Goal: Information Seeking & Learning: Learn about a topic

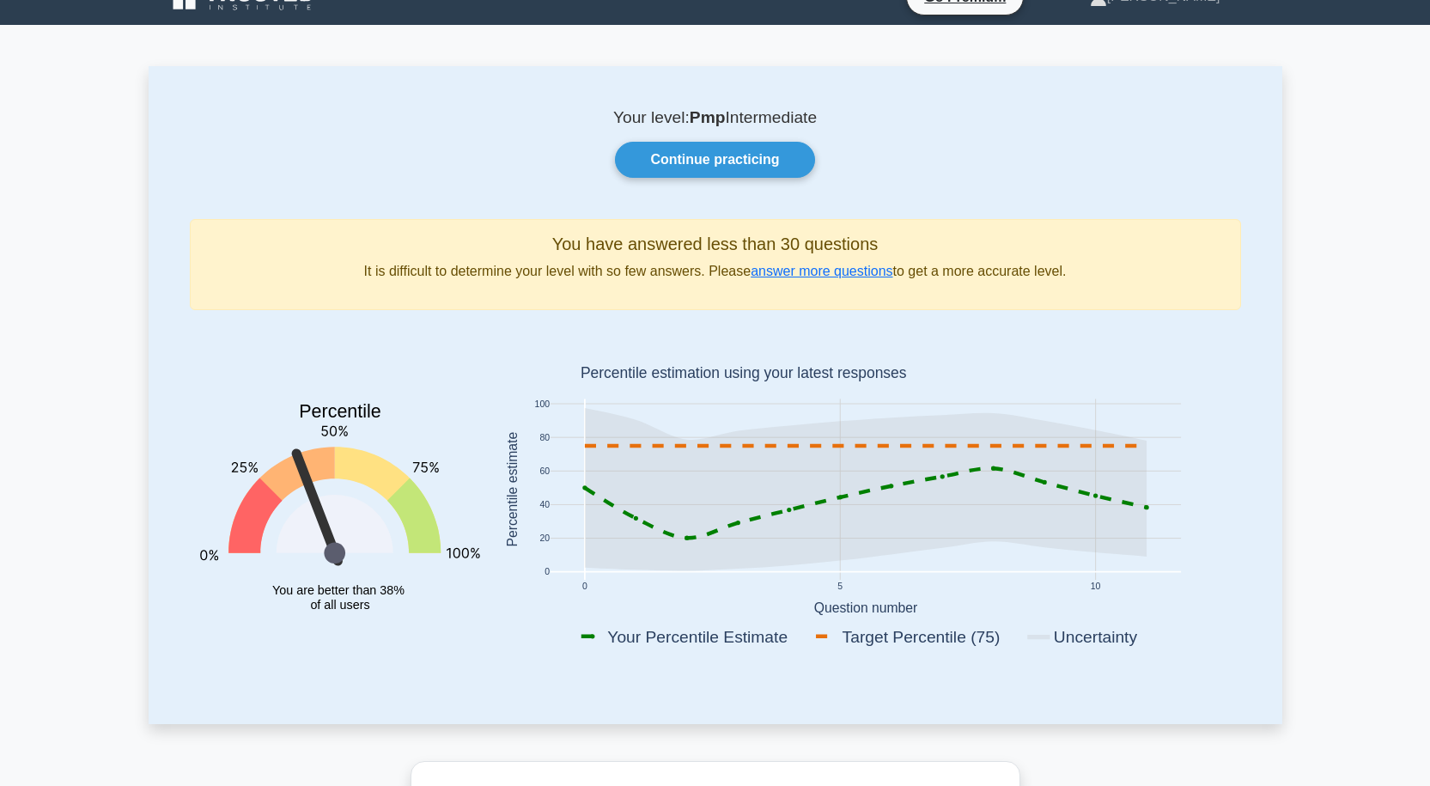
scroll to position [23, 0]
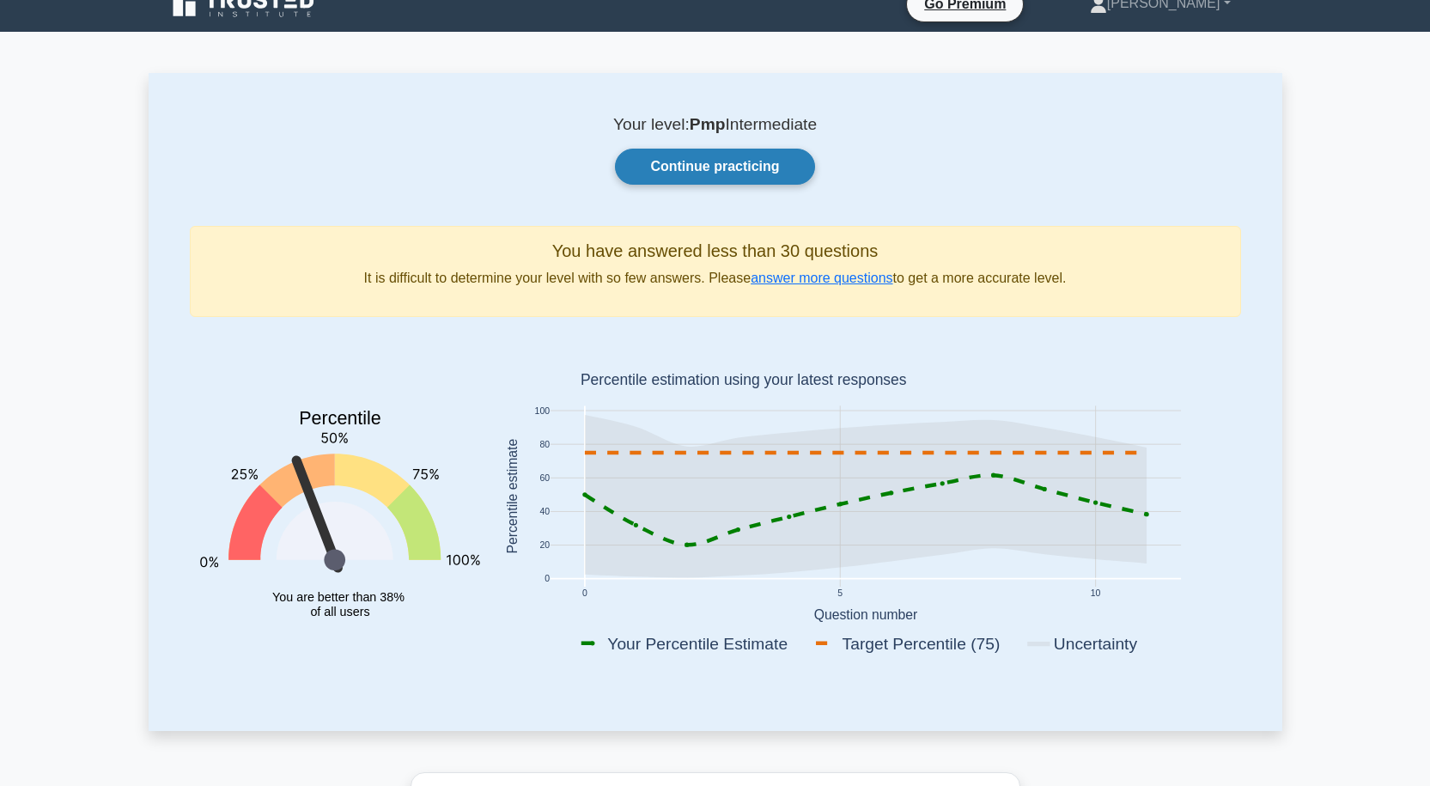
click at [677, 168] on link "Continue practicing" at bounding box center [714, 167] width 199 height 36
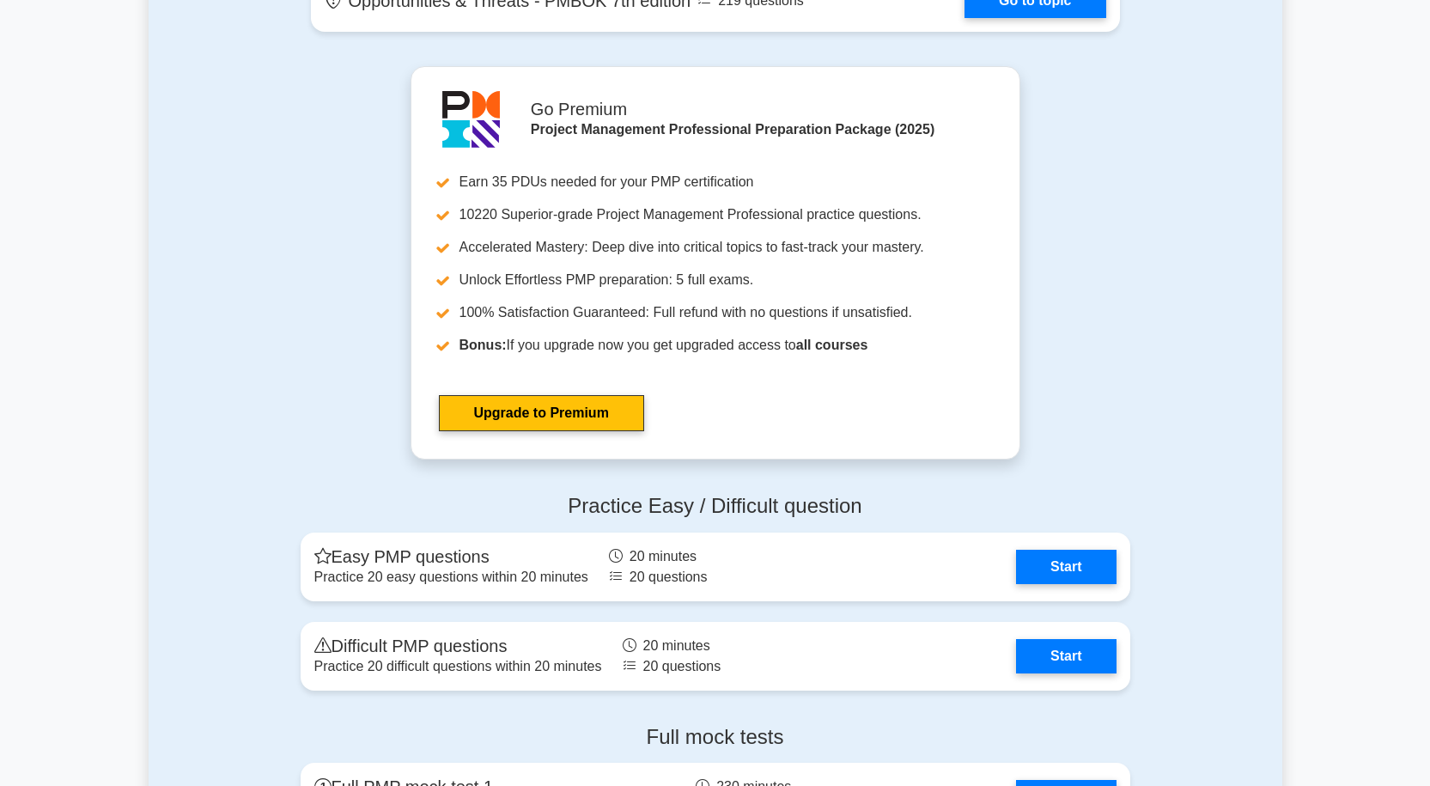
scroll to position [4981, 0]
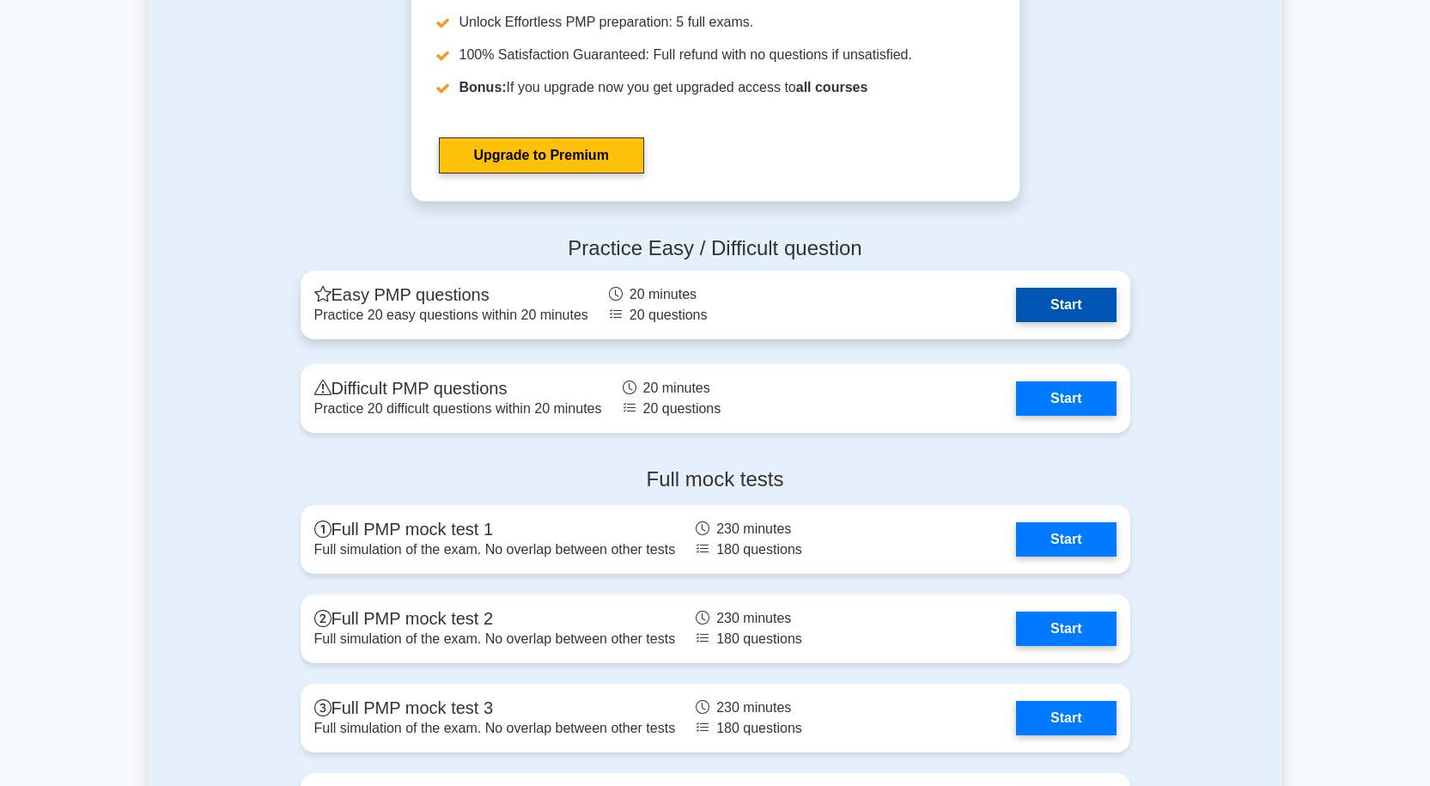
click at [1037, 301] on link "Start" at bounding box center [1066, 305] width 100 height 34
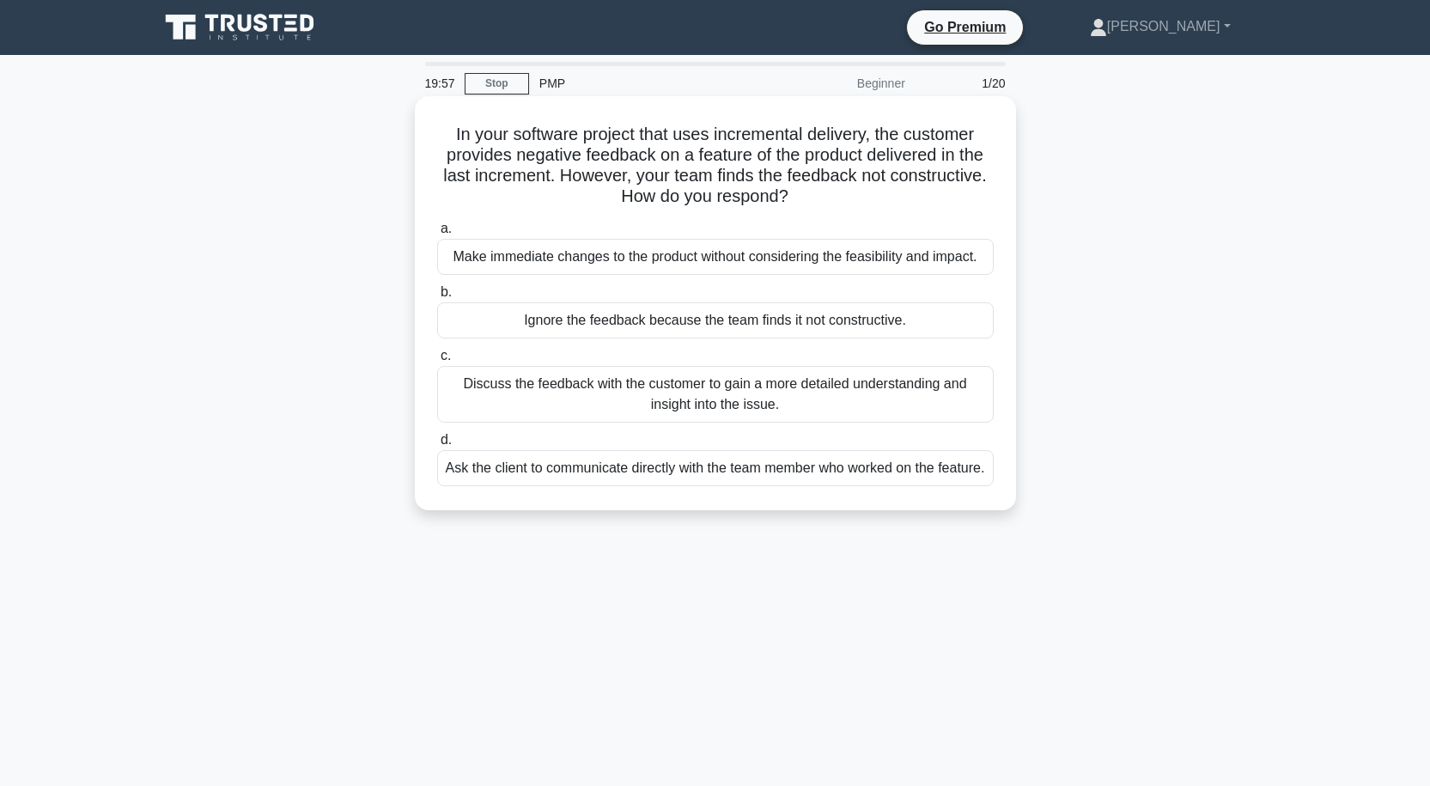
click at [739, 390] on div "Discuss the feedback with the customer to gain a more detailed understanding an…" at bounding box center [715, 394] width 556 height 57
click at [437, 362] on input "c. Discuss the feedback with the customer to gain a more detailed understanding…" at bounding box center [437, 355] width 0 height 11
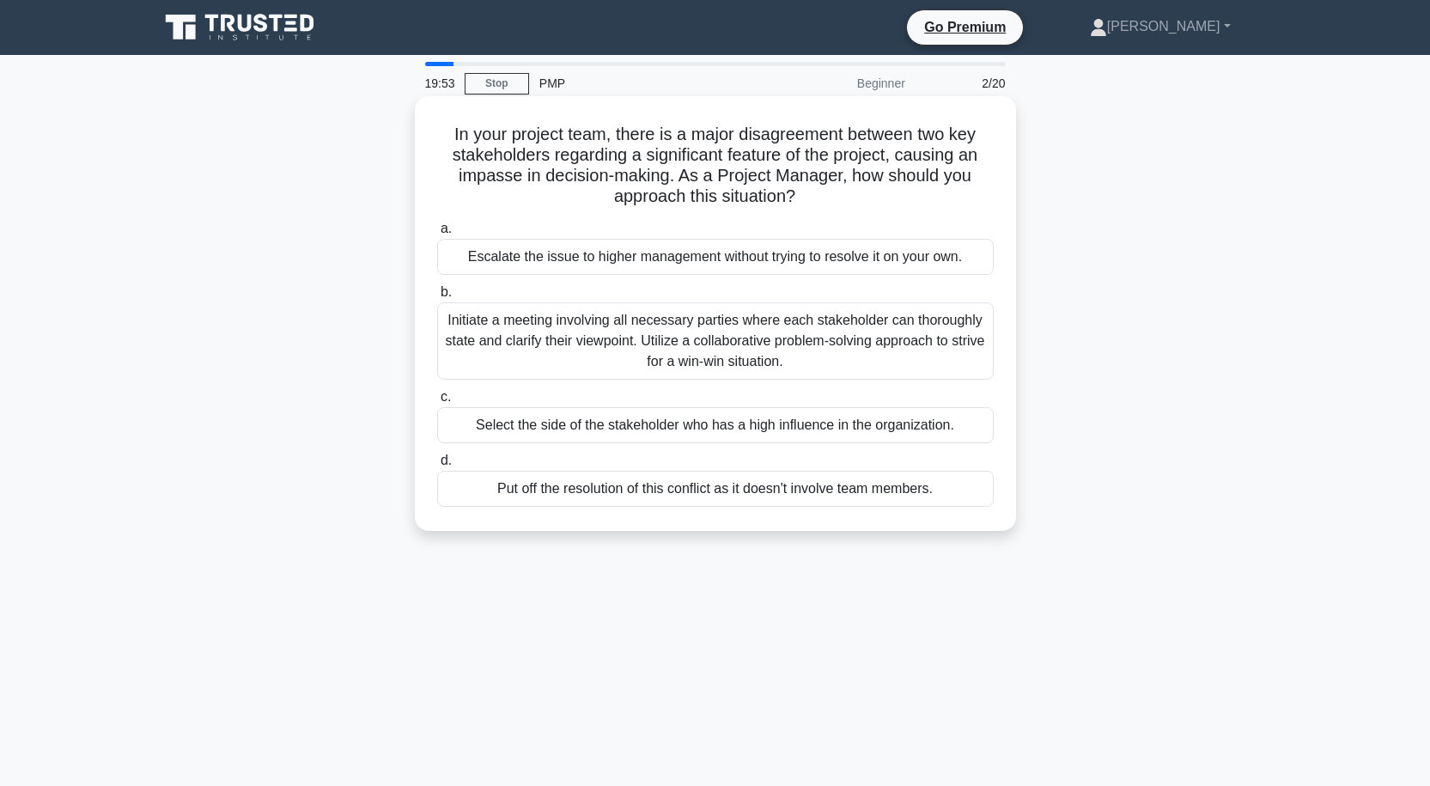
click at [729, 352] on div "Initiate a meeting involving all necessary parties where each stakeholder can t…" at bounding box center [715, 340] width 556 height 77
click at [437, 298] on input "b. Initiate a meeting involving all necessary parties where each stakeholder ca…" at bounding box center [437, 292] width 0 height 11
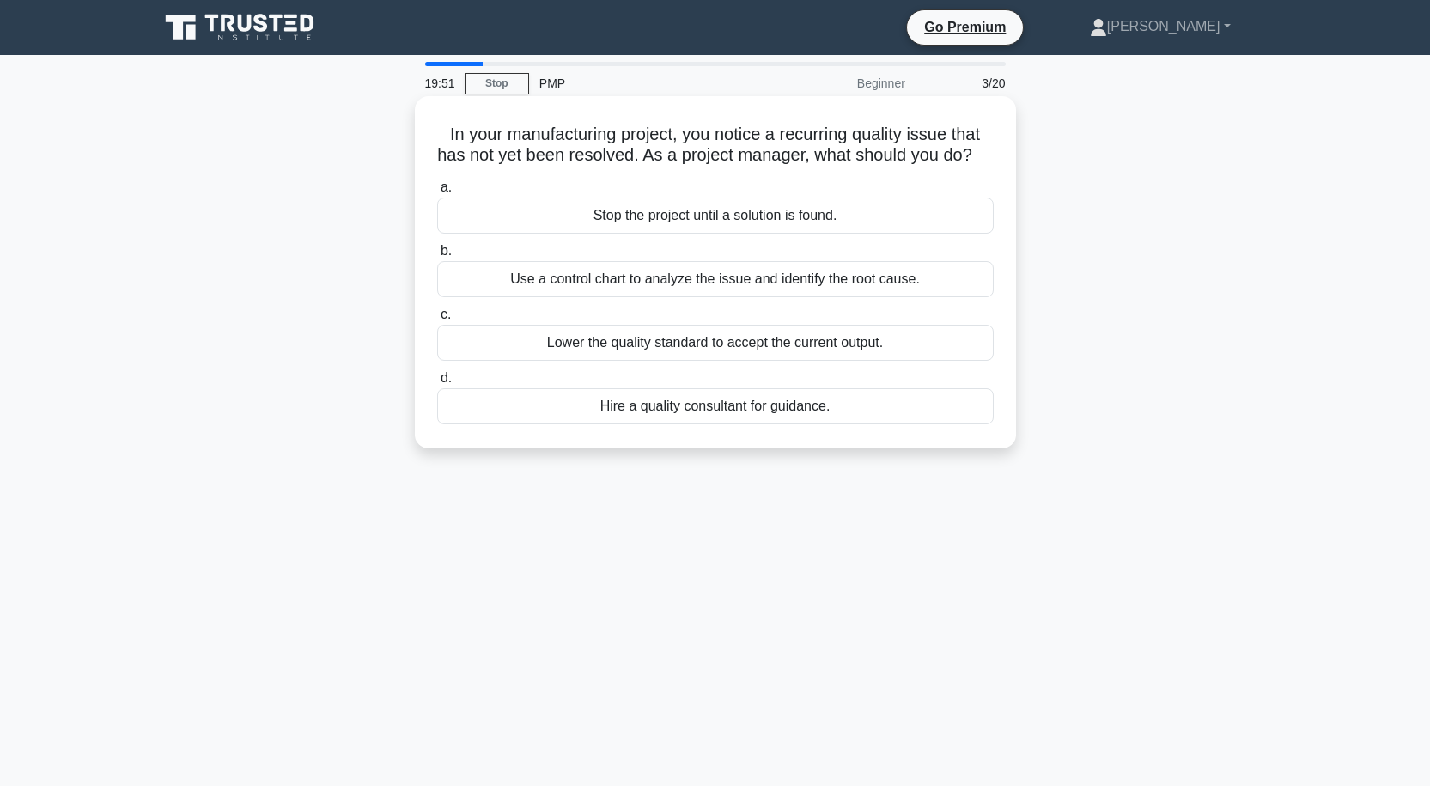
click at [739, 297] on div "Use a control chart to analyze the issue and identify the root cause." at bounding box center [715, 279] width 556 height 36
click at [437, 257] on input "b. Use a control chart to analyze the issue and identify the root cause." at bounding box center [437, 251] width 0 height 11
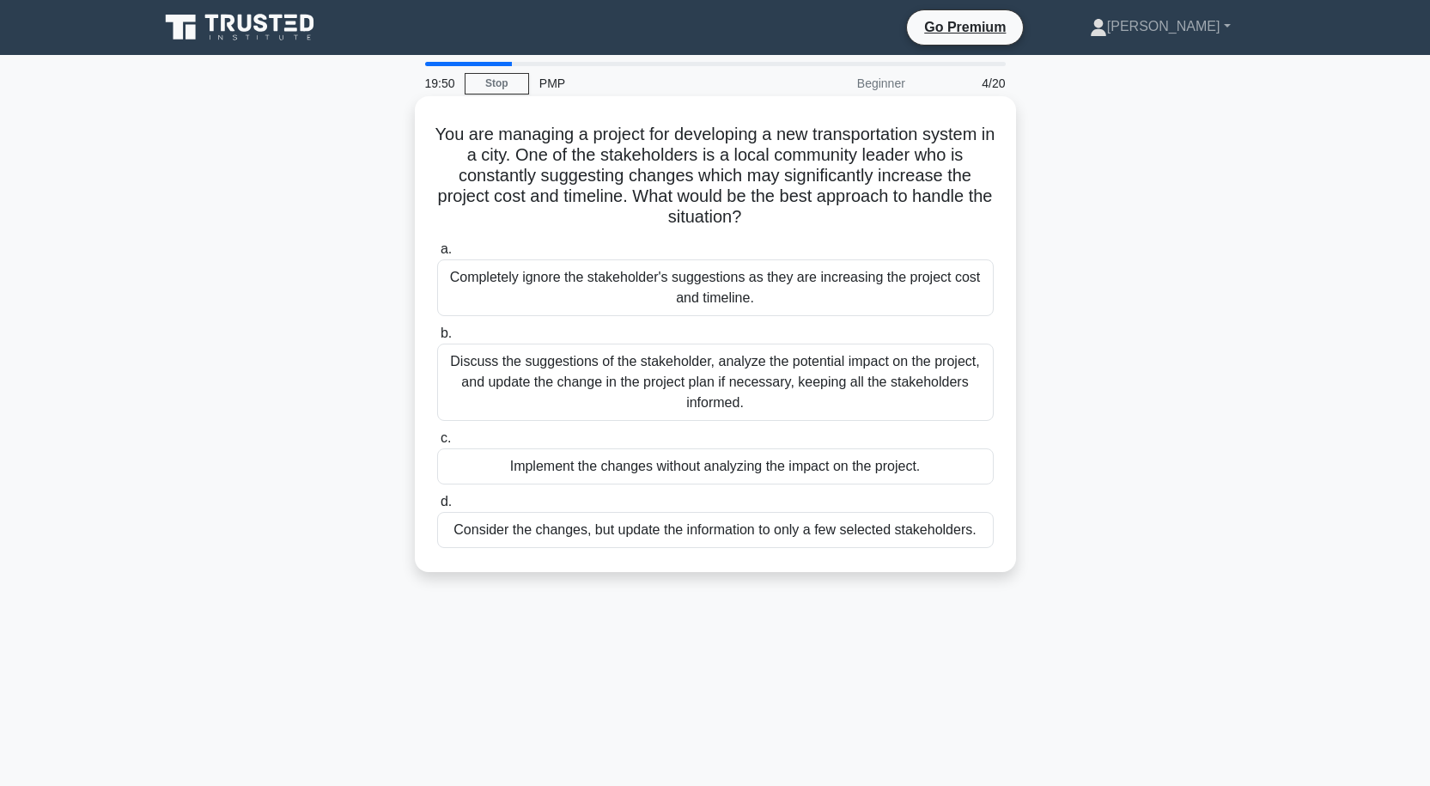
click at [753, 369] on div "Discuss the suggestions of the stakeholder, analyze the potential impact on the…" at bounding box center [715, 382] width 556 height 77
click at [437, 339] on input "b. Discuss the suggestions of the stakeholder, analyze the potential impact on …" at bounding box center [437, 333] width 0 height 11
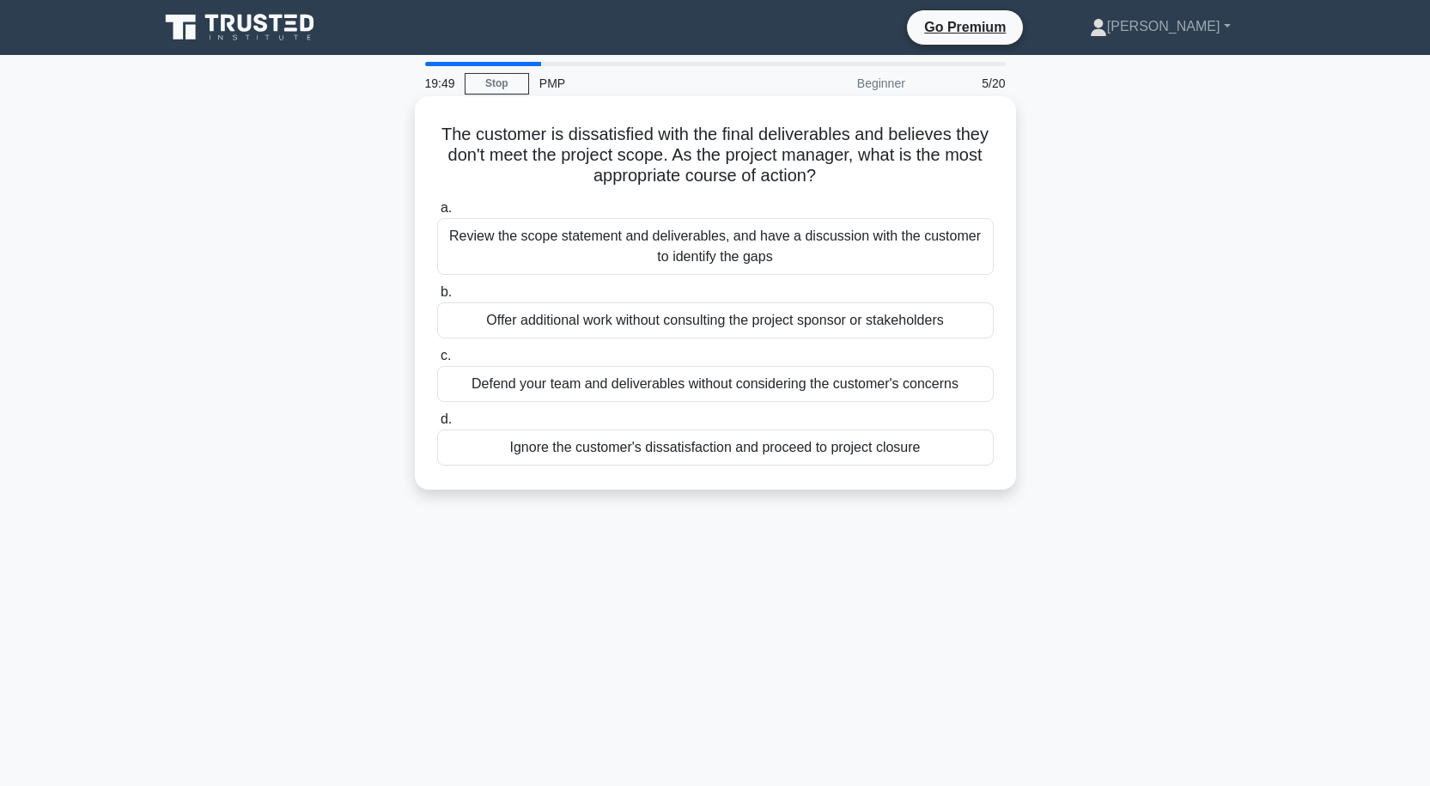
click at [757, 241] on div "Review the scope statement and deliverables, and have a discussion with the cus…" at bounding box center [715, 246] width 556 height 57
click at [437, 214] on input "a. Review the scope statement and deliverables, and have a discussion with the …" at bounding box center [437, 208] width 0 height 11
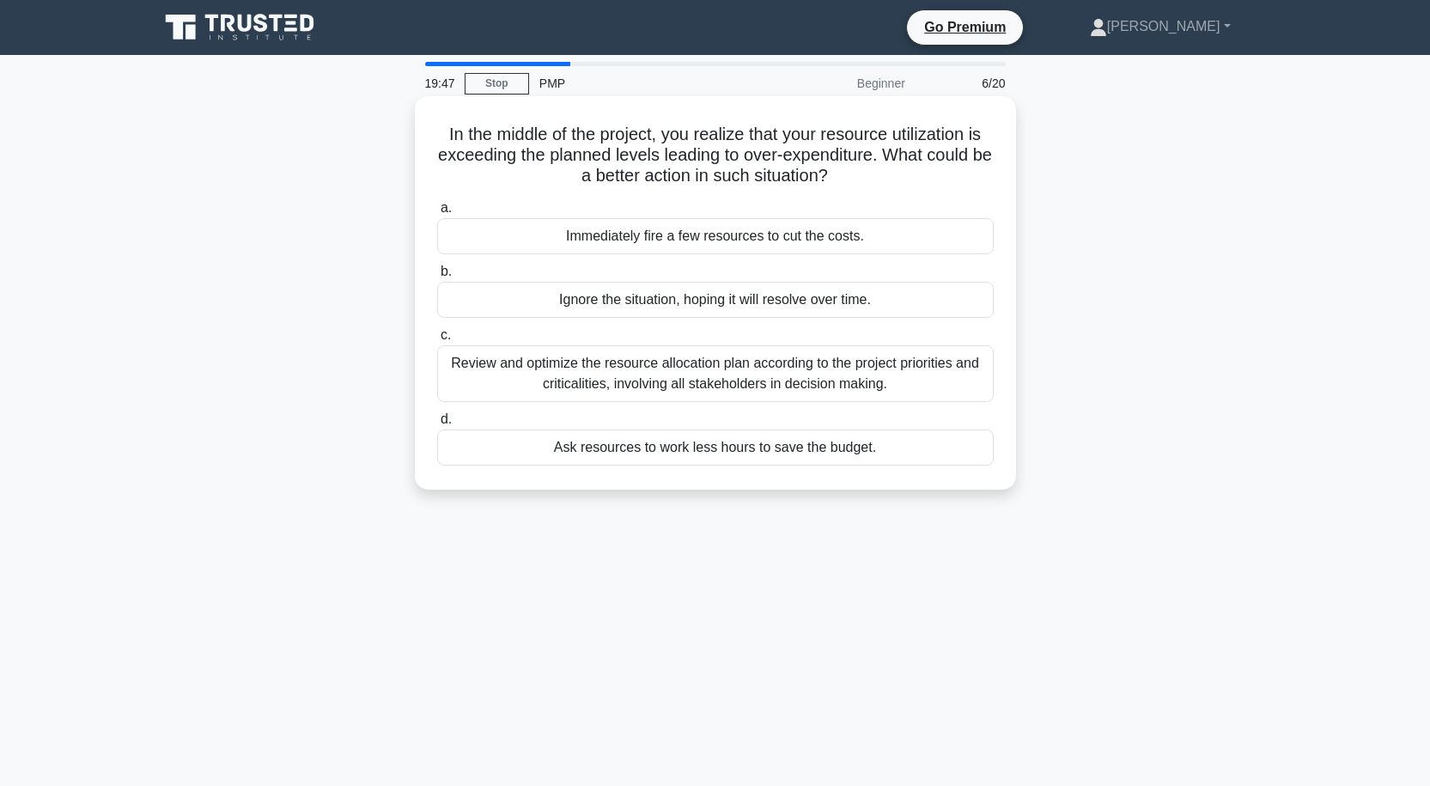
click at [762, 359] on div "Review and optimize the resource allocation plan according to the project prior…" at bounding box center [715, 373] width 556 height 57
click at [437, 341] on input "c. Review and optimize the resource allocation plan according to the project pr…" at bounding box center [437, 335] width 0 height 11
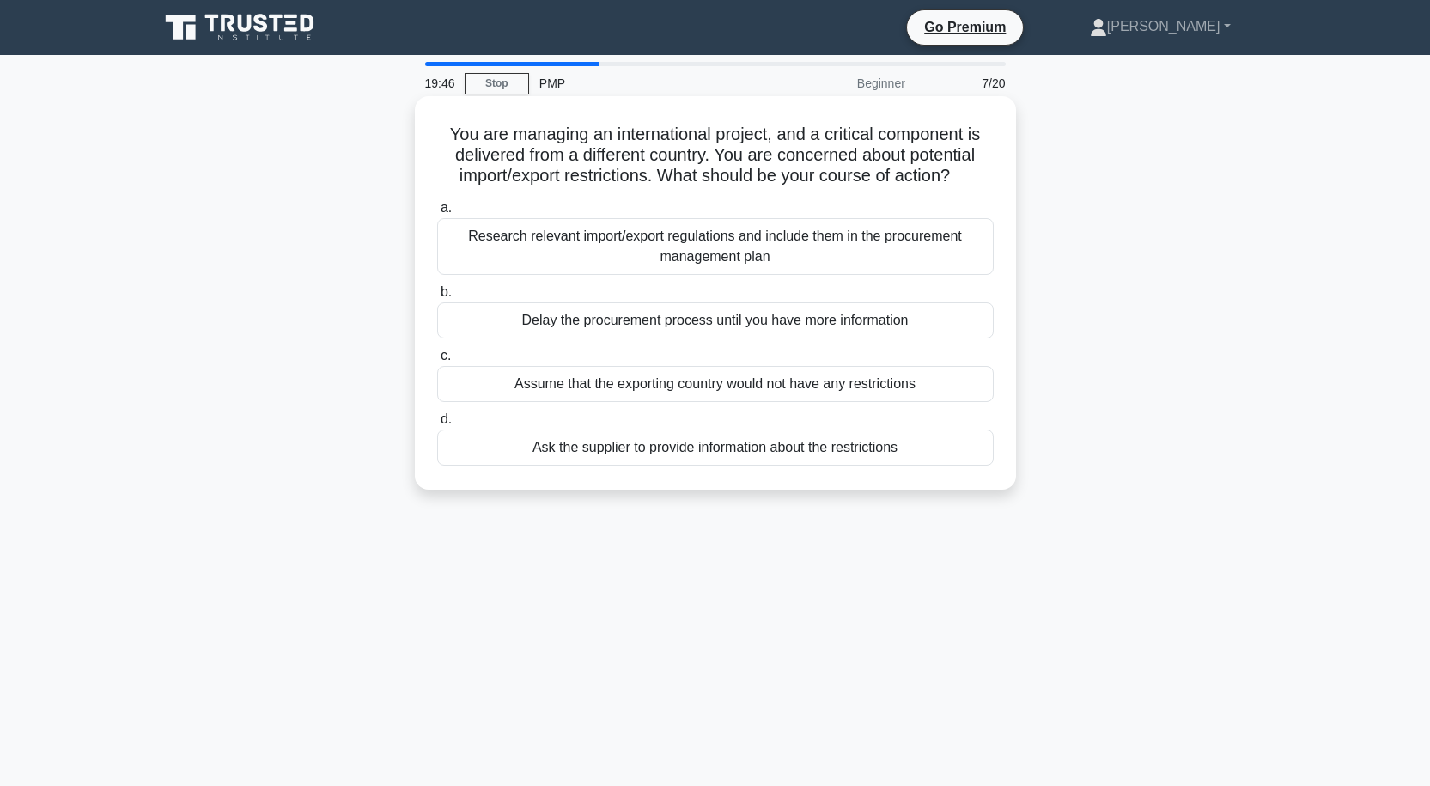
click at [756, 258] on div "Research relevant import/export regulations and include them in the procurement…" at bounding box center [715, 246] width 556 height 57
click at [437, 214] on input "a. Research relevant import/export regulations and include them in the procurem…" at bounding box center [437, 208] width 0 height 11
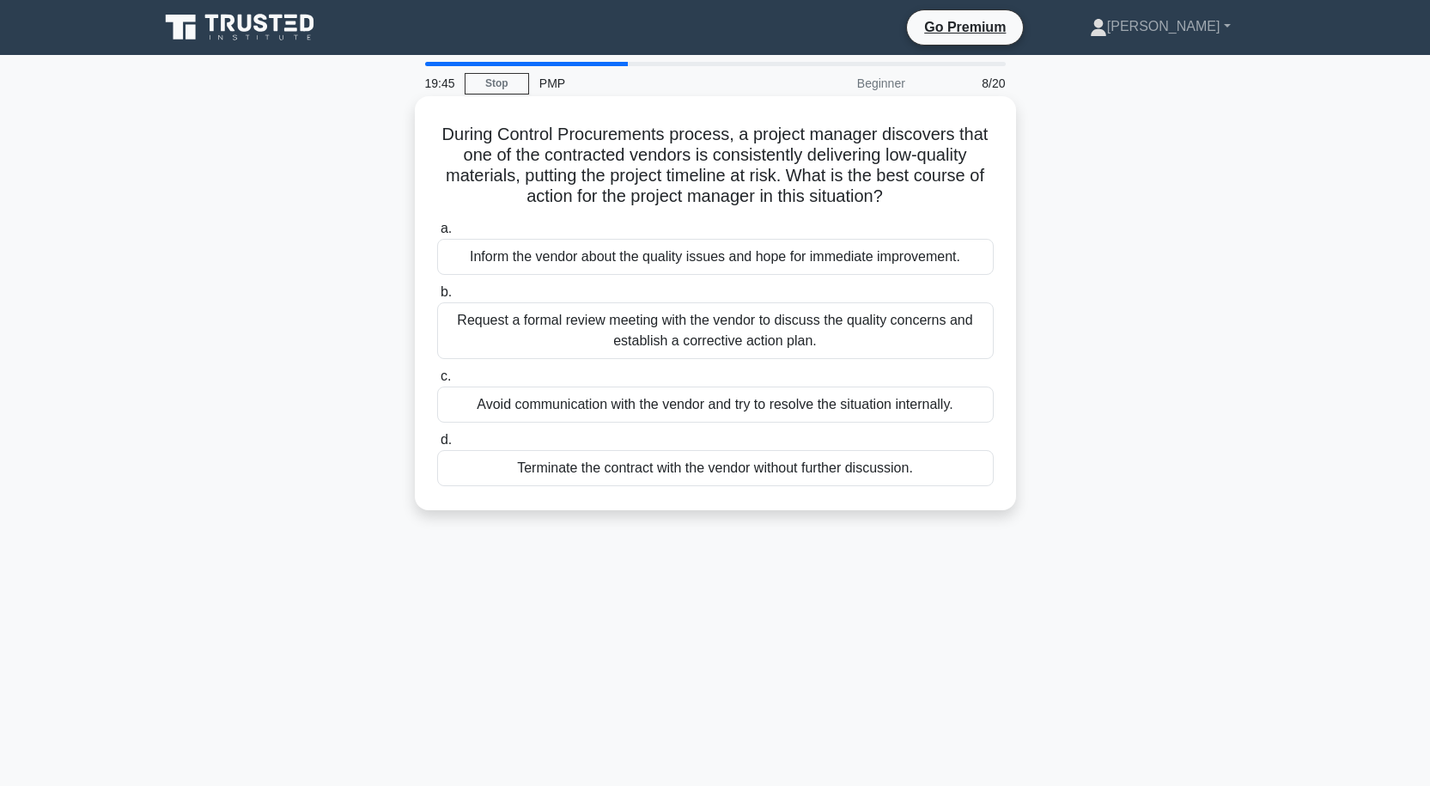
click at [739, 325] on div "Request a formal review meeting with the vendor to discuss the quality concerns…" at bounding box center [715, 330] width 556 height 57
click at [437, 298] on input "b. Request a formal review meeting with the vendor to discuss the quality conce…" at bounding box center [437, 292] width 0 height 11
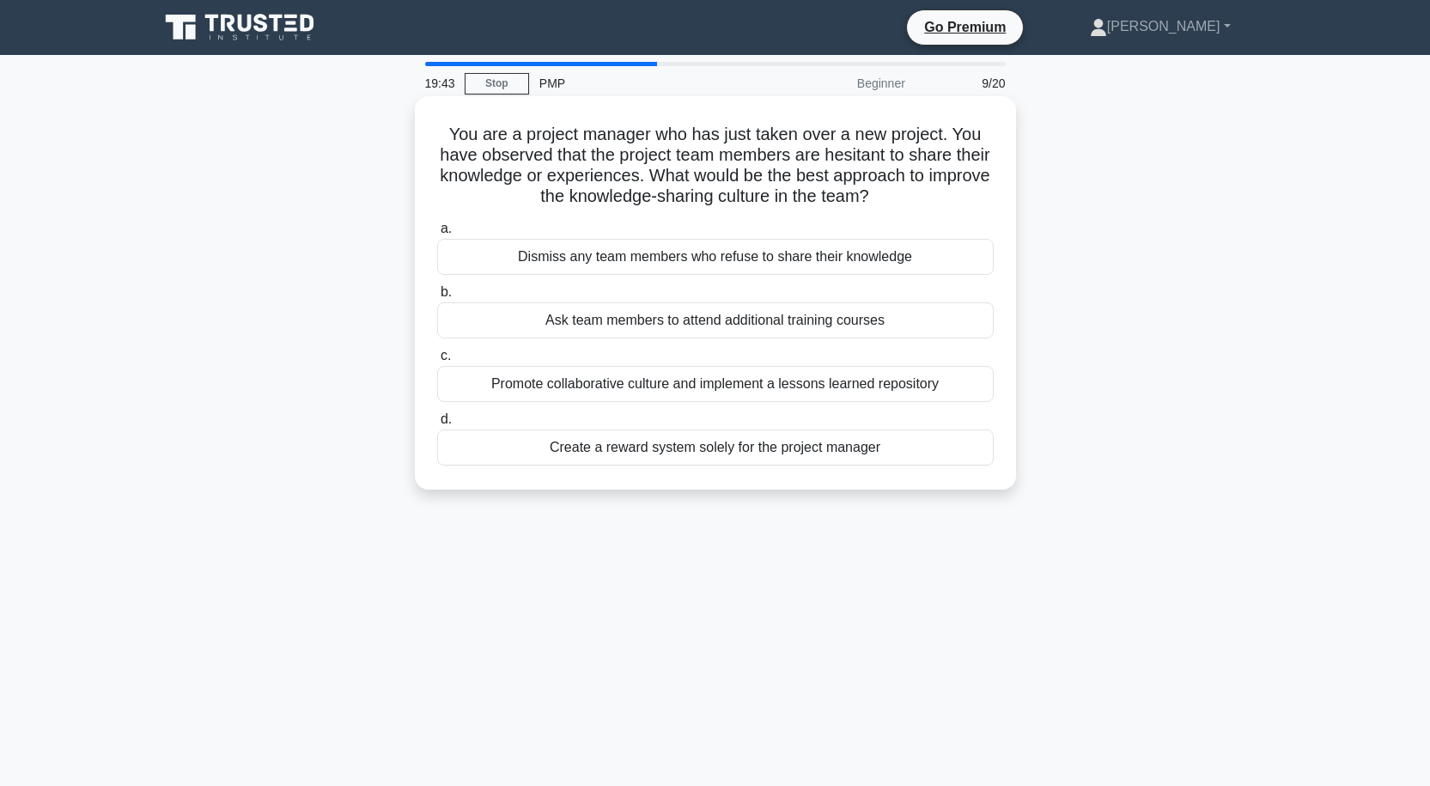
click at [729, 390] on div "Promote collaborative culture and implement a lessons learned repository" at bounding box center [715, 384] width 556 height 36
click at [437, 362] on input "c. Promote collaborative culture and implement a lessons learned repository" at bounding box center [437, 355] width 0 height 11
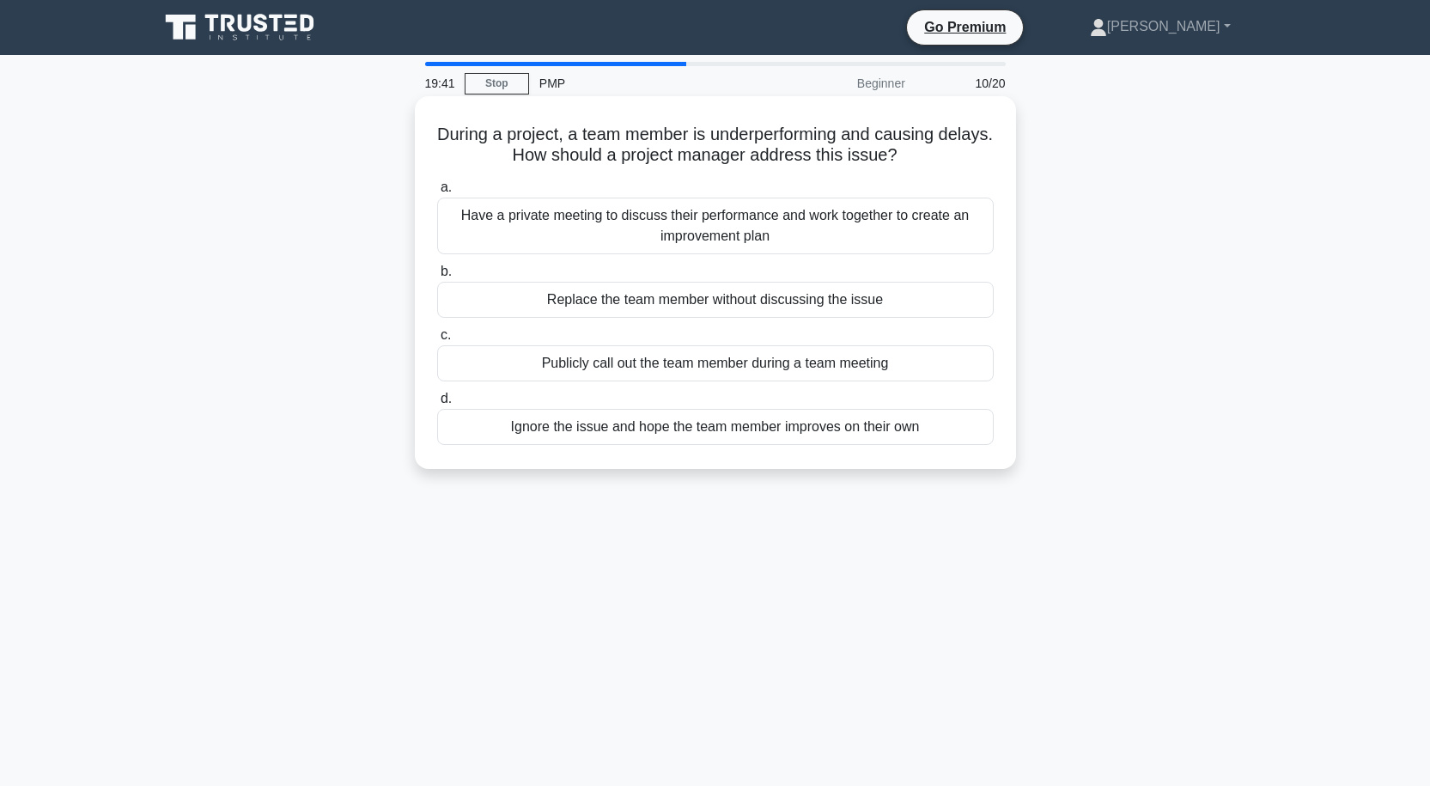
click at [728, 242] on div "Have a private meeting to discuss their performance and work together to create…" at bounding box center [715, 226] width 556 height 57
click at [437, 193] on input "a. Have a private meeting to discuss their performance and work together to cre…" at bounding box center [437, 187] width 0 height 11
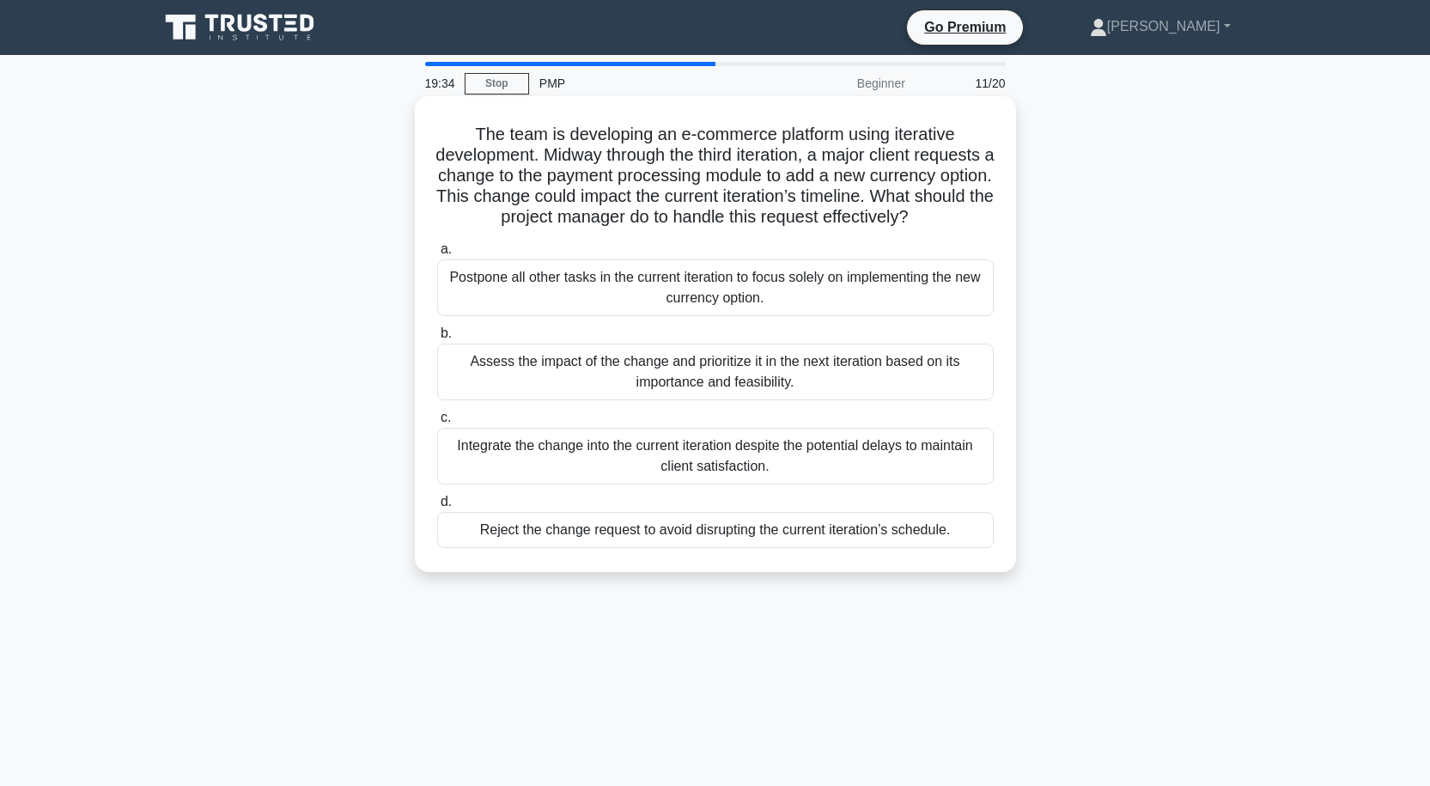
click at [720, 468] on div "Integrate the change into the current iteration despite the potential delays to…" at bounding box center [715, 456] width 556 height 57
click at [437, 423] on input "c. Integrate the change into the current iteration despite the potential delays…" at bounding box center [437, 417] width 0 height 11
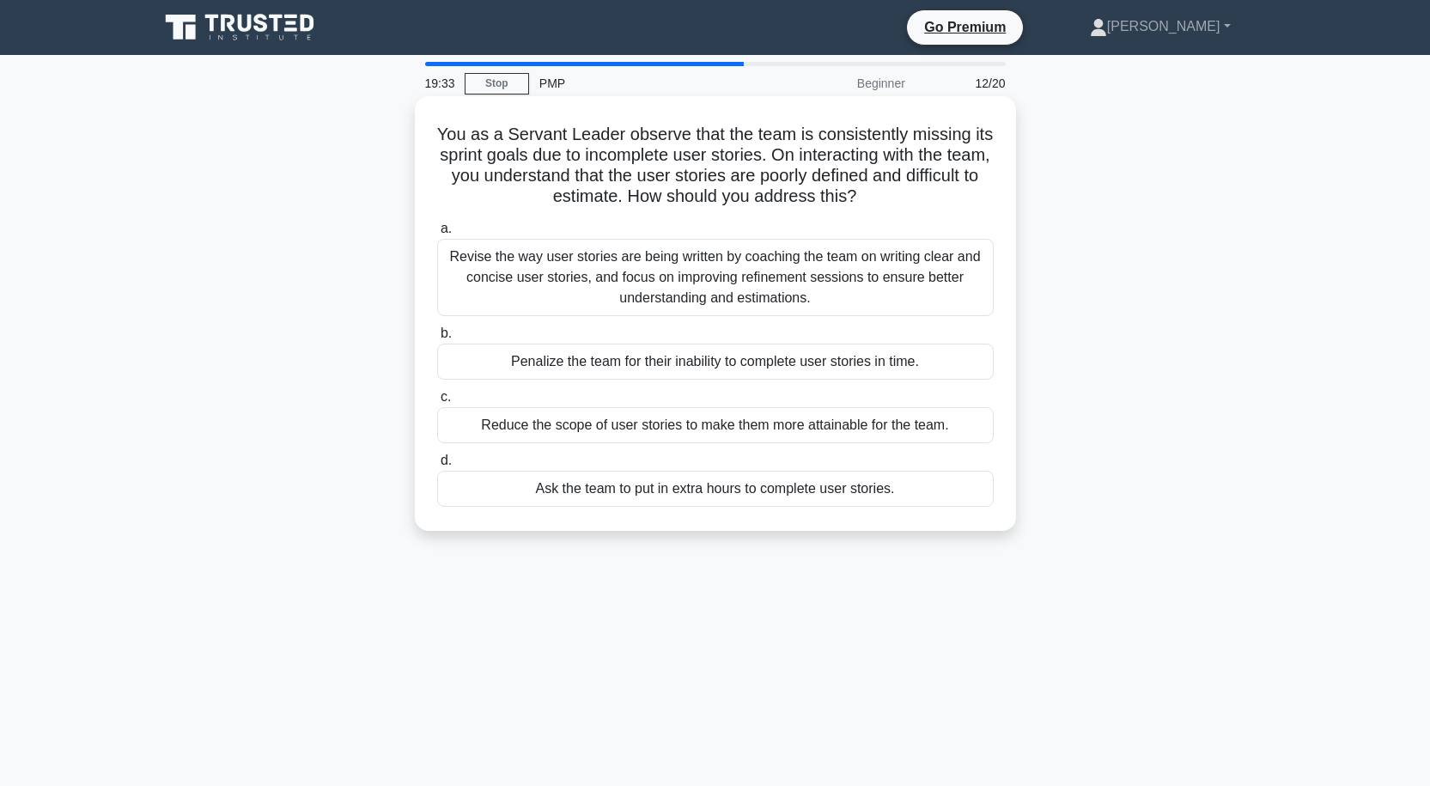
click at [742, 298] on div "Revise the way user stories are being written by coaching the team on writing c…" at bounding box center [715, 277] width 556 height 77
click at [437, 234] on input "a. Revise the way user stories are being written by coaching the team on writin…" at bounding box center [437, 228] width 0 height 11
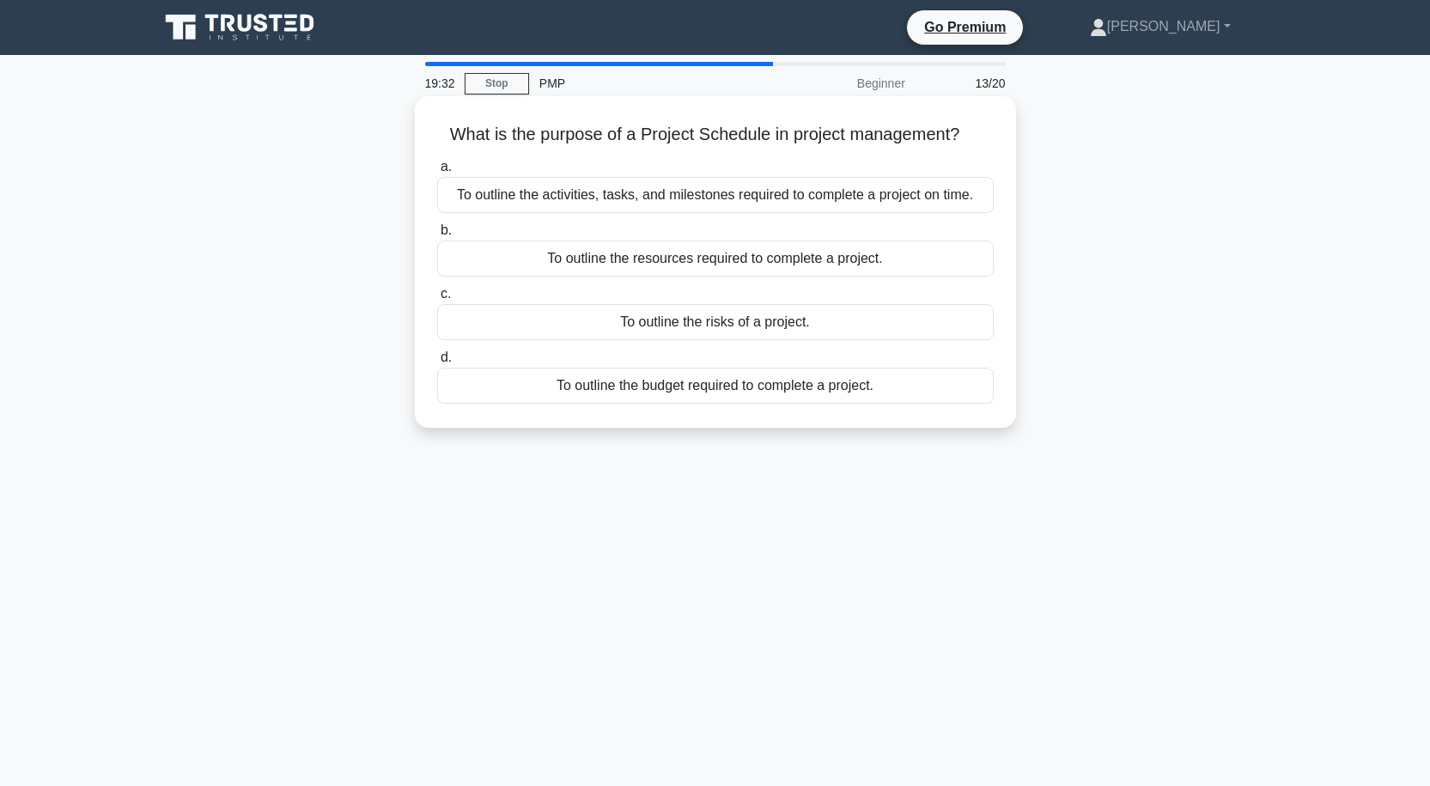
click at [732, 194] on div "To outline the activities, tasks, and milestones required to complete a project…" at bounding box center [715, 195] width 556 height 36
click at [437, 173] on input "a. To outline the activities, tasks, and milestones required to complete a proj…" at bounding box center [437, 166] width 0 height 11
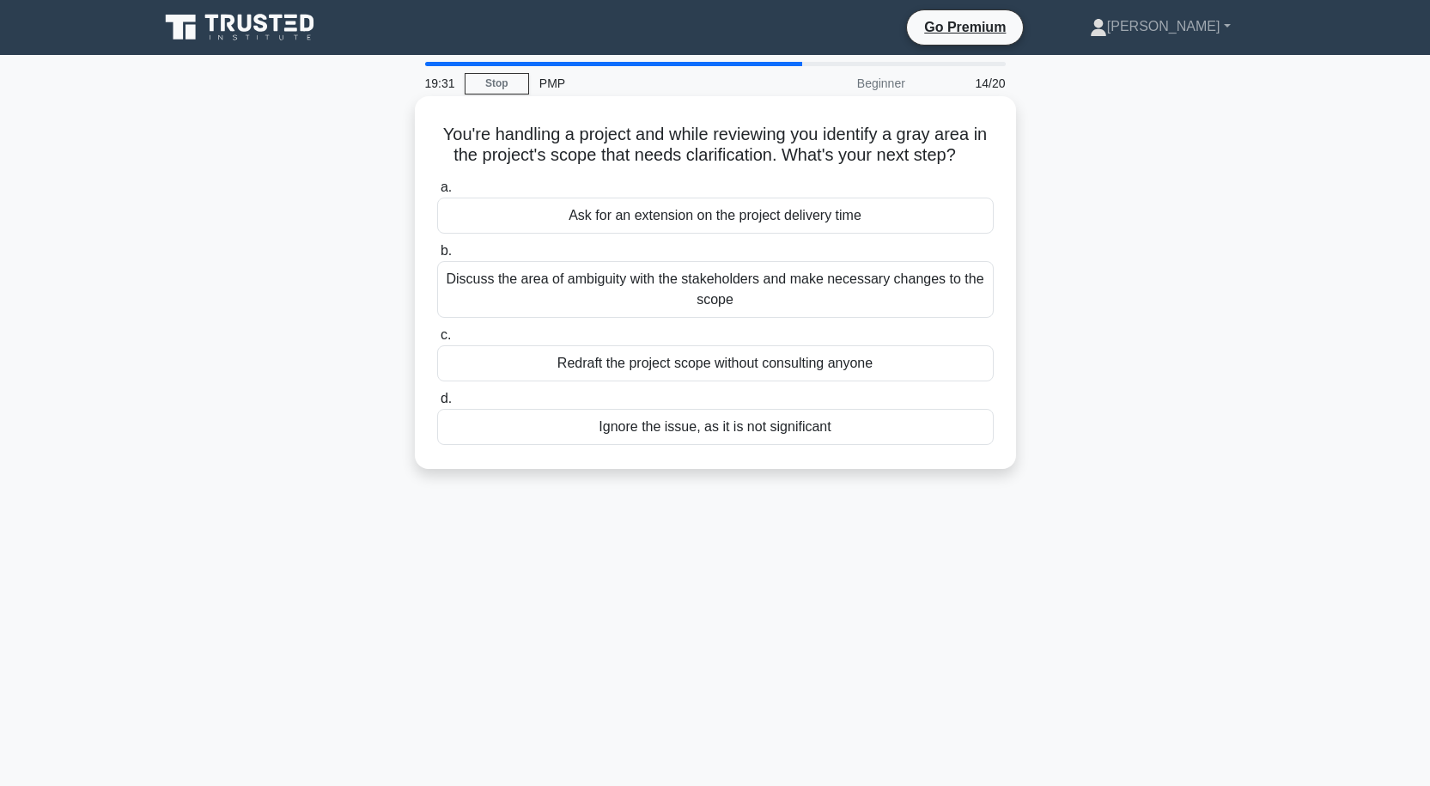
click at [713, 289] on div "Discuss the area of ambiguity with the stakeholders and make necessary changes …" at bounding box center [715, 289] width 556 height 57
click at [437, 257] on input "b. Discuss the area of ambiguity with the stakeholders and make necessary chang…" at bounding box center [437, 251] width 0 height 11
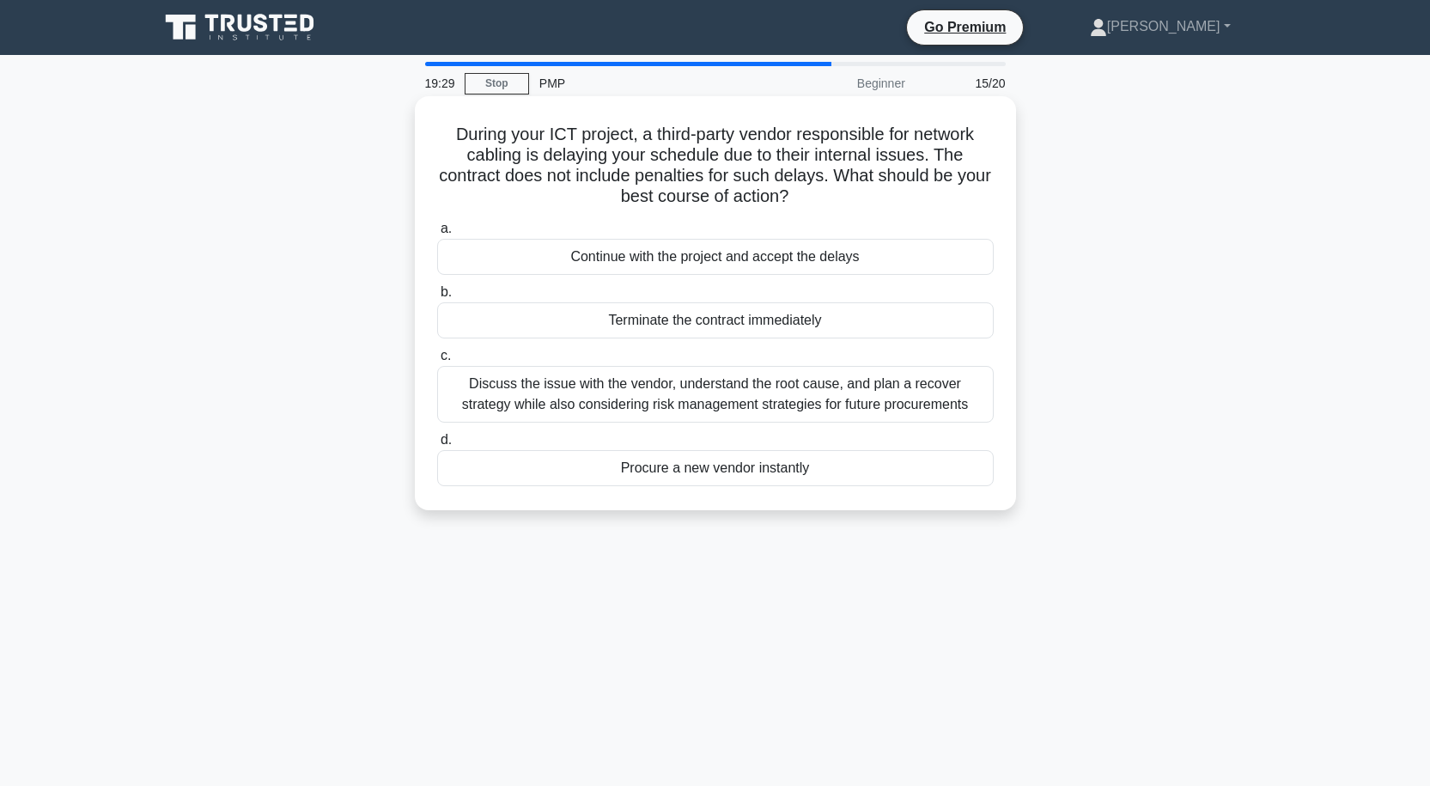
click at [690, 392] on div "Discuss the issue with the vendor, understand the root cause, and plan a recove…" at bounding box center [715, 394] width 556 height 57
click at [437, 362] on input "c. Discuss the issue with the vendor, understand the root cause, and plan a rec…" at bounding box center [437, 355] width 0 height 11
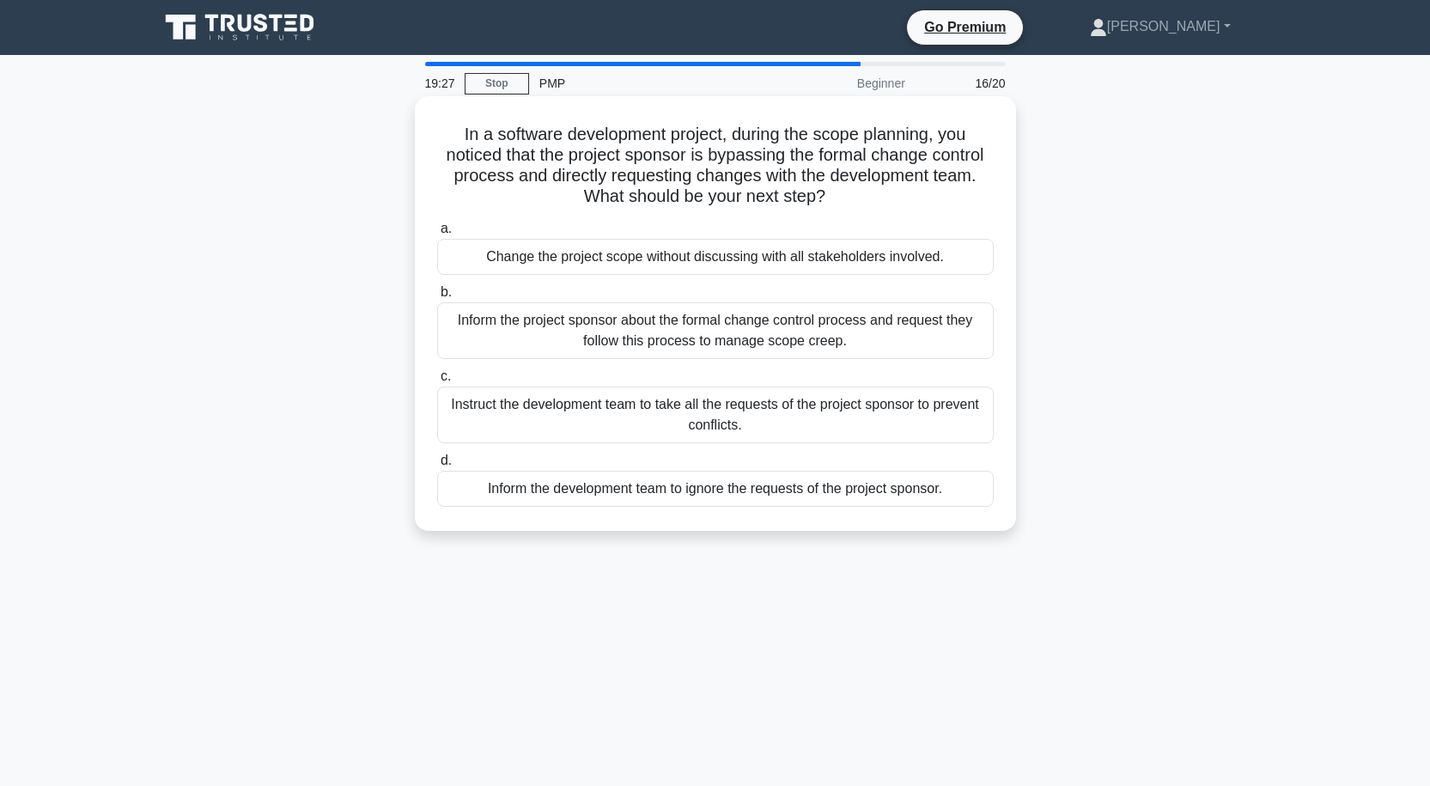
click at [745, 325] on div "Inform the project sponsor about the formal change control process and request …" at bounding box center [715, 330] width 556 height 57
click at [437, 298] on input "b. Inform the project sponsor about the formal change control process and reque…" at bounding box center [437, 292] width 0 height 11
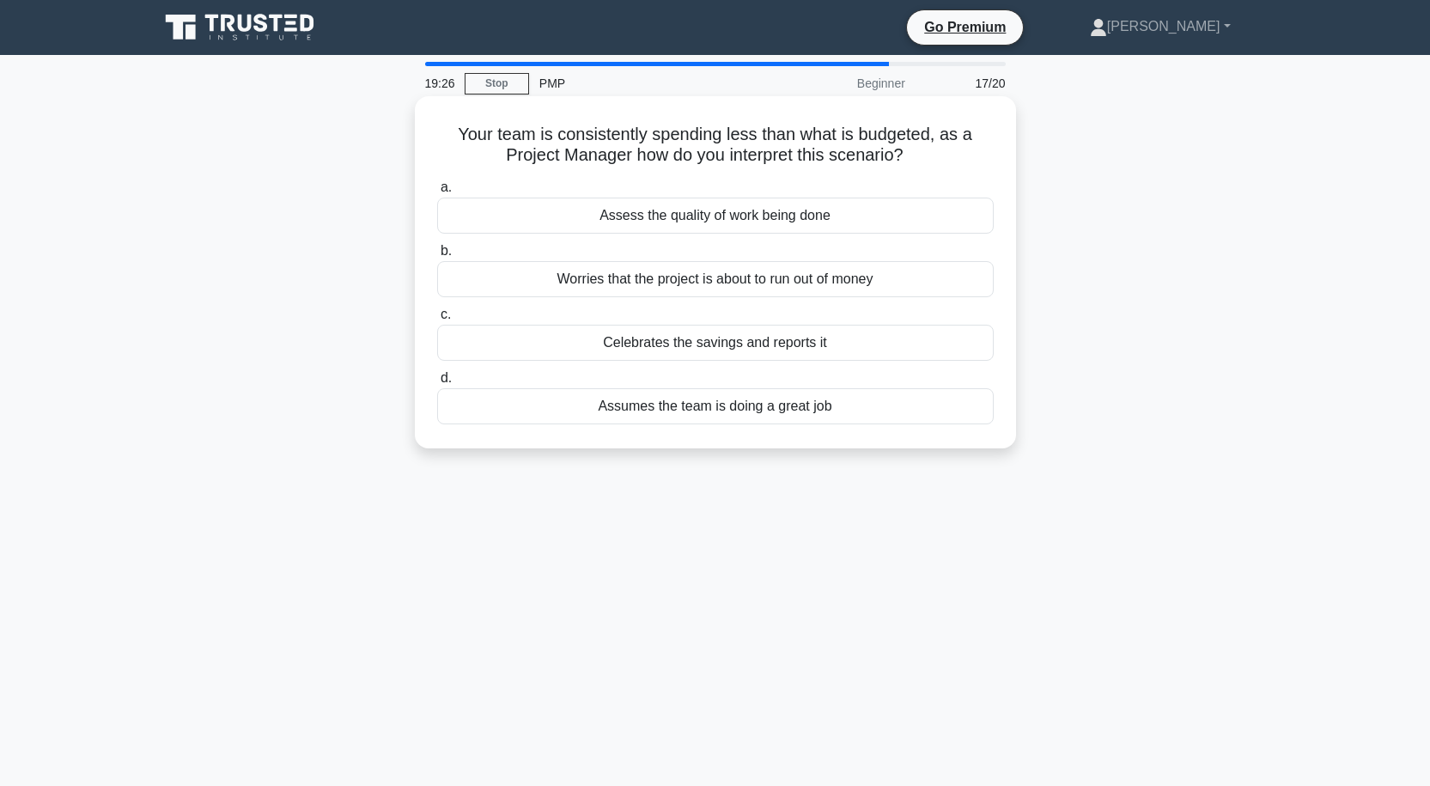
click at [750, 281] on div "Worries that the project is about to run out of money" at bounding box center [715, 279] width 556 height 36
click at [437, 257] on input "b. Worries that the project is about to run out of money" at bounding box center [437, 251] width 0 height 11
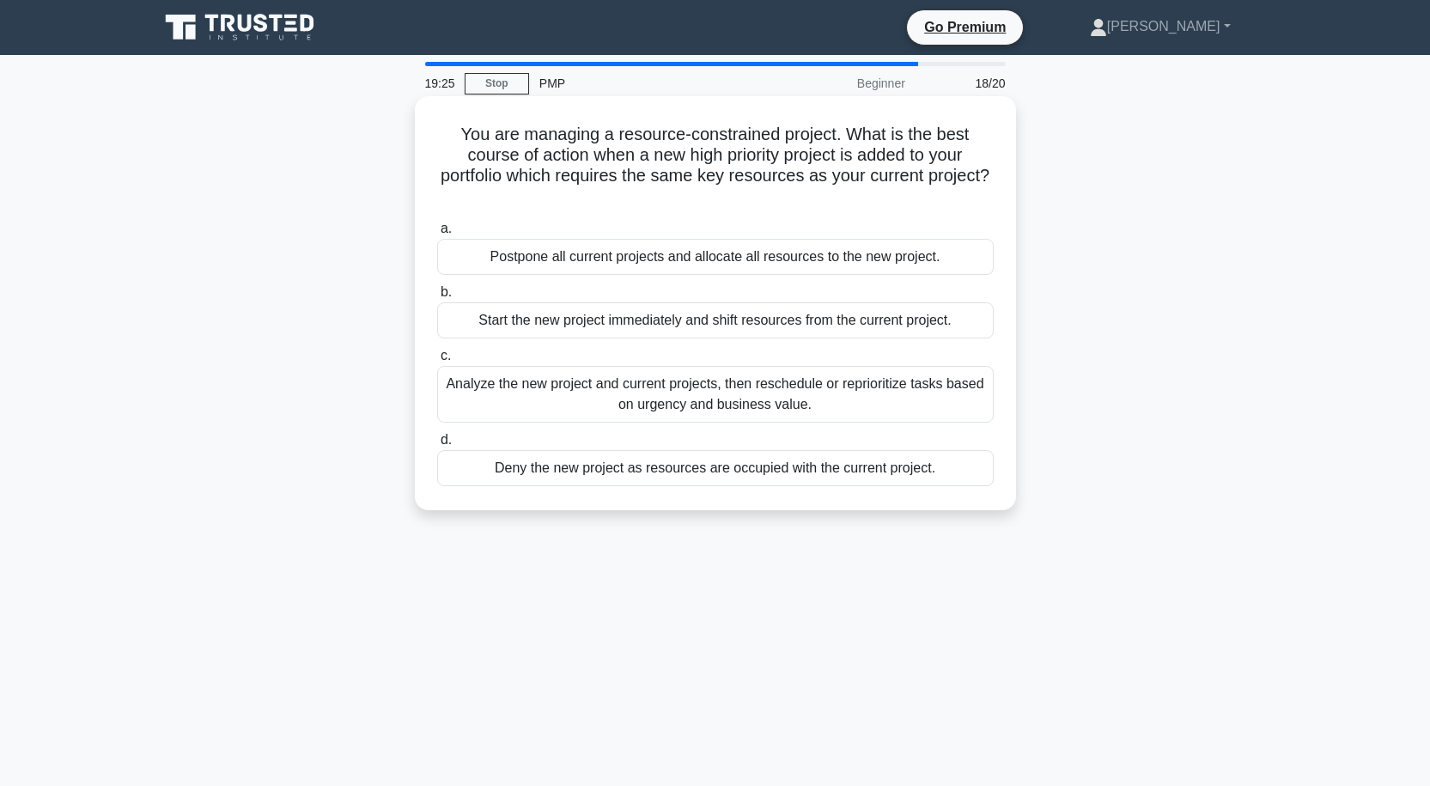
click at [718, 386] on div "Analyze the new project and current projects, then reschedule or reprioritize t…" at bounding box center [715, 394] width 556 height 57
click at [437, 362] on input "c. Analyze the new project and current projects, then reschedule or reprioritiz…" at bounding box center [437, 355] width 0 height 11
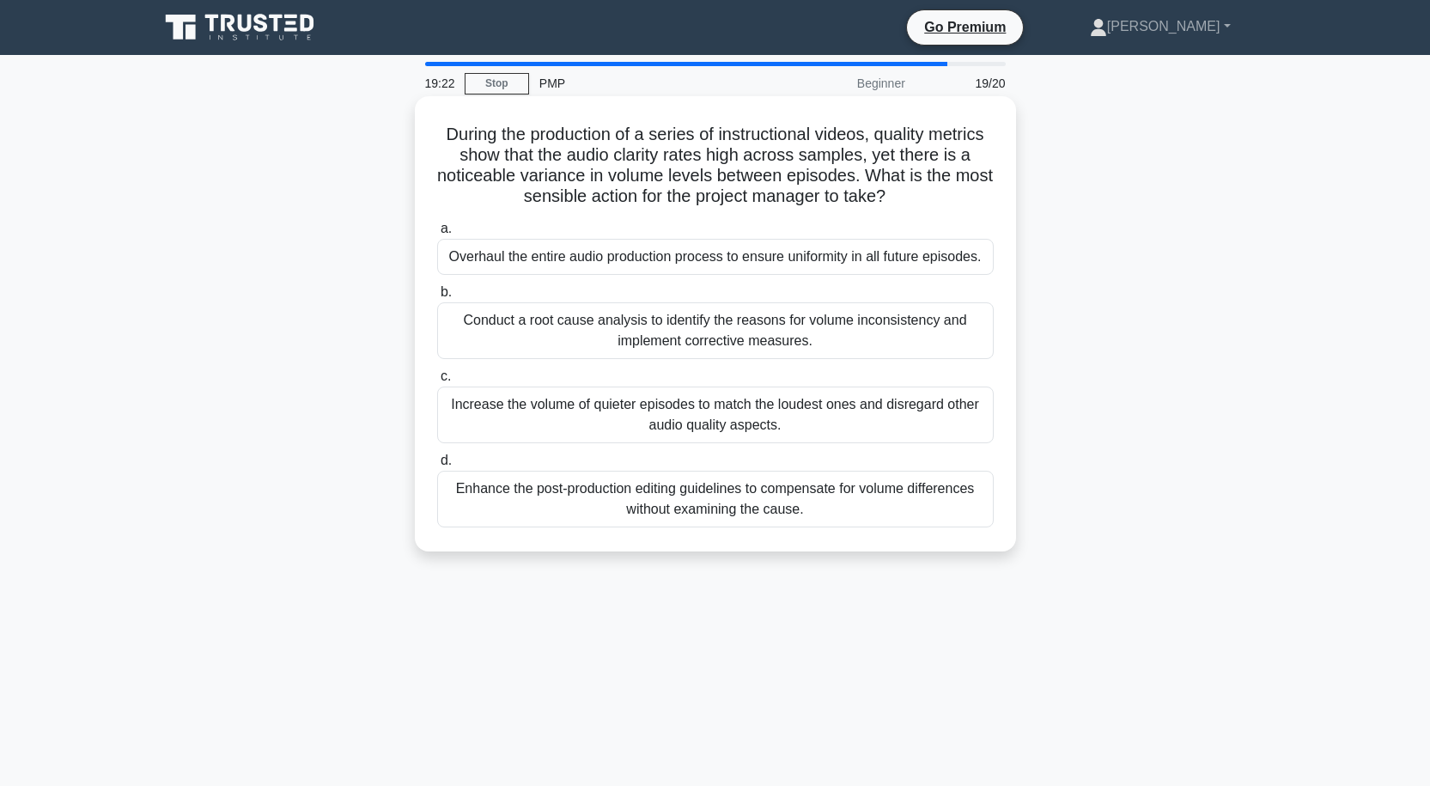
click at [755, 401] on div "Increase the volume of quieter episodes to match the loudest ones and disregard…" at bounding box center [715, 414] width 556 height 57
click at [437, 382] on input "c. Increase the volume of quieter episodes to match the loudest ones and disreg…" at bounding box center [437, 376] width 0 height 11
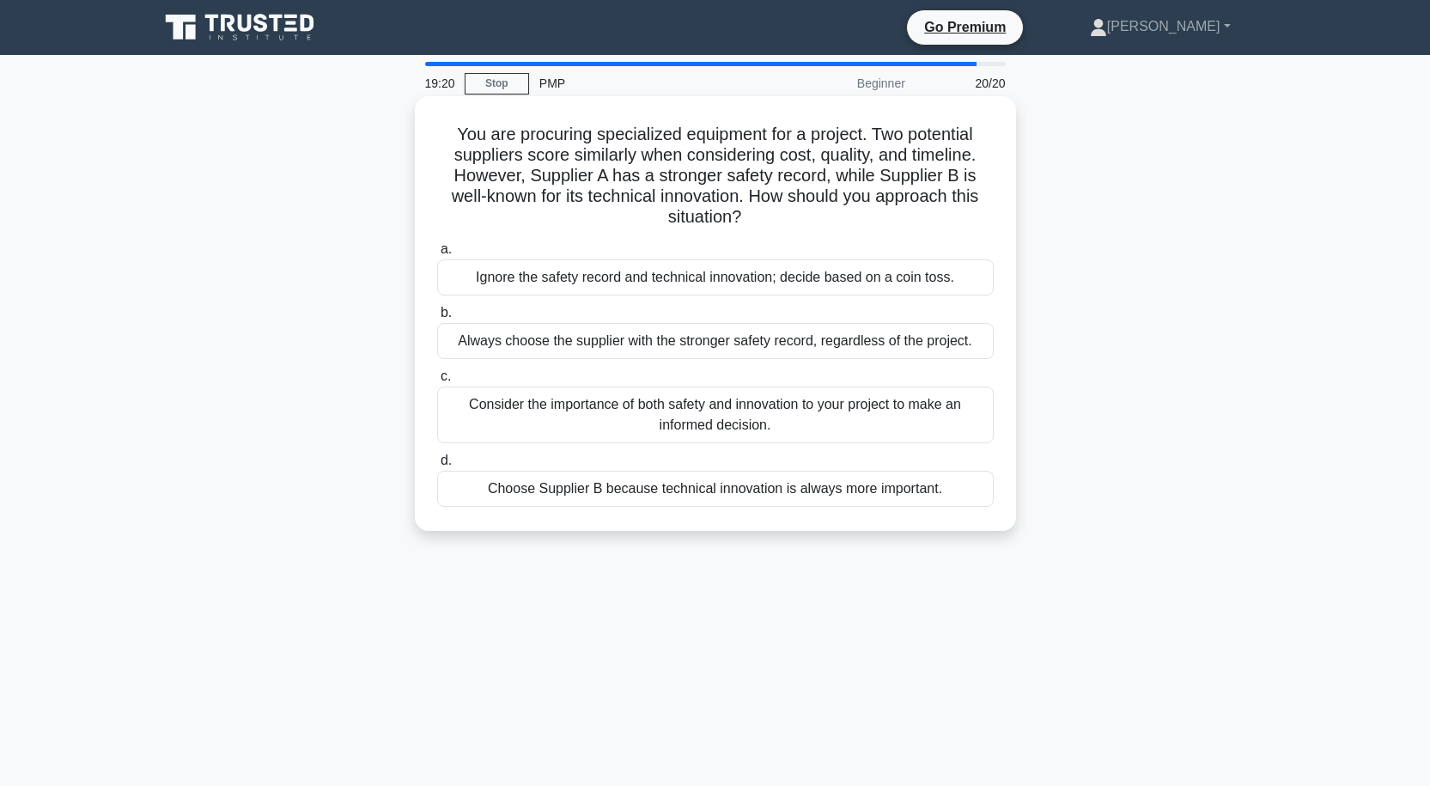
click at [756, 429] on div "Consider the importance of both safety and innovation to your project to make a…" at bounding box center [715, 414] width 556 height 57
click at [437, 382] on input "c. Consider the importance of both safety and innovation to your project to mak…" at bounding box center [437, 376] width 0 height 11
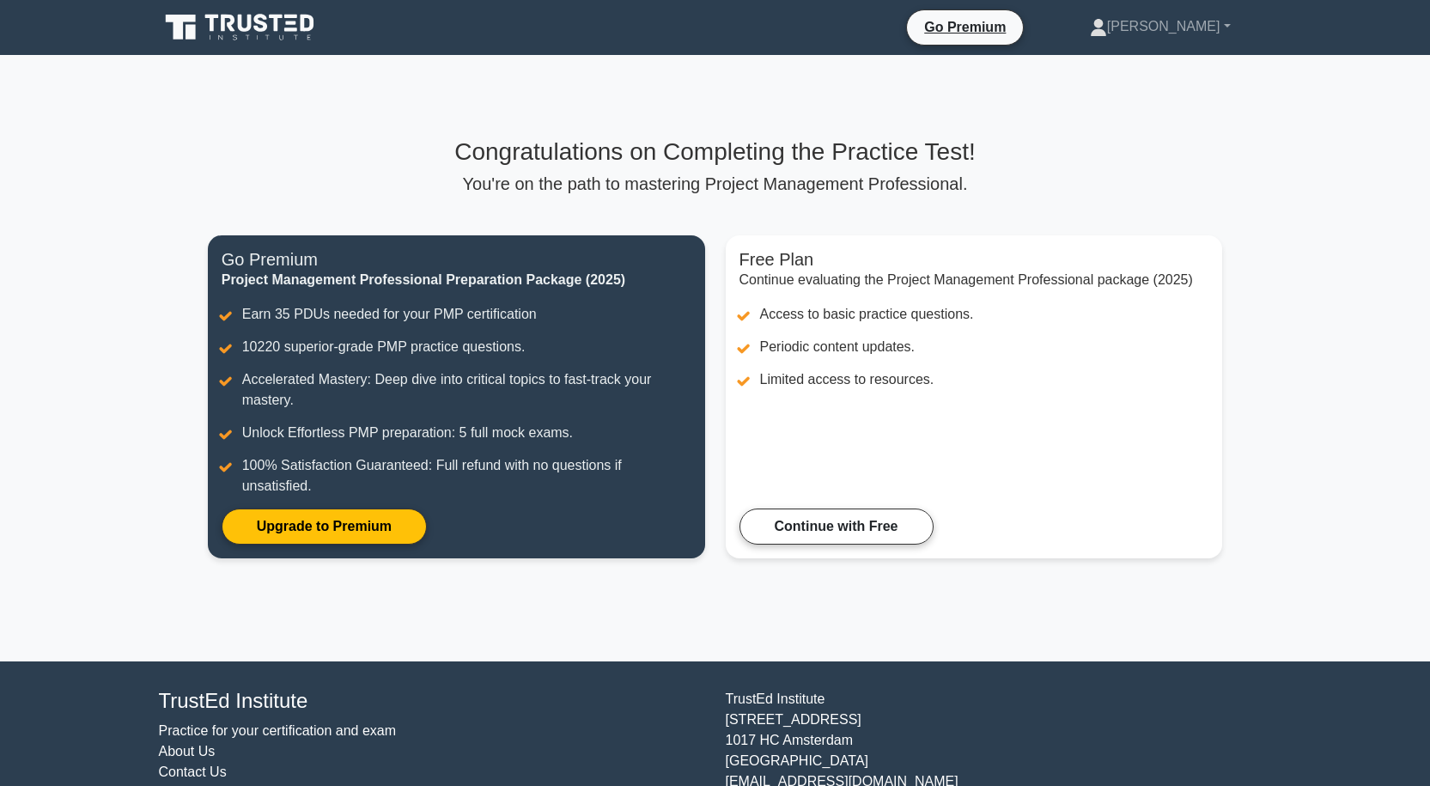
scroll to position [65, 0]
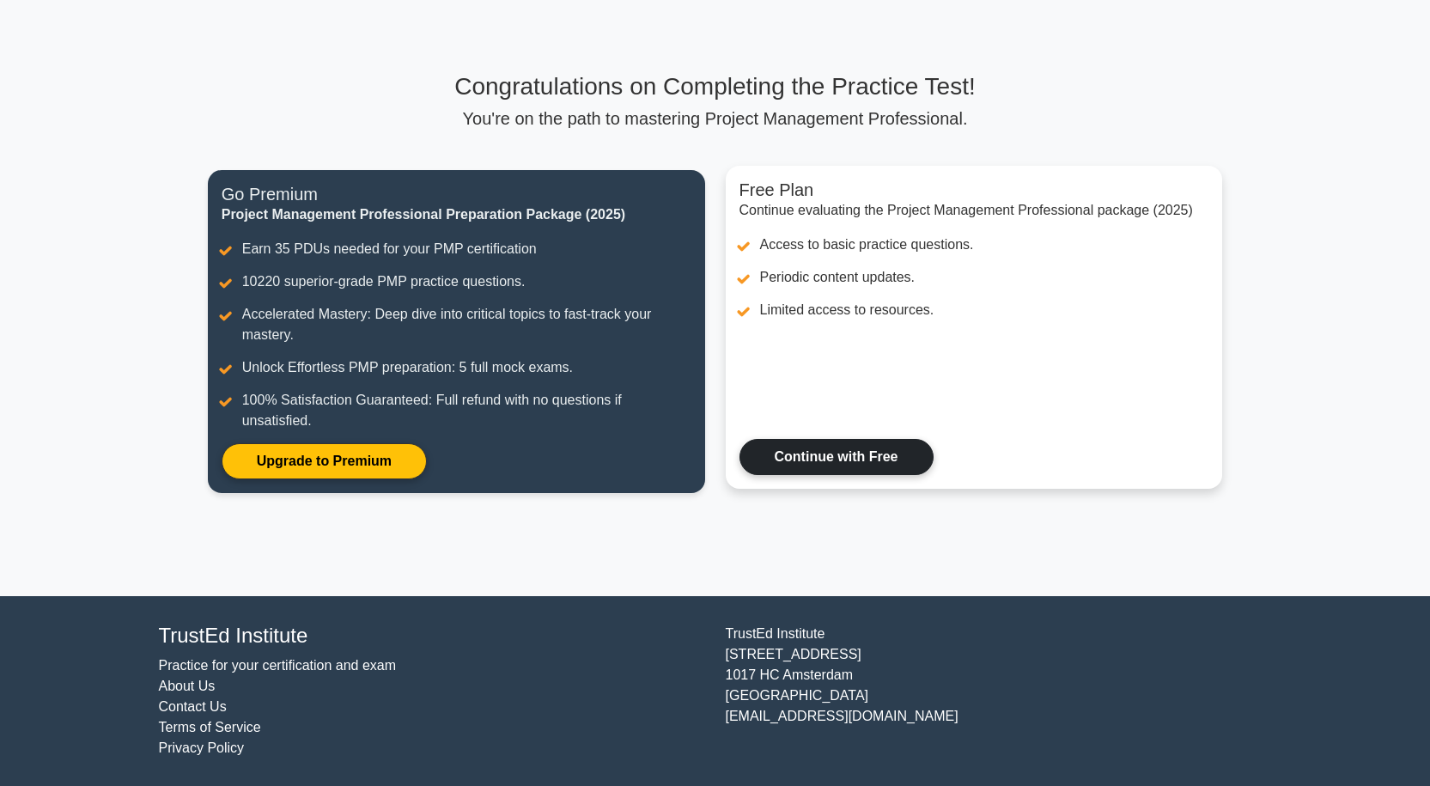
click at [794, 460] on link "Continue with Free" at bounding box center [836, 457] width 194 height 36
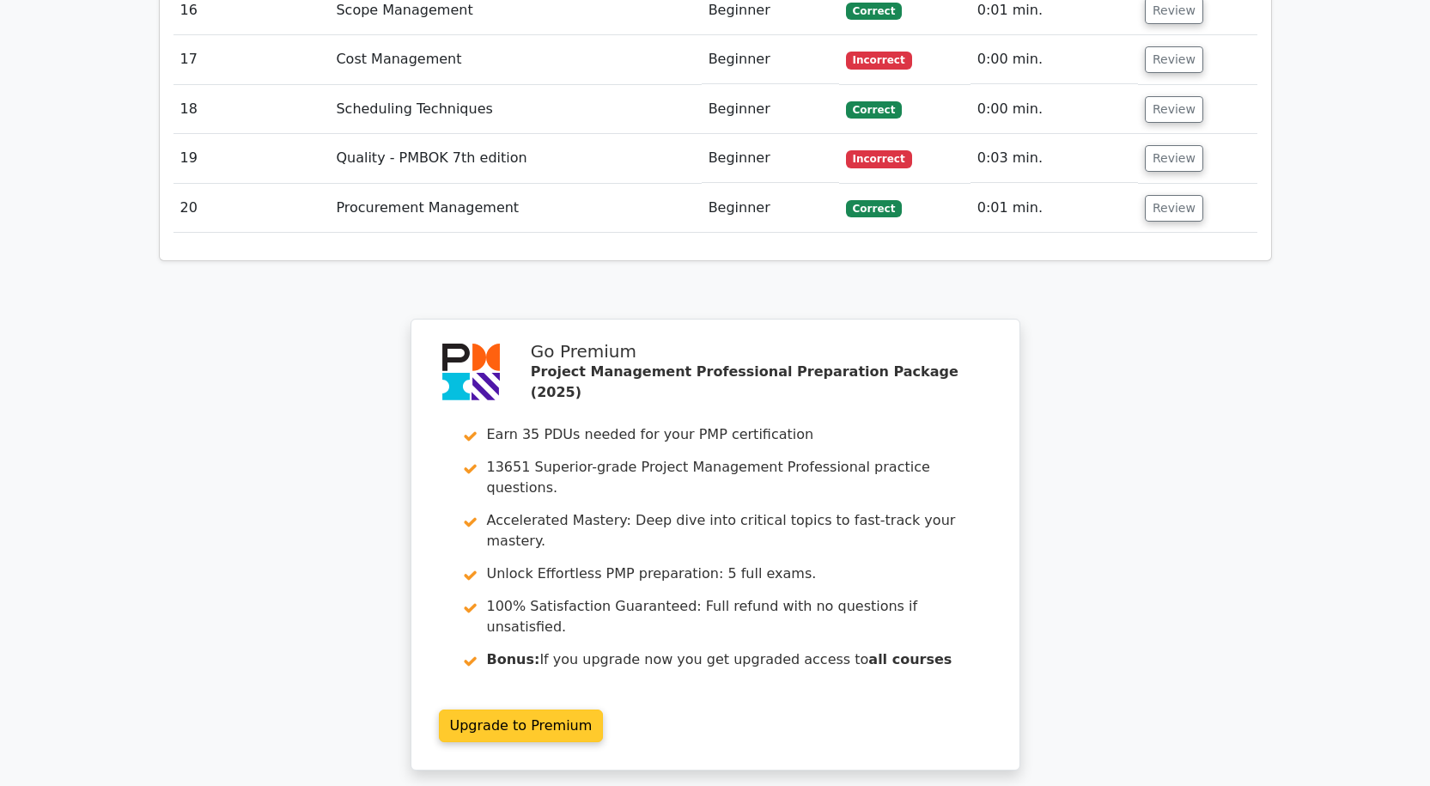
scroll to position [3178, 0]
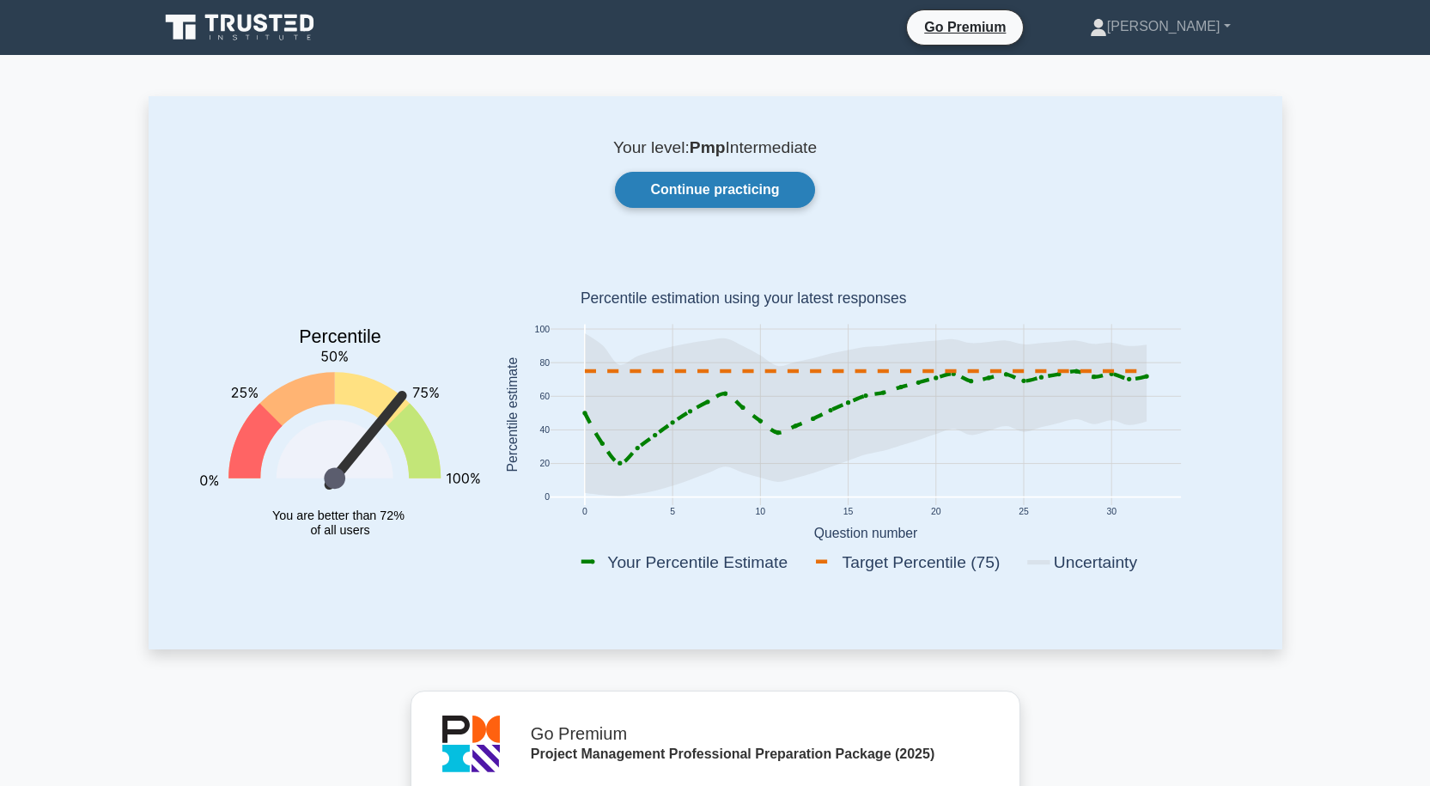
click at [710, 189] on link "Continue practicing" at bounding box center [714, 190] width 199 height 36
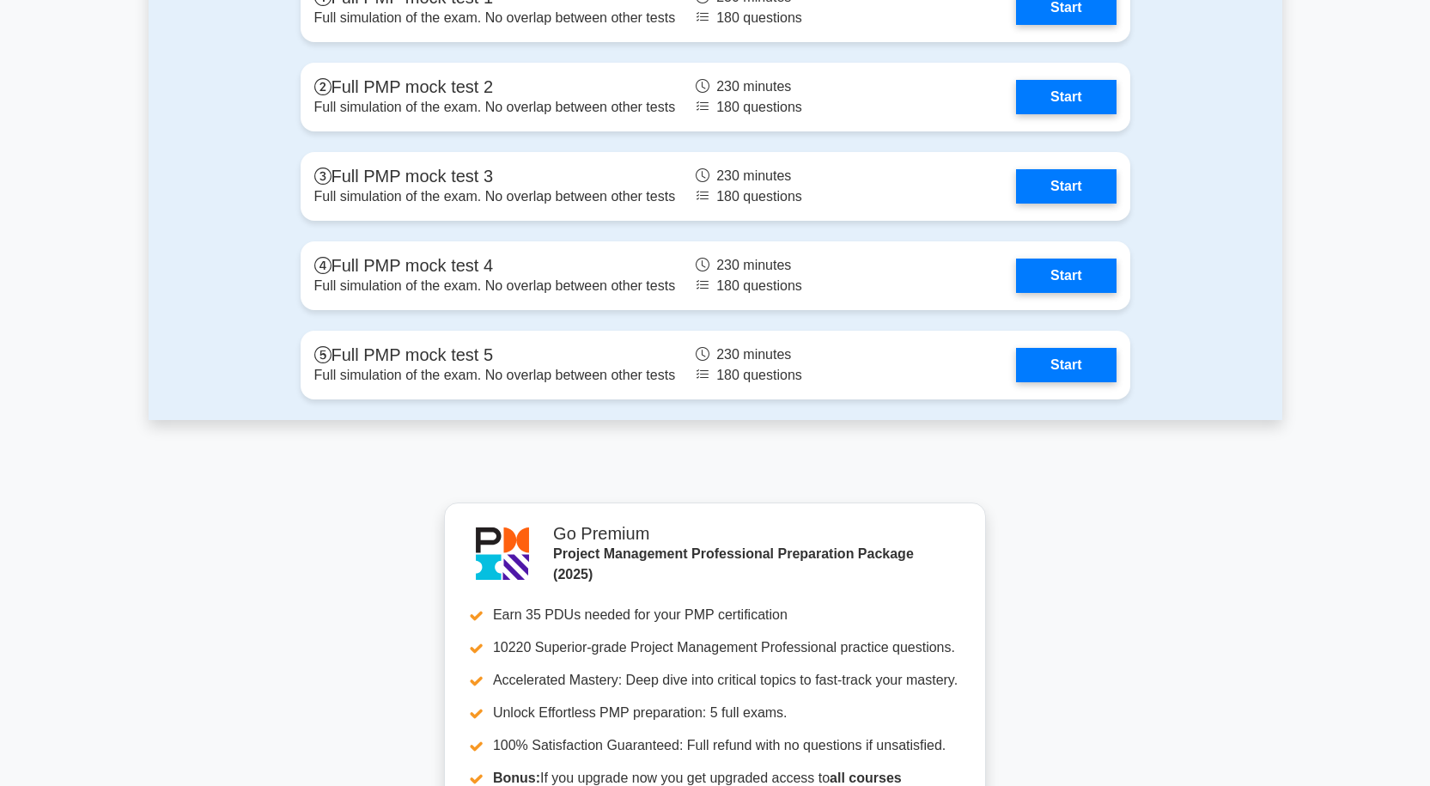
scroll to position [5410, 0]
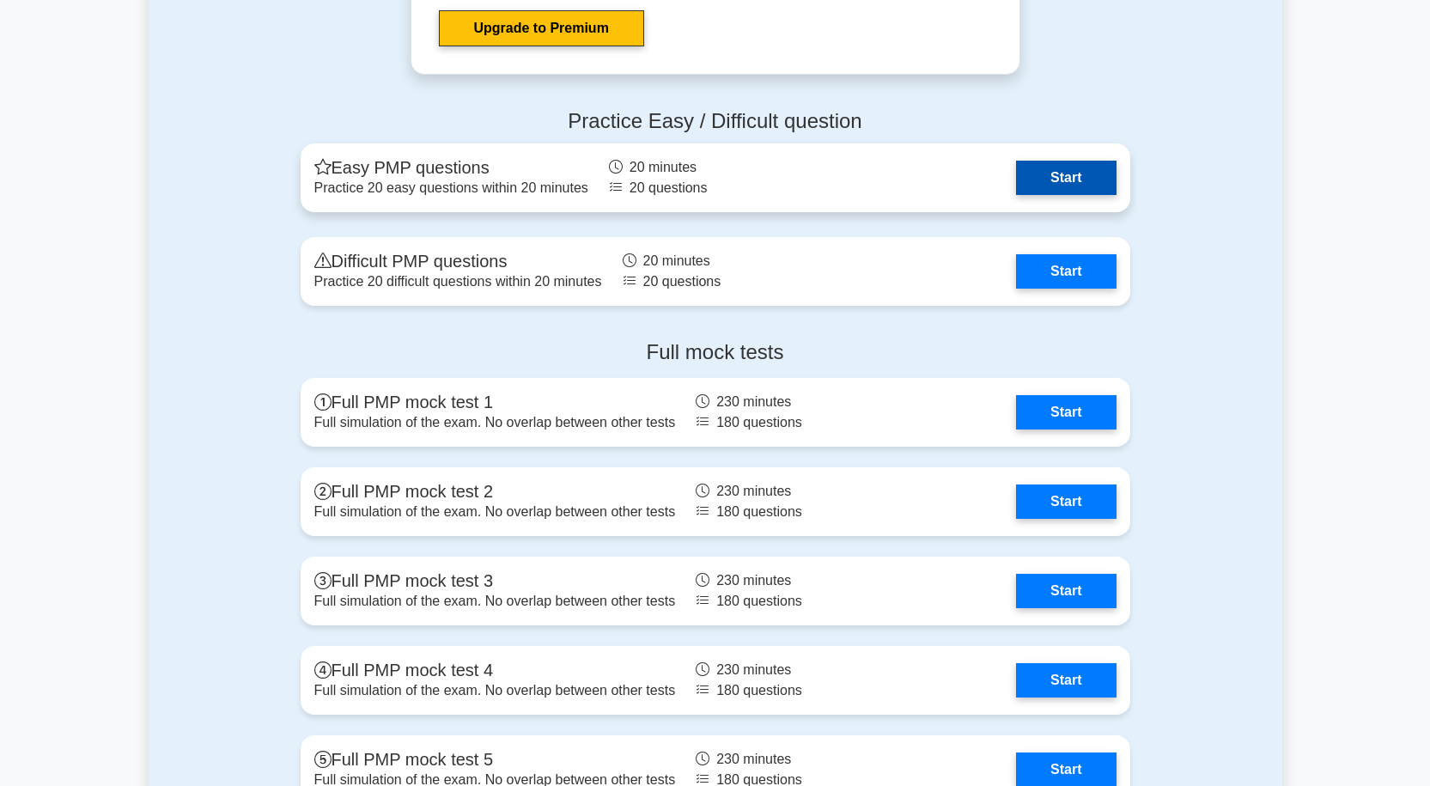
click at [1097, 185] on link "Start" at bounding box center [1066, 178] width 100 height 34
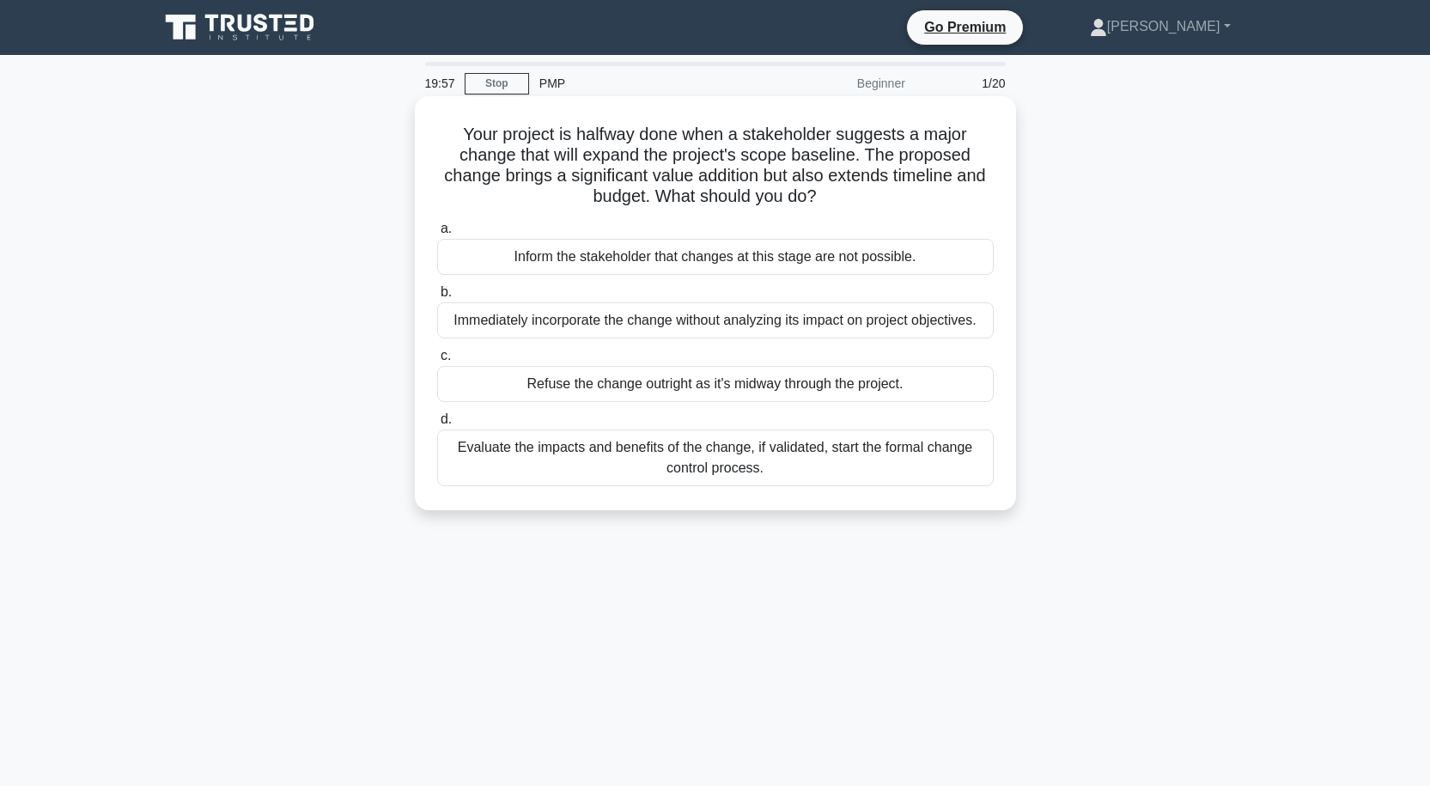
click at [733, 460] on div "Evaluate the impacts and benefits of the change, if validated, start the formal…" at bounding box center [715, 457] width 556 height 57
click at [437, 425] on input "d. Evaluate the impacts and benefits of the change, if validated, start the for…" at bounding box center [437, 419] width 0 height 11
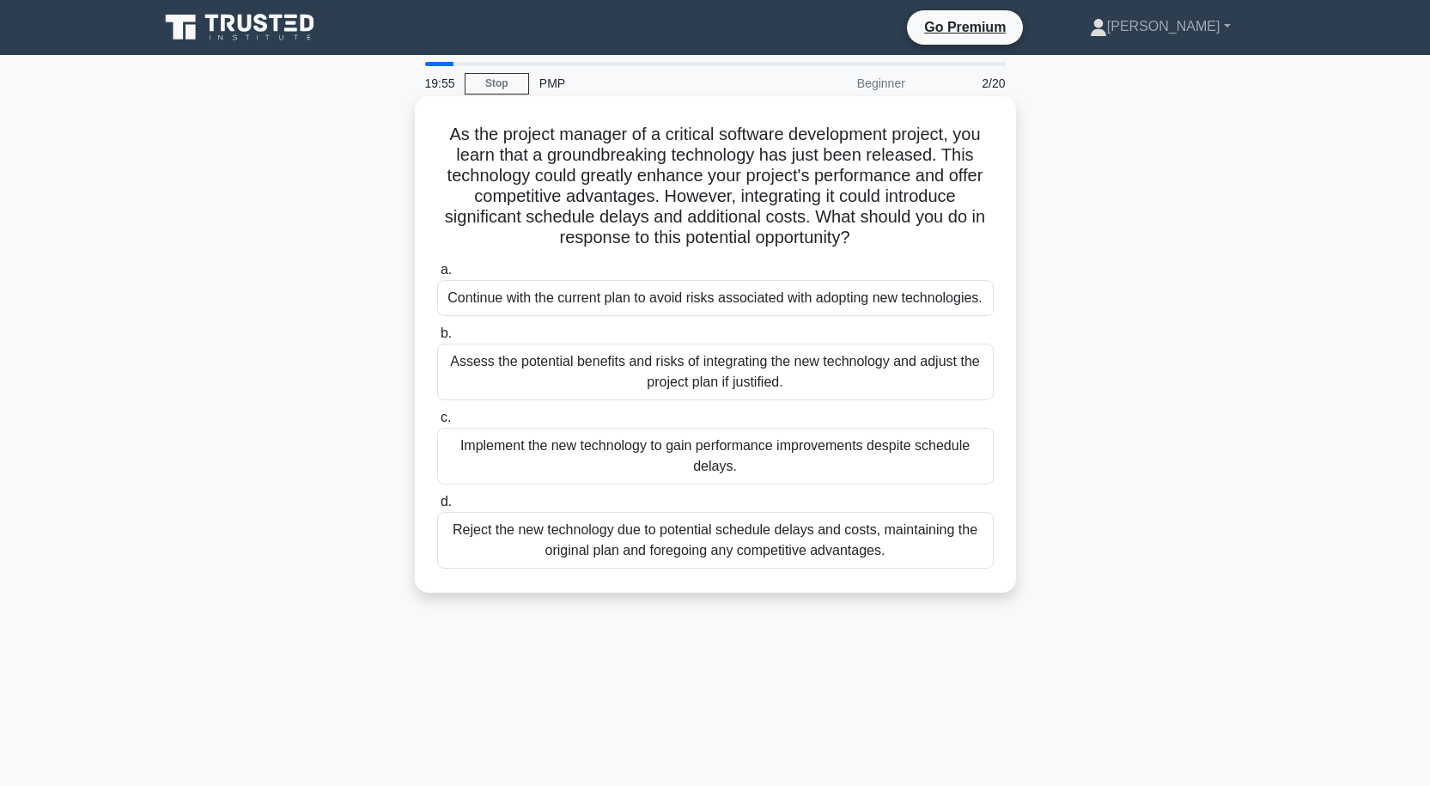
click at [733, 542] on div "Reject the new technology due to potential schedule delays and costs, maintaini…" at bounding box center [715, 540] width 556 height 57
click at [437, 508] on input "d. Reject the new technology due to potential schedule delays and costs, mainta…" at bounding box center [437, 501] width 0 height 11
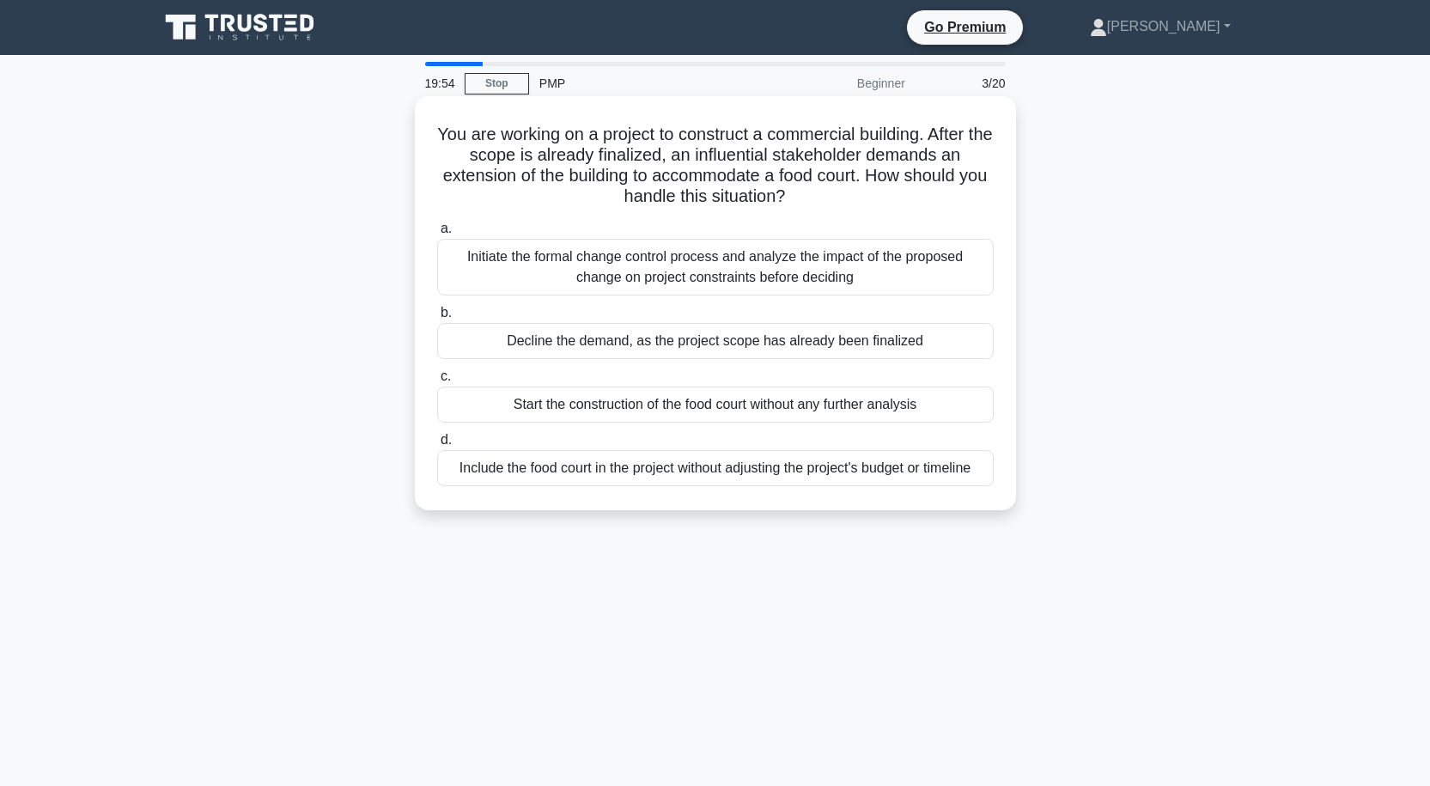
click at [737, 271] on div "Initiate the formal change control process and analyze the impact of the propos…" at bounding box center [715, 267] width 556 height 57
click at [437, 234] on input "a. Initiate the formal change control process and analyze the impact of the pro…" at bounding box center [437, 228] width 0 height 11
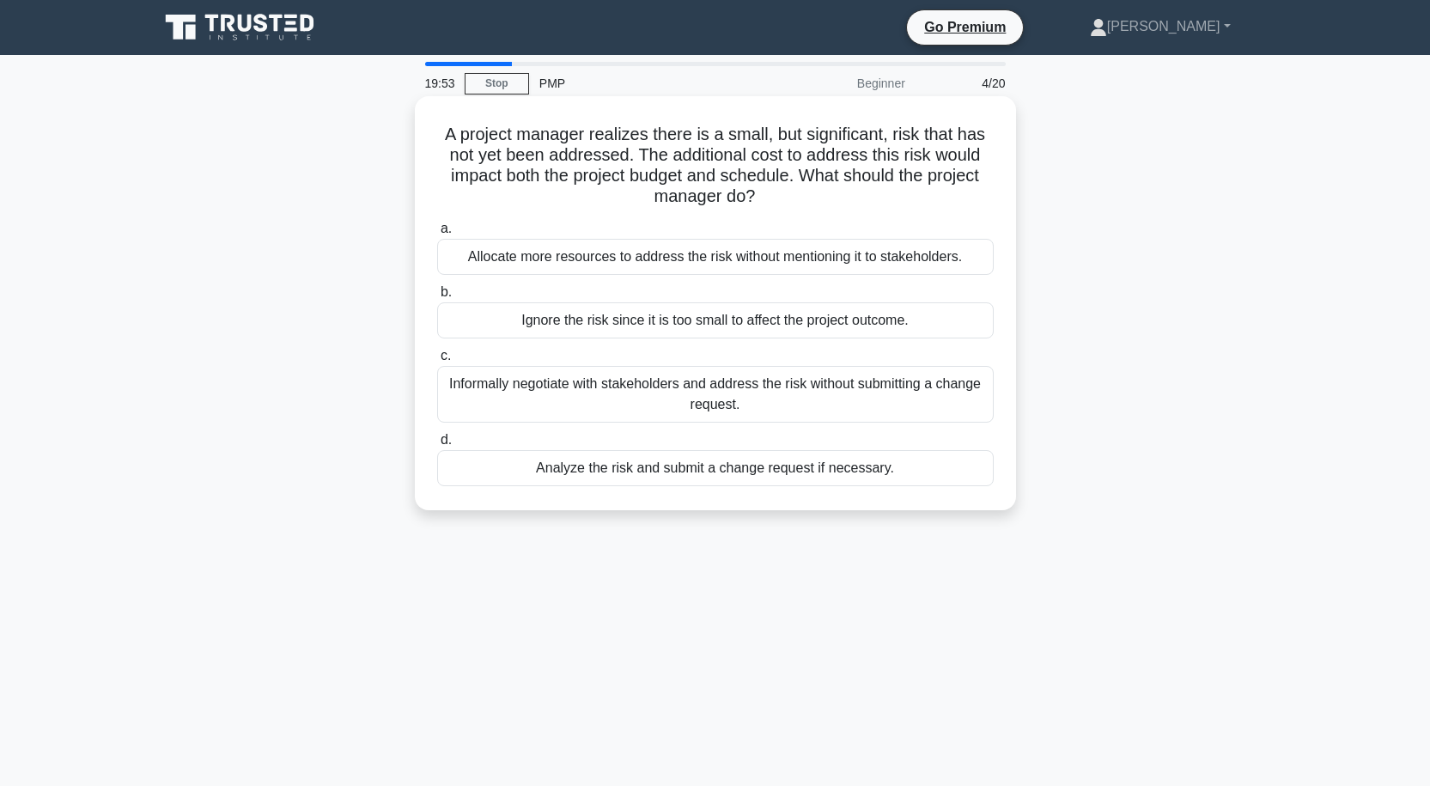
click at [692, 384] on div "Informally negotiate with stakeholders and address the risk without submitting …" at bounding box center [715, 394] width 556 height 57
click at [437, 362] on input "c. Informally negotiate with stakeholders and address the risk without submitti…" at bounding box center [437, 355] width 0 height 11
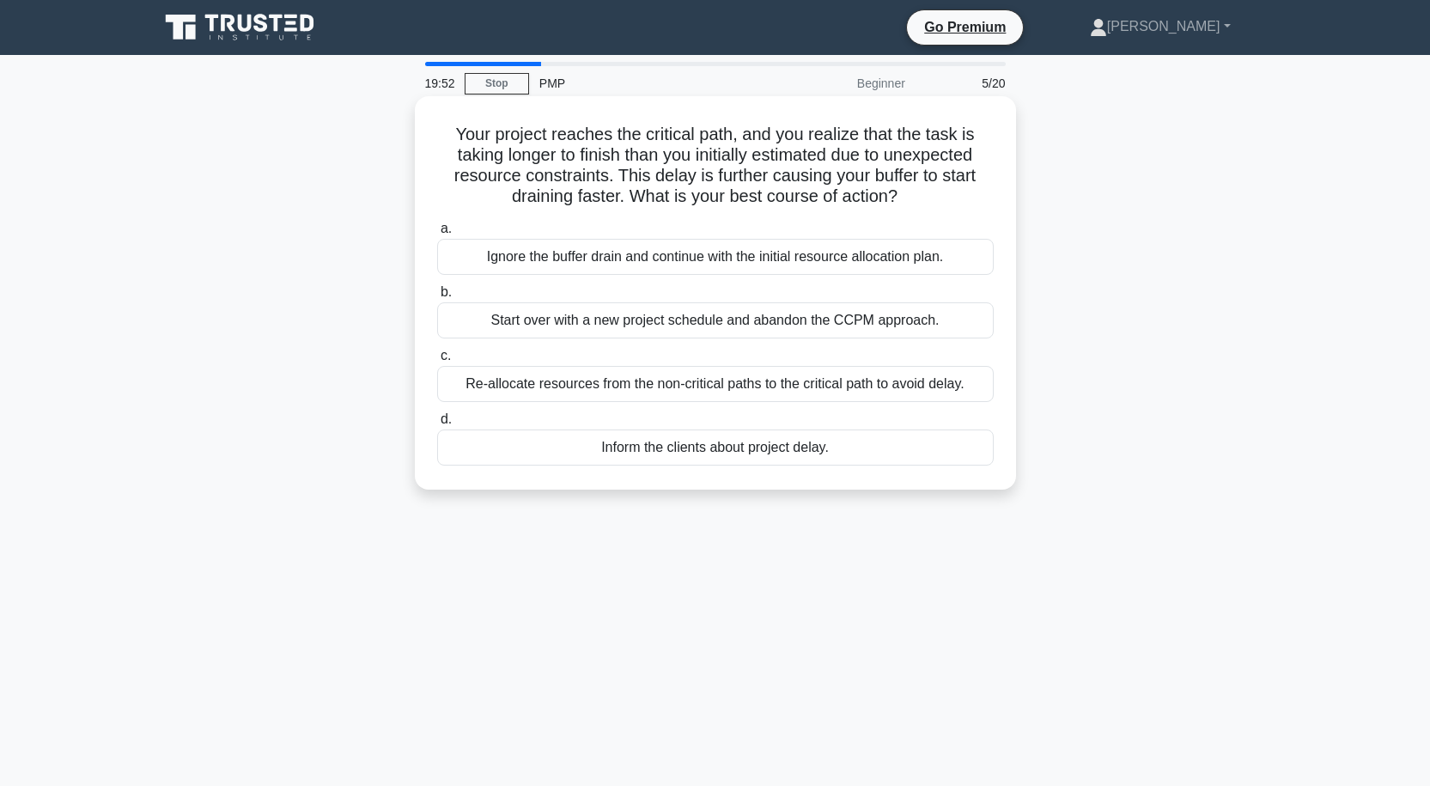
click at [709, 385] on div "Re-allocate resources from the non-critical paths to the critical path to avoid…" at bounding box center [715, 384] width 556 height 36
click at [437, 362] on input "c. Re-allocate resources from the non-critical paths to the critical path to av…" at bounding box center [437, 355] width 0 height 11
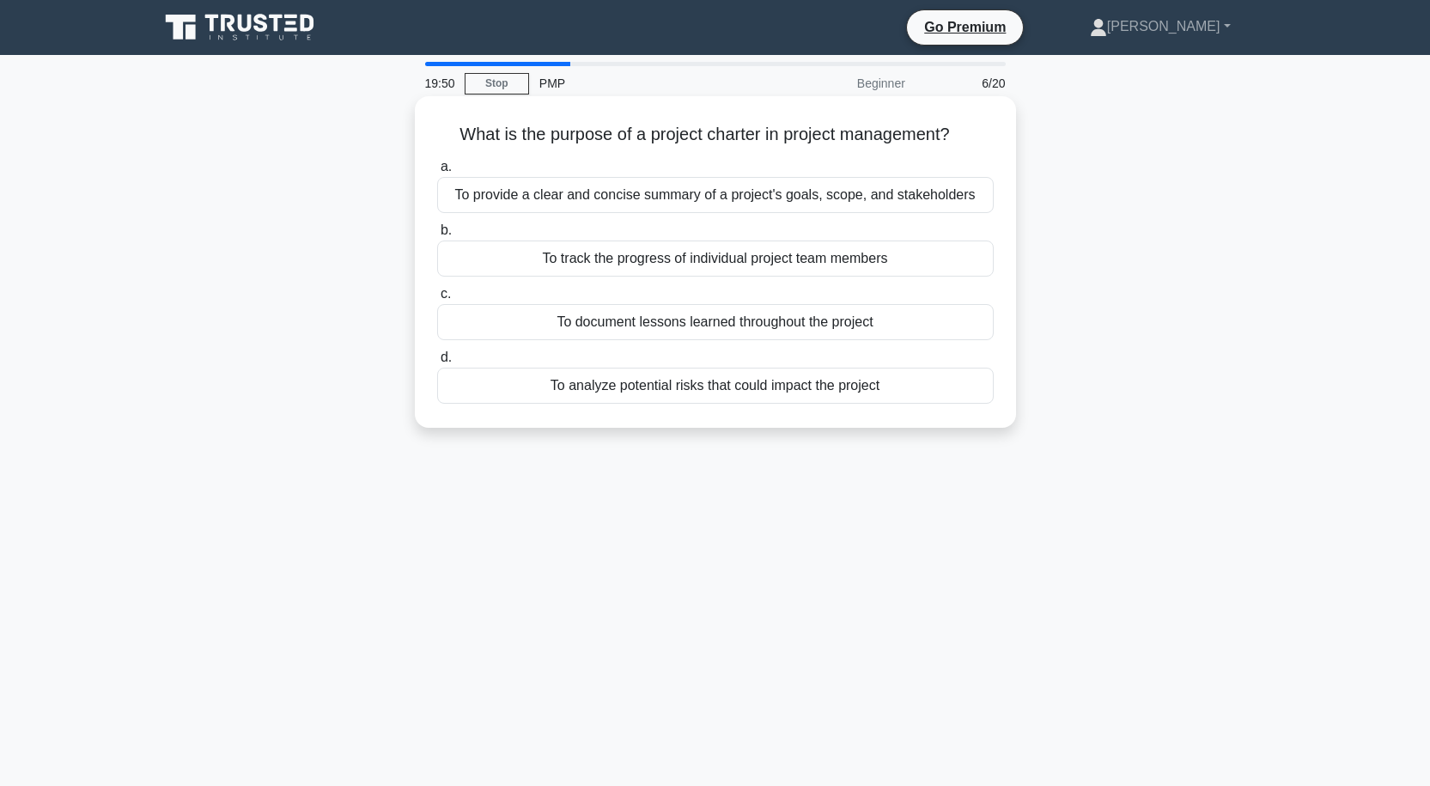
click at [784, 194] on div "To provide a clear and concise summary of a project's goals, scope, and stakeho…" at bounding box center [715, 195] width 556 height 36
click at [437, 173] on input "a. To provide a clear and concise summary of a project's goals, scope, and stak…" at bounding box center [437, 166] width 0 height 11
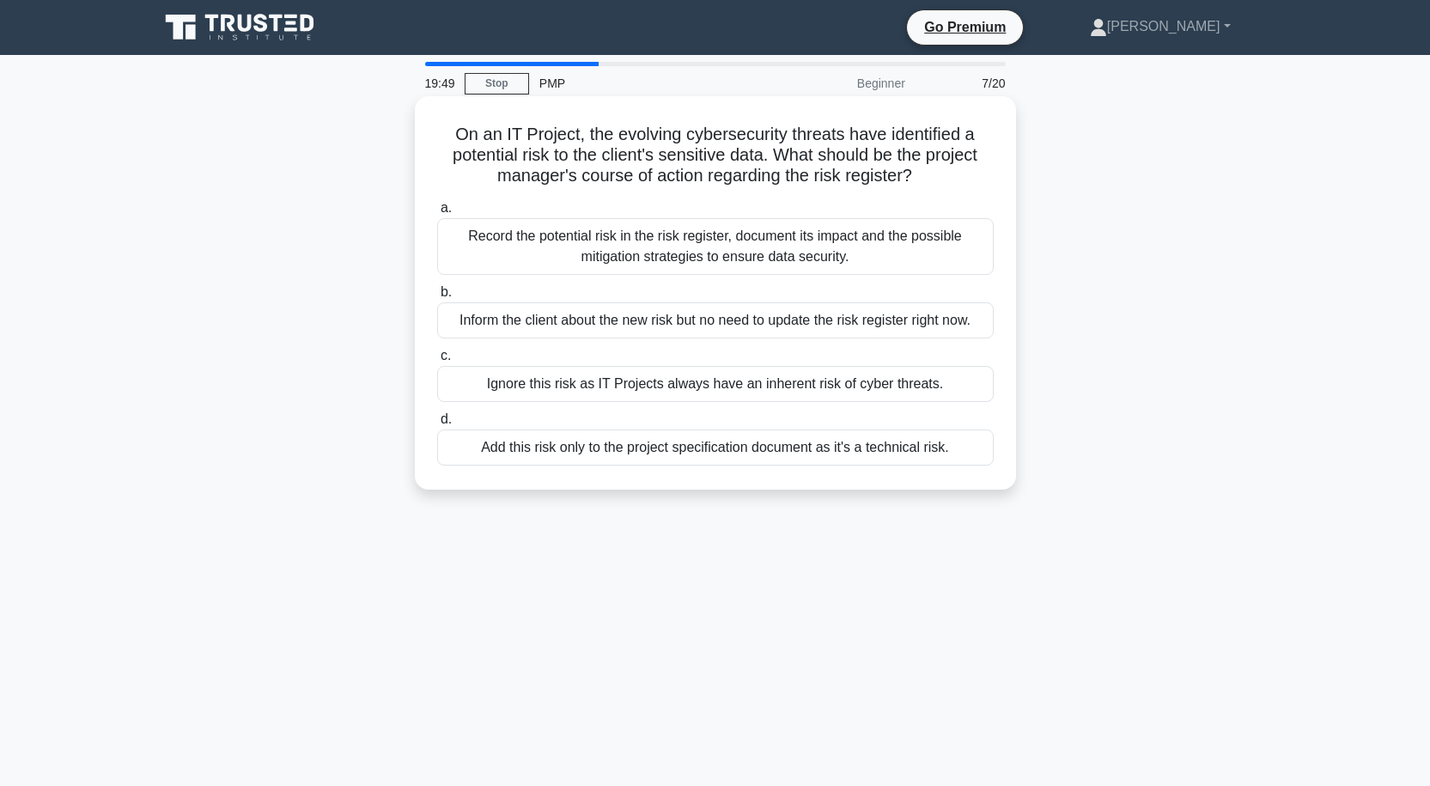
click at [725, 250] on div "Record the potential risk in the risk register, document its impact and the pos…" at bounding box center [715, 246] width 556 height 57
click at [437, 214] on input "a. Record the potential risk in the risk register, document its impact and the …" at bounding box center [437, 208] width 0 height 11
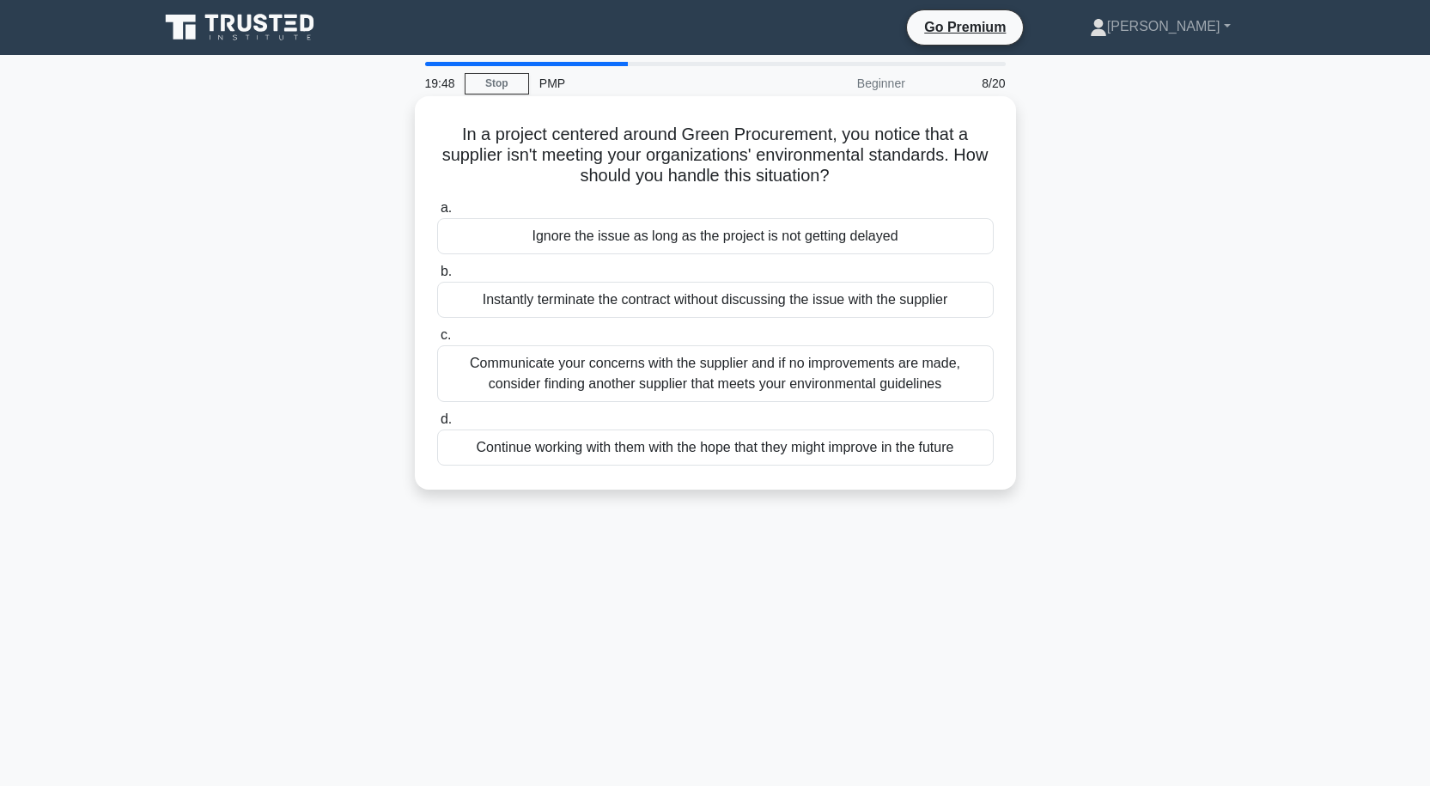
click at [690, 383] on div "Communicate your concerns with the supplier and if no improvements are made, co…" at bounding box center [715, 373] width 556 height 57
click at [437, 341] on input "c. Communicate your concerns with the supplier and if no improvements are made,…" at bounding box center [437, 335] width 0 height 11
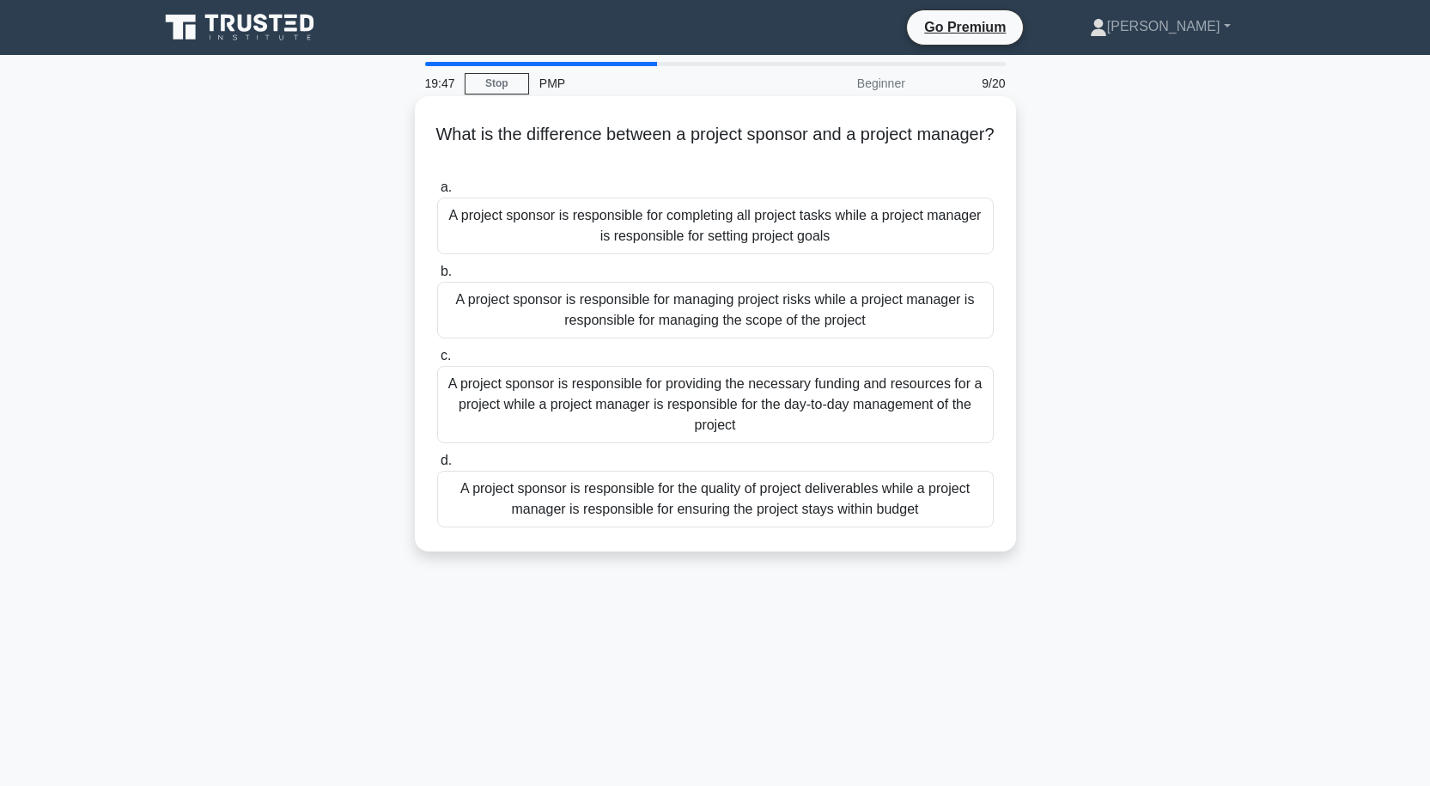
click at [747, 405] on div "A project sponsor is responsible for providing the necessary funding and resour…" at bounding box center [715, 404] width 556 height 77
click at [437, 362] on input "c. A project sponsor is responsible for providing the necessary funding and res…" at bounding box center [437, 355] width 0 height 11
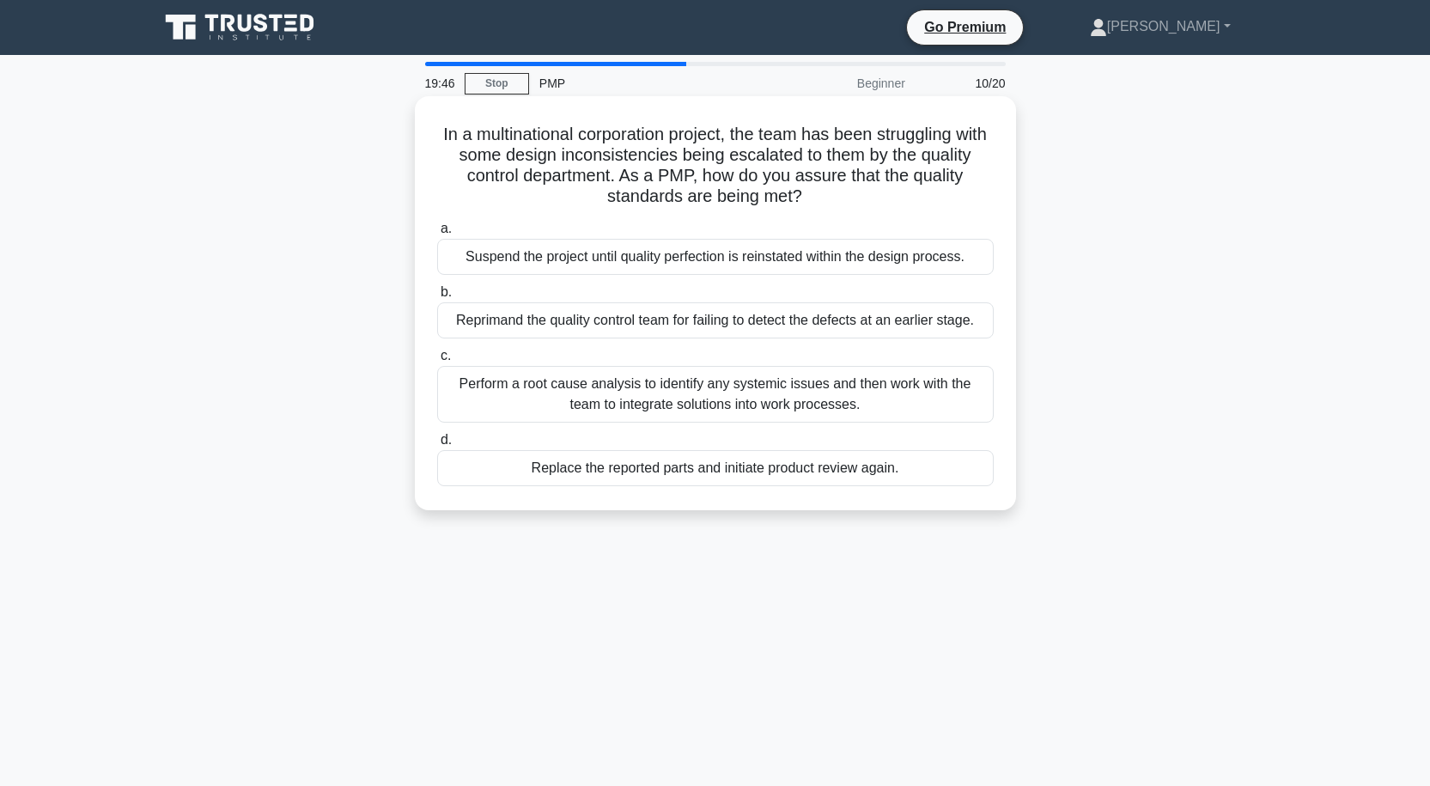
click at [713, 378] on div "Perform a root cause analysis to identify any systemic issues and then work wit…" at bounding box center [715, 394] width 556 height 57
click at [437, 362] on input "c. Perform a root cause analysis to identify any systemic issues and then work …" at bounding box center [437, 355] width 0 height 11
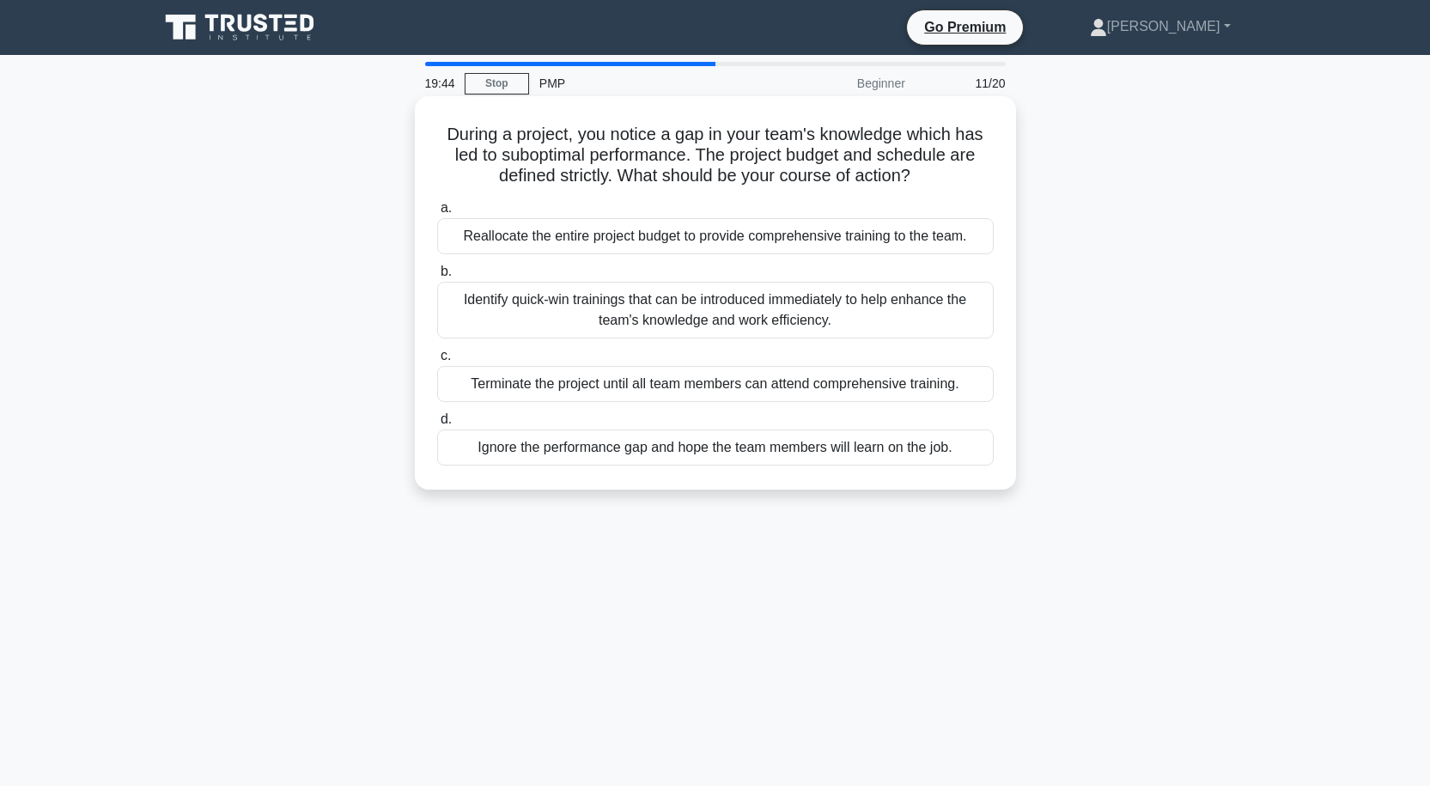
click at [715, 297] on div "Identify quick-win trainings that can be introduced immediately to help enhance…" at bounding box center [715, 310] width 556 height 57
click at [437, 277] on input "b. Identify quick-win trainings that can be introduced immediately to help enha…" at bounding box center [437, 271] width 0 height 11
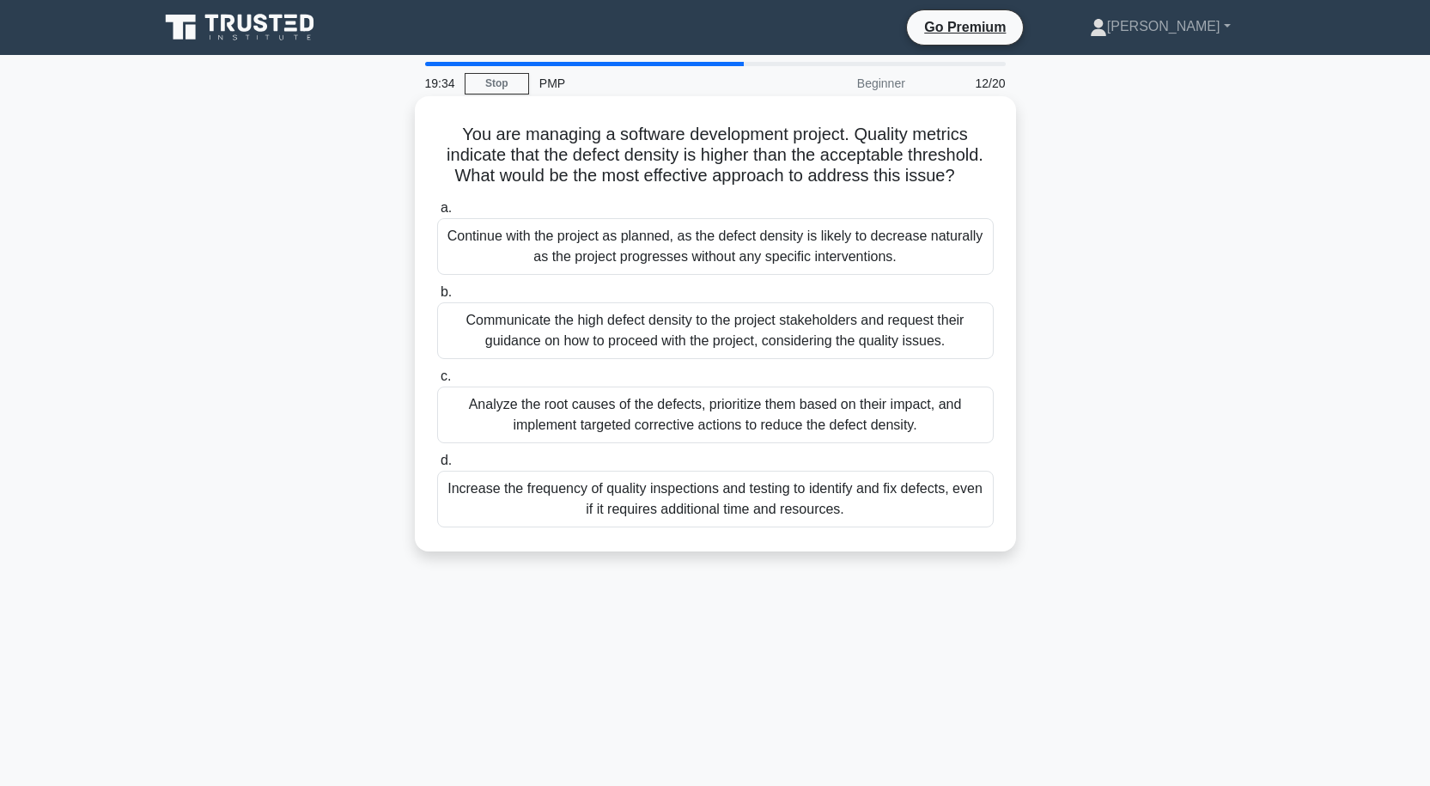
click at [774, 332] on div "Communicate the high defect density to the project stakeholders and request the…" at bounding box center [715, 330] width 556 height 57
click at [437, 298] on input "b. Communicate the high defect density to the project stakeholders and request …" at bounding box center [437, 292] width 0 height 11
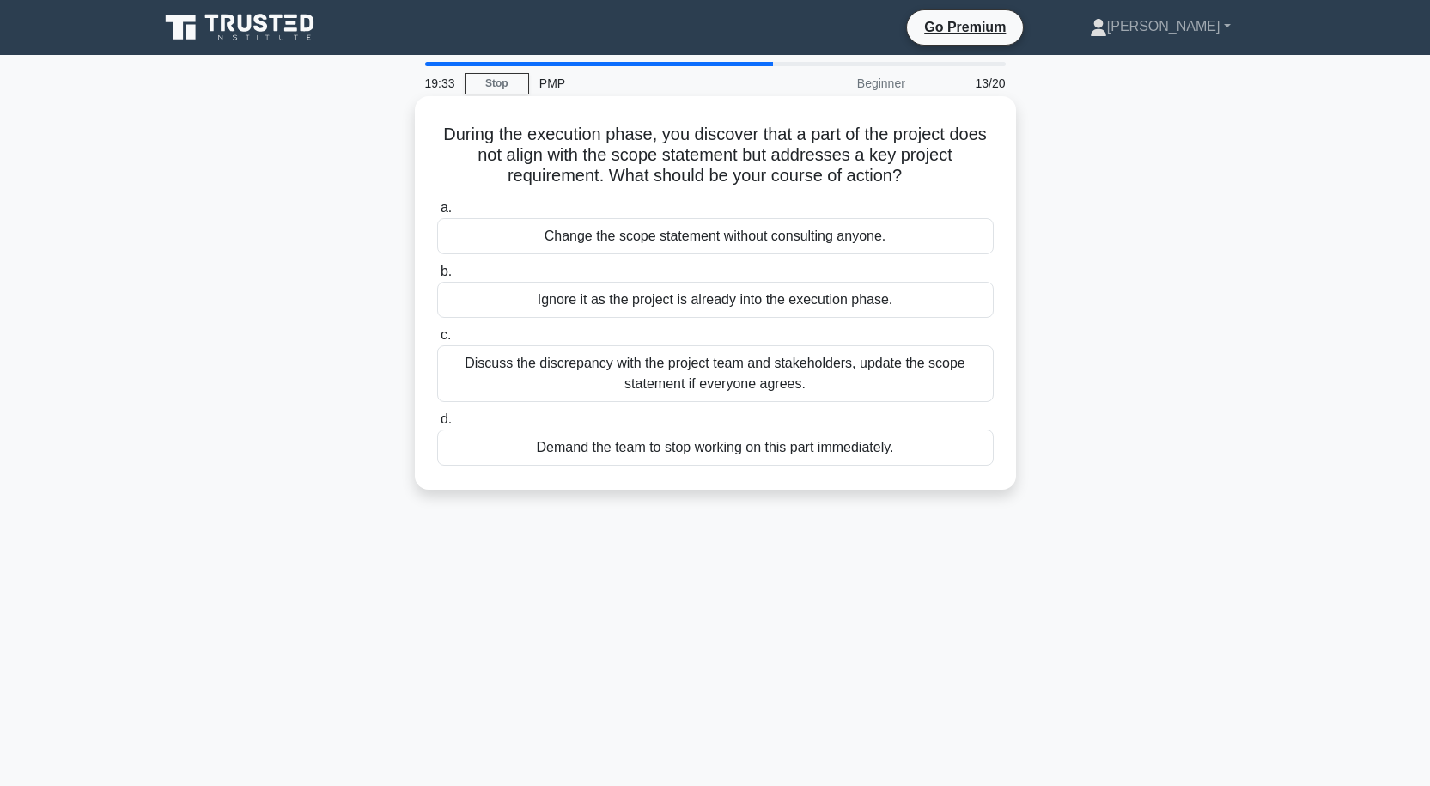
click at [752, 367] on div "Discuss the discrepancy with the project team and stakeholders, update the scop…" at bounding box center [715, 373] width 556 height 57
click at [437, 341] on input "c. Discuss the discrepancy with the project team and stakeholders, update the s…" at bounding box center [437, 335] width 0 height 11
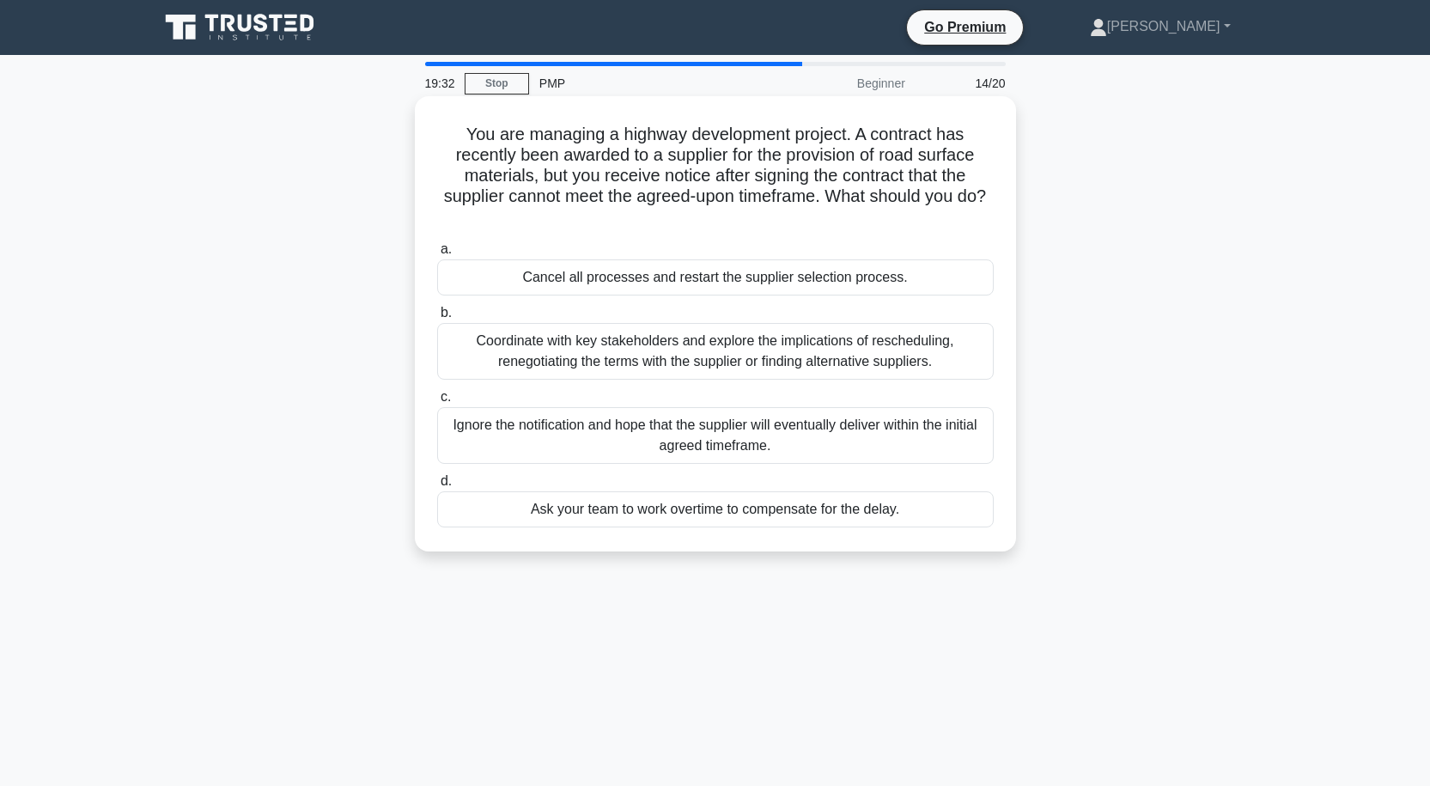
click at [727, 350] on div "Coordinate with key stakeholders and explore the implications of rescheduling, …" at bounding box center [715, 351] width 556 height 57
click at [437, 319] on input "b. Coordinate with key stakeholders and explore the implications of reschedulin…" at bounding box center [437, 312] width 0 height 11
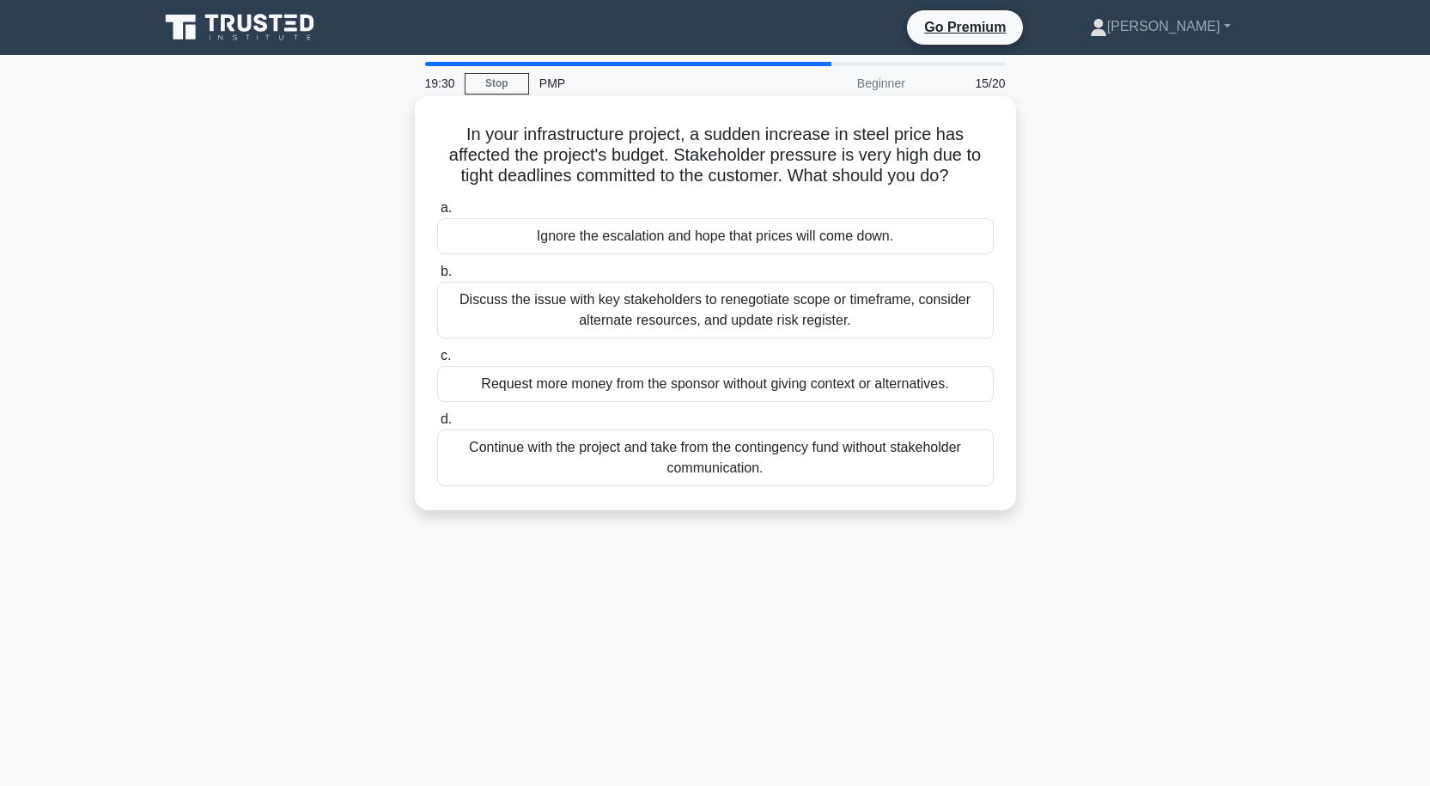
click at [751, 317] on div "Discuss the issue with key stakeholders to renegotiate scope or timeframe, cons…" at bounding box center [715, 310] width 556 height 57
click at [437, 277] on input "b. Discuss the issue with key stakeholders to renegotiate scope or timeframe, c…" at bounding box center [437, 271] width 0 height 11
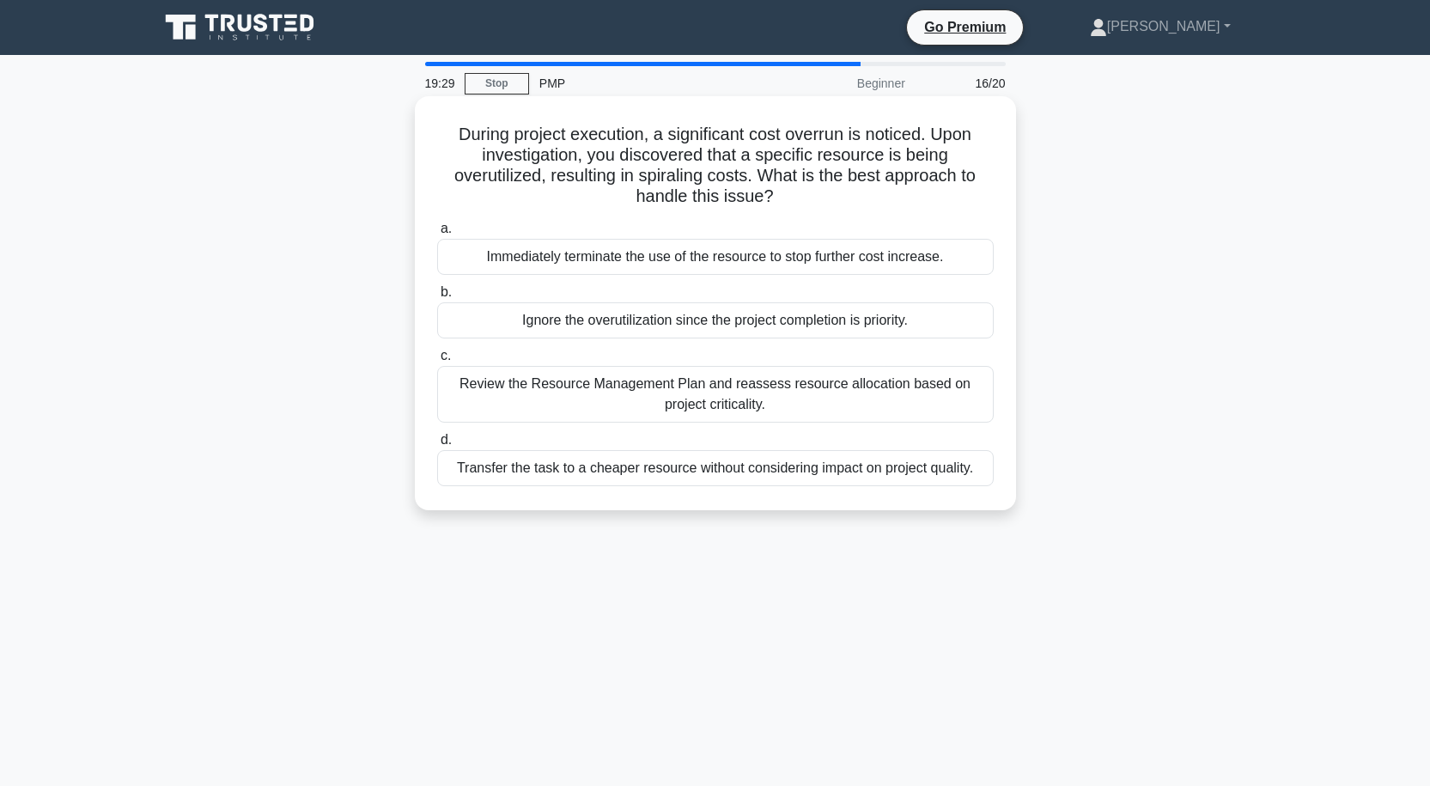
click at [746, 386] on div "Review the Resource Management Plan and reassess resource allocation based on p…" at bounding box center [715, 394] width 556 height 57
click at [437, 362] on input "c. Review the Resource Management Plan and reassess resource allocation based o…" at bounding box center [437, 355] width 0 height 11
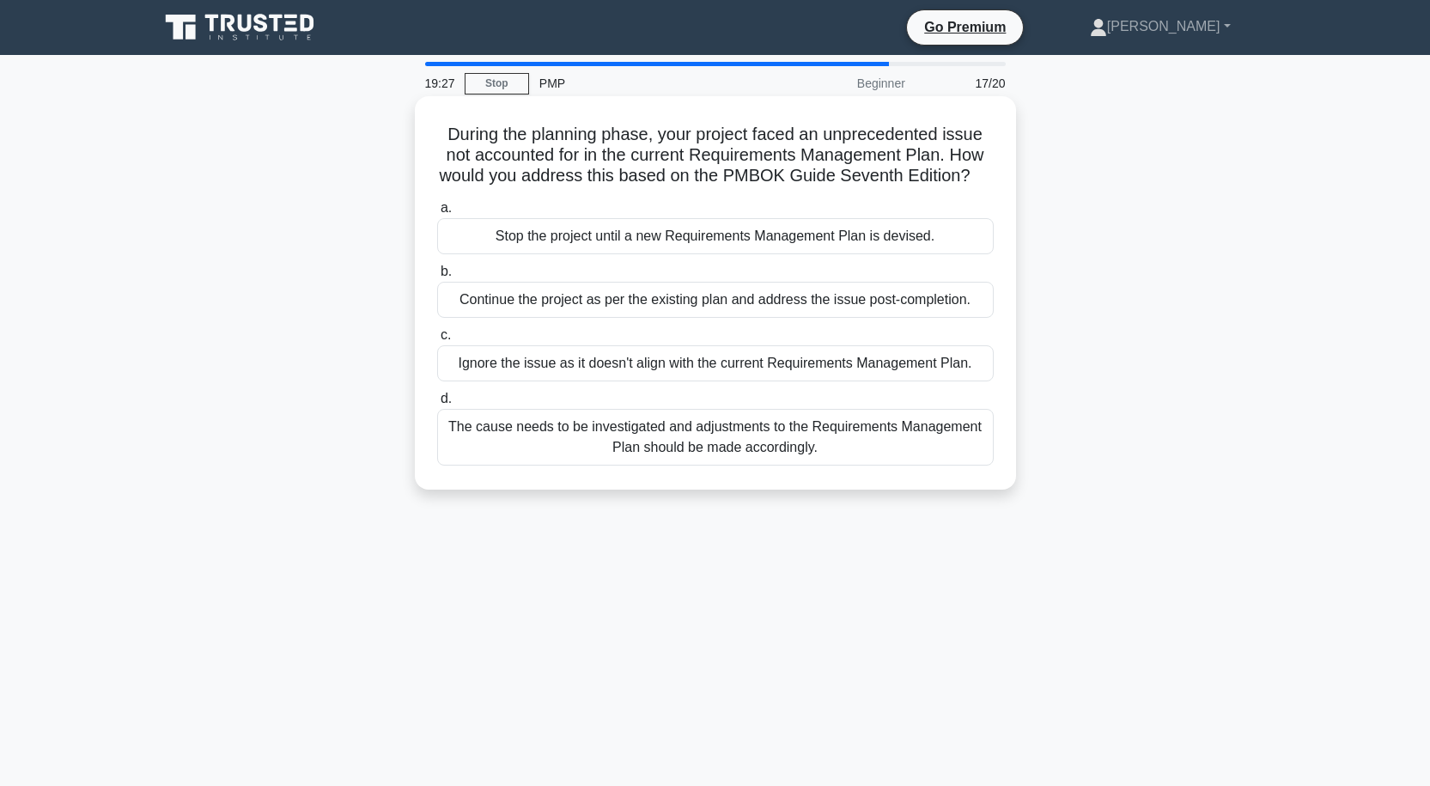
click at [745, 429] on div "The cause needs to be investigated and adjustments to the Requirements Manageme…" at bounding box center [715, 437] width 556 height 57
click at [437, 404] on input "d. The cause needs to be investigated and adjustments to the Requirements Manag…" at bounding box center [437, 398] width 0 height 11
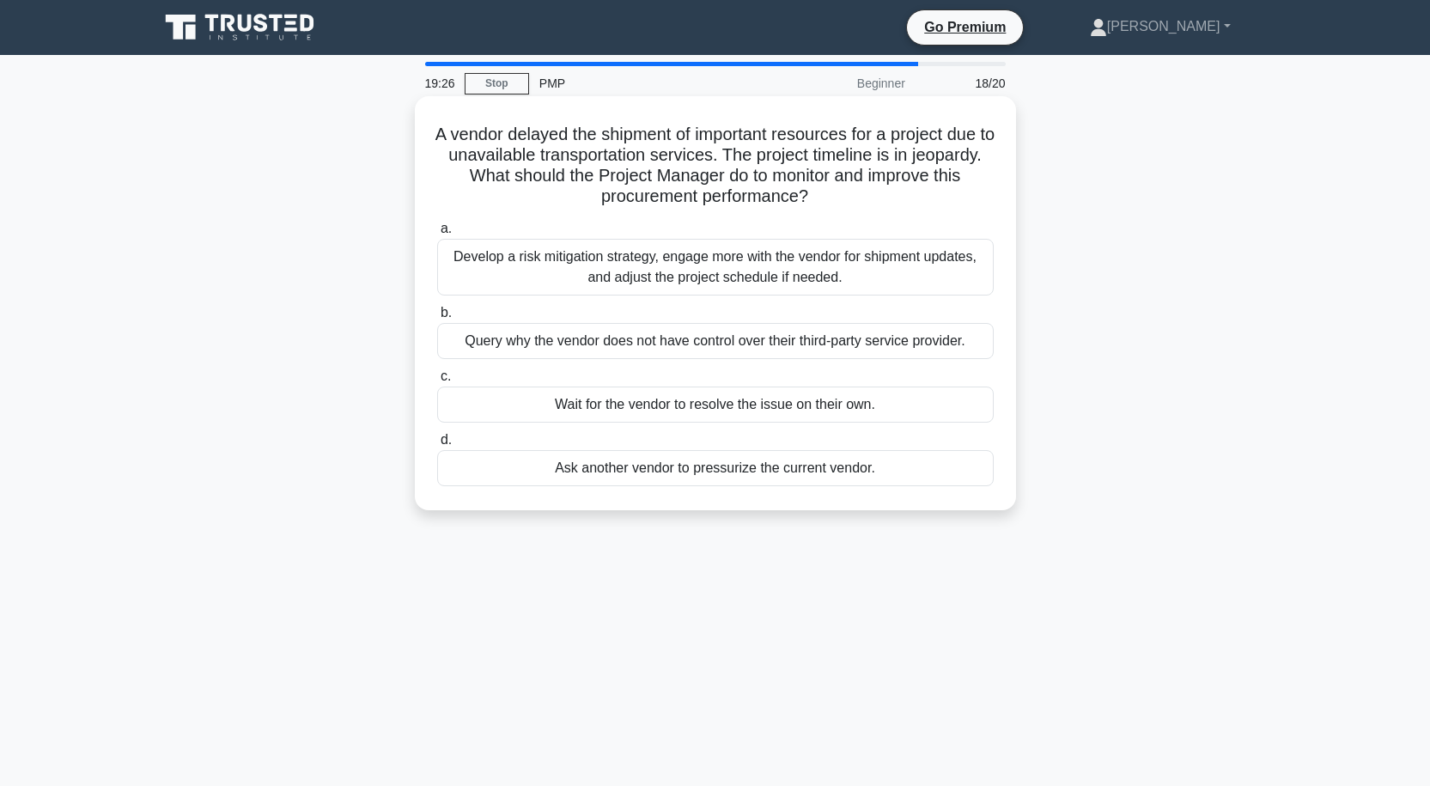
click at [756, 268] on div "Develop a risk mitigation strategy, engage more with the vendor for shipment up…" at bounding box center [715, 267] width 556 height 57
click at [437, 234] on input "a. Develop a risk mitigation strategy, engage more with the vendor for shipment…" at bounding box center [437, 228] width 0 height 11
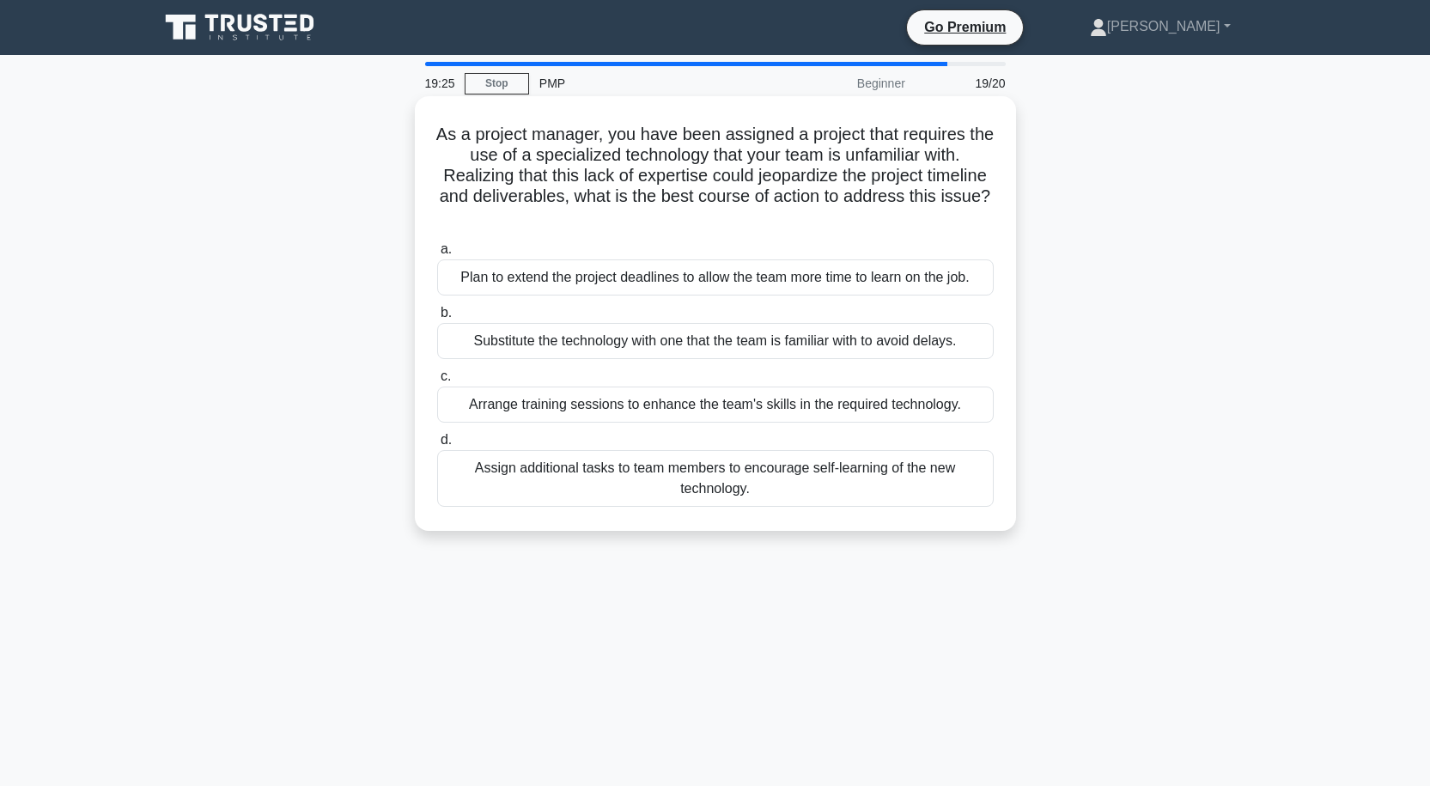
click at [751, 465] on div "Assign additional tasks to team members to encourage self-learning of the new t…" at bounding box center [715, 478] width 556 height 57
click at [437, 446] on input "d. Assign additional tasks to team members to encourage self-learning of the ne…" at bounding box center [437, 440] width 0 height 11
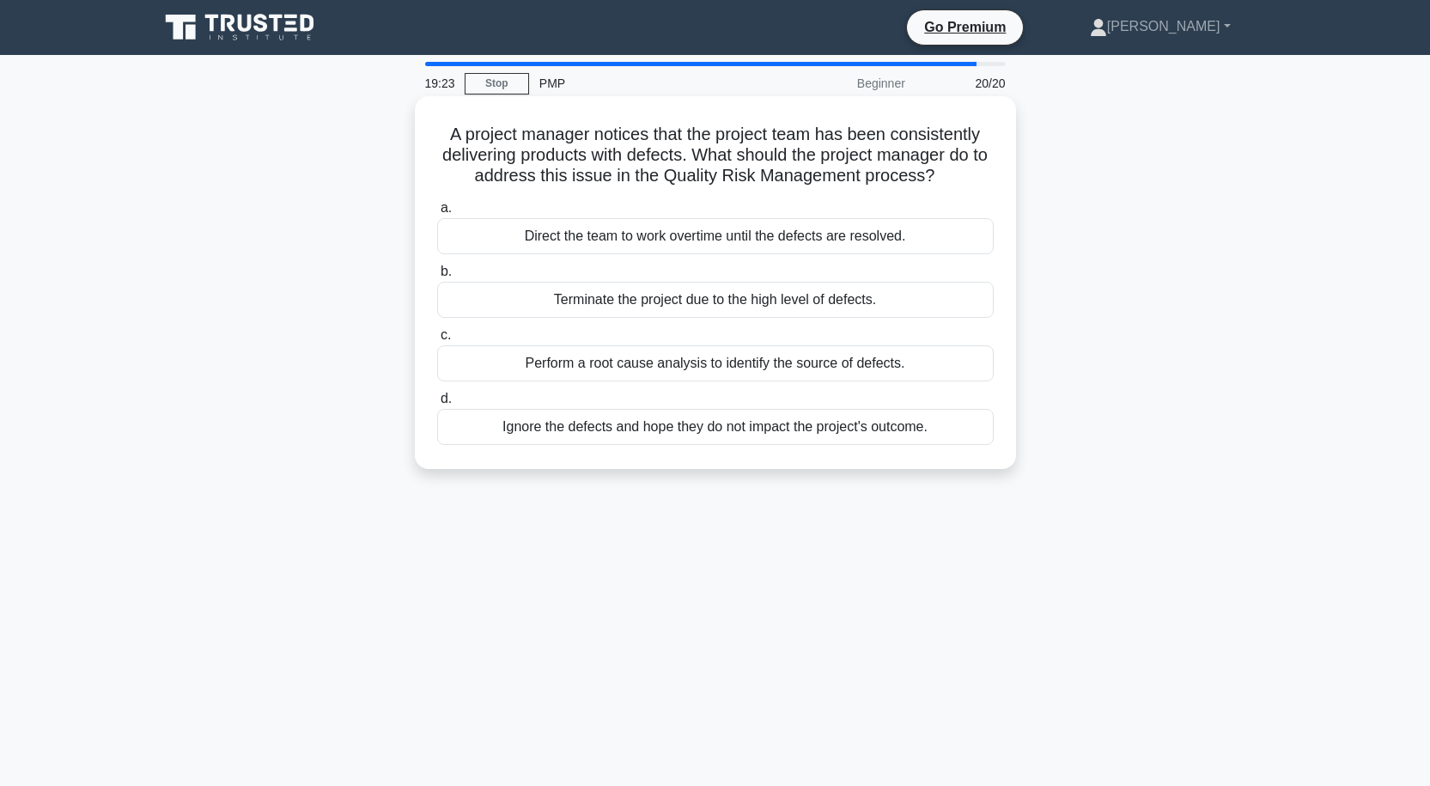
click at [772, 250] on div "Direct the team to work overtime until the defects are resolved." at bounding box center [715, 236] width 556 height 36
click at [437, 214] on input "a. Direct the team to work overtime until the defects are resolved." at bounding box center [437, 208] width 0 height 11
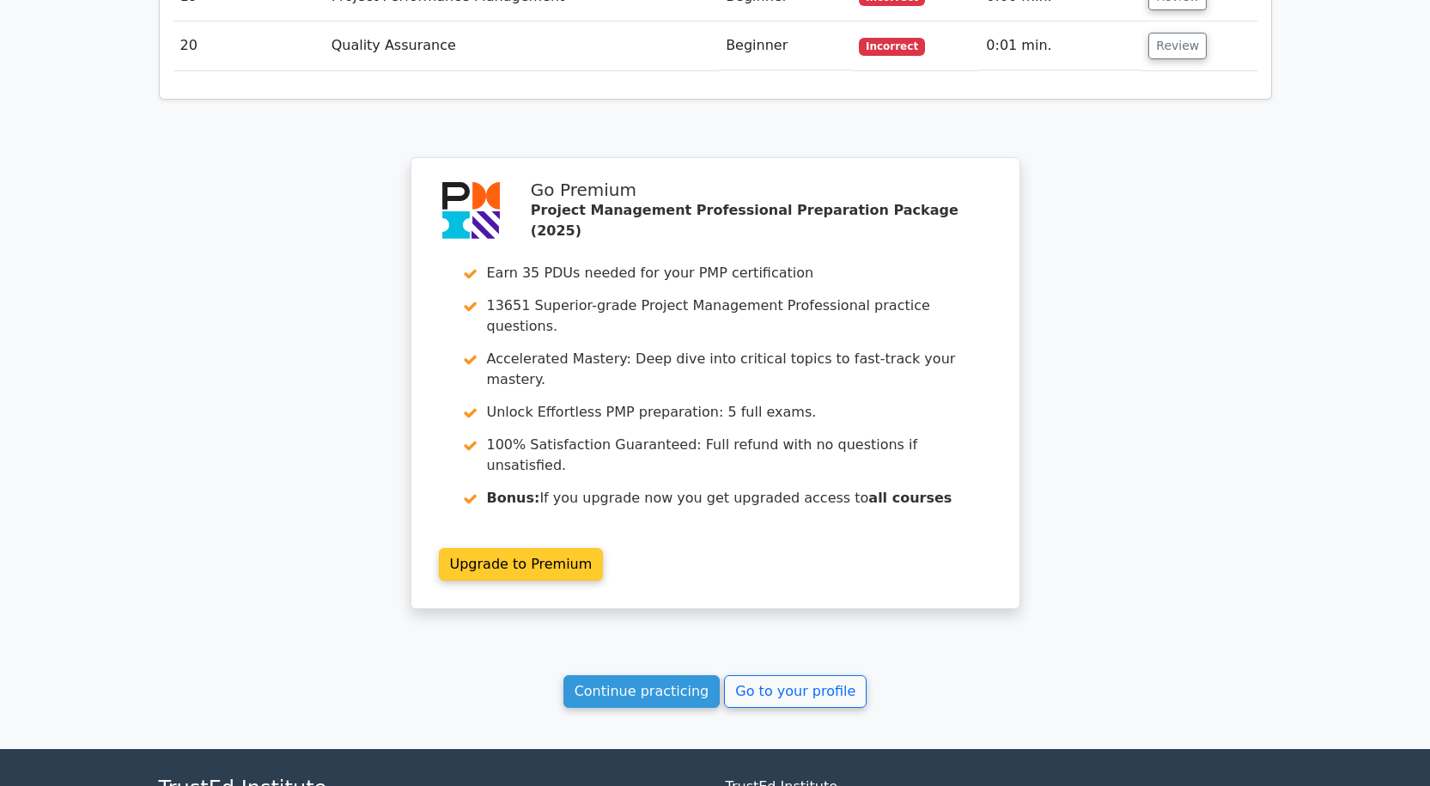
scroll to position [3597, 0]
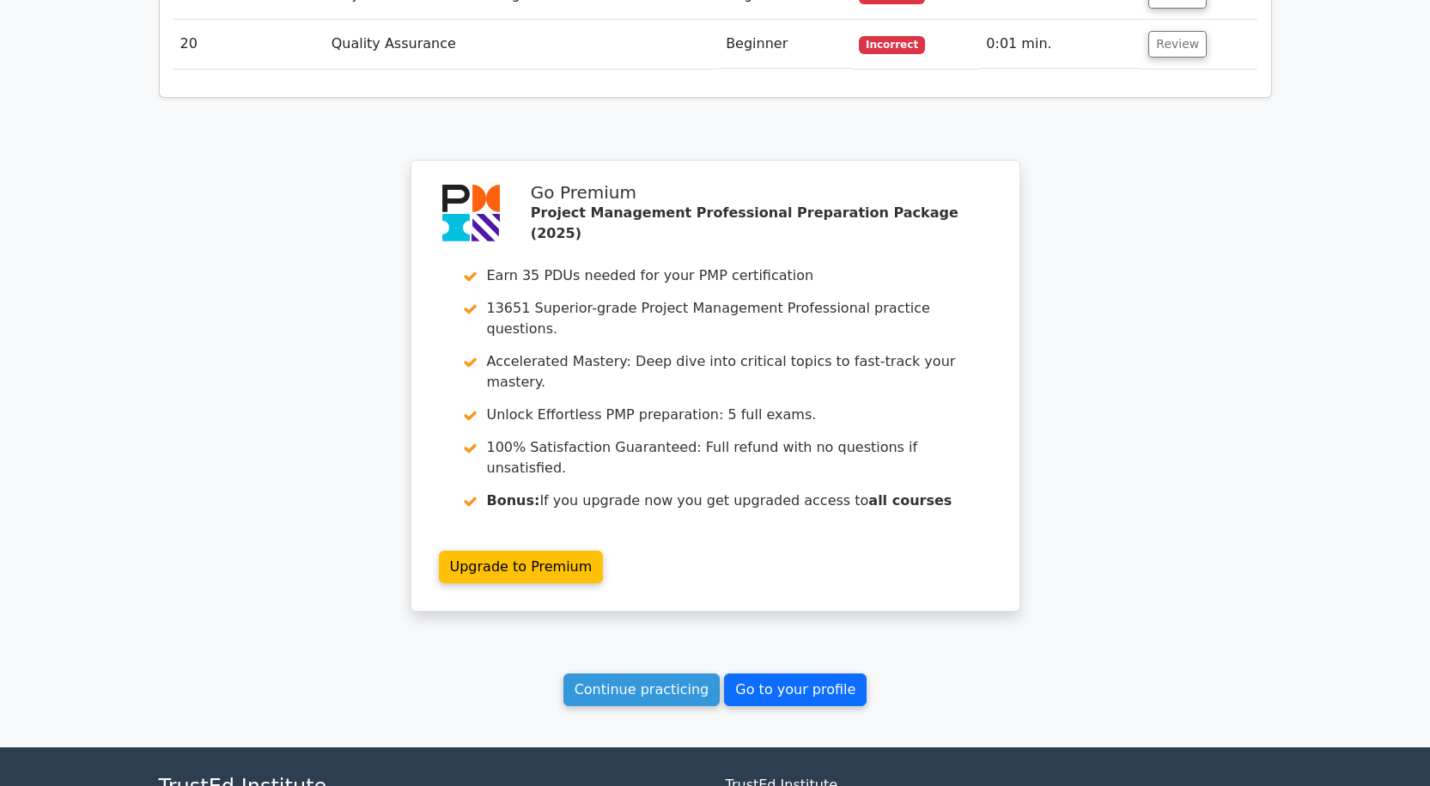
click at [761, 673] on link "Go to your profile" at bounding box center [795, 689] width 143 height 33
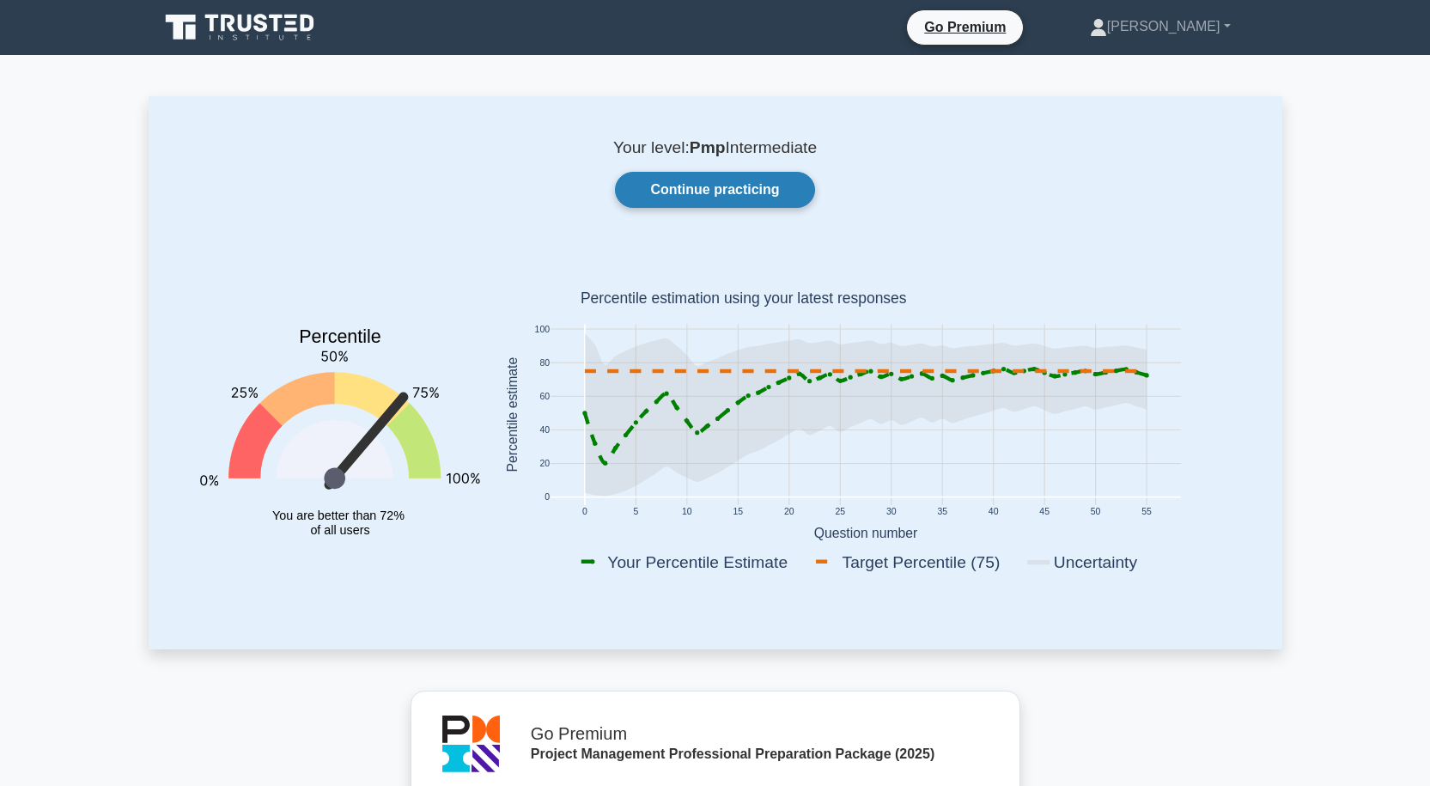
click at [723, 187] on link "Continue practicing" at bounding box center [714, 190] width 199 height 36
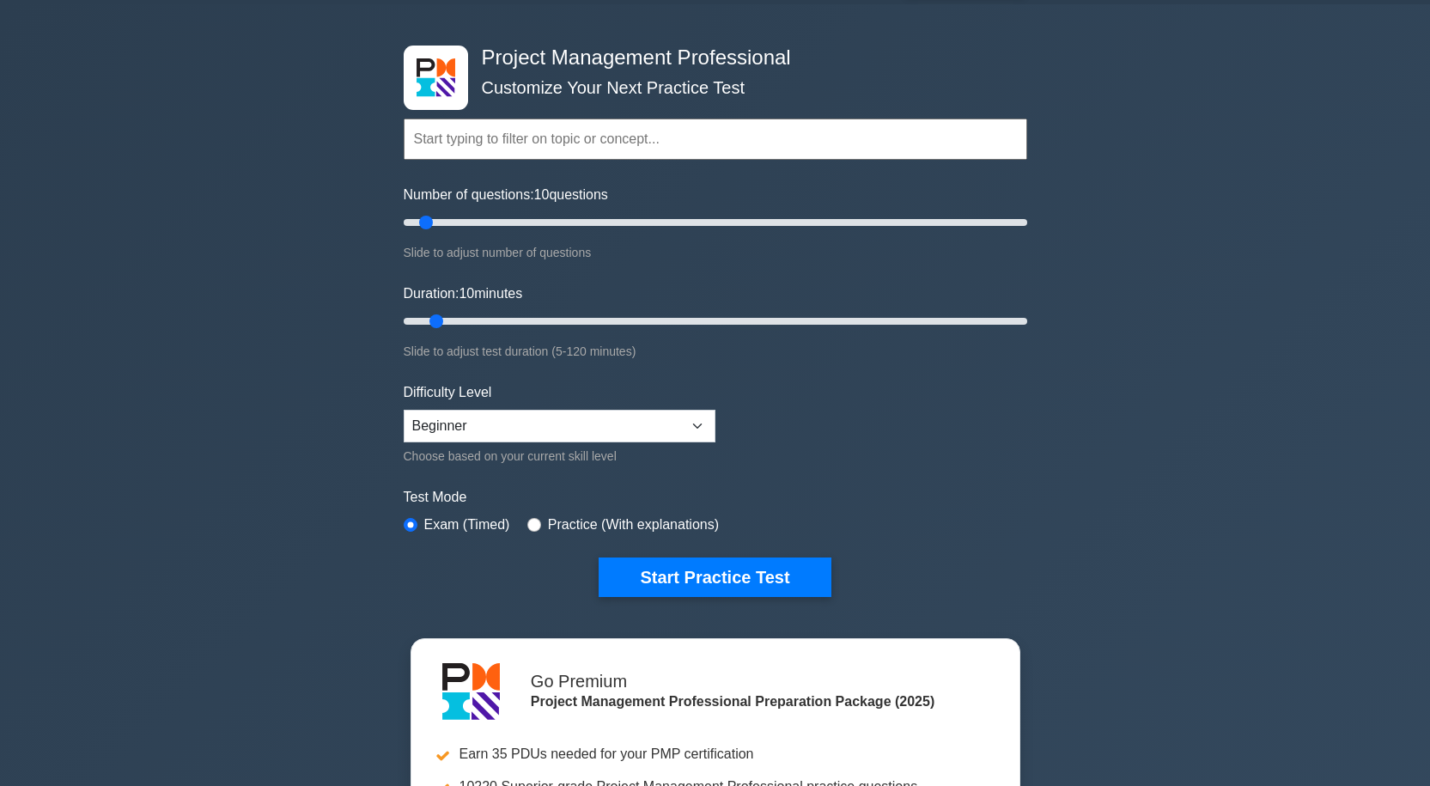
scroll to position [172, 0]
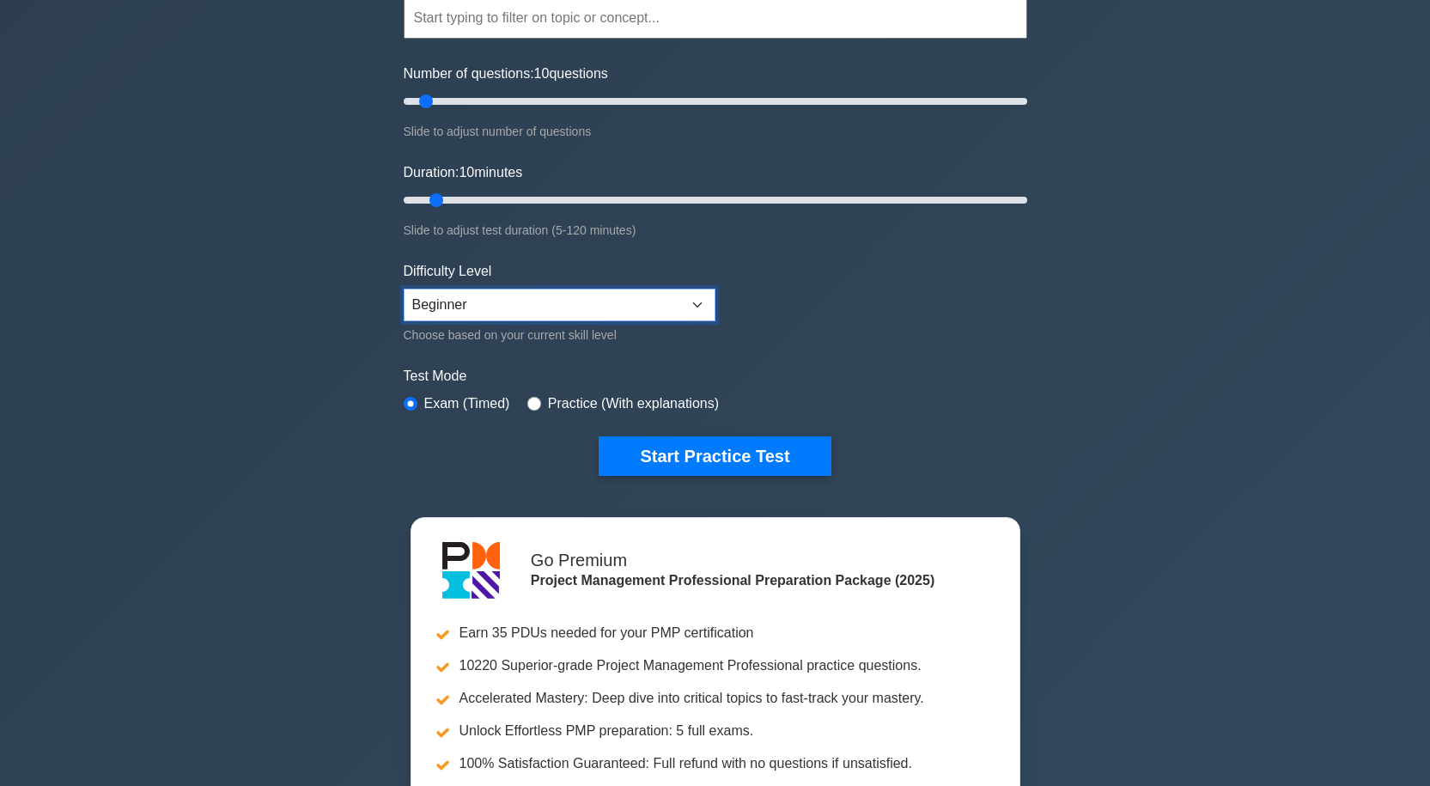
click at [693, 301] on select "Beginner Intermediate Expert" at bounding box center [560, 305] width 312 height 33
select select "intermediate"
click at [404, 289] on select "Beginner Intermediate Expert" at bounding box center [560, 305] width 312 height 33
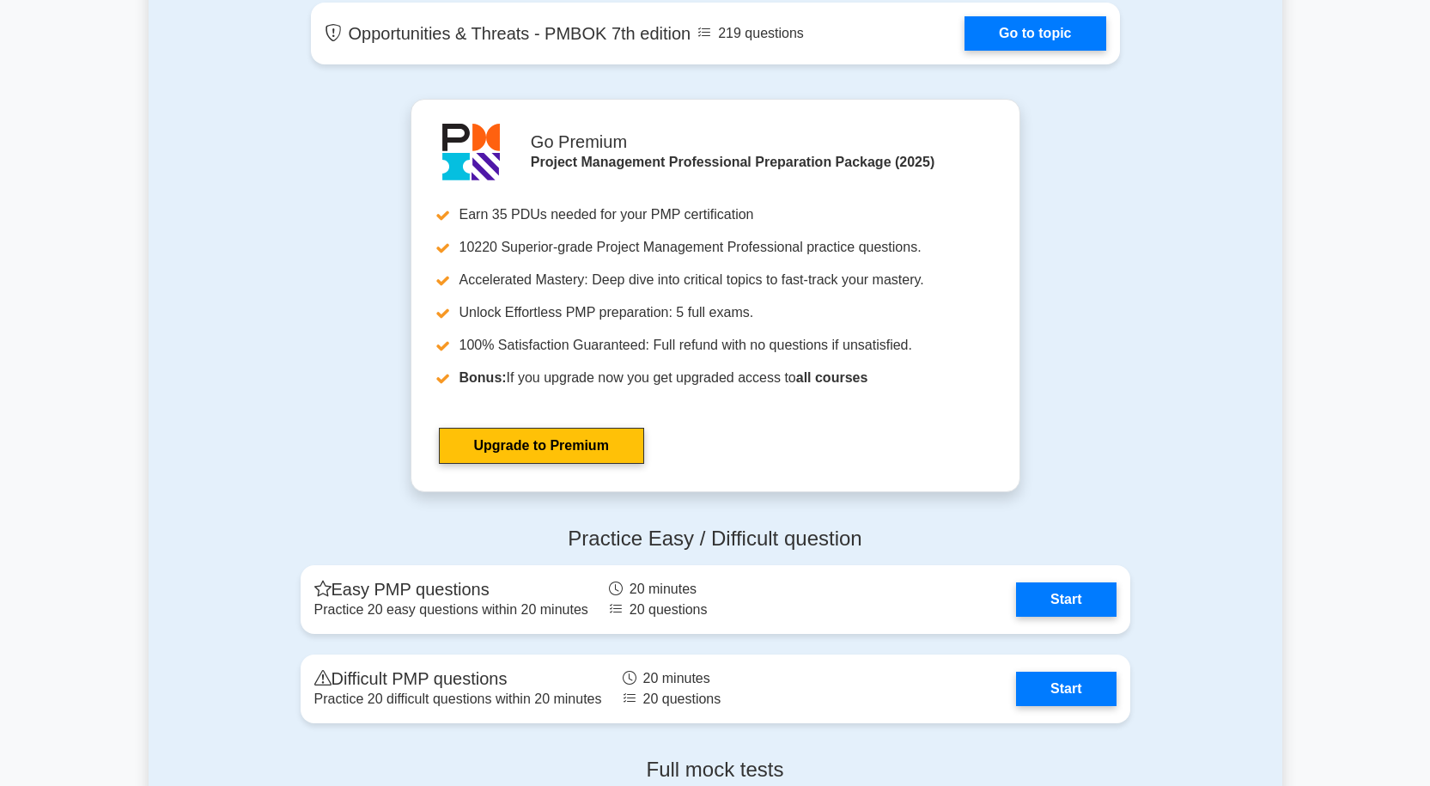
scroll to position [5410, 0]
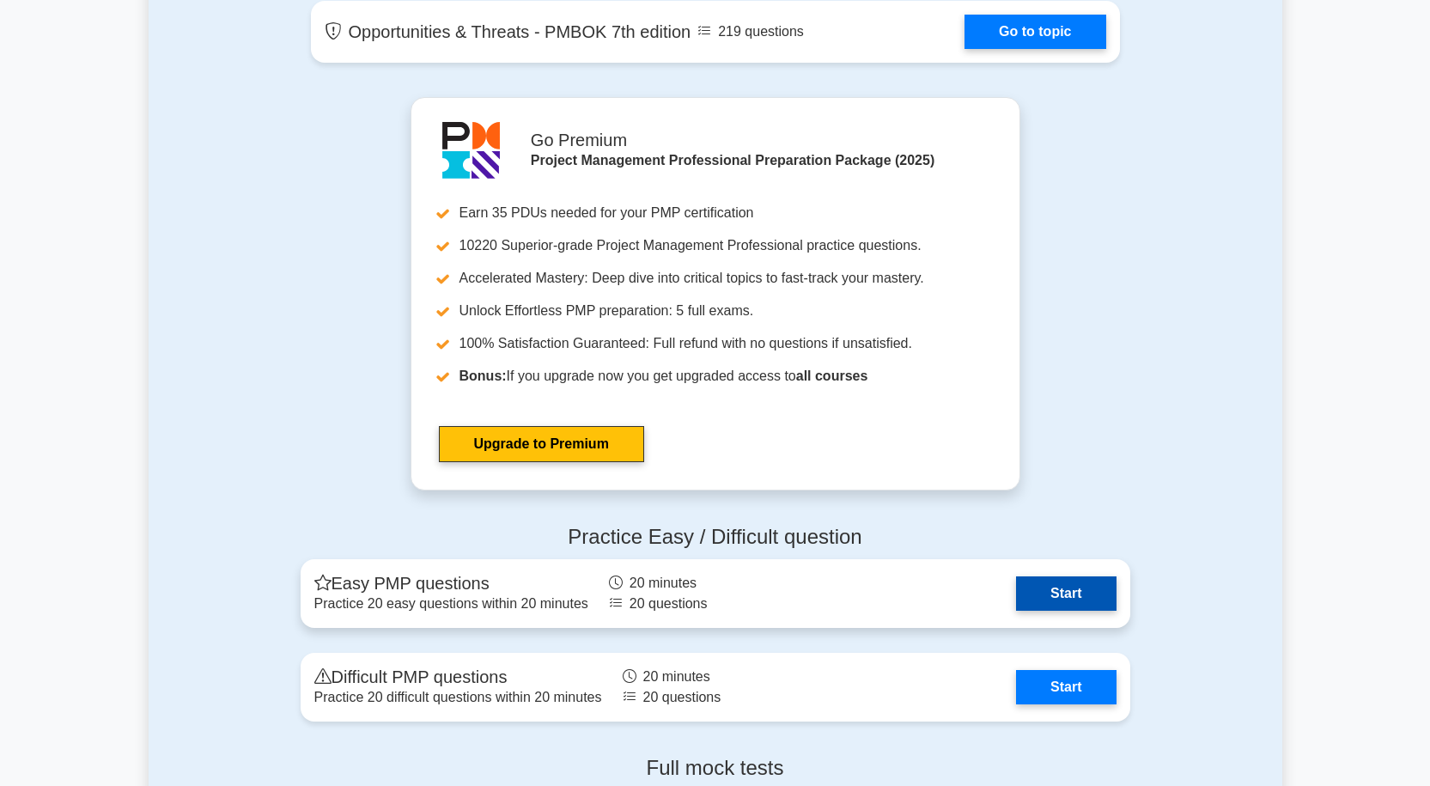
click at [1076, 580] on link "Start" at bounding box center [1066, 593] width 100 height 34
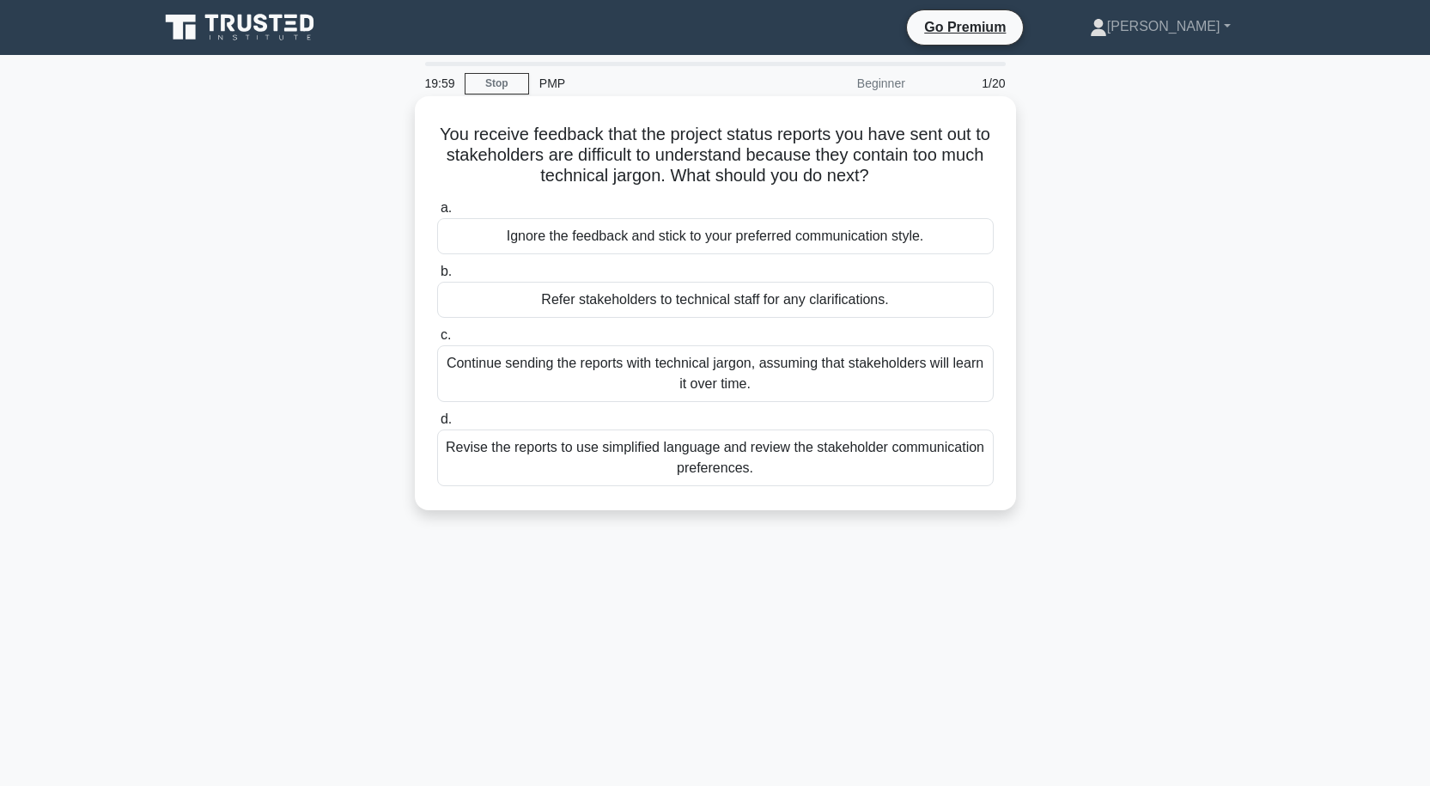
click at [834, 363] on div "Continue sending the reports with technical jargon, assuming that stakeholders …" at bounding box center [715, 373] width 556 height 57
click at [437, 341] on input "c. Continue sending the reports with technical jargon, assuming that stakeholde…" at bounding box center [437, 335] width 0 height 11
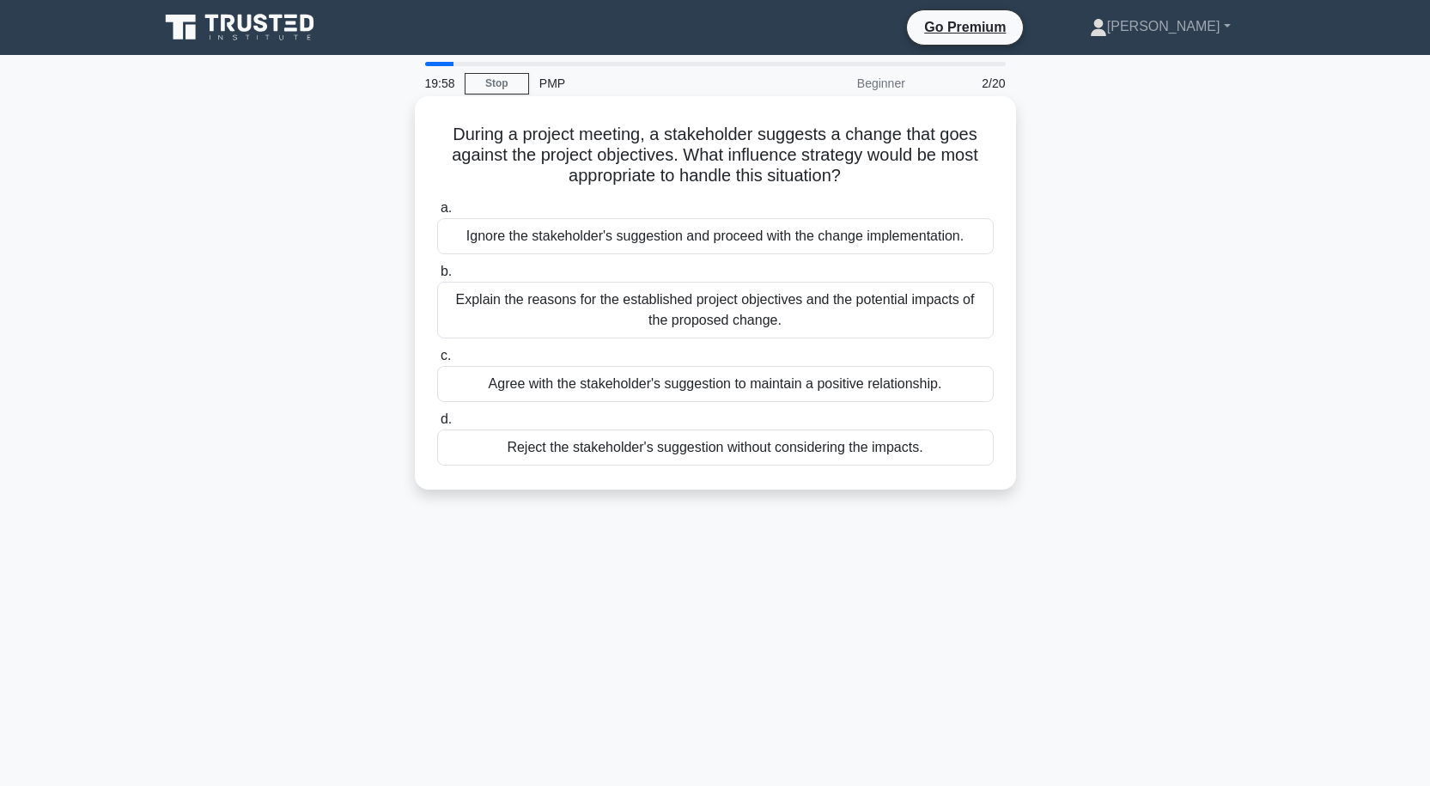
click at [809, 310] on div "Explain the reasons for the established project objectives and the potential im…" at bounding box center [715, 310] width 556 height 57
click at [437, 277] on input "b. Explain the reasons for the established project objectives and the potential…" at bounding box center [437, 271] width 0 height 11
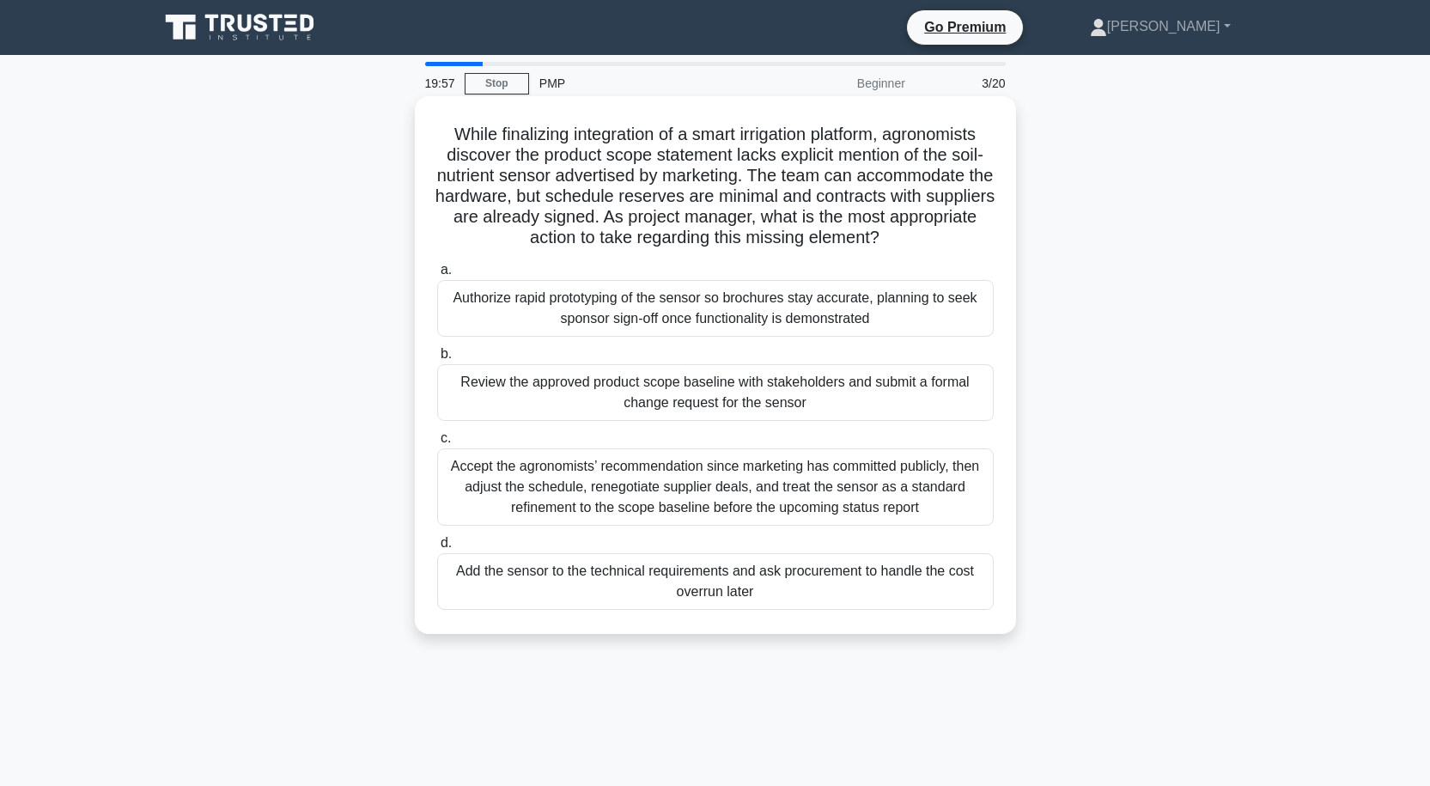
click at [773, 478] on div "Accept the agronomists’ recommendation since marketing has committed publicly, …" at bounding box center [715, 486] width 556 height 77
click at [437, 444] on input "c. Accept the agronomists’ recommendation since marketing has committed publicl…" at bounding box center [437, 438] width 0 height 11
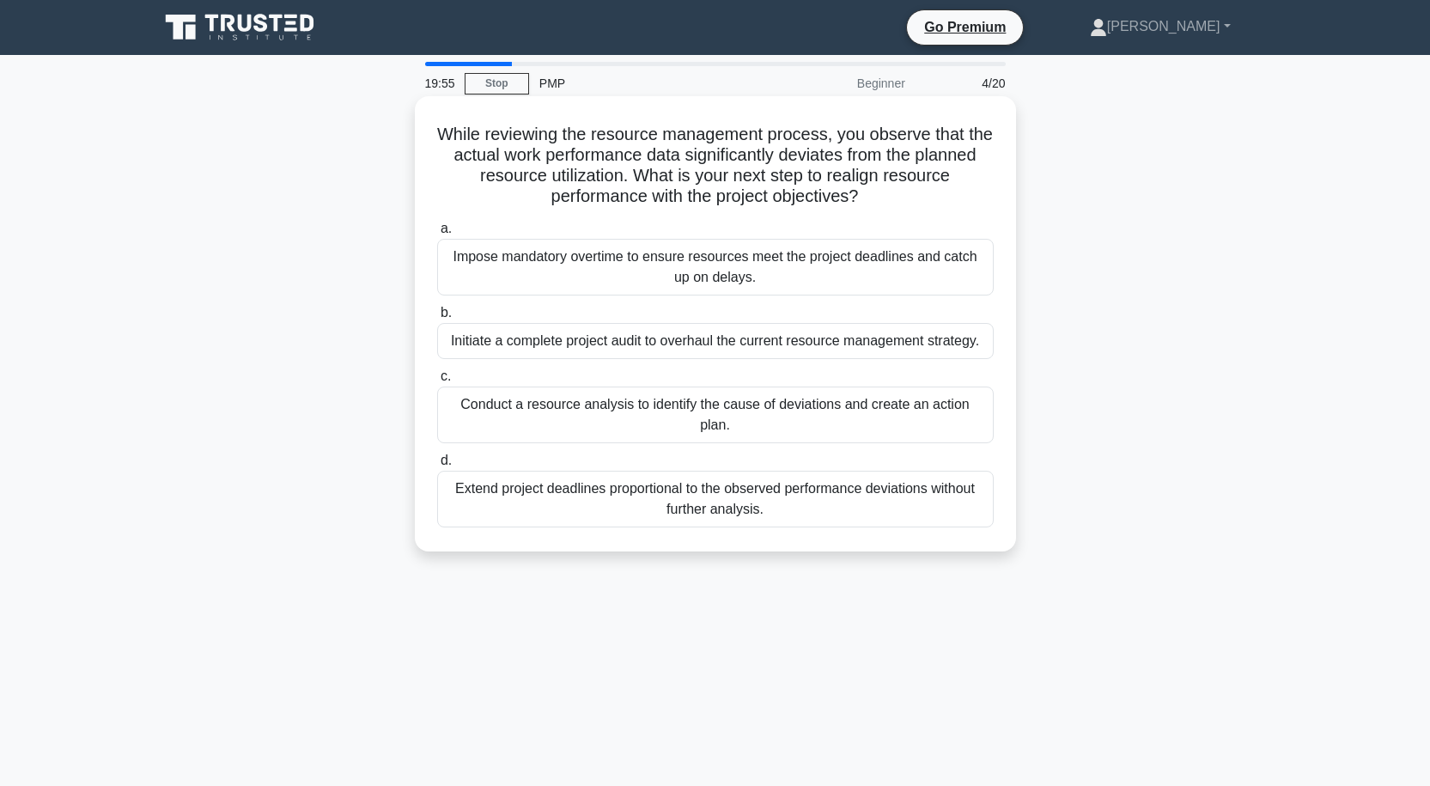
click at [760, 471] on div "Extend project deadlines proportional to the observed performance deviations wi…" at bounding box center [715, 499] width 556 height 57
click at [437, 466] on input "d. Extend project deadlines proportional to the observed performance deviations…" at bounding box center [437, 460] width 0 height 11
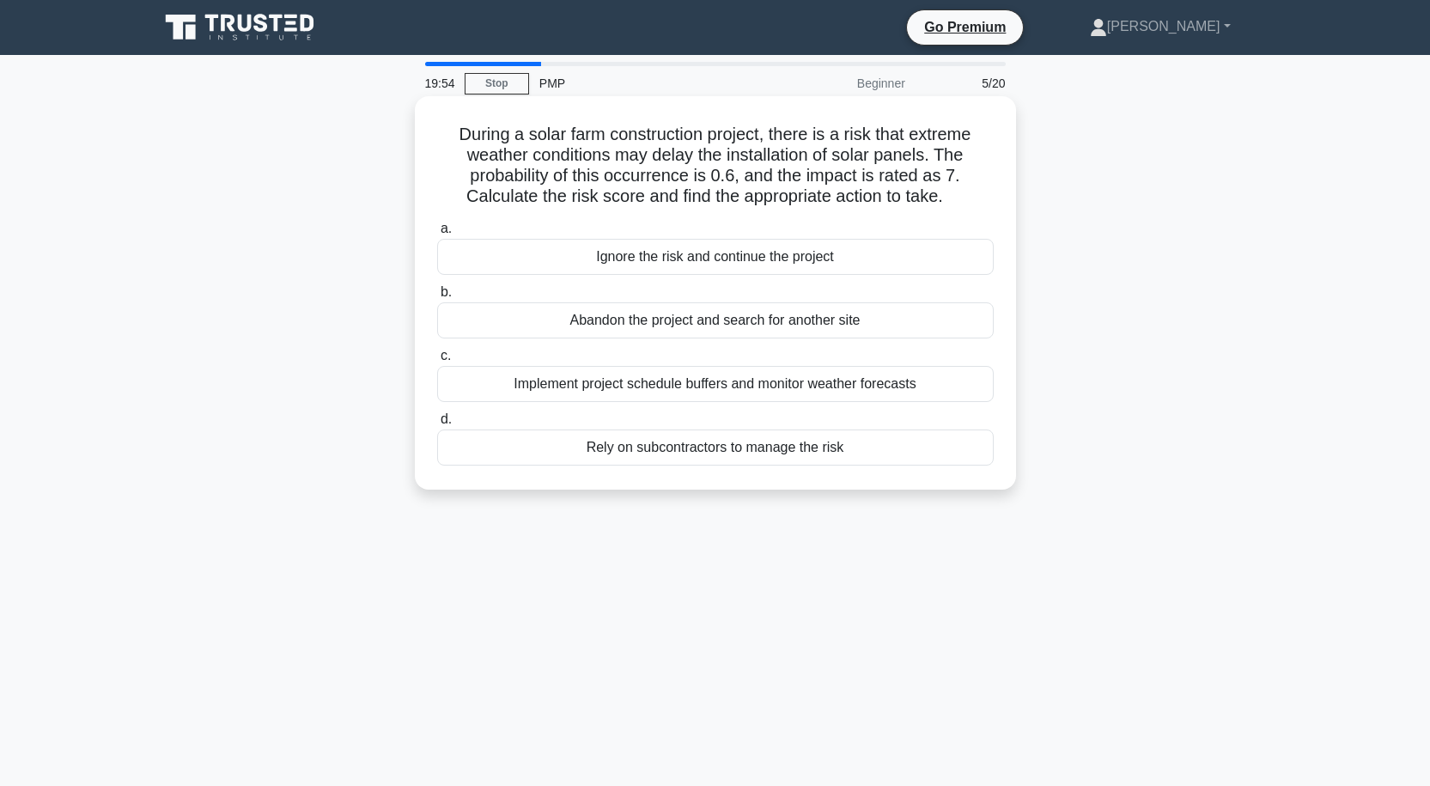
click at [755, 374] on div "Implement project schedule buffers and monitor weather forecasts" at bounding box center [715, 384] width 556 height 36
click at [437, 362] on input "c. Implement project schedule buffers and monitor weather forecasts" at bounding box center [437, 355] width 0 height 11
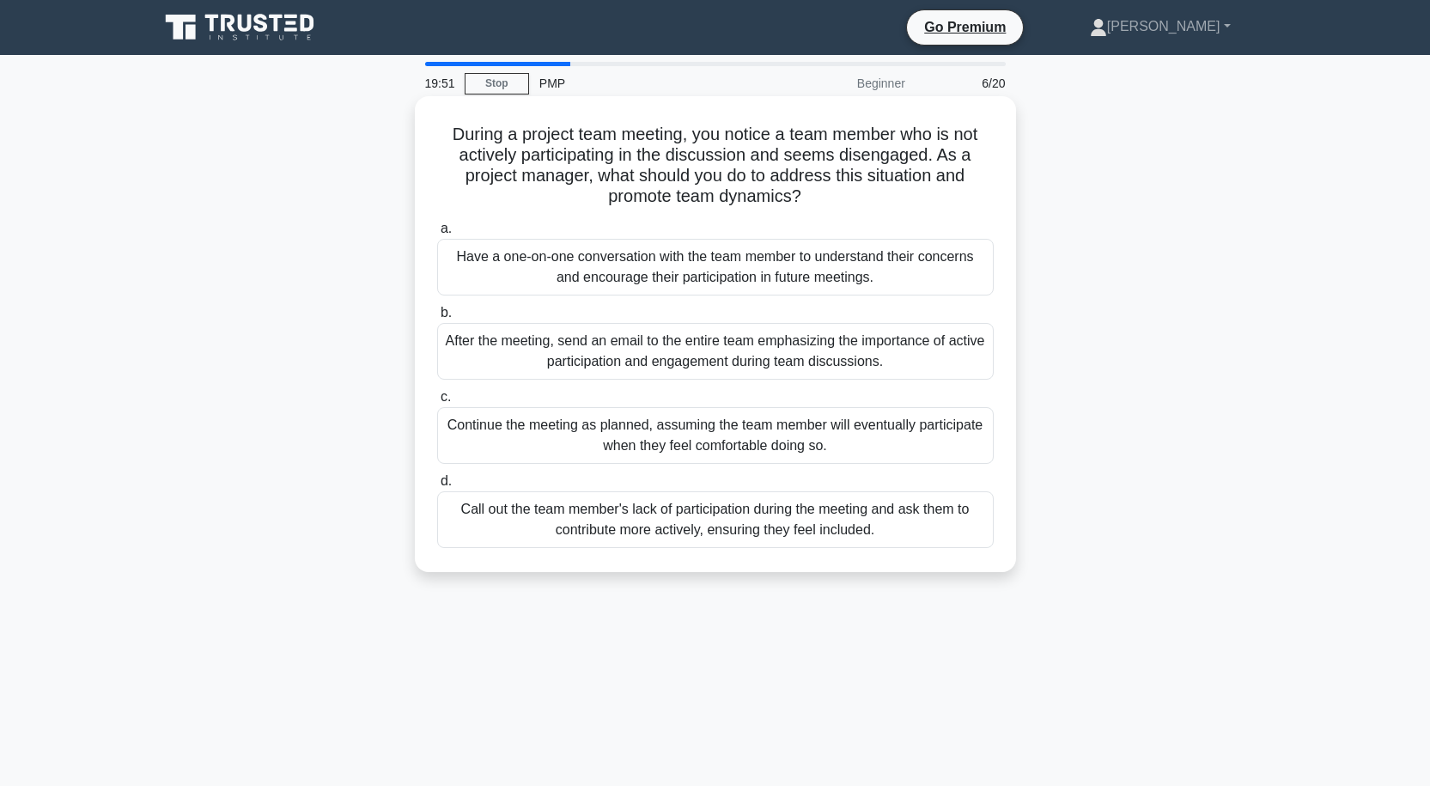
click at [773, 352] on div "After the meeting, send an email to the entire team emphasizing the importance …" at bounding box center [715, 351] width 556 height 57
click at [437, 319] on input "b. After the meeting, send an email to the entire team emphasizing the importan…" at bounding box center [437, 312] width 0 height 11
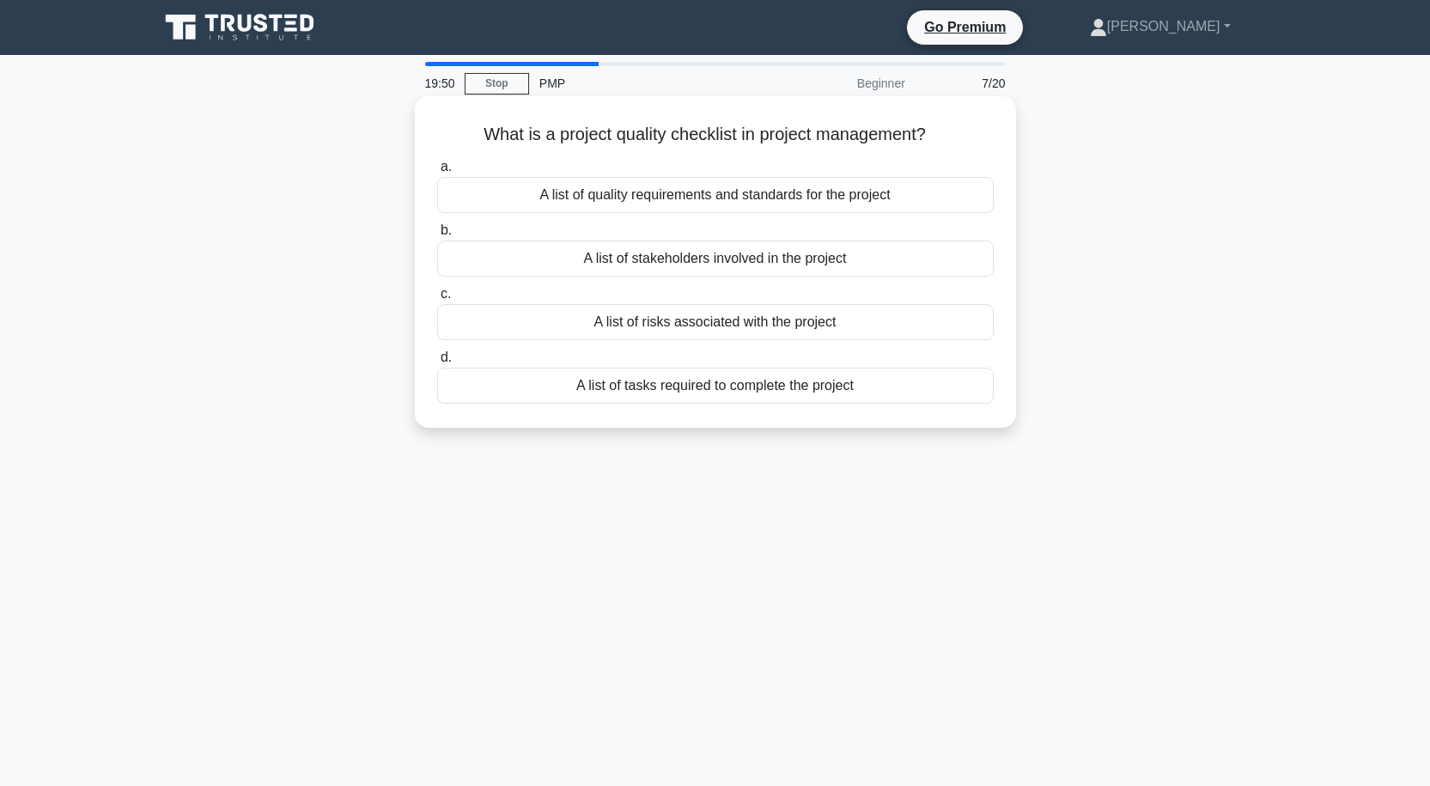
click at [812, 195] on div "A list of quality requirements and standards for the project" at bounding box center [715, 195] width 556 height 36
click at [437, 173] on input "a. A list of quality requirements and standards for the project" at bounding box center [437, 166] width 0 height 11
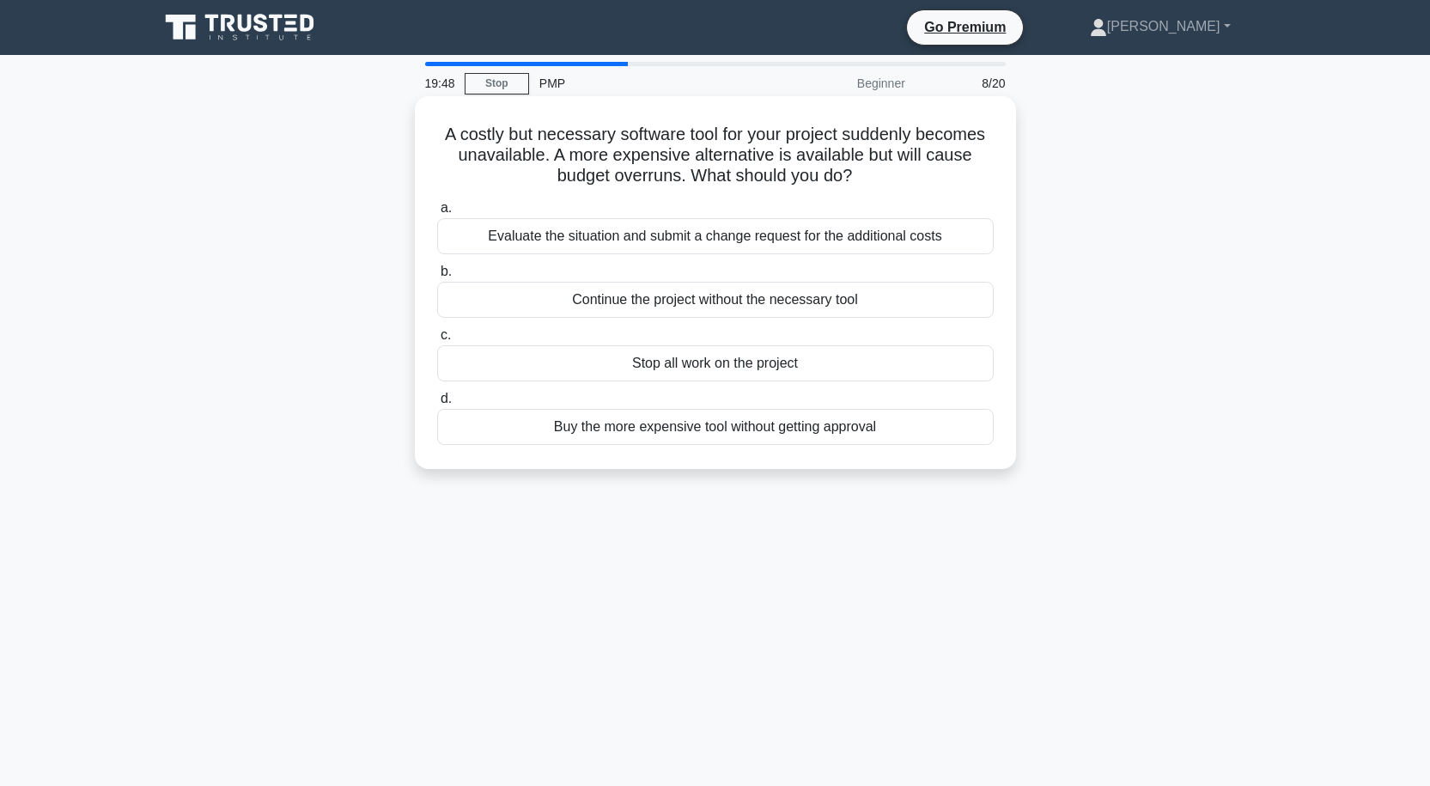
click at [787, 232] on div "Evaluate the situation and submit a change request for the additional costs" at bounding box center [715, 236] width 556 height 36
click at [437, 214] on input "a. Evaluate the situation and submit a change request for the additional costs" at bounding box center [437, 208] width 0 height 11
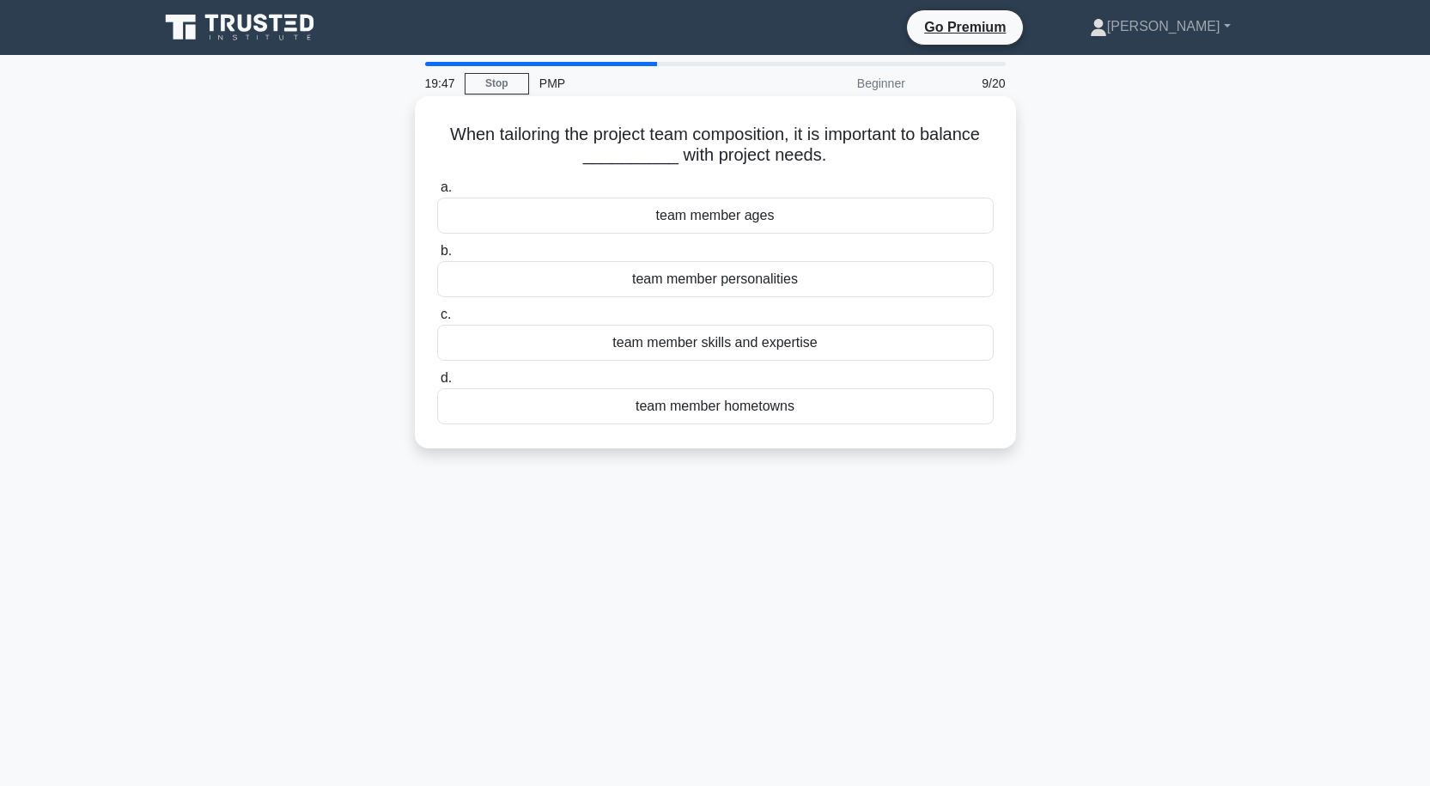
click at [739, 338] on div "team member skills and expertise" at bounding box center [715, 343] width 556 height 36
click at [437, 320] on input "c. team member skills and expertise" at bounding box center [437, 314] width 0 height 11
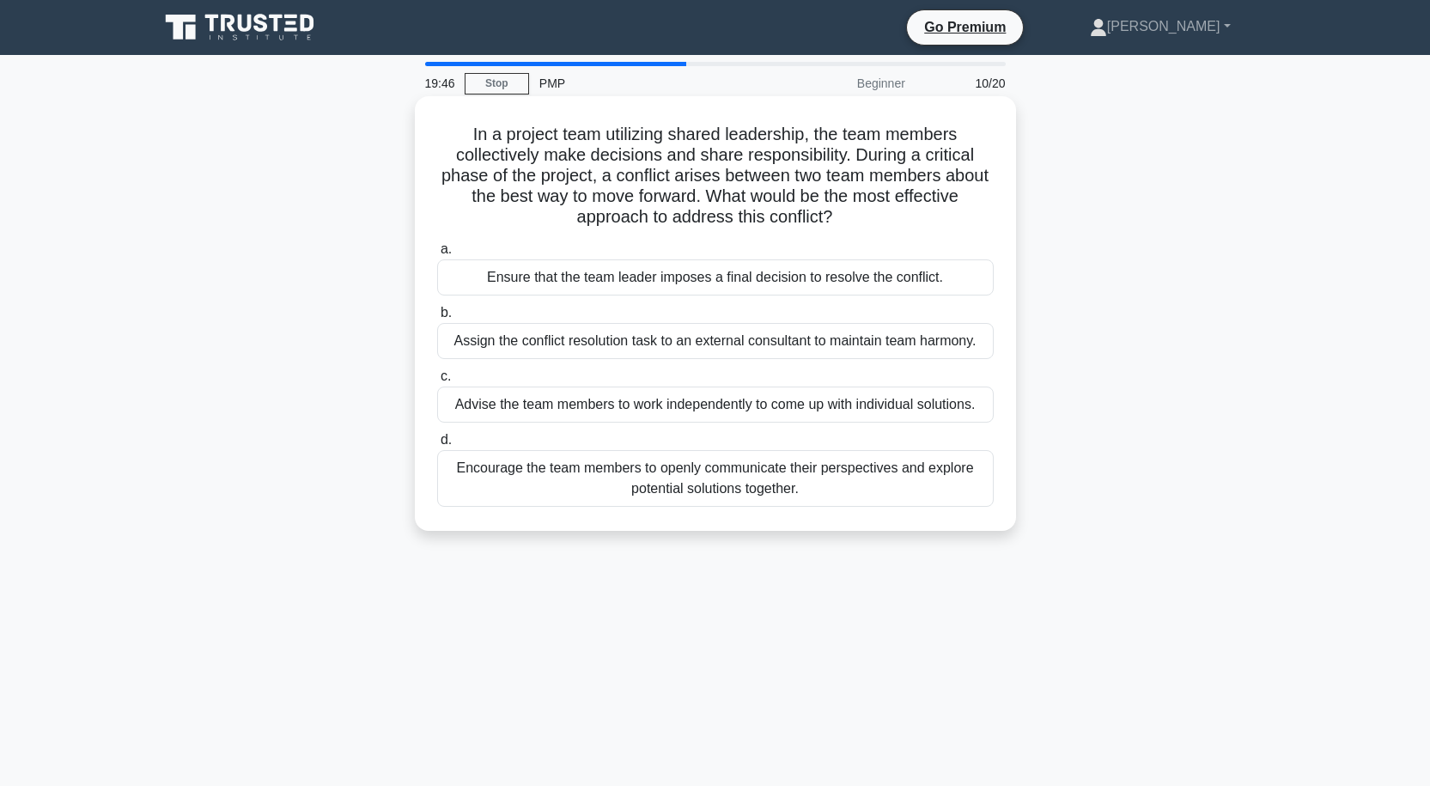
click at [745, 491] on div "Encourage the team members to openly communicate their perspectives and explore…" at bounding box center [715, 478] width 556 height 57
click at [437, 446] on input "d. Encourage the team members to openly communicate their perspectives and expl…" at bounding box center [437, 440] width 0 height 11
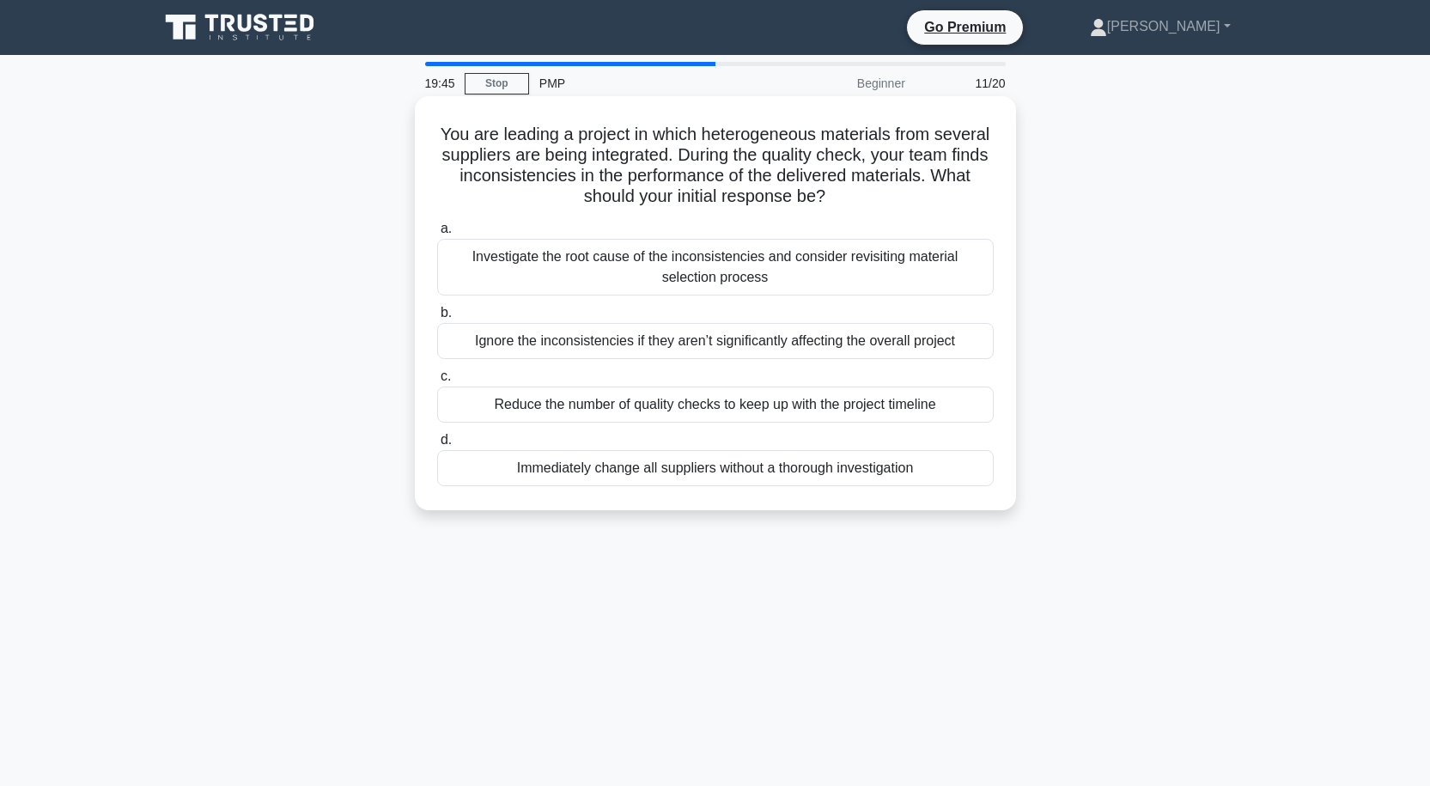
click at [761, 267] on div "Investigate the root cause of the inconsistencies and consider revisiting mater…" at bounding box center [715, 267] width 556 height 57
click at [437, 234] on input "a. Investigate the root cause of the inconsistencies and consider revisiting ma…" at bounding box center [437, 228] width 0 height 11
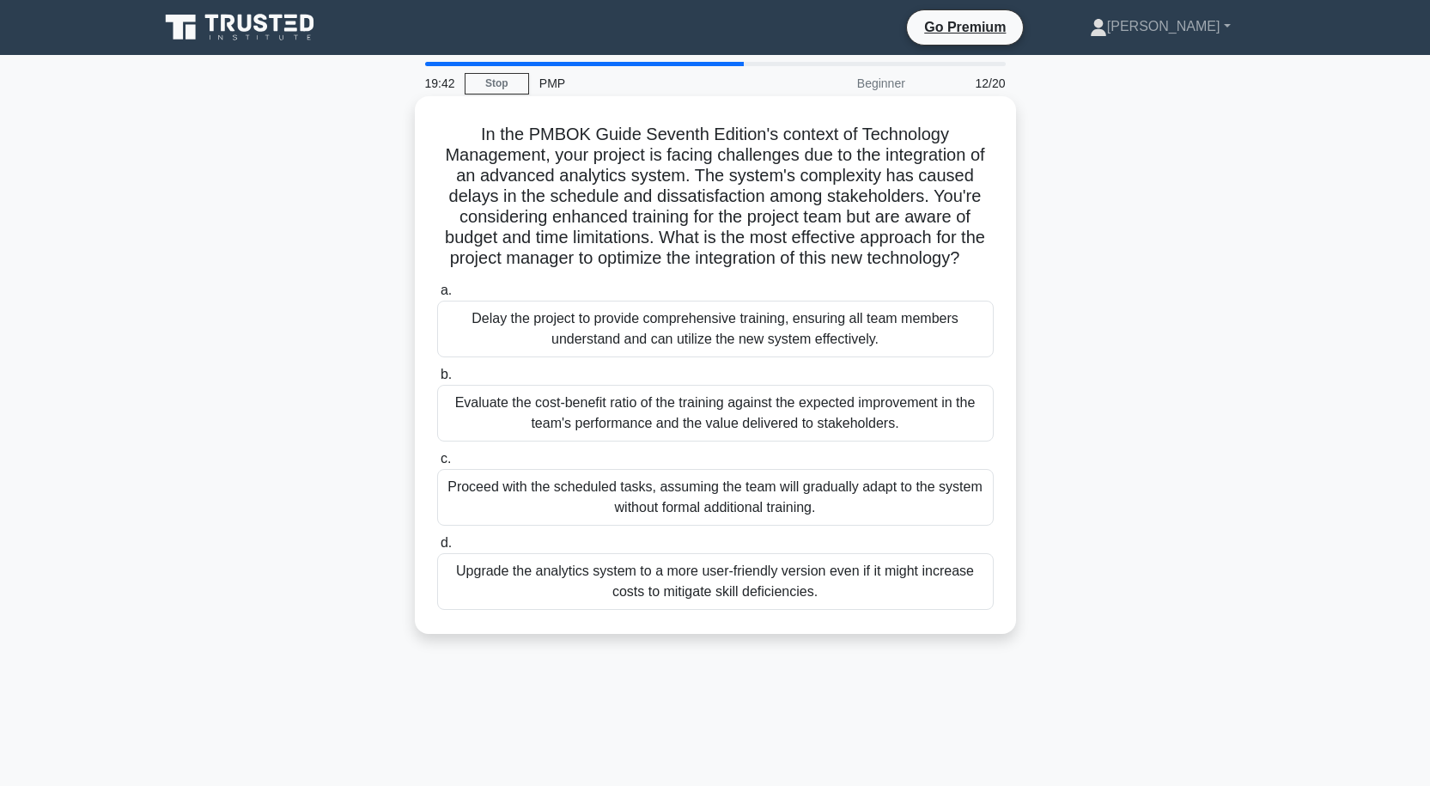
click at [754, 441] on div "Evaluate the cost-benefit ratio of the training against the expected improvemen…" at bounding box center [715, 413] width 556 height 57
click at [437, 380] on input "b. Evaluate the cost-benefit ratio of the training against the expected improve…" at bounding box center [437, 374] width 0 height 11
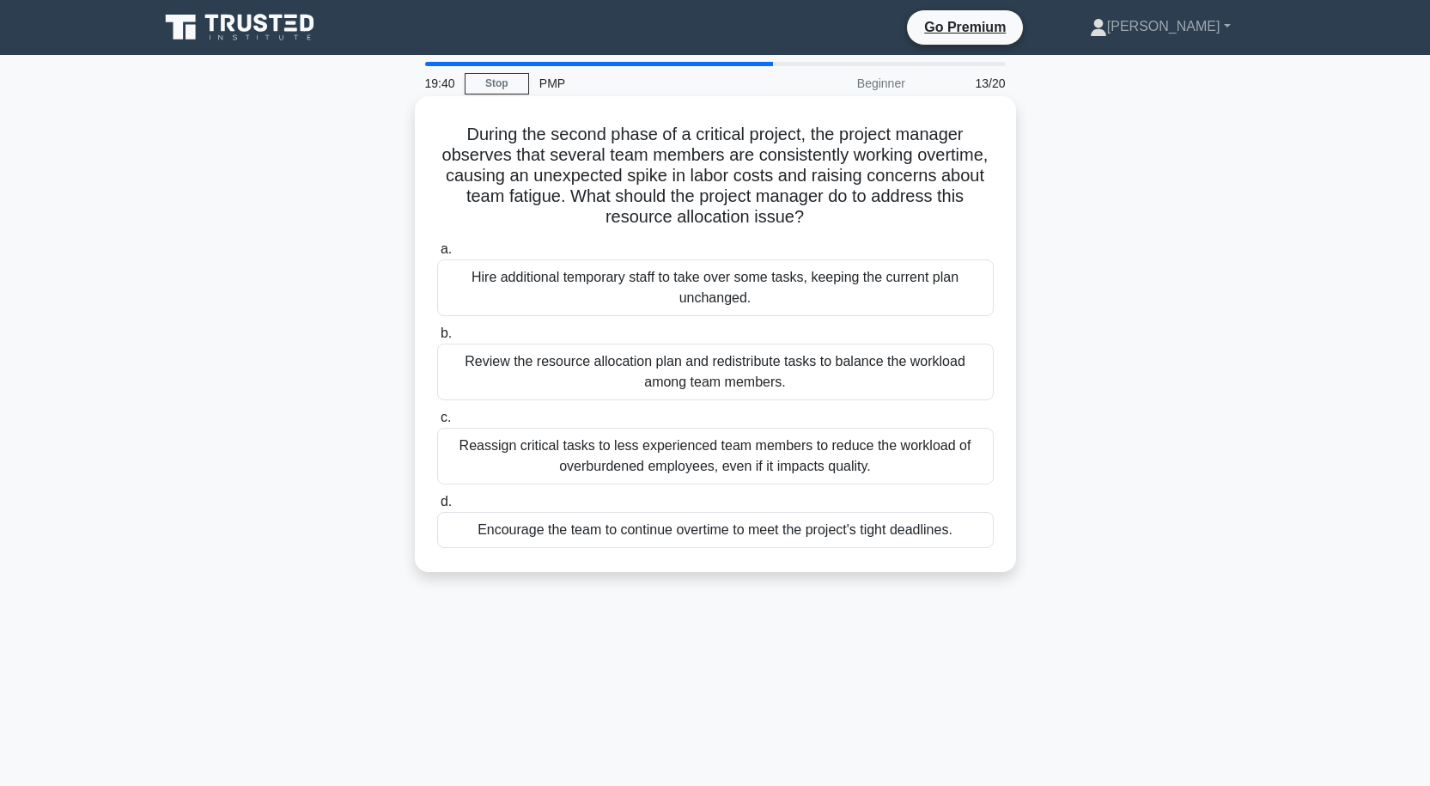
click at [768, 446] on div "Reassign critical tasks to less experienced team members to reduce the workload…" at bounding box center [715, 456] width 556 height 57
click at [437, 423] on input "c. Reassign critical tasks to less experienced team members to reduce the workl…" at bounding box center [437, 417] width 0 height 11
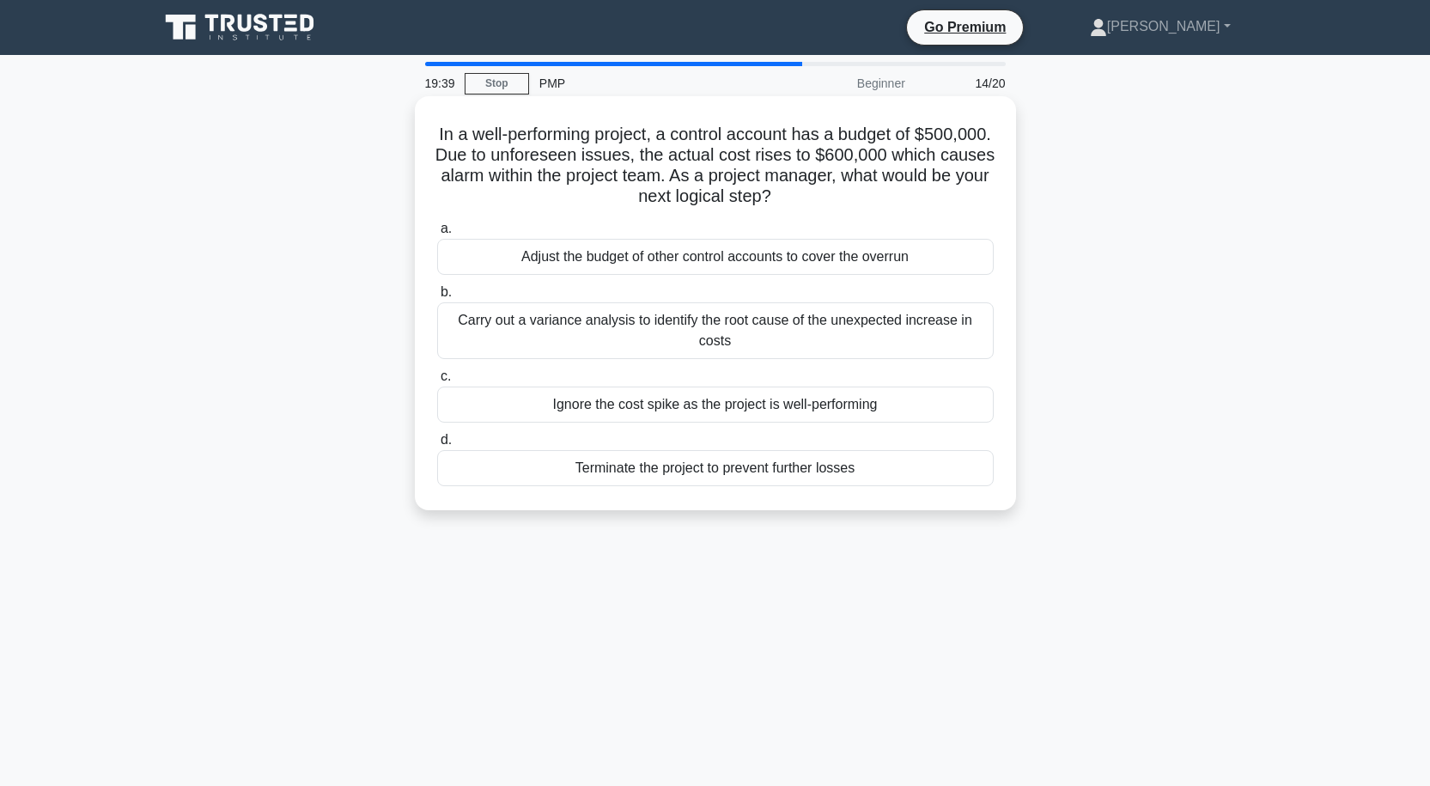
click at [734, 330] on div "Carry out a variance analysis to identify the root cause of the unexpected incr…" at bounding box center [715, 330] width 556 height 57
click at [437, 298] on input "b. Carry out a variance analysis to identify the root cause of the unexpected i…" at bounding box center [437, 292] width 0 height 11
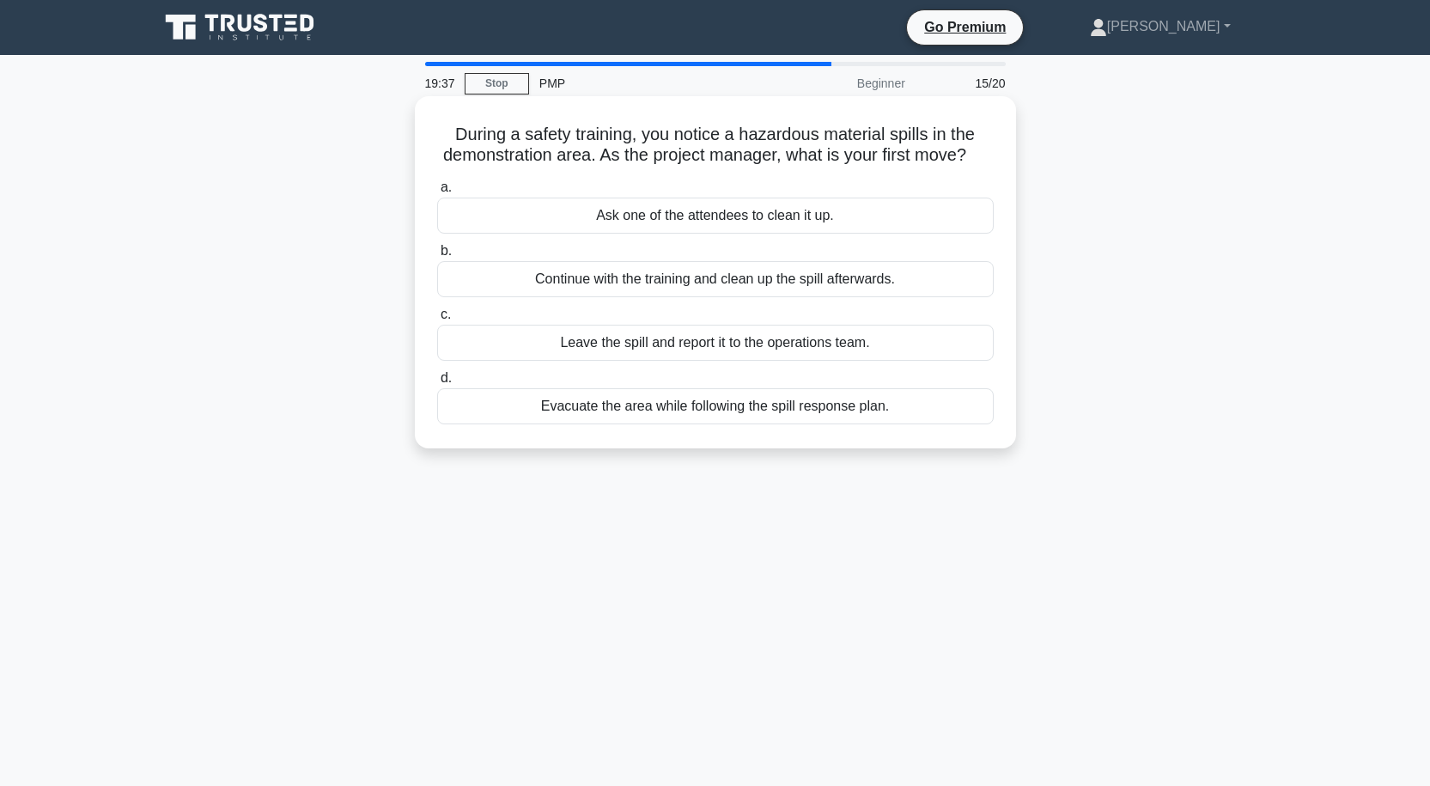
click at [789, 297] on div "Continue with the training and clean up the spill afterwards." at bounding box center [715, 279] width 556 height 36
click at [437, 257] on input "b. Continue with the training and clean up the spill afterwards." at bounding box center [437, 251] width 0 height 11
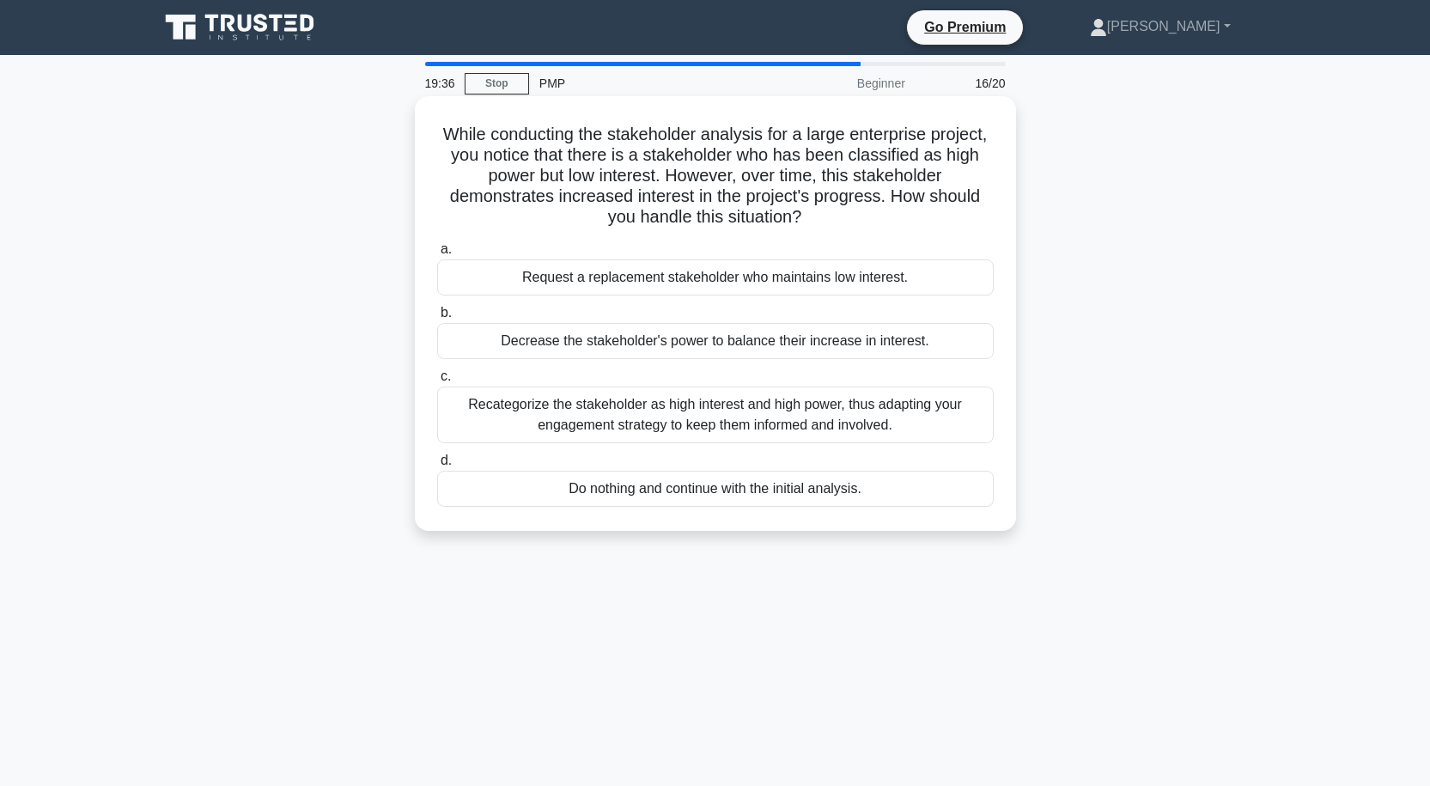
click at [774, 434] on div "Recategorize the stakeholder as high interest and high power, thus adapting you…" at bounding box center [715, 414] width 556 height 57
click at [437, 382] on input "c. Recategorize the stakeholder as high interest and high power, thus adapting …" at bounding box center [437, 376] width 0 height 11
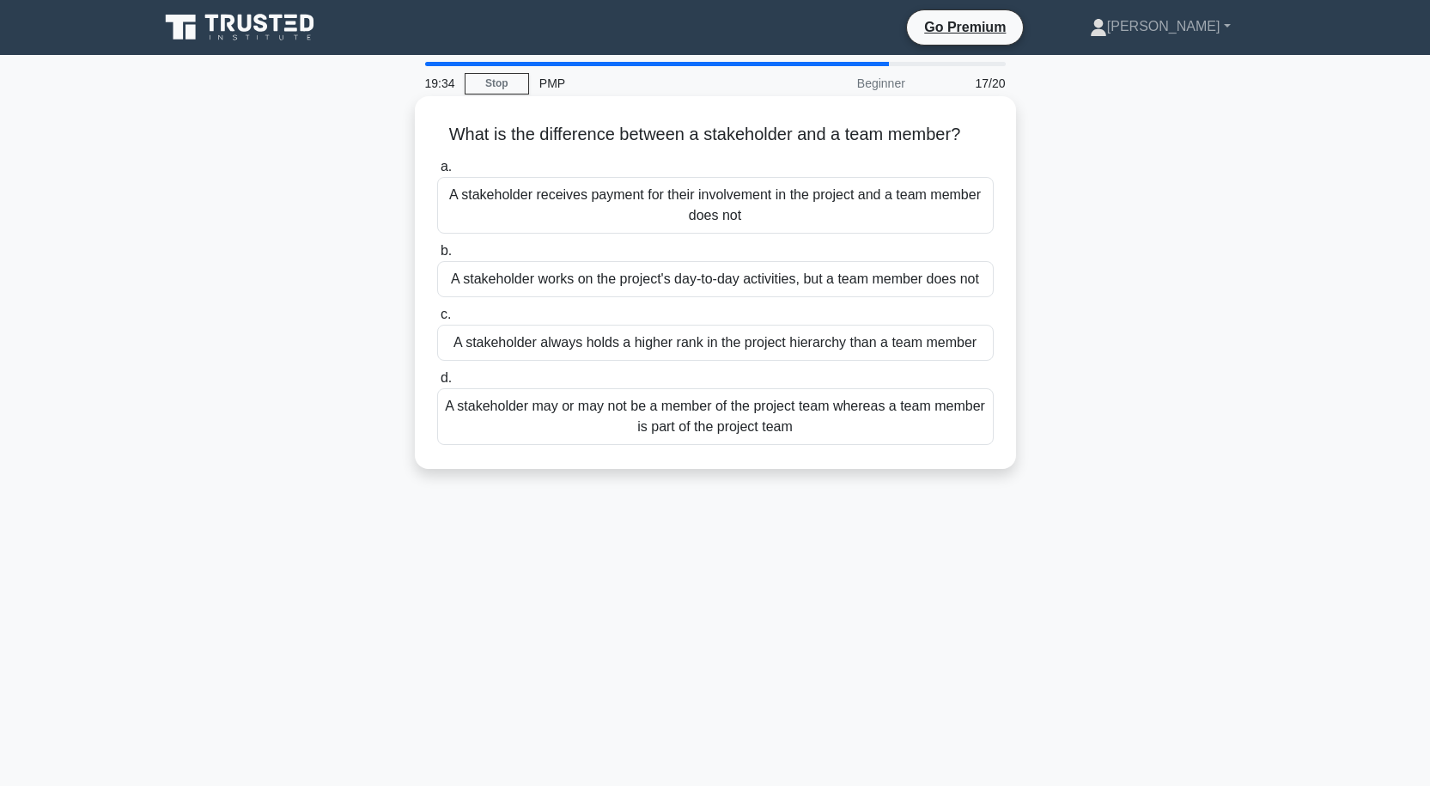
click at [748, 418] on div "A stakeholder may or may not be a member of the project team whereas a team mem…" at bounding box center [715, 416] width 556 height 57
click at [437, 384] on input "d. A stakeholder may or may not be a member of the project team whereas a team …" at bounding box center [437, 378] width 0 height 11
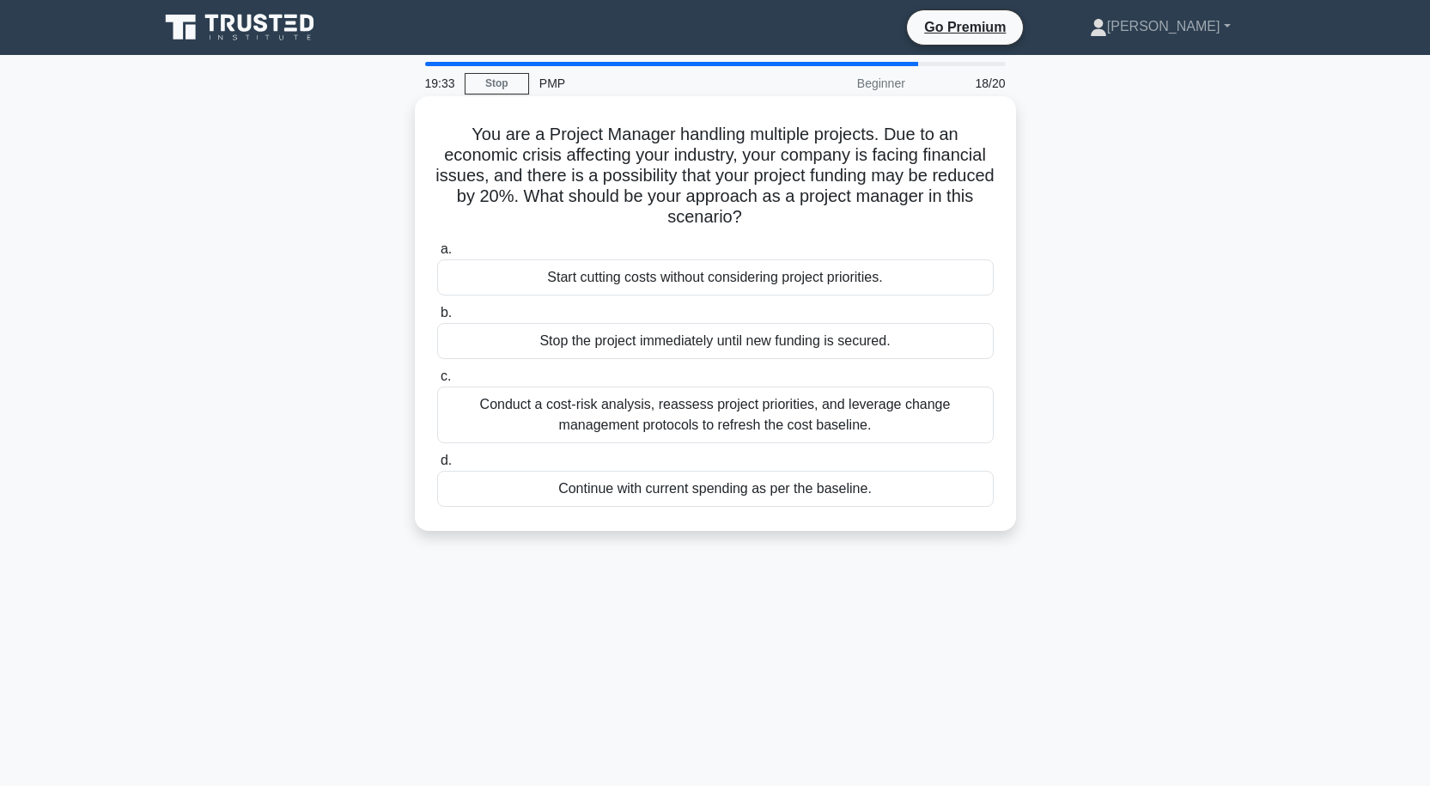
click at [746, 418] on div "Conduct a cost-risk analysis, reassess project priorities, and leverage change …" at bounding box center [715, 414] width 556 height 57
click at [437, 382] on input "c. Conduct a cost-risk analysis, reassess project priorities, and leverage chan…" at bounding box center [437, 376] width 0 height 11
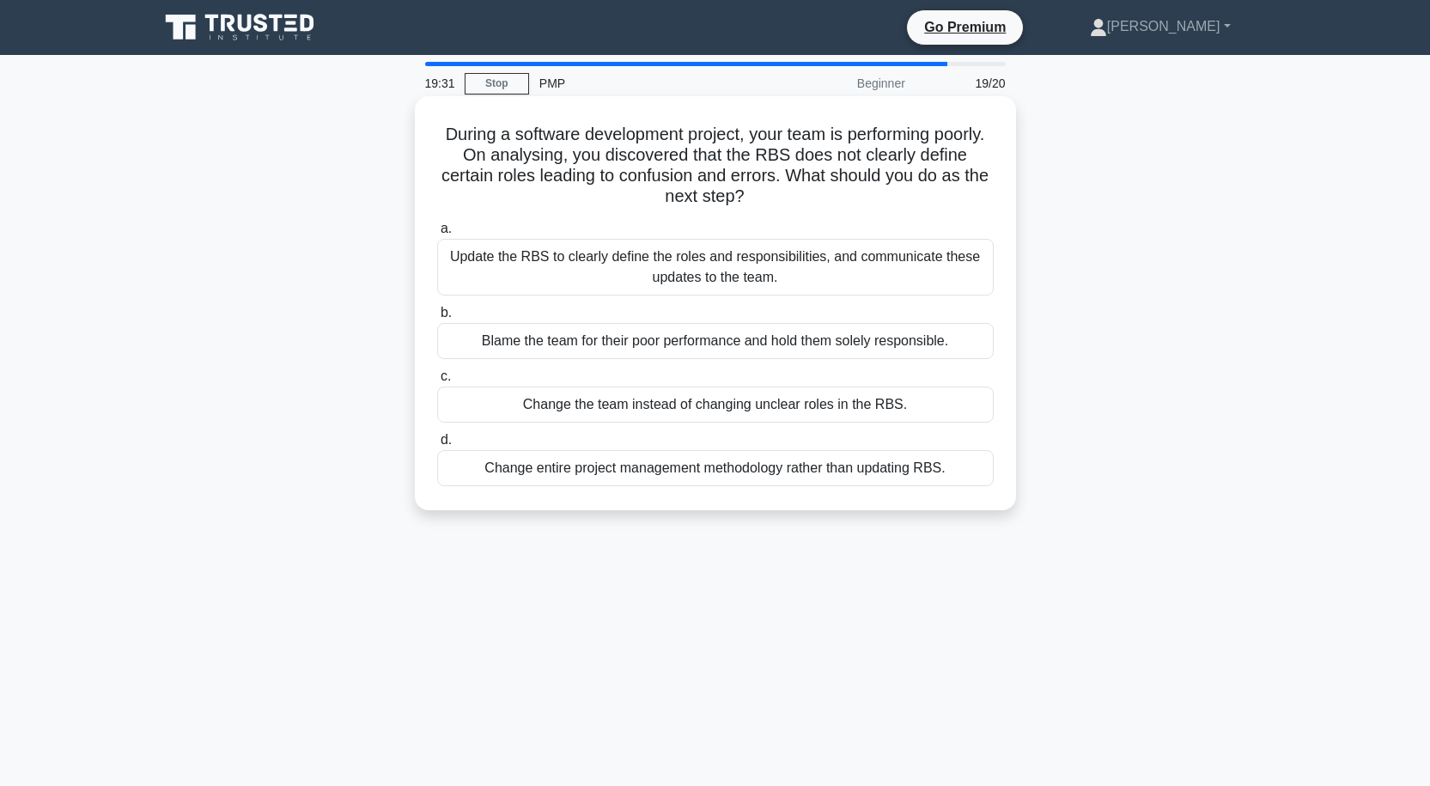
click at [759, 270] on div "Update the RBS to clearly define the roles and responsibilities, and communicat…" at bounding box center [715, 267] width 556 height 57
click at [437, 234] on input "a. Update the RBS to clearly define the roles and responsibilities, and communi…" at bounding box center [437, 228] width 0 height 11
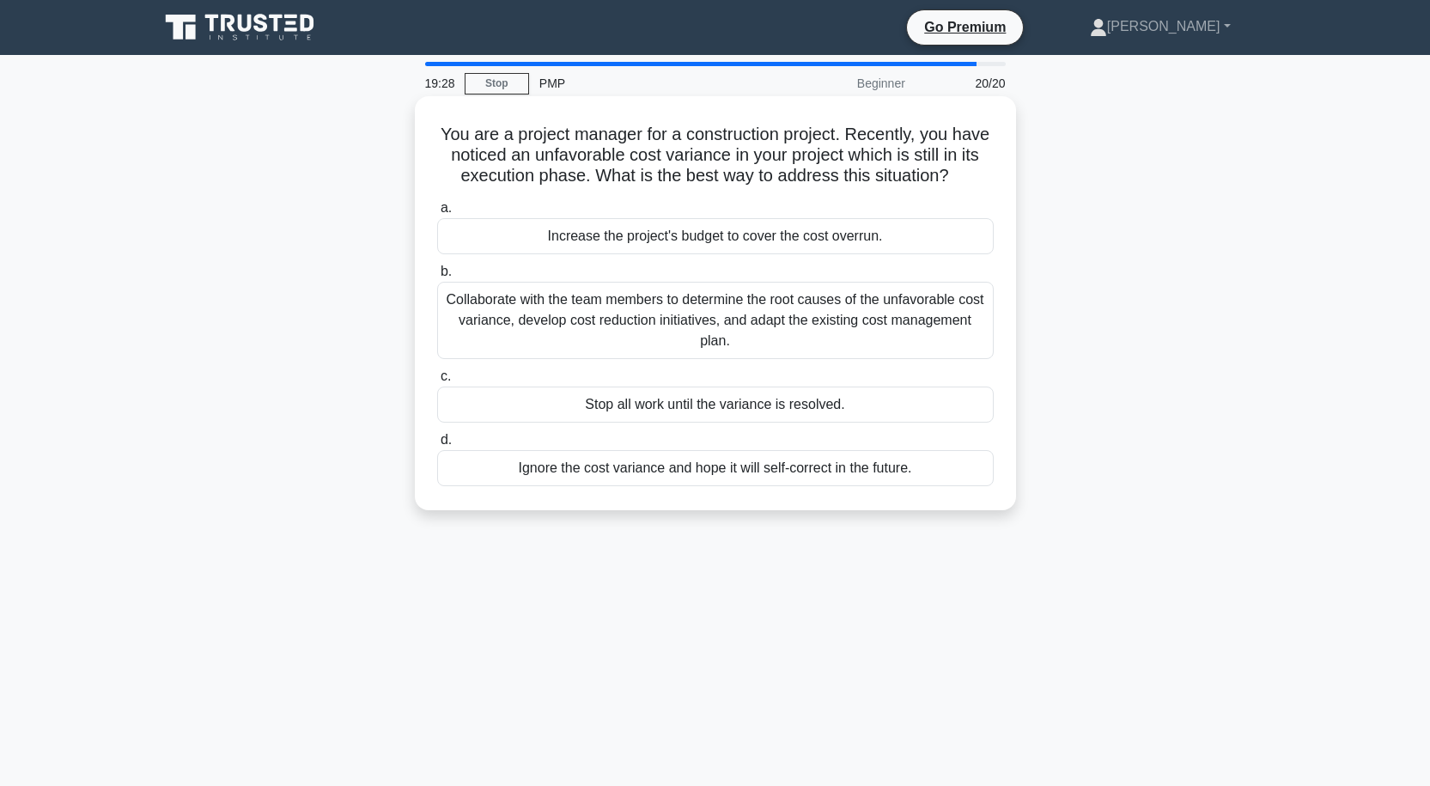
click at [775, 339] on div "Collaborate with the team members to determine the root causes of the unfavorab…" at bounding box center [715, 320] width 556 height 77
click at [437, 277] on input "b. Collaborate with the team members to determine the root causes of the unfavo…" at bounding box center [437, 271] width 0 height 11
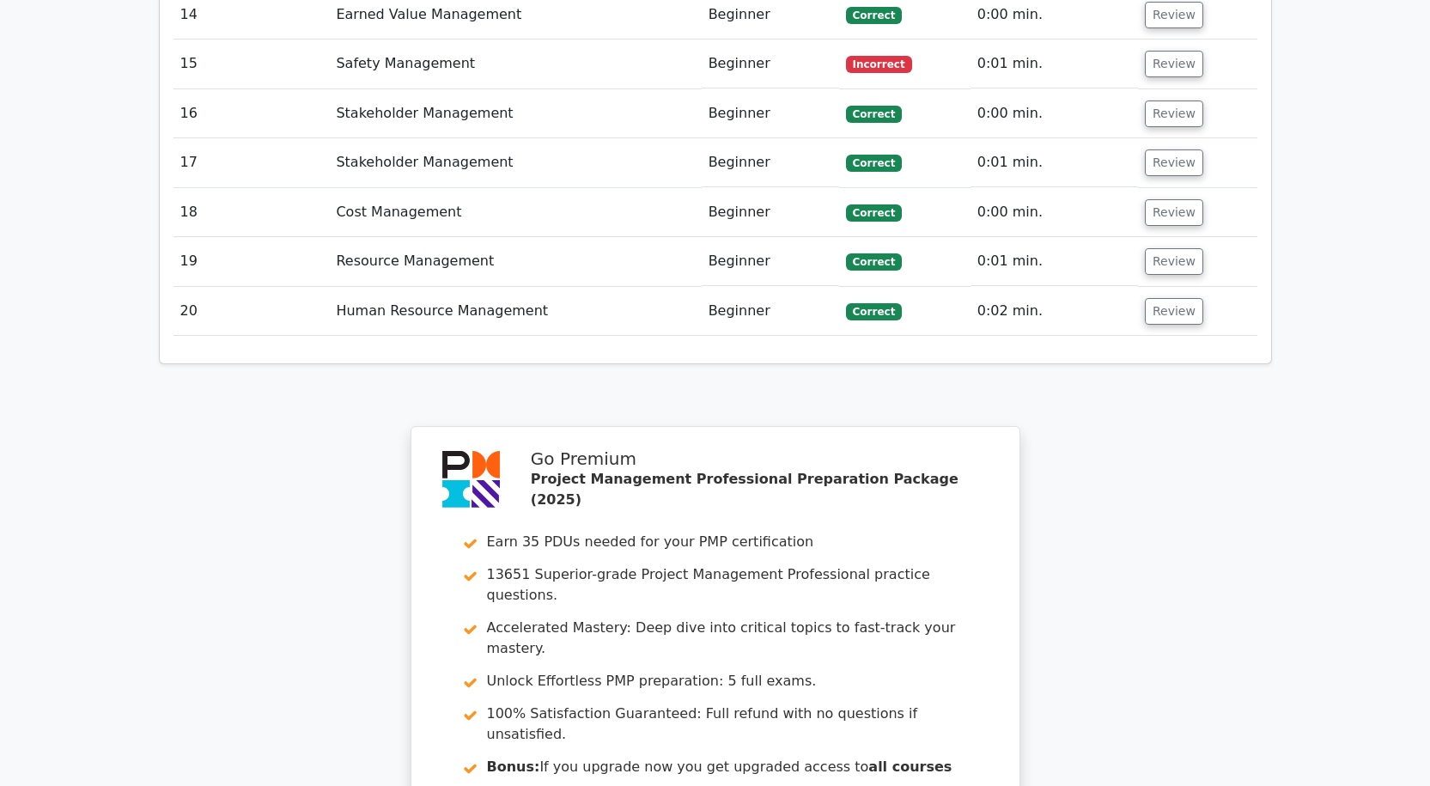
scroll to position [3645, 0]
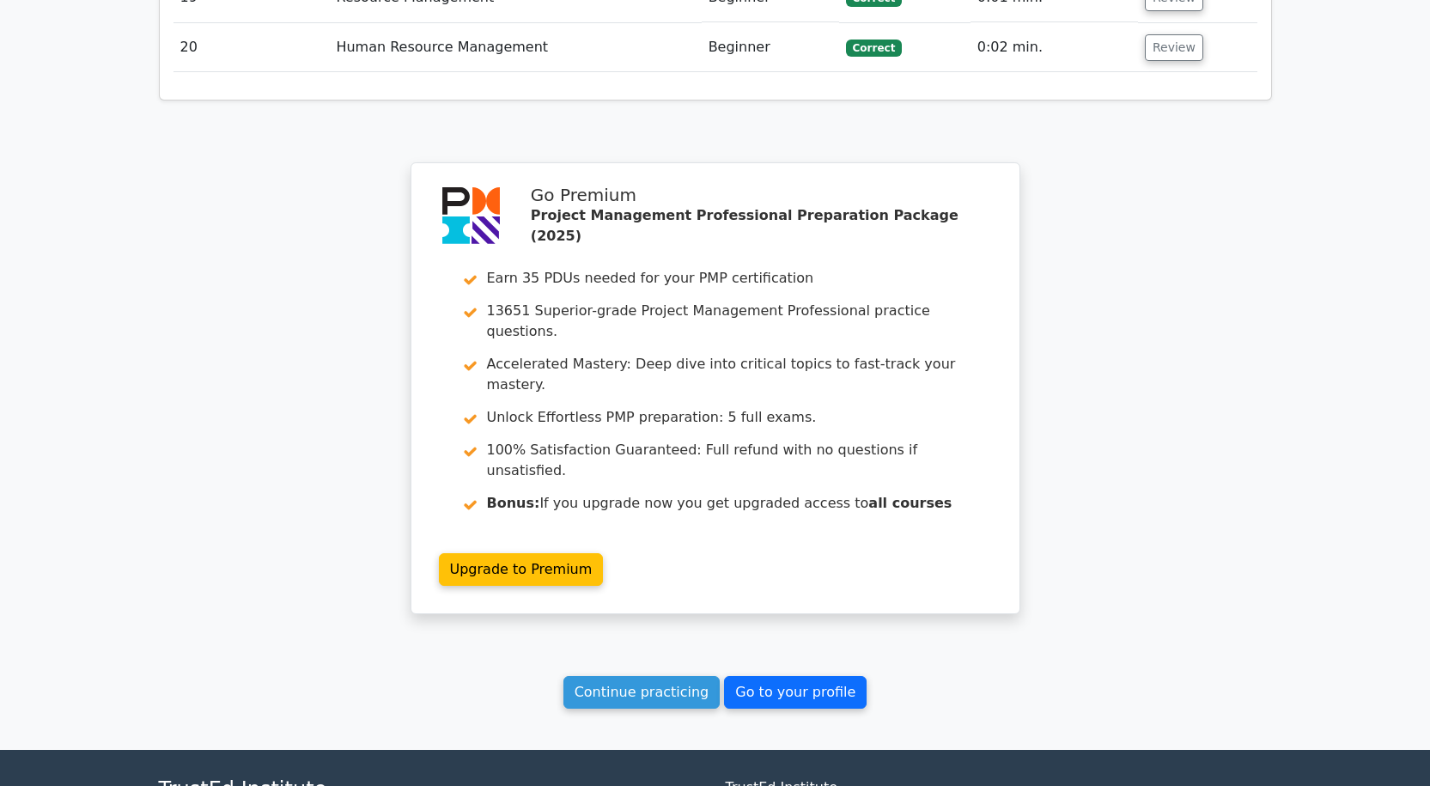
click at [743, 676] on link "Go to your profile" at bounding box center [795, 692] width 143 height 33
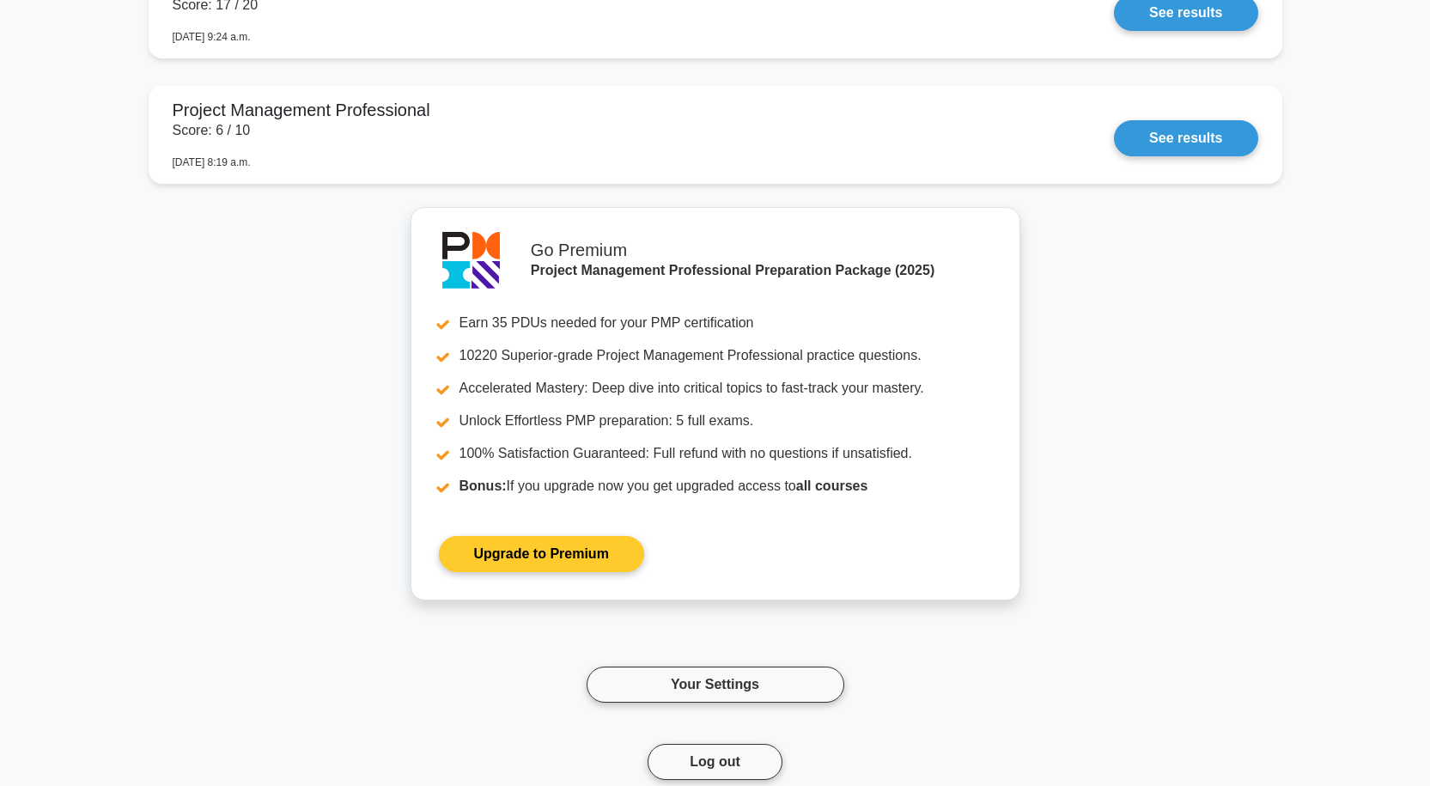
scroll to position [2156, 0]
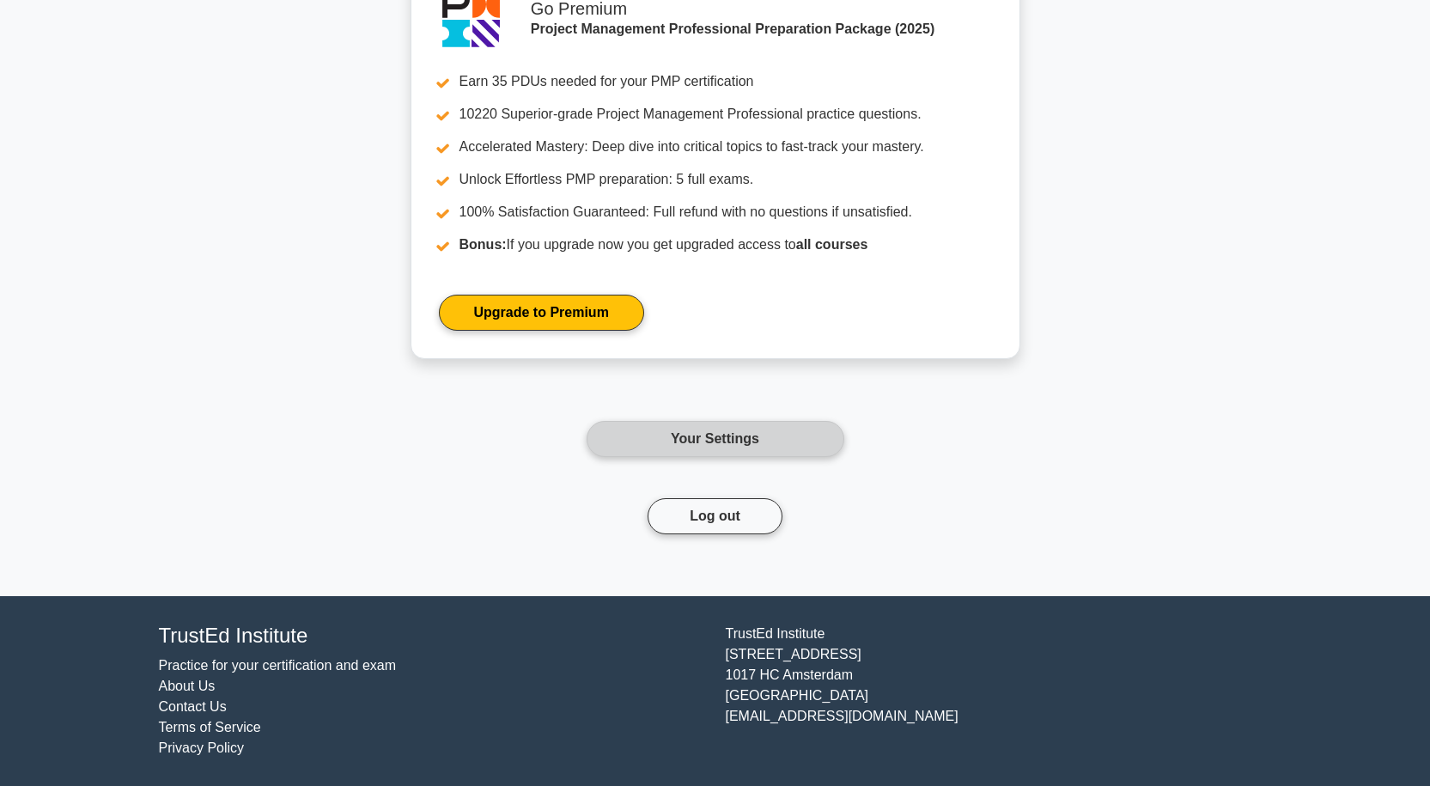
click at [727, 432] on link "Your Settings" at bounding box center [716, 439] width 258 height 36
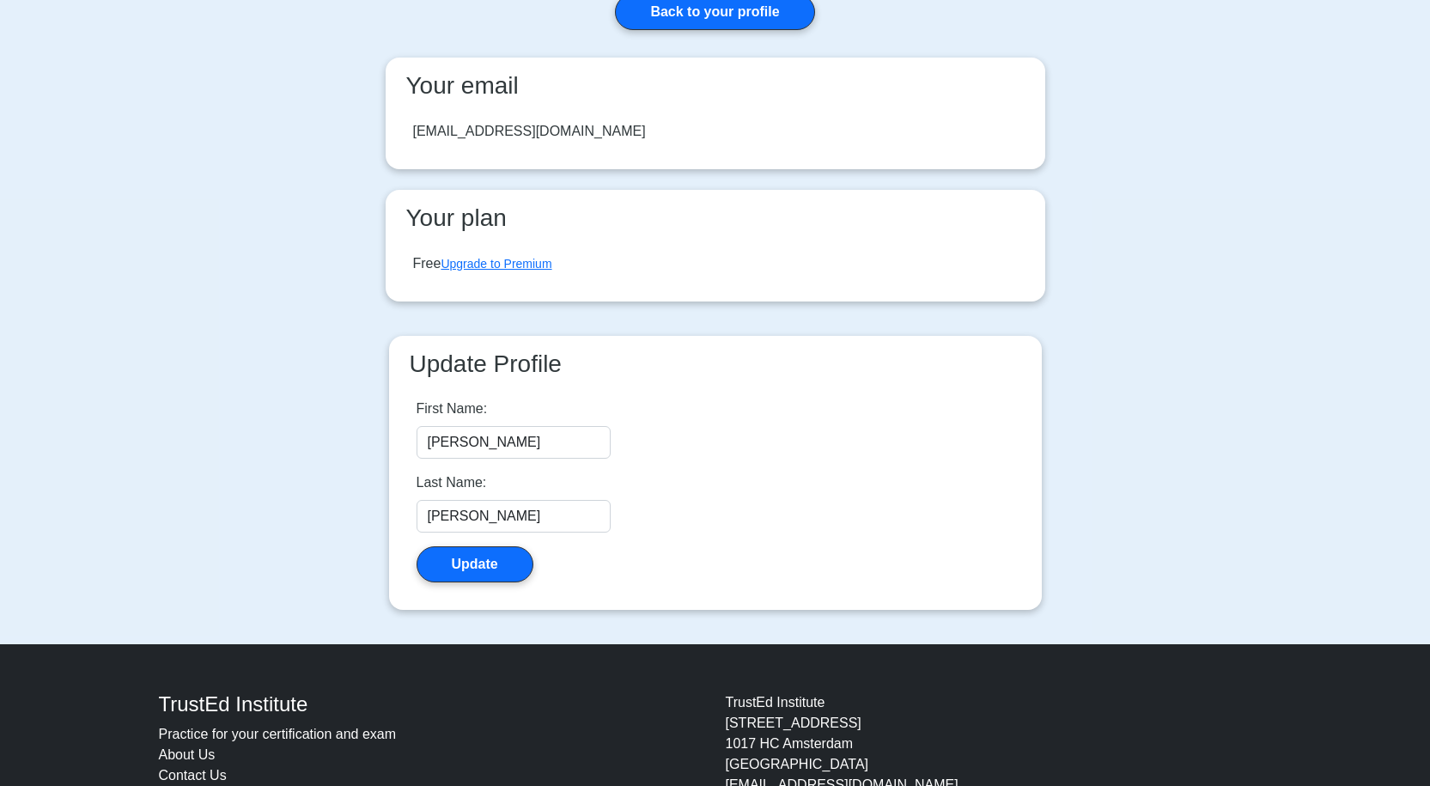
scroll to position [327, 0]
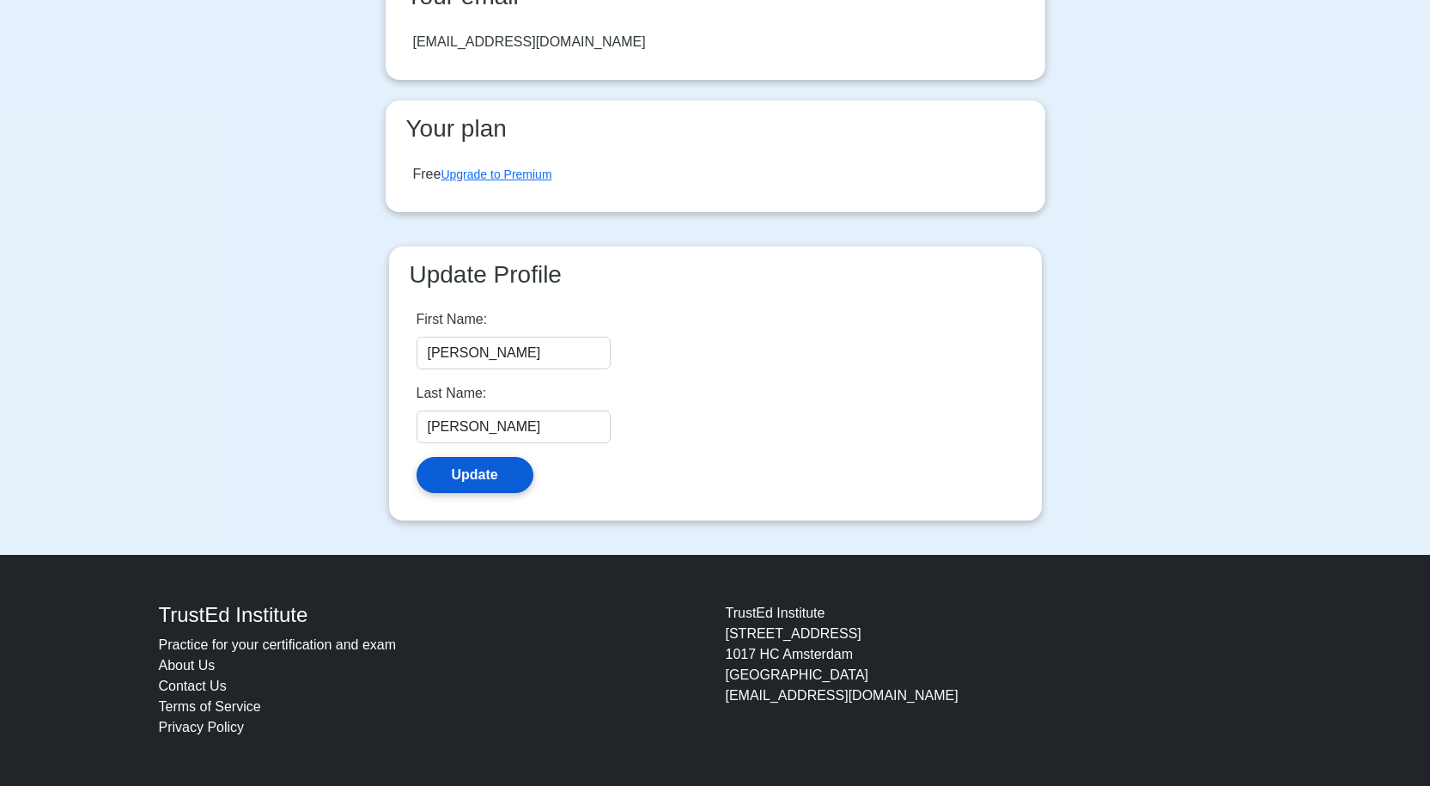
click at [488, 482] on button "Update" at bounding box center [475, 475] width 117 height 36
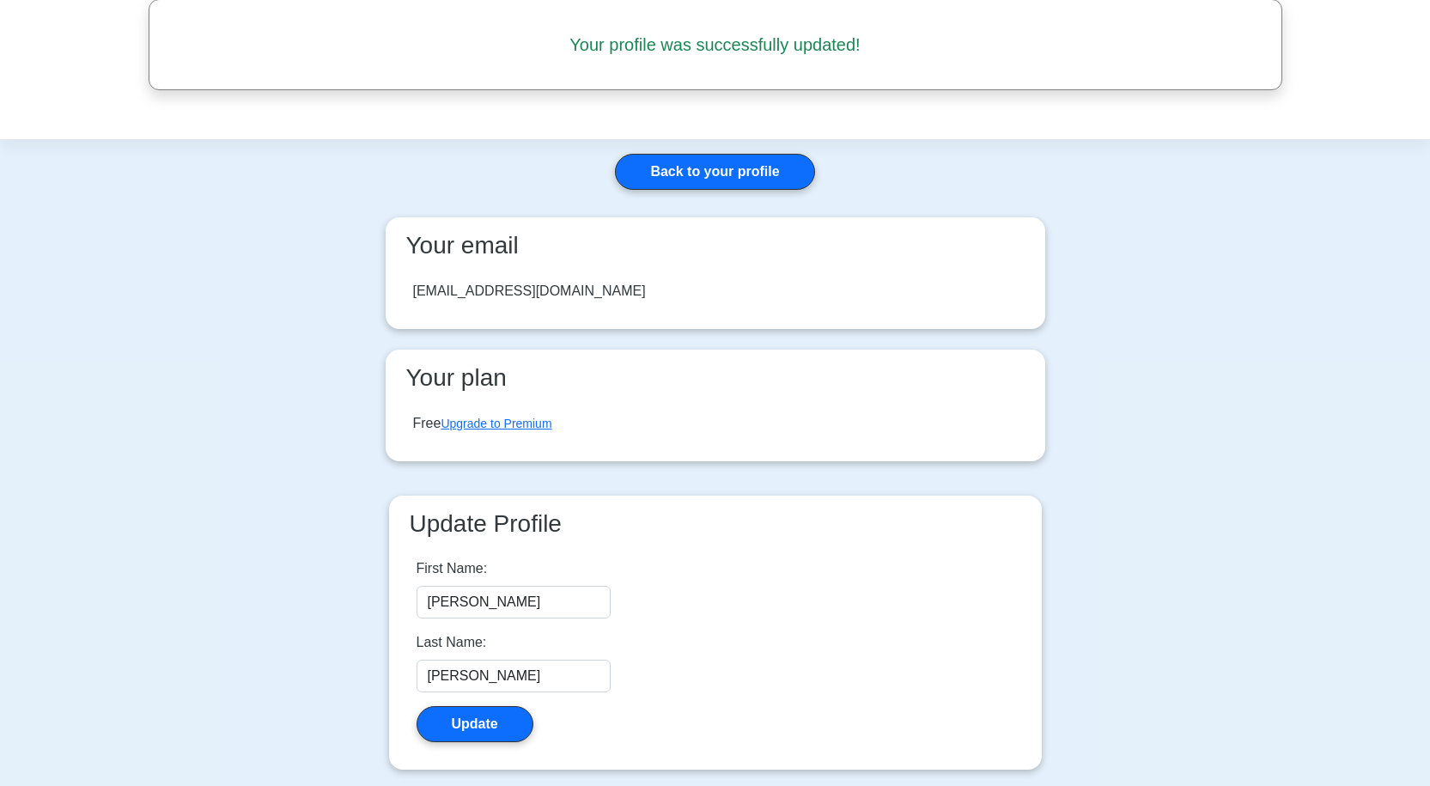
scroll to position [70, 0]
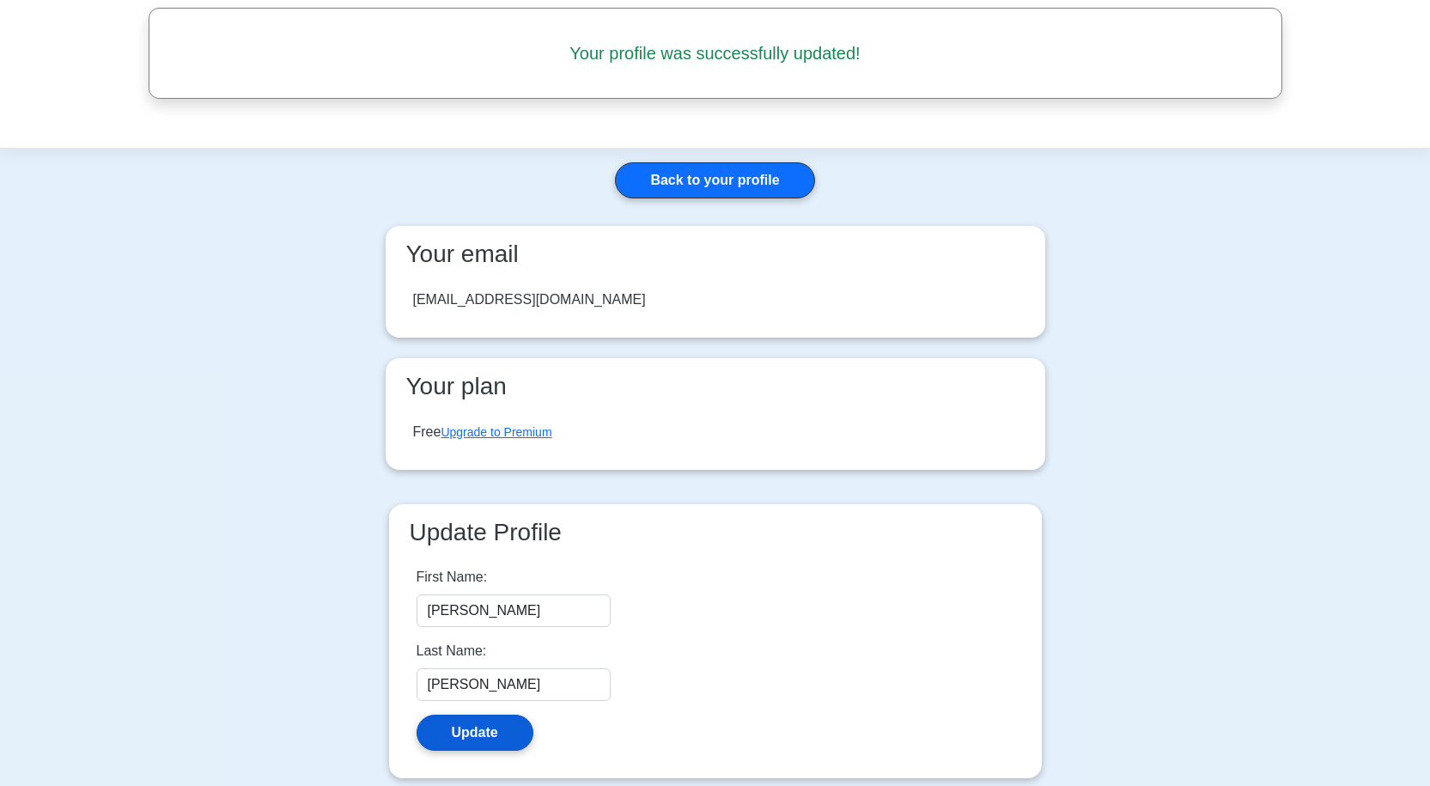
click at [452, 727] on button "Update" at bounding box center [475, 733] width 117 height 36
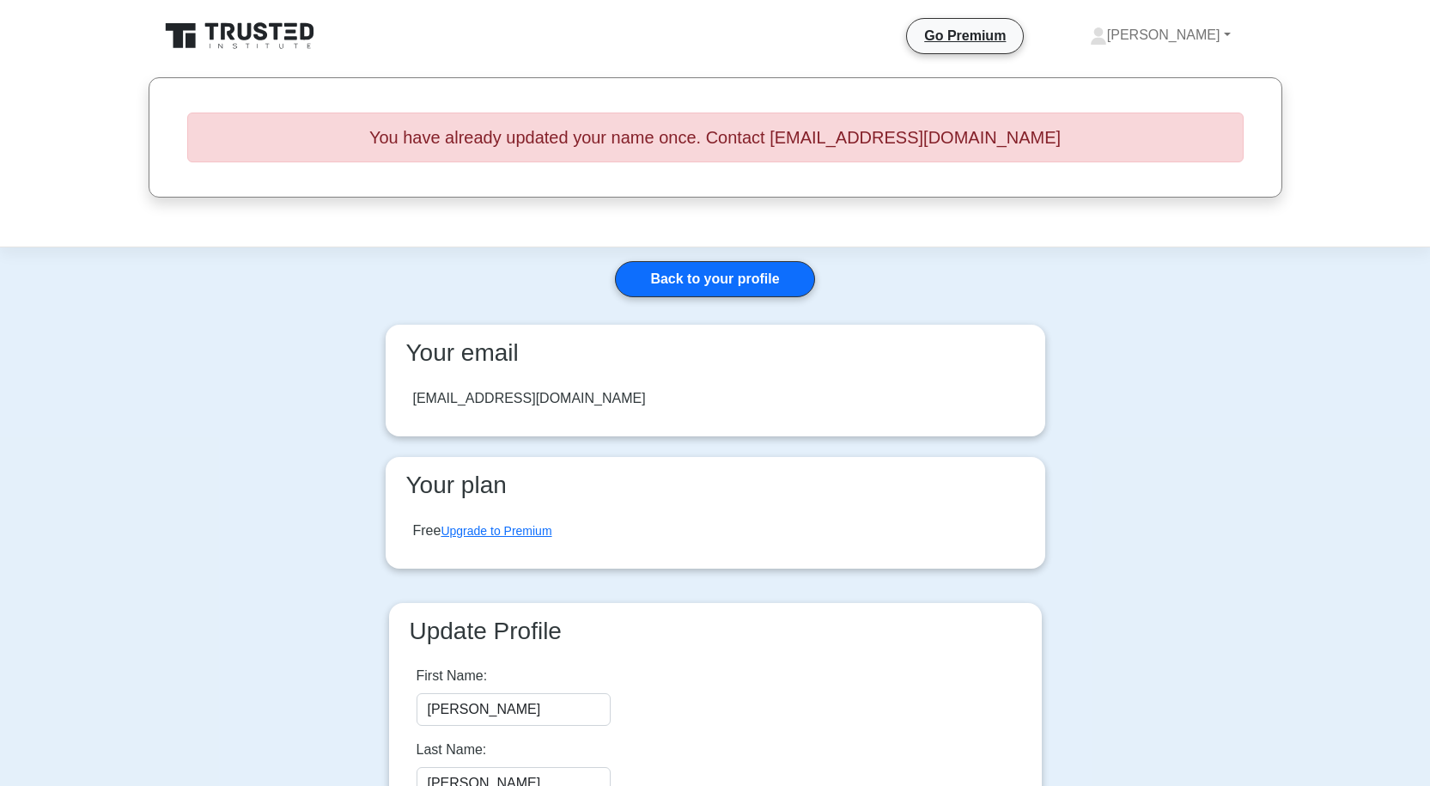
click at [1059, 139] on h5 "You have already updated your name once. Contact support@trustedinstitute.com" at bounding box center [715, 138] width 1056 height 50
click at [693, 266] on link "Back to your profile" at bounding box center [714, 279] width 199 height 36
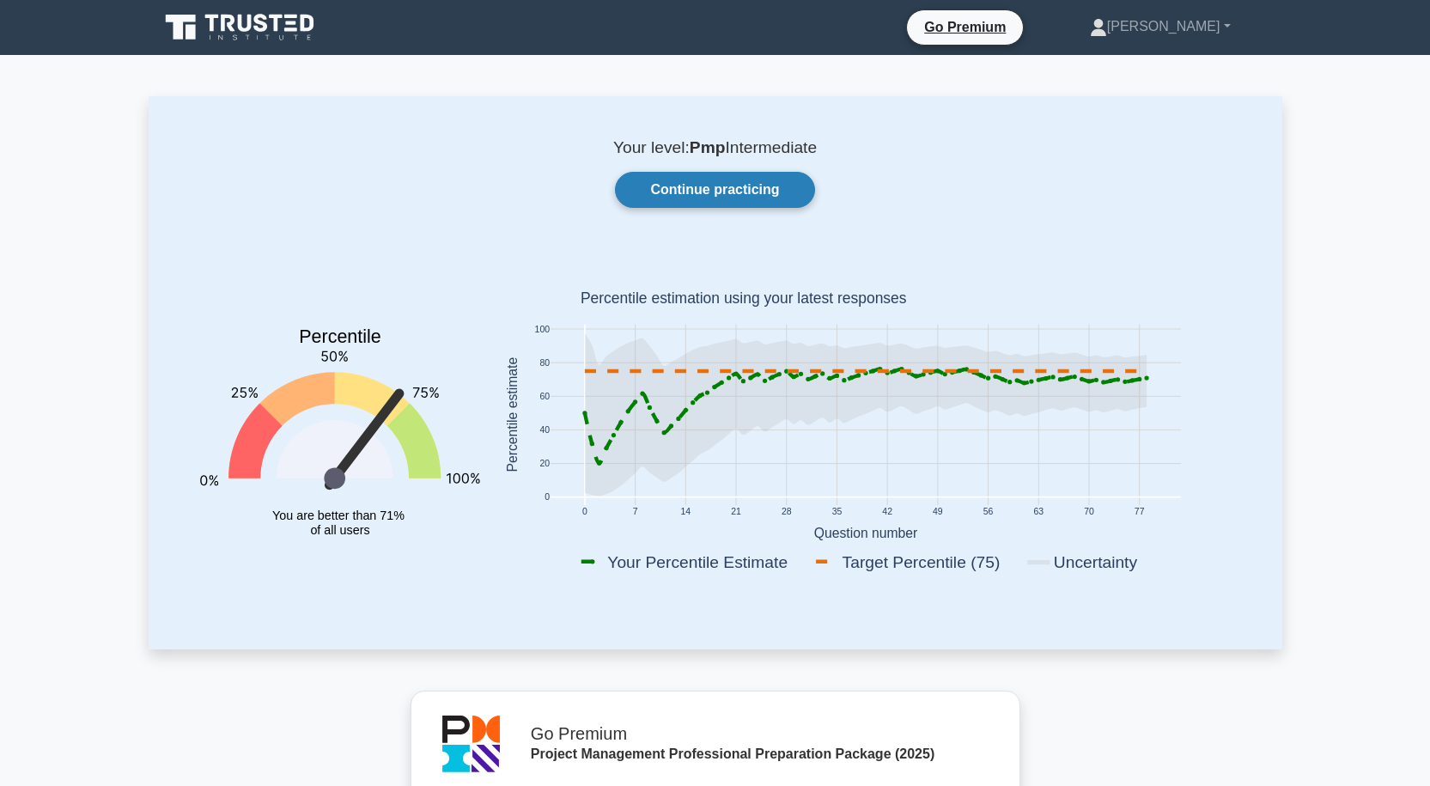
click at [776, 195] on link "Continue practicing" at bounding box center [714, 190] width 199 height 36
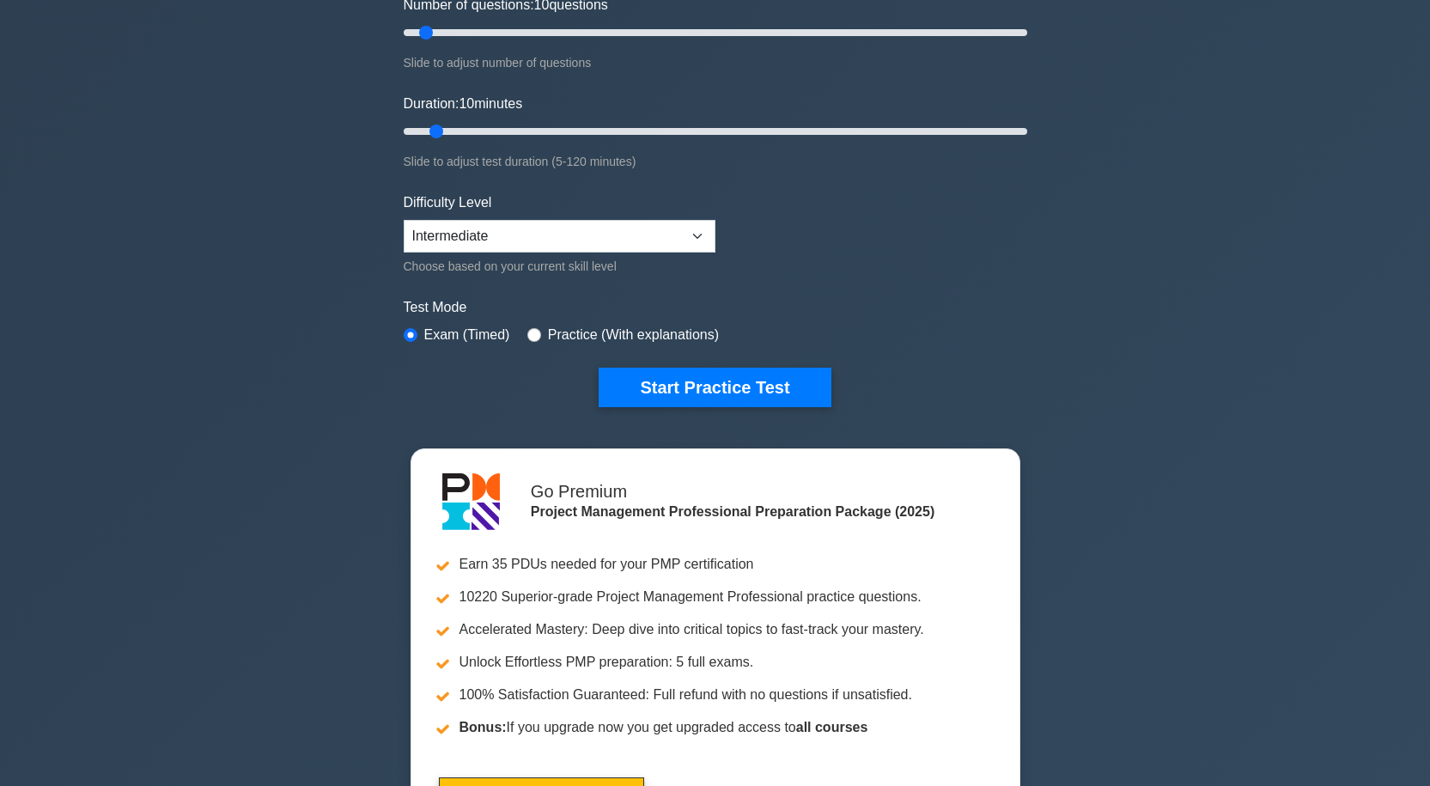
scroll to position [172, 0]
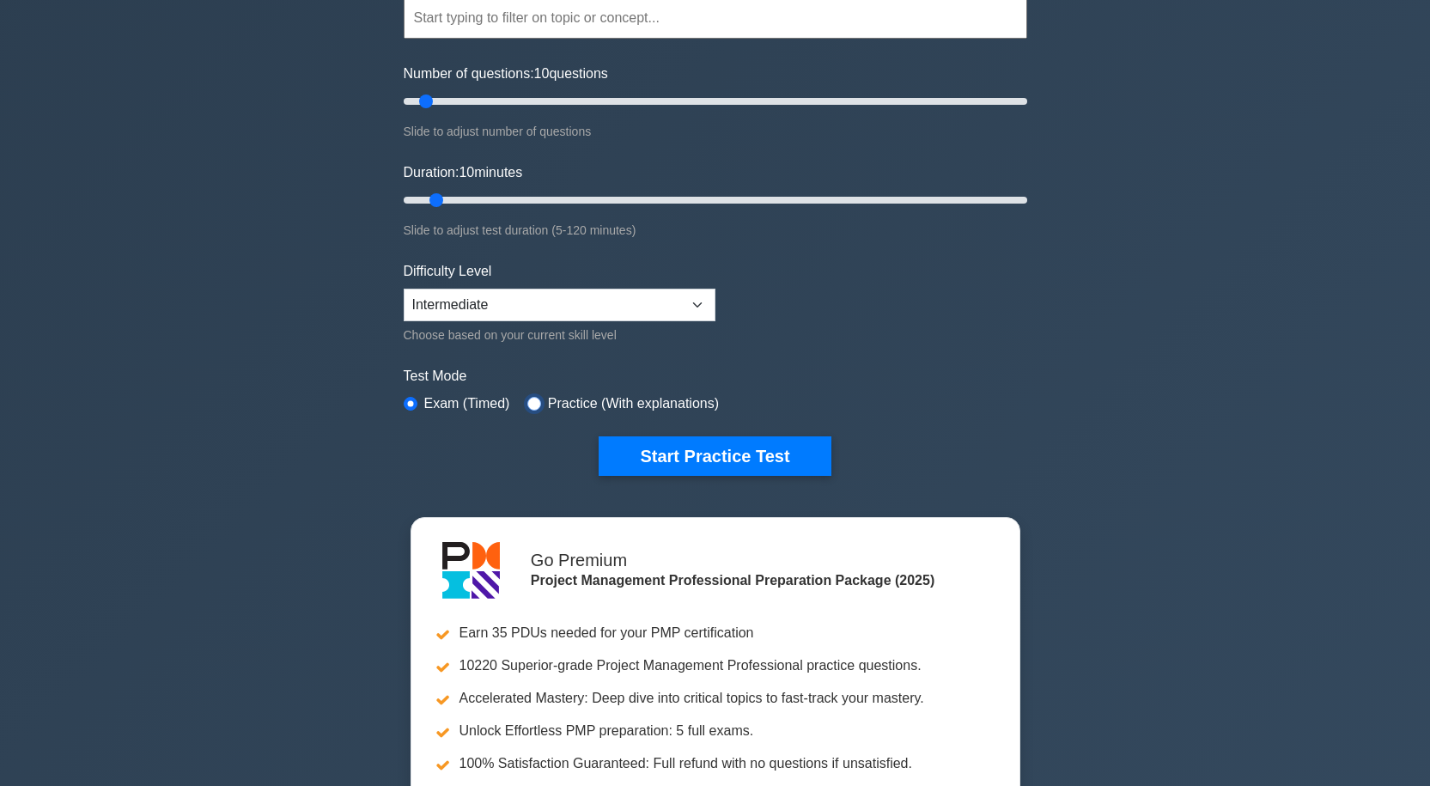
click at [532, 402] on input "radio" at bounding box center [534, 404] width 14 height 14
radio input "true"
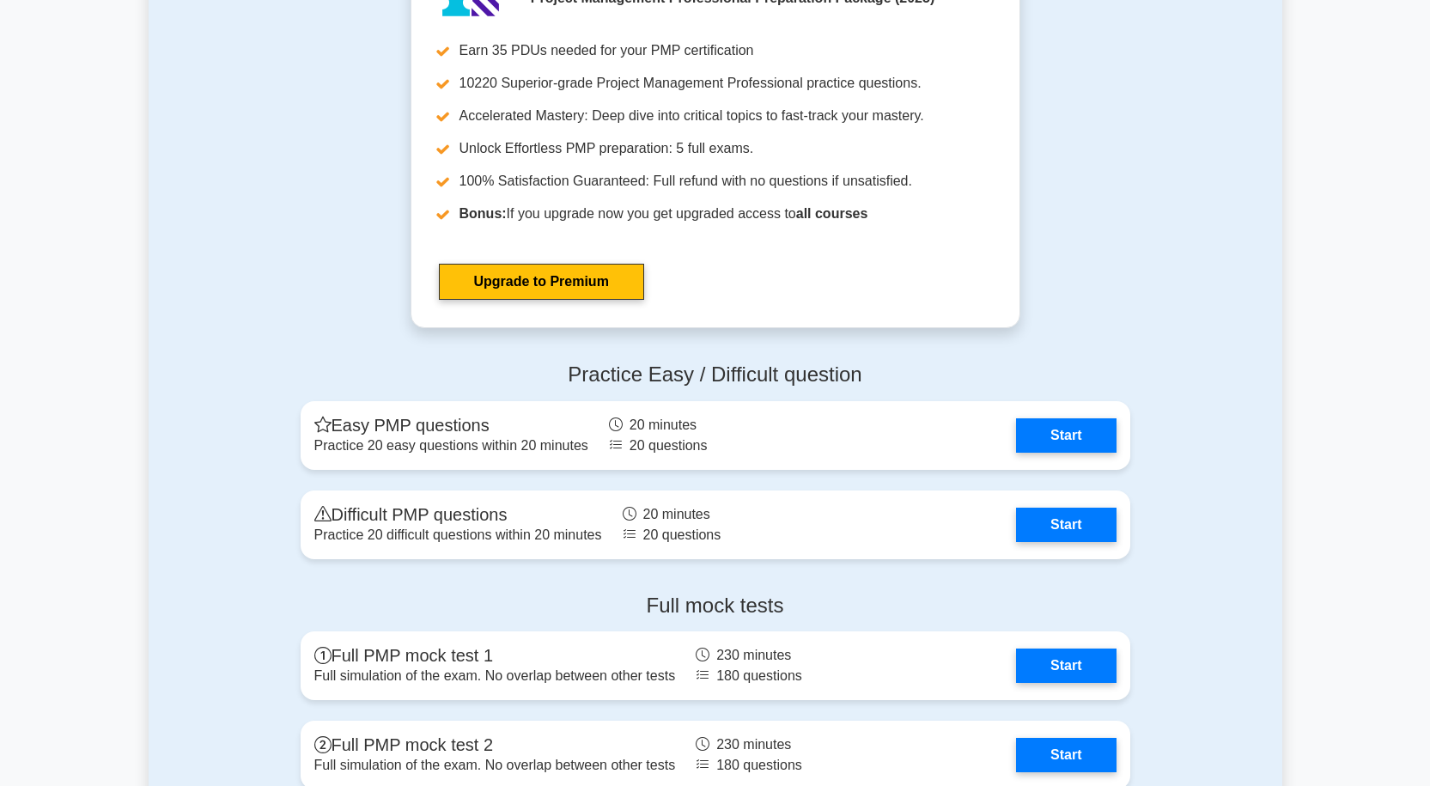
scroll to position [6012, 0]
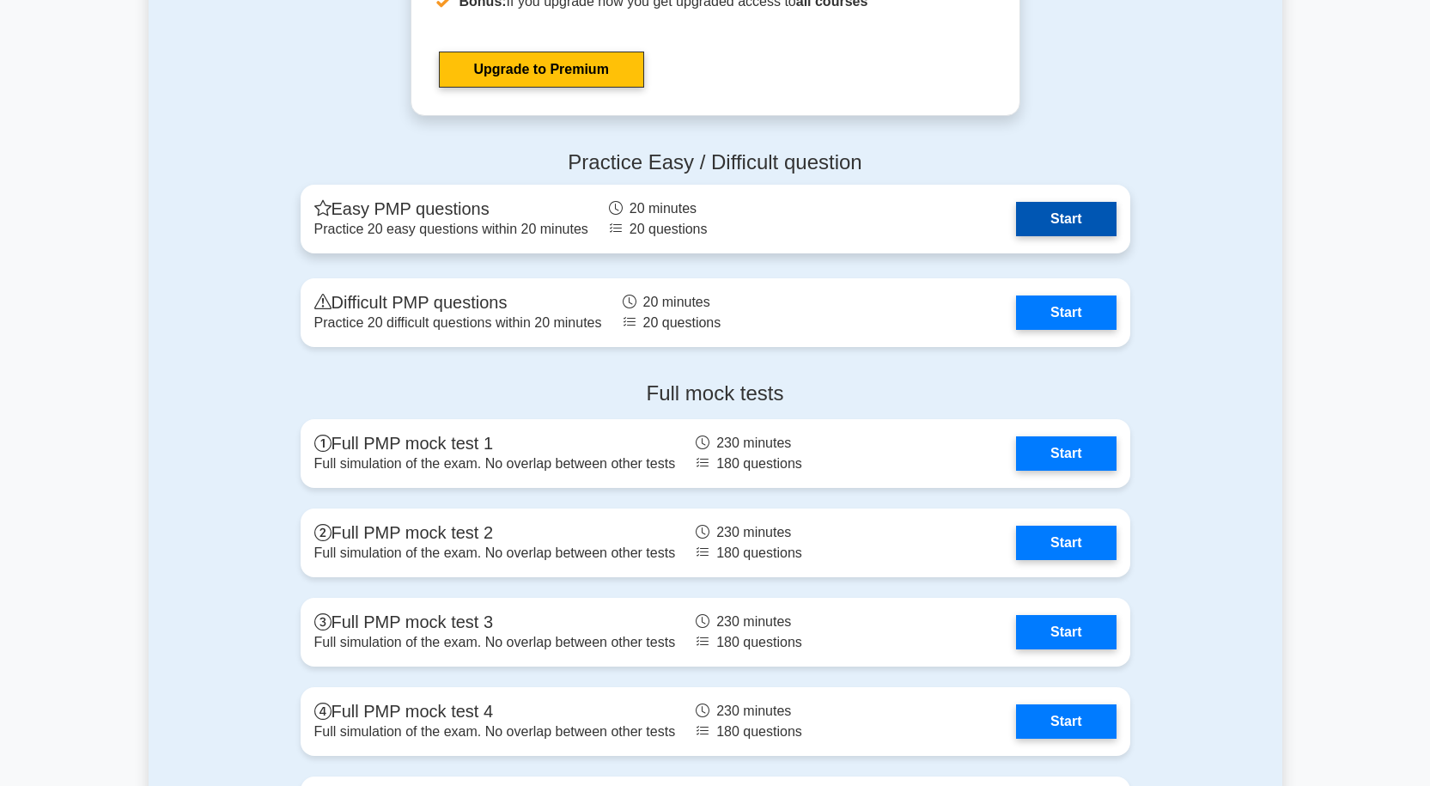
click at [1104, 207] on link "Start" at bounding box center [1066, 219] width 100 height 34
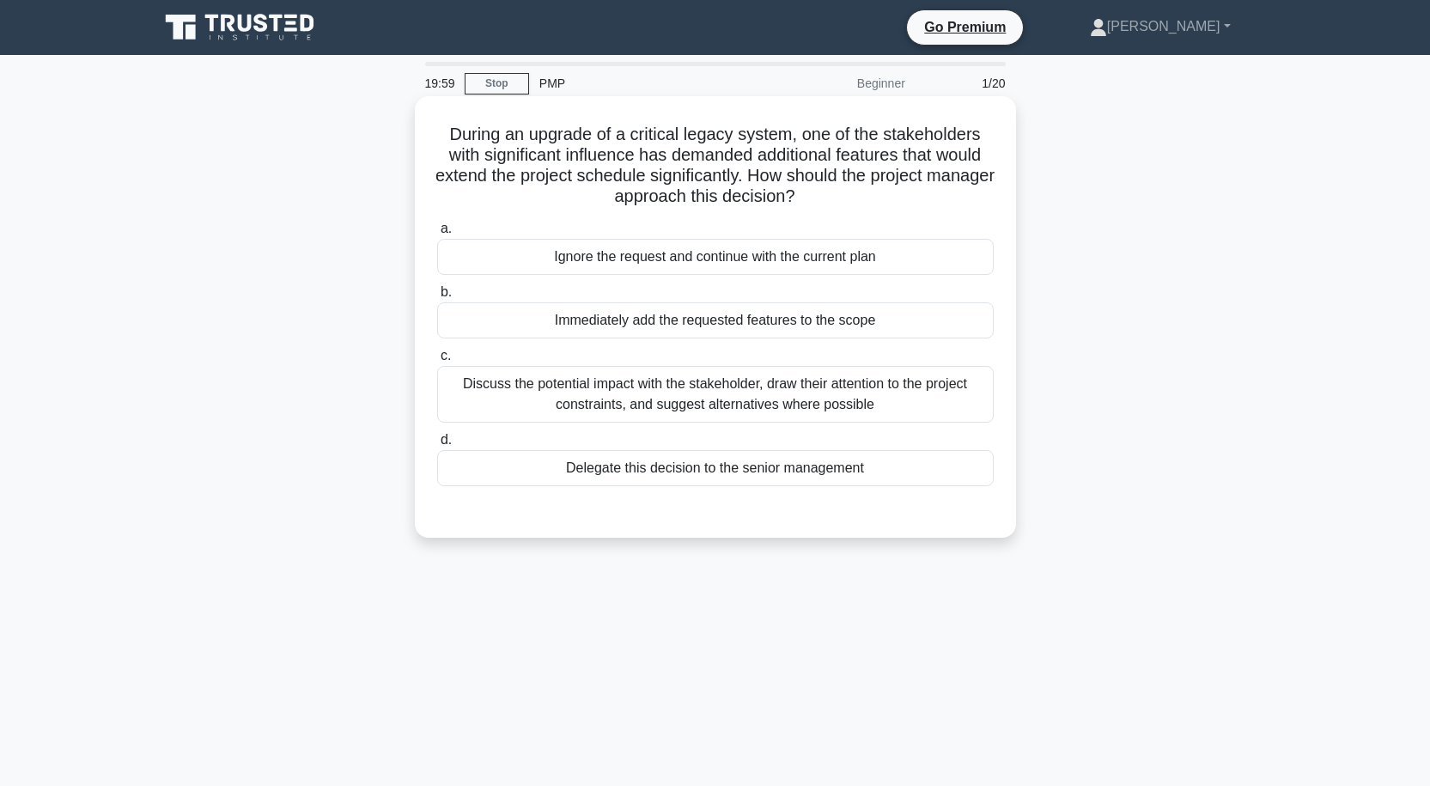
click at [895, 384] on div "Discuss the potential impact with the stakeholder, draw their attention to the …" at bounding box center [715, 394] width 556 height 57
click at [437, 362] on input "c. Discuss the potential impact with the stakeholder, draw their attention to t…" at bounding box center [437, 355] width 0 height 11
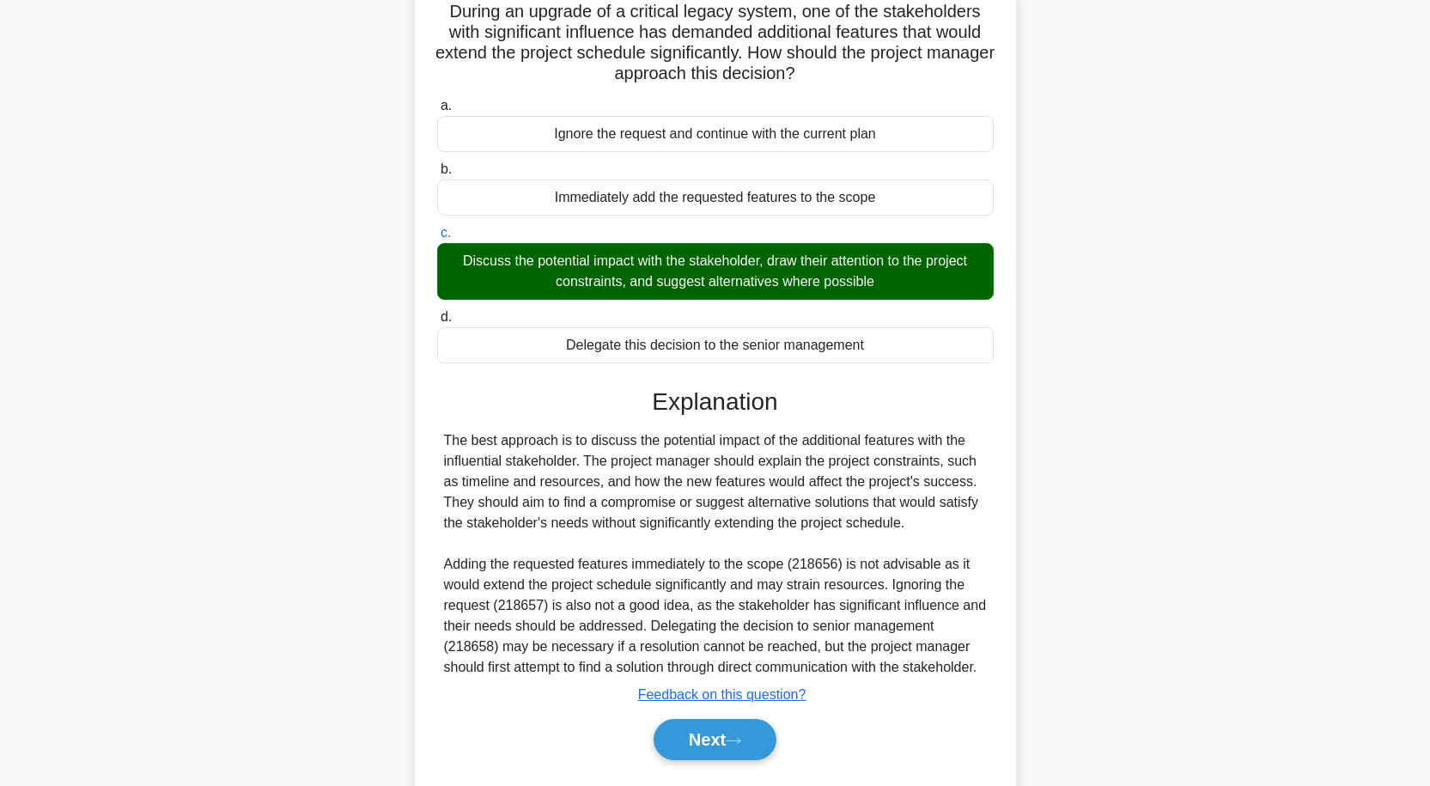
scroll to position [192, 0]
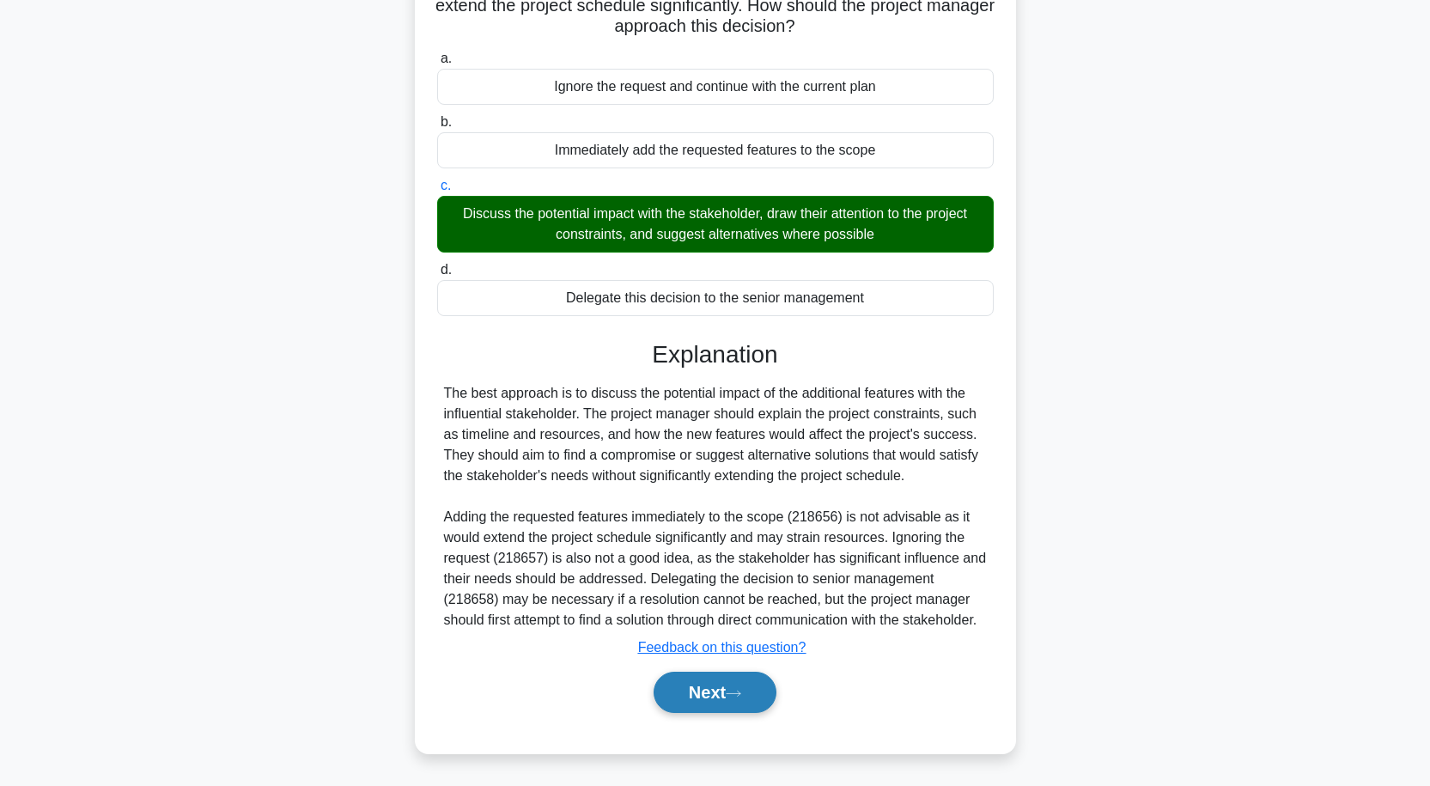
click at [720, 681] on button "Next" at bounding box center [715, 692] width 123 height 41
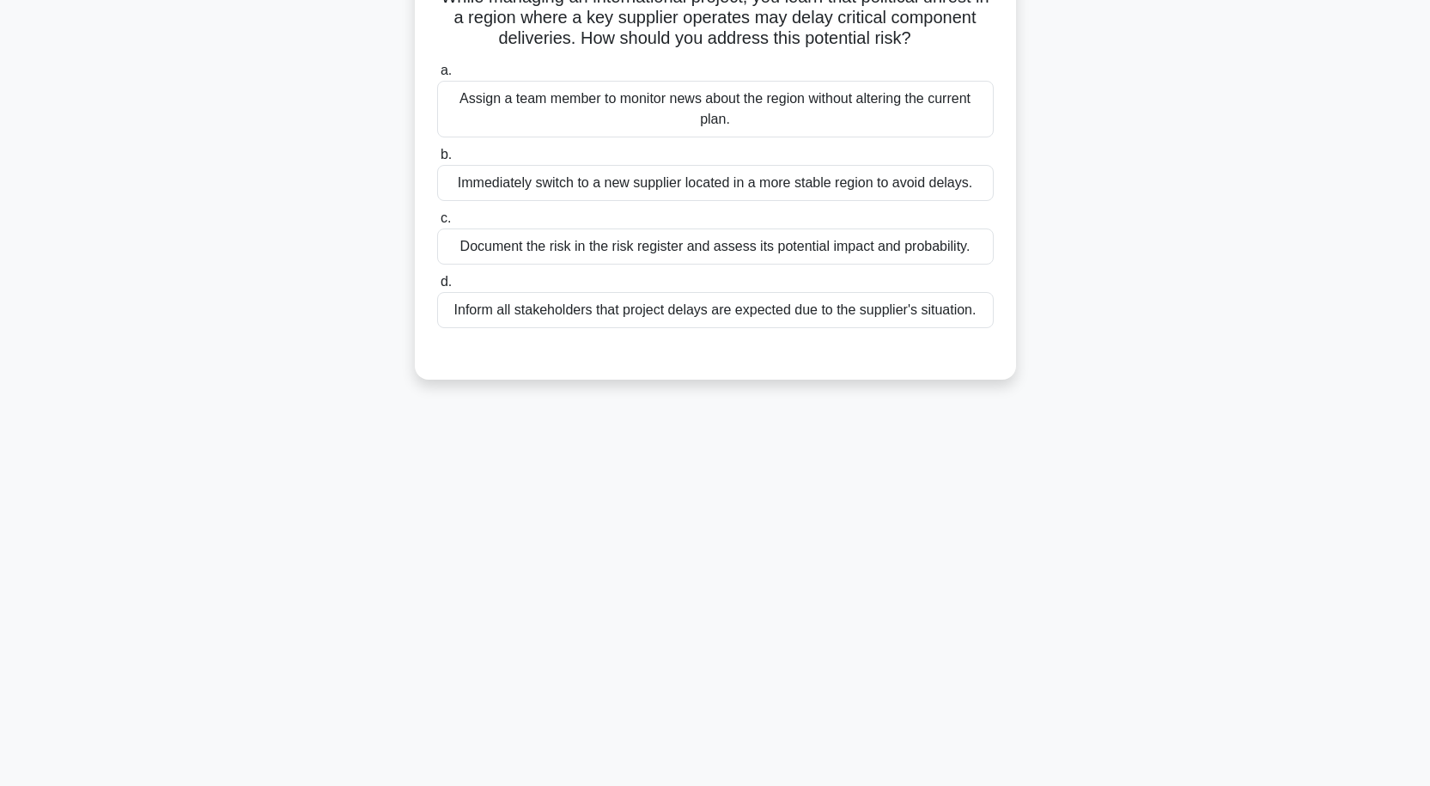
scroll to position [142, 0]
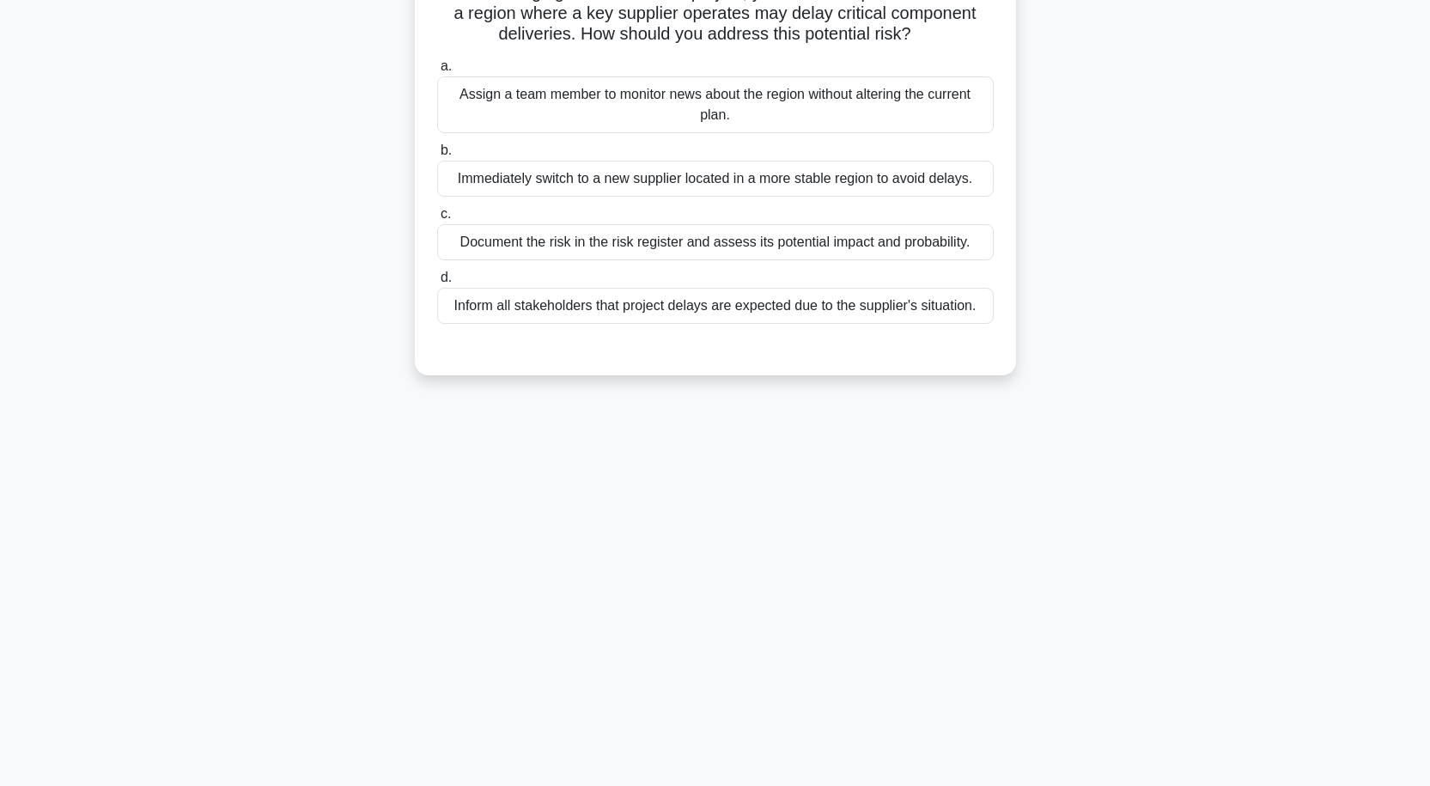
click at [781, 110] on div "Assign a team member to monitor news about the region without altering the curr…" at bounding box center [715, 104] width 556 height 57
click at [437, 72] on input "a. Assign a team member to monitor news about the region without altering the c…" at bounding box center [437, 66] width 0 height 11
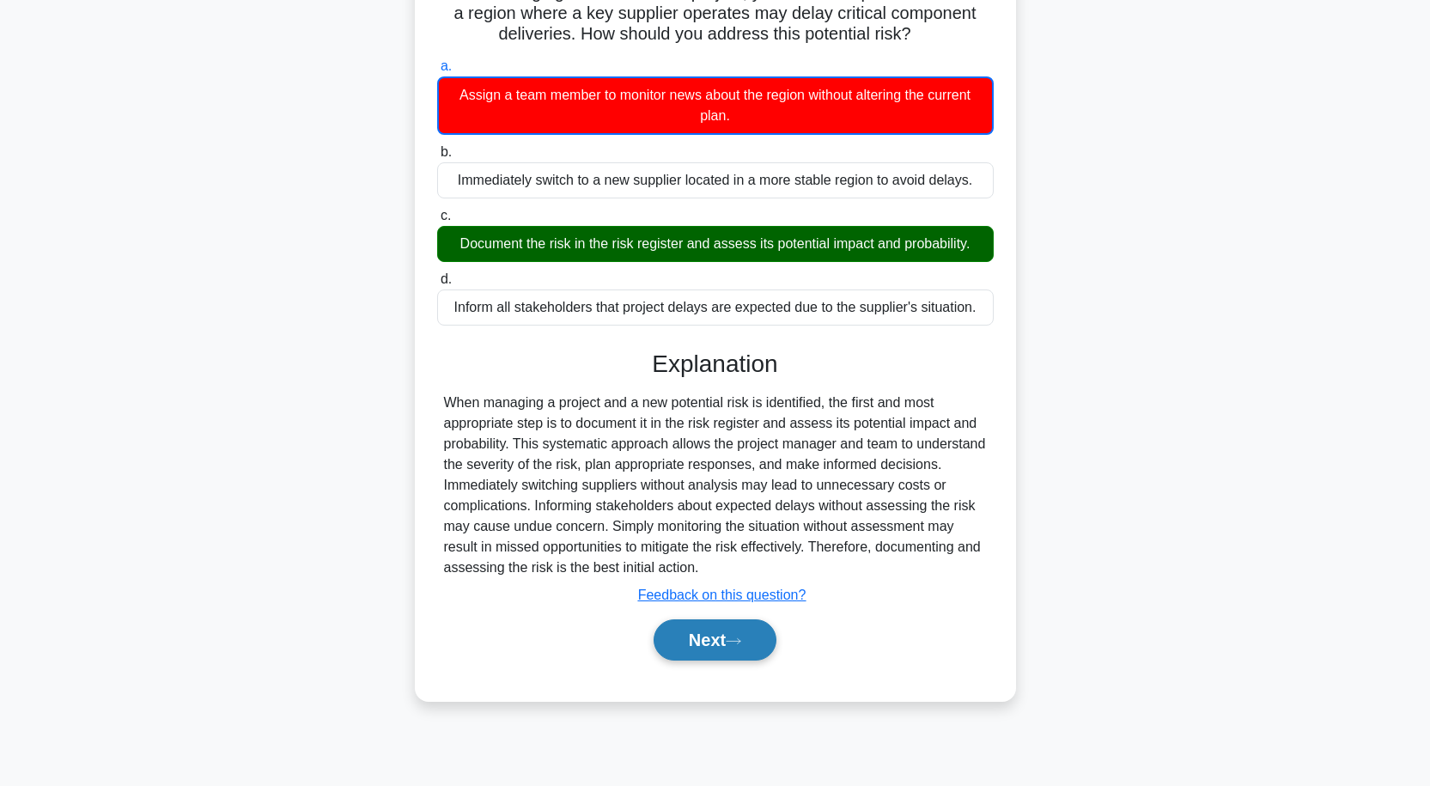
click at [710, 642] on button "Next" at bounding box center [715, 639] width 123 height 41
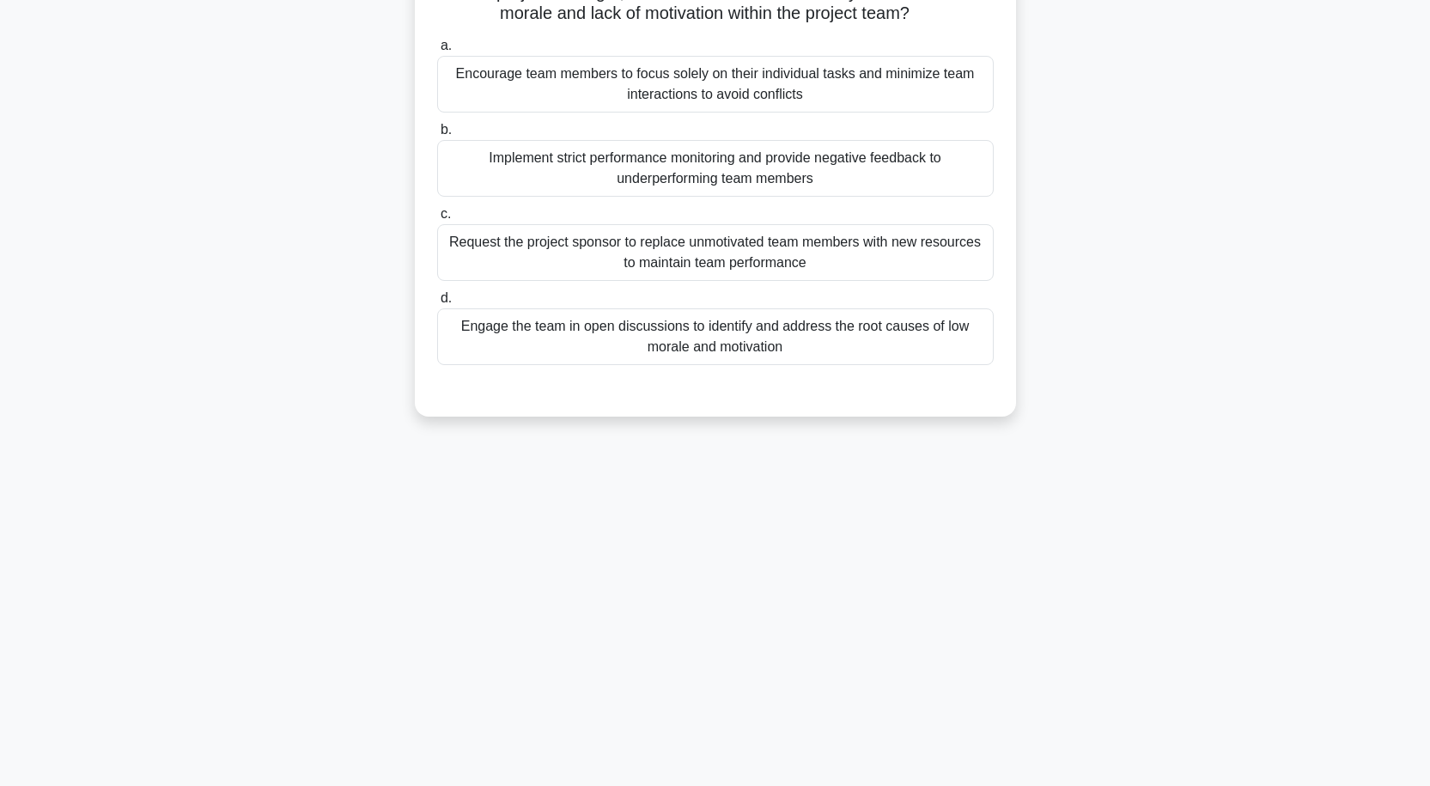
click at [811, 82] on div "Encourage team members to focus solely on their individual tasks and minimize t…" at bounding box center [715, 84] width 556 height 57
click at [437, 52] on input "a. Encourage team members to focus solely on their individual tasks and minimiz…" at bounding box center [437, 45] width 0 height 11
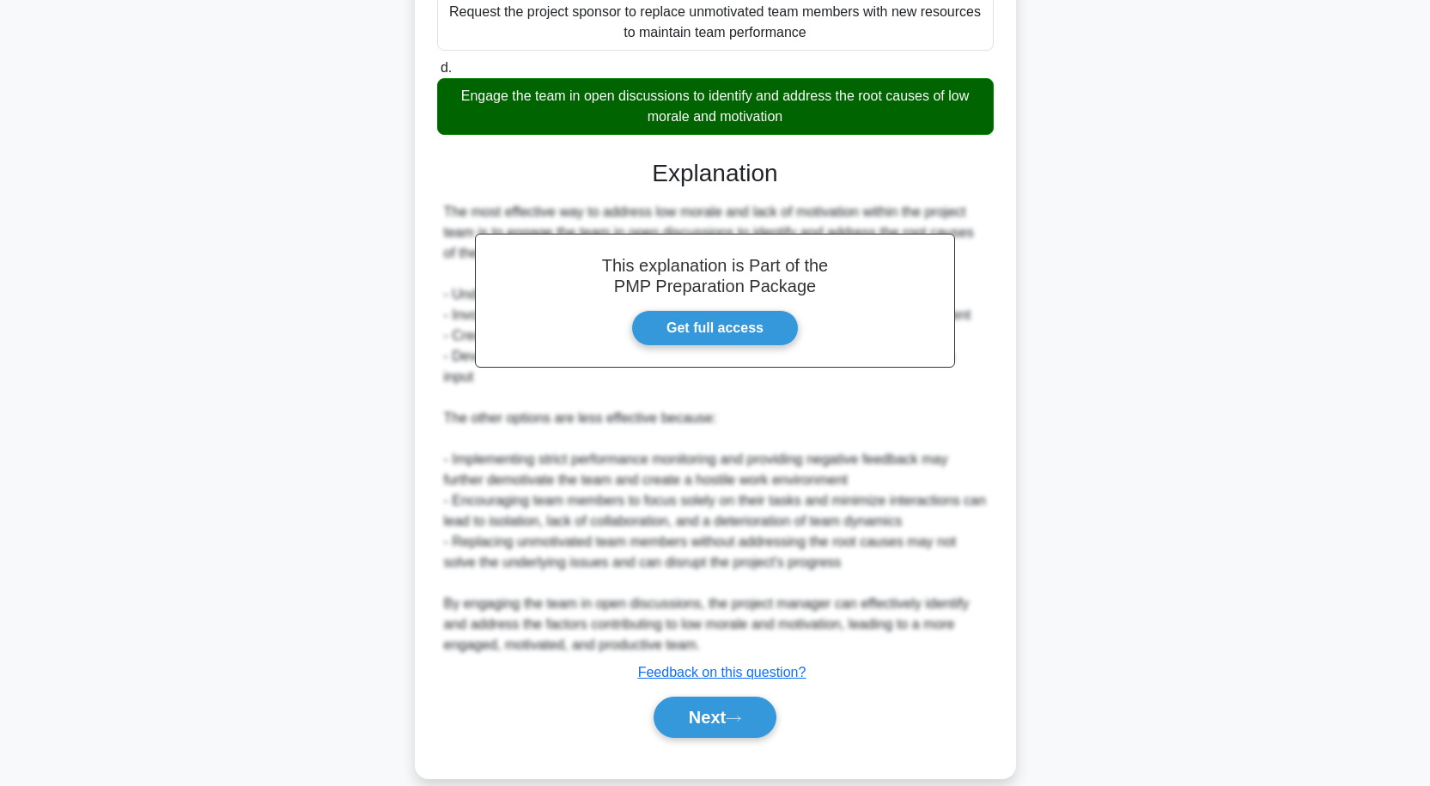
scroll to position [399, 0]
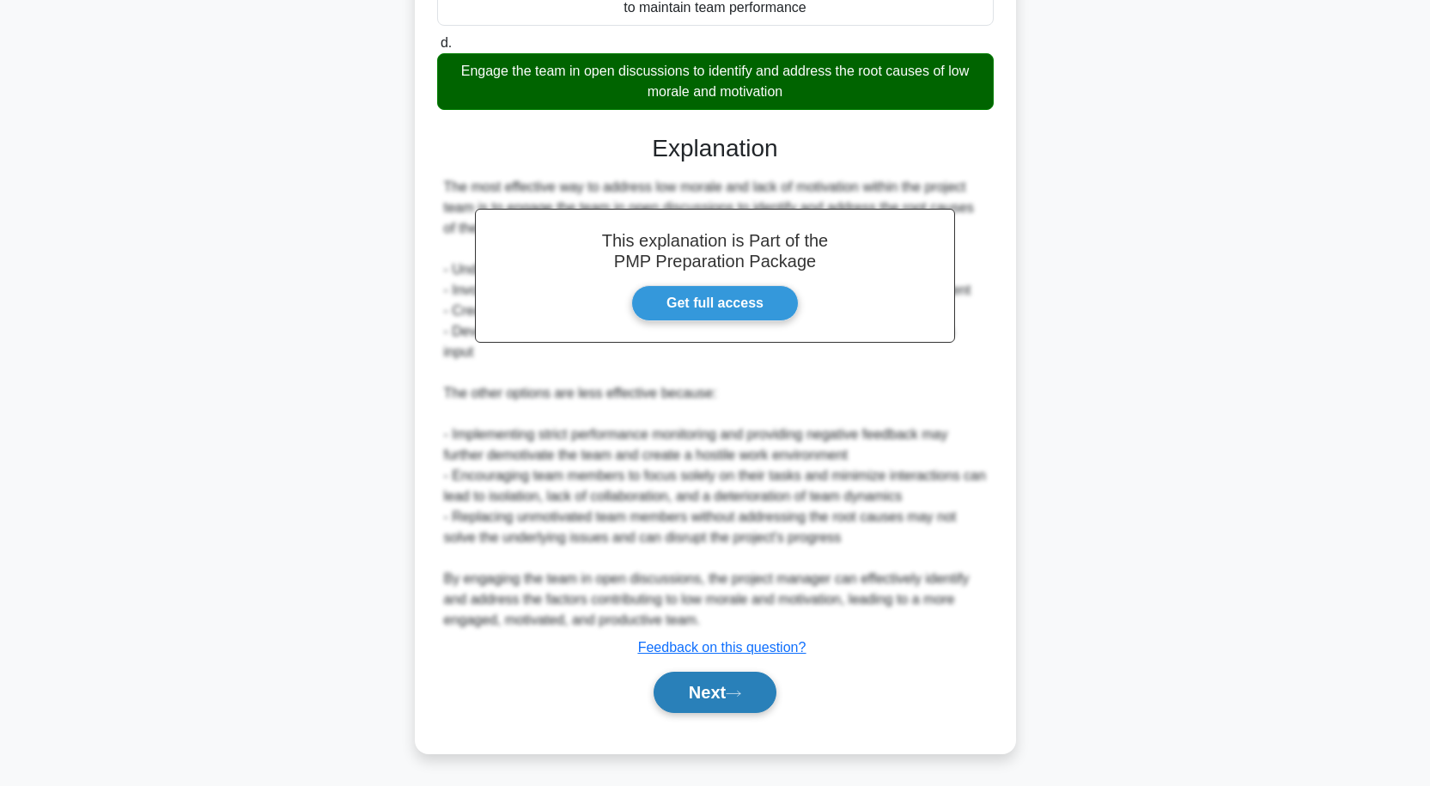
click at [699, 699] on button "Next" at bounding box center [715, 692] width 123 height 41
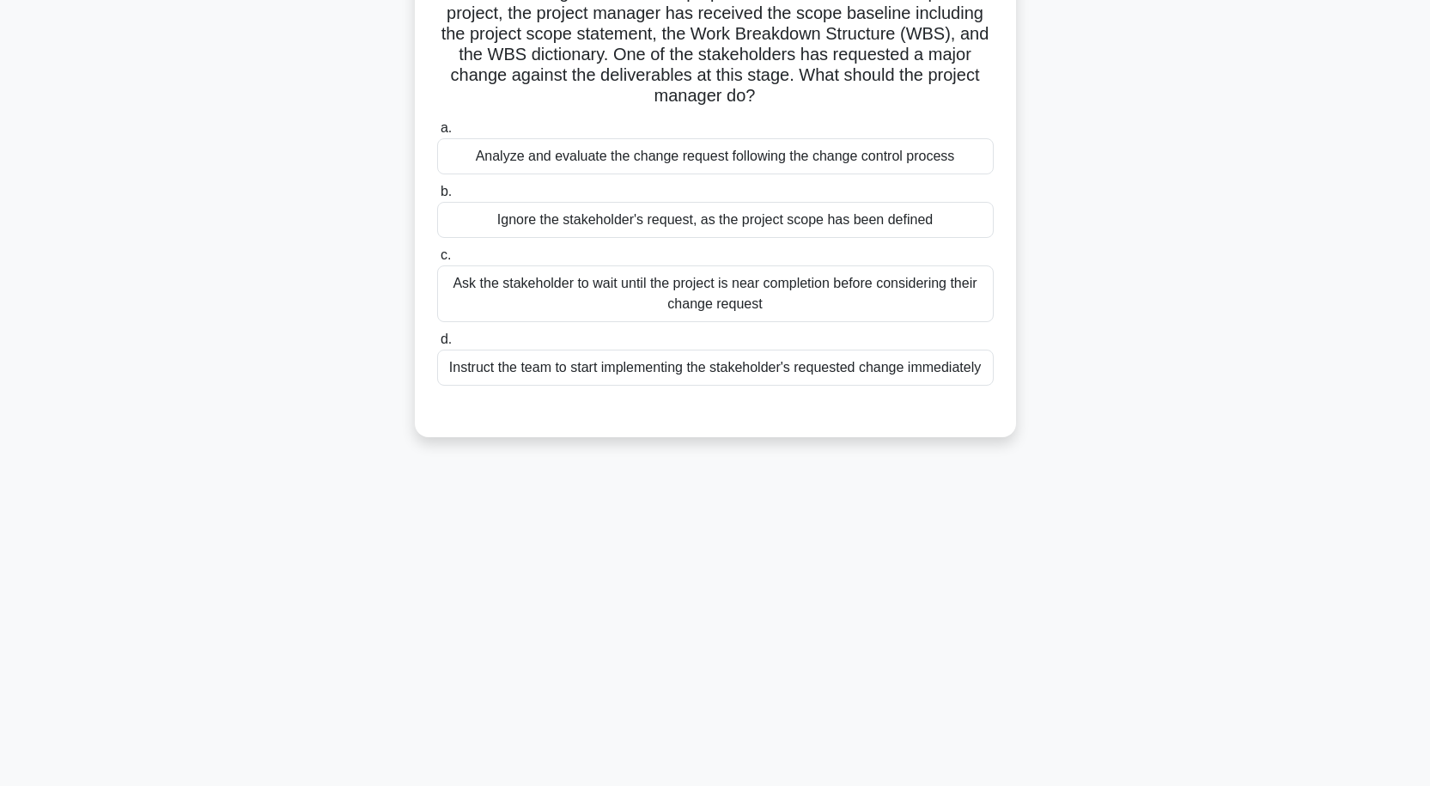
scroll to position [142, 0]
click at [773, 283] on div "Ask the stakeholder to wait until the project is near completion before conside…" at bounding box center [715, 293] width 556 height 57
click at [437, 261] on input "c. Ask the stakeholder to wait until the project is near completion before cons…" at bounding box center [437, 255] width 0 height 11
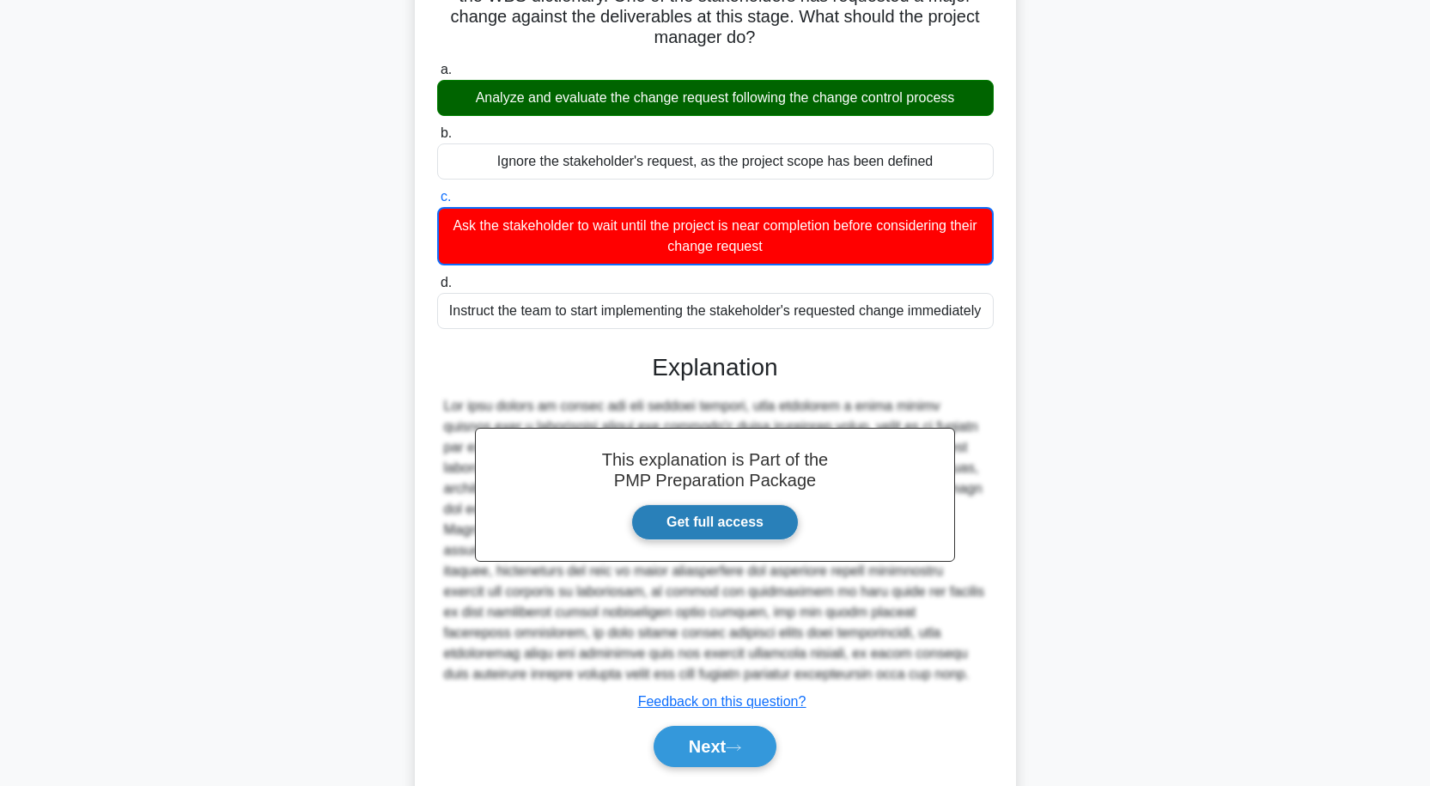
scroll to position [228, 0]
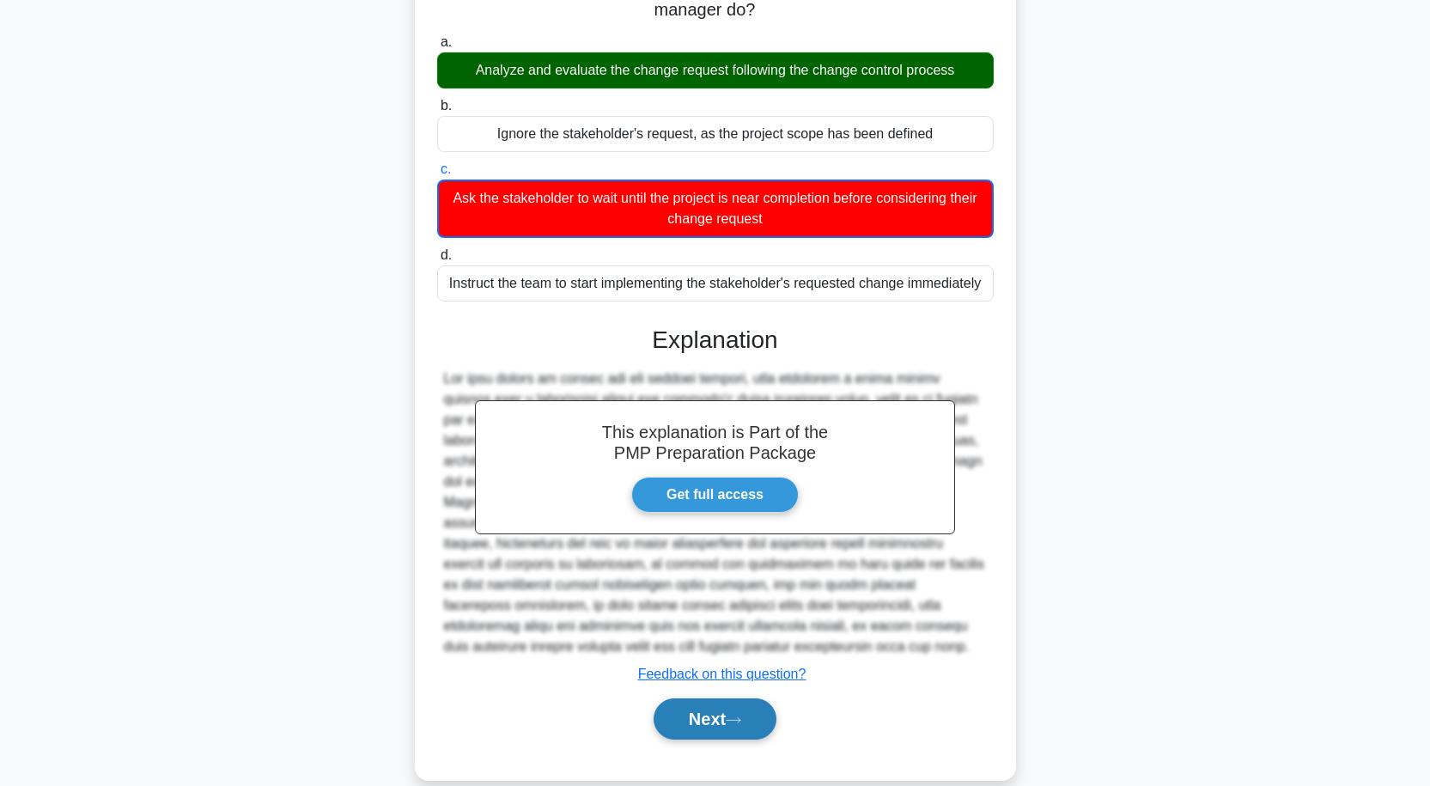
click at [715, 709] on button "Next" at bounding box center [715, 718] width 123 height 41
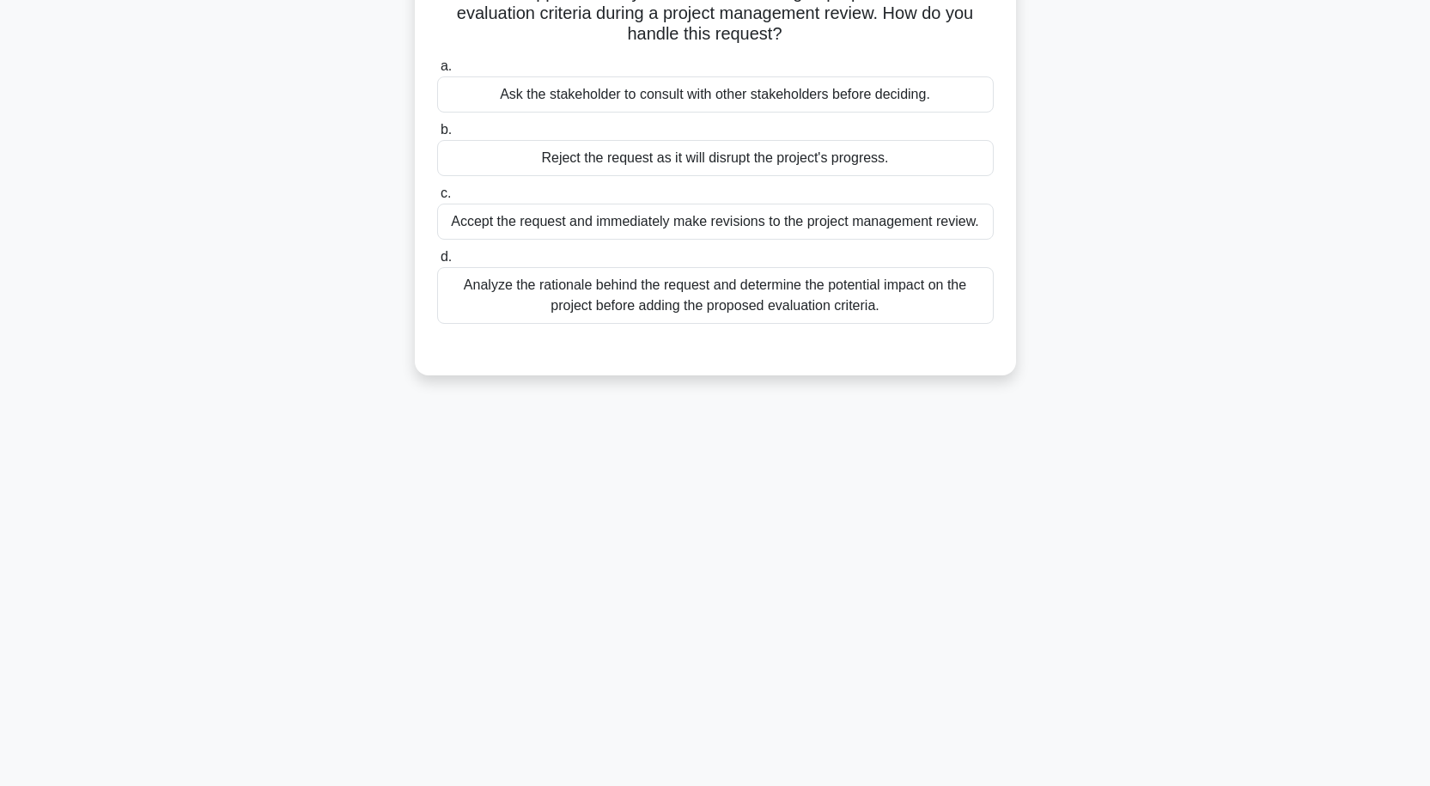
click at [793, 307] on div "Analyze the rationale behind the request and determine the potential impact on …" at bounding box center [715, 295] width 556 height 57
click at [437, 263] on input "d. Analyze the rationale behind the request and determine the potential impact …" at bounding box center [437, 257] width 0 height 11
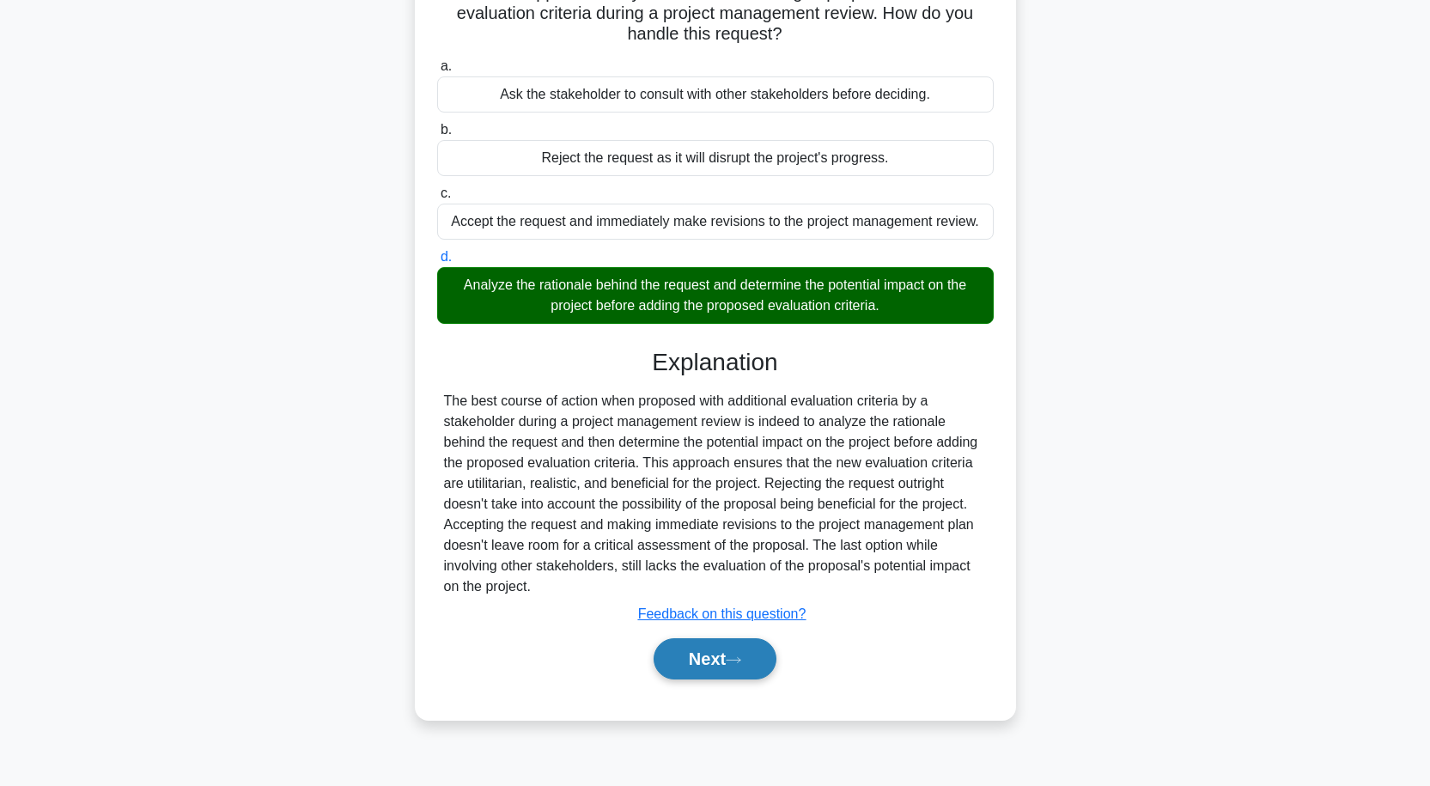
click at [698, 654] on button "Next" at bounding box center [715, 658] width 123 height 41
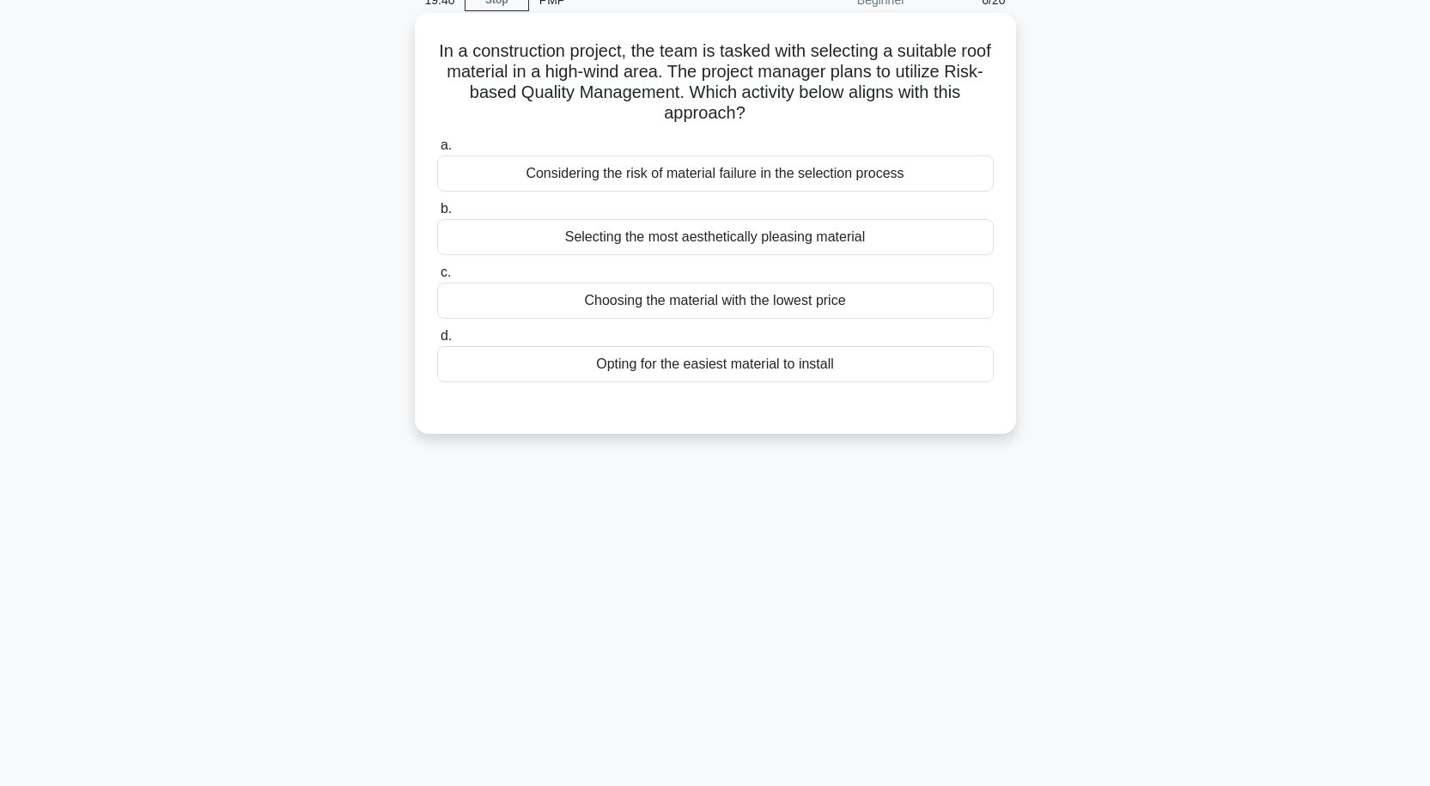
scroll to position [0, 0]
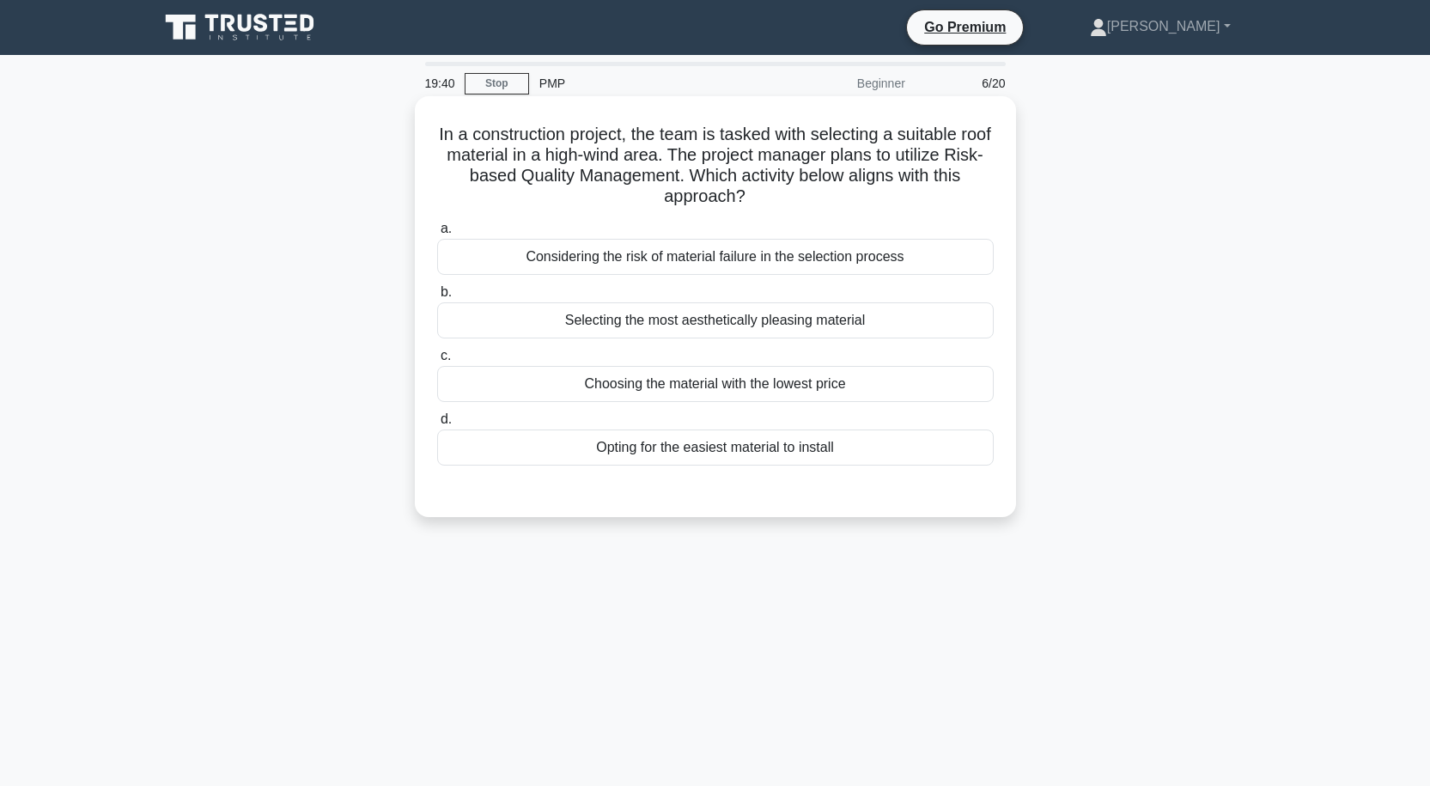
click at [755, 256] on div "Considering the risk of material failure in the selection process" at bounding box center [715, 257] width 556 height 36
click at [437, 234] on input "a. Considering the risk of material failure in the selection process" at bounding box center [437, 228] width 0 height 11
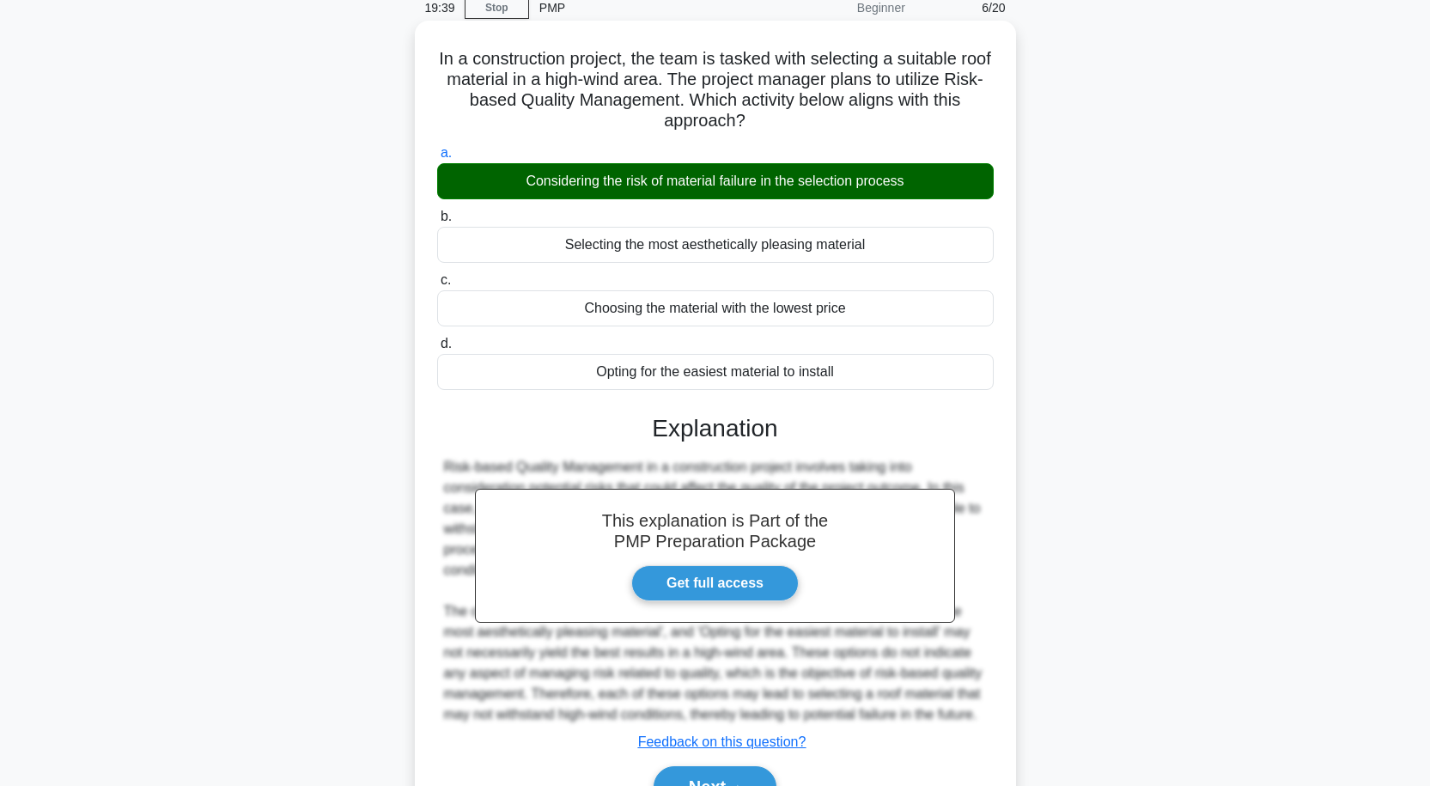
scroll to position [142, 0]
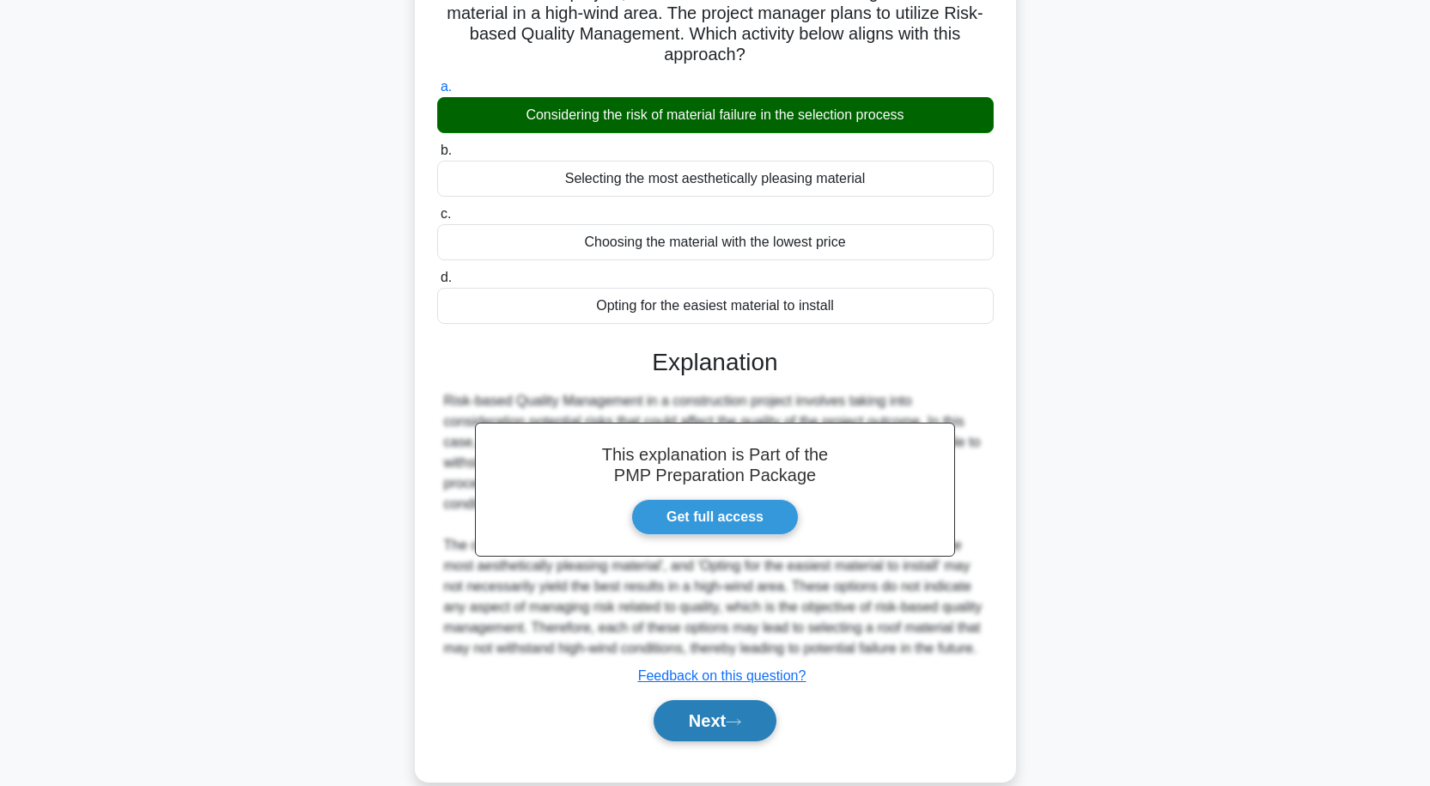
drag, startPoint x: 701, startPoint y: 724, endPoint x: 703, endPoint y: 711, distance: 13.1
click at [701, 723] on button "Next" at bounding box center [715, 720] width 123 height 41
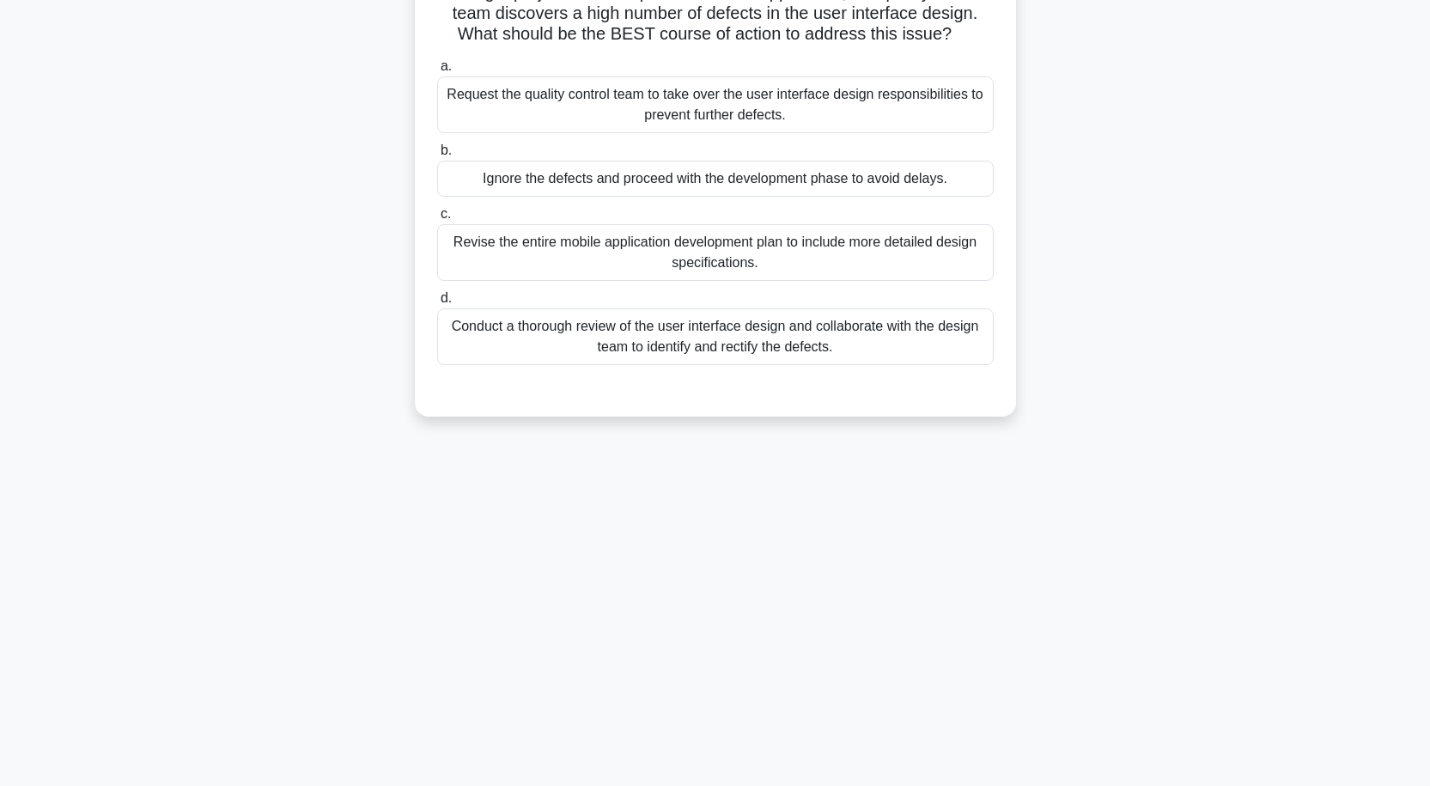
click at [720, 352] on div "Conduct a thorough review of the user interface design and collaborate with the…" at bounding box center [715, 336] width 556 height 57
click at [437, 304] on input "d. Conduct a thorough review of the user interface design and collaborate with …" at bounding box center [437, 298] width 0 height 11
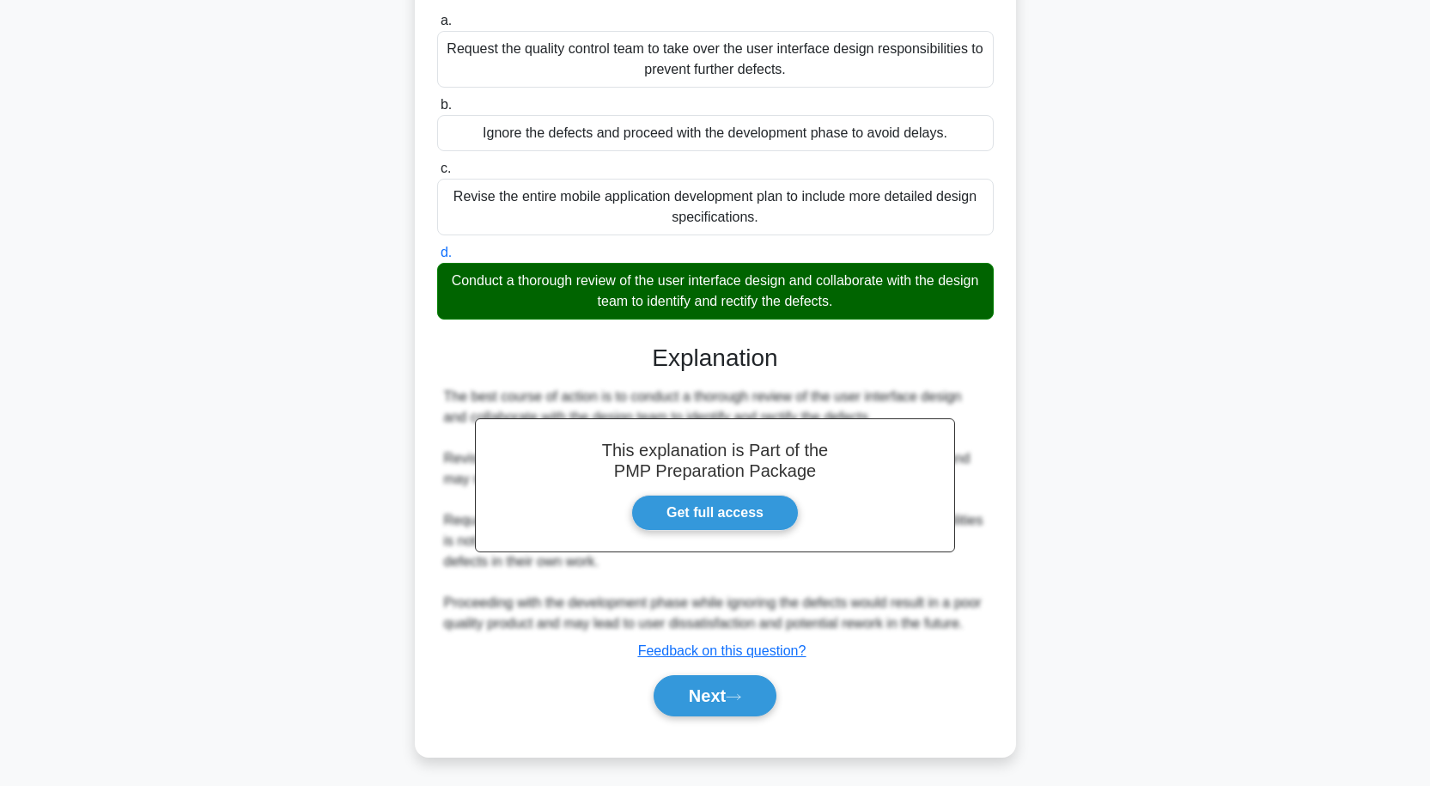
scroll to position [212, 0]
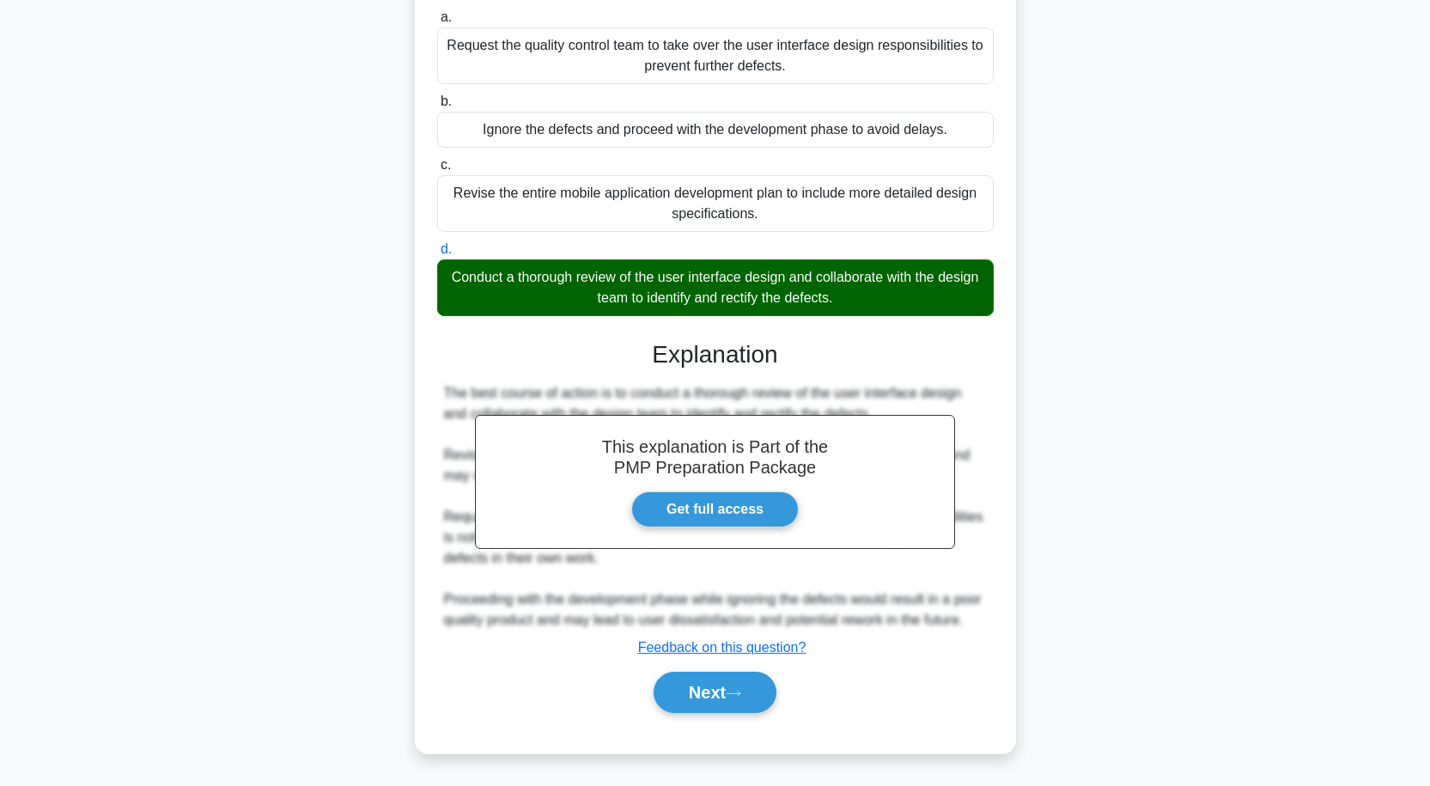
drag, startPoint x: 674, startPoint y: 686, endPoint x: 683, endPoint y: 662, distance: 25.5
click at [677, 681] on button "Next" at bounding box center [715, 692] width 123 height 41
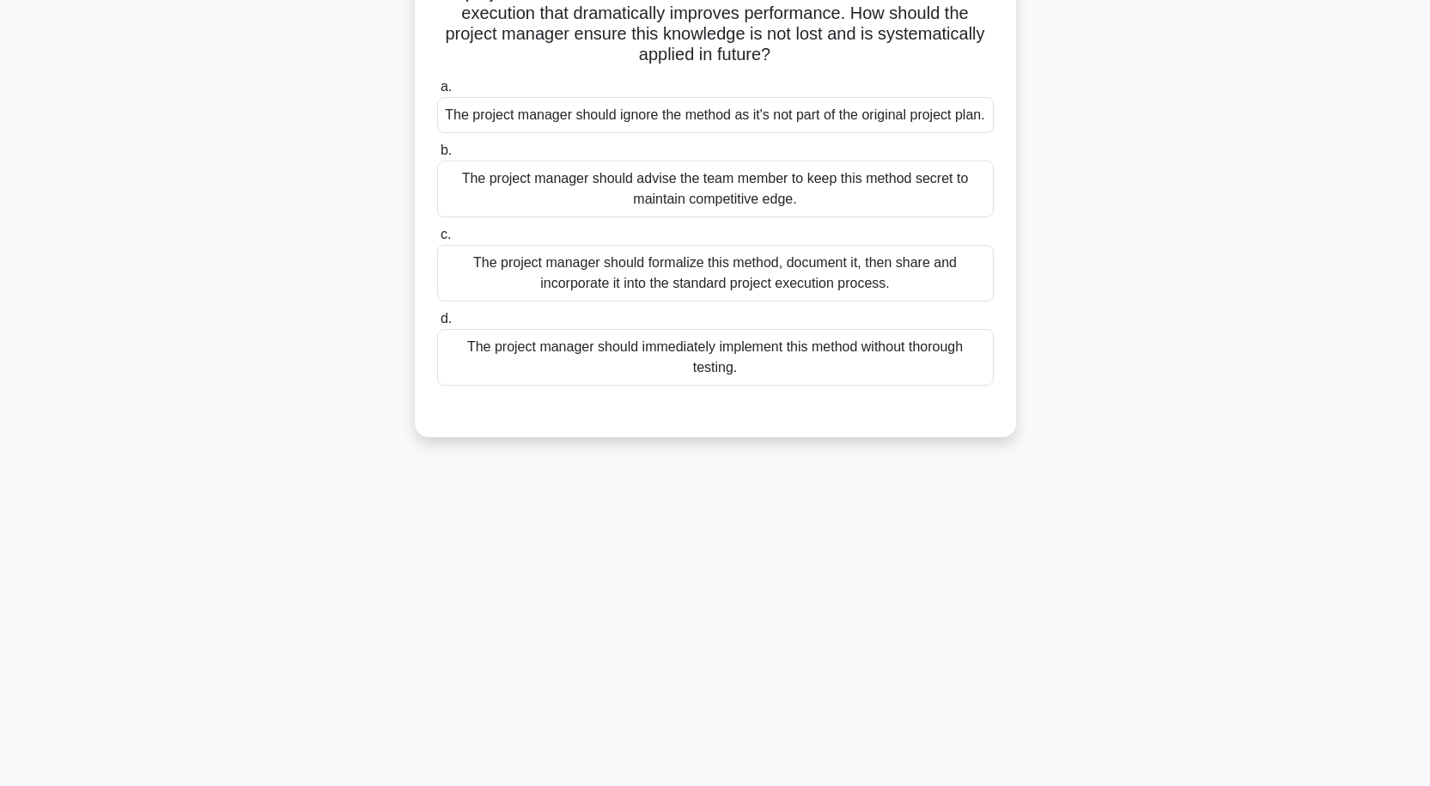
click at [768, 210] on div "The project manager should advise the team member to keep this method secret to…" at bounding box center [715, 189] width 556 height 57
click at [437, 156] on input "b. The project manager should advise the team member to keep this method secret…" at bounding box center [437, 150] width 0 height 11
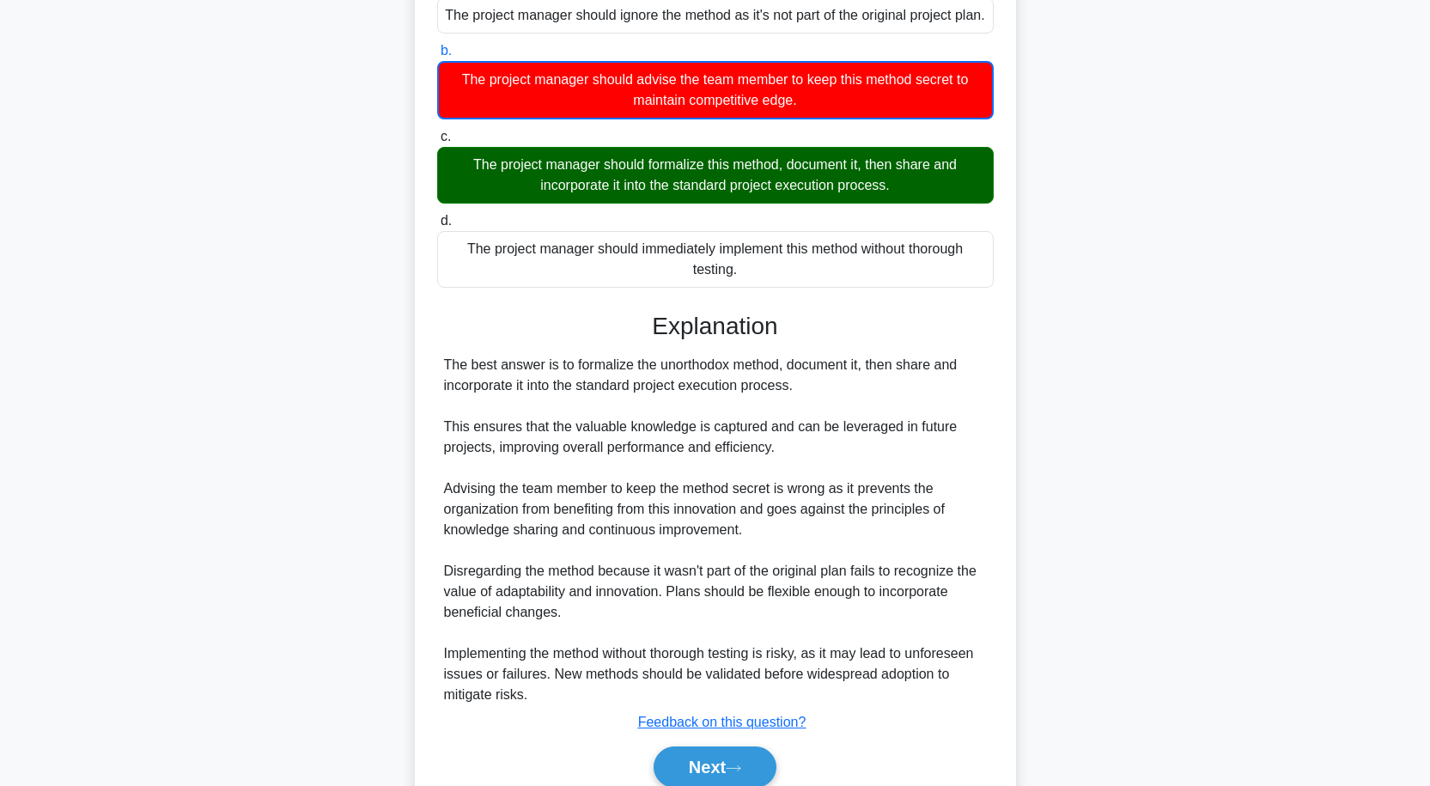
scroll to position [338, 0]
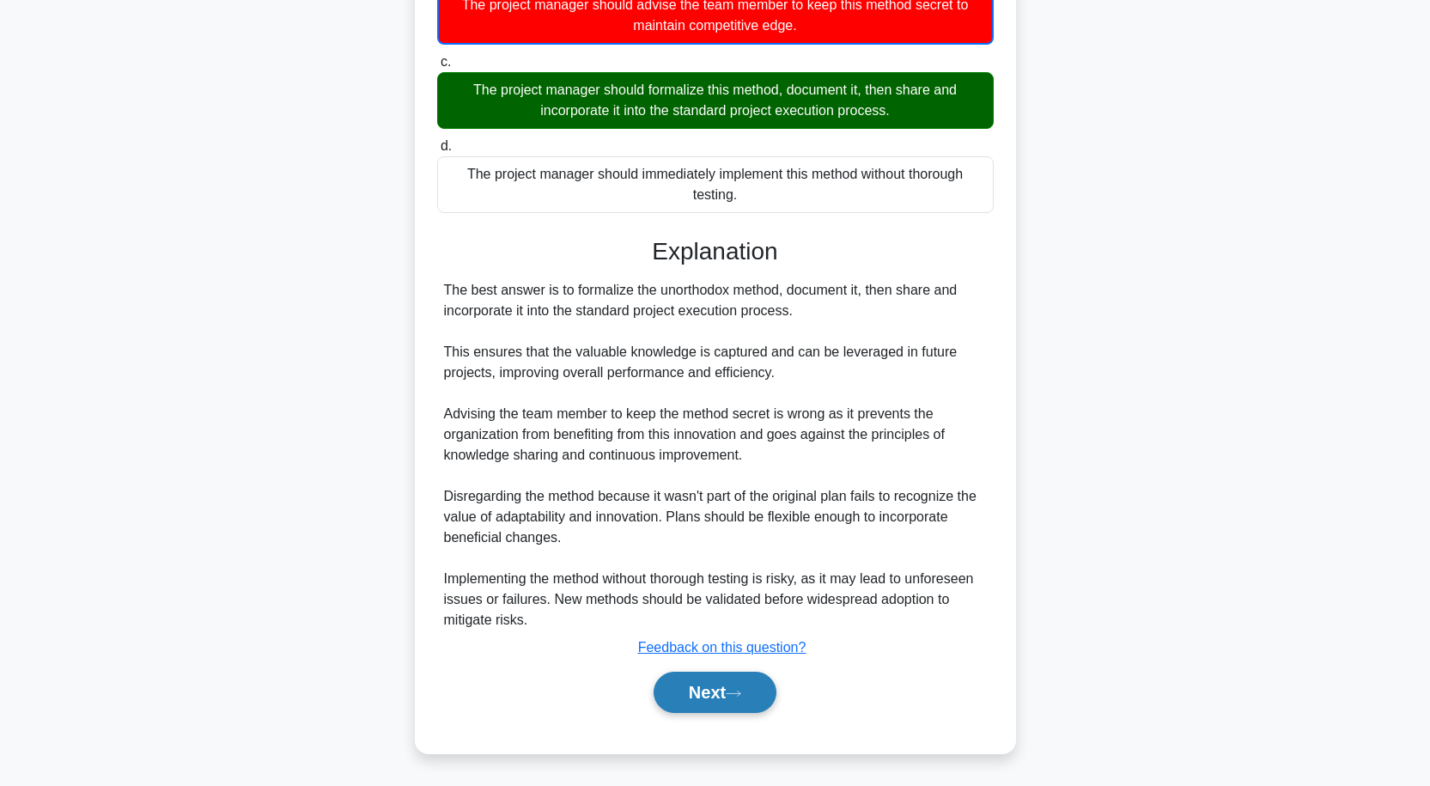
click at [693, 684] on button "Next" at bounding box center [715, 692] width 123 height 41
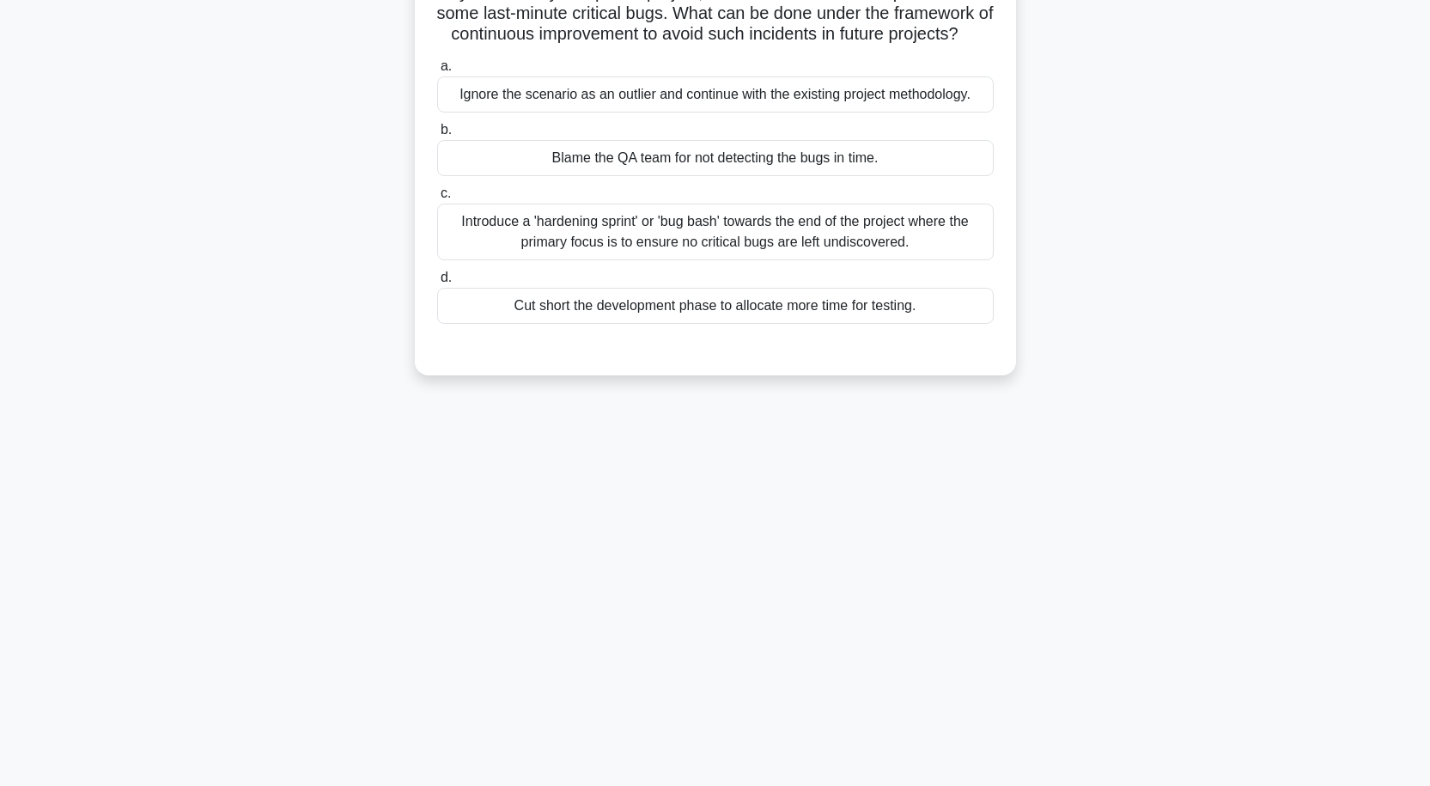
click at [709, 247] on div "Introduce a 'hardening sprint' or 'bug bash' towards the end of the project whe…" at bounding box center [715, 232] width 556 height 57
click at [437, 199] on input "c. Introduce a 'hardening sprint' or 'bug bash' towards the end of the project …" at bounding box center [437, 193] width 0 height 11
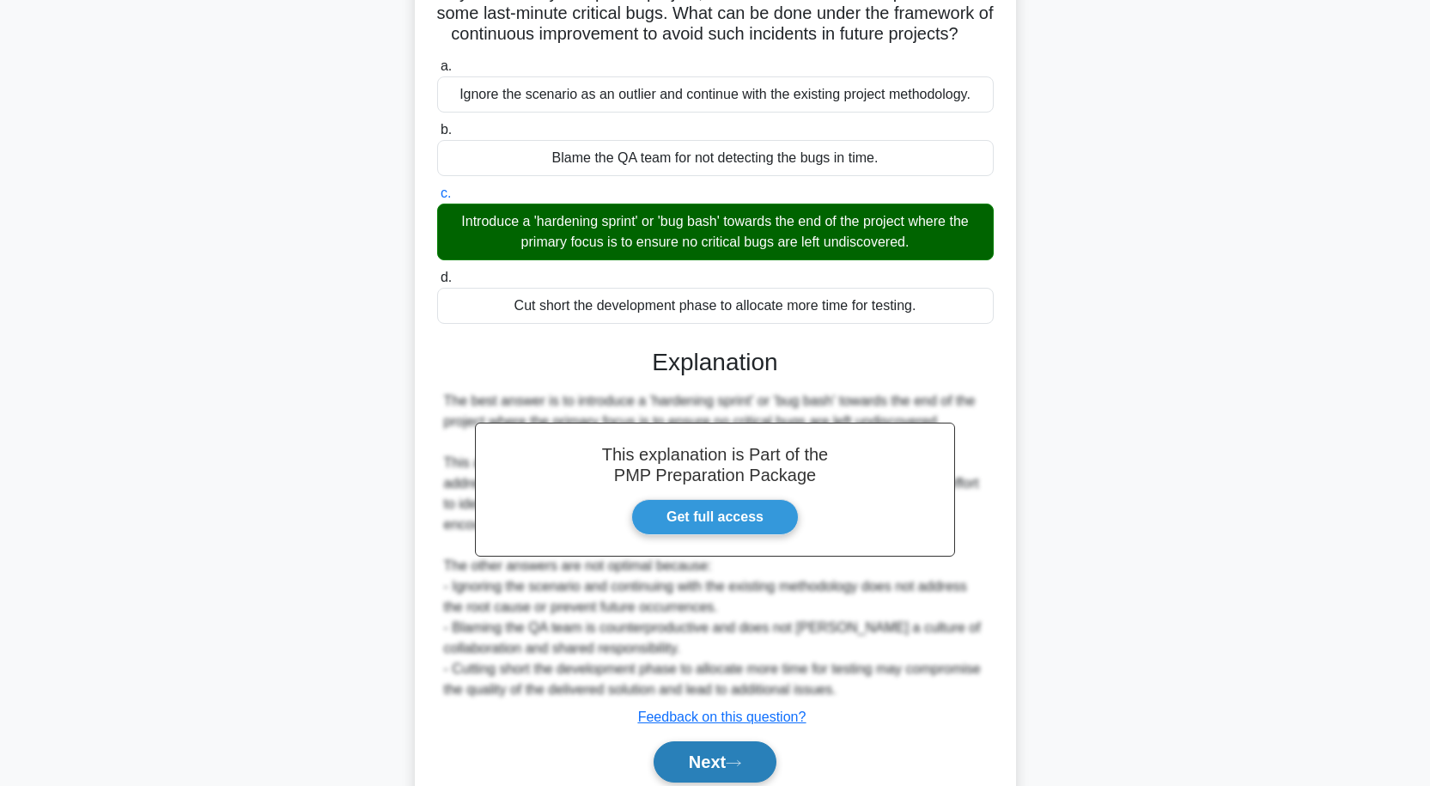
drag, startPoint x: 681, startPoint y: 769, endPoint x: 686, endPoint y: 705, distance: 63.8
click at [683, 769] on button "Next" at bounding box center [715, 761] width 123 height 41
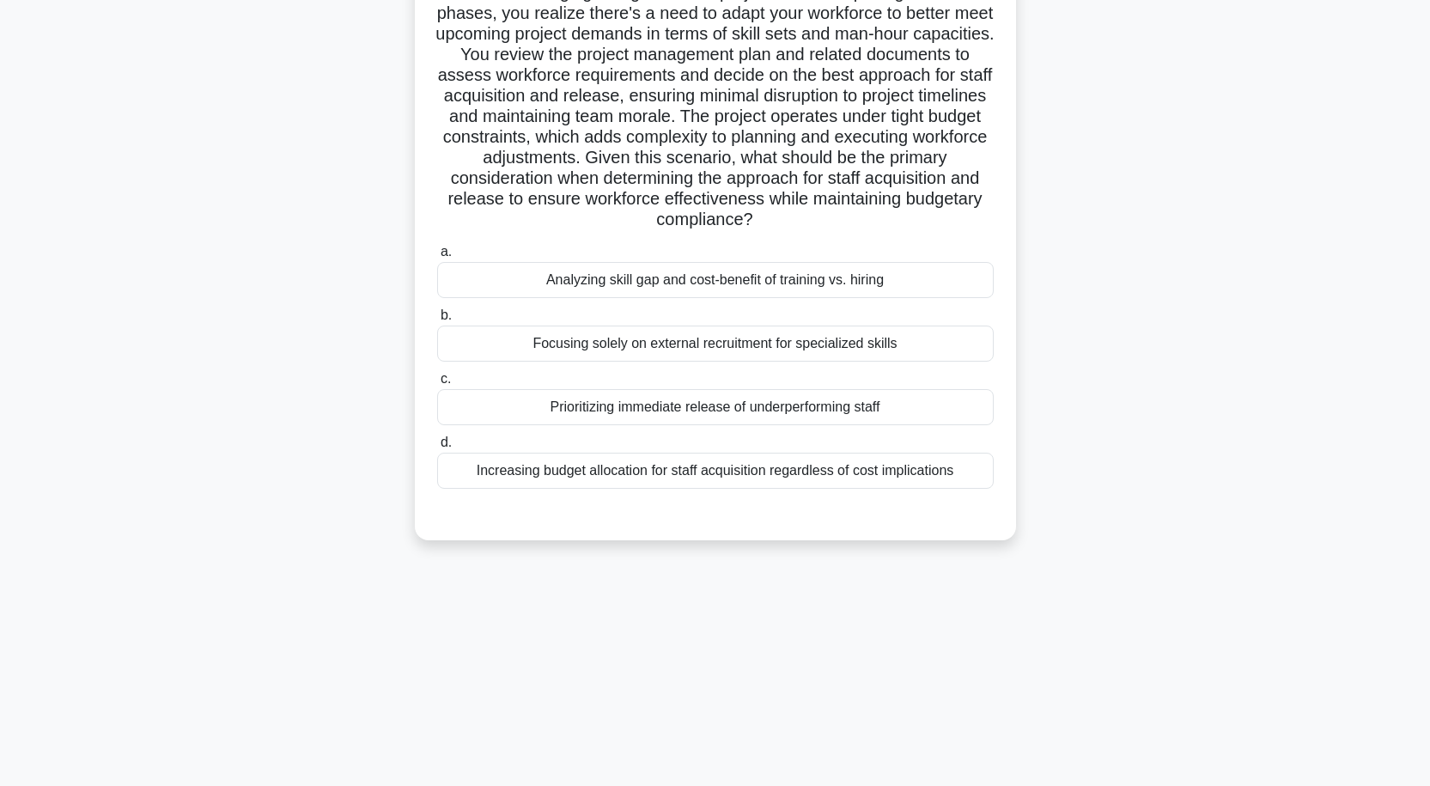
click at [695, 459] on div "Increasing budget allocation for staff acquisition regardless of cost implicati…" at bounding box center [715, 471] width 556 height 36
click at [437, 448] on input "d. Increasing budget allocation for staff acquisition regardless of cost implic…" at bounding box center [437, 442] width 0 height 11
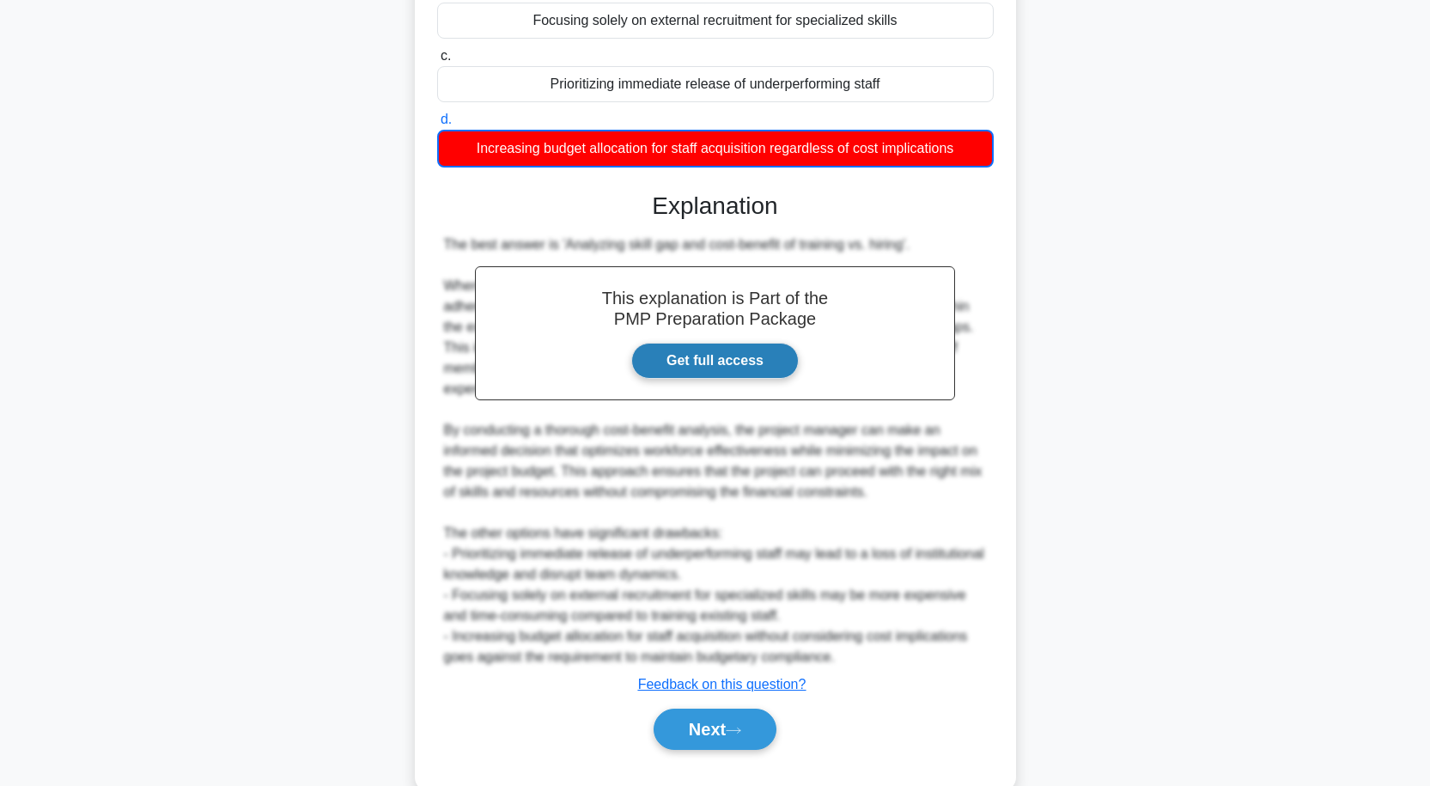
scroll to position [485, 0]
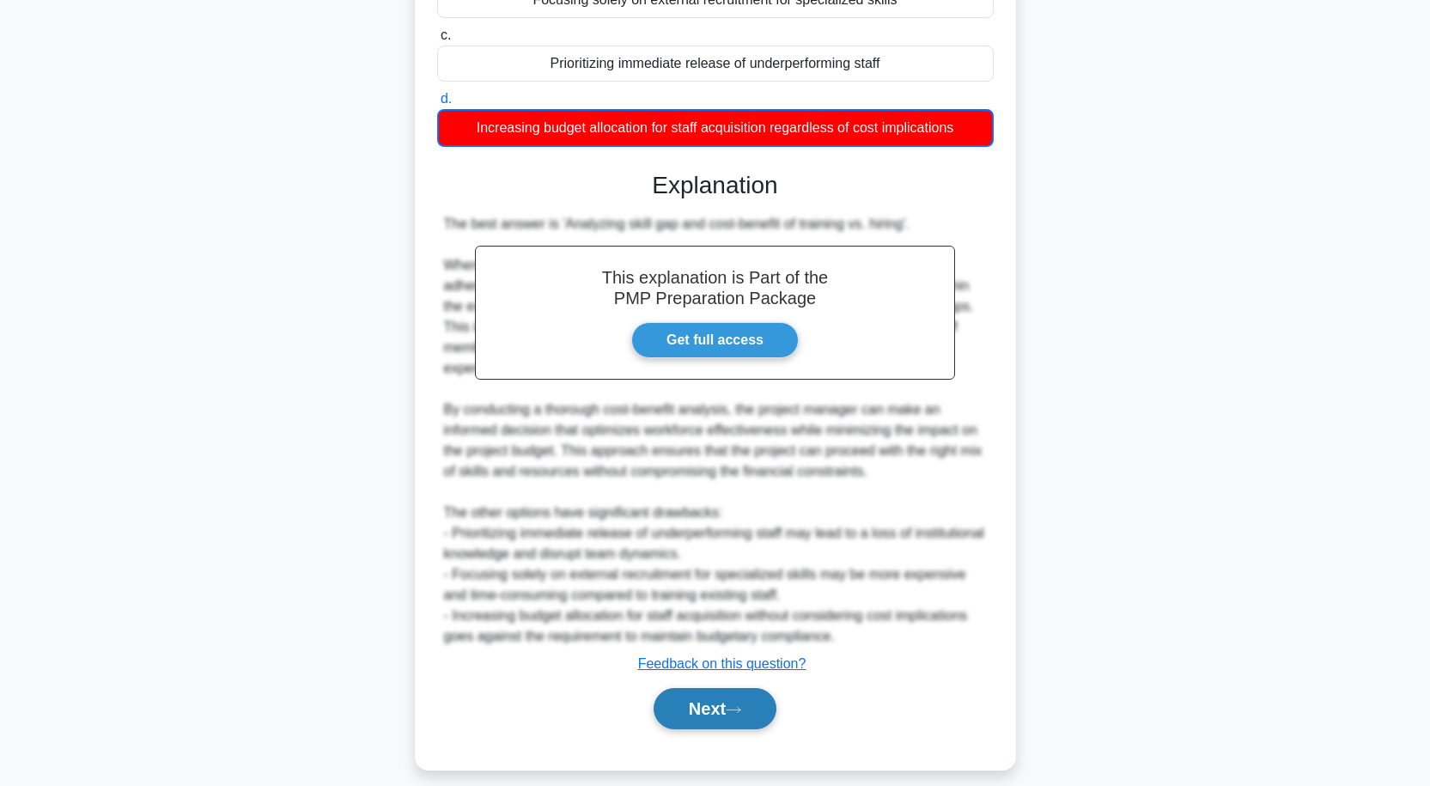
click at [691, 690] on button "Next" at bounding box center [715, 708] width 123 height 41
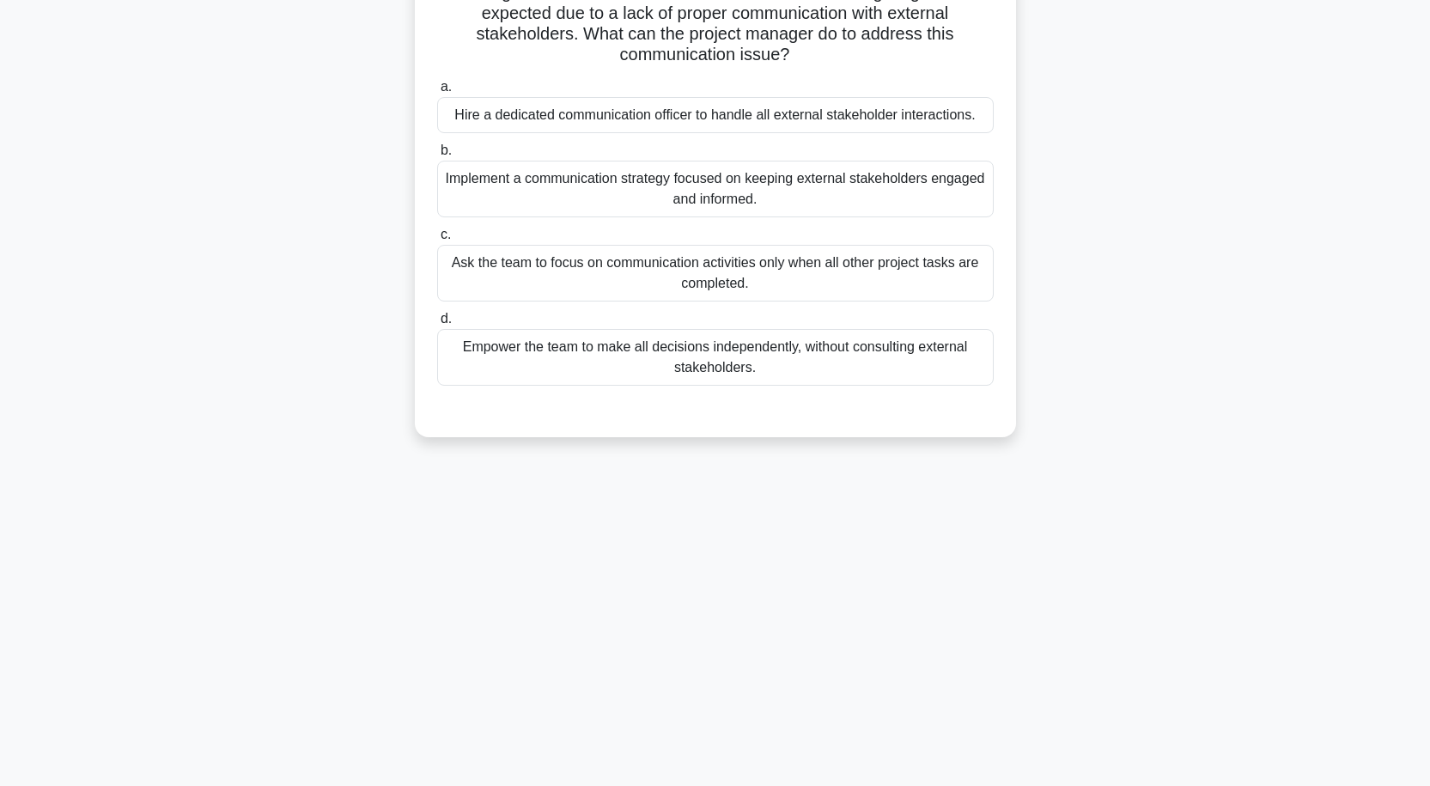
scroll to position [142, 0]
click at [714, 189] on div "Implement a communication strategy focused on keeping external stakeholders eng…" at bounding box center [715, 189] width 556 height 57
click at [437, 156] on input "b. Implement a communication strategy focused on keeping external stakeholders …" at bounding box center [437, 150] width 0 height 11
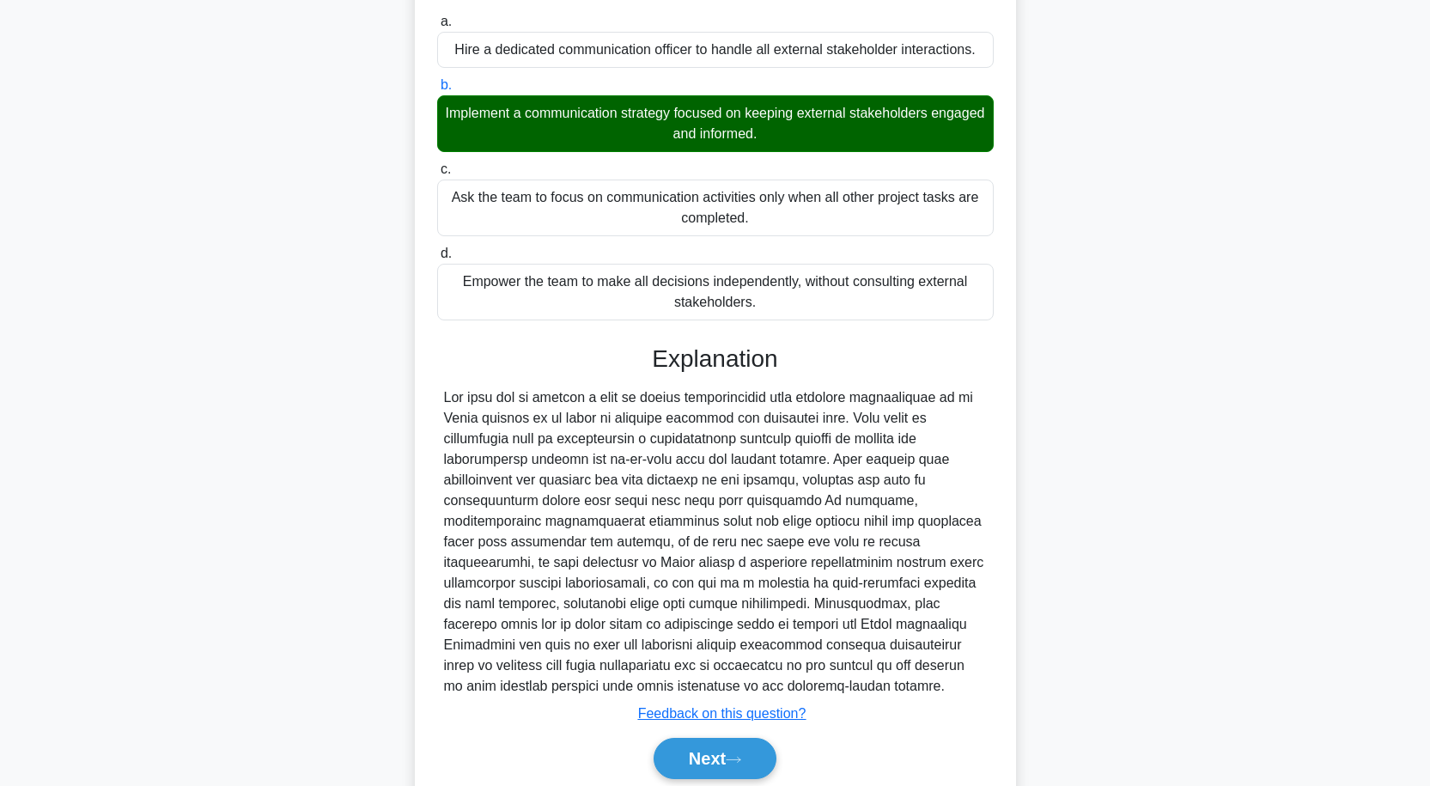
scroll to position [274, 0]
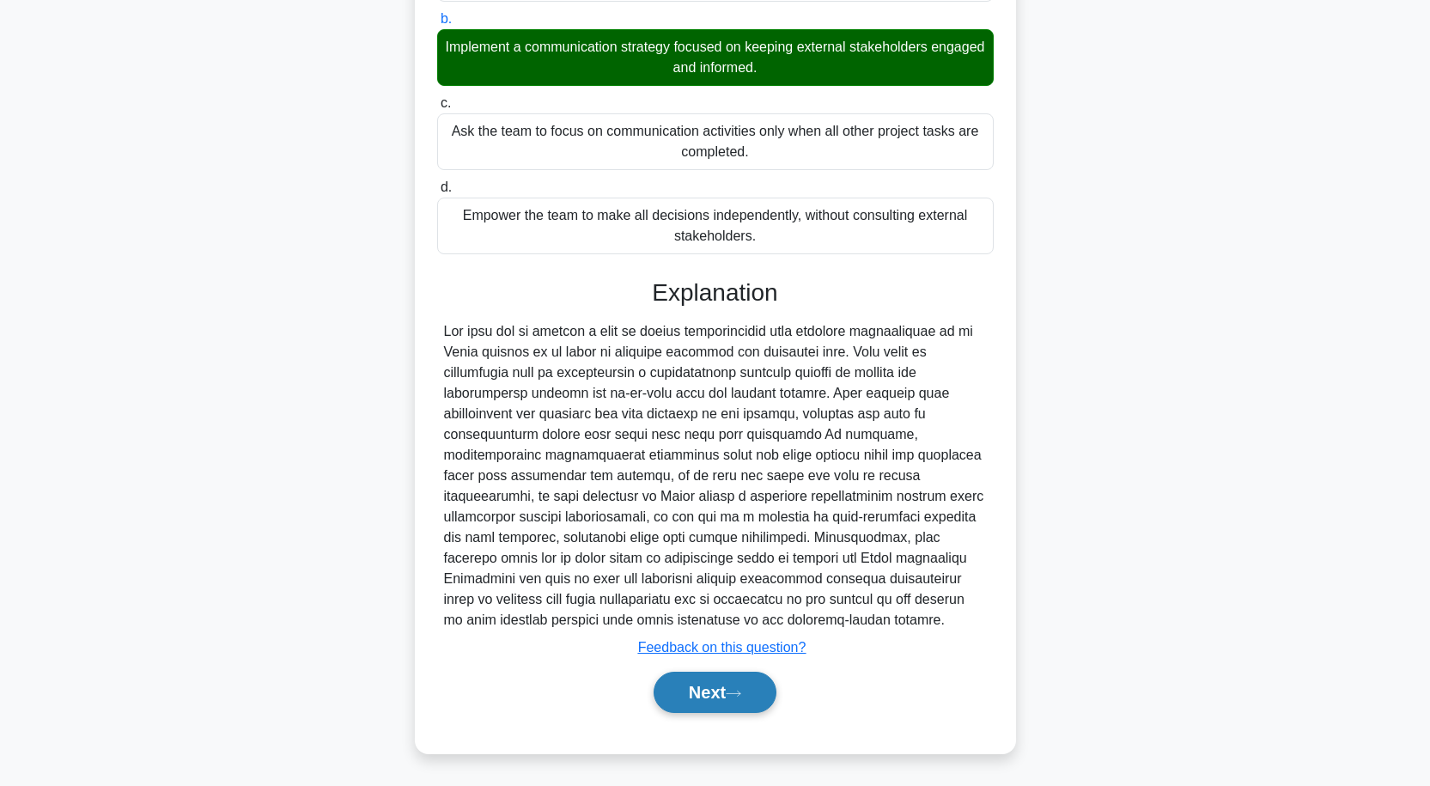
click at [728, 675] on button "Next" at bounding box center [715, 692] width 123 height 41
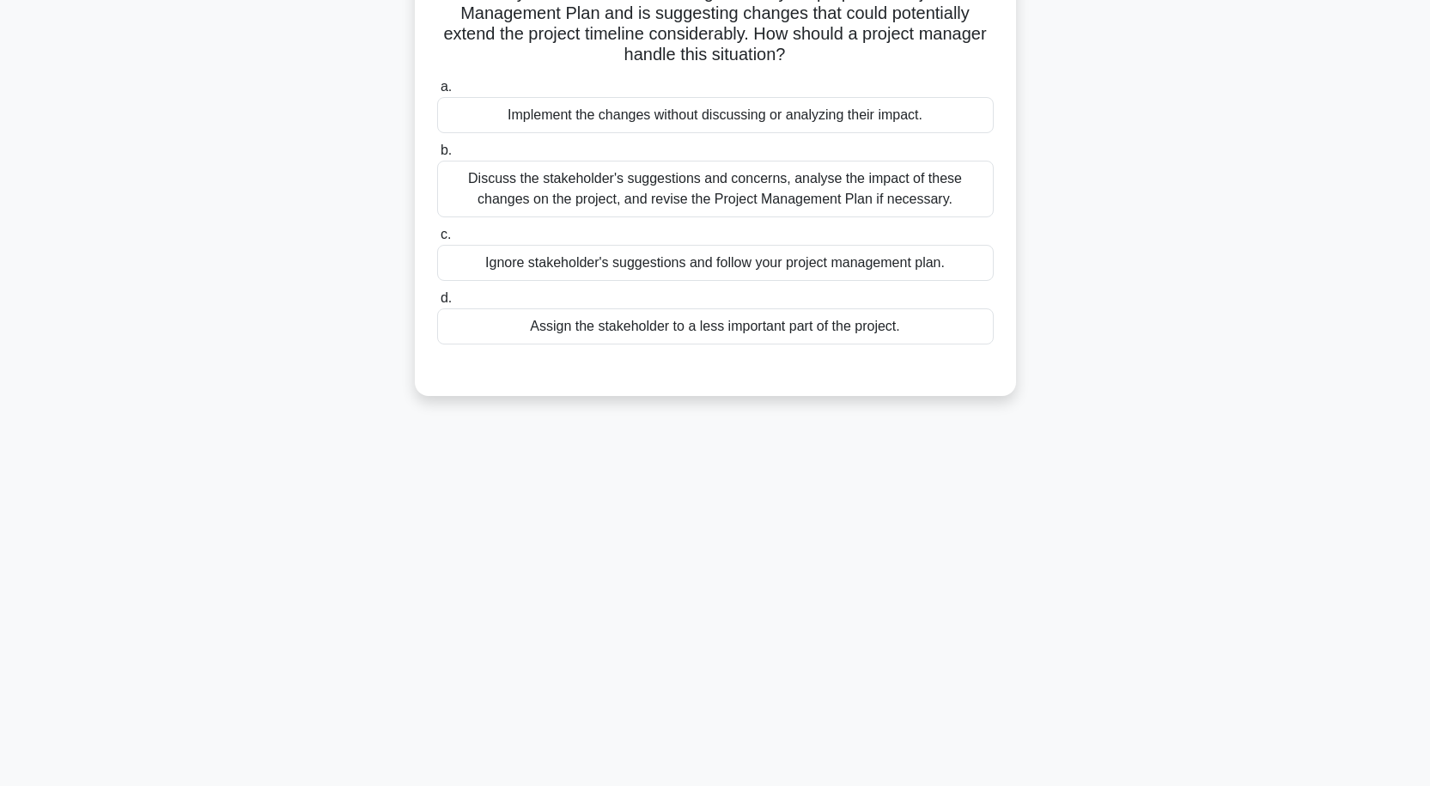
scroll to position [142, 0]
click at [648, 195] on div "Discuss the stakeholder's suggestions and concerns, analyse the impact of these…" at bounding box center [715, 189] width 556 height 57
click at [437, 156] on input "b. Discuss the stakeholder's suggestions and concerns, analyse the impact of th…" at bounding box center [437, 150] width 0 height 11
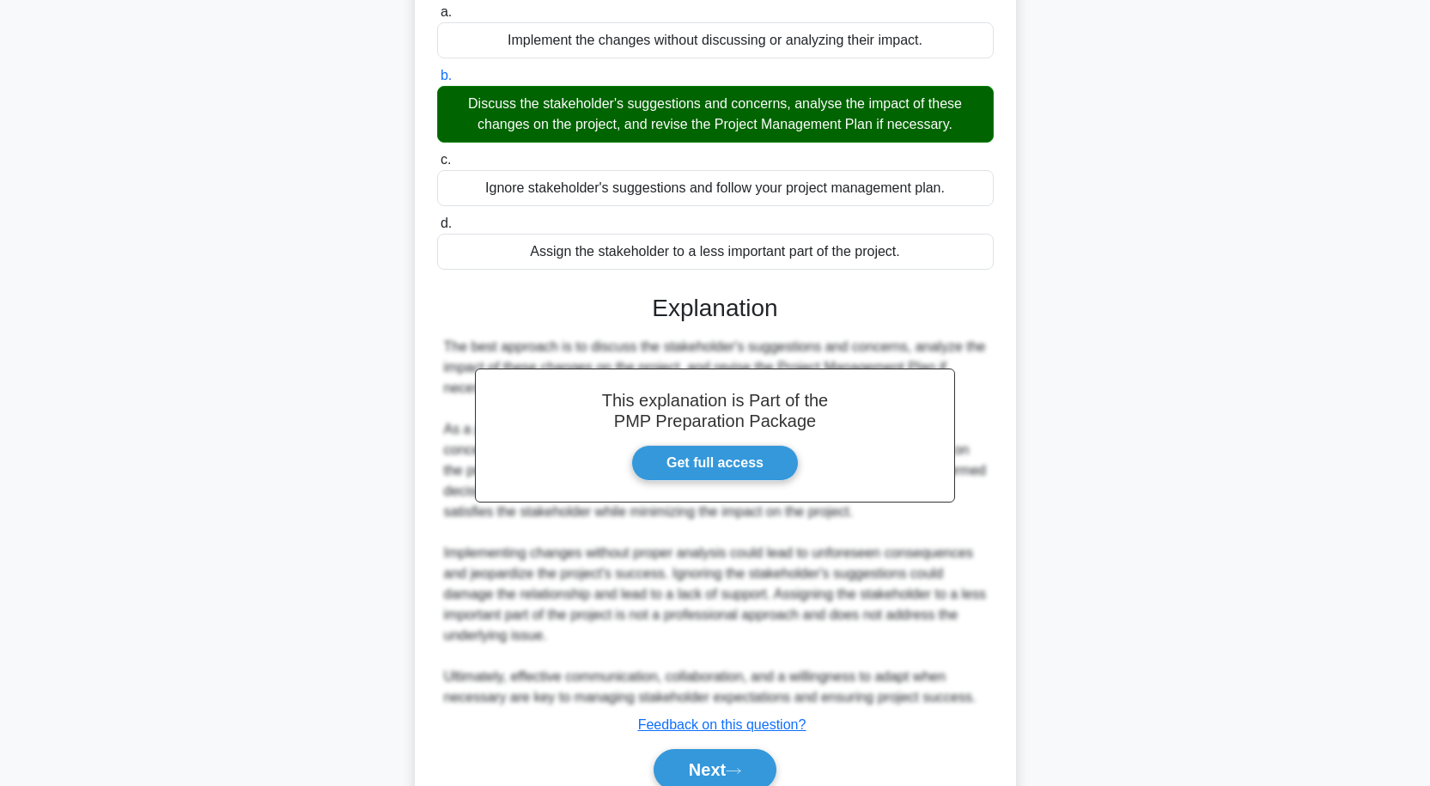
scroll to position [295, 0]
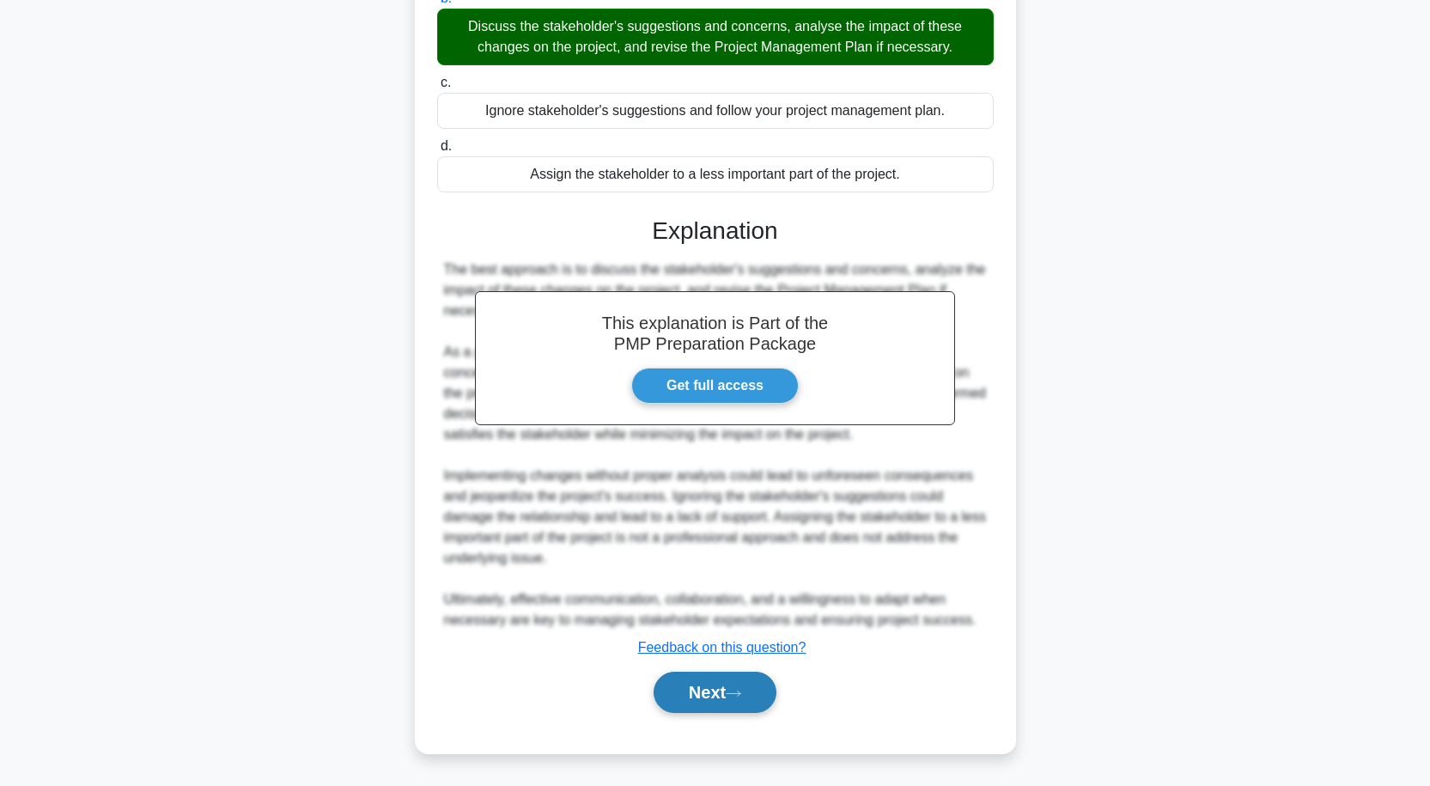
click at [715, 681] on button "Next" at bounding box center [715, 692] width 123 height 41
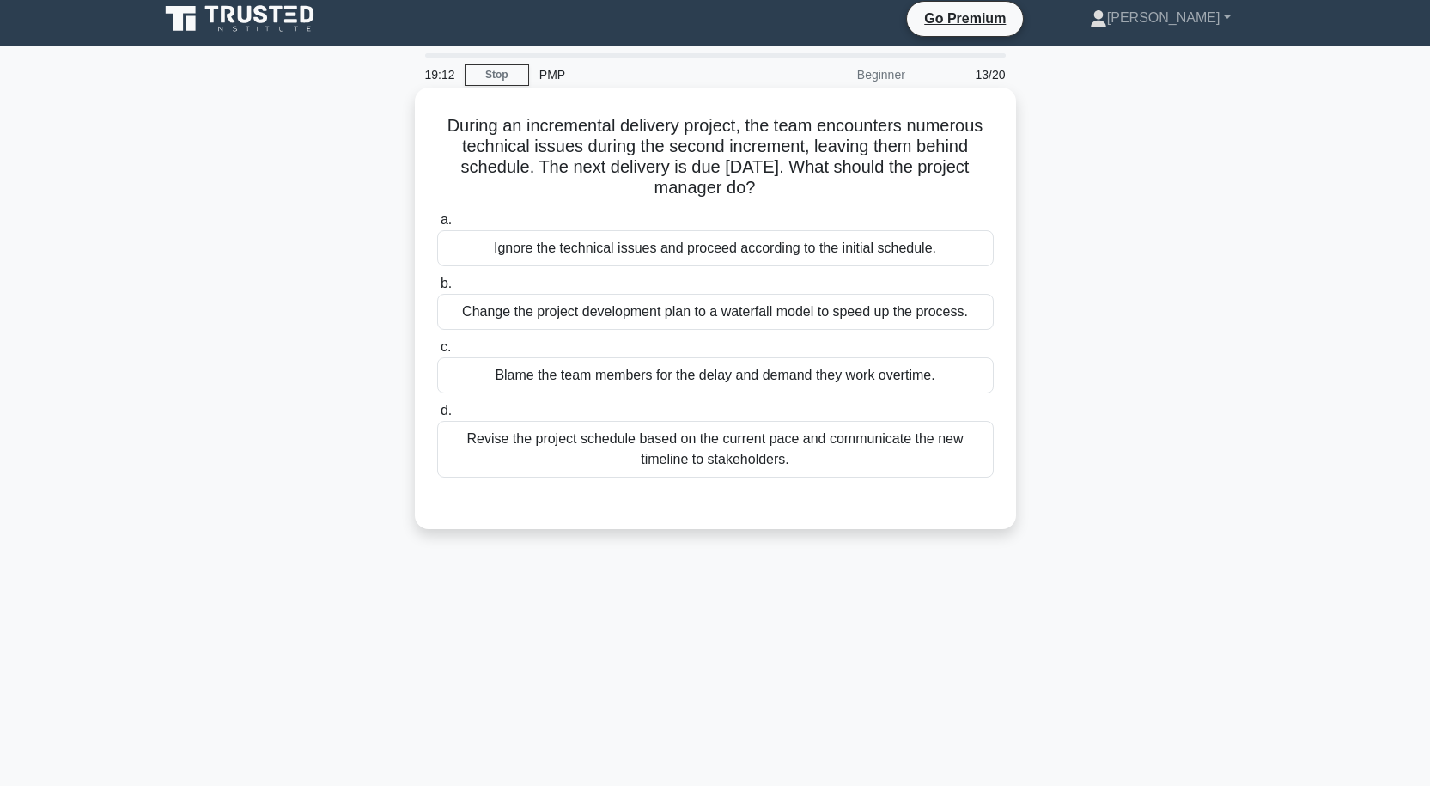
scroll to position [0, 0]
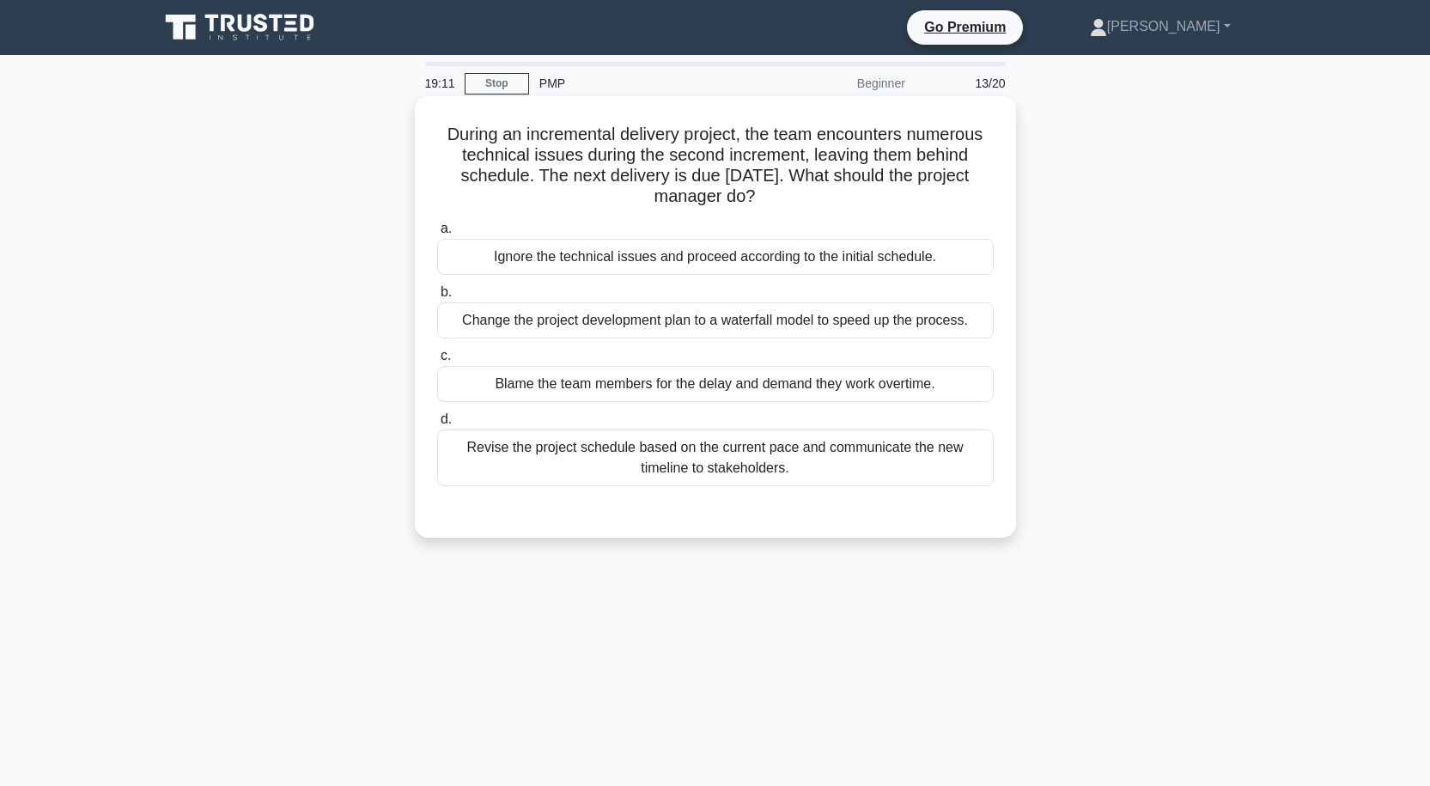
click at [690, 459] on div "Revise the project schedule based on the current pace and communicate the new t…" at bounding box center [715, 457] width 556 height 57
click at [437, 425] on input "d. Revise the project schedule based on the current pace and communicate the ne…" at bounding box center [437, 419] width 0 height 11
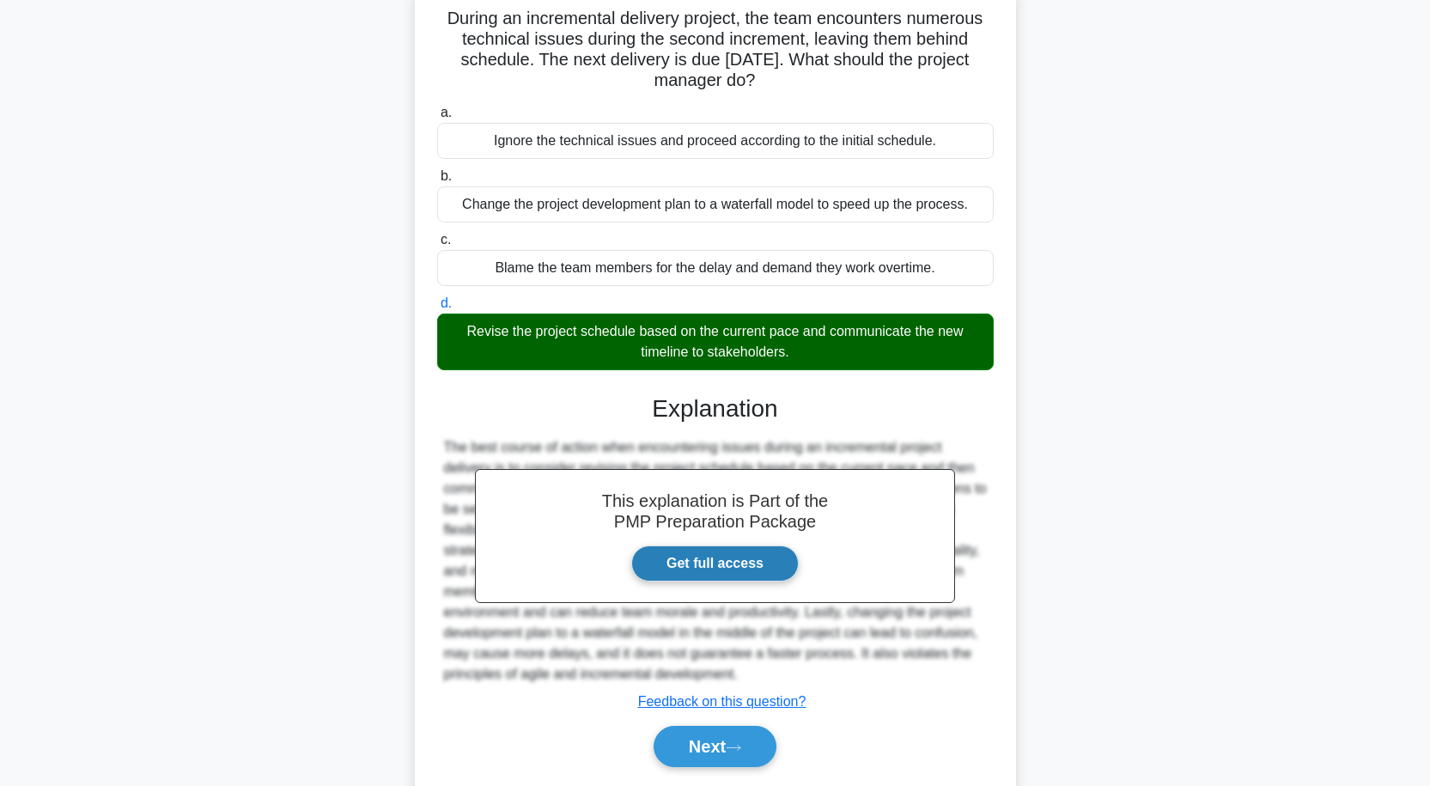
scroll to position [171, 0]
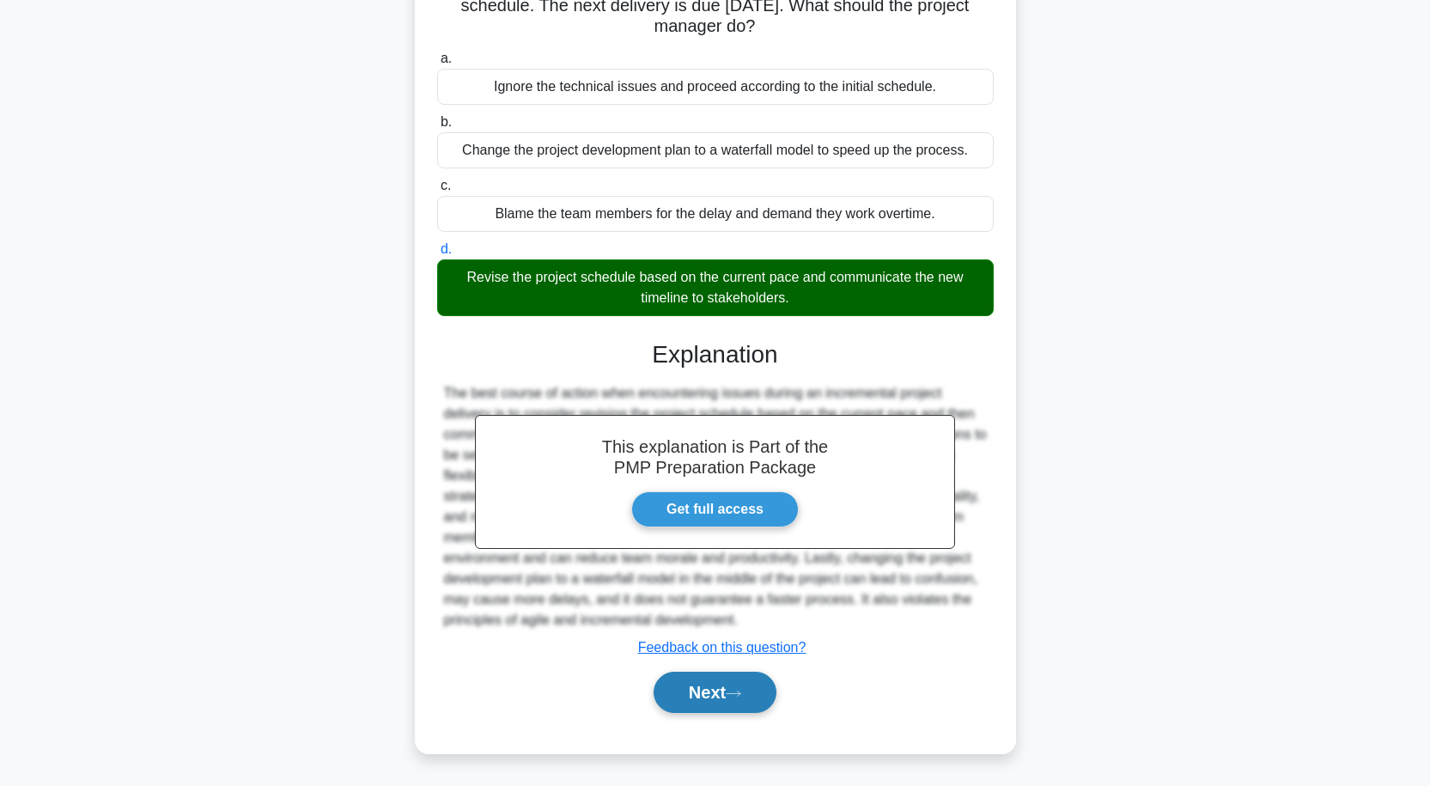
click at [729, 701] on button "Next" at bounding box center [715, 692] width 123 height 41
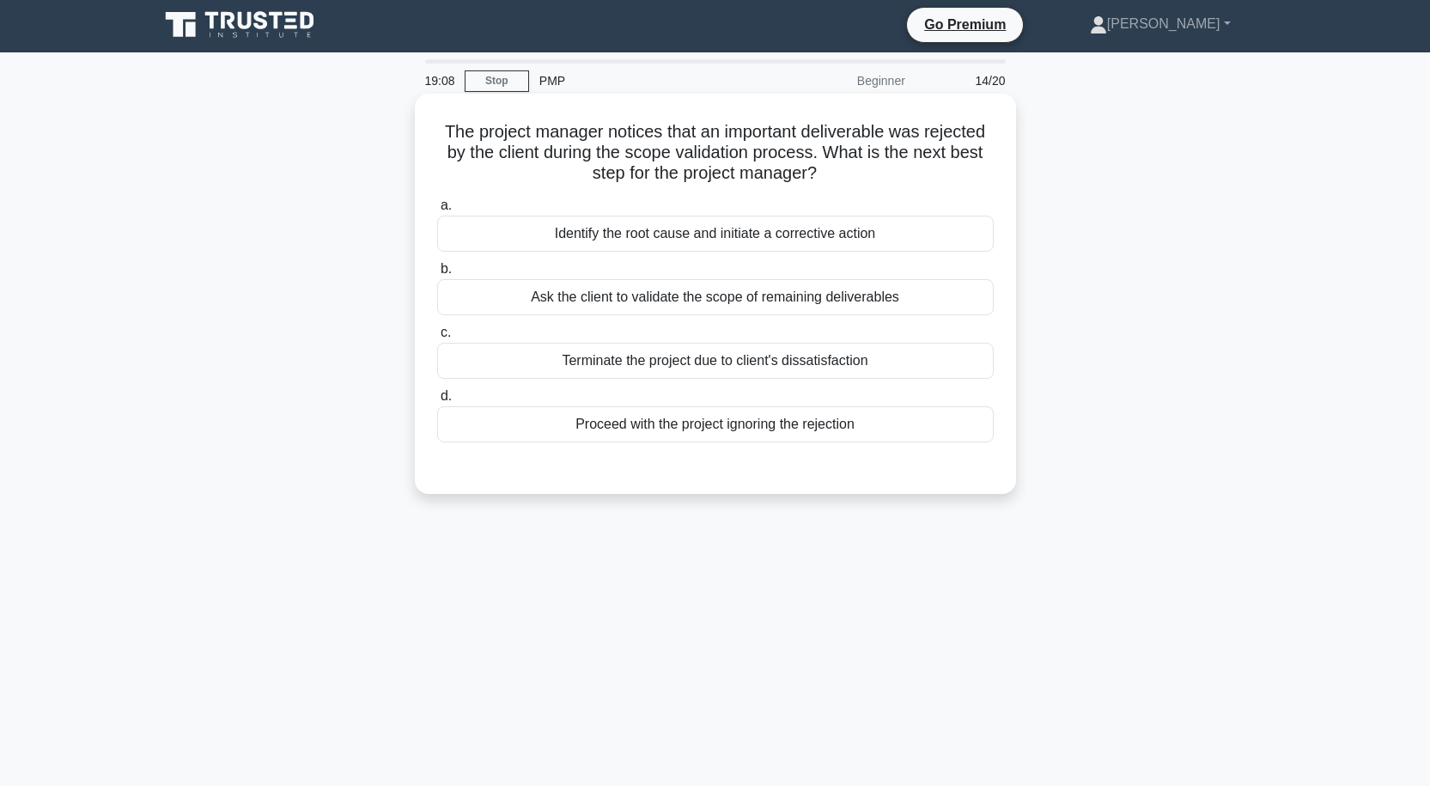
scroll to position [0, 0]
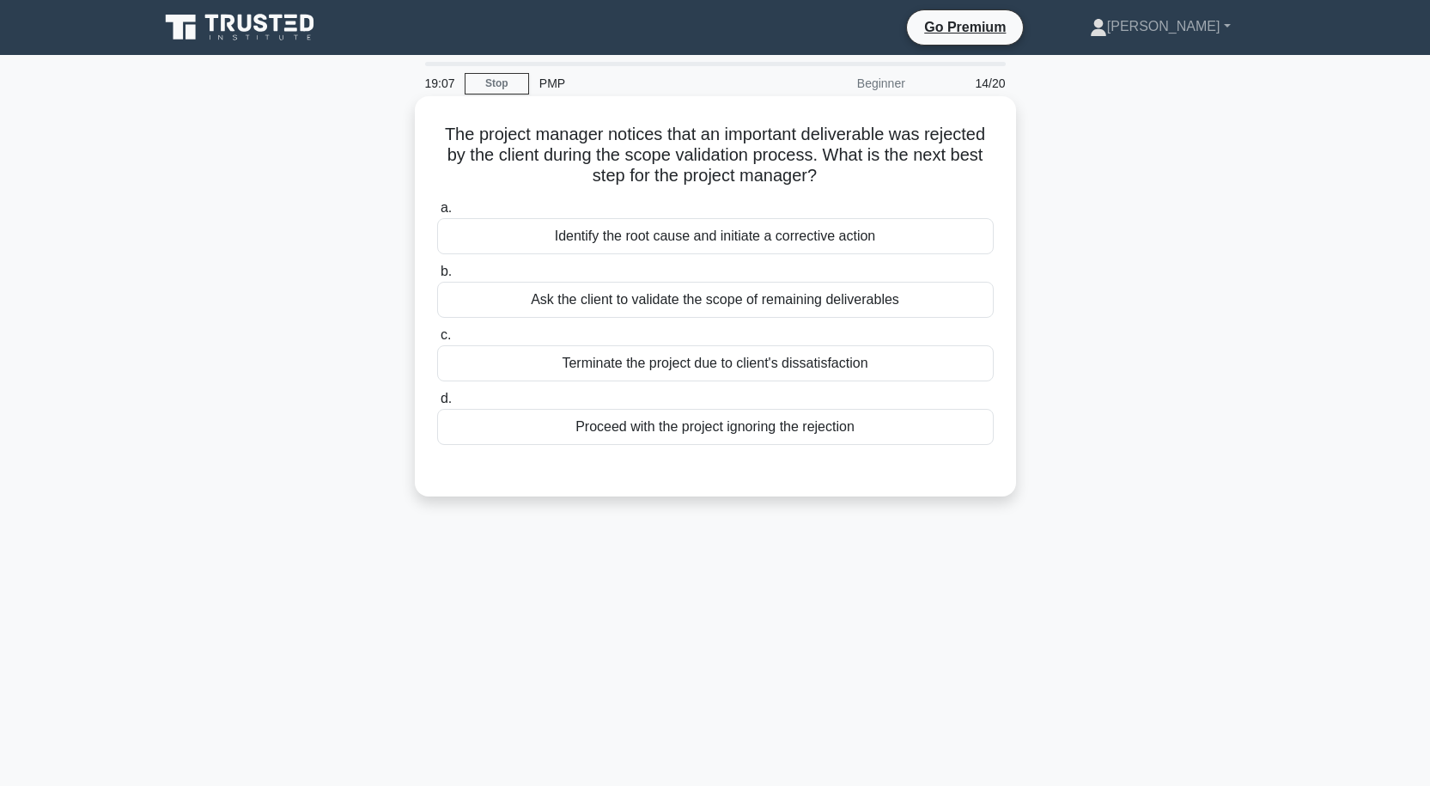
click at [764, 295] on div "Ask the client to validate the scope of remaining deliverables" at bounding box center [715, 300] width 556 height 36
click at [437, 277] on input "b. Ask the client to validate the scope of remaining deliverables" at bounding box center [437, 271] width 0 height 11
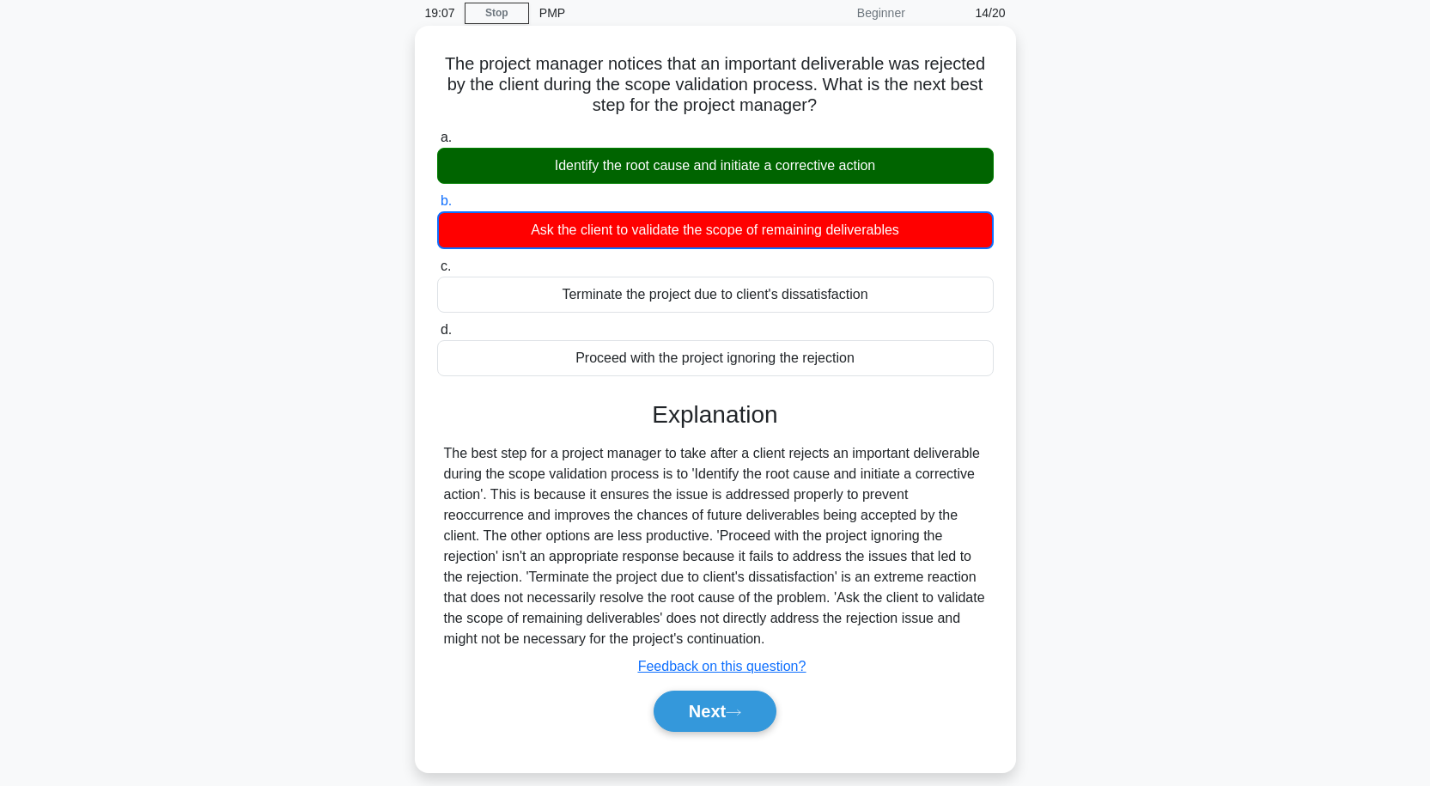
scroll to position [142, 0]
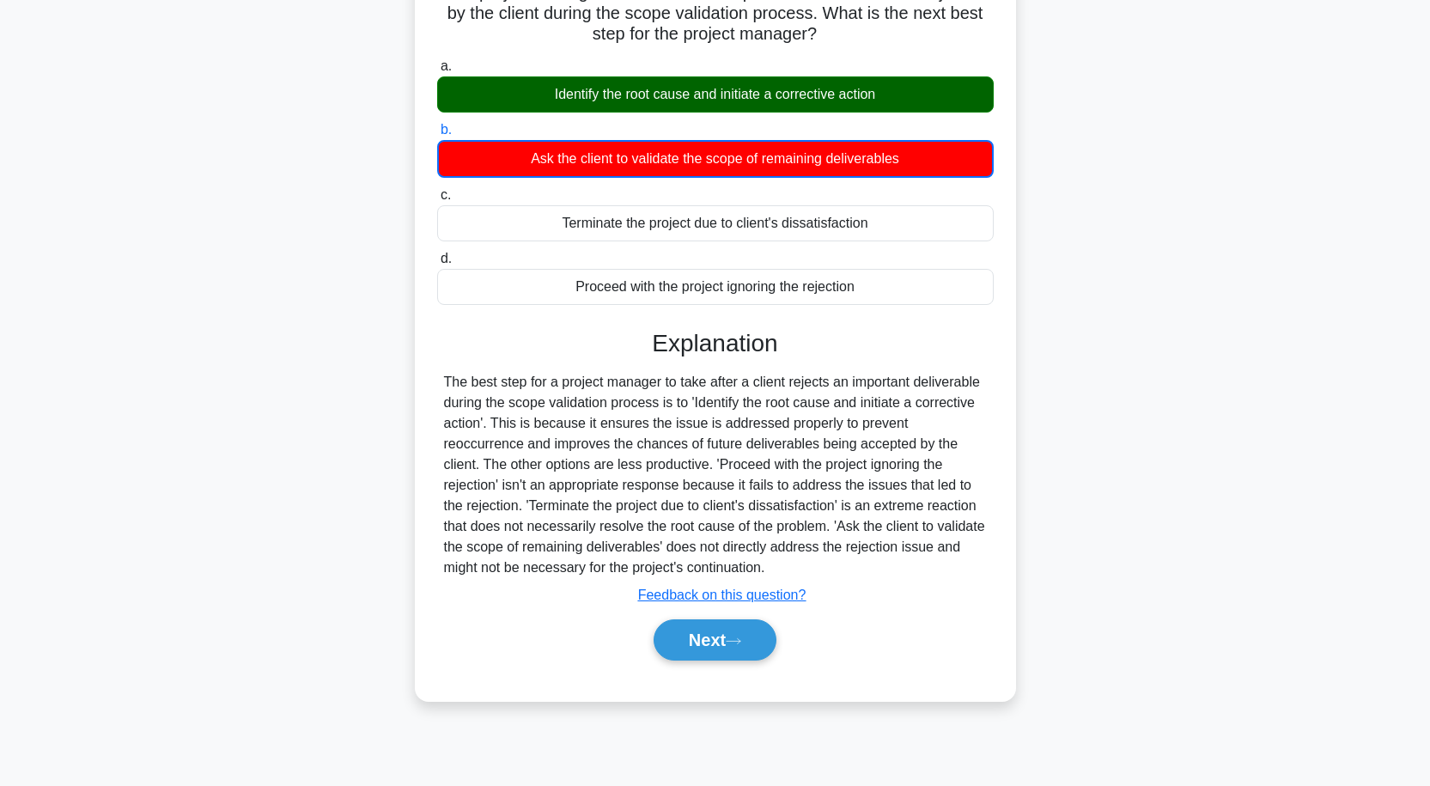
click at [769, 617] on div "Next" at bounding box center [715, 639] width 556 height 55
click at [769, 635] on button "Next" at bounding box center [715, 639] width 123 height 41
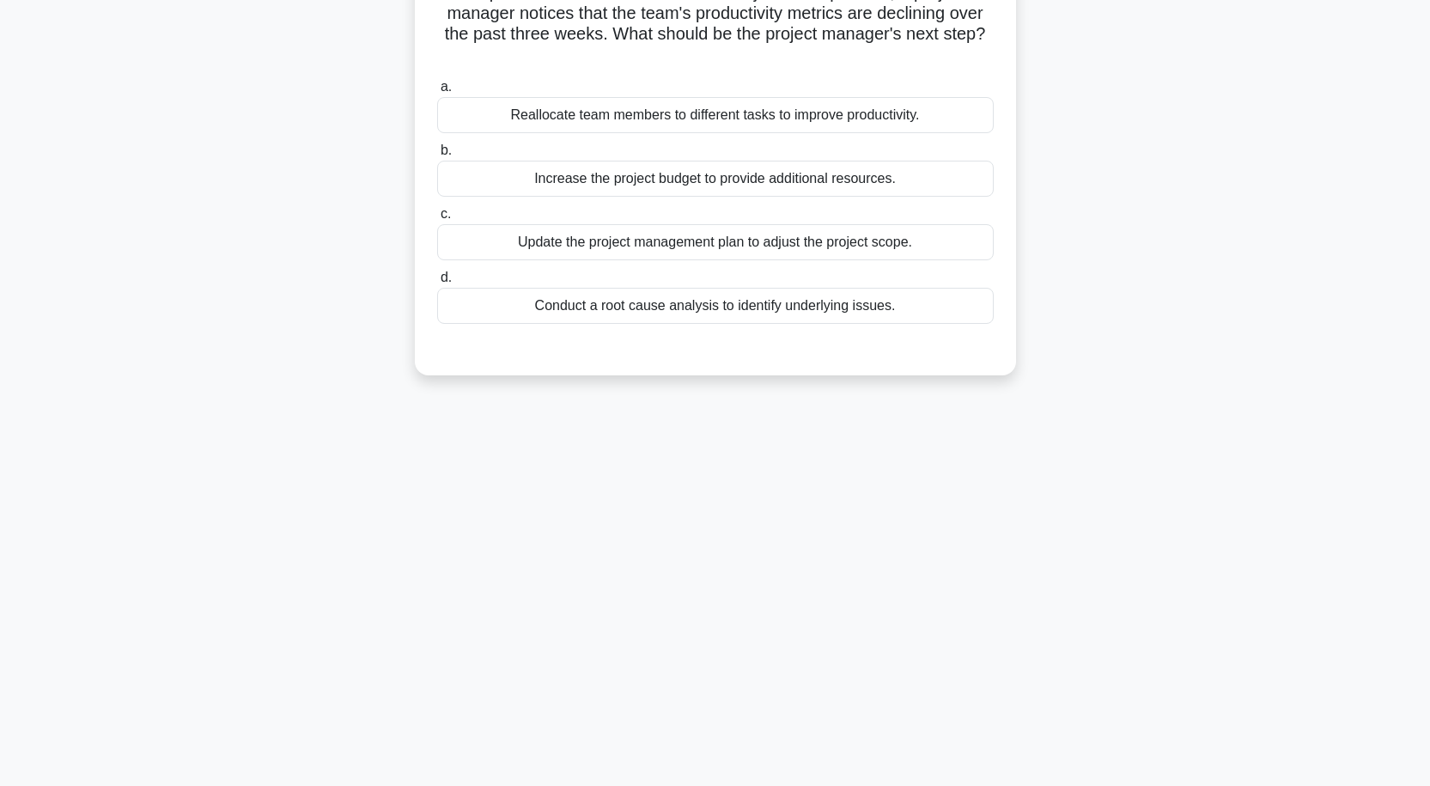
click at [779, 238] on div "Update the project management plan to adjust the project scope." at bounding box center [715, 242] width 556 height 36
click at [437, 220] on input "c. Update the project management plan to adjust the project scope." at bounding box center [437, 214] width 0 height 11
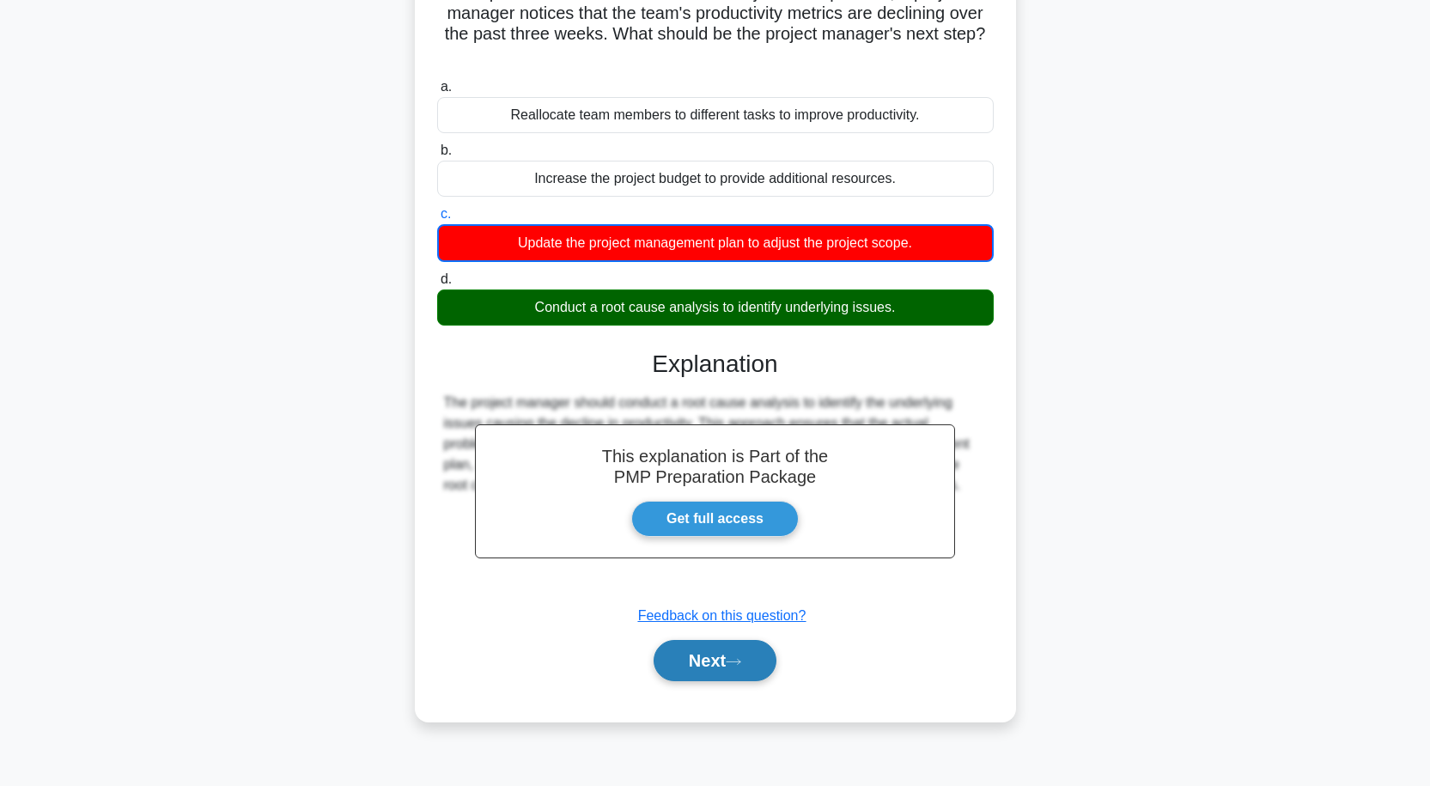
click at [694, 669] on button "Next" at bounding box center [715, 660] width 123 height 41
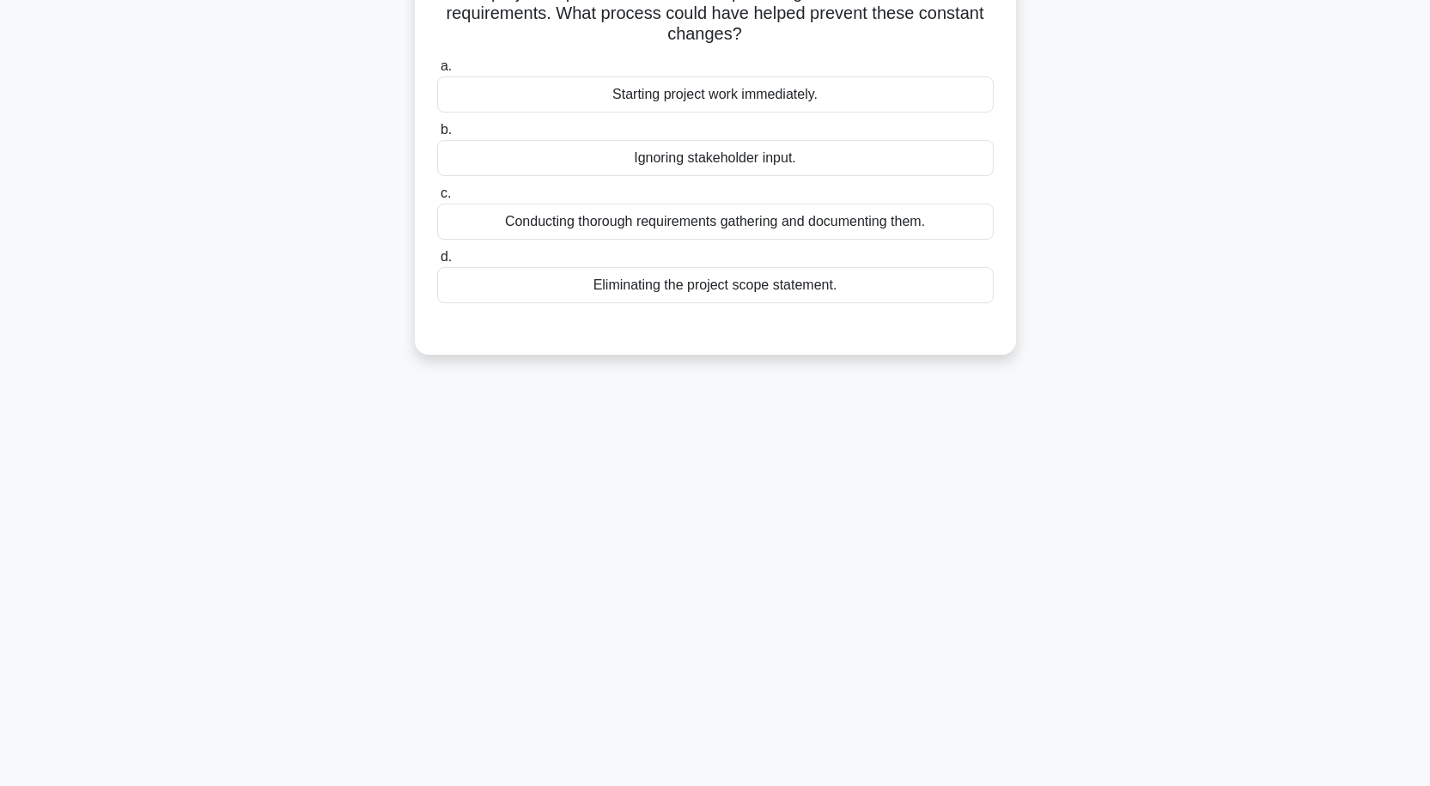
click at [741, 244] on div "a. Starting project work immediately. b. Ignoring stakeholder input. c. d." at bounding box center [715, 179] width 577 height 254
click at [739, 224] on div "Conducting thorough requirements gathering and documenting them." at bounding box center [715, 222] width 556 height 36
click at [437, 199] on input "c. Conducting thorough requirements gathering and documenting them." at bounding box center [437, 193] width 0 height 11
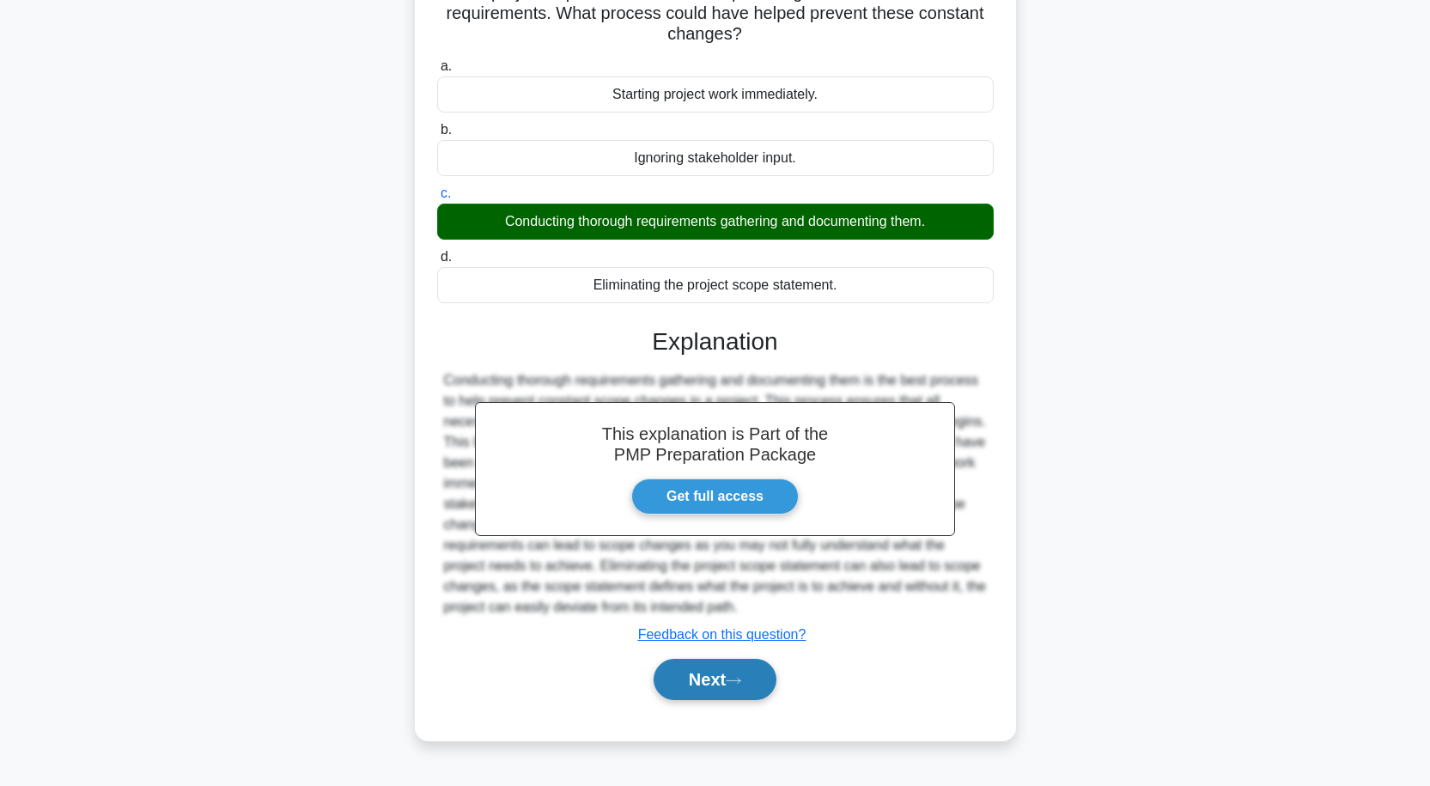
click at [715, 671] on button "Next" at bounding box center [715, 679] width 123 height 41
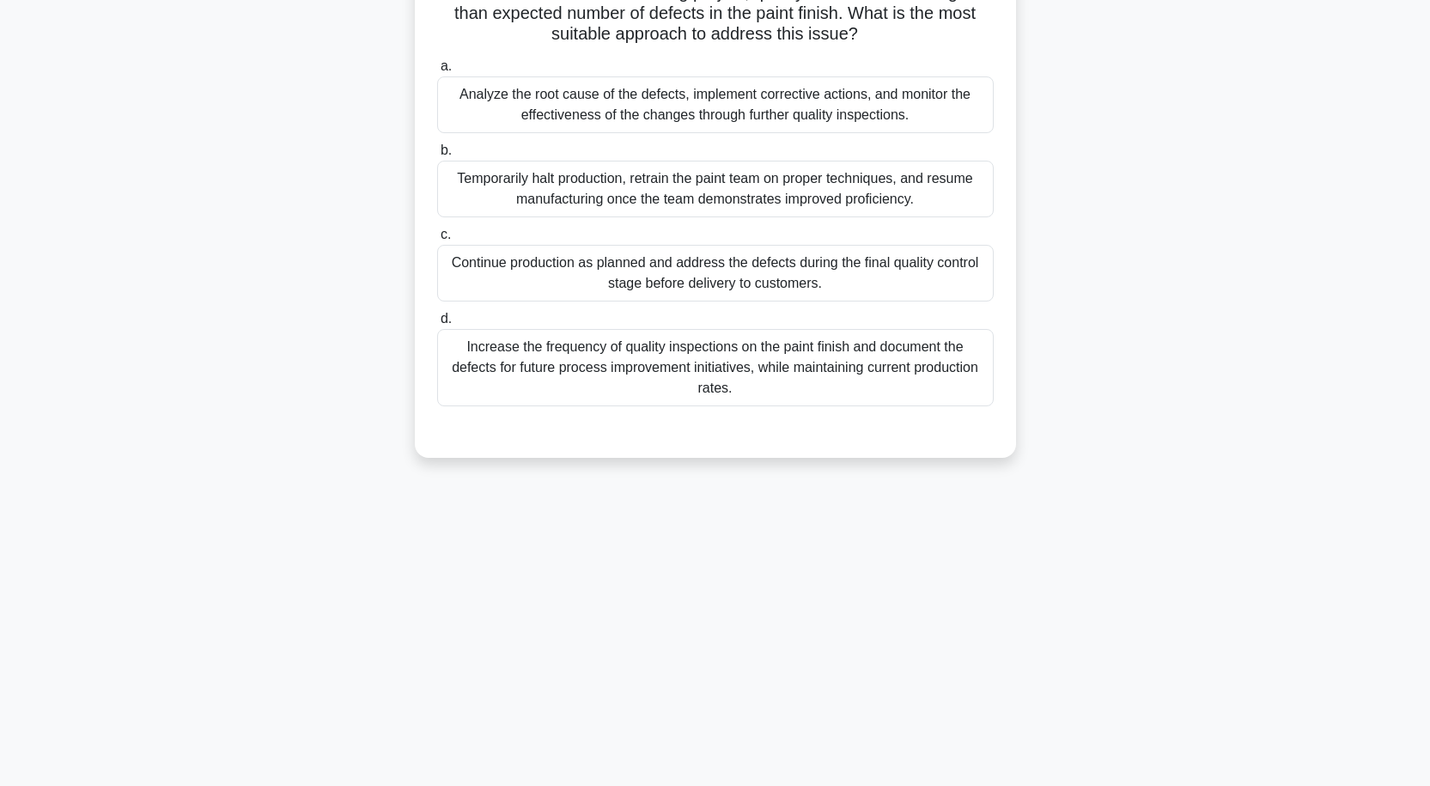
click at [778, 363] on div "Increase the frequency of quality inspections on the paint finish and document …" at bounding box center [715, 367] width 556 height 77
click at [437, 325] on input "d. Increase the frequency of quality inspections on the paint finish and docume…" at bounding box center [437, 318] width 0 height 11
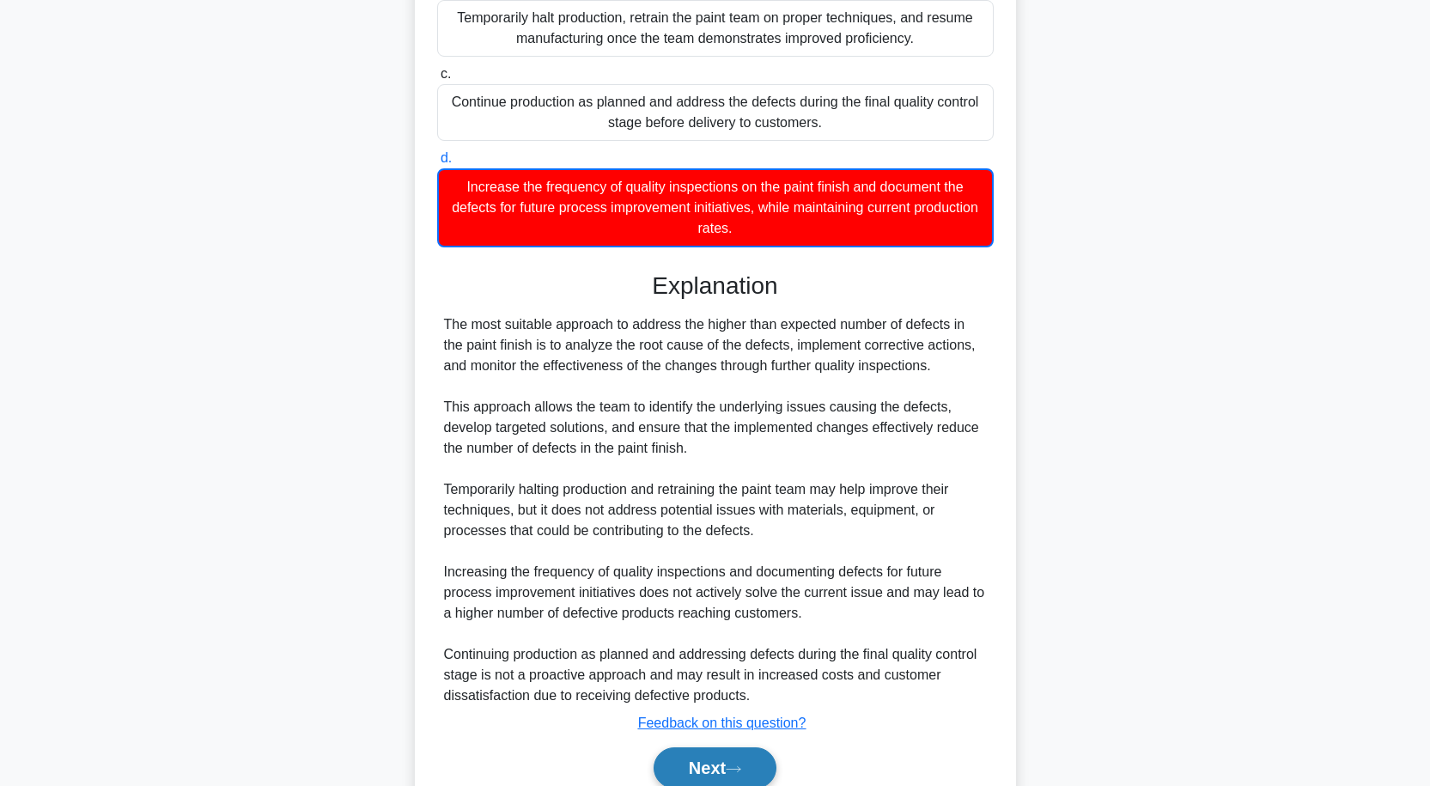
scroll to position [379, 0]
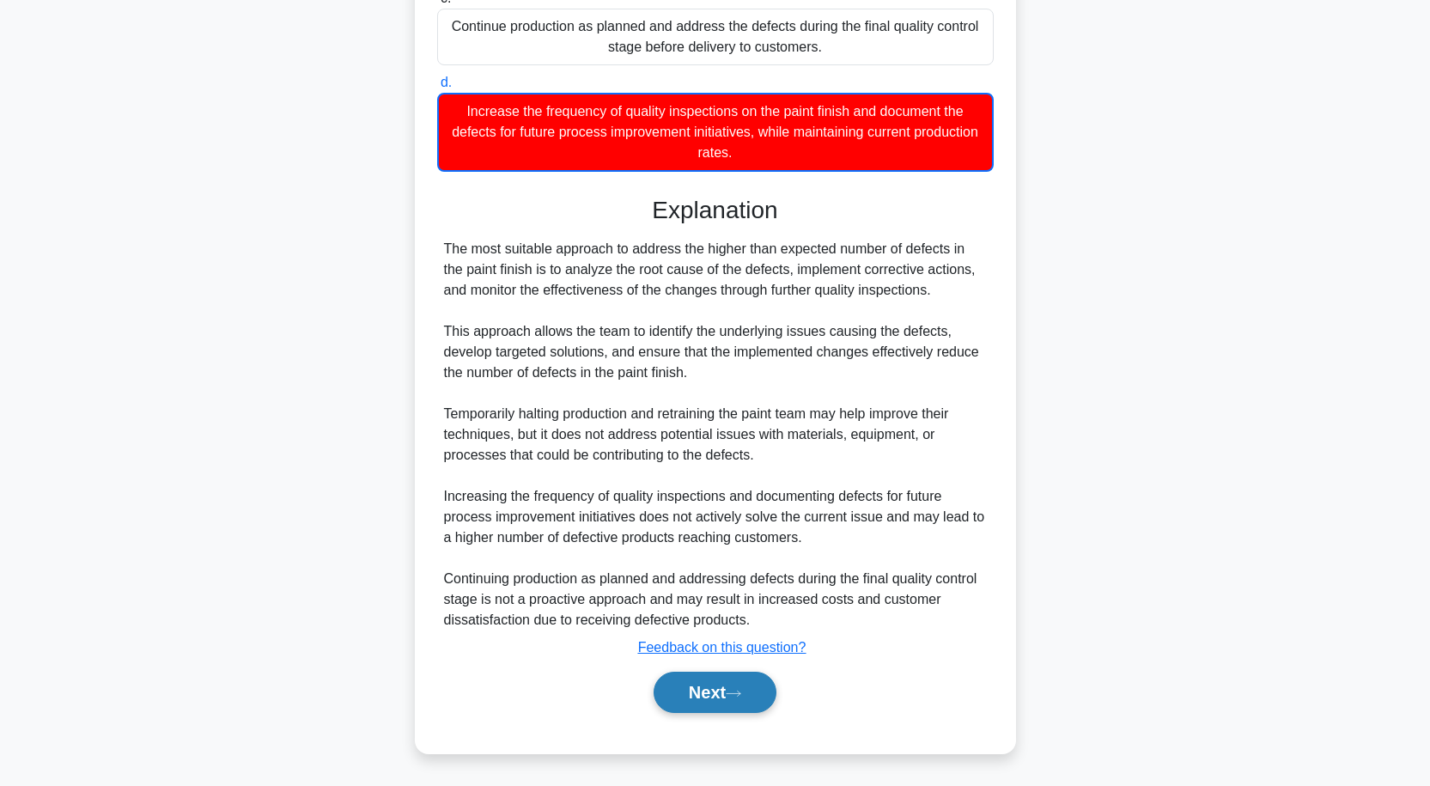
click at [724, 695] on button "Next" at bounding box center [715, 692] width 123 height 41
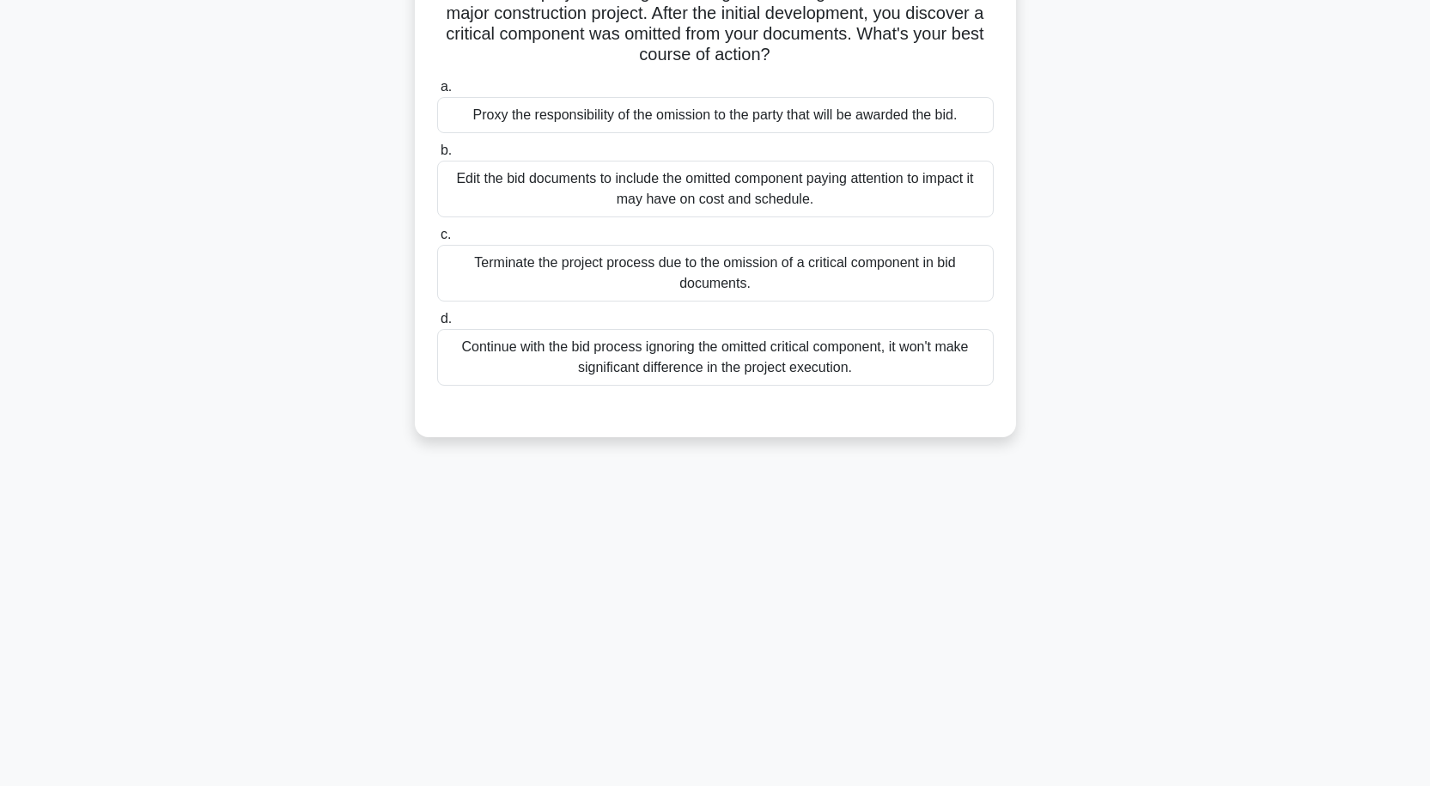
scroll to position [142, 0]
click at [812, 195] on div "Edit the bid documents to include the omitted component paying attention to imp…" at bounding box center [715, 189] width 556 height 57
click at [437, 156] on input "b. Edit the bid documents to include the omitted component paying attention to …" at bounding box center [437, 150] width 0 height 11
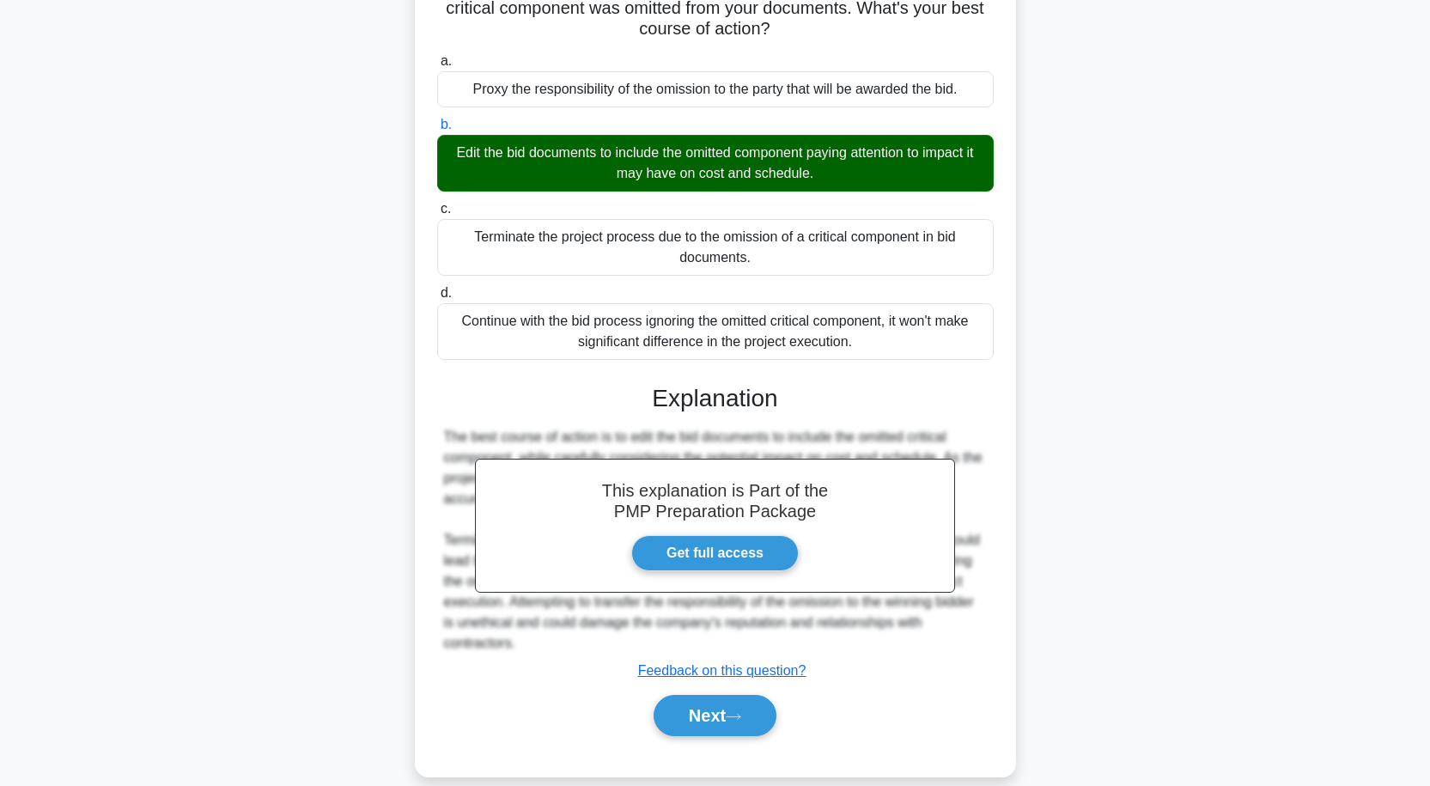
scroll to position [192, 0]
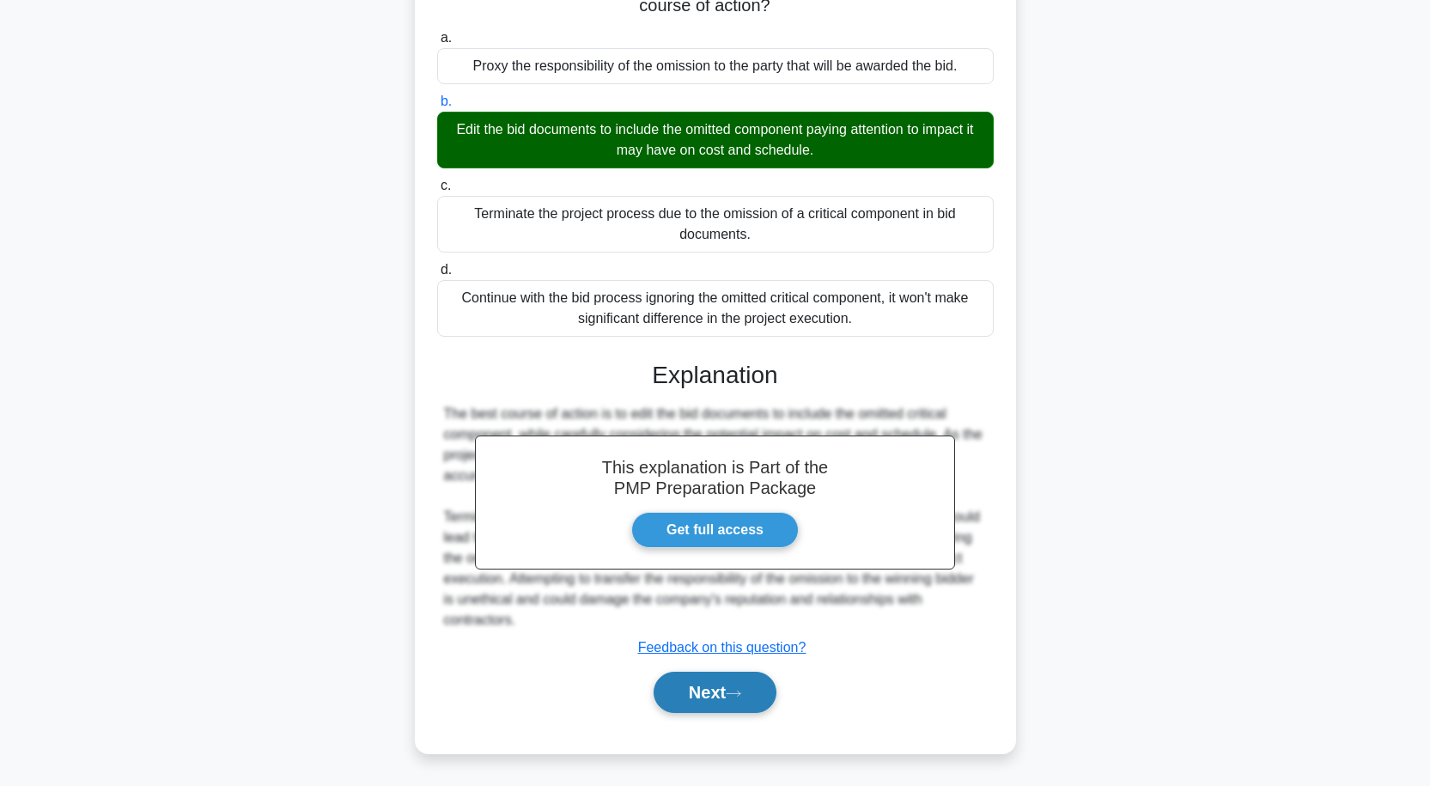
click at [734, 685] on button "Next" at bounding box center [715, 692] width 123 height 41
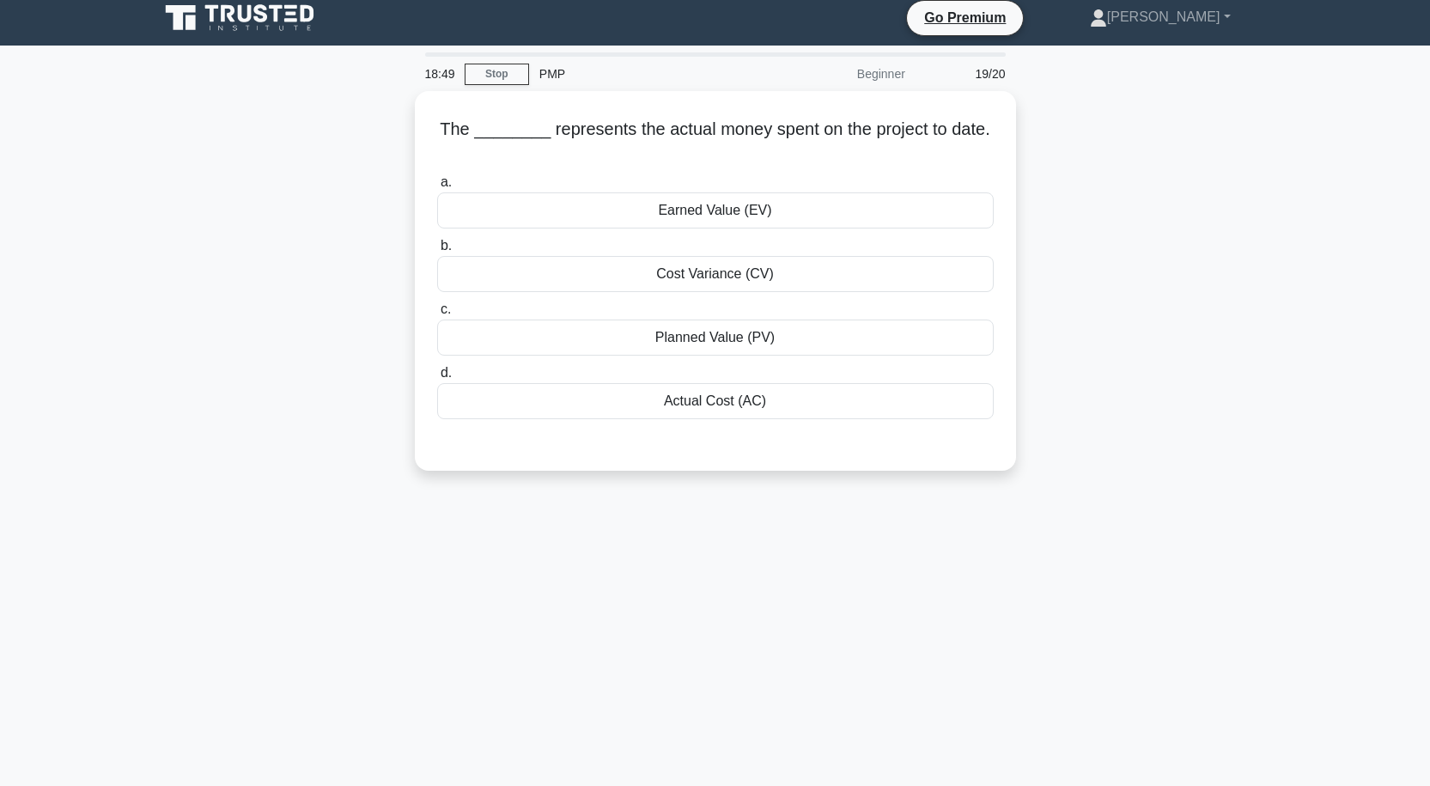
scroll to position [0, 0]
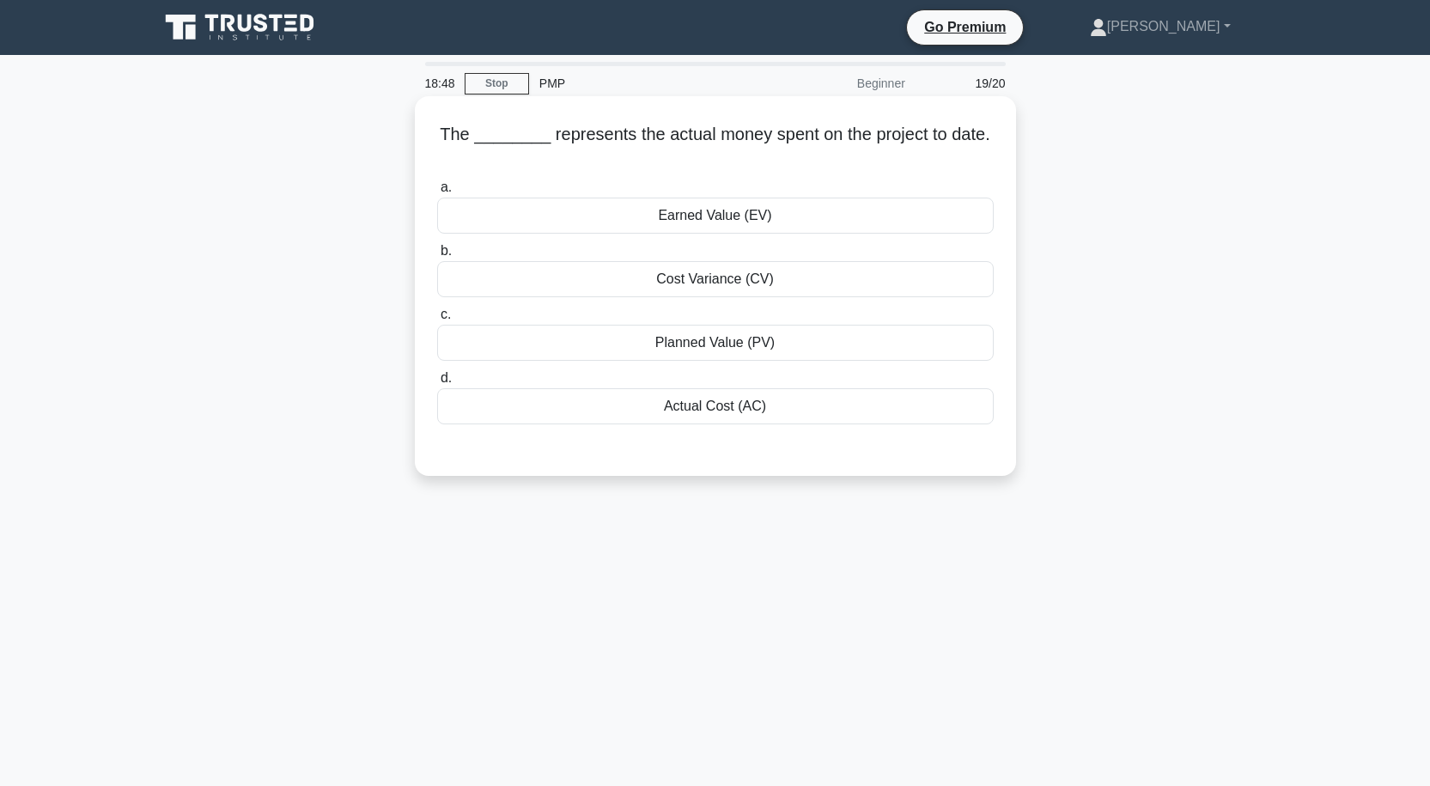
click at [775, 272] on div "Cost Variance (CV)" at bounding box center [715, 279] width 556 height 36
click at [437, 257] on input "b. Cost Variance (CV)" at bounding box center [437, 251] width 0 height 11
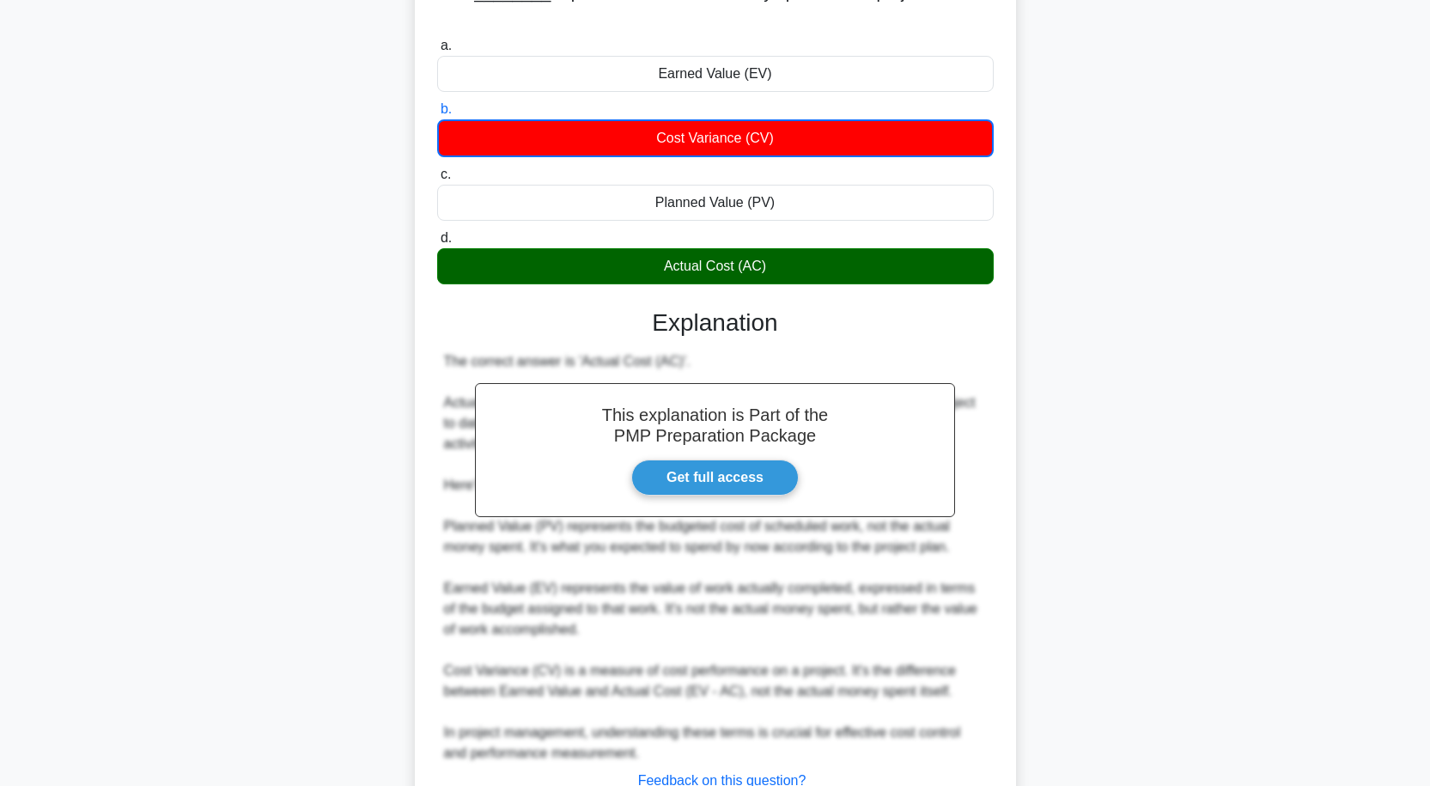
scroll to position [276, 0]
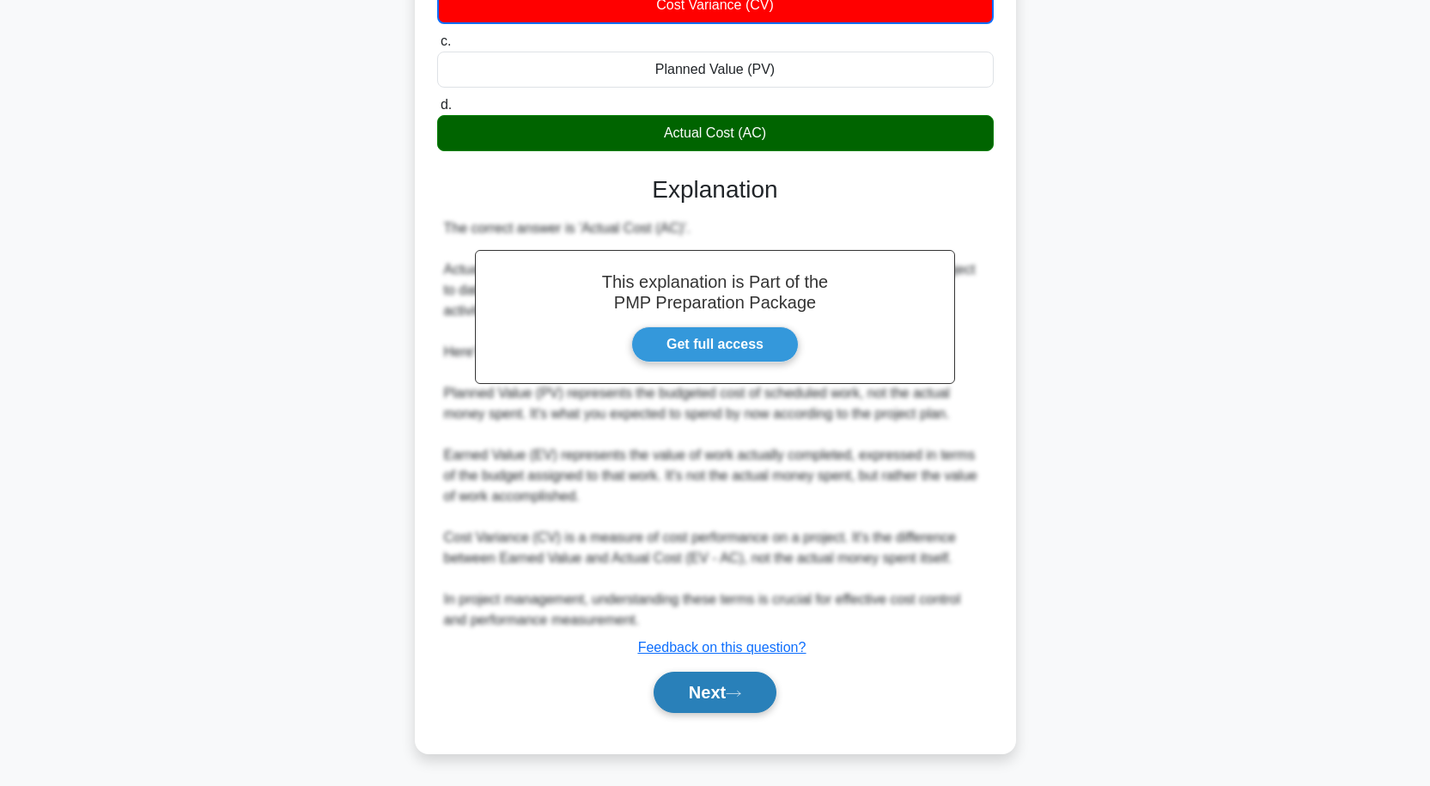
click at [699, 676] on button "Next" at bounding box center [715, 692] width 123 height 41
drag, startPoint x: 700, startPoint y: 650, endPoint x: 696, endPoint y: 642, distance: 9.6
click at [698, 648] on u "Feedback on this question?" at bounding box center [722, 647] width 168 height 15
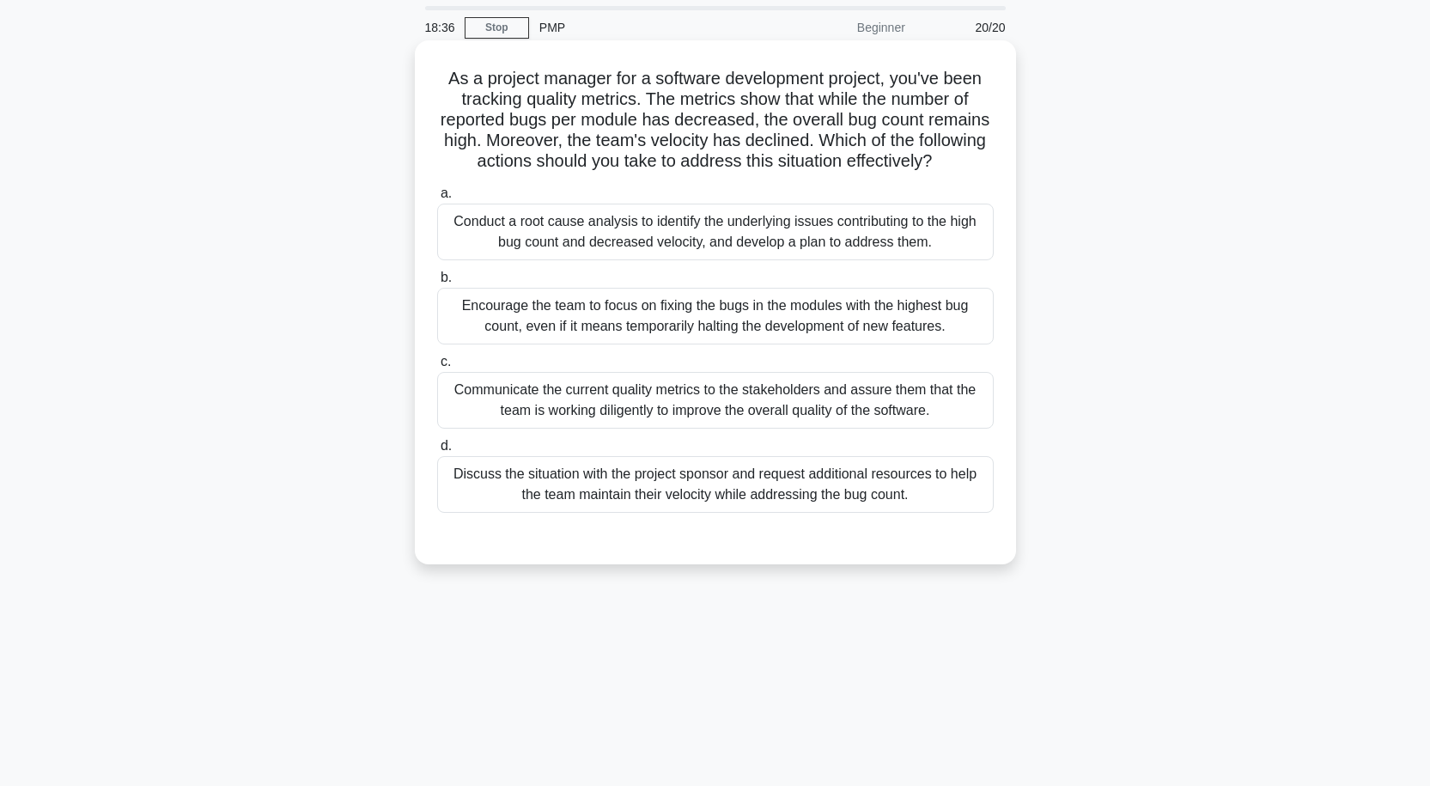
scroll to position [86, 0]
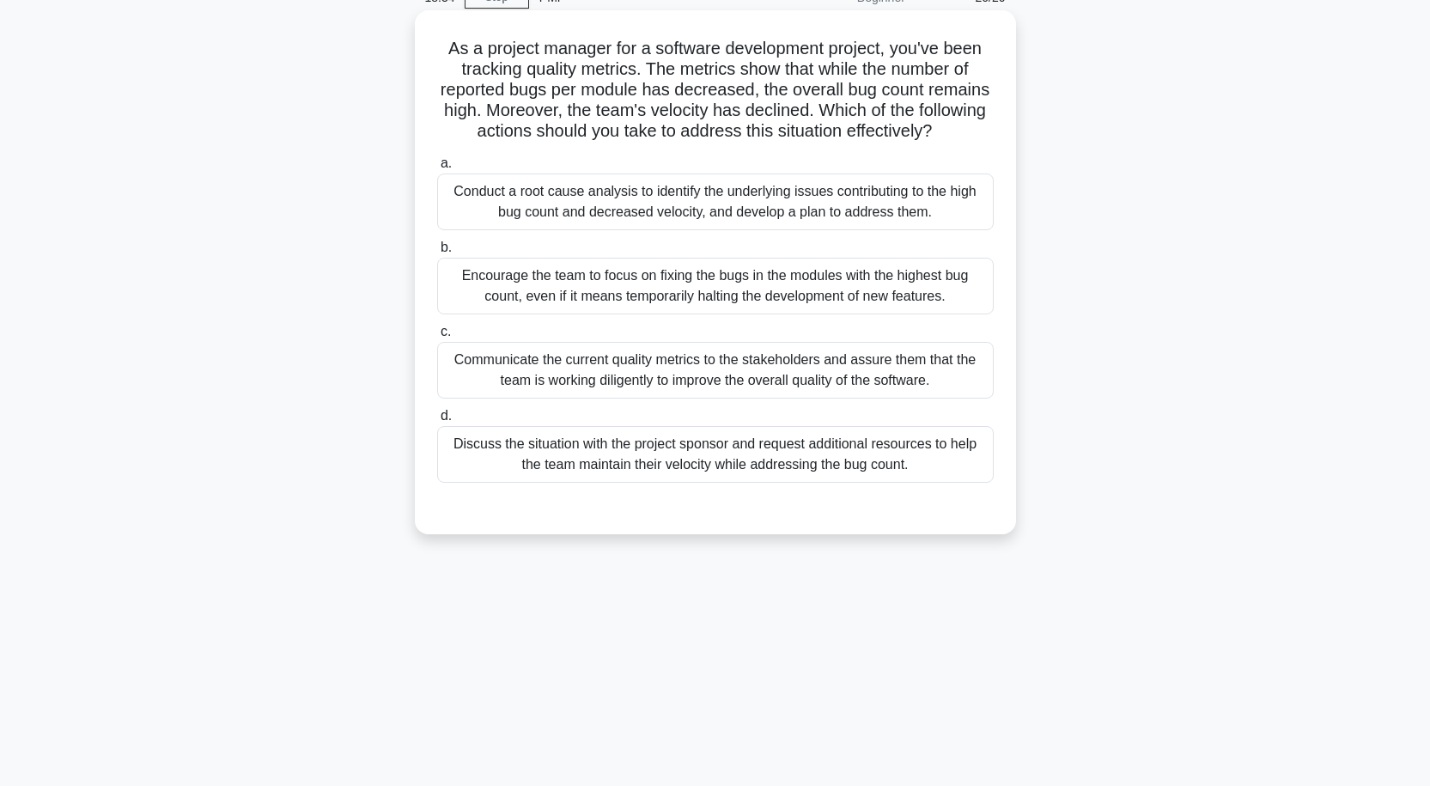
click at [783, 302] on div "Encourage the team to focus on fixing the bugs in the modules with the highest …" at bounding box center [715, 286] width 556 height 57
click at [437, 253] on input "b. Encourage the team to focus on fixing the bugs in the modules with the highe…" at bounding box center [437, 247] width 0 height 11
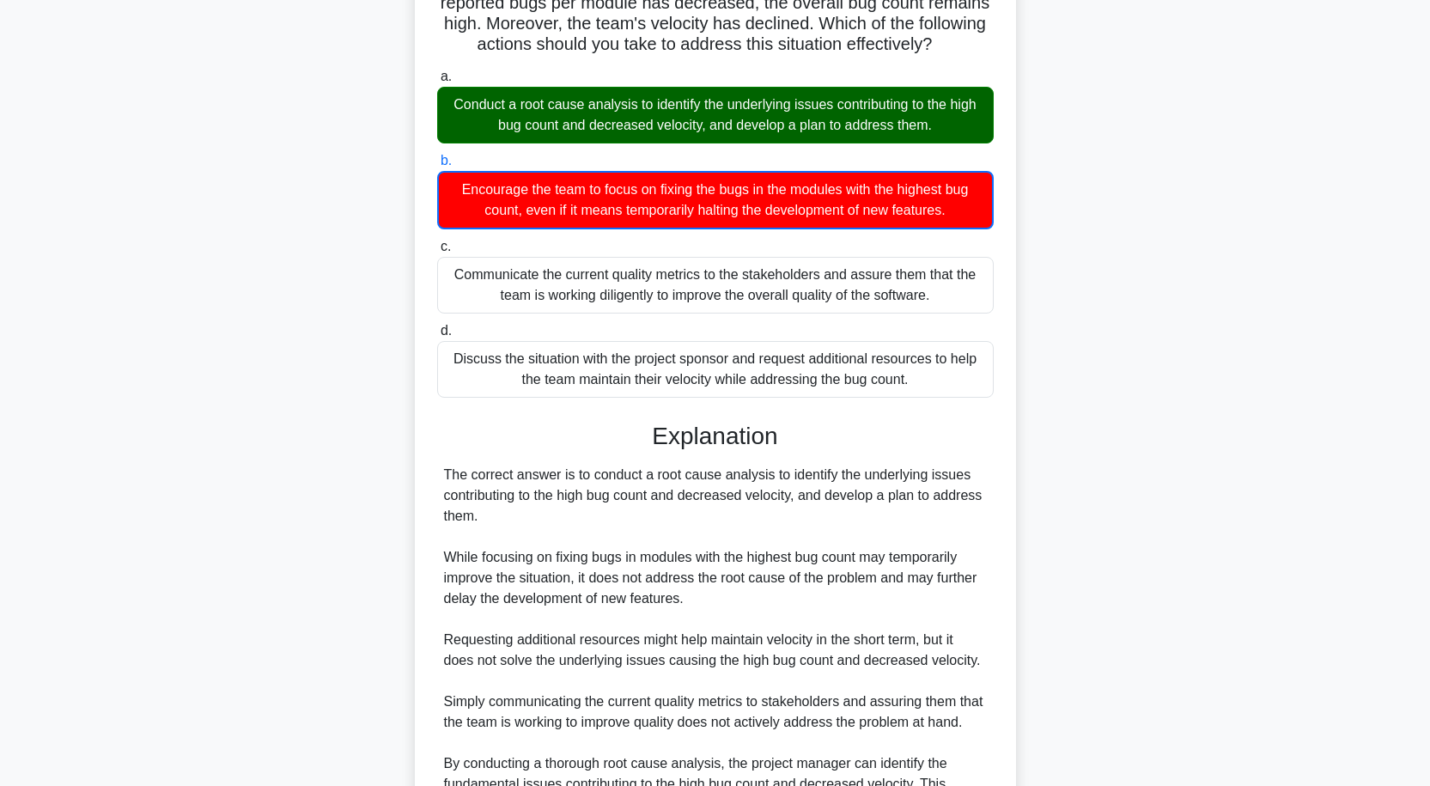
scroll to position [399, 0]
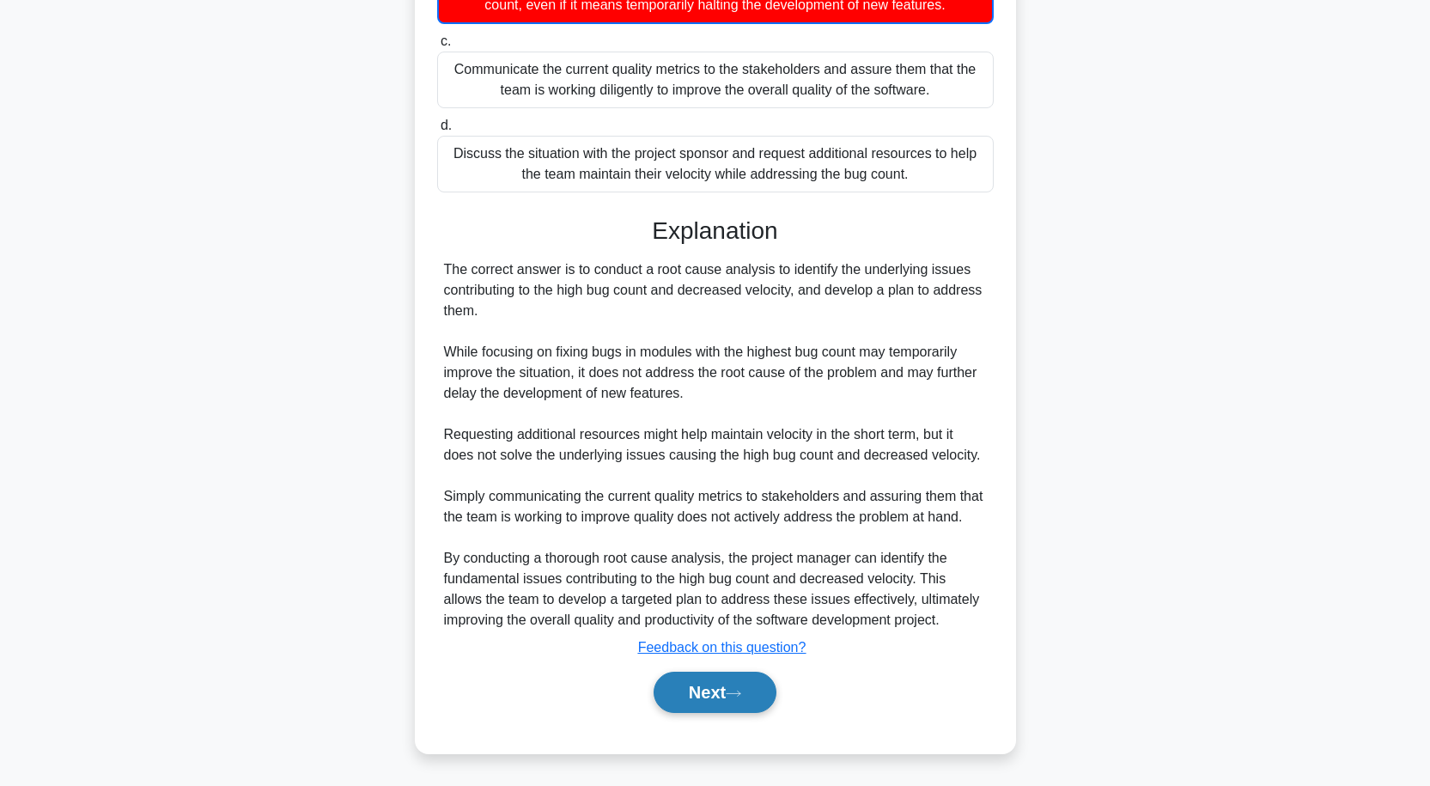
click at [743, 705] on button "Next" at bounding box center [715, 692] width 123 height 41
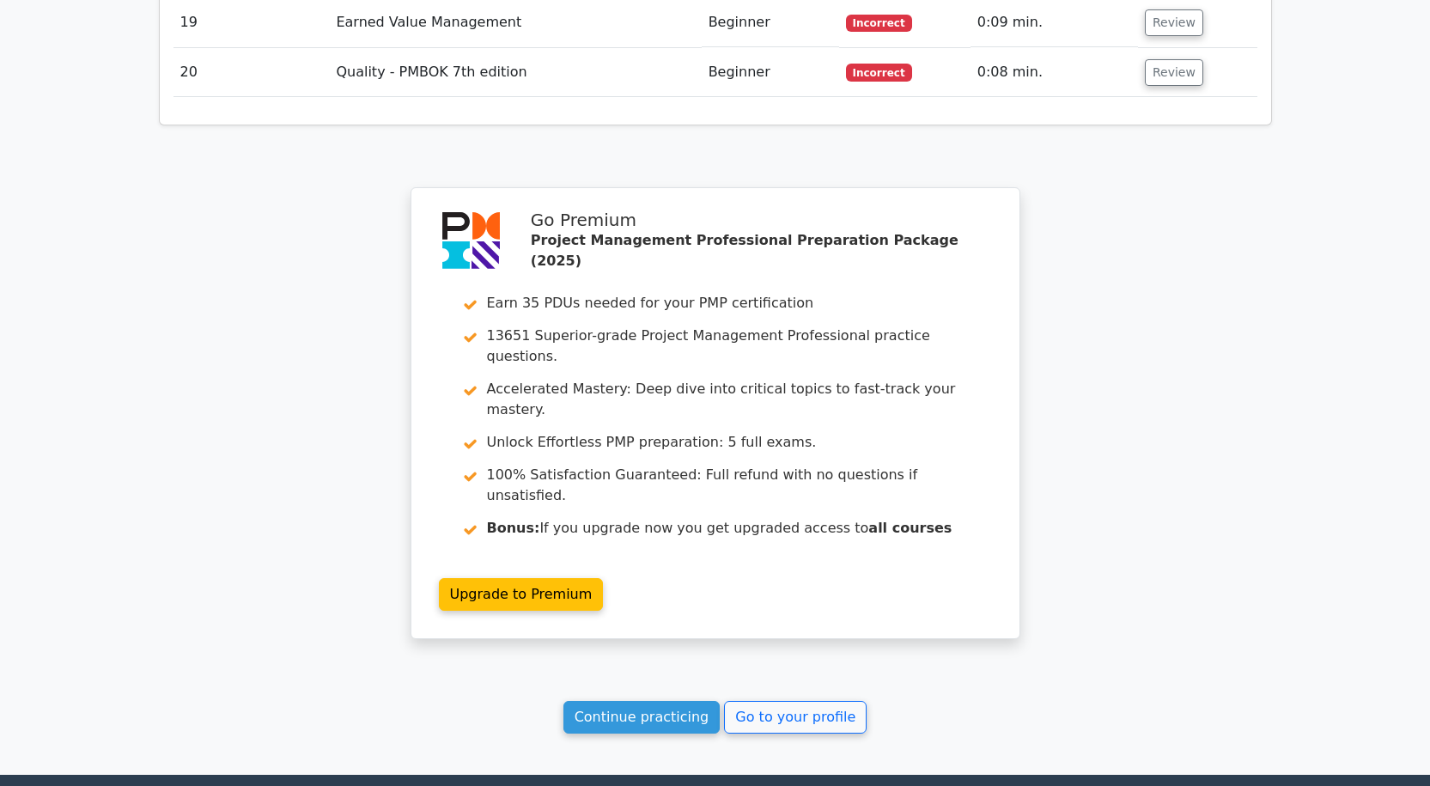
scroll to position [3640, 0]
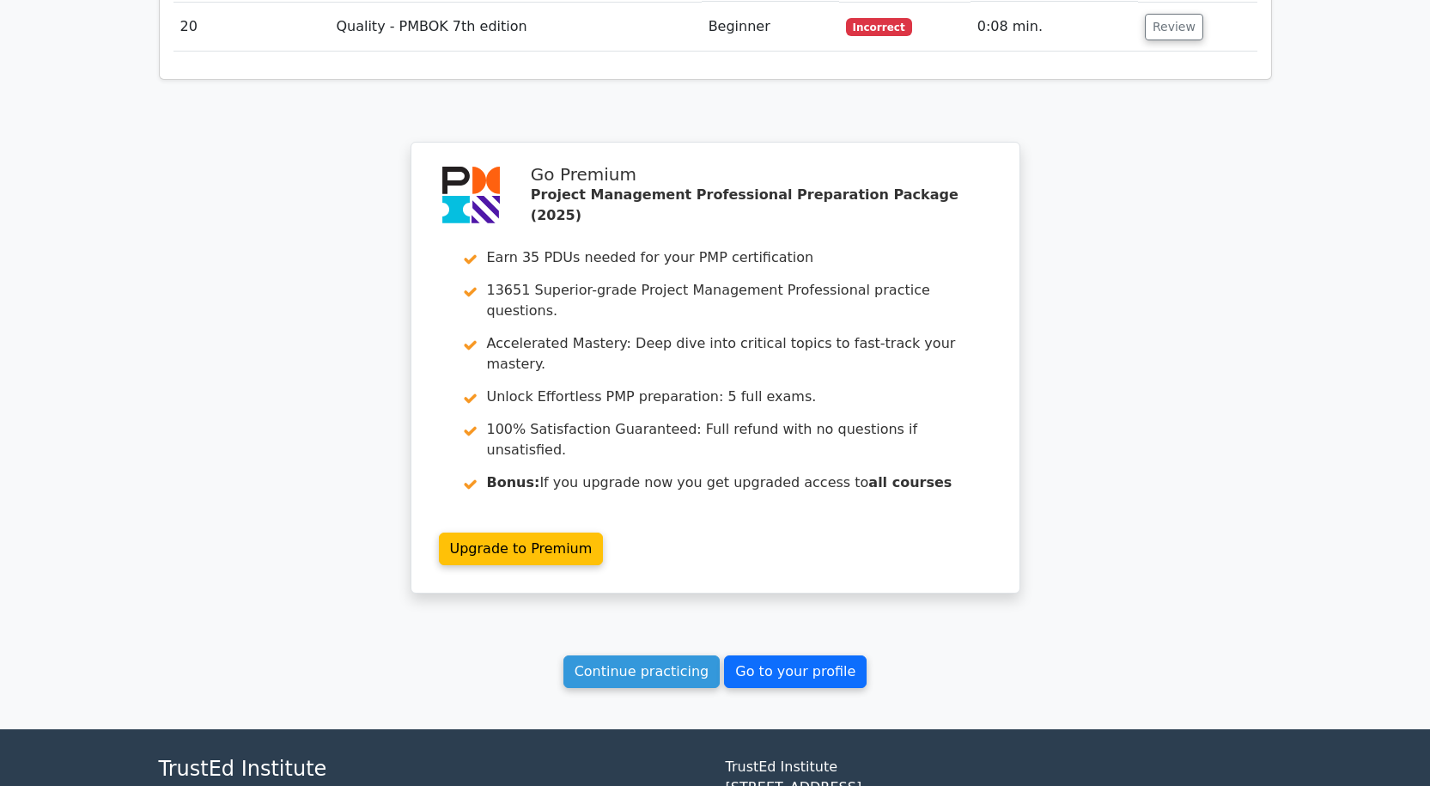
click at [772, 655] on link "Go to your profile" at bounding box center [795, 671] width 143 height 33
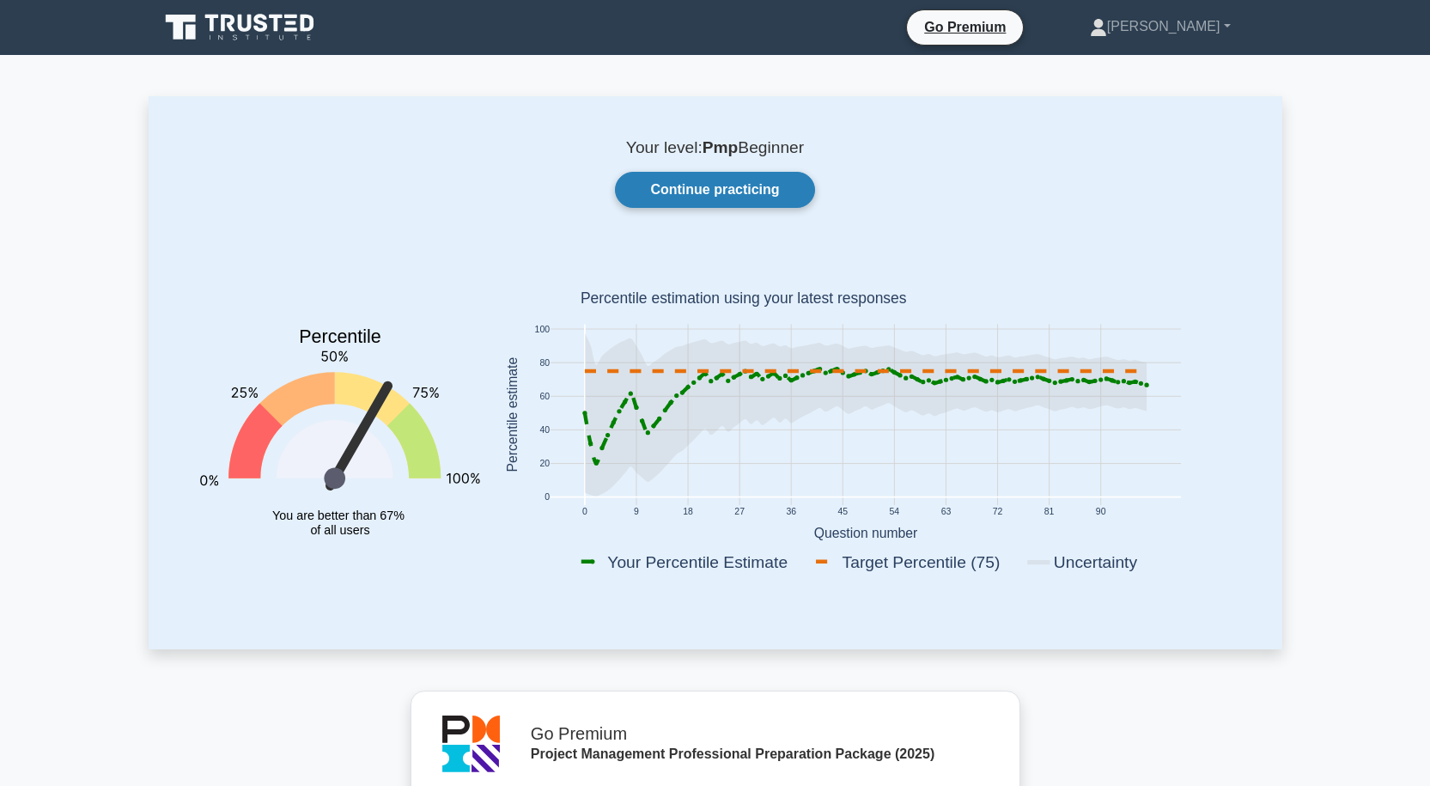
click at [776, 198] on link "Continue practicing" at bounding box center [714, 190] width 199 height 36
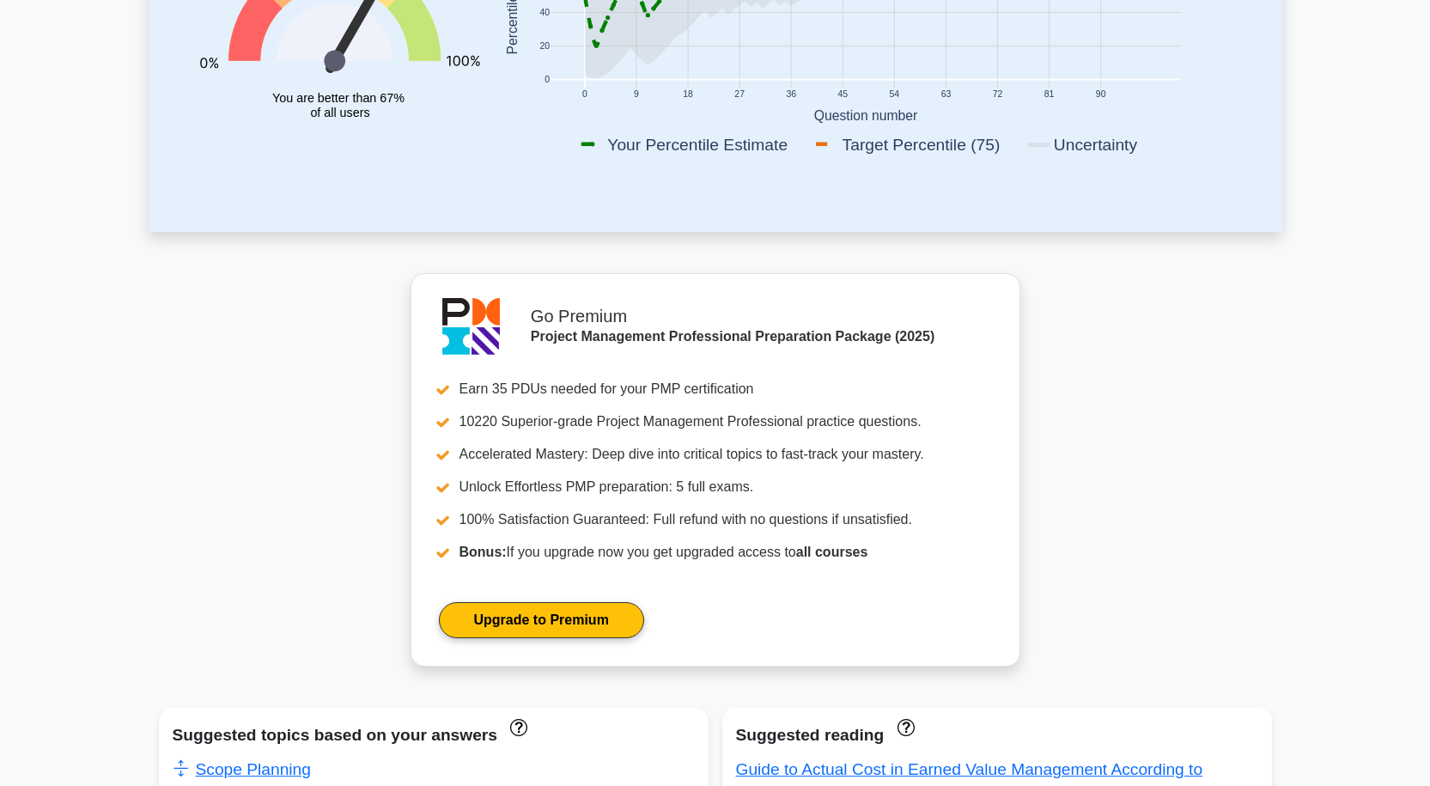
scroll to position [687, 0]
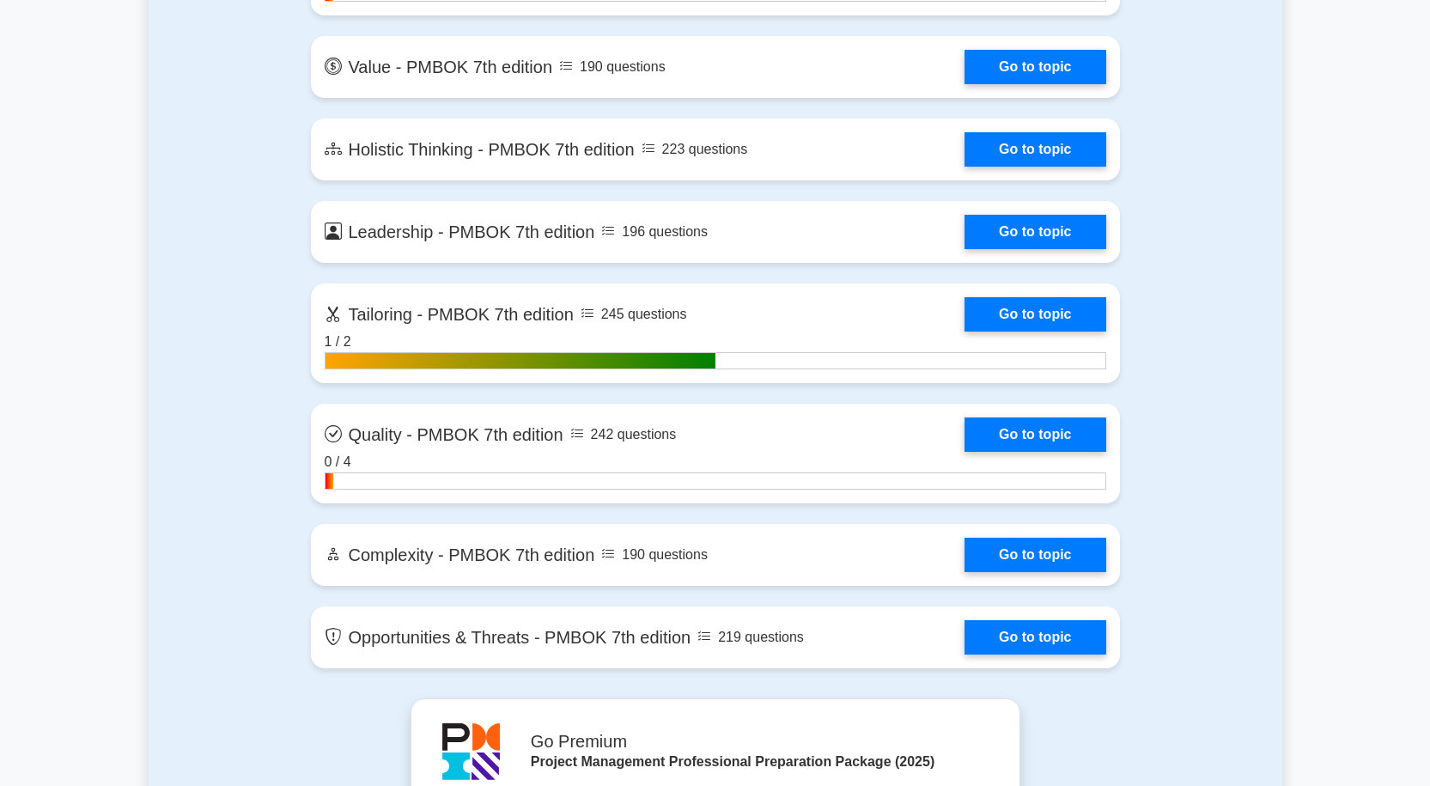
scroll to position [4981, 0]
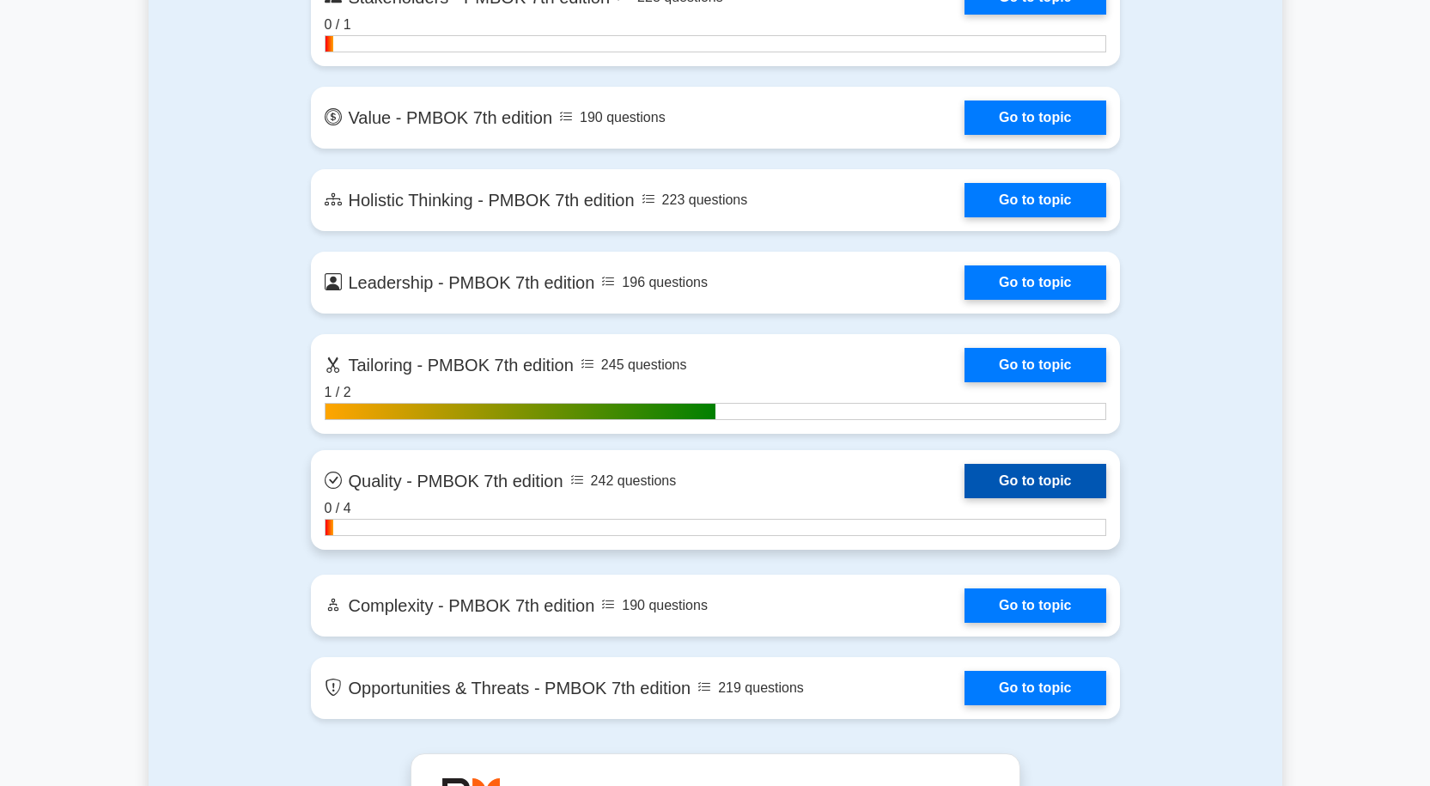
click at [1017, 470] on link "Go to topic" at bounding box center [1034, 481] width 141 height 34
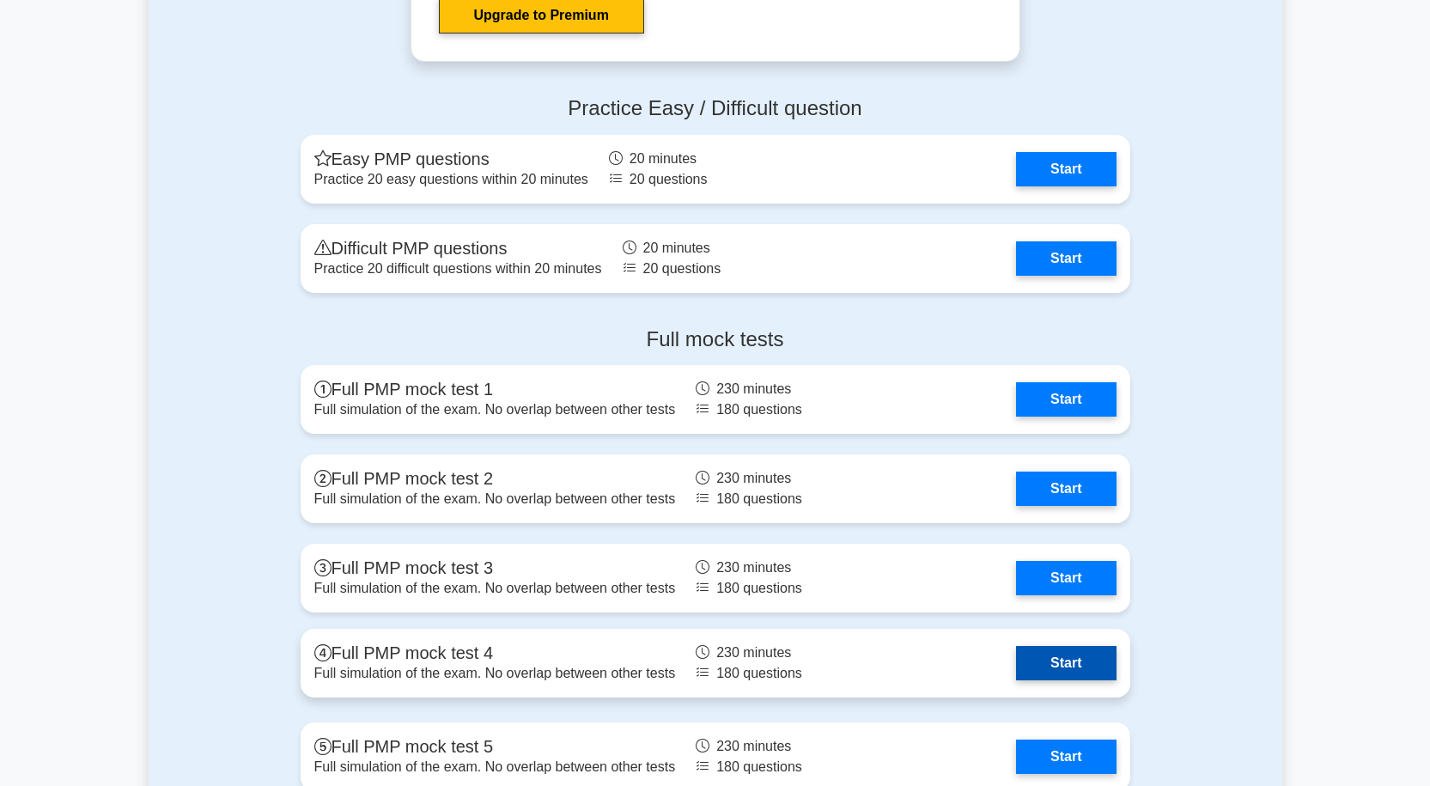
scroll to position [6355, 0]
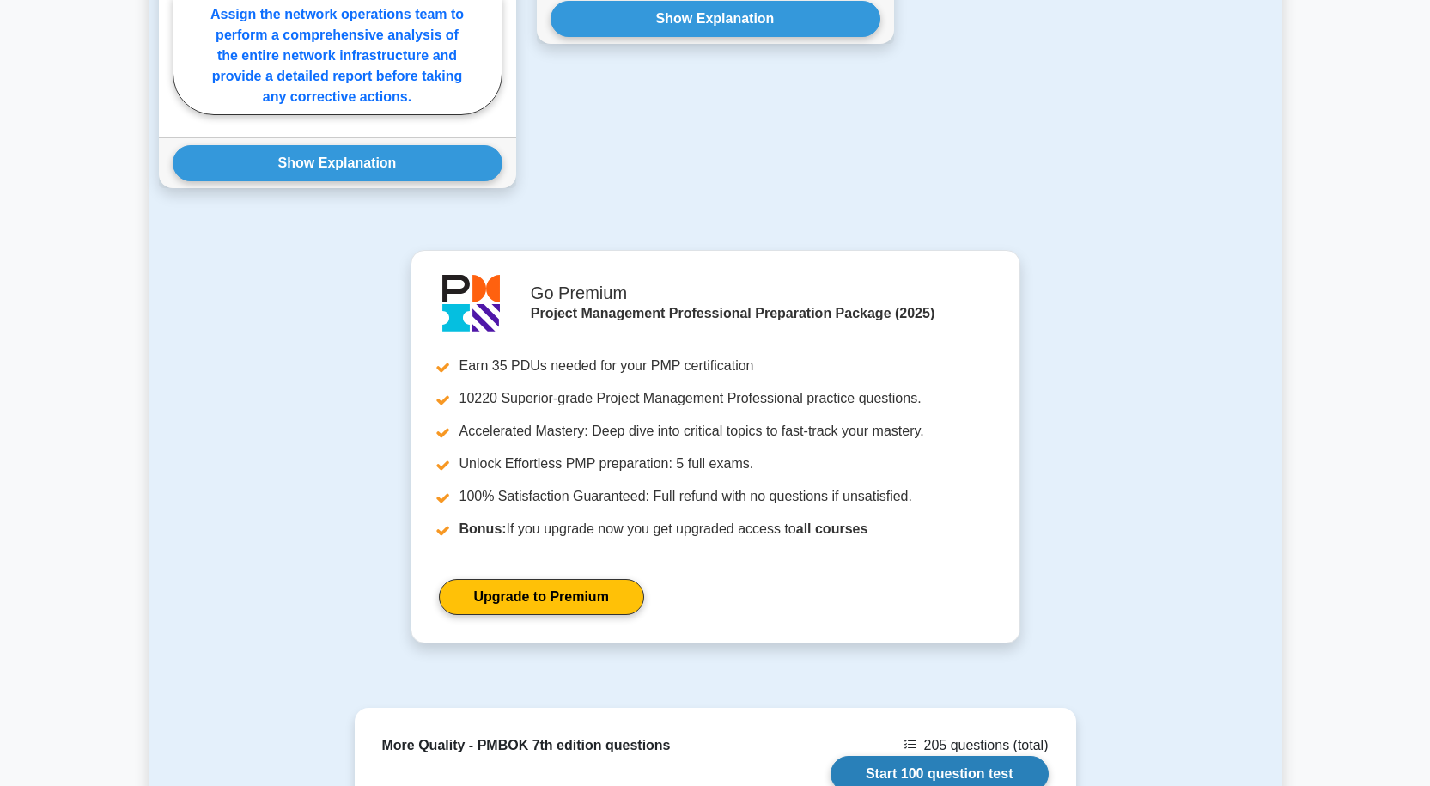
scroll to position [2061, 0]
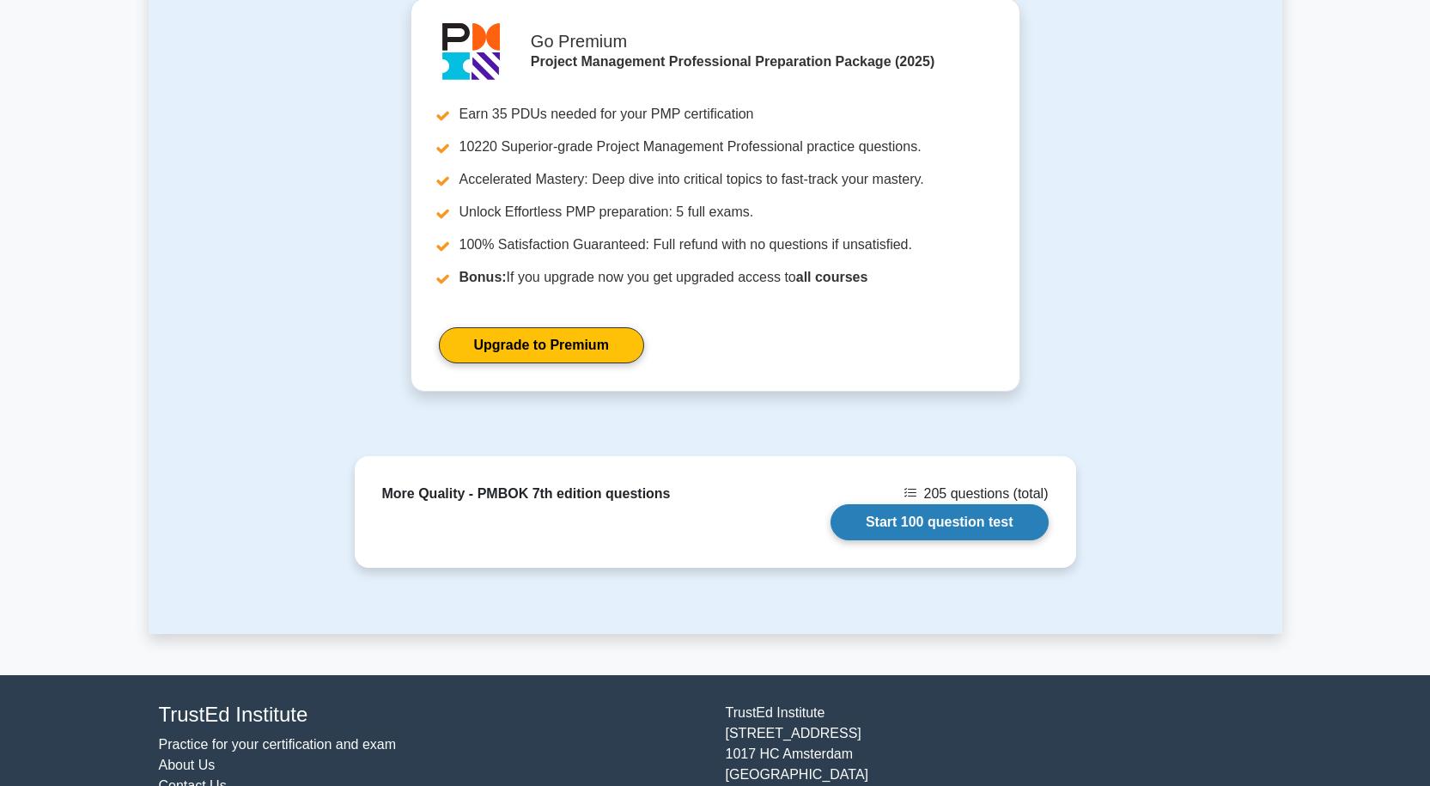
click at [935, 531] on link "Start 100 question test" at bounding box center [939, 522] width 218 height 36
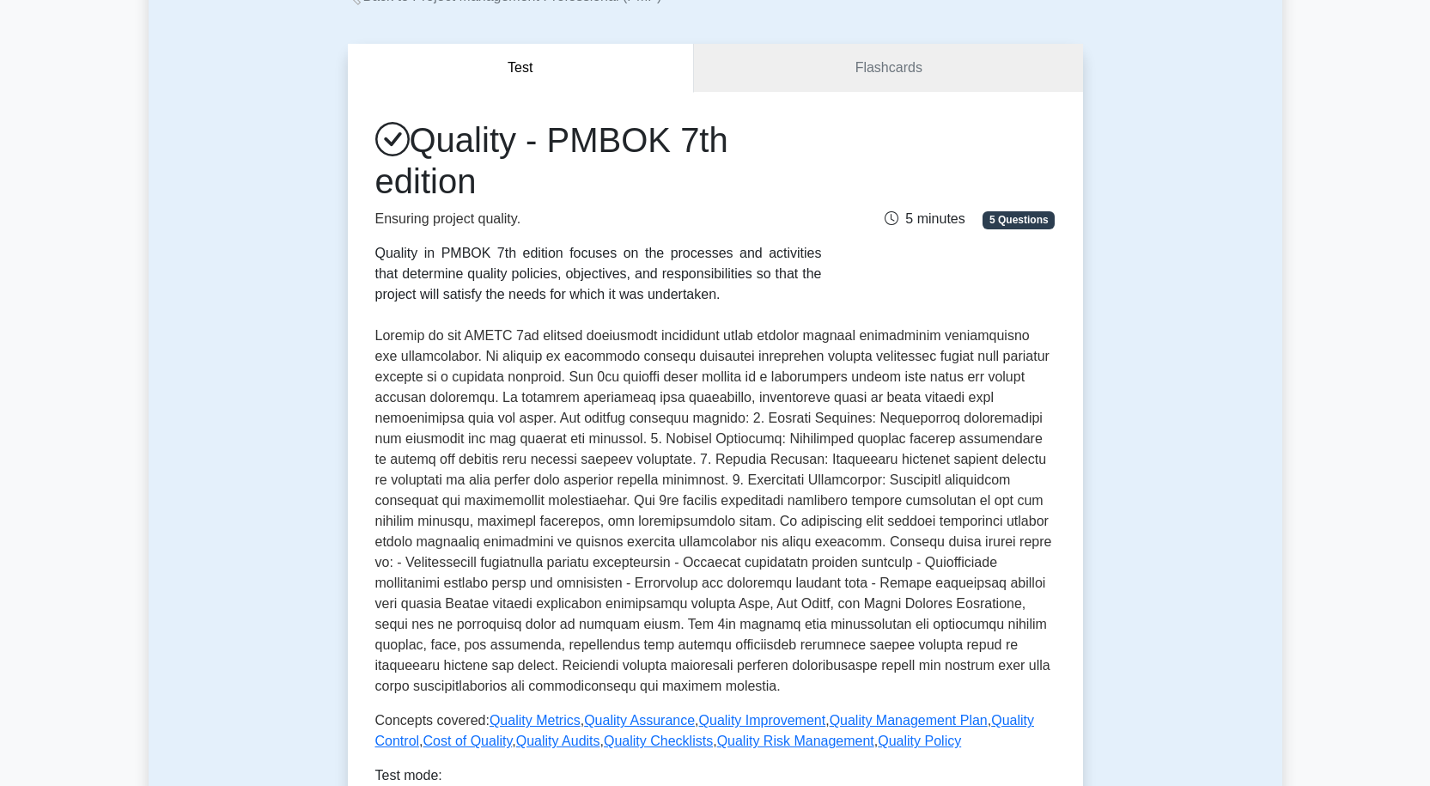
scroll to position [0, 0]
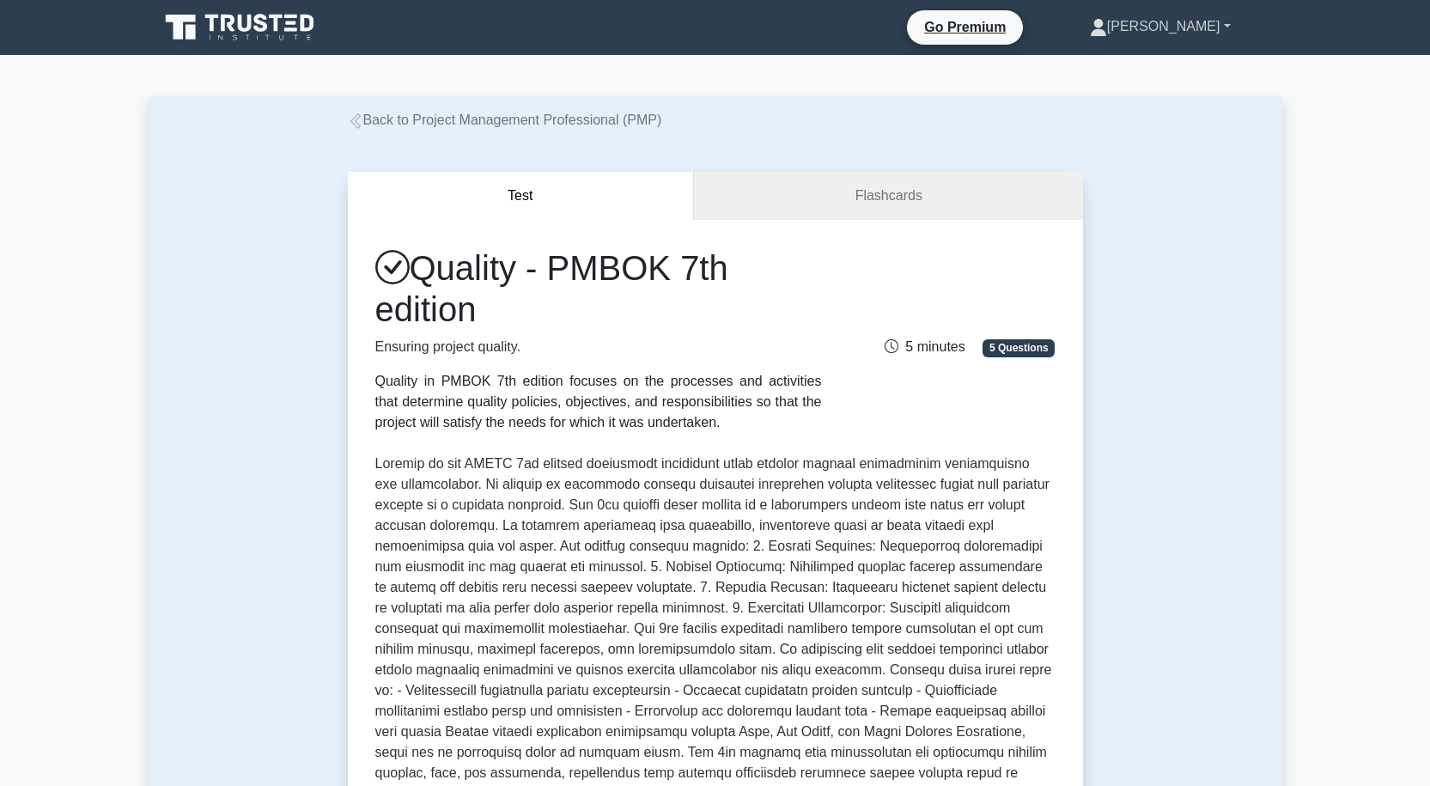
click at [1219, 27] on link "[PERSON_NAME]" at bounding box center [1160, 26] width 223 height 34
click at [1171, 66] on link "Profile" at bounding box center [1117, 66] width 136 height 27
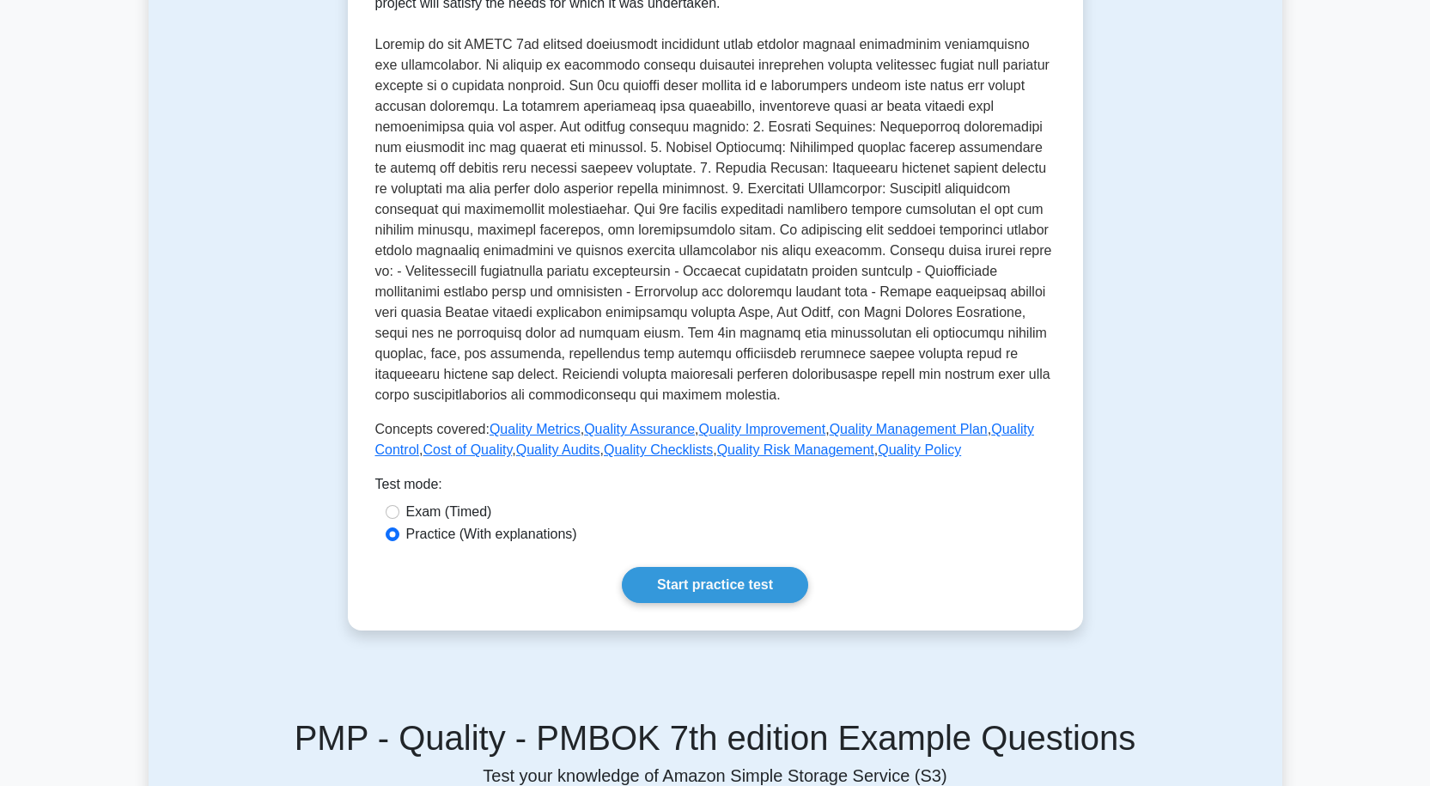
scroll to position [429, 0]
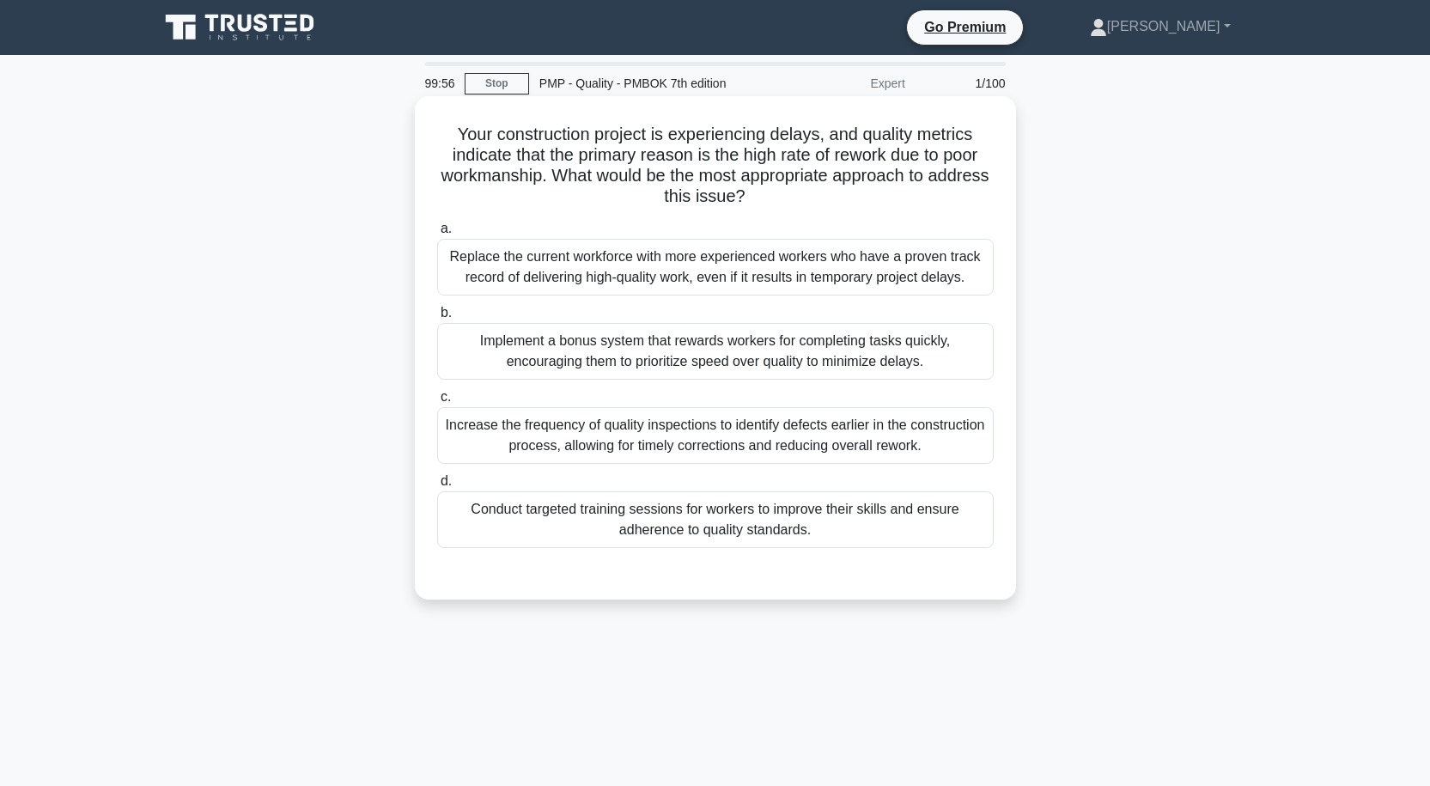
click at [762, 271] on div "Replace the current workforce with more experienced workers who have a proven t…" at bounding box center [715, 267] width 556 height 57
click at [437, 234] on input "a. Replace the current workforce with more experienced workers who have a prove…" at bounding box center [437, 228] width 0 height 11
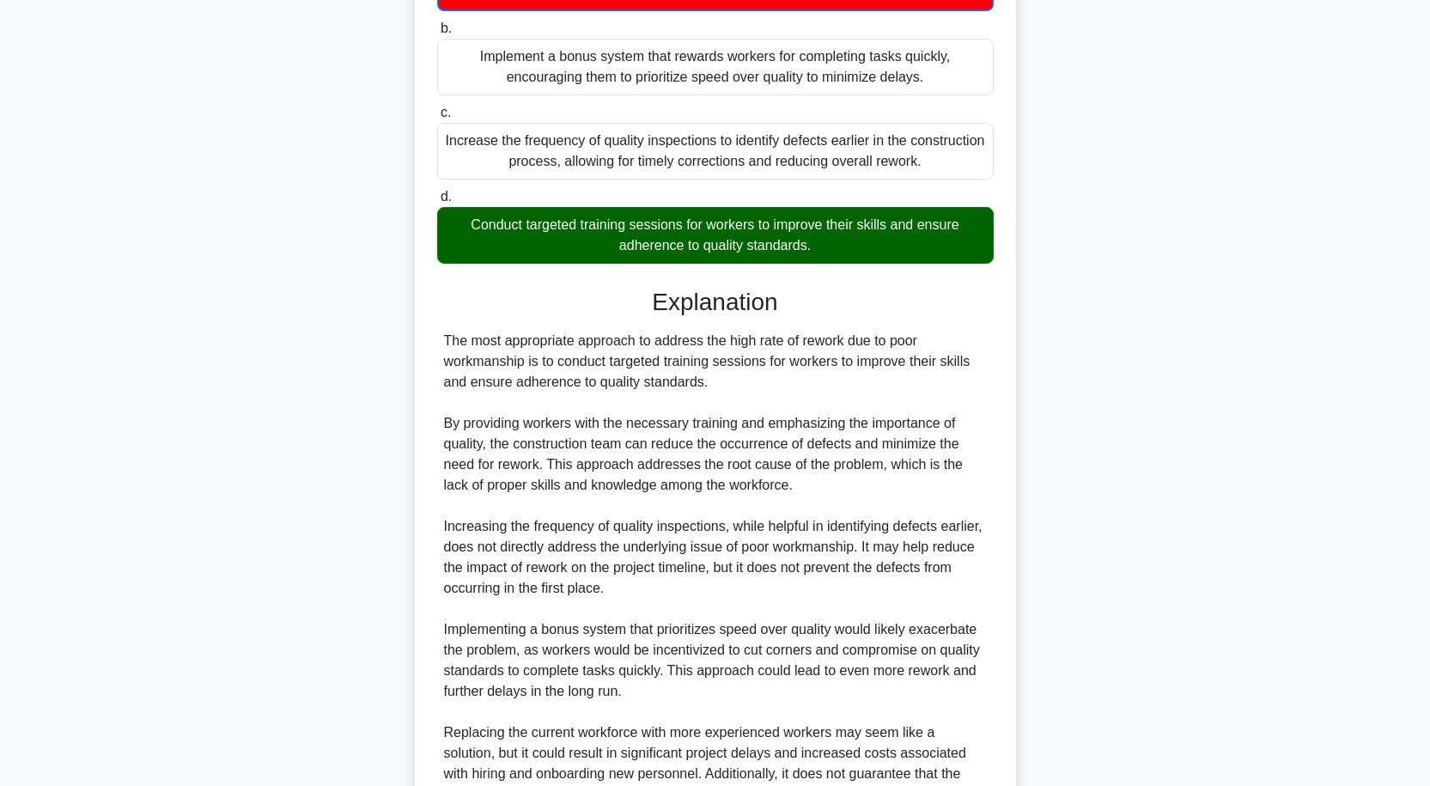
scroll to position [502, 0]
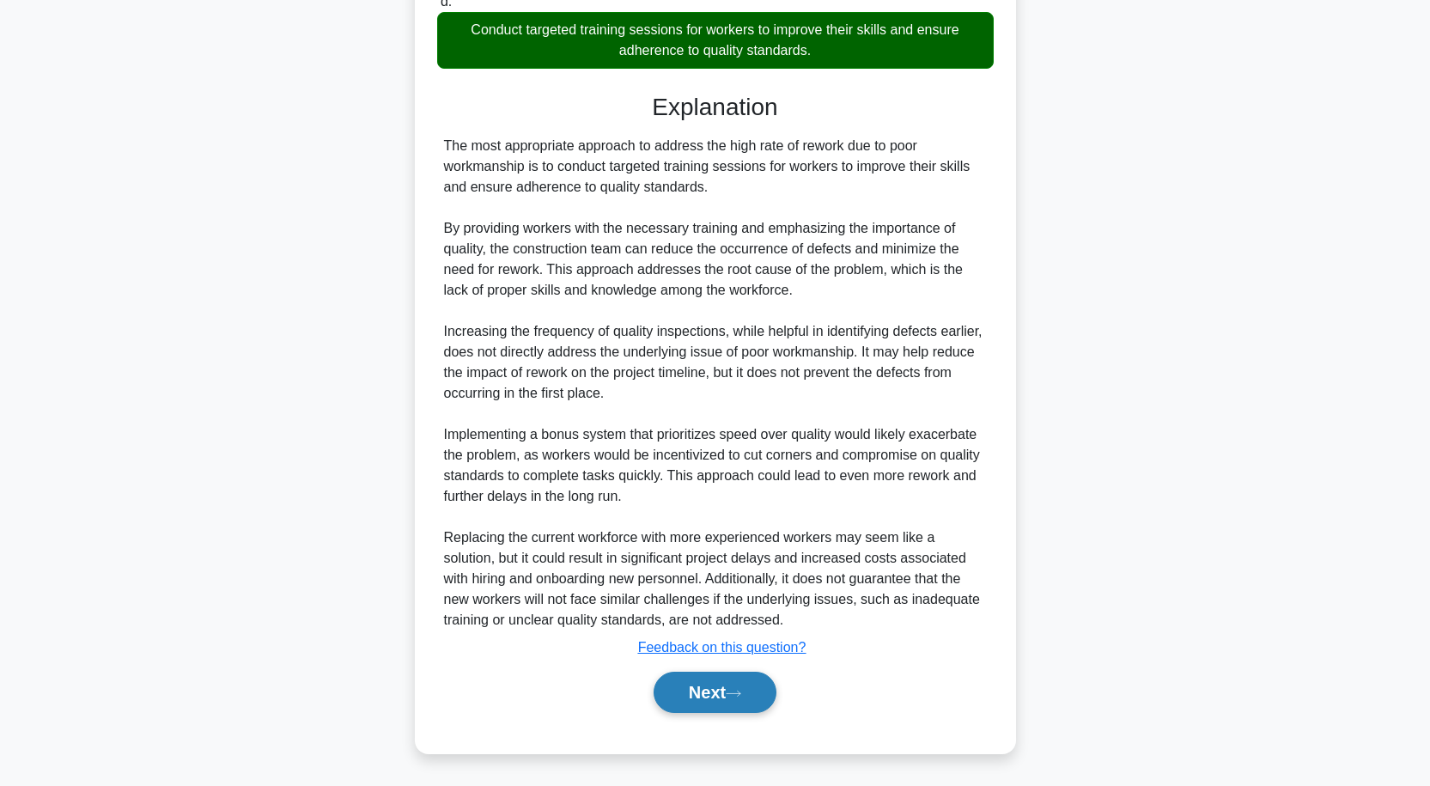
click at [720, 690] on button "Next" at bounding box center [715, 692] width 123 height 41
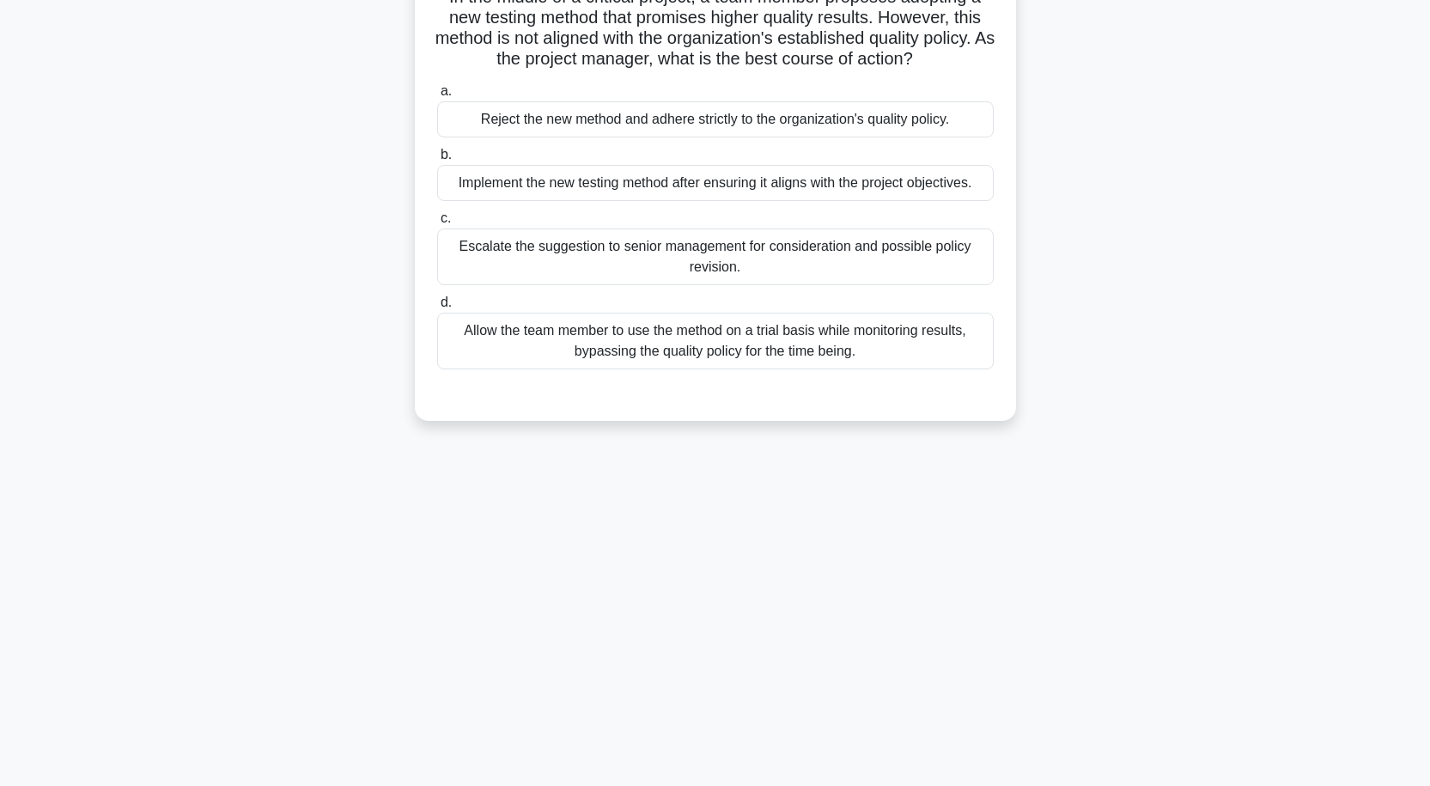
scroll to position [0, 0]
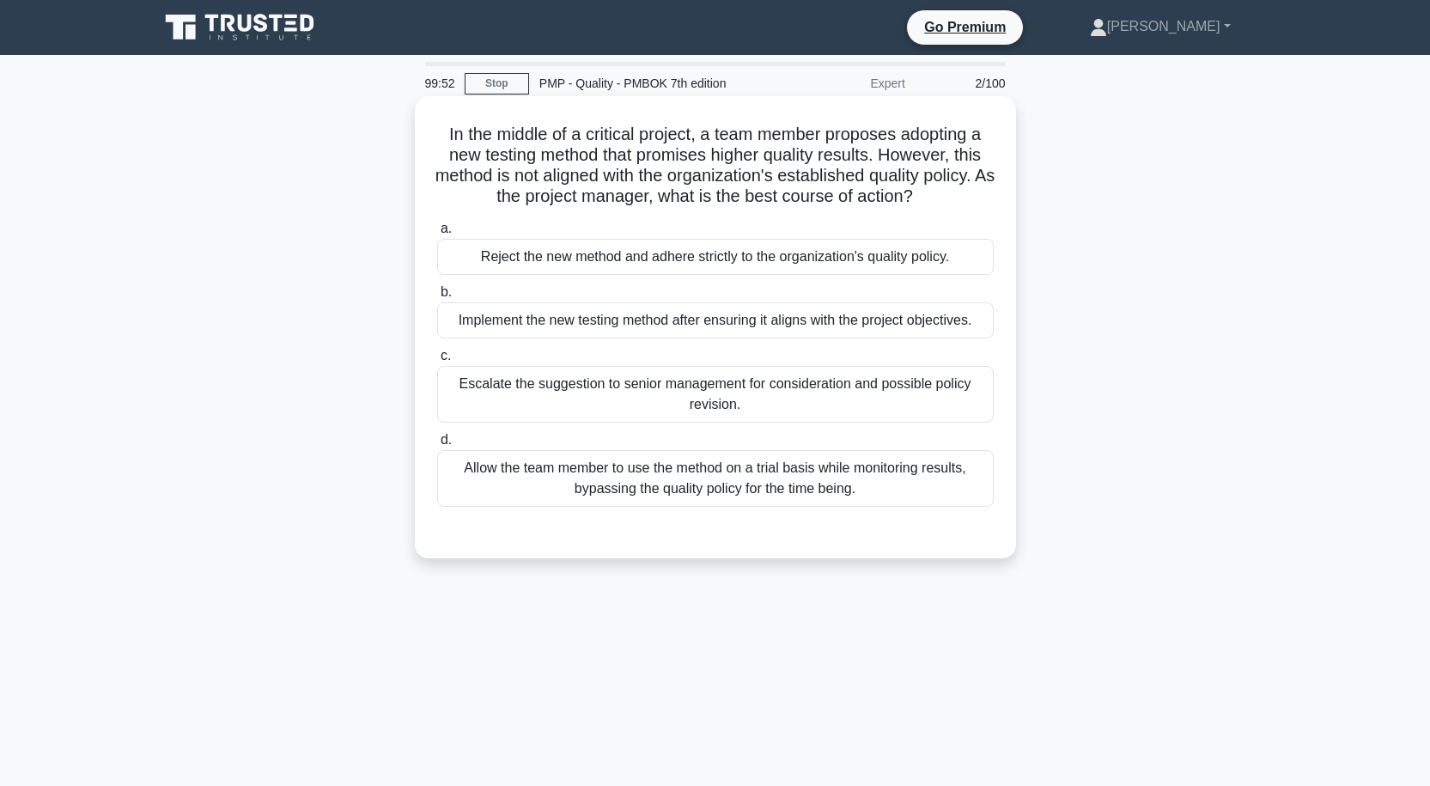
click at [744, 485] on div "Allow the team member to use the method on a trial basis while monitoring resul…" at bounding box center [715, 478] width 556 height 57
click at [437, 446] on input "d. Allow the team member to use the method on a trial basis while monitoring re…" at bounding box center [437, 440] width 0 height 11
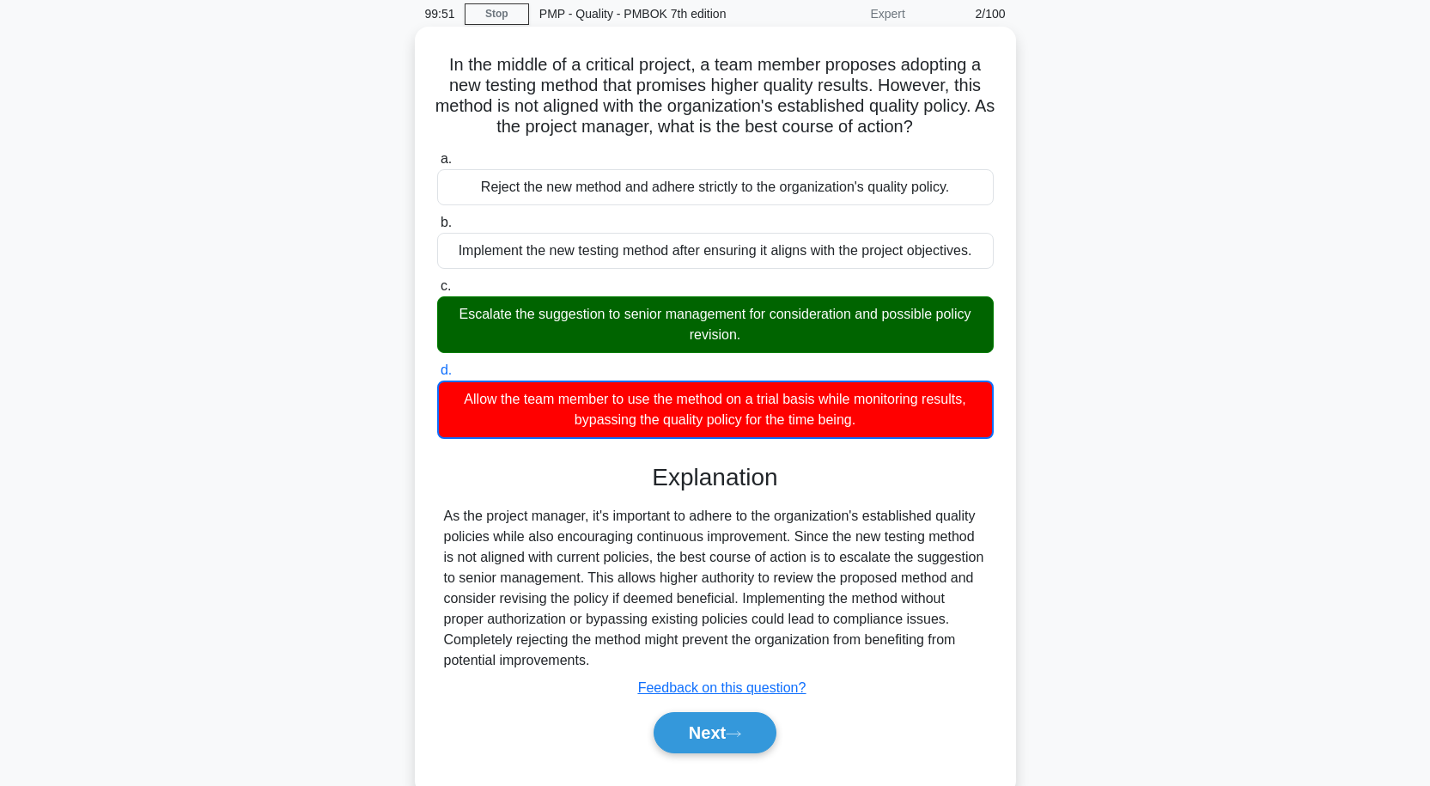
scroll to position [142, 0]
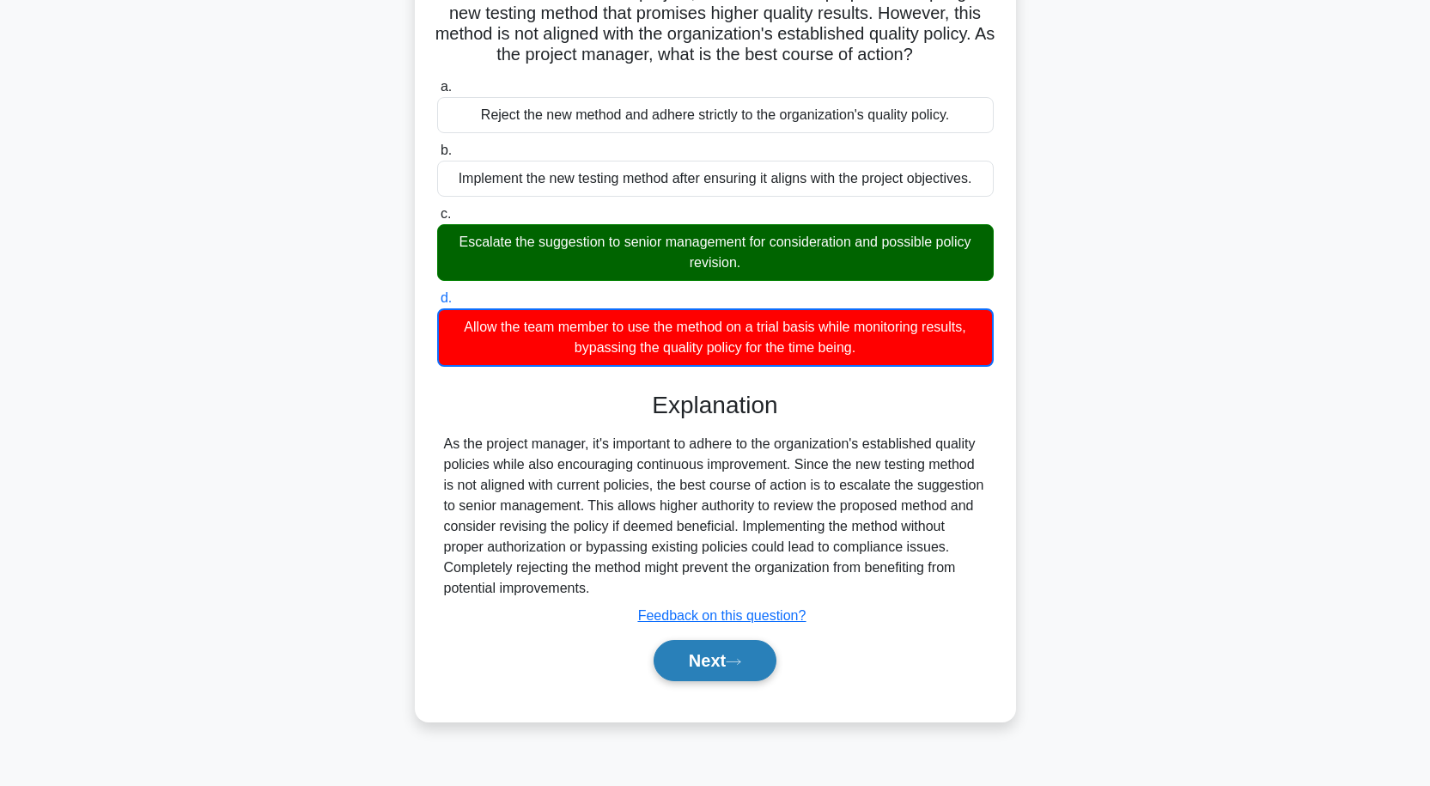
click at [738, 657] on button "Next" at bounding box center [715, 660] width 123 height 41
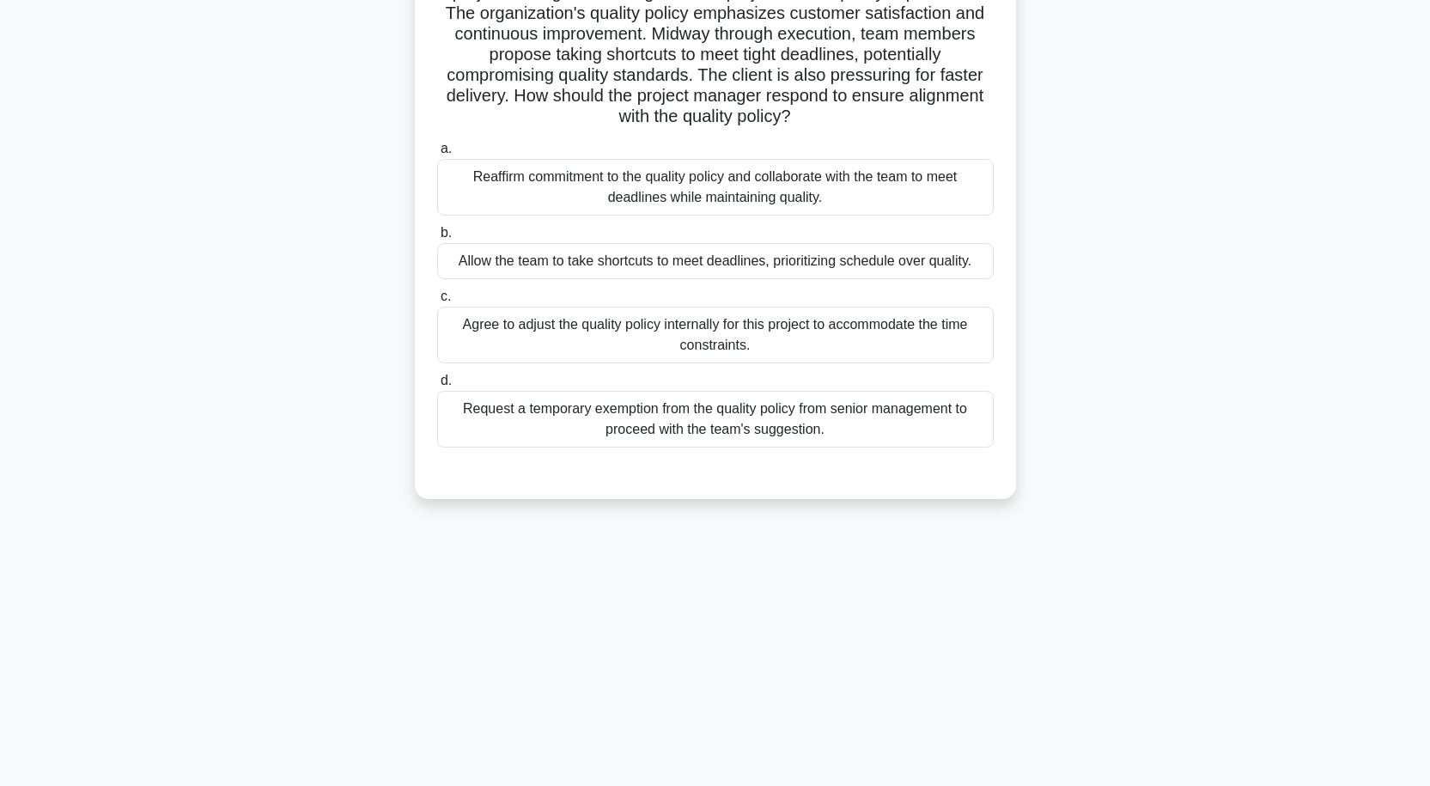
click at [733, 198] on div "Reaffirm commitment to the quality policy and collaborate with the team to meet…" at bounding box center [715, 187] width 556 height 57
click at [437, 155] on input "a. Reaffirm commitment to the quality policy and collaborate with the team to m…" at bounding box center [437, 148] width 0 height 11
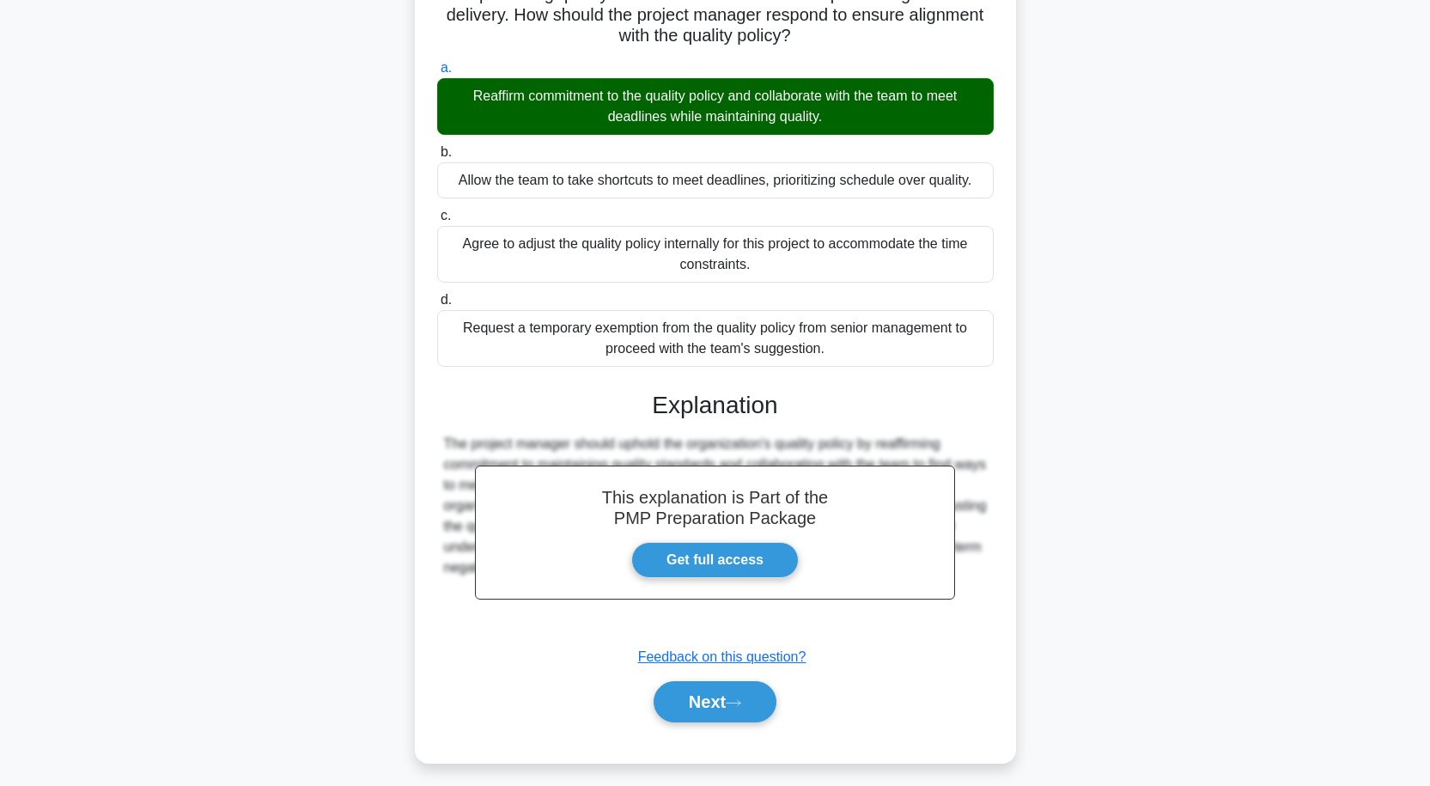
scroll to position [233, 0]
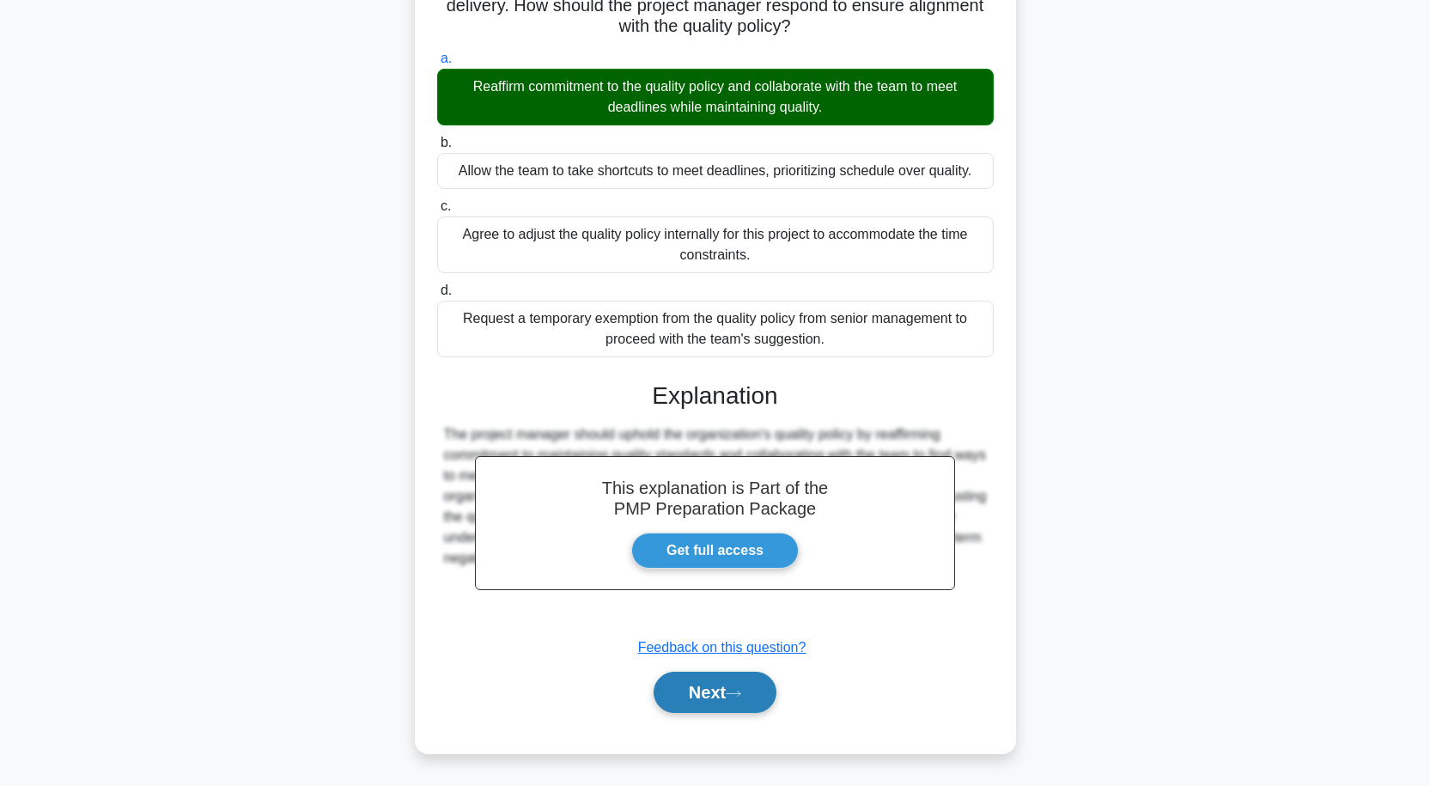
click at [733, 678] on button "Next" at bounding box center [715, 692] width 123 height 41
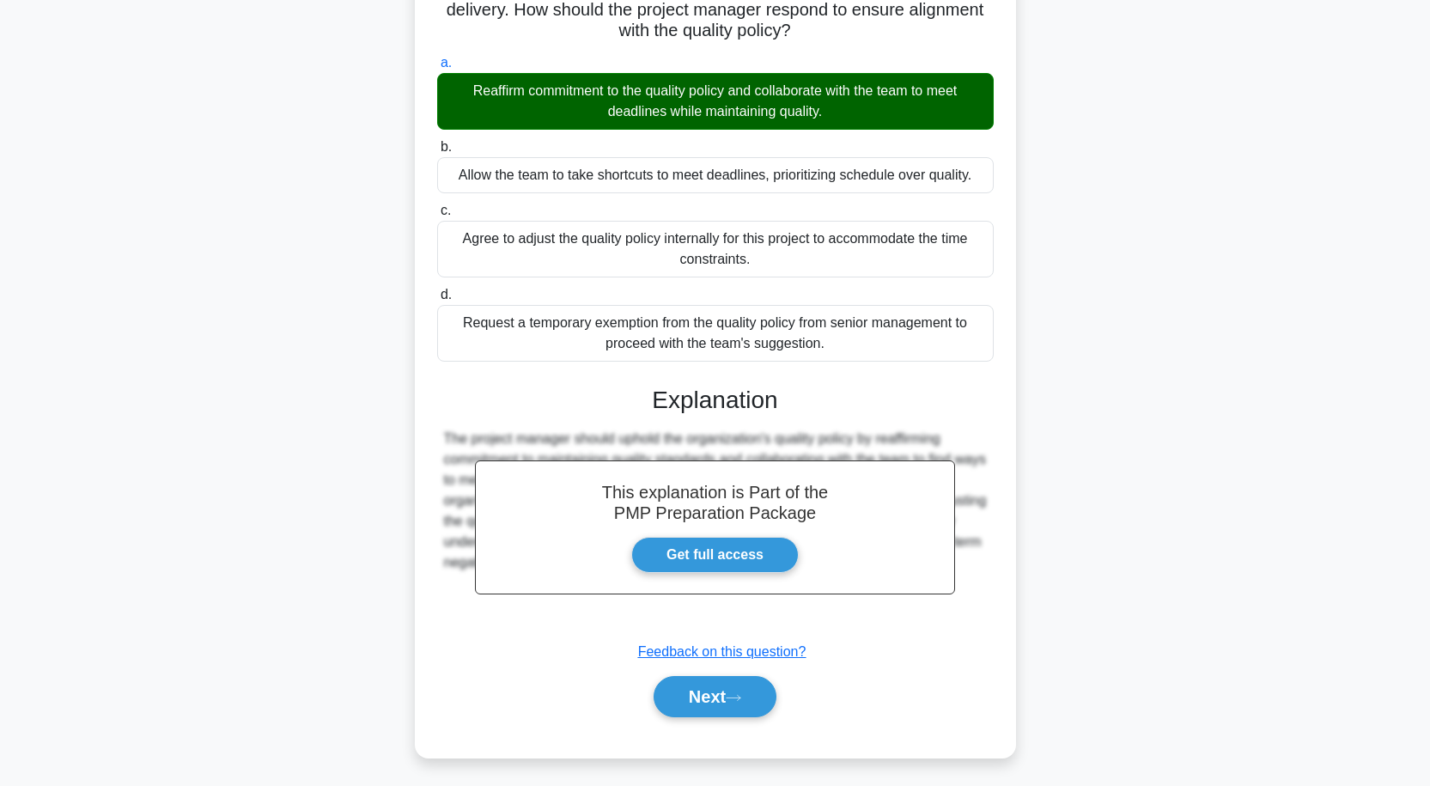
scroll to position [142, 0]
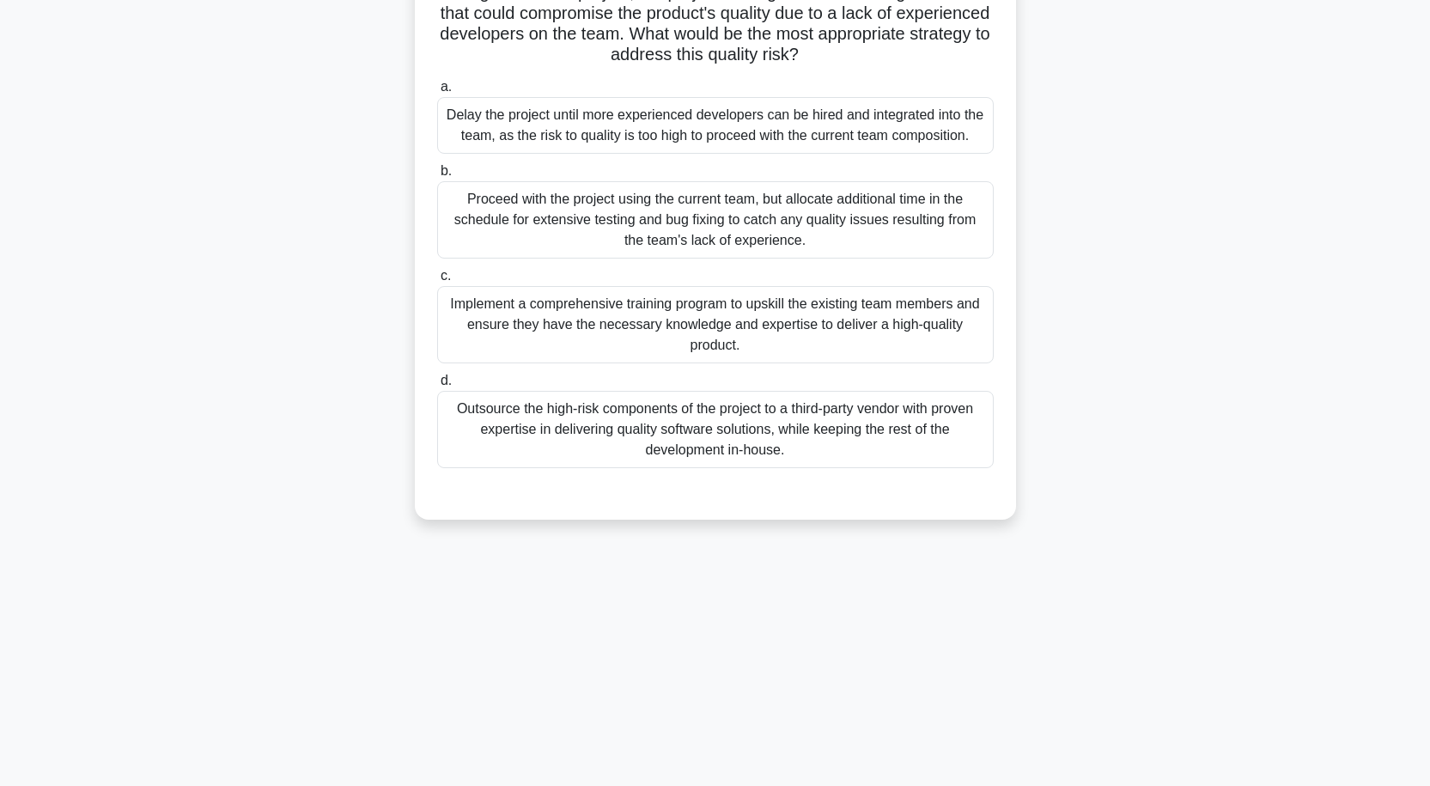
click at [719, 222] on div "Proceed with the project using the current team, but allocate additional time i…" at bounding box center [715, 219] width 556 height 77
click at [437, 177] on input "b. Proceed with the project using the current team, but allocate additional tim…" at bounding box center [437, 171] width 0 height 11
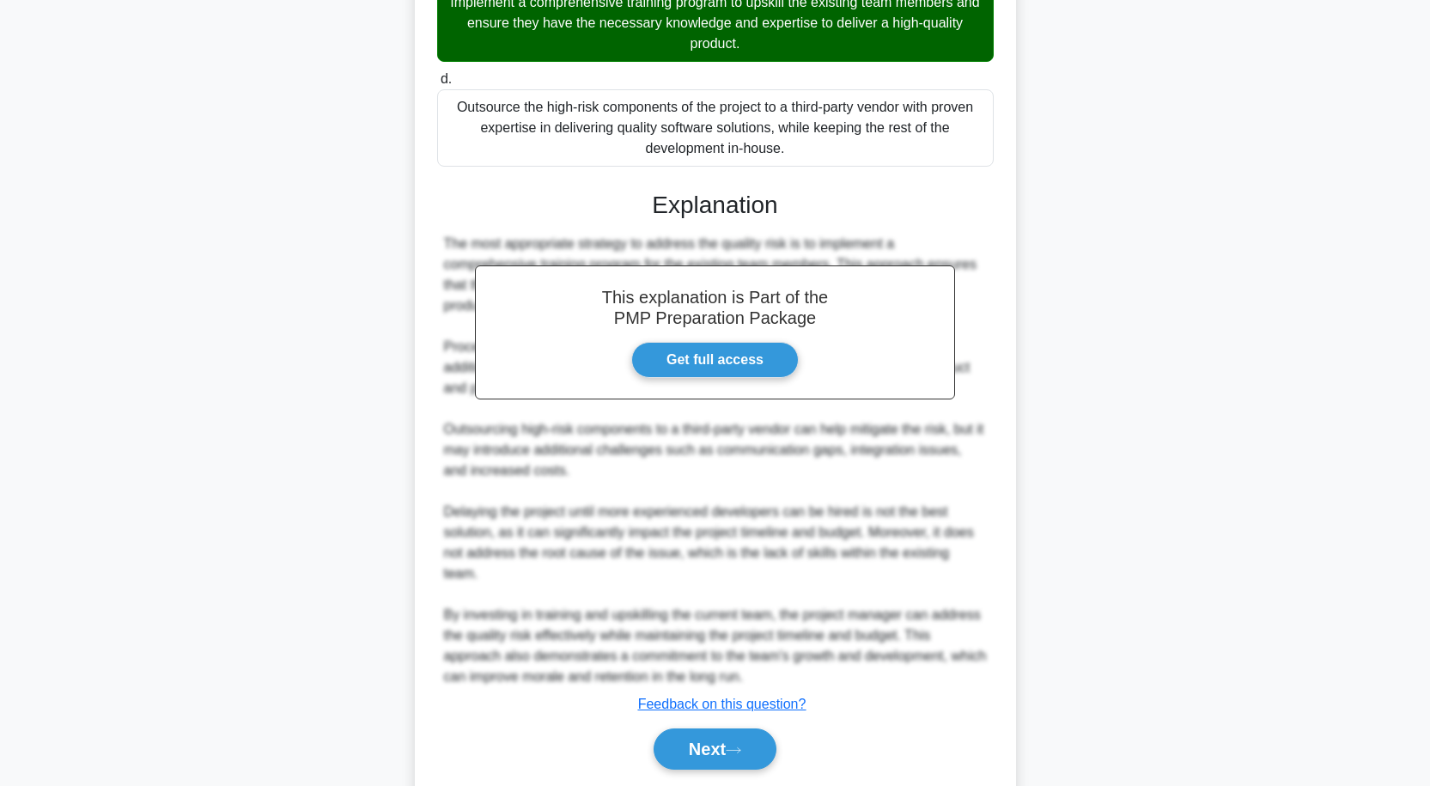
scroll to position [482, 0]
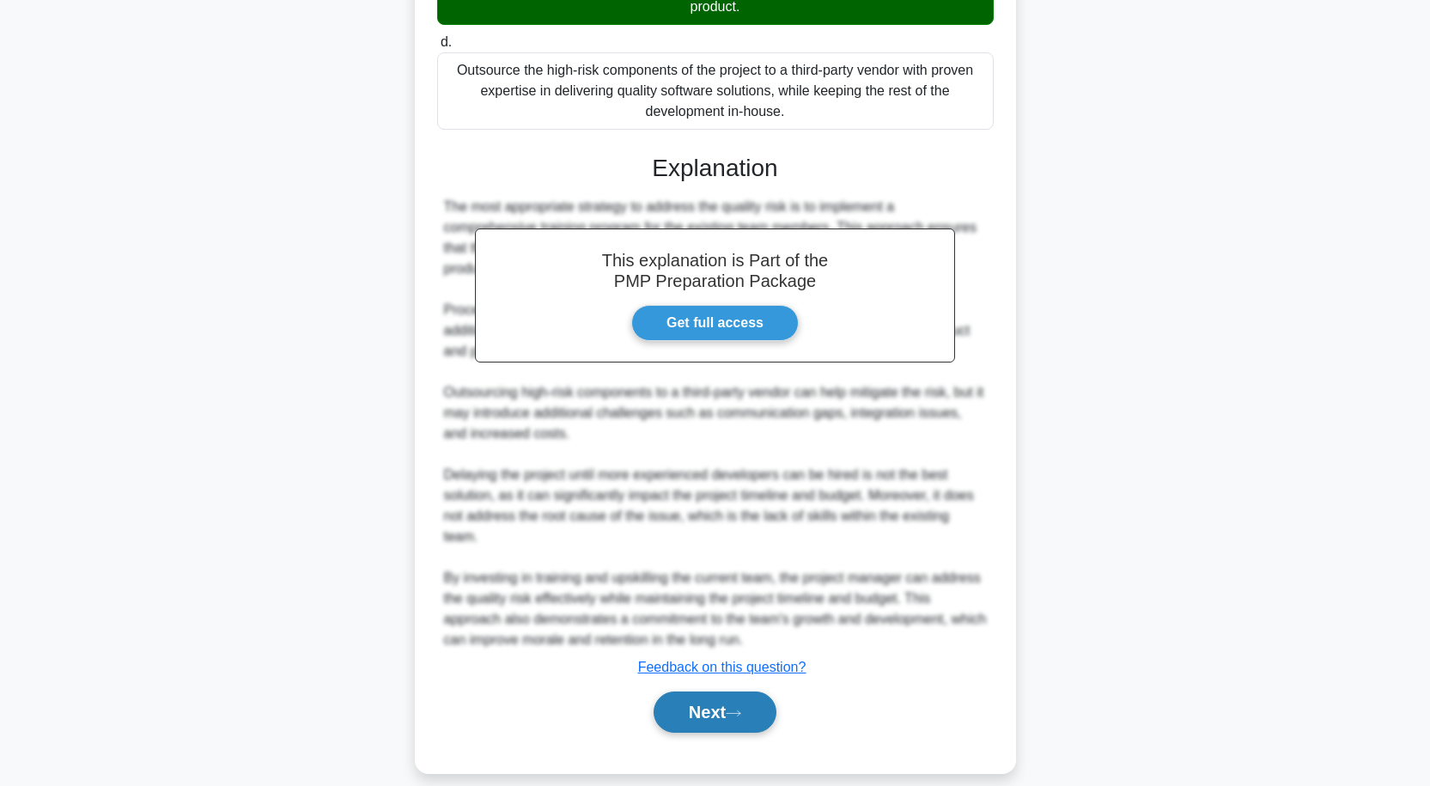
click at [737, 709] on icon at bounding box center [733, 713] width 15 height 9
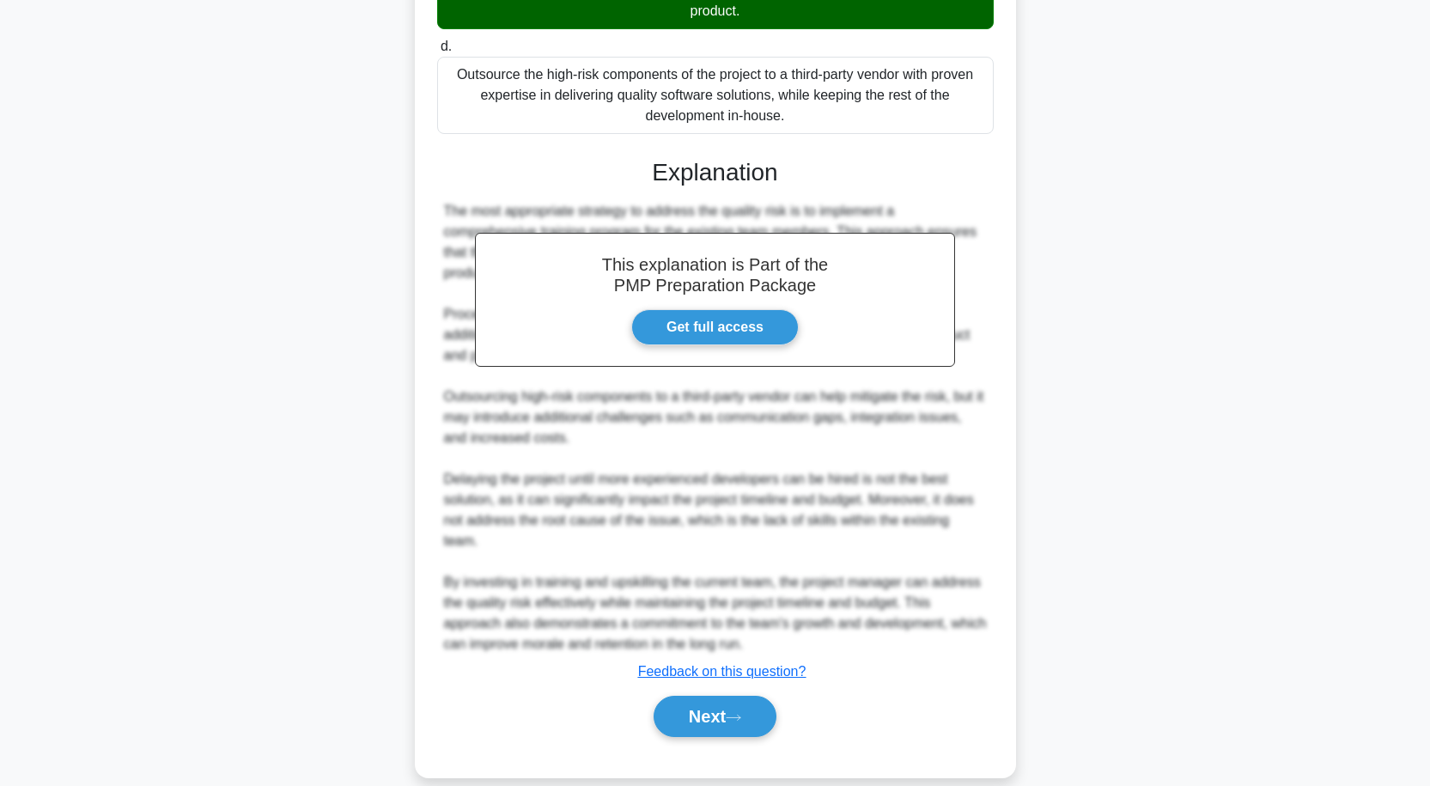
scroll to position [142, 0]
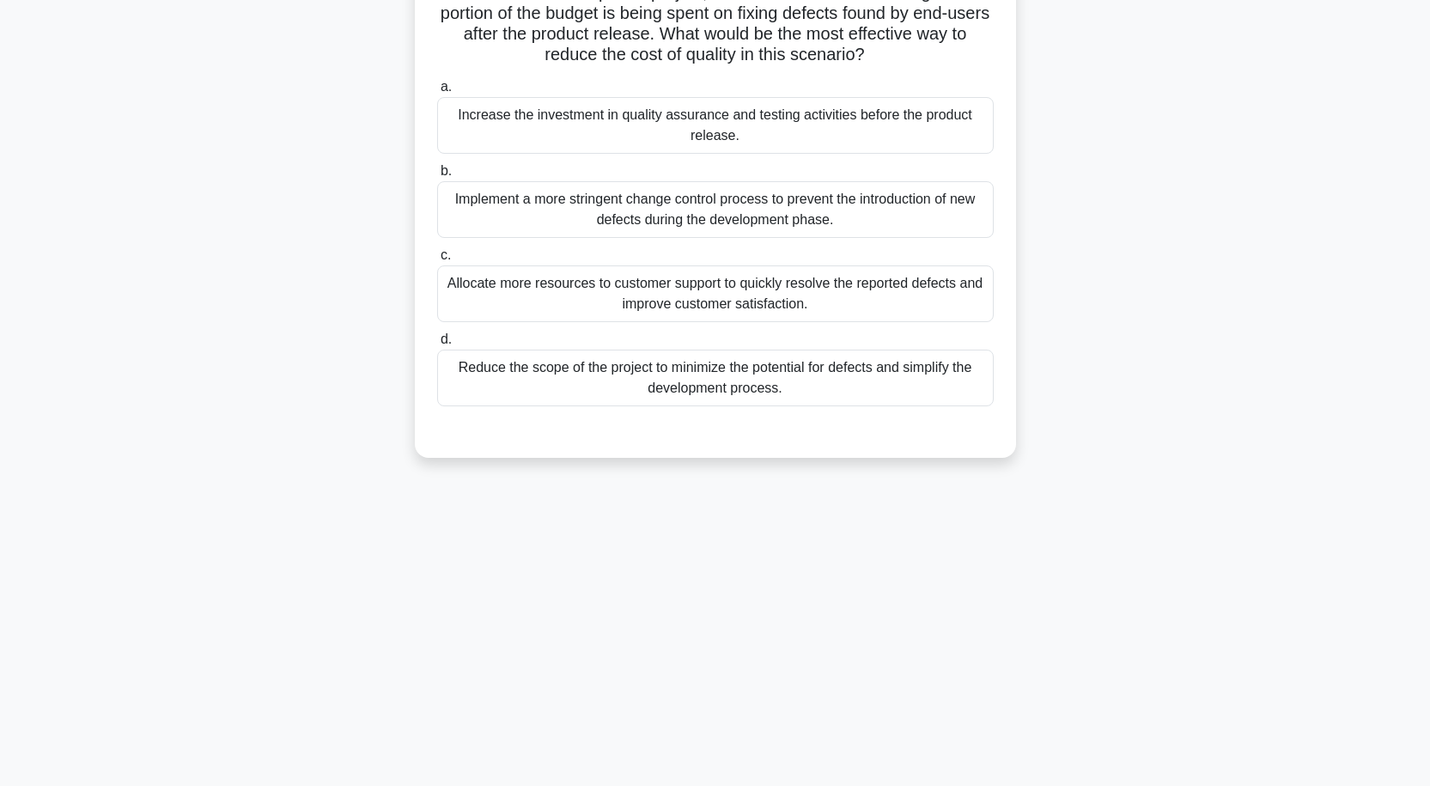
click at [739, 215] on div "Implement a more stringent change control process to prevent the introduction o…" at bounding box center [715, 209] width 556 height 57
click at [437, 177] on input "b. Implement a more stringent change control process to prevent the introductio…" at bounding box center [437, 171] width 0 height 11
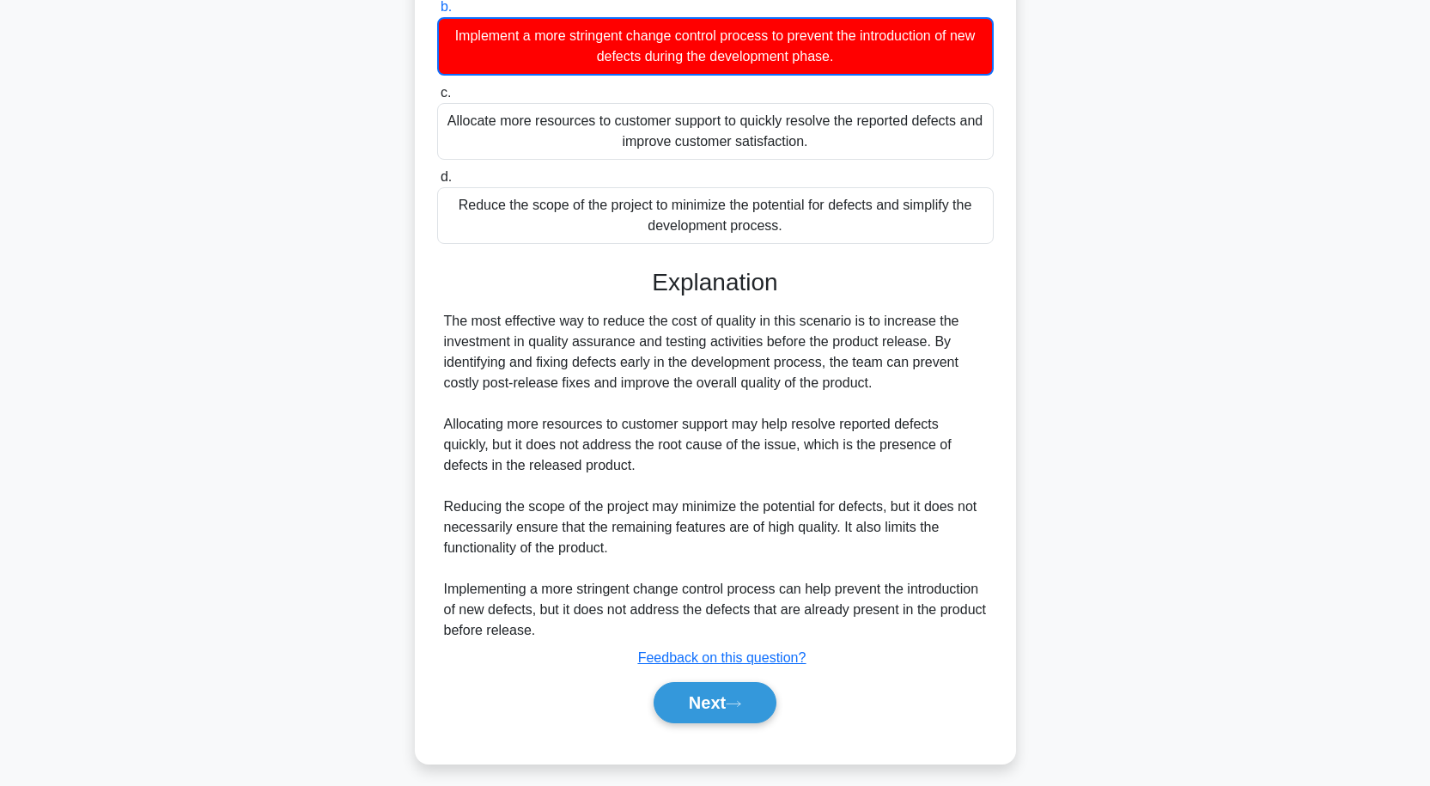
scroll to position [313, 0]
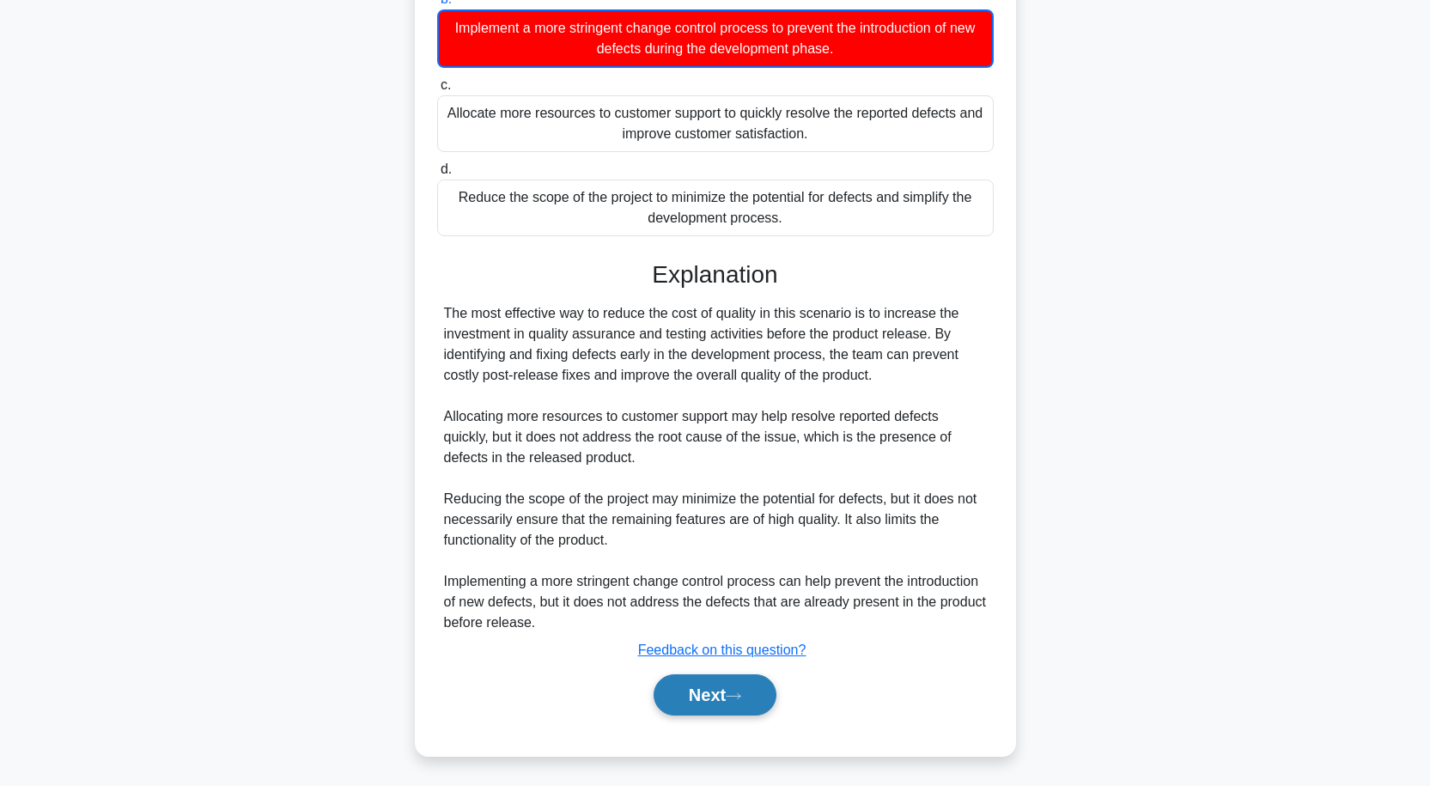
click at [745, 690] on button "Next" at bounding box center [715, 694] width 123 height 41
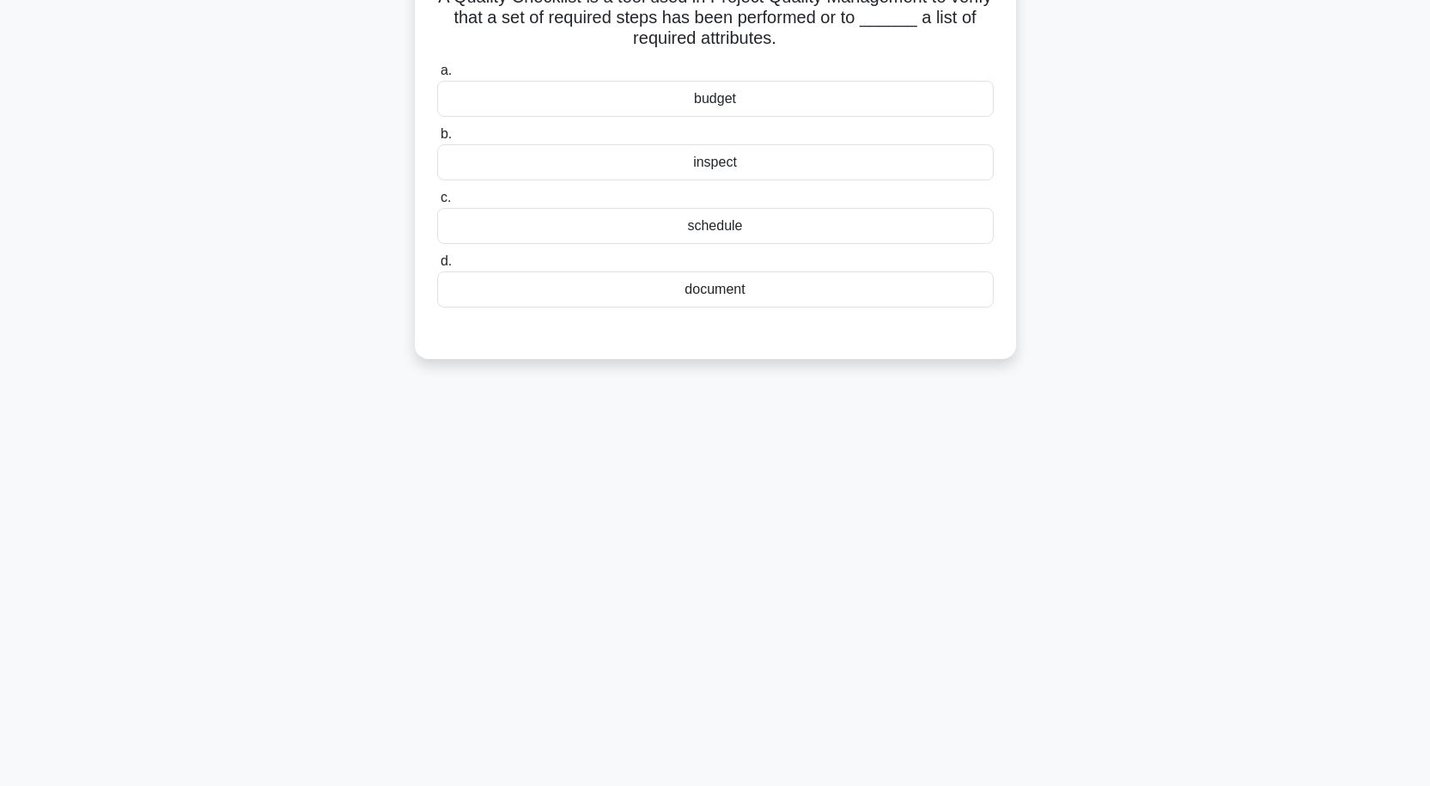
scroll to position [142, 0]
click at [757, 162] on div "inspect" at bounding box center [715, 158] width 556 height 36
click at [437, 136] on input "b. inspect" at bounding box center [437, 130] width 0 height 11
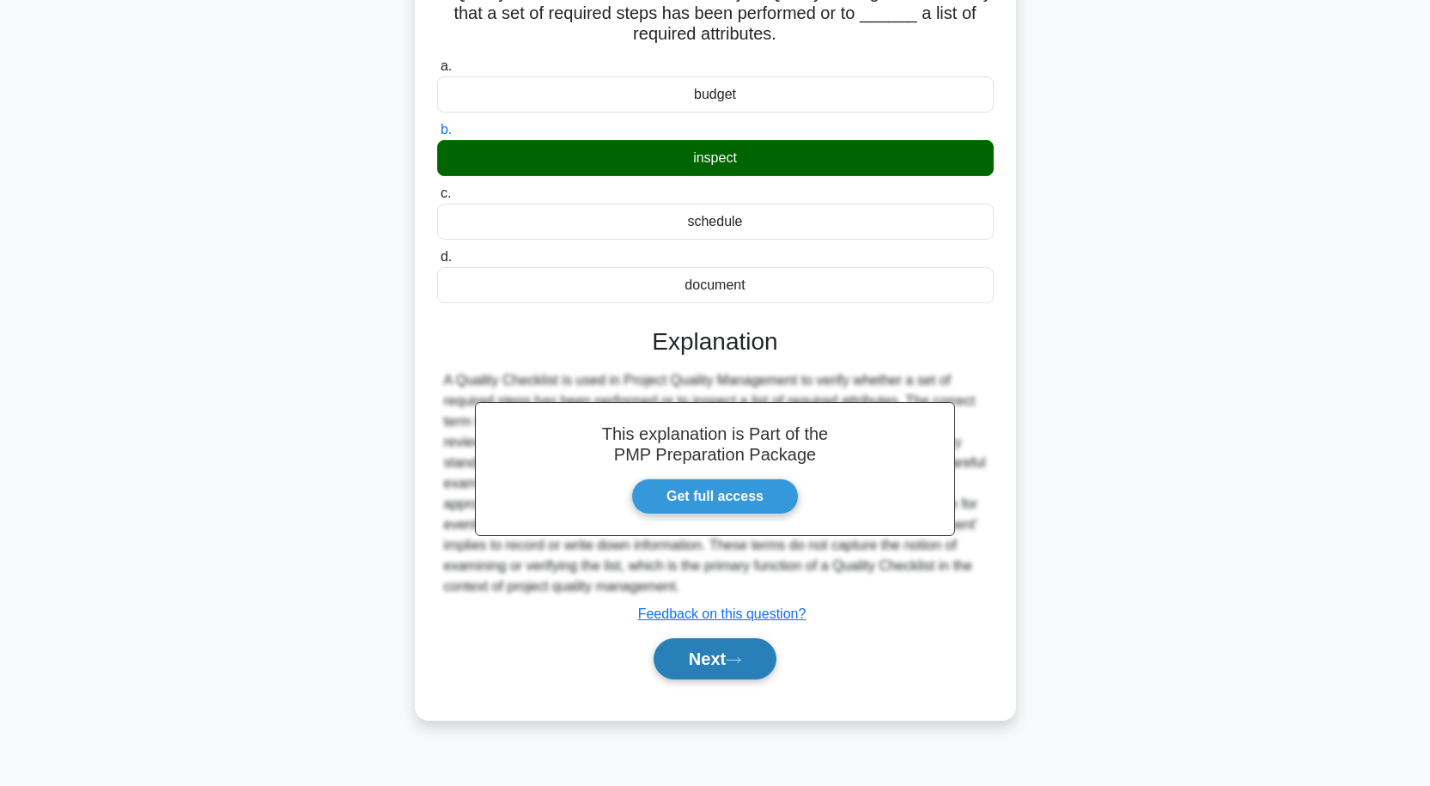
click at [769, 666] on button "Next" at bounding box center [715, 658] width 123 height 41
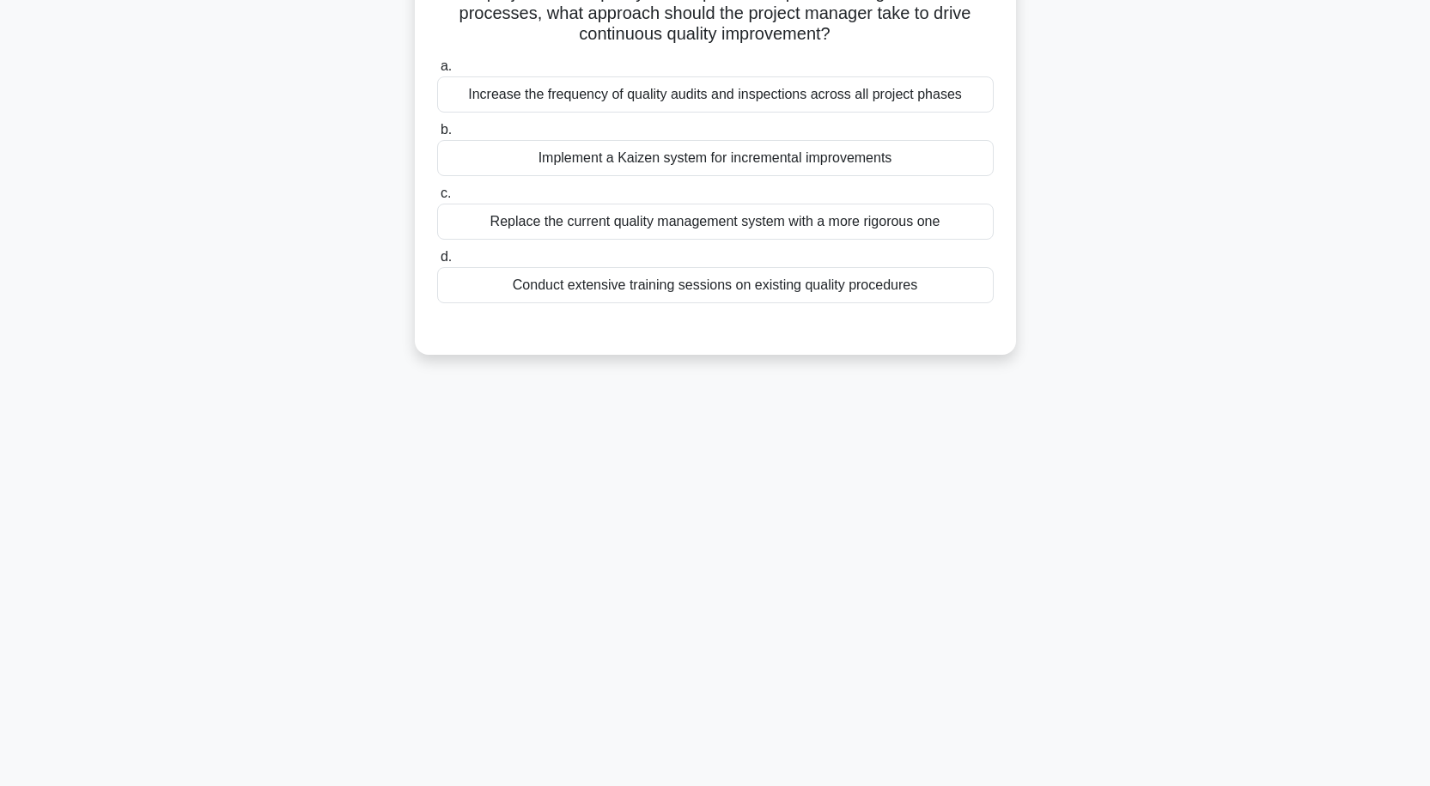
click at [797, 102] on div "Increase the frequency of quality audits and inspections across all project pha…" at bounding box center [715, 94] width 556 height 36
click at [437, 72] on input "a. Increase the frequency of quality audits and inspections across all project …" at bounding box center [437, 66] width 0 height 11
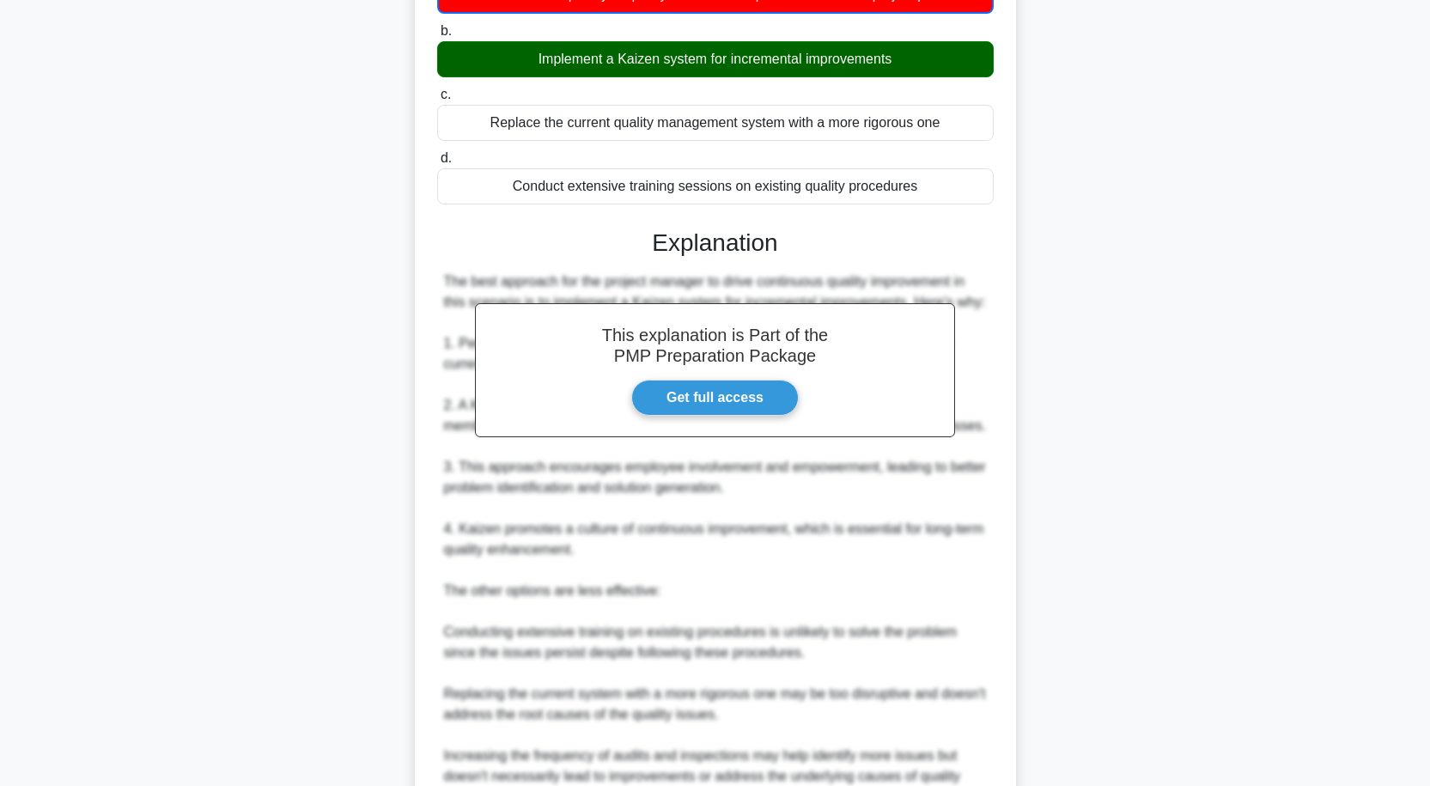
scroll to position [399, 0]
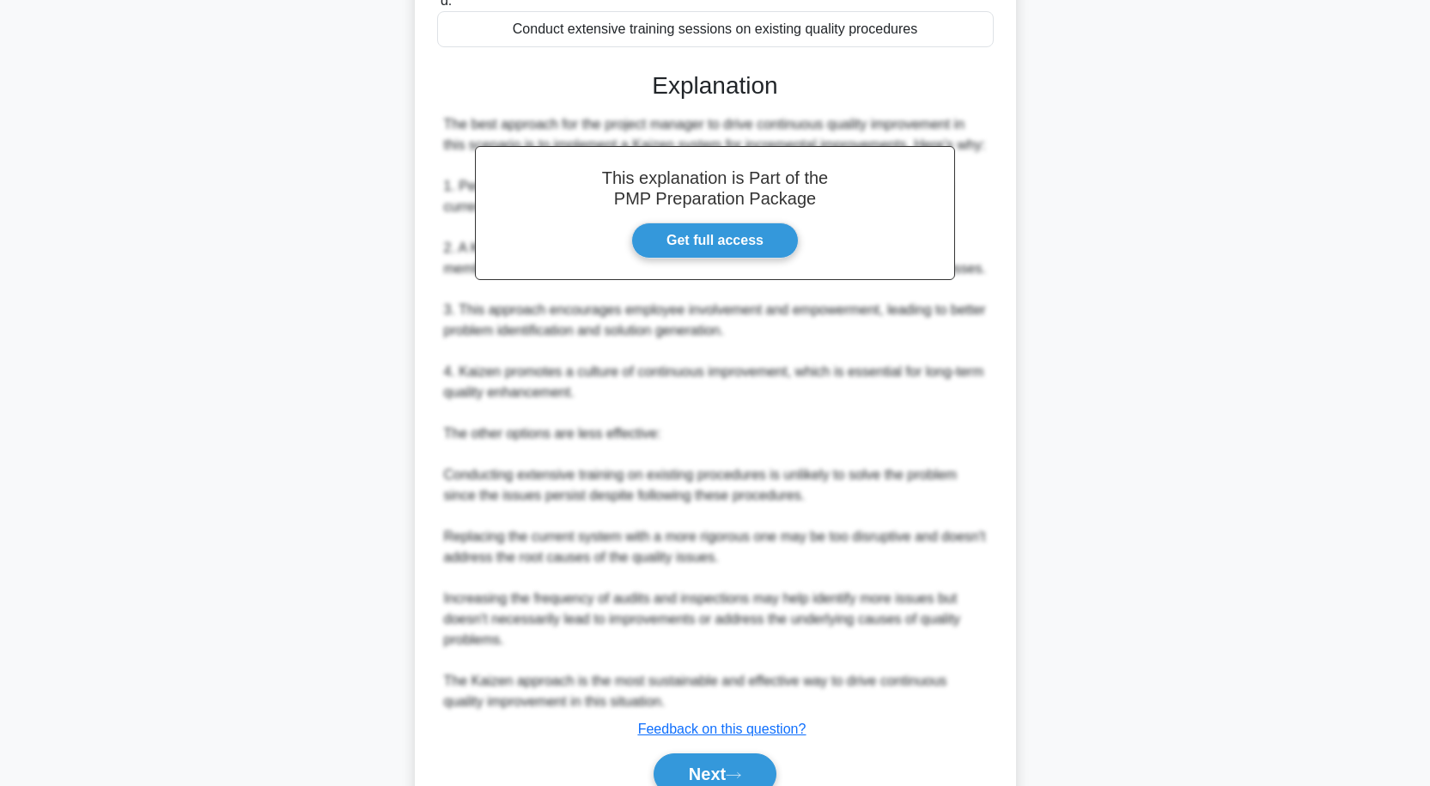
click at [746, 751] on div "Next" at bounding box center [715, 773] width 556 height 55
click at [762, 775] on button "Next" at bounding box center [715, 773] width 123 height 41
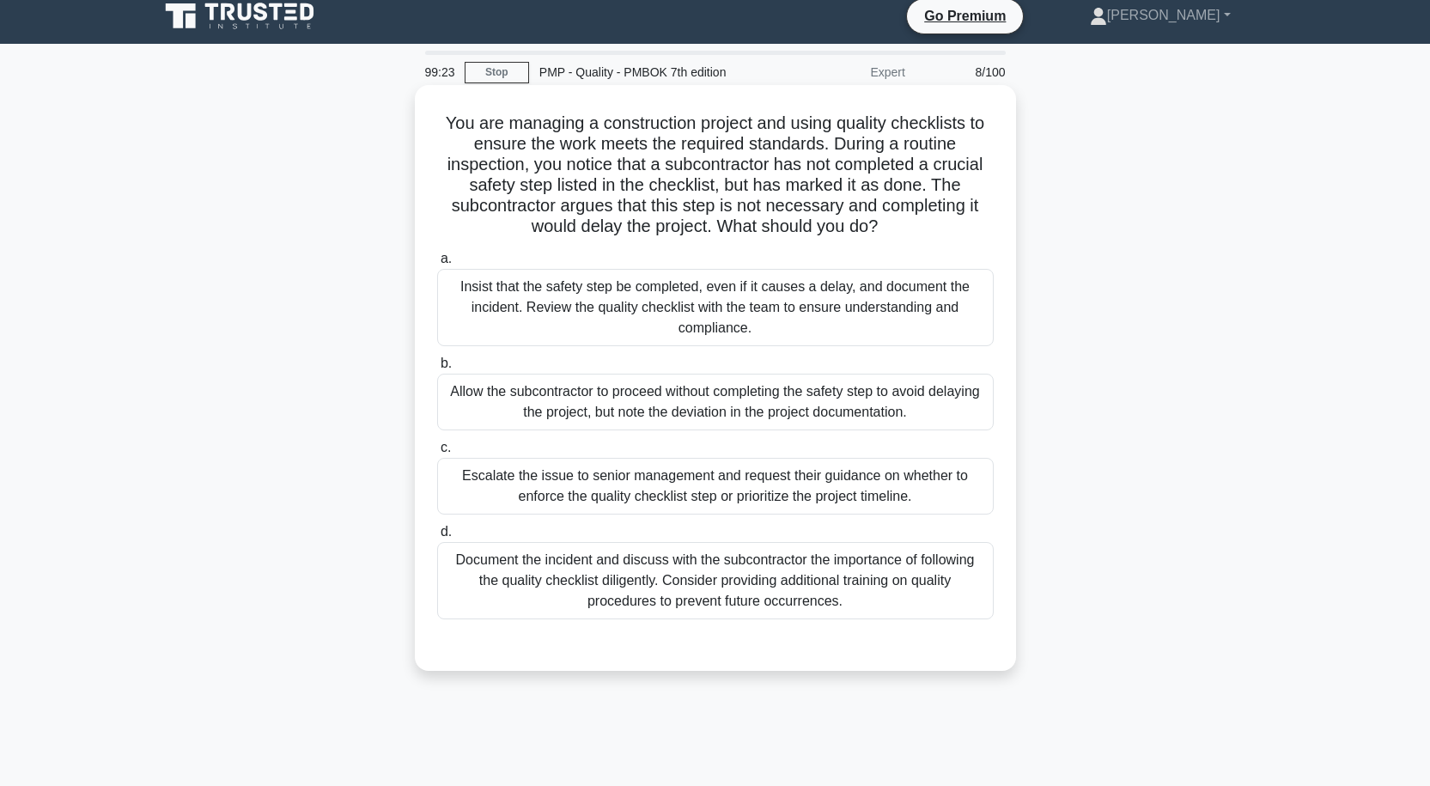
scroll to position [0, 0]
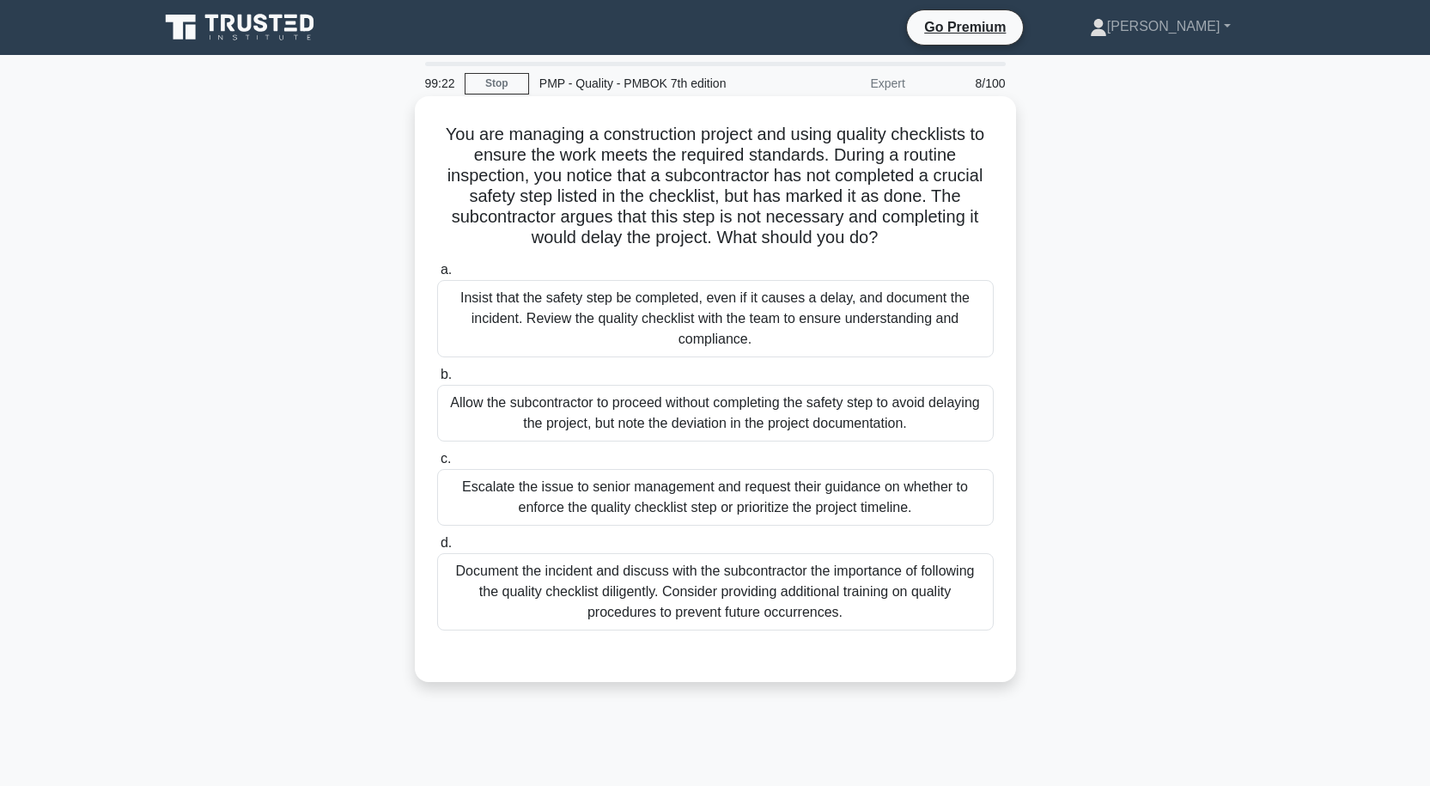
click at [732, 611] on div "Document the incident and discuss with the subcontractor the importance of foll…" at bounding box center [715, 591] width 556 height 77
click at [437, 549] on input "d. Document the incident and discuss with the subcontractor the importance of f…" at bounding box center [437, 543] width 0 height 11
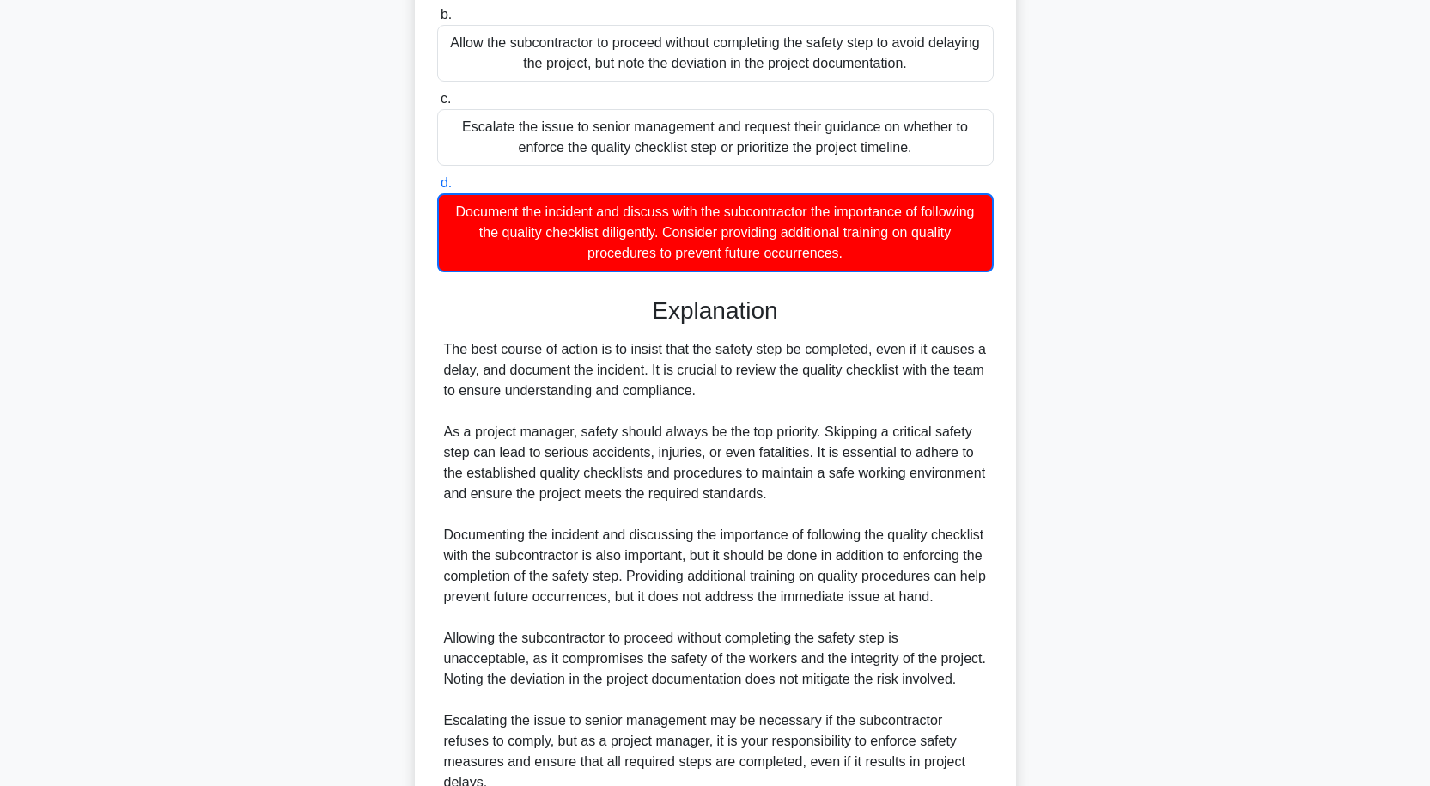
scroll to position [515, 0]
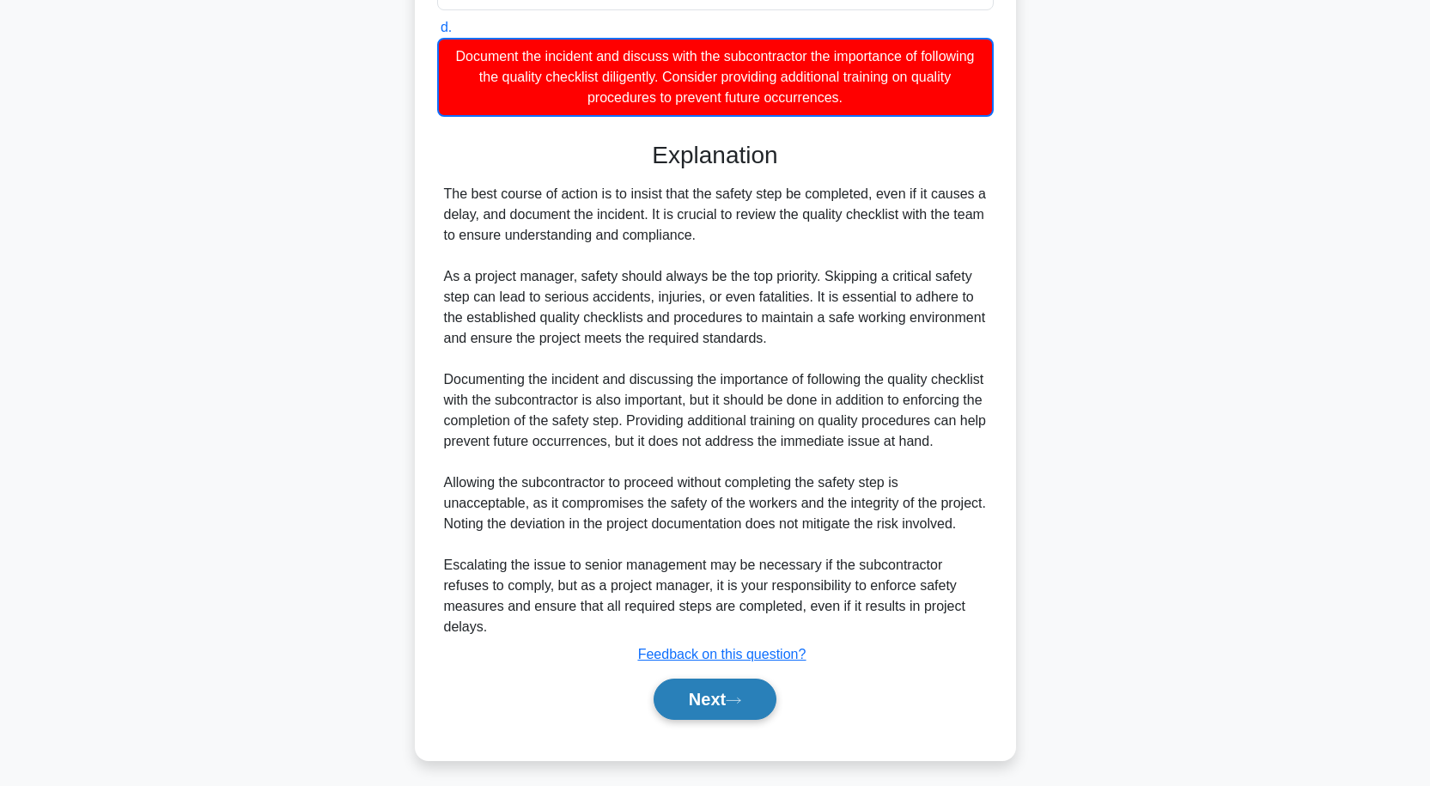
click at [732, 712] on button "Next" at bounding box center [715, 698] width 123 height 41
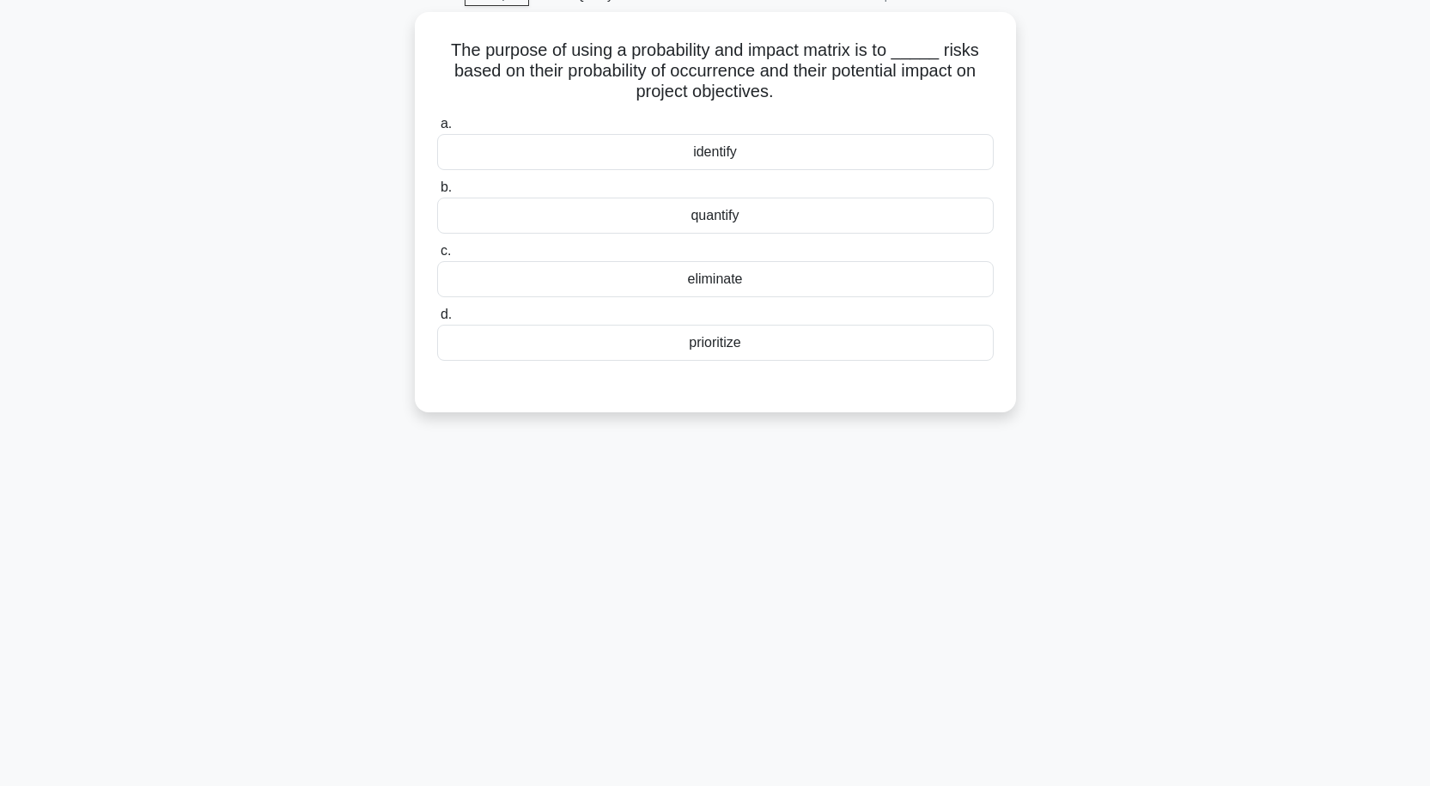
scroll to position [0, 0]
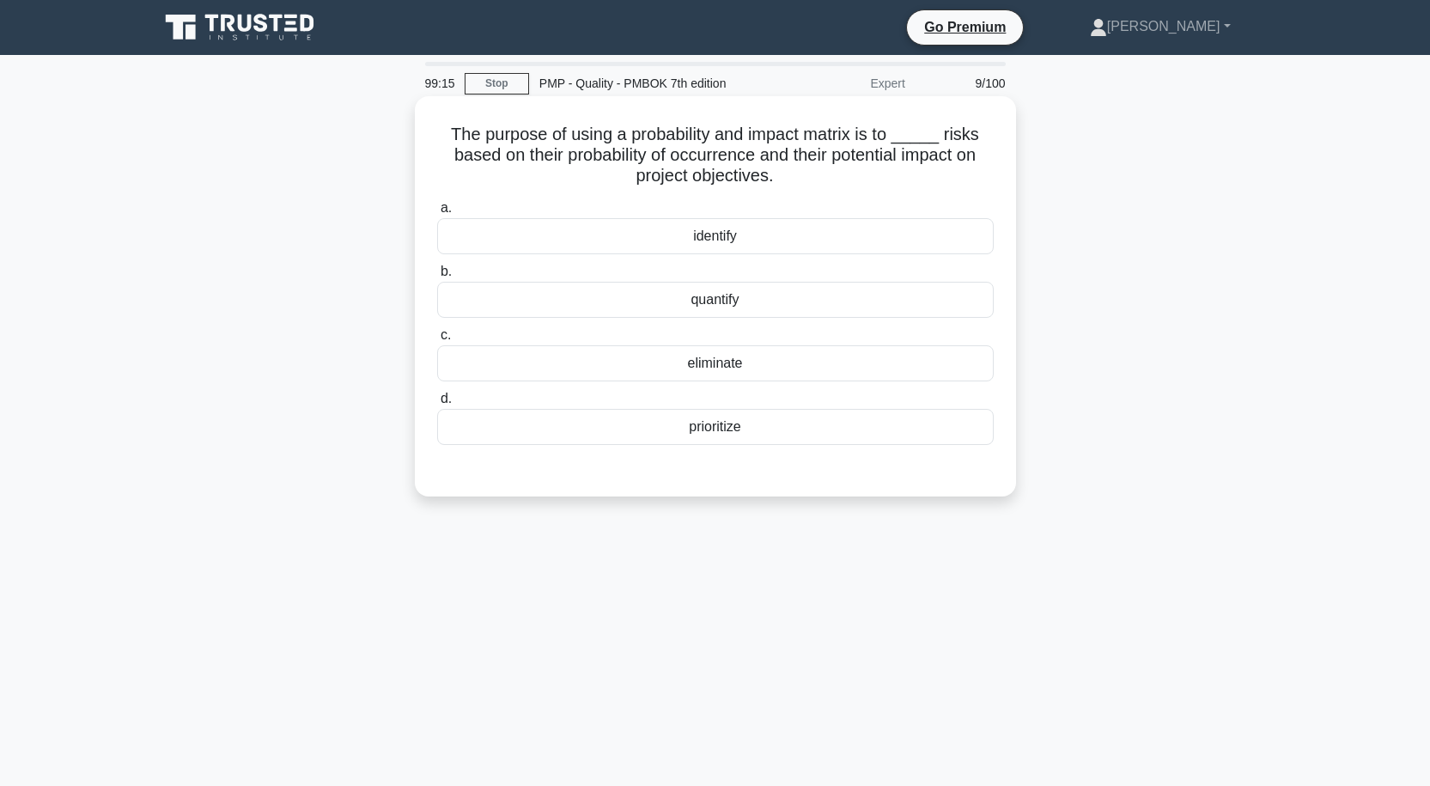
click at [736, 243] on div "identify" at bounding box center [715, 236] width 556 height 36
click at [437, 214] on input "a. identify" at bounding box center [437, 208] width 0 height 11
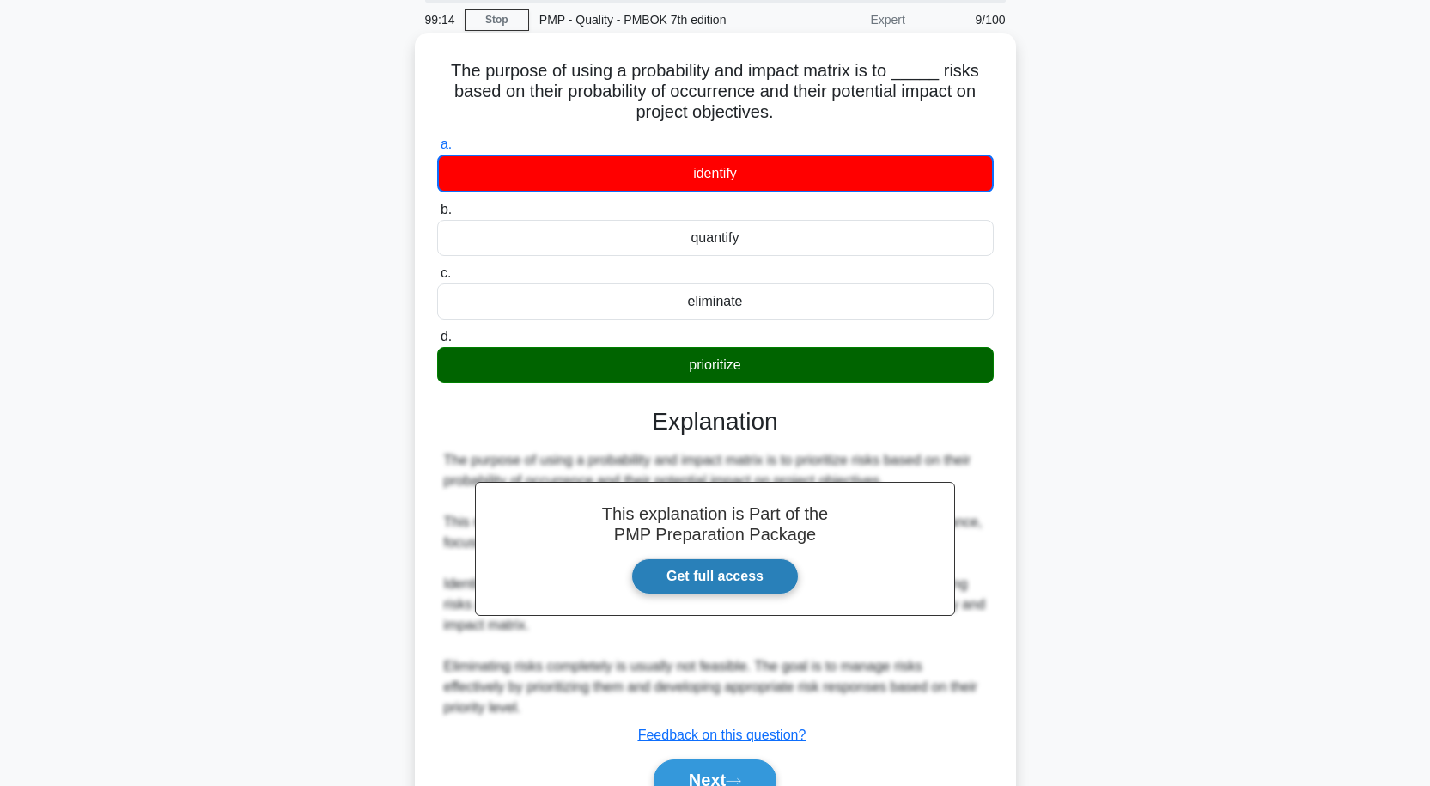
scroll to position [152, 0]
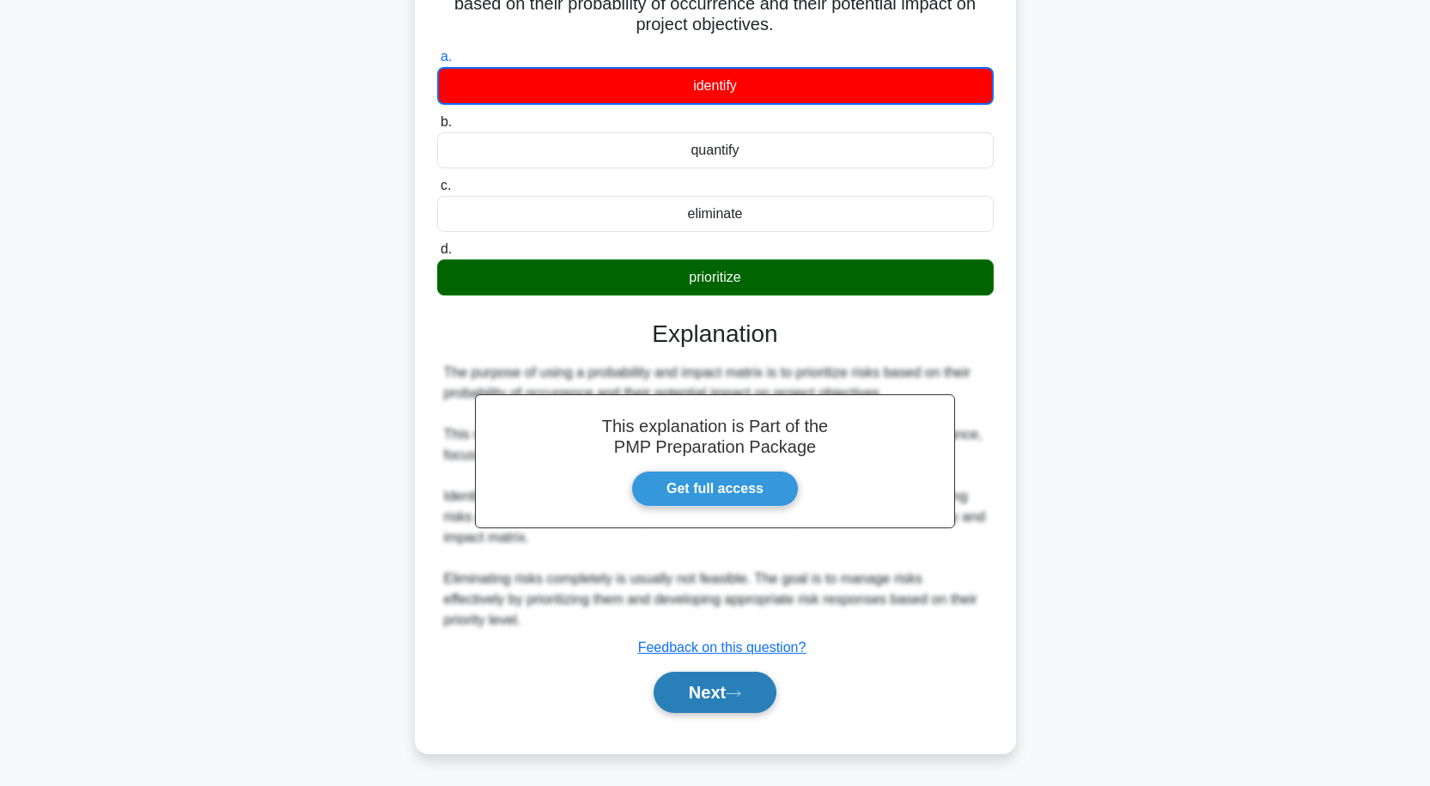
click at [721, 691] on button "Next" at bounding box center [715, 692] width 123 height 41
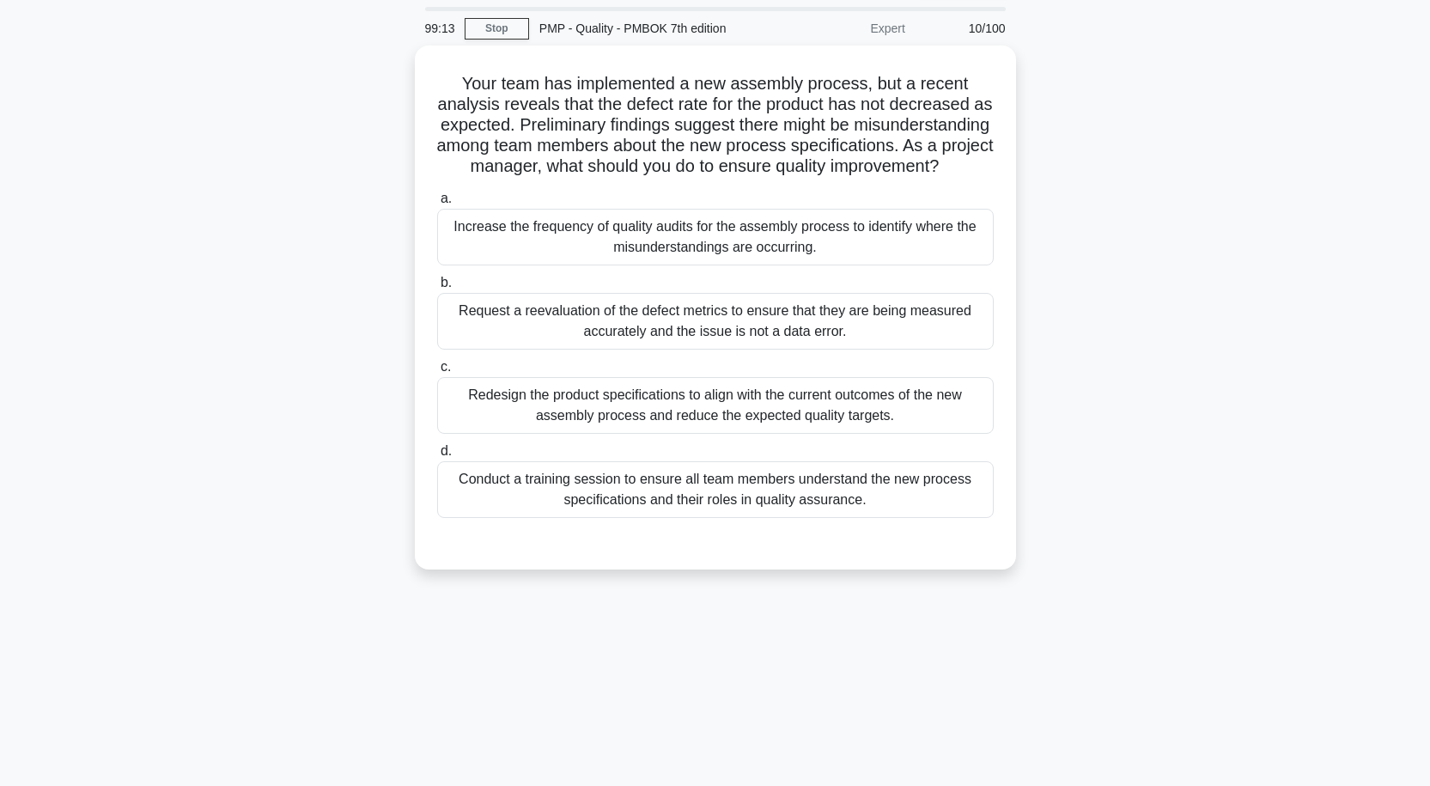
scroll to position [0, 0]
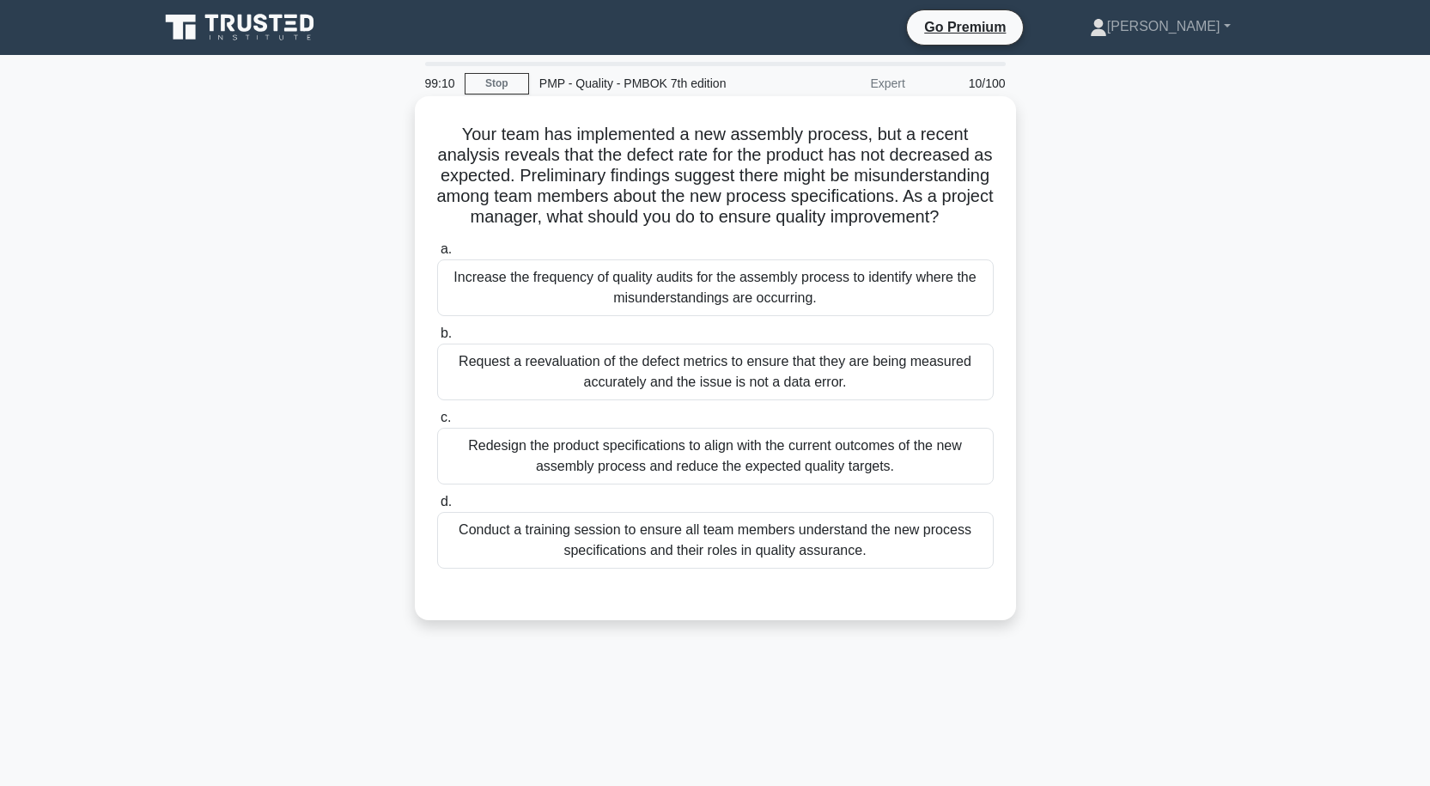
click at [778, 466] on div "Redesign the product specifications to align with the current outcomes of the n…" at bounding box center [715, 456] width 556 height 57
click at [437, 423] on input "c. Redesign the product specifications to align with the current outcomes of th…" at bounding box center [437, 417] width 0 height 11
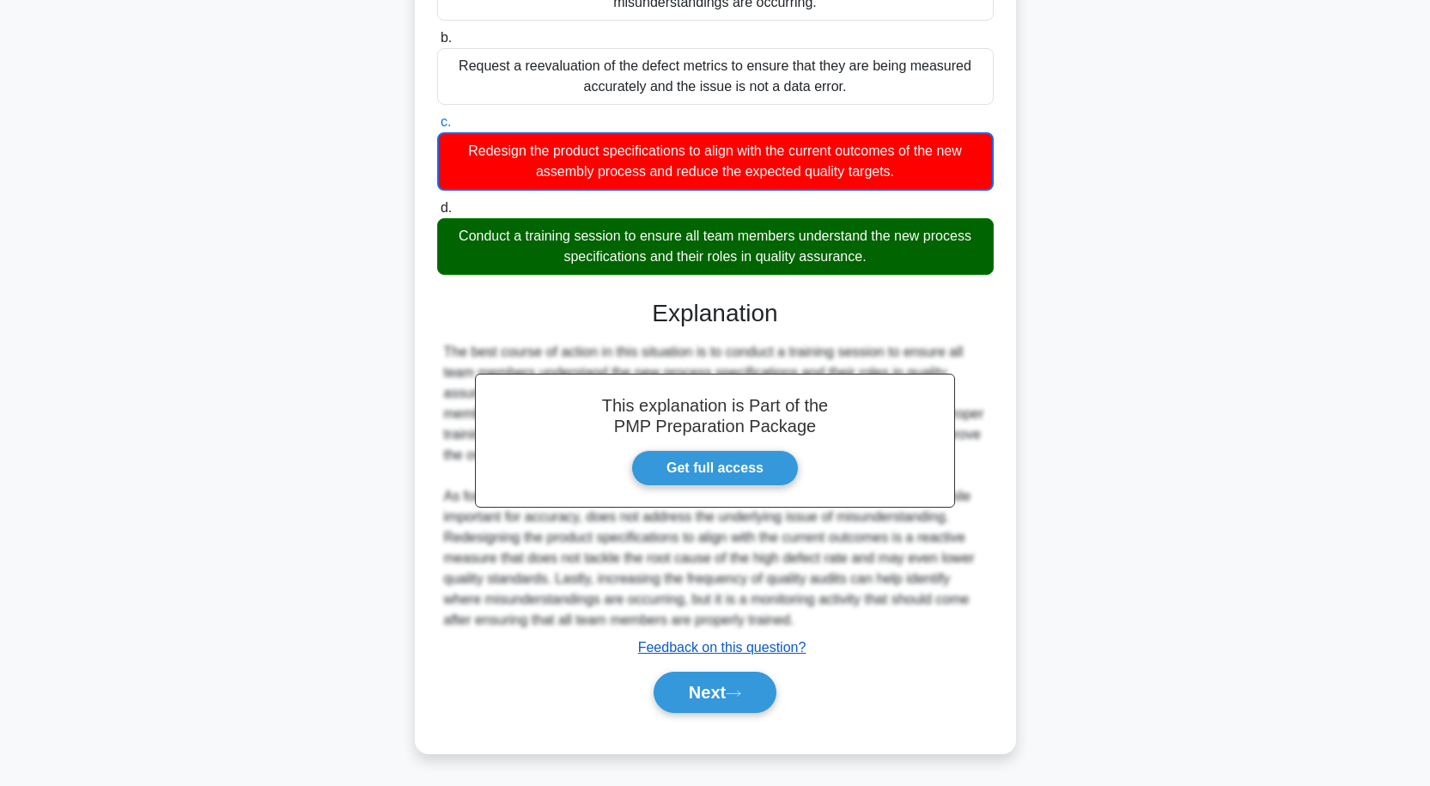
scroll to position [313, 0]
click at [733, 703] on button "Next" at bounding box center [715, 692] width 123 height 41
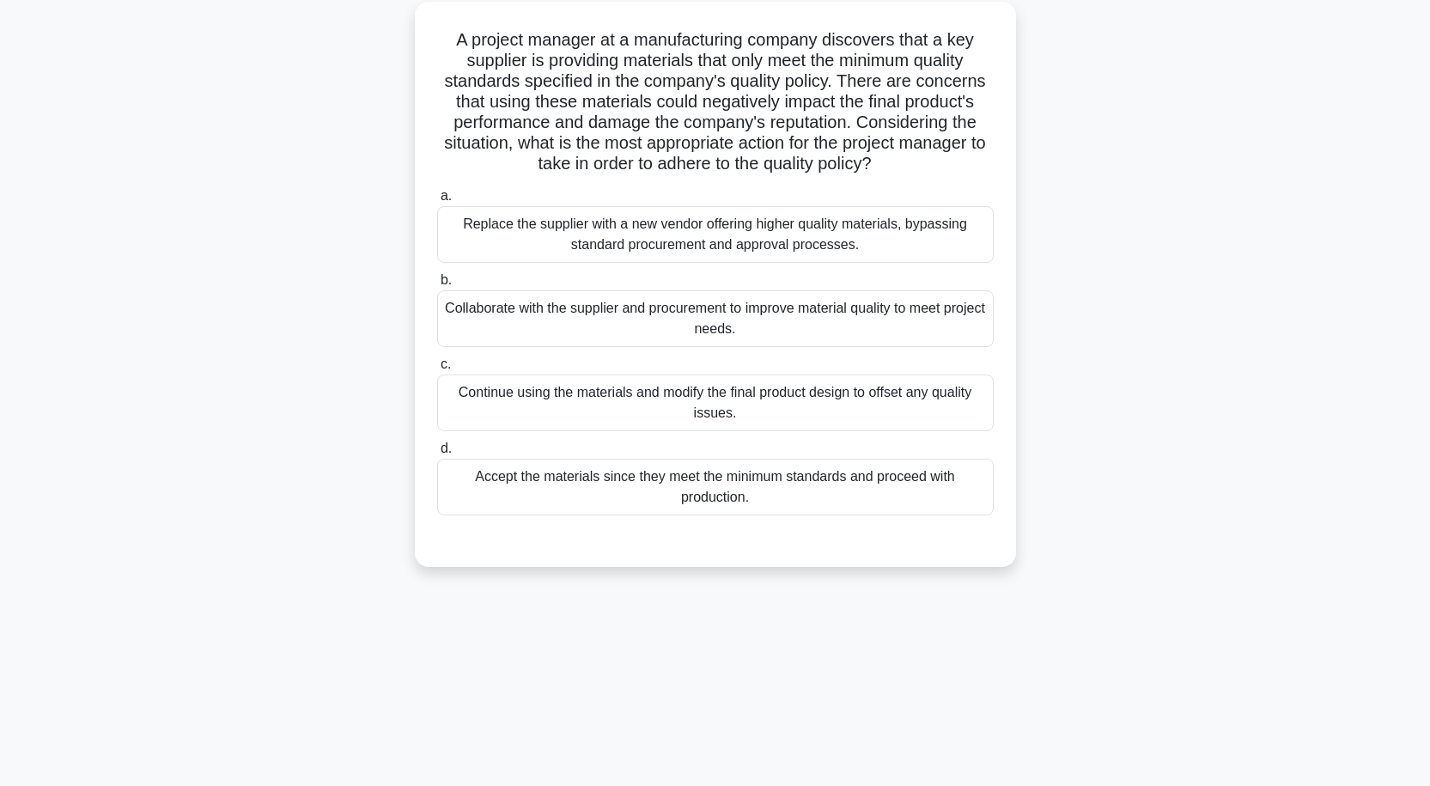
scroll to position [0, 0]
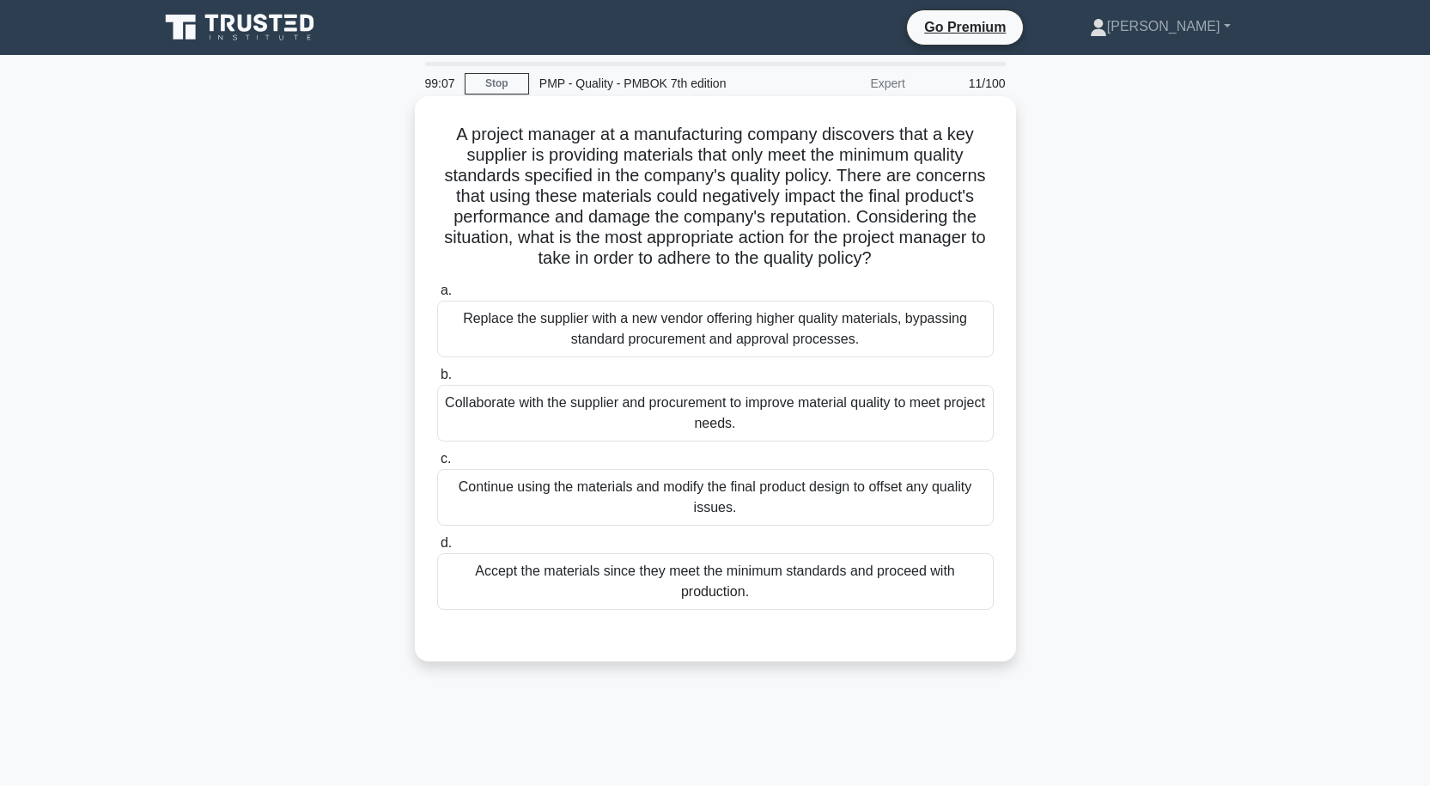
click at [755, 325] on div "Replace the supplier with a new vendor offering higher quality materials, bypas…" at bounding box center [715, 329] width 556 height 57
click at [437, 296] on input "a. Replace the supplier with a new vendor offering higher quality materials, by…" at bounding box center [437, 290] width 0 height 11
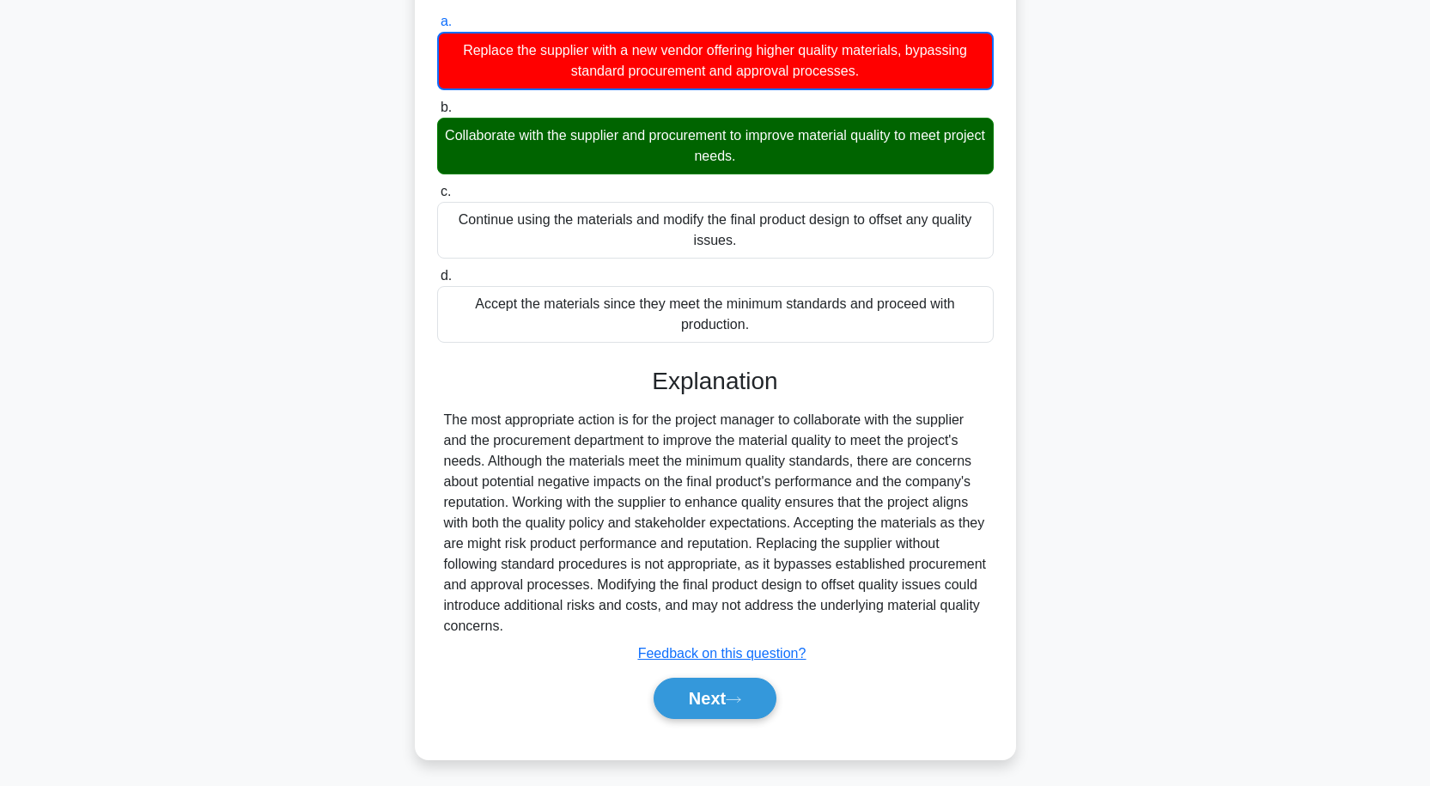
scroll to position [276, 0]
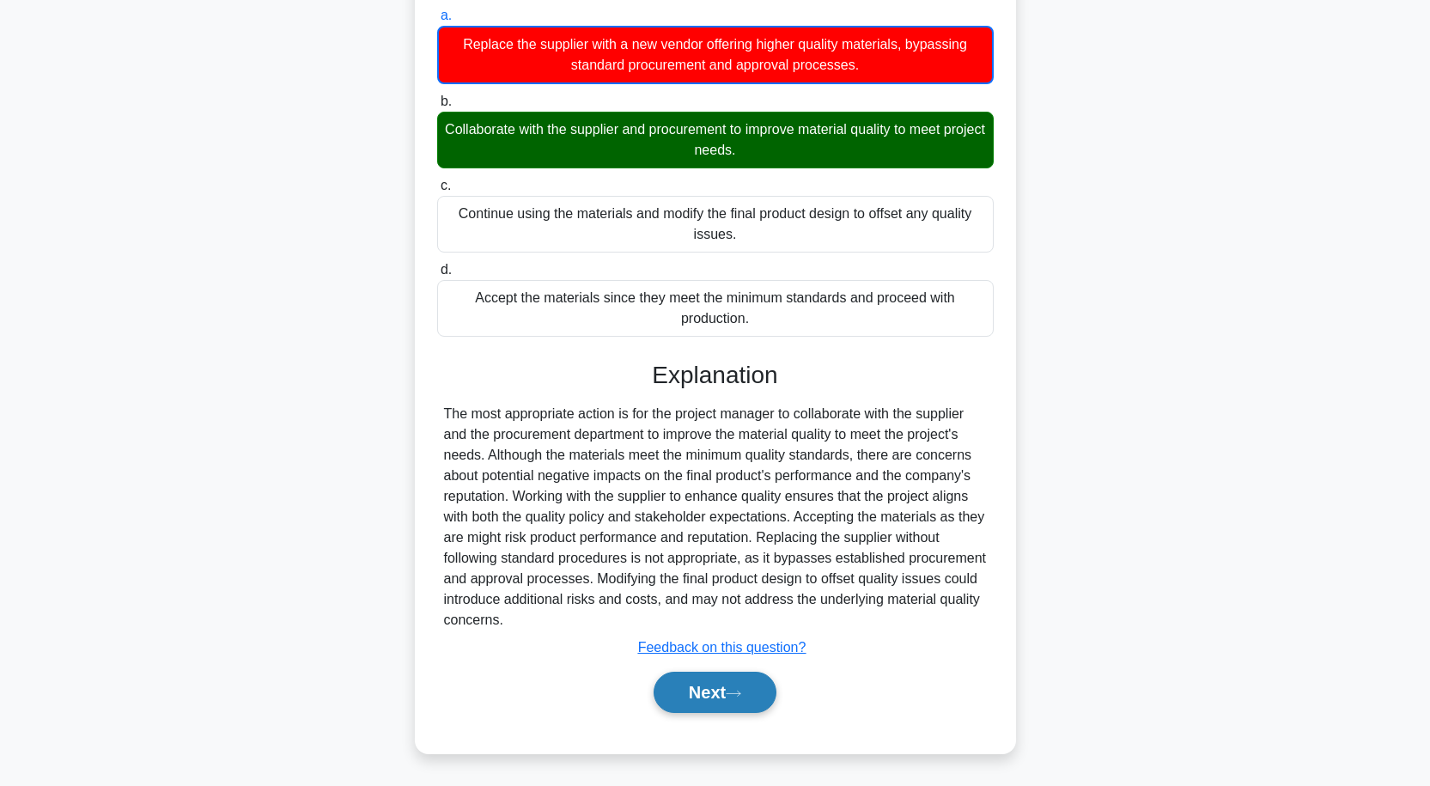
click at [739, 678] on button "Next" at bounding box center [715, 692] width 123 height 41
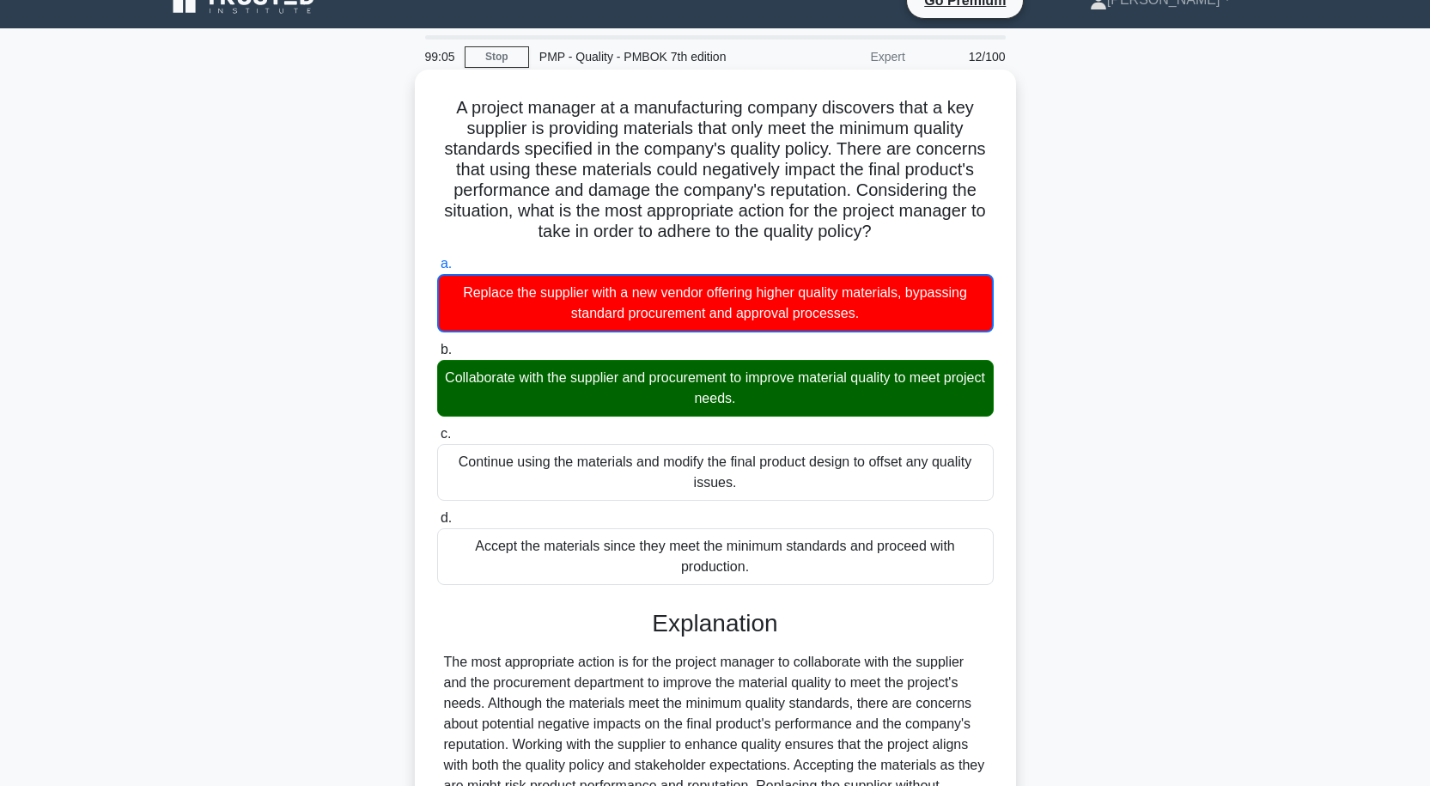
scroll to position [0, 0]
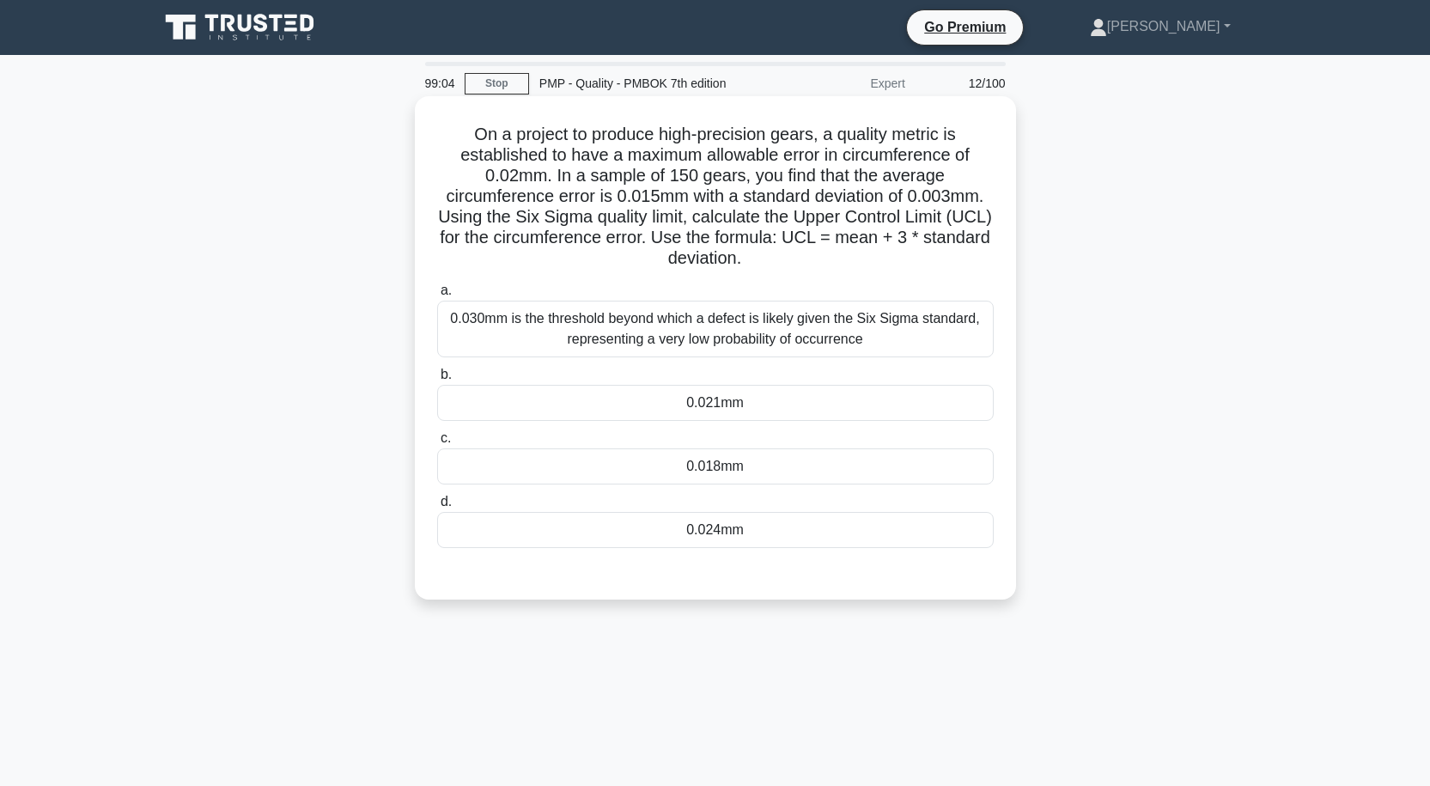
click at [750, 333] on div "0.030mm is the threshold beyond which a defect is likely given the Six Sigma st…" at bounding box center [715, 329] width 556 height 57
click at [437, 296] on input "a. 0.030mm is the threshold beyond which a defect is likely given the Six Sigma…" at bounding box center [437, 290] width 0 height 11
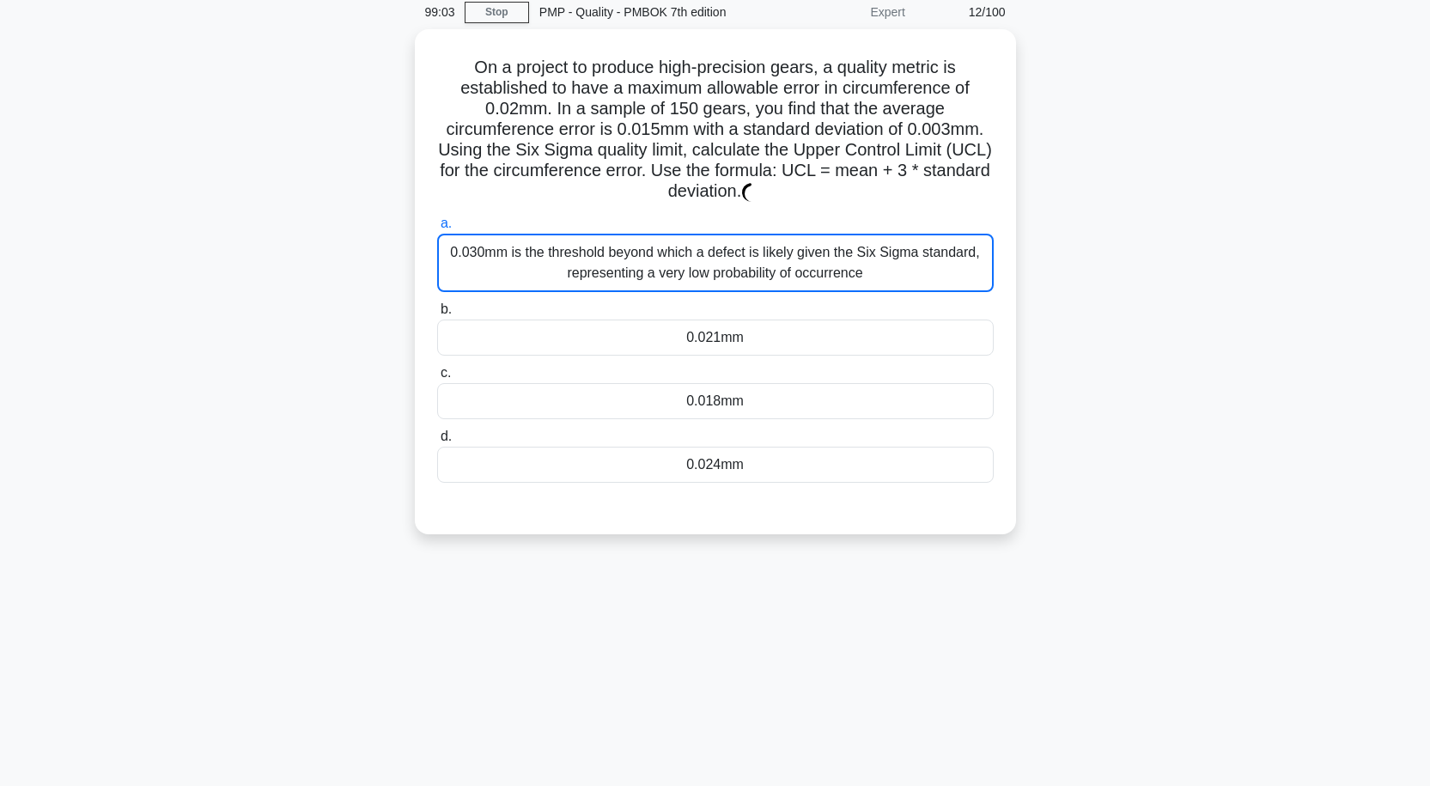
scroll to position [142, 0]
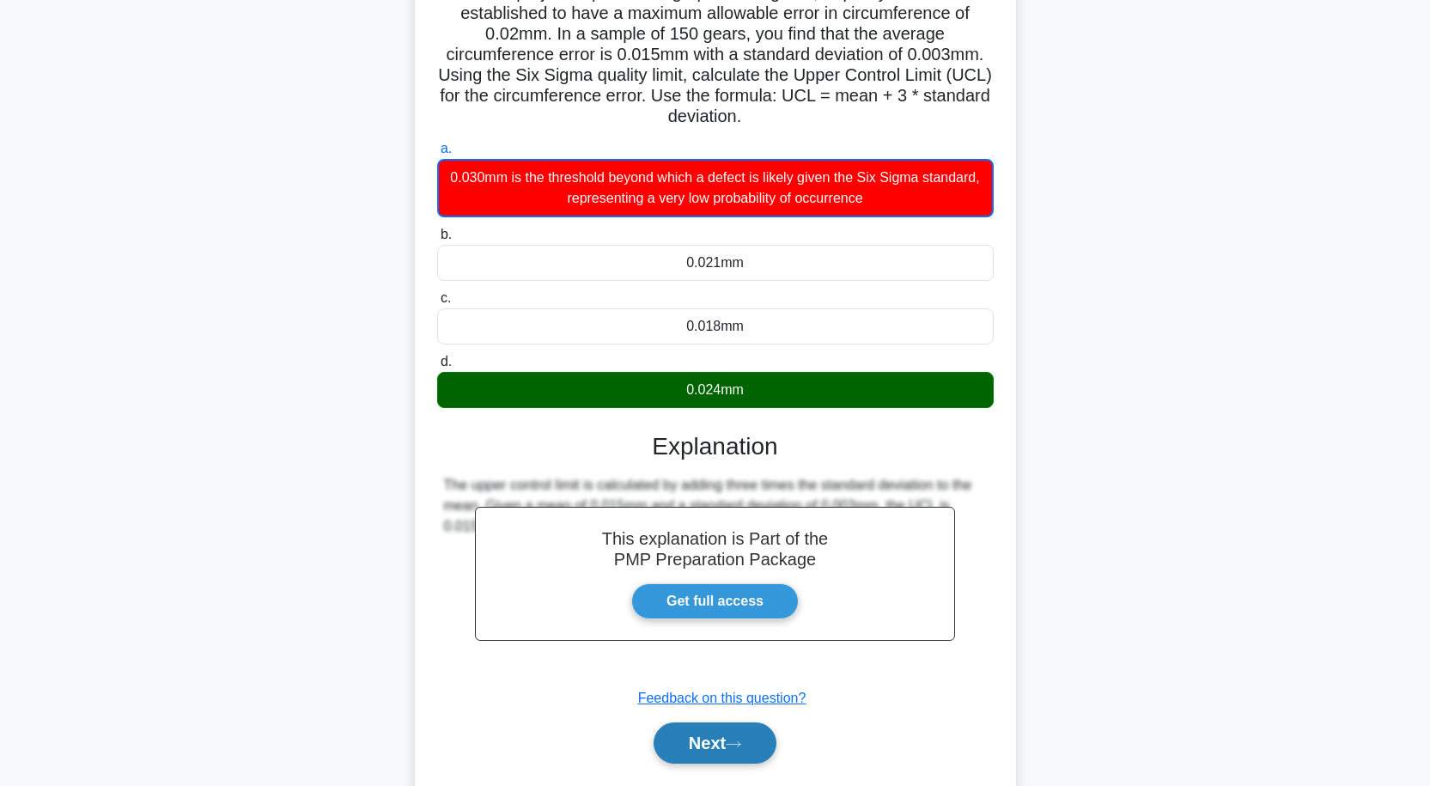
click at [698, 739] on button "Next" at bounding box center [715, 742] width 123 height 41
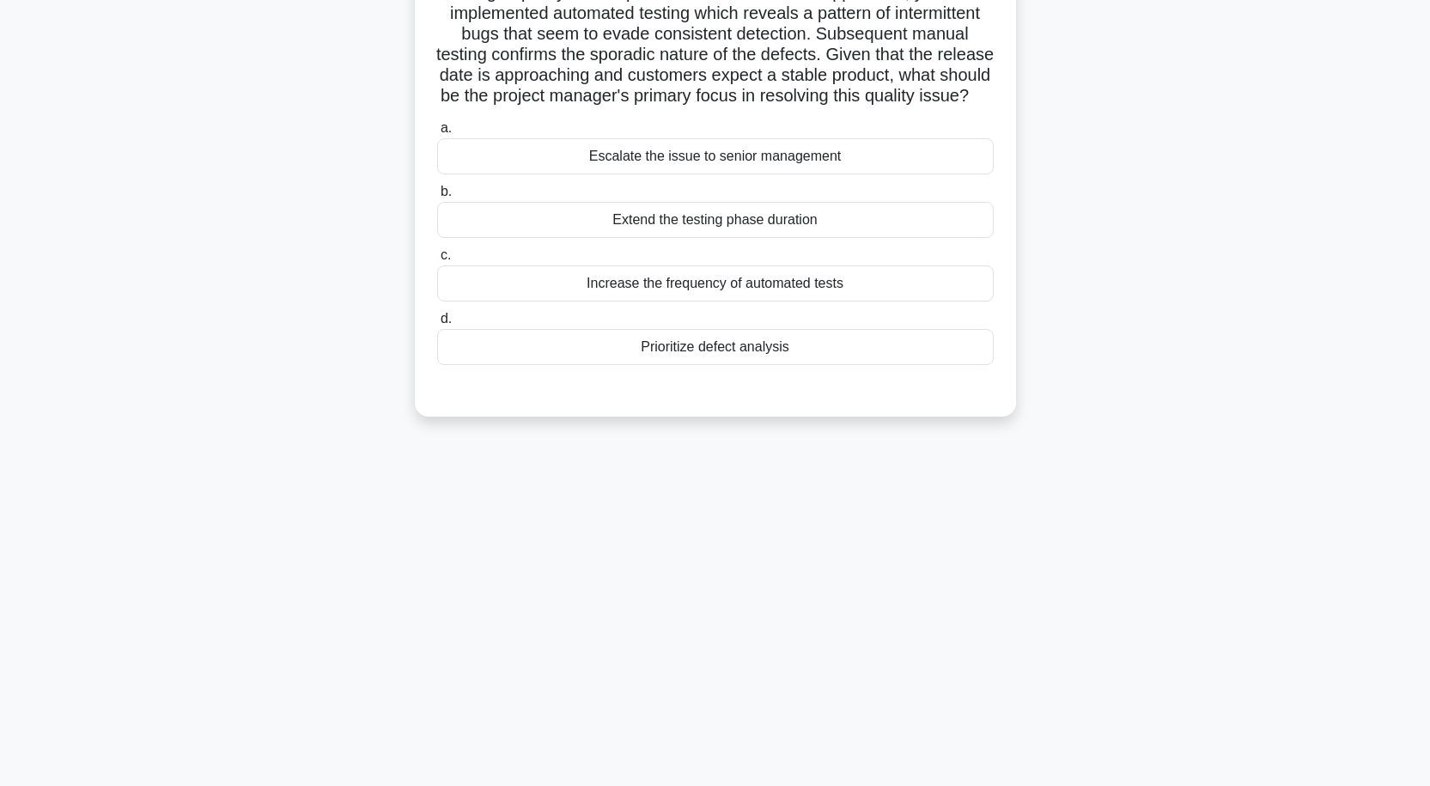
click at [733, 297] on div "Increase the frequency of automated tests" at bounding box center [715, 283] width 556 height 36
click at [437, 261] on input "c. Increase the frequency of automated tests" at bounding box center [437, 255] width 0 height 11
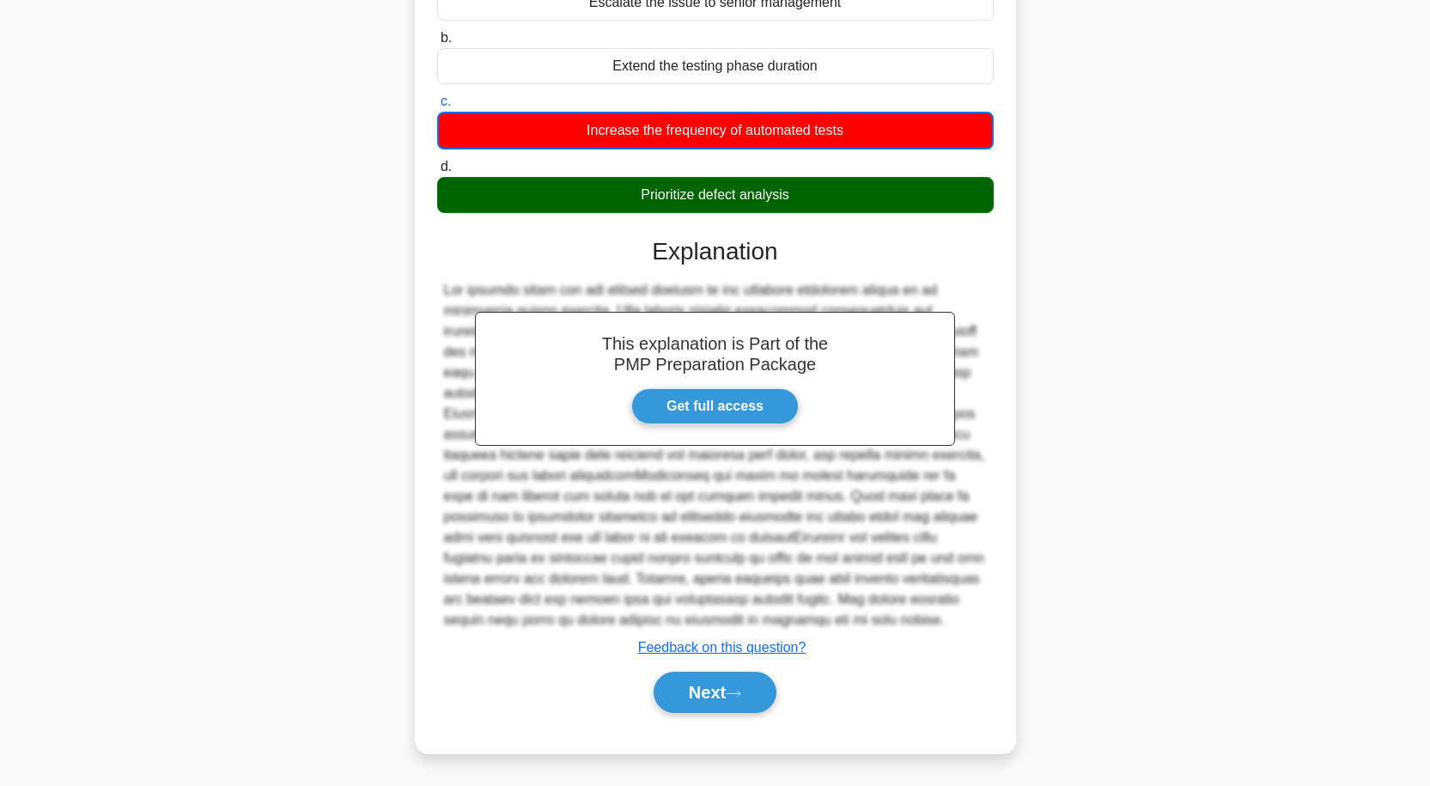
scroll to position [317, 0]
click at [703, 692] on button "Next" at bounding box center [715, 692] width 123 height 41
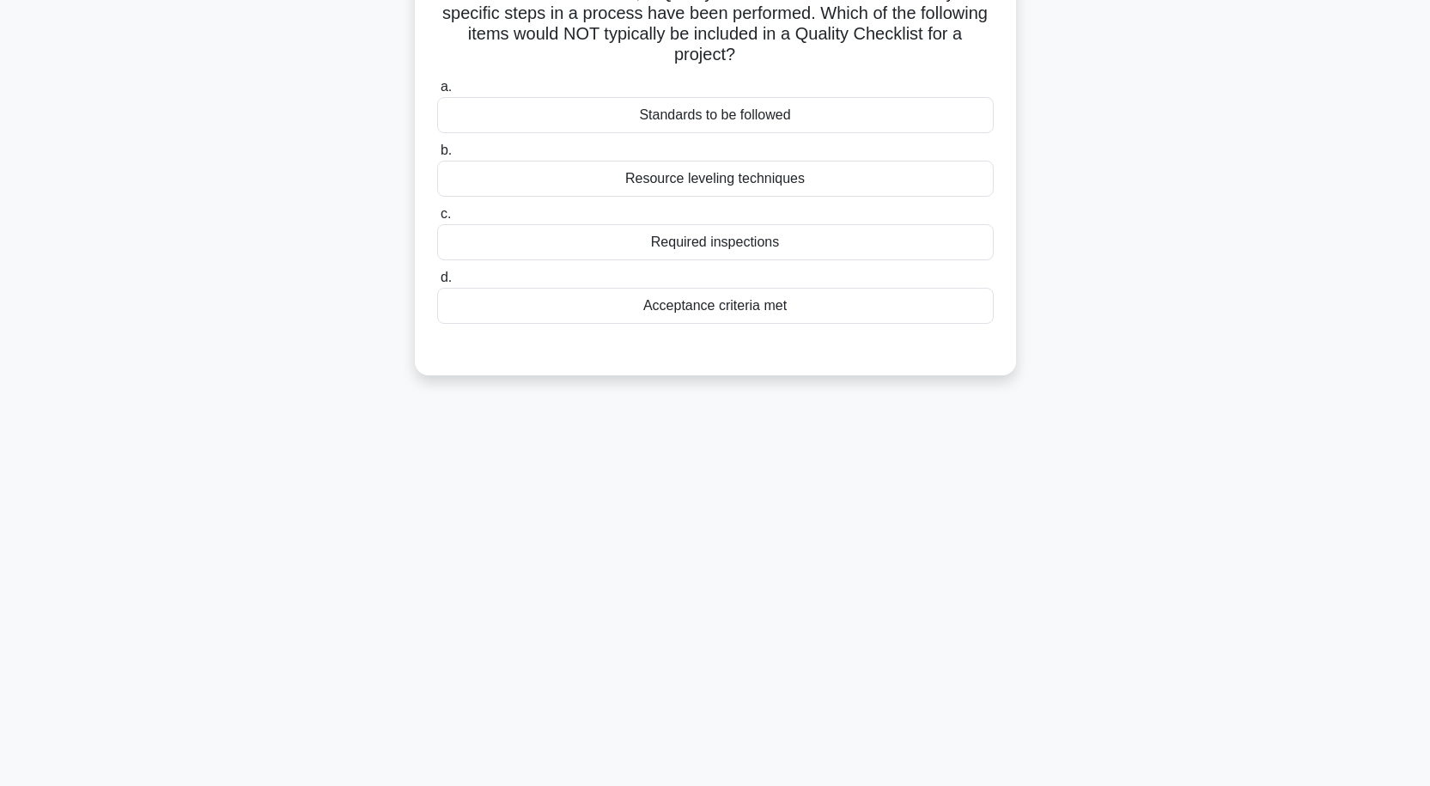
click at [812, 185] on div "Resource leveling techniques" at bounding box center [715, 179] width 556 height 36
click at [437, 156] on input "b. Resource leveling techniques" at bounding box center [437, 150] width 0 height 11
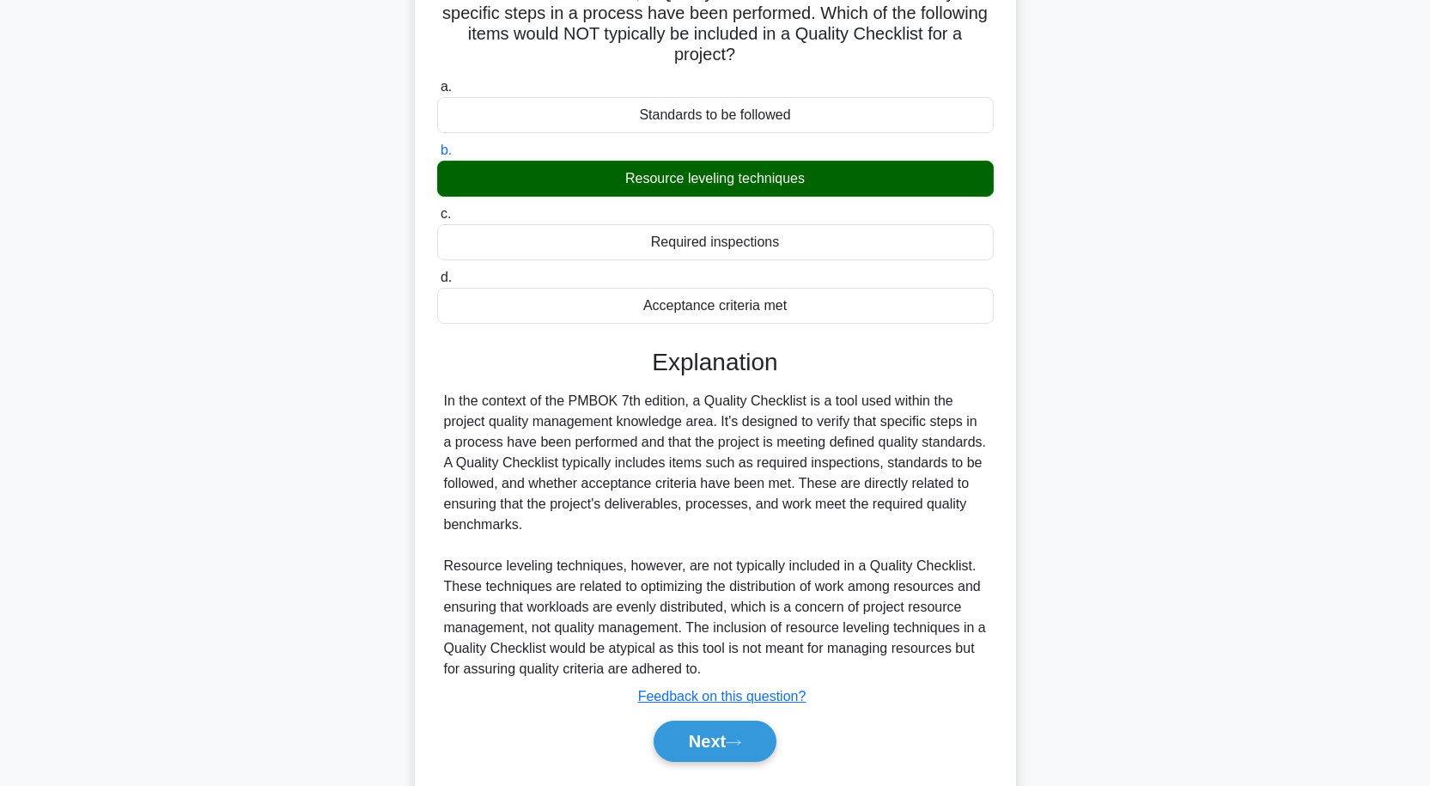
scroll to position [192, 0]
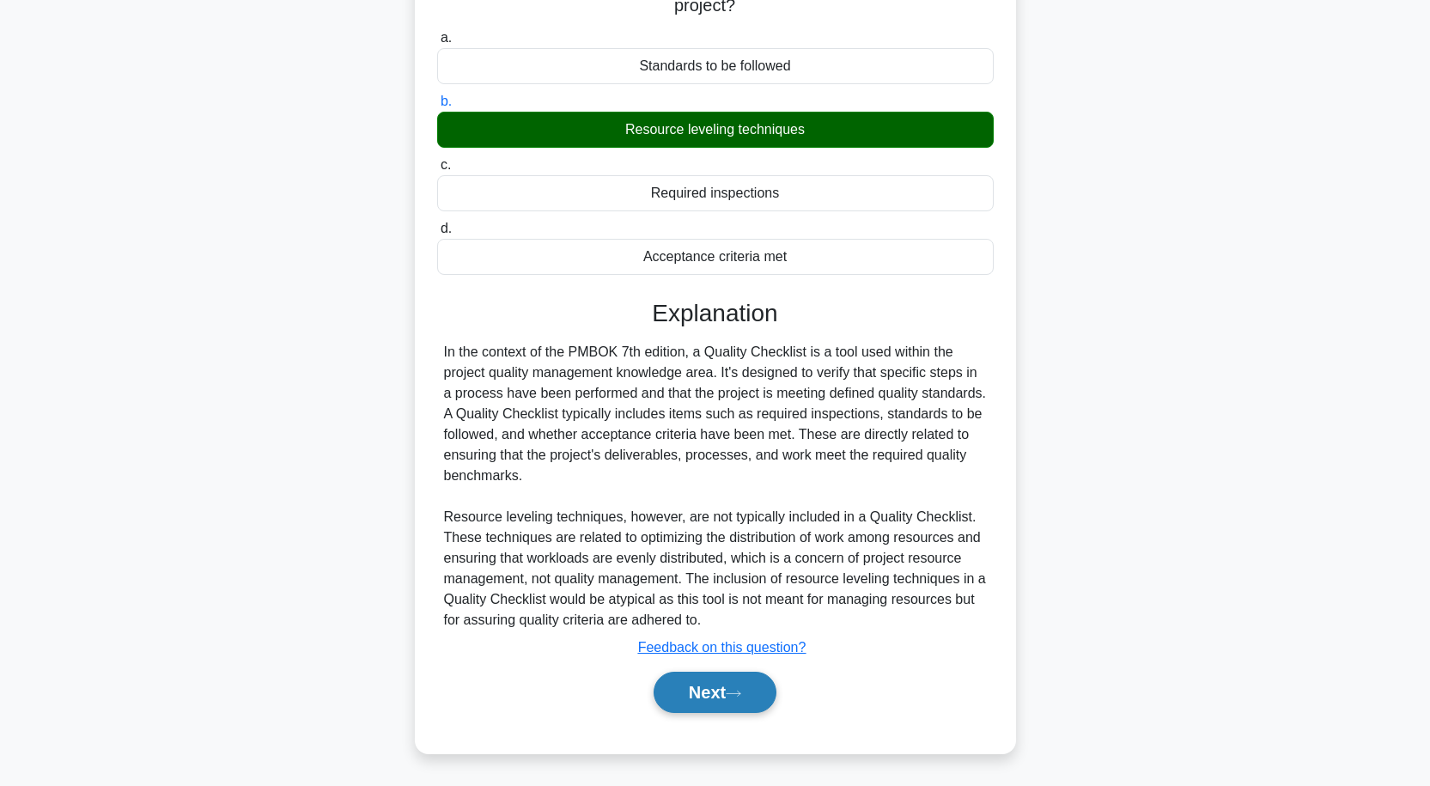
click at [729, 692] on button "Next" at bounding box center [715, 692] width 123 height 41
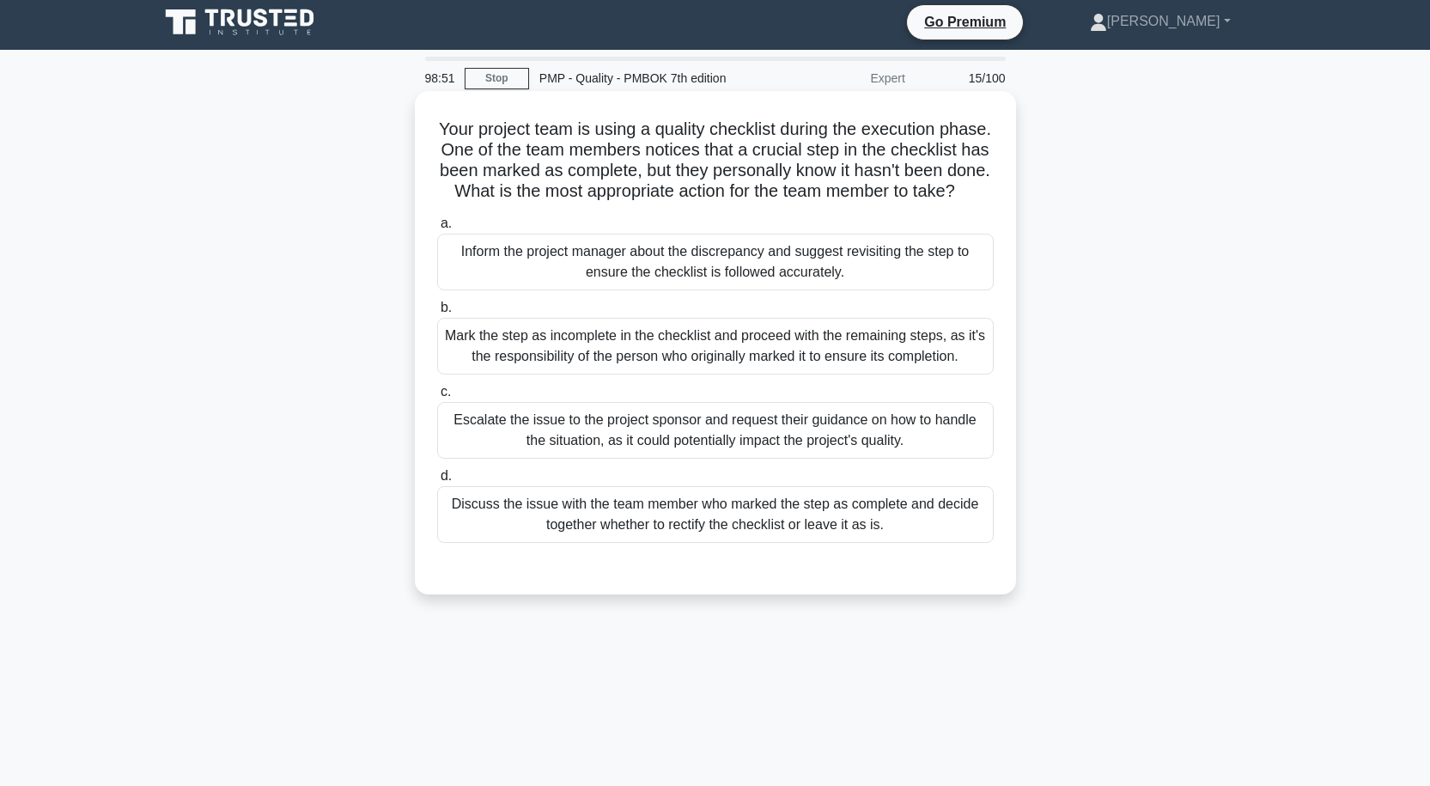
scroll to position [0, 0]
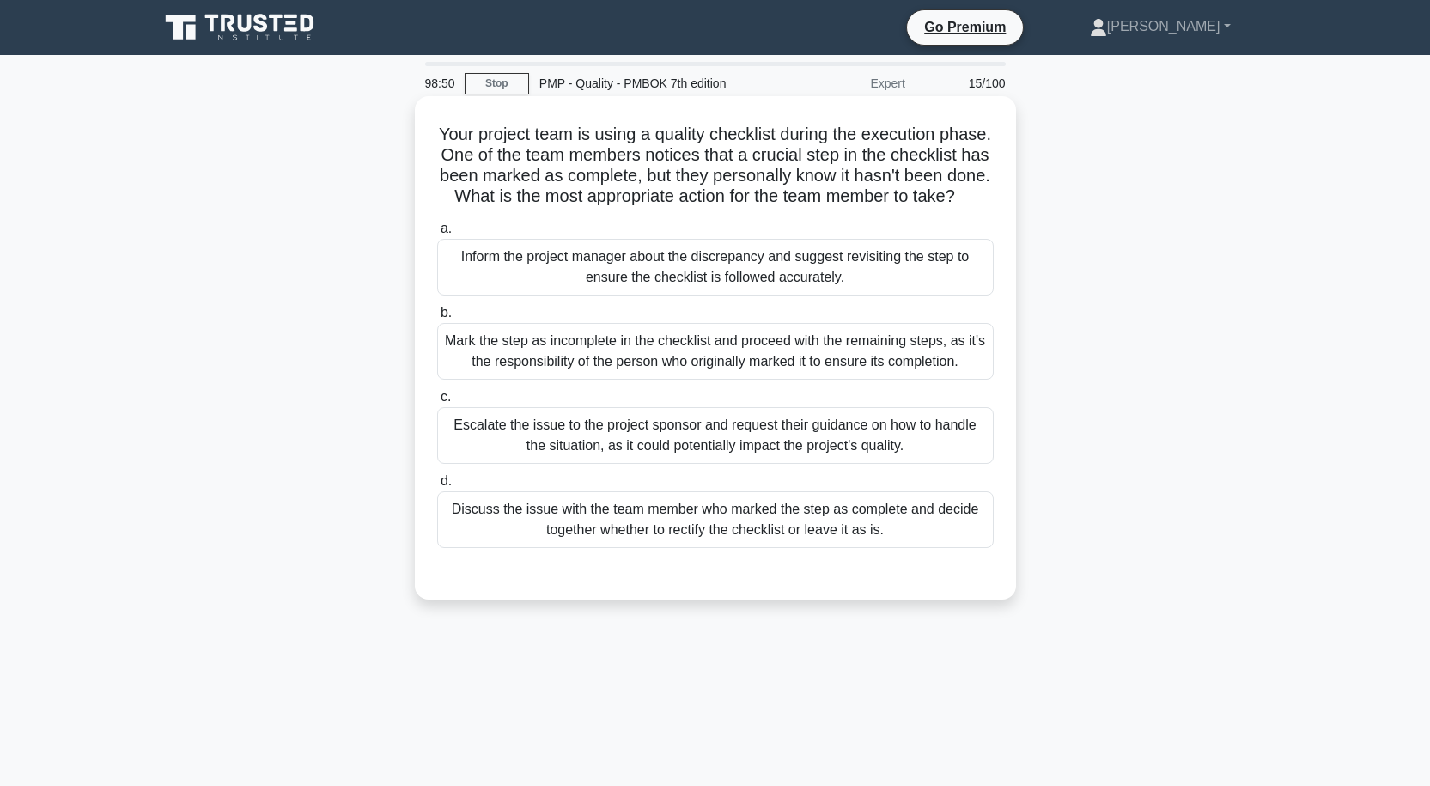
click at [790, 380] on div "Mark the step as incomplete in the checklist and proceed with the remaining ste…" at bounding box center [715, 351] width 556 height 57
click at [437, 319] on input "b. Mark the step as incomplete in the checklist and proceed with the remaining …" at bounding box center [437, 312] width 0 height 11
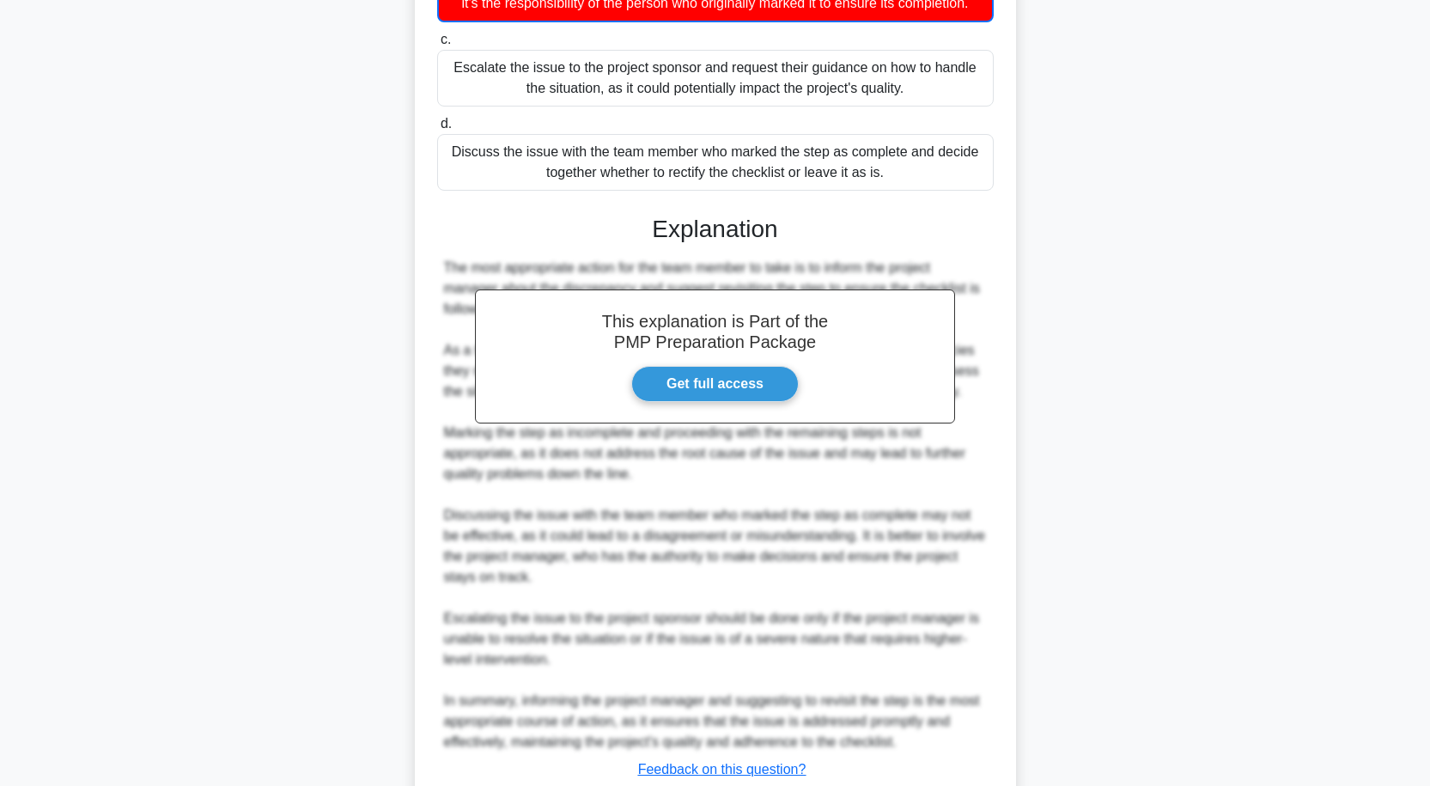
scroll to position [502, 0]
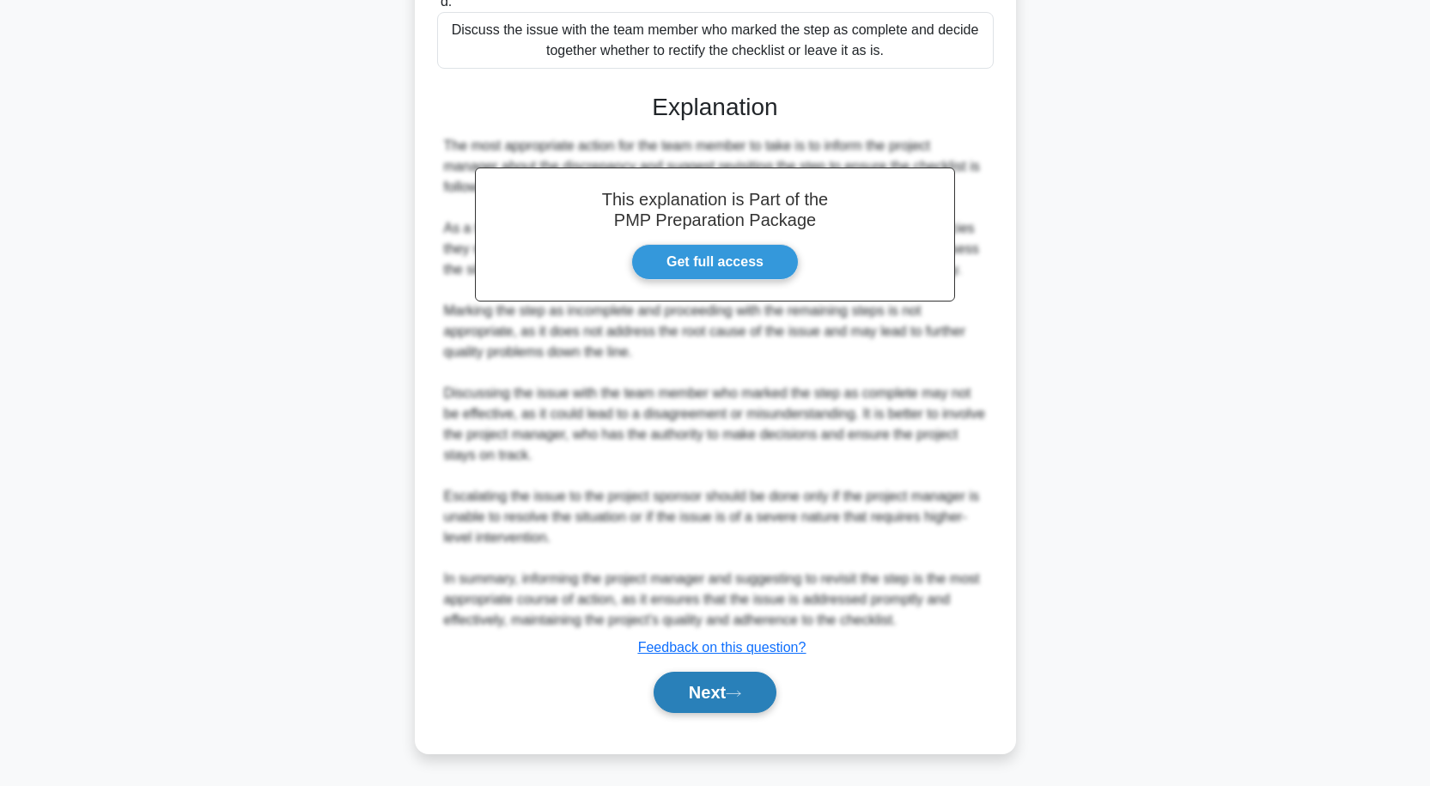
click at [750, 684] on button "Next" at bounding box center [715, 692] width 123 height 41
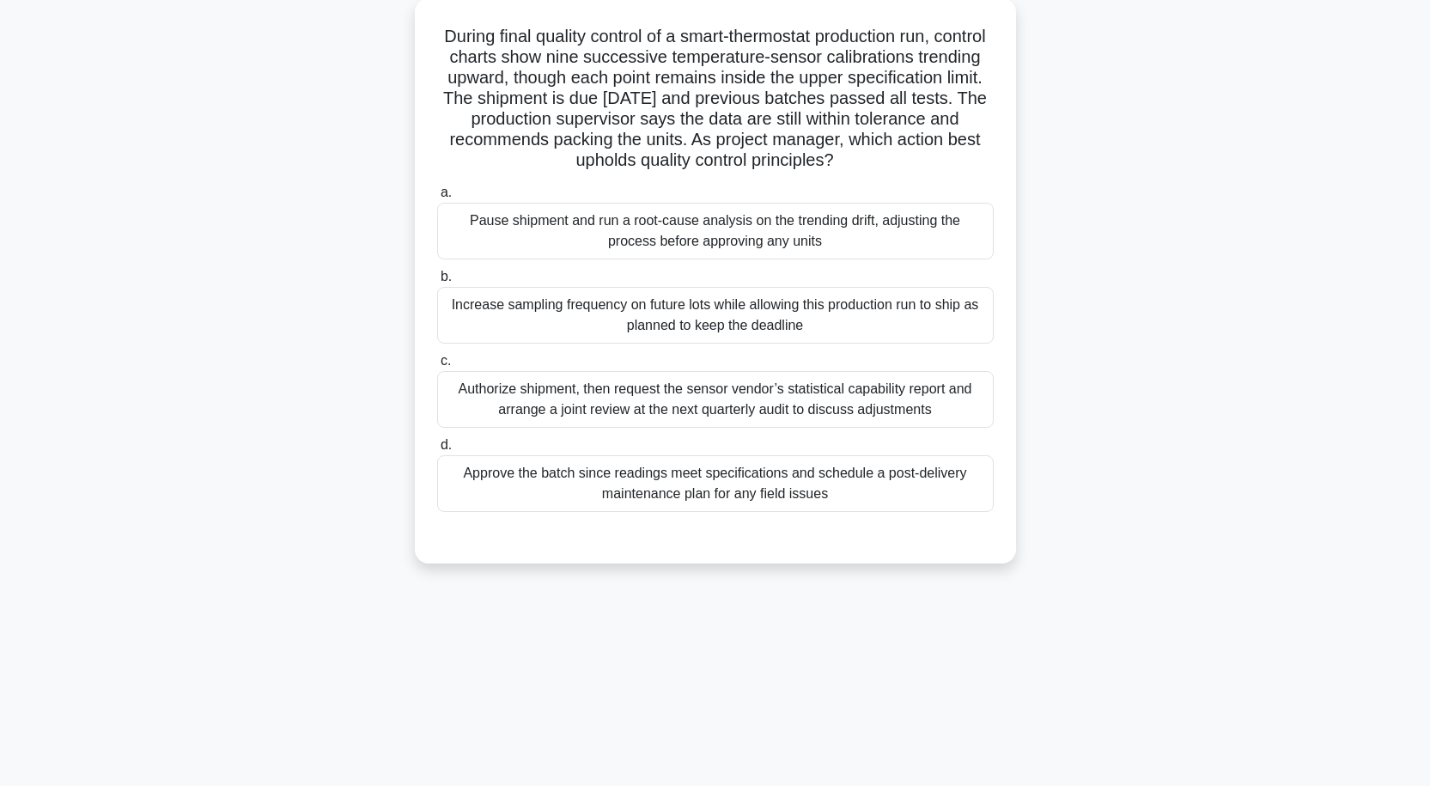
scroll to position [0, 0]
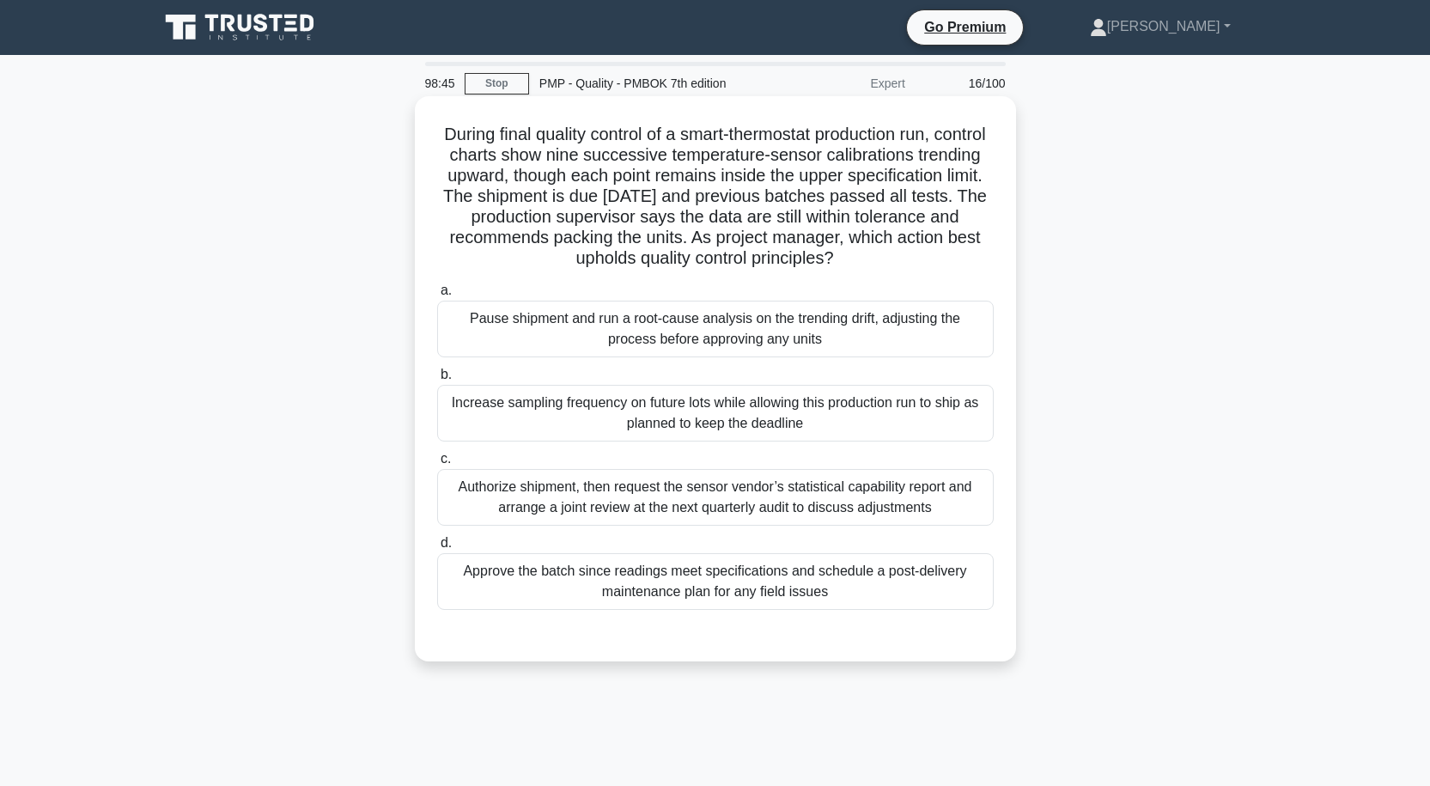
click at [754, 496] on div "Authorize shipment, then request the sensor vendor’s statistical capability rep…" at bounding box center [715, 497] width 556 height 57
click at [437, 465] on input "c. Authorize shipment, then request the sensor vendor’s statistical capability …" at bounding box center [437, 458] width 0 height 11
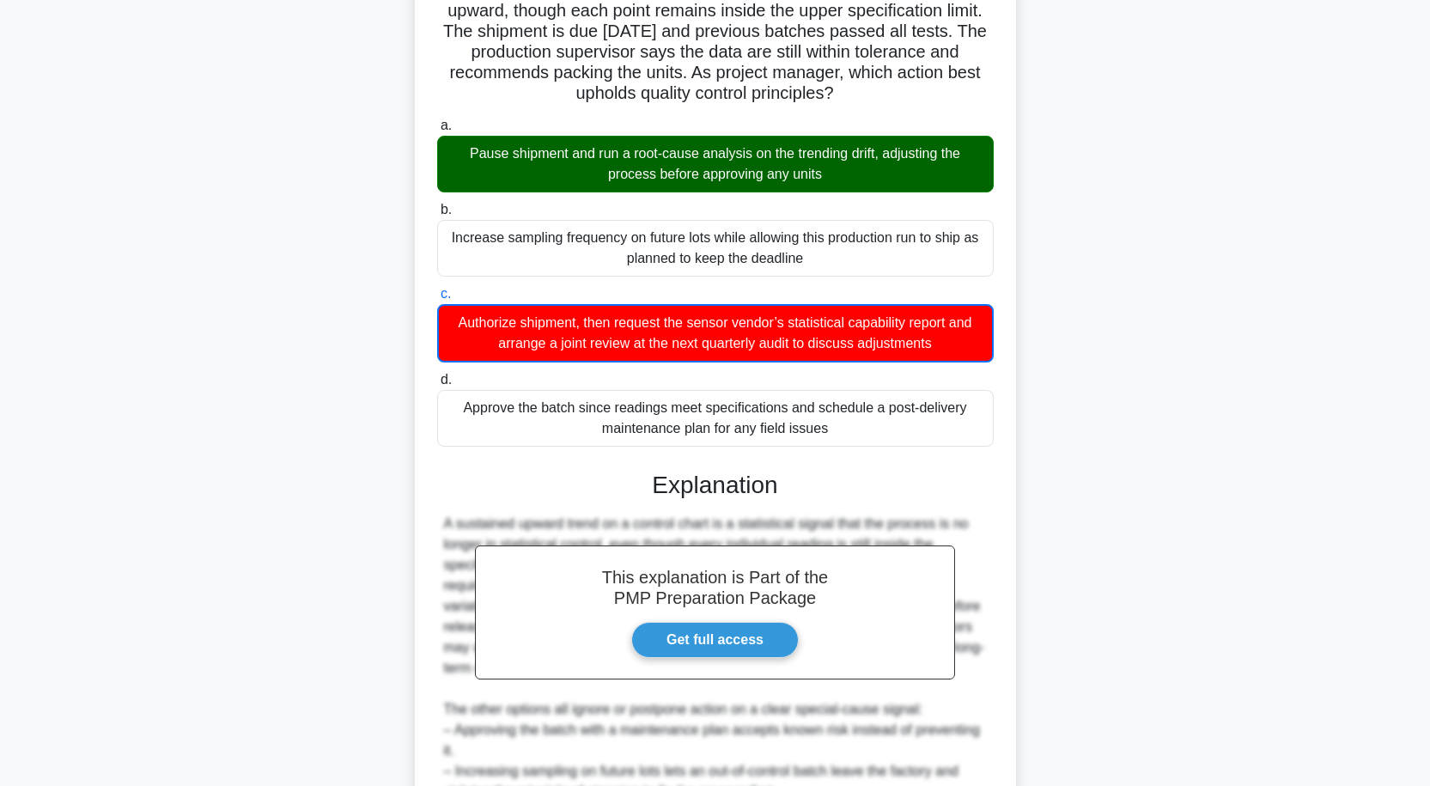
scroll to position [172, 0]
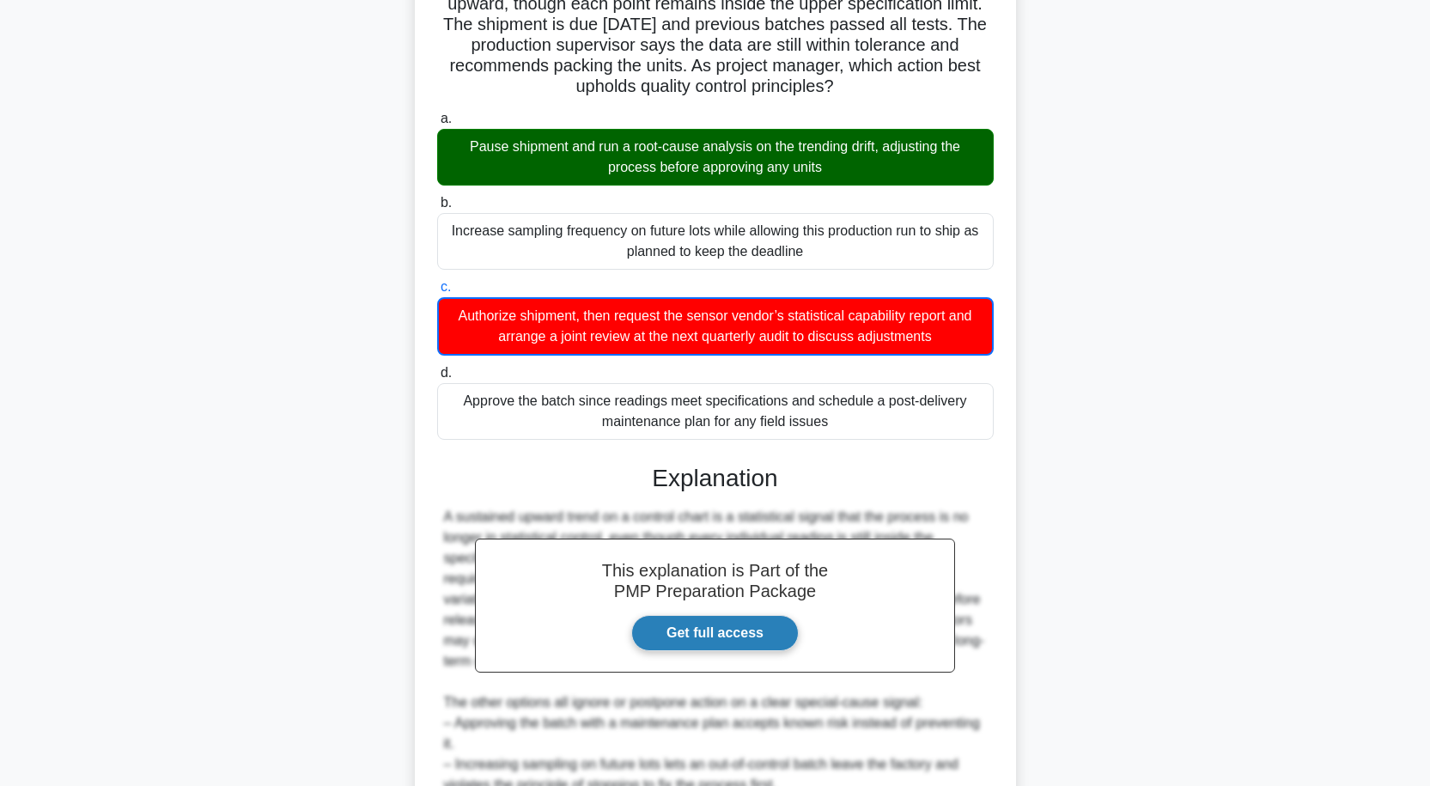
click at [727, 630] on link "Get full access" at bounding box center [714, 633] width 167 height 36
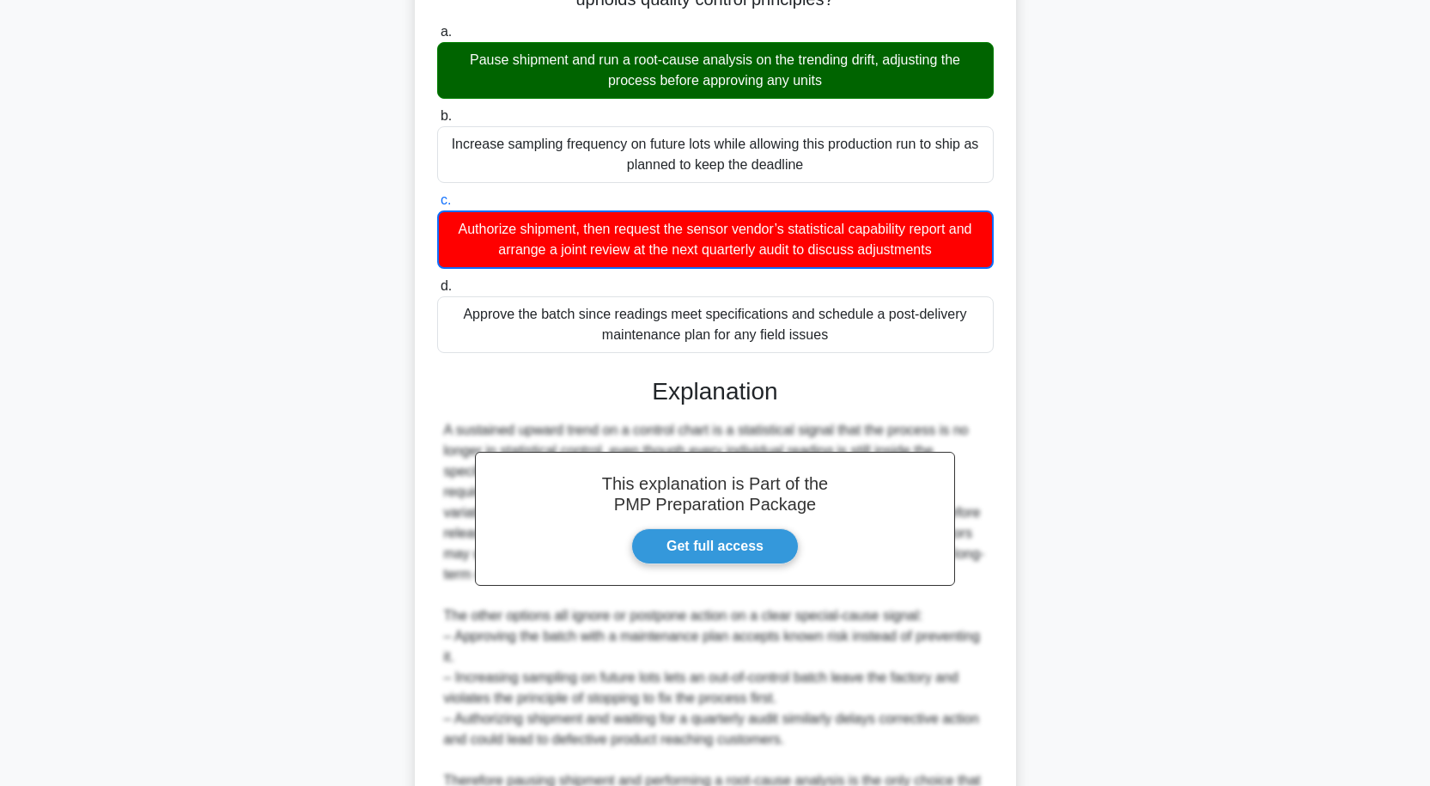
scroll to position [441, 0]
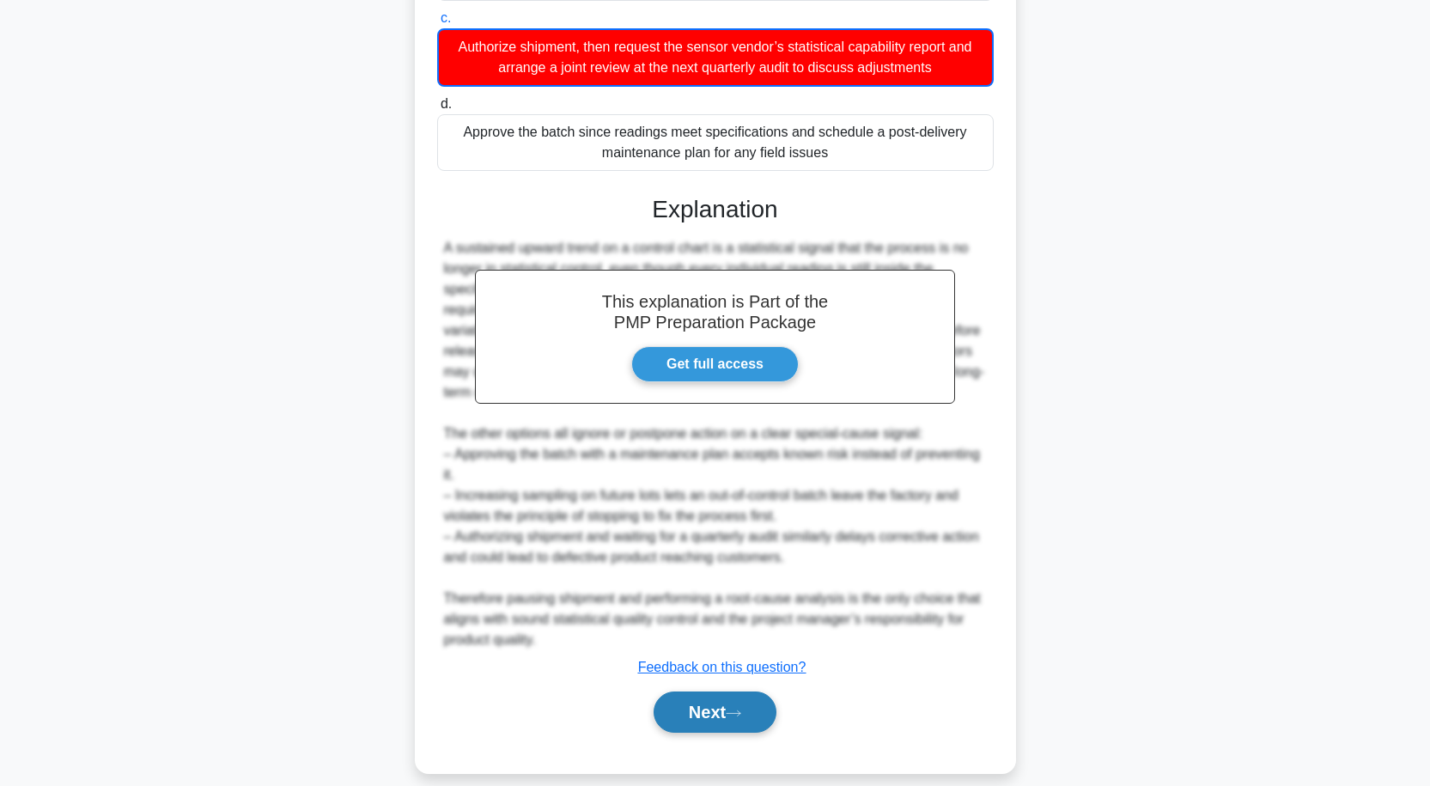
click at [722, 691] on button "Next" at bounding box center [715, 711] width 123 height 41
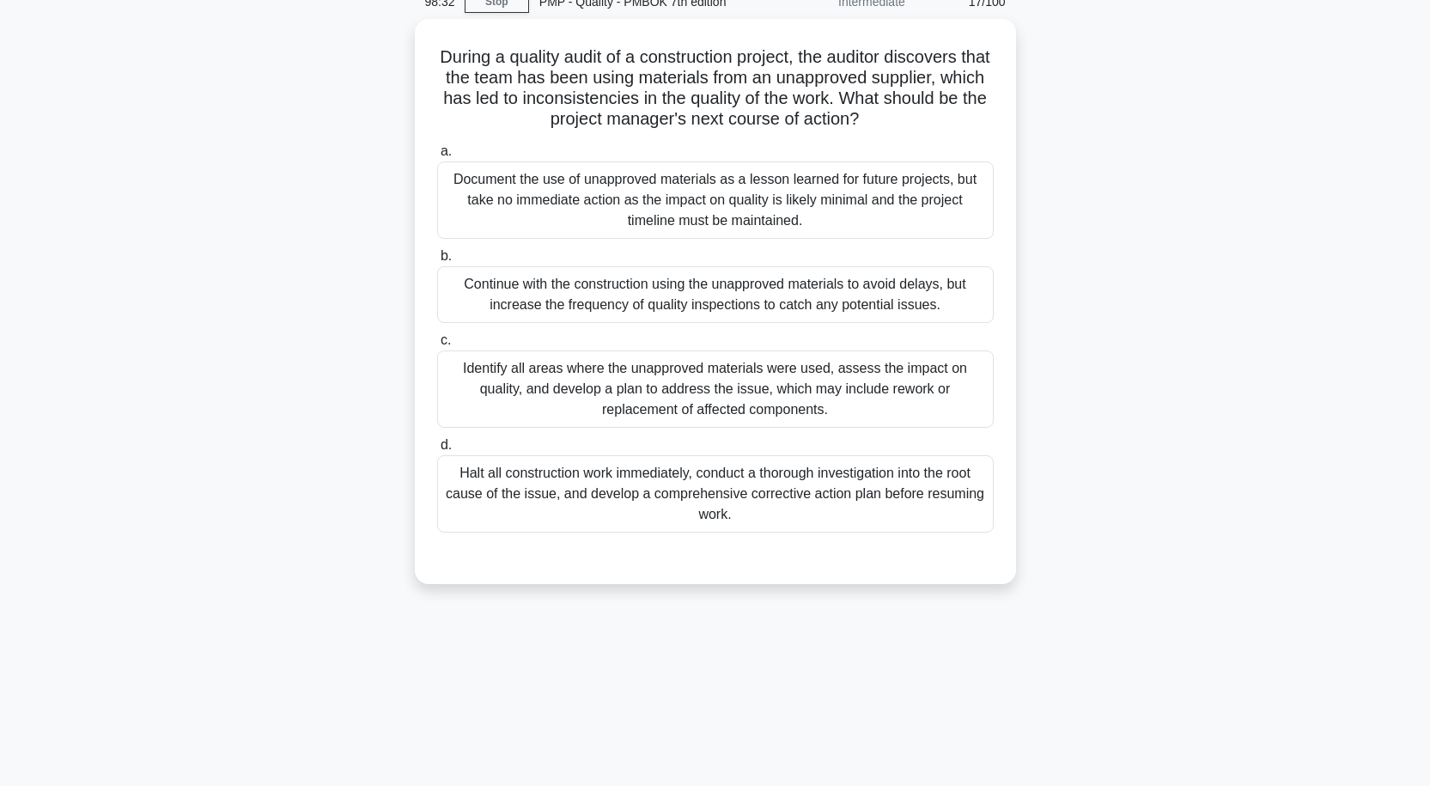
scroll to position [142, 0]
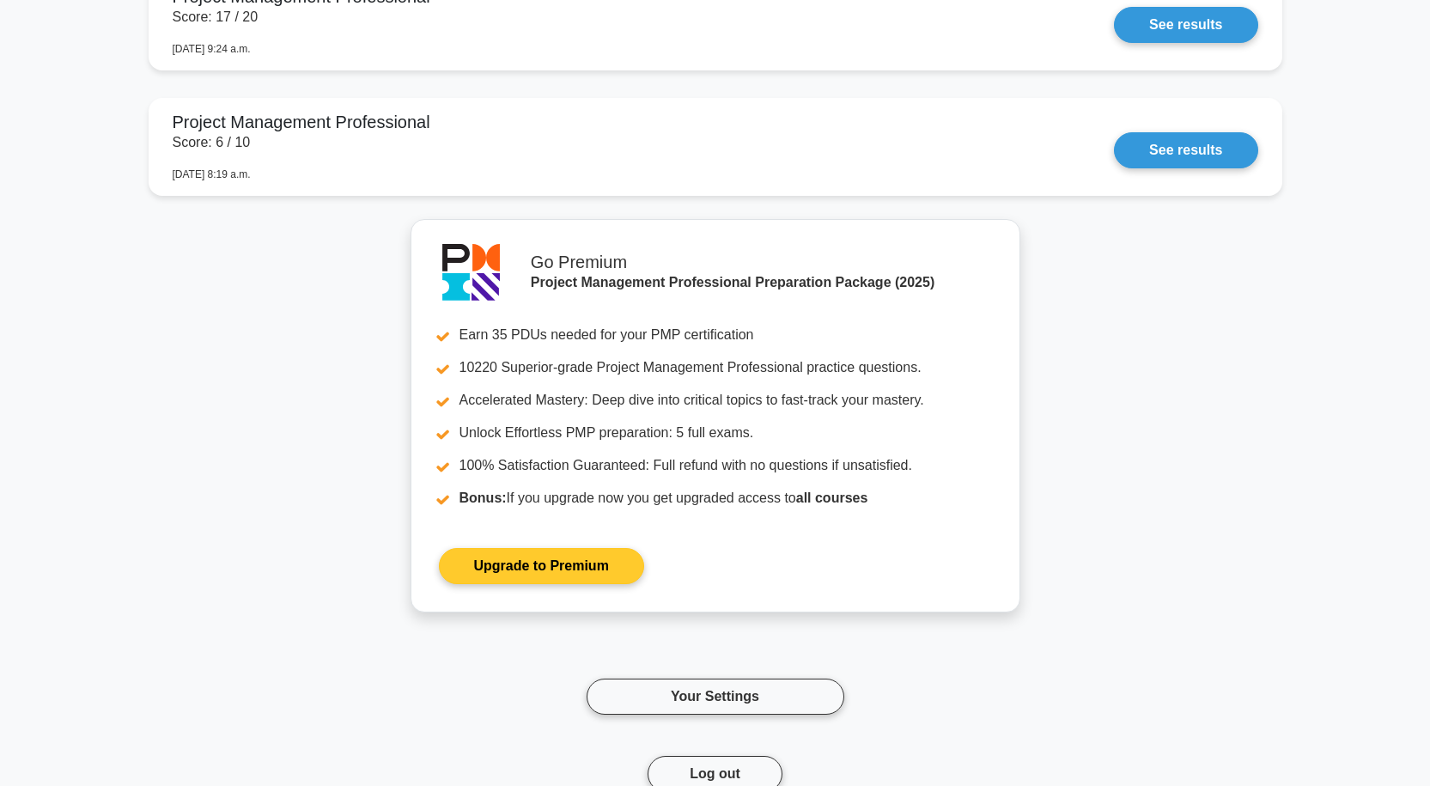
scroll to position [2451, 0]
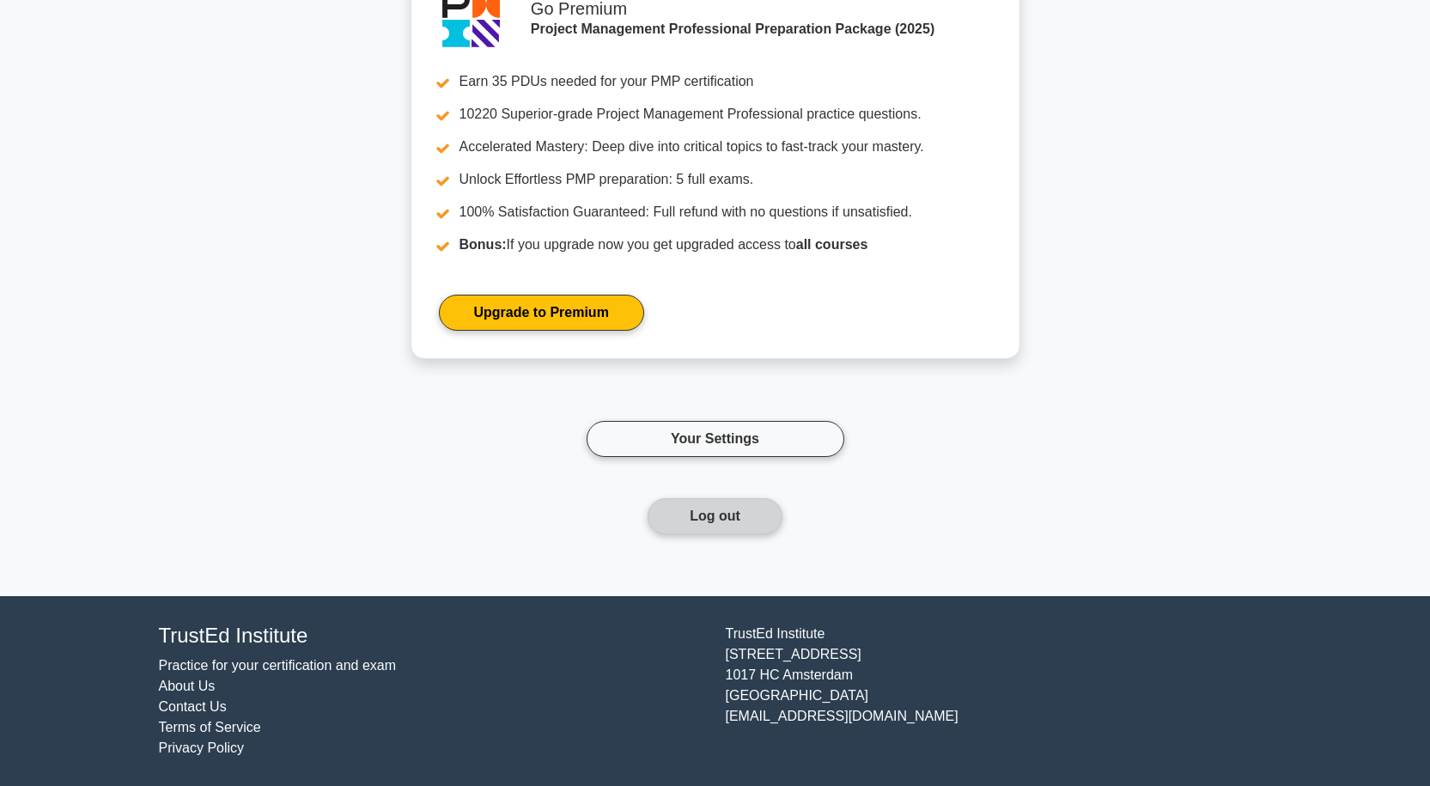
click at [727, 520] on button "Log out" at bounding box center [715, 516] width 135 height 36
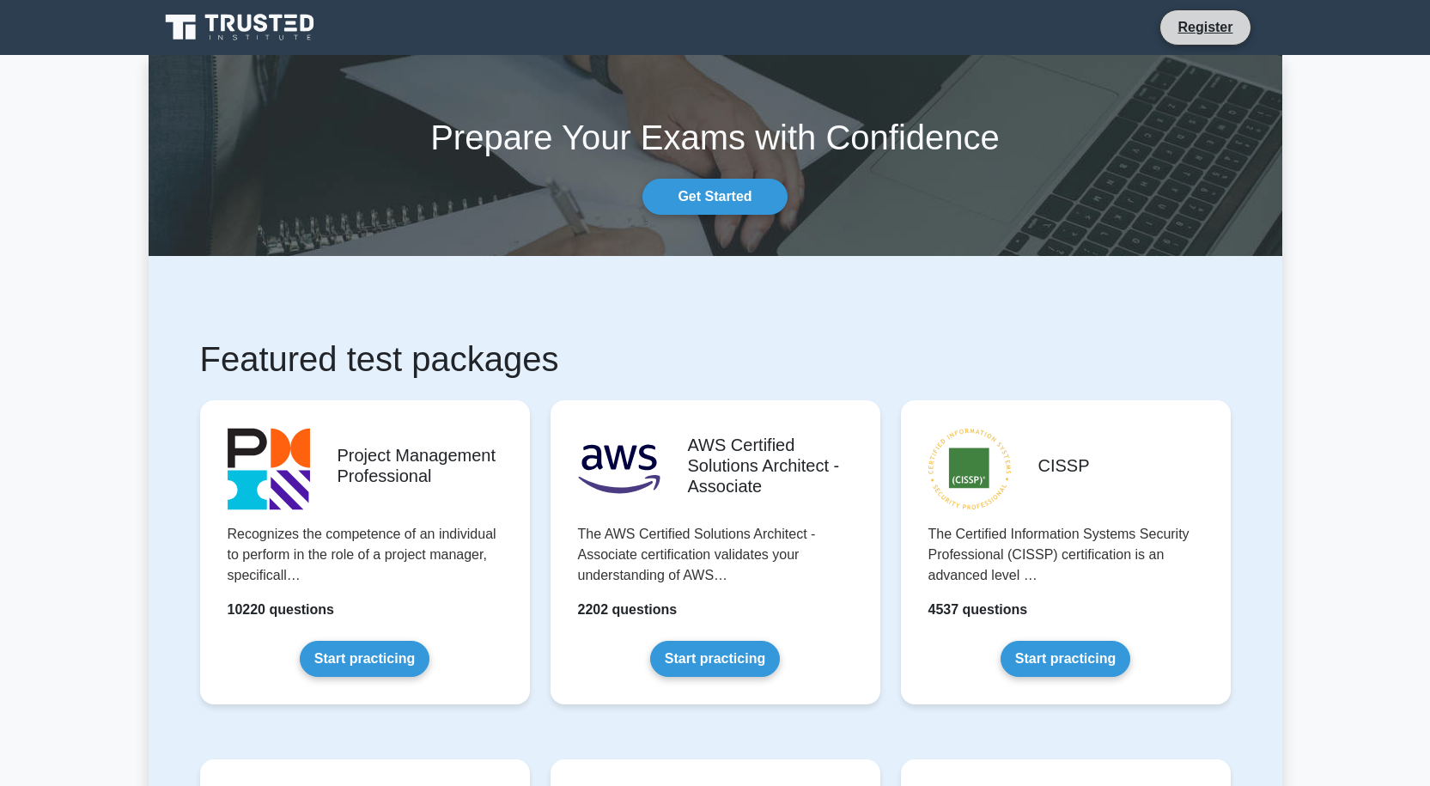
click at [1220, 15] on li "Register" at bounding box center [1204, 27] width 91 height 36
click at [1191, 29] on link "Register" at bounding box center [1205, 26] width 76 height 21
click at [699, 191] on link "Get Started" at bounding box center [714, 197] width 144 height 36
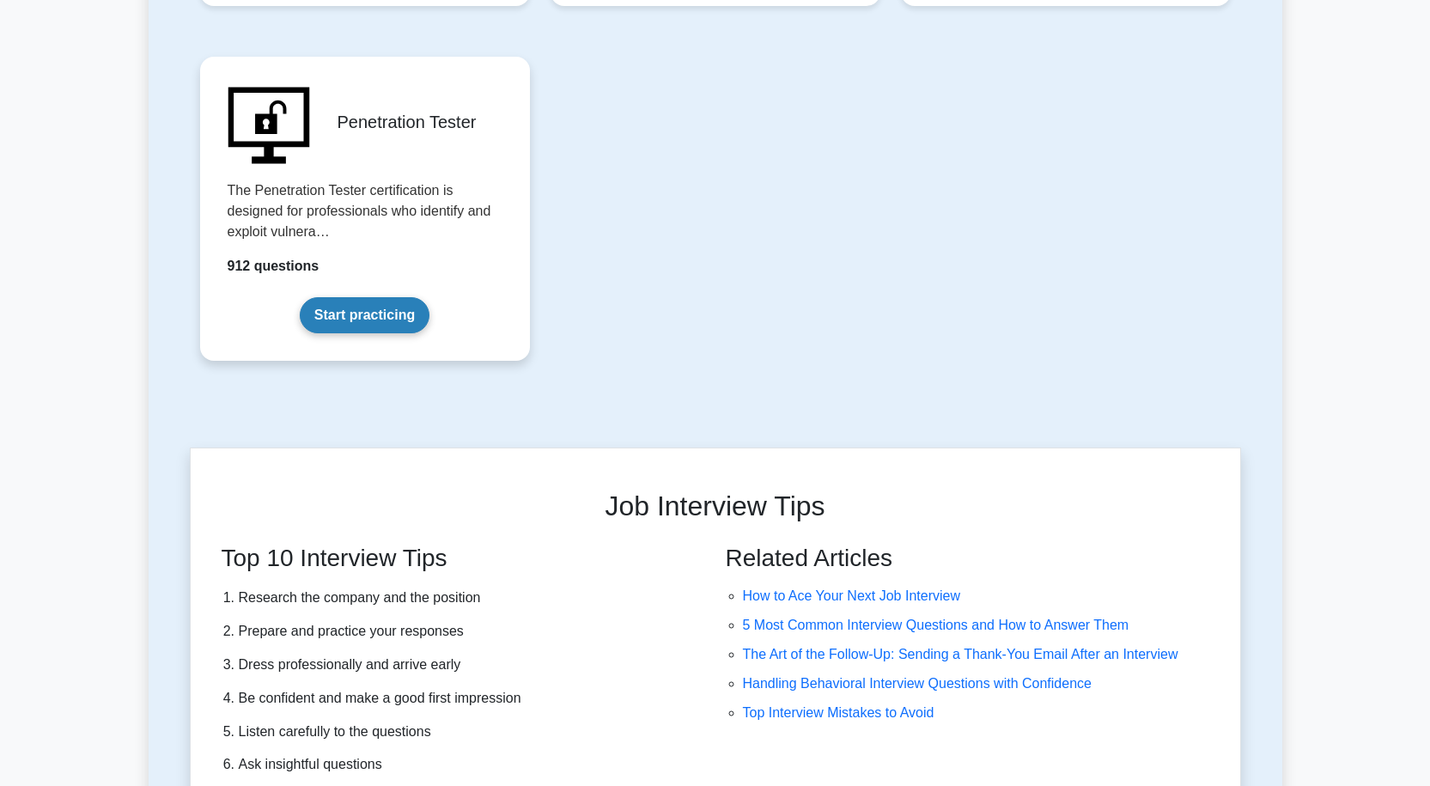
scroll to position [3921, 0]
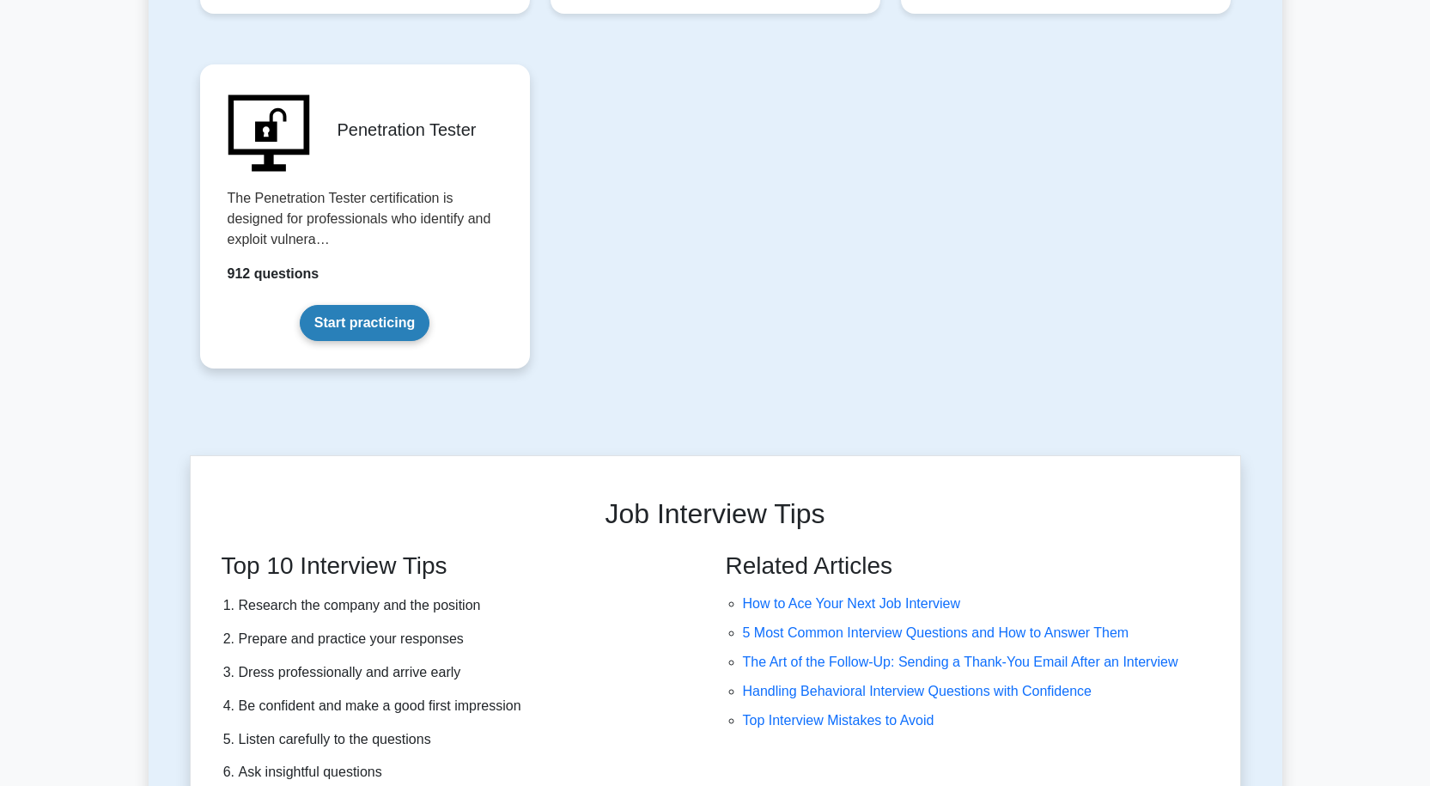
click at [373, 317] on link "Start practicing" at bounding box center [365, 323] width 130 height 36
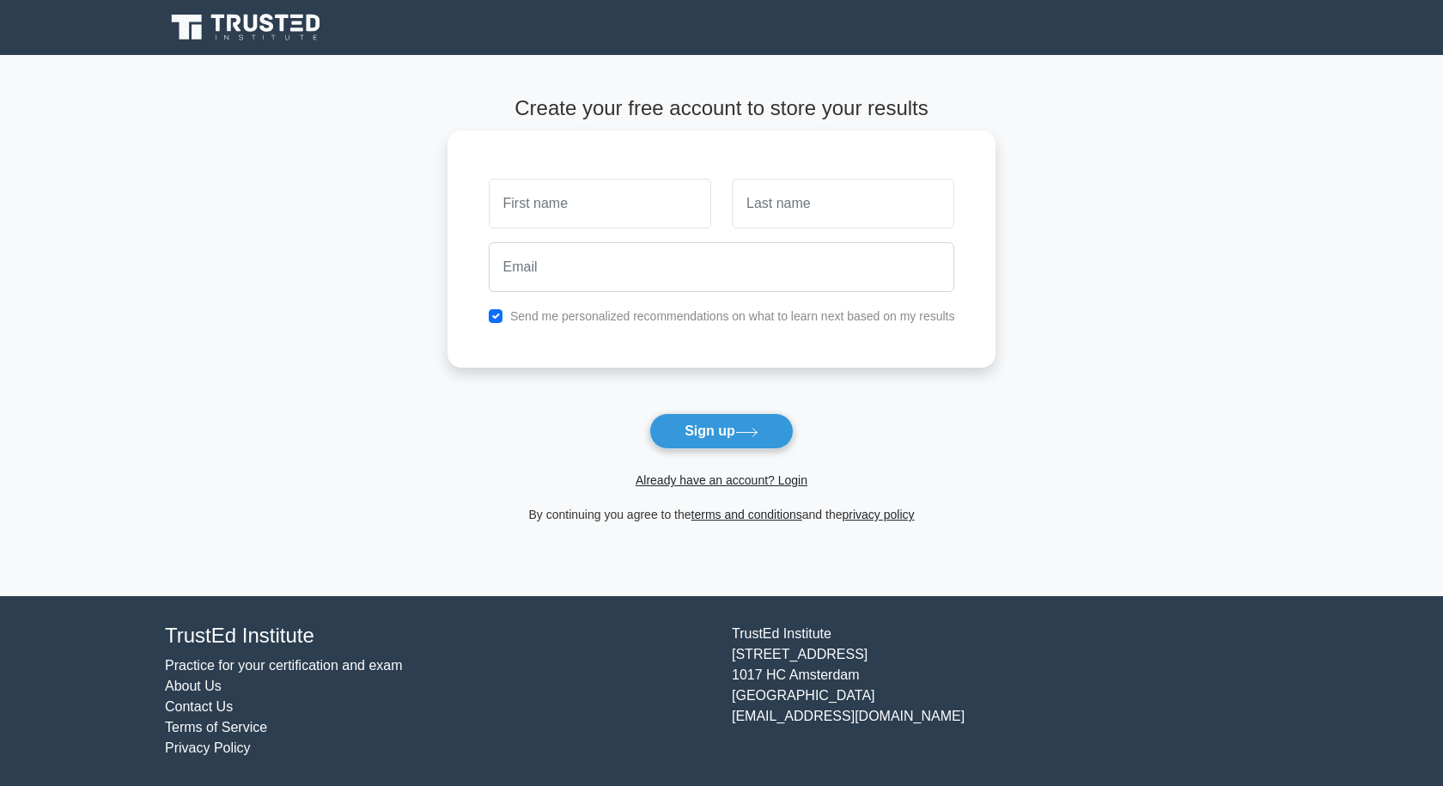
click at [641, 202] on input "text" at bounding box center [600, 204] width 222 height 50
type input "[PERSON_NAME]"
click at [776, 208] on input "text" at bounding box center [843, 204] width 222 height 50
type input "[PERSON_NAME]"
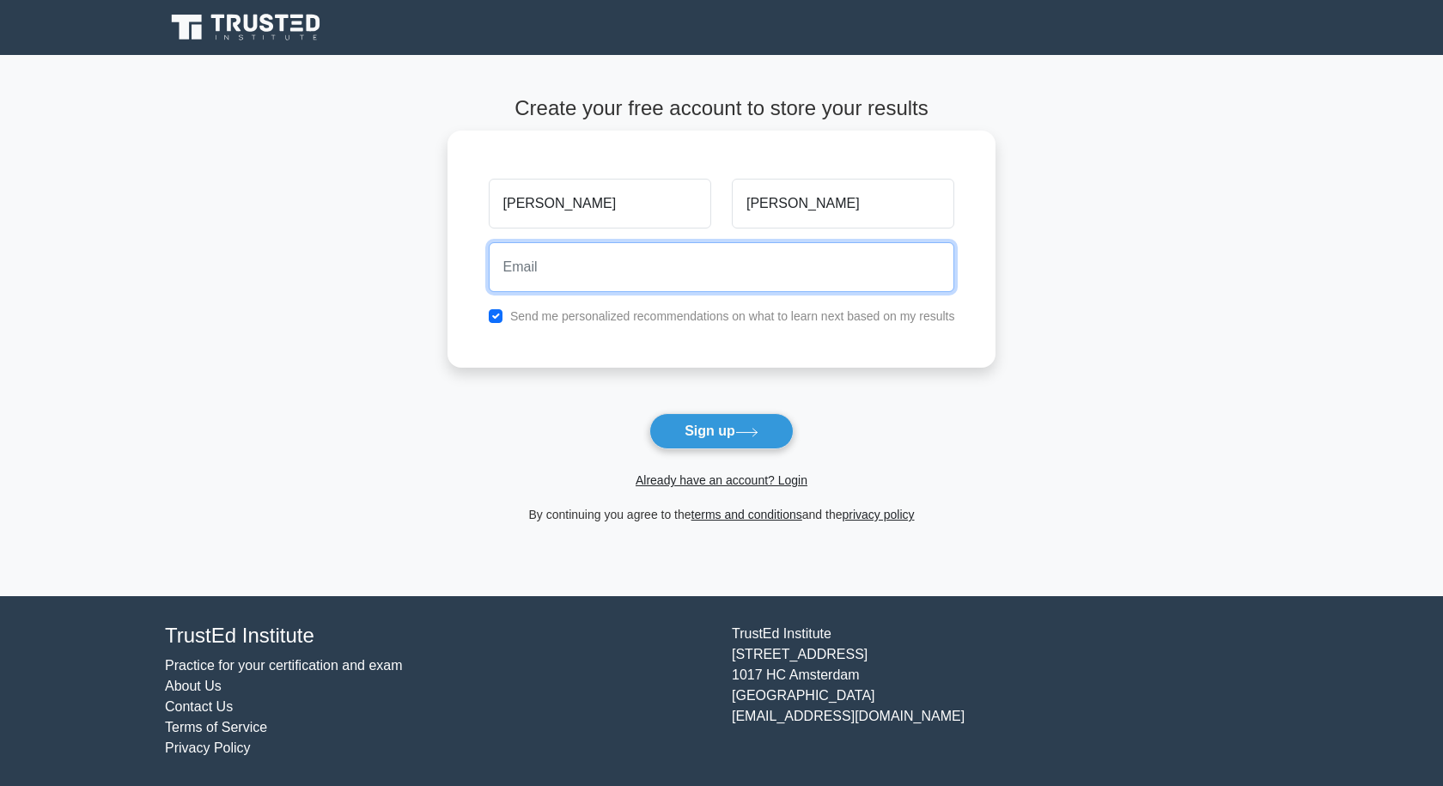
click at [821, 268] on input "email" at bounding box center [722, 267] width 466 height 50
type input "[EMAIL_ADDRESS][DOMAIN_NAME]"
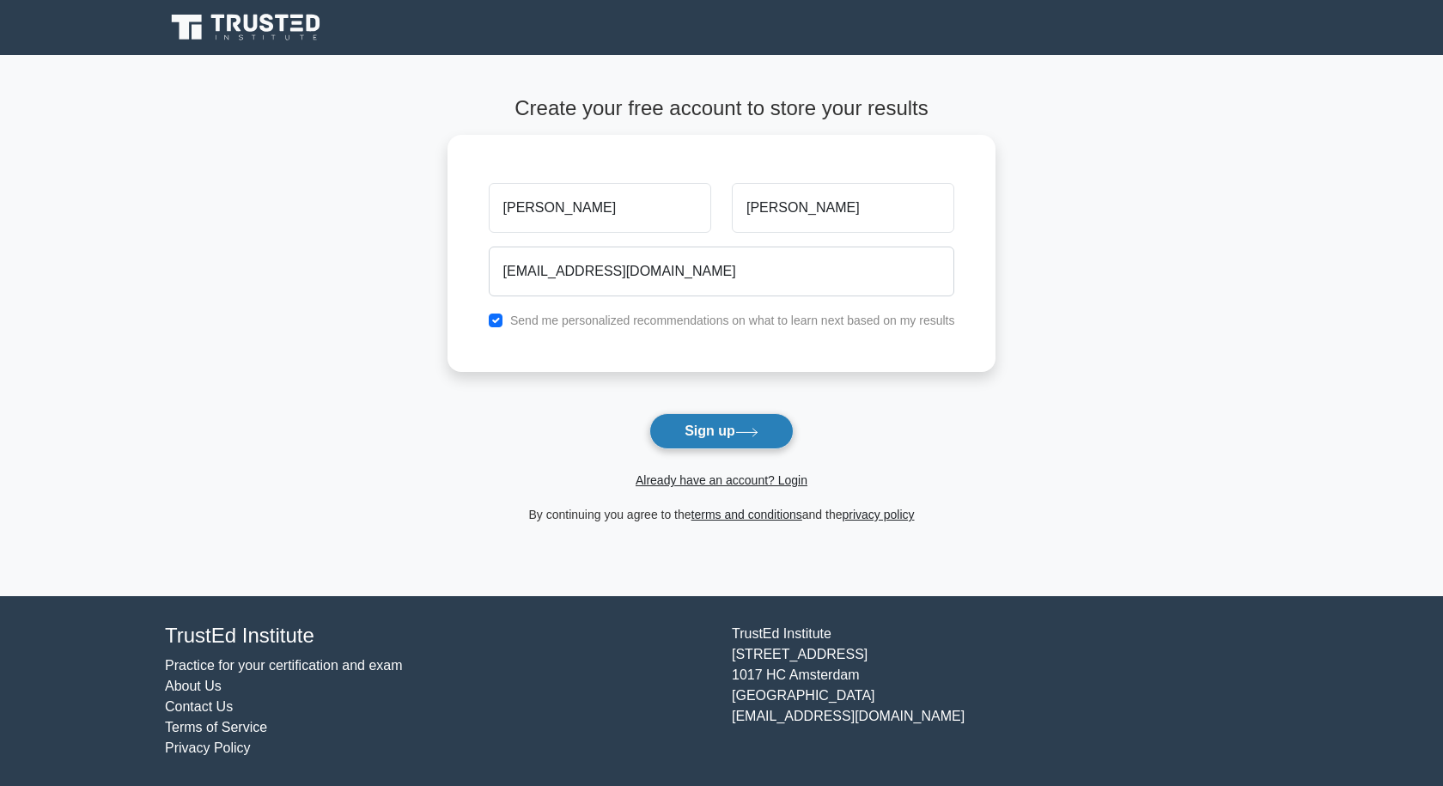
click at [724, 424] on button "Sign up" at bounding box center [721, 431] width 144 height 36
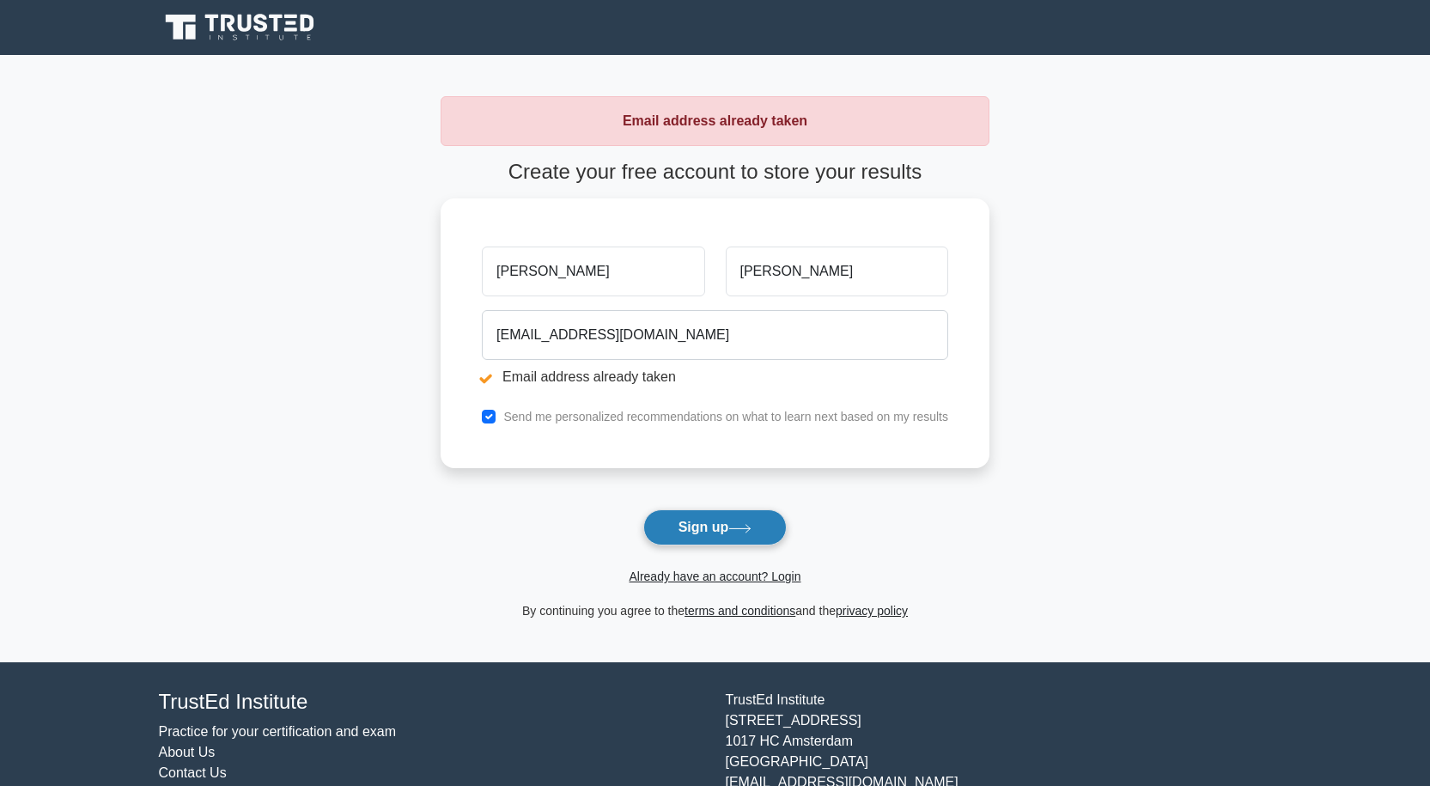
click at [717, 518] on button "Sign up" at bounding box center [715, 527] width 144 height 36
click at [665, 293] on div "[PERSON_NAME]" at bounding box center [592, 267] width 243 height 64
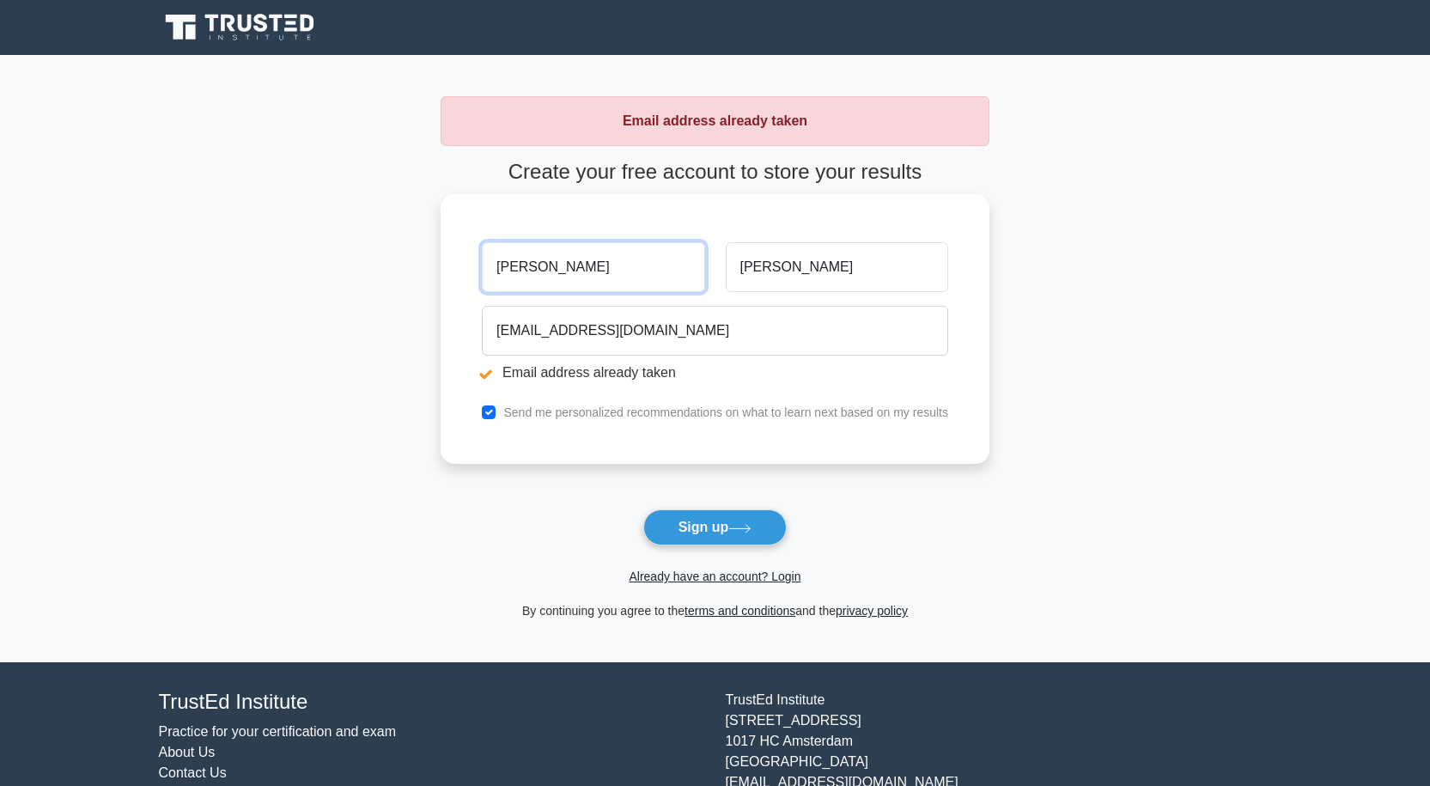
click at [654, 280] on input "[PERSON_NAME]" at bounding box center [593, 267] width 222 height 50
type input "s"
click at [636, 268] on input "text" at bounding box center [593, 267] width 222 height 50
type input "[PERSON_NAME]"
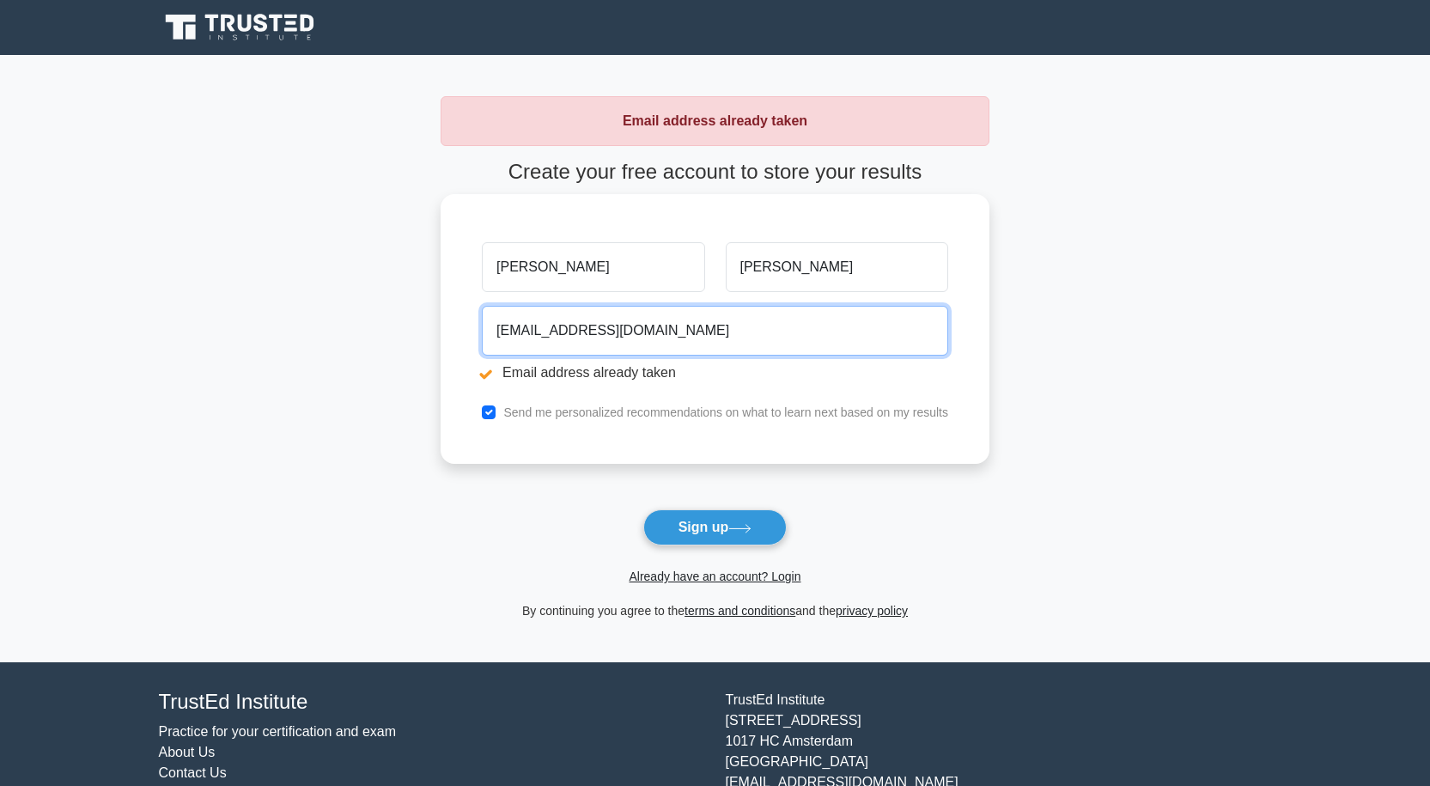
click at [697, 339] on input "[EMAIL_ADDRESS][DOMAIN_NAME]" at bounding box center [715, 331] width 466 height 50
type input "s"
click at [690, 337] on input "email" at bounding box center [715, 331] width 466 height 50
type input "[EMAIL_ADDRESS][DOMAIN_NAME]"
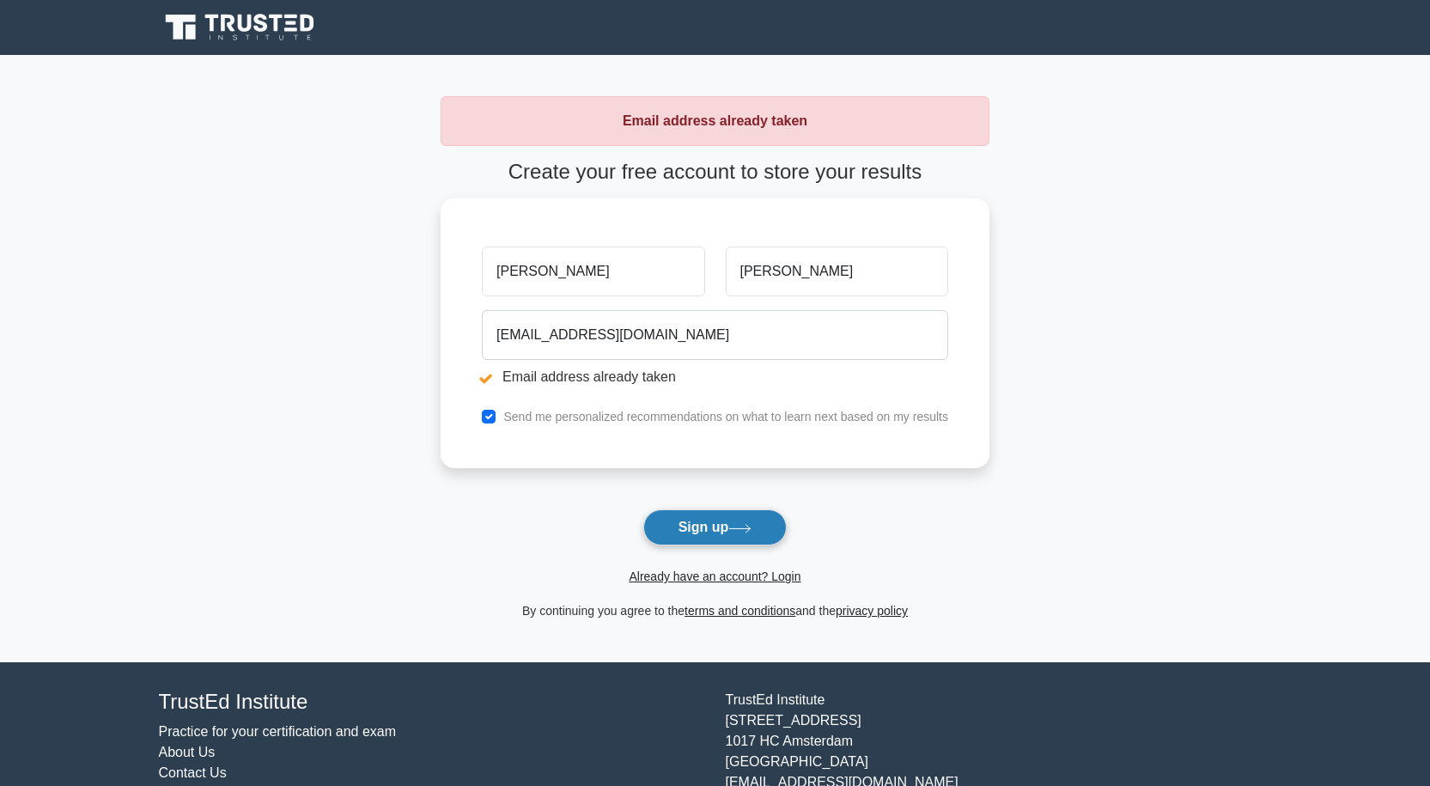
click at [721, 524] on button "Sign up" at bounding box center [715, 527] width 144 height 36
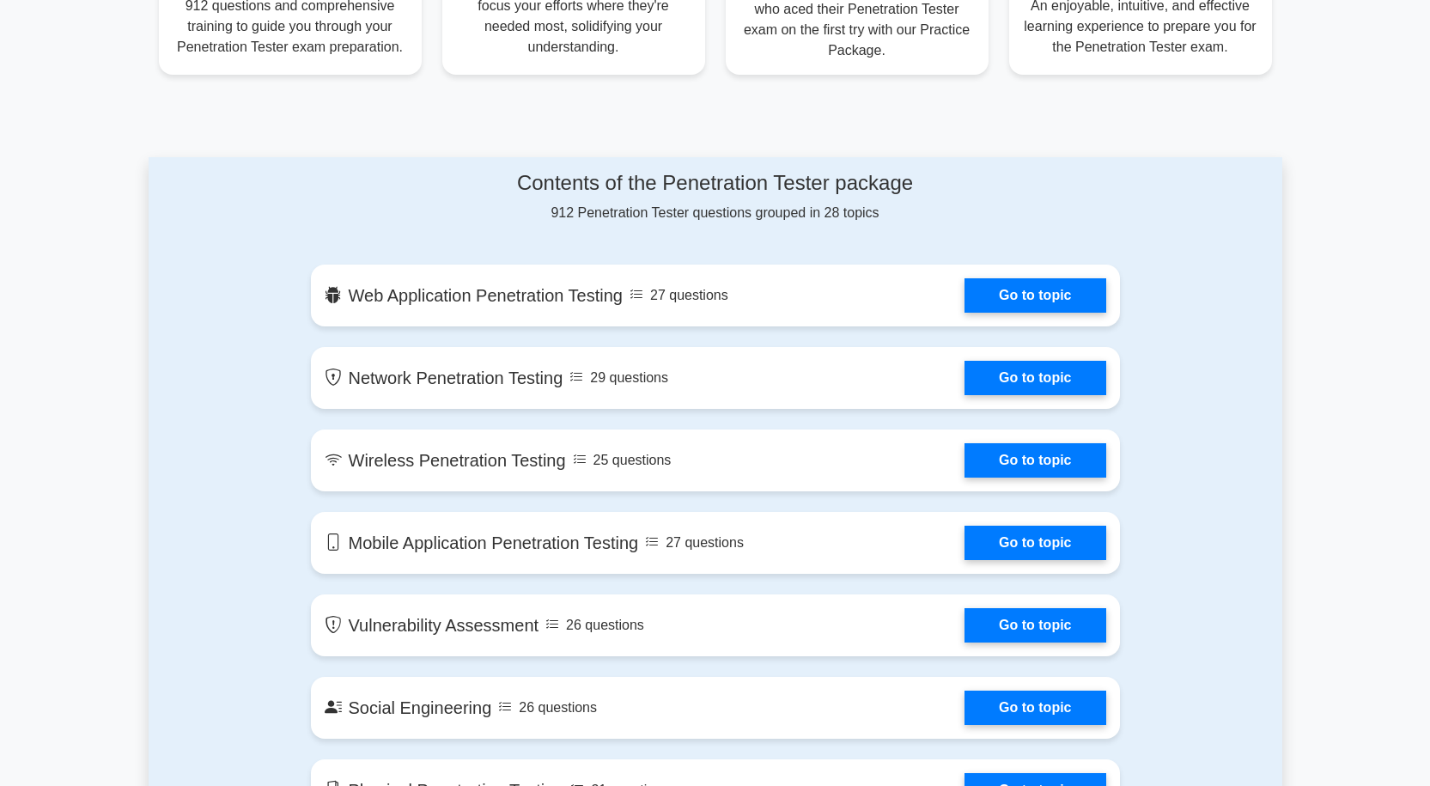
scroll to position [773, 0]
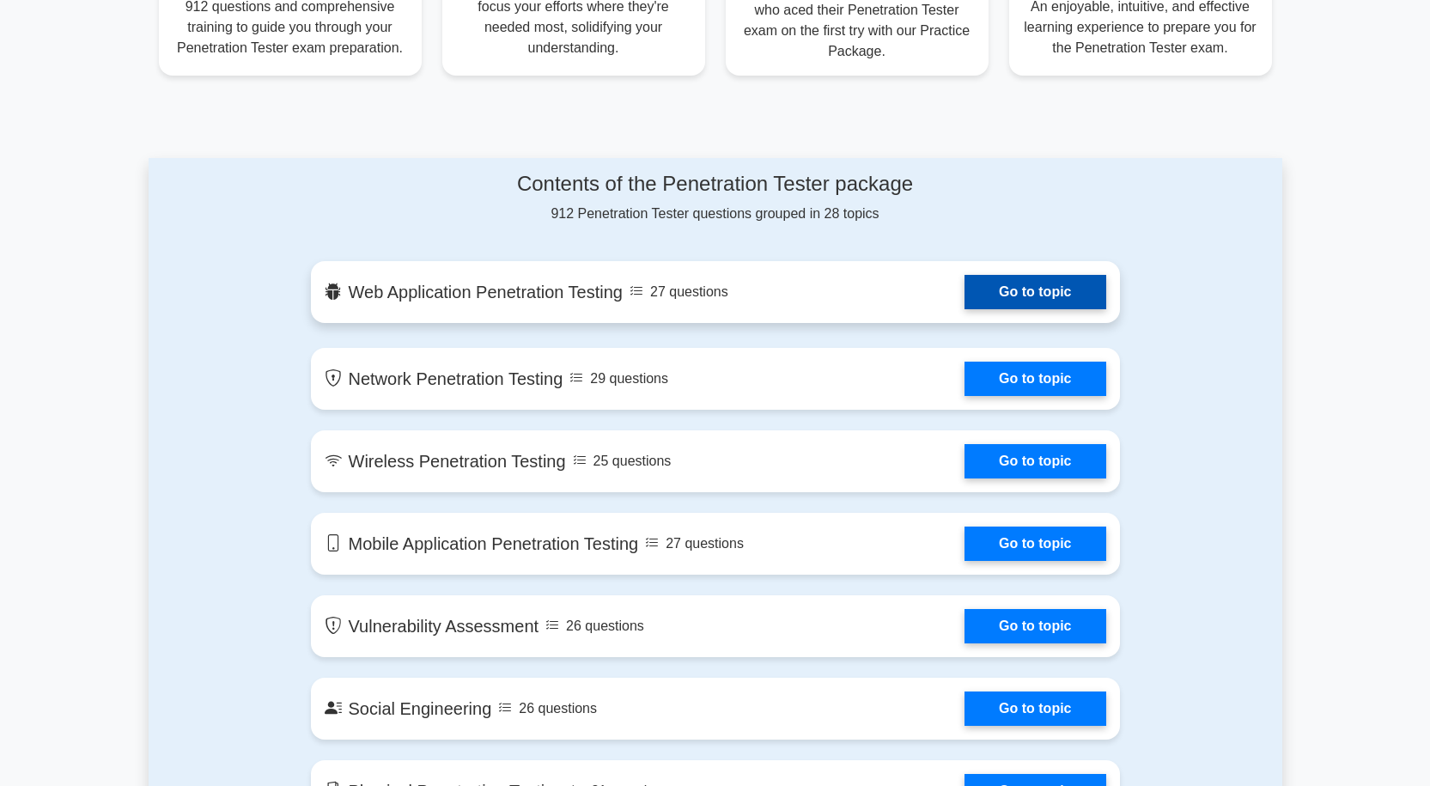
click at [1015, 275] on link "Go to topic" at bounding box center [1034, 292] width 141 height 34
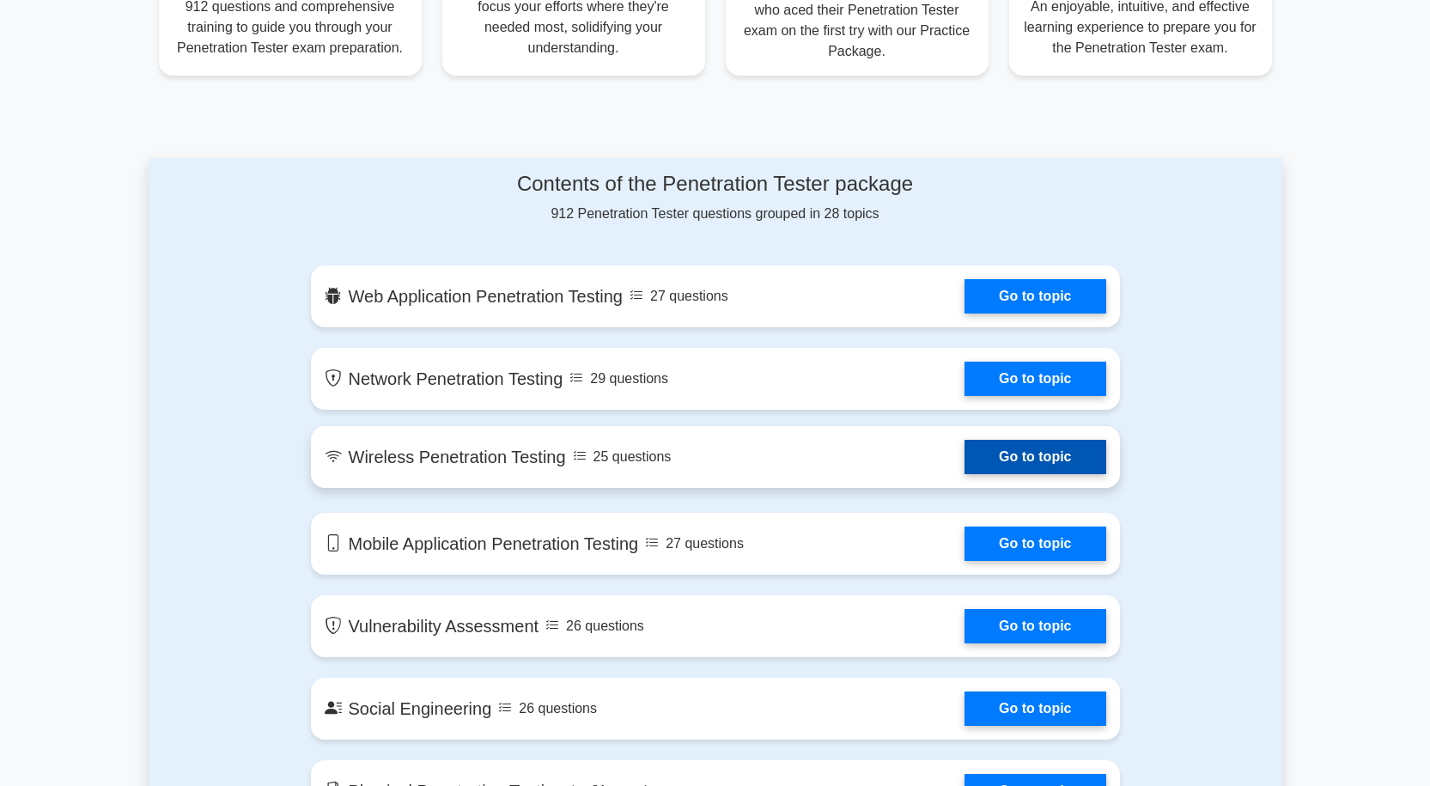
scroll to position [886, 0]
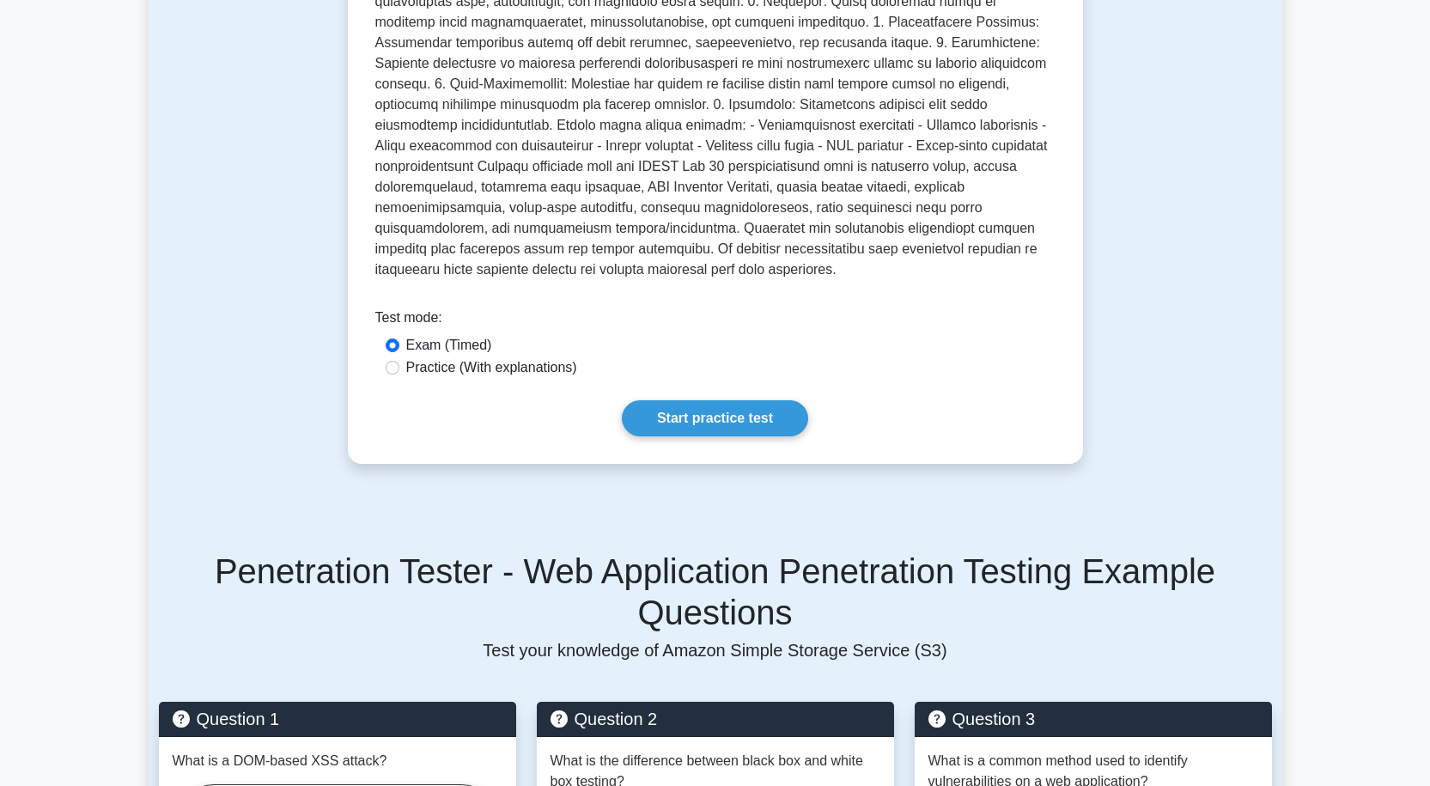
scroll to position [515, 0]
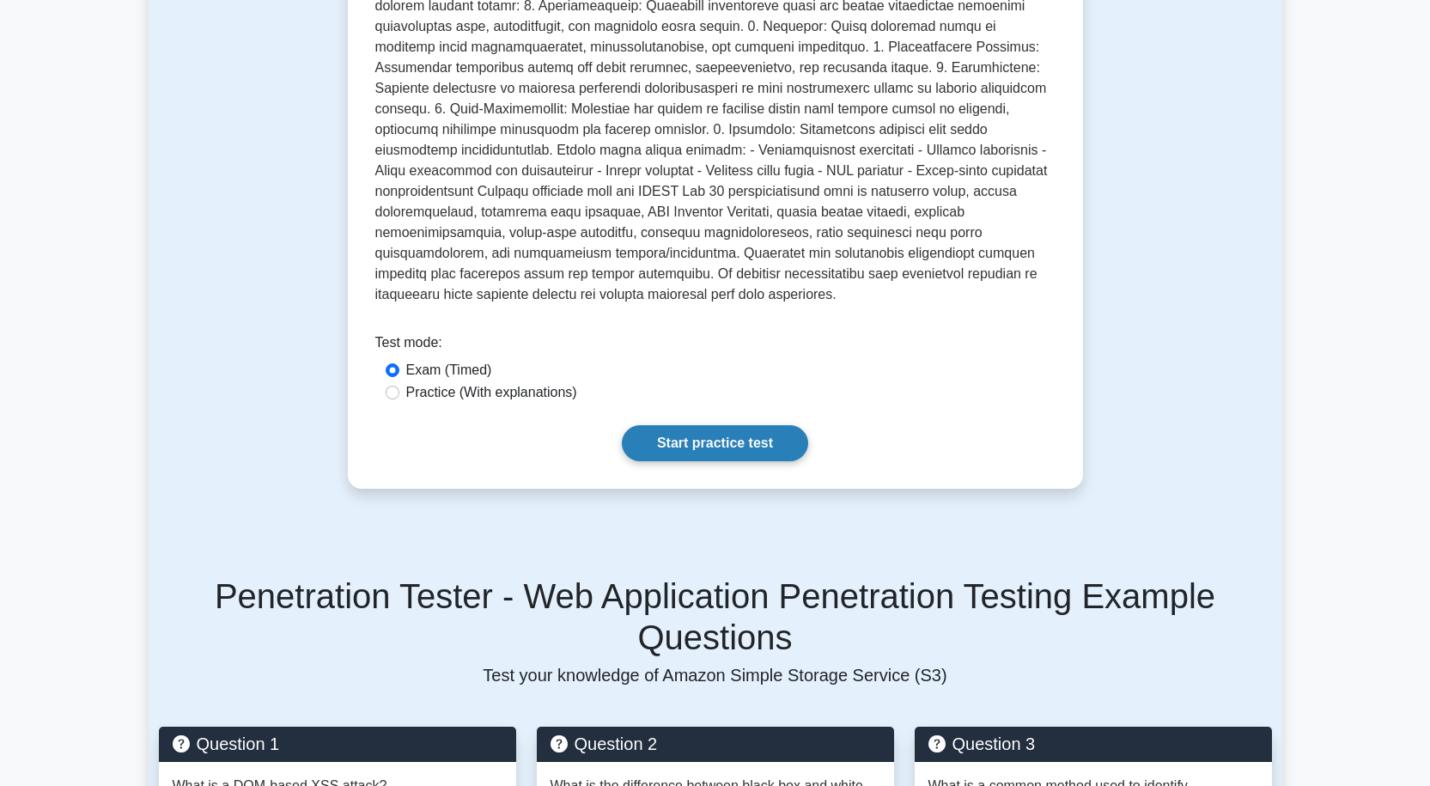
click at [696, 425] on link "Start practice test" at bounding box center [715, 443] width 186 height 36
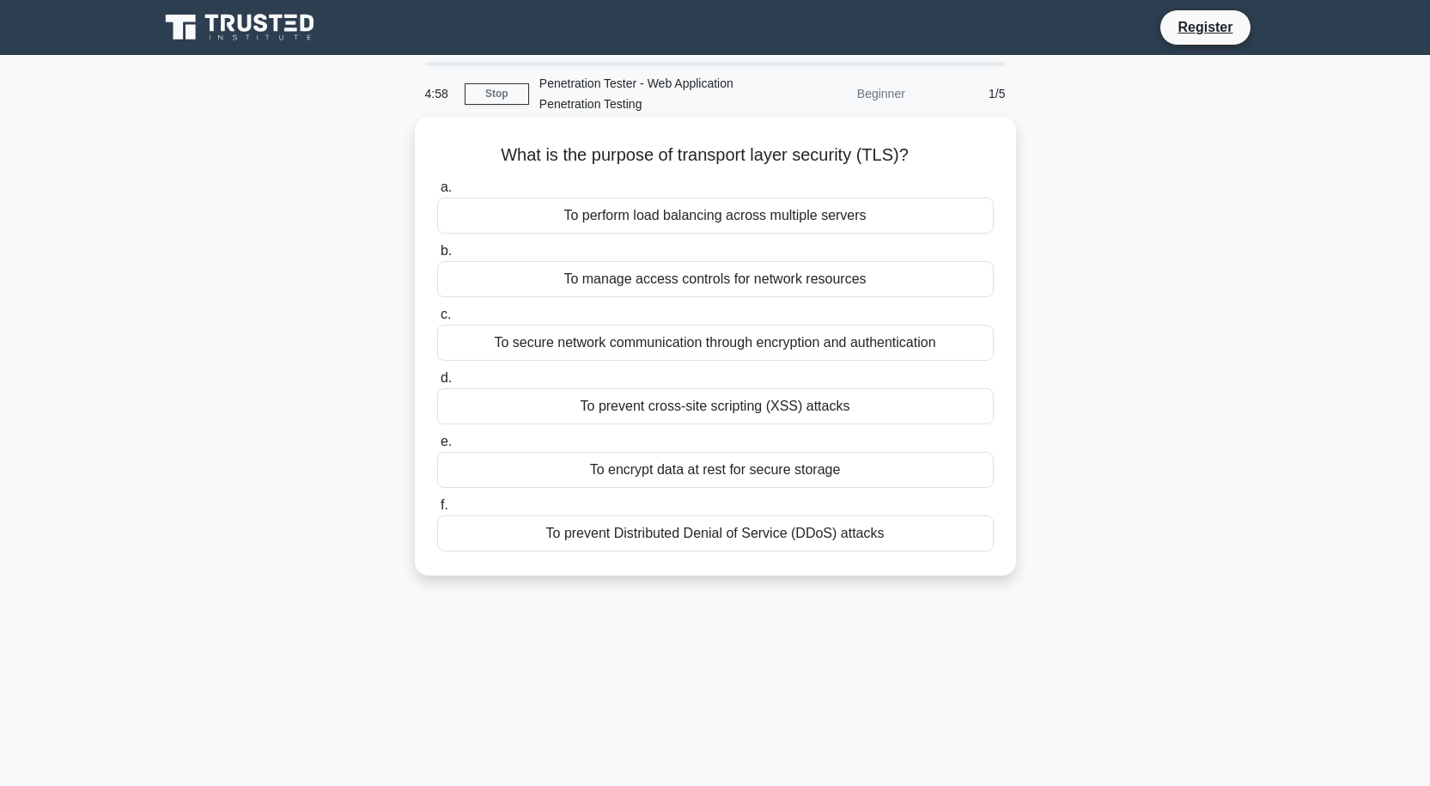
click at [672, 338] on div "To secure network communication through encryption and authentication" at bounding box center [715, 343] width 556 height 36
click at [437, 320] on input "c. To secure network communication through encryption and authentication" at bounding box center [437, 314] width 0 height 11
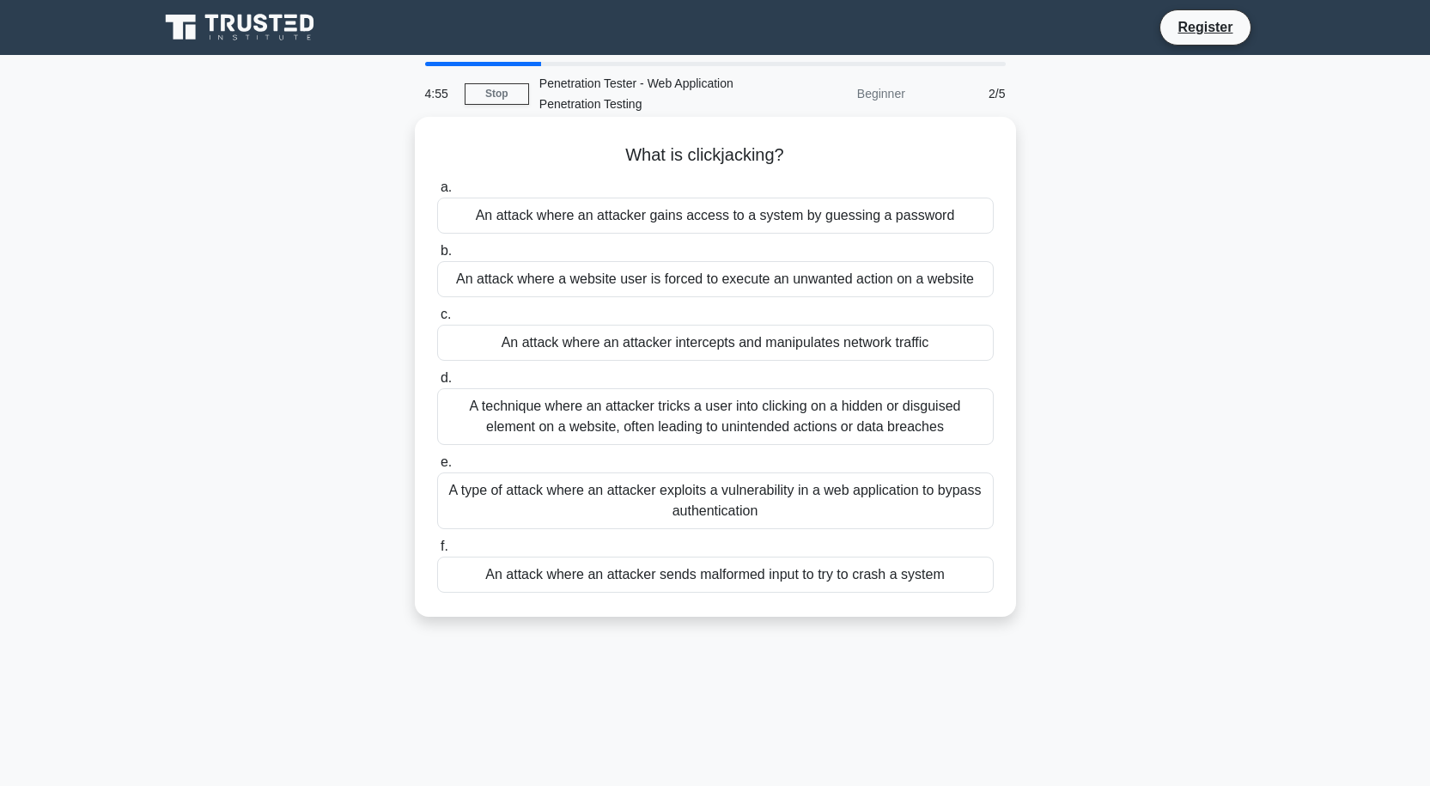
click at [634, 414] on div "A technique where an attacker tricks a user into clicking on a hidden or disgui…" at bounding box center [715, 416] width 556 height 57
click at [437, 384] on input "d. A technique where an attacker tricks a user into clicking on a hidden or dis…" at bounding box center [437, 378] width 0 height 11
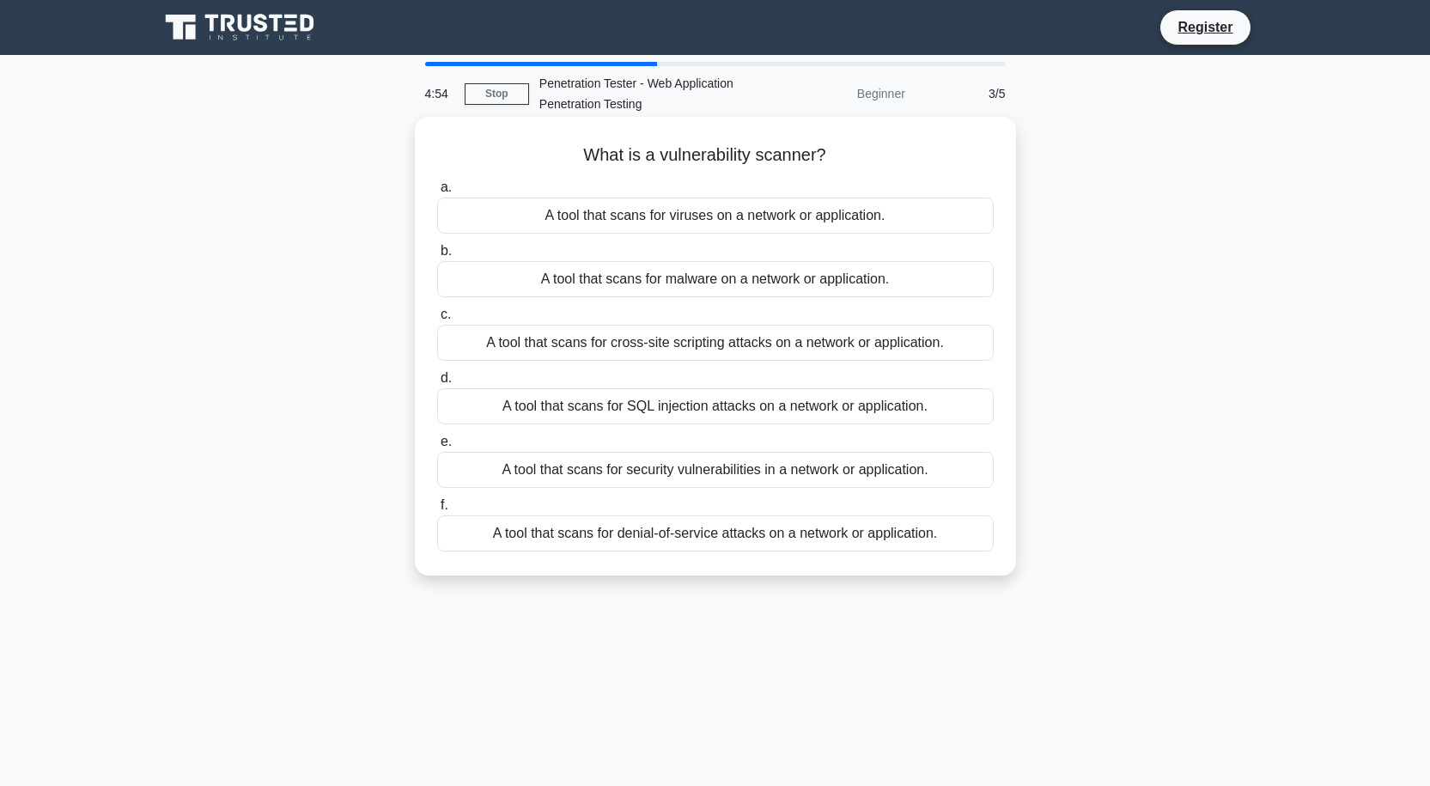
click at [631, 344] on div "A tool that scans for cross-site scripting attacks on a network or application." at bounding box center [715, 343] width 556 height 36
click at [437, 320] on input "c. A tool that scans for cross-site scripting attacks on a network or applicati…" at bounding box center [437, 314] width 0 height 11
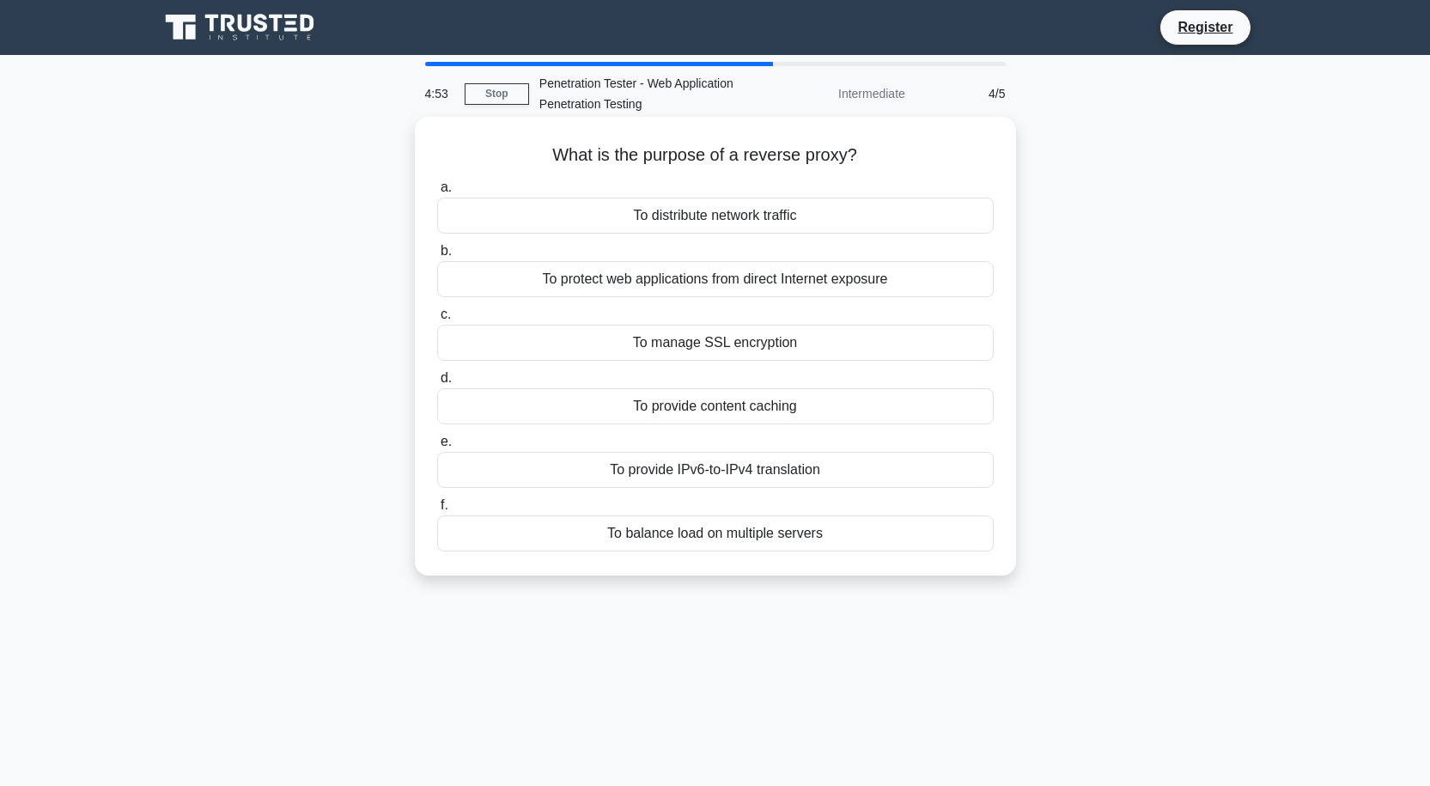
click at [657, 283] on div "To protect web applications from direct Internet exposure" at bounding box center [715, 279] width 556 height 36
click at [437, 257] on input "b. To protect web applications from direct Internet exposure" at bounding box center [437, 251] width 0 height 11
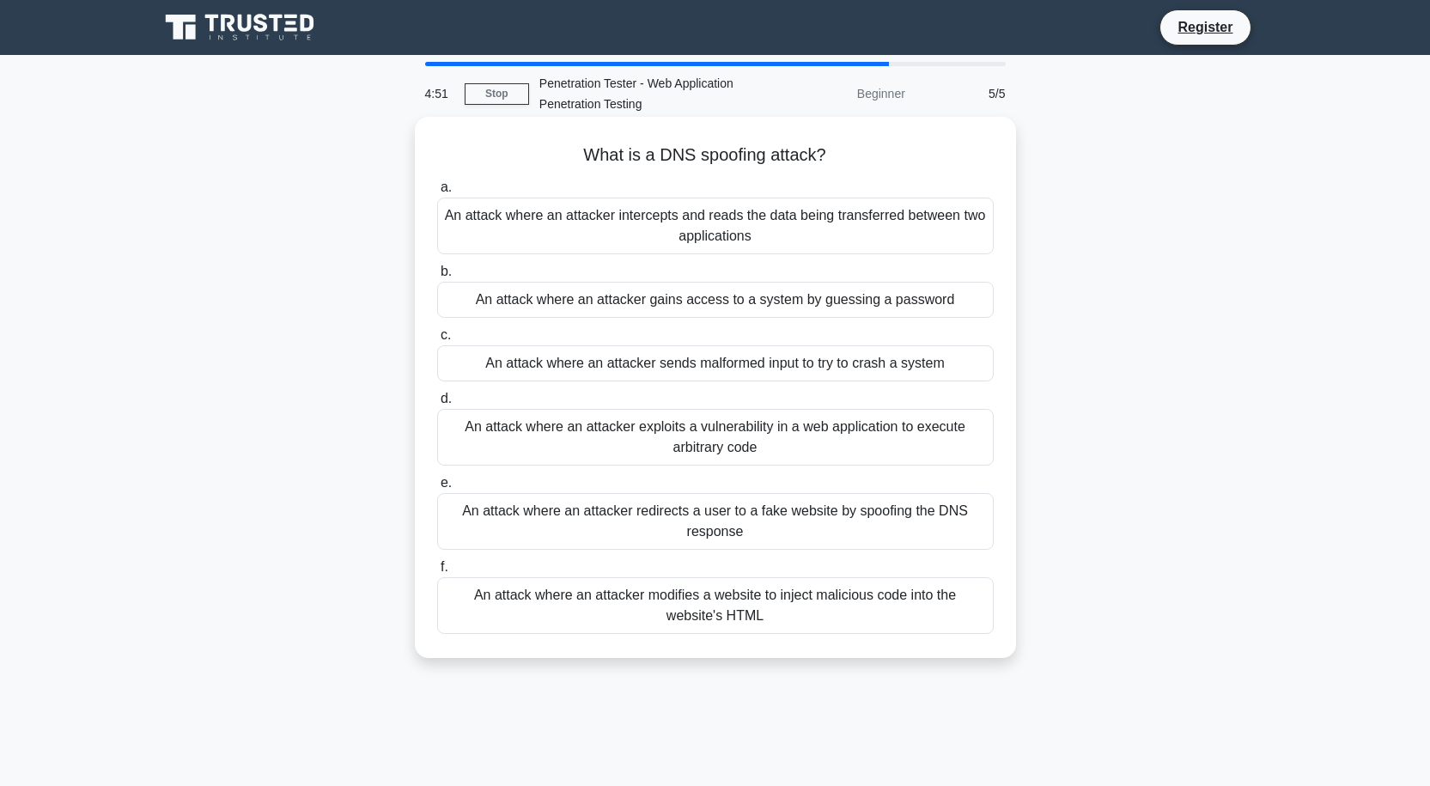
click at [663, 234] on div "An attack where an attacker intercepts and reads the data being transferred bet…" at bounding box center [715, 226] width 556 height 57
click at [437, 193] on input "a. An attack where an attacker intercepts and reads the data being transferred …" at bounding box center [437, 187] width 0 height 11
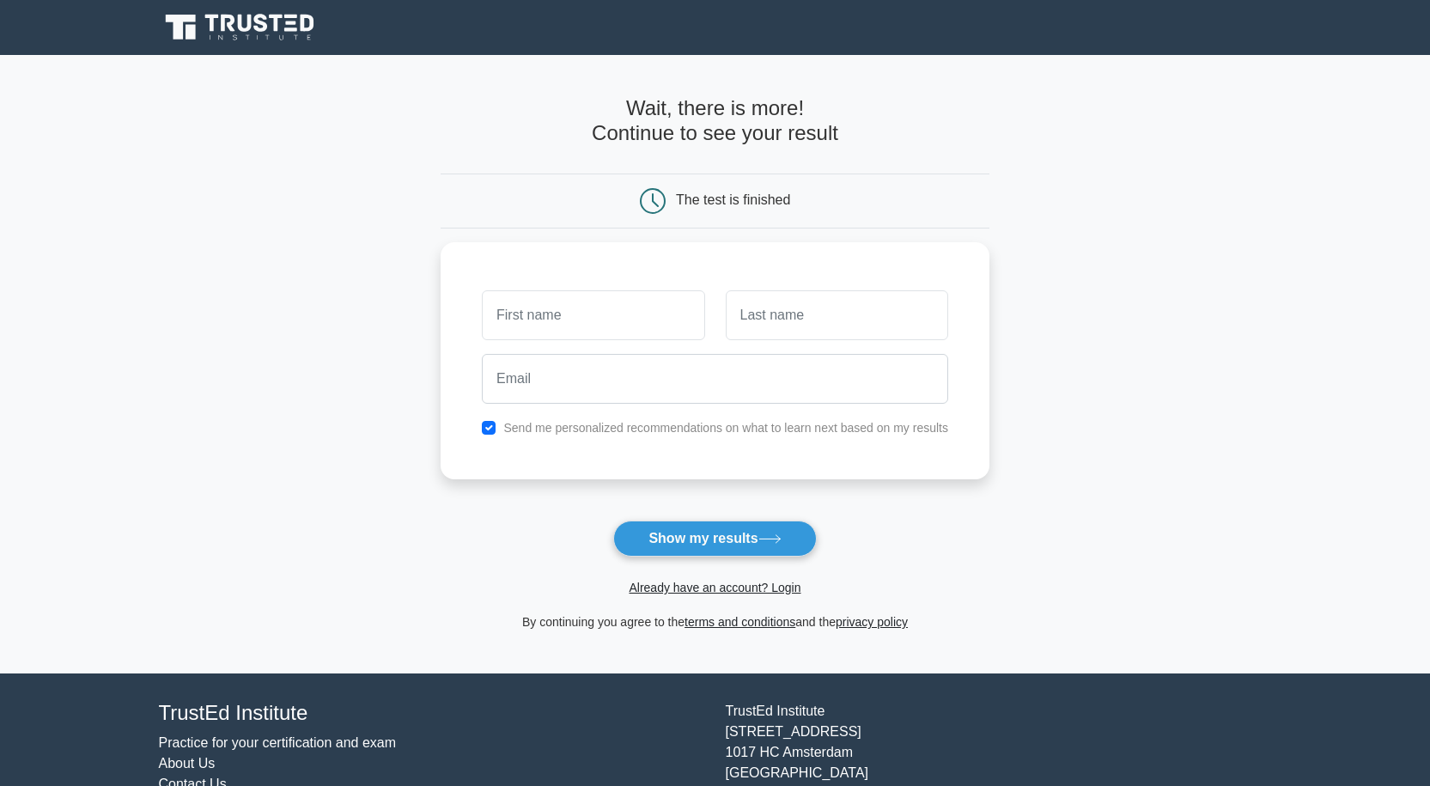
click at [752, 187] on div "The test is finished" at bounding box center [715, 200] width 549 height 55
click at [690, 585] on link "Already have an account? Login" at bounding box center [715, 588] width 172 height 14
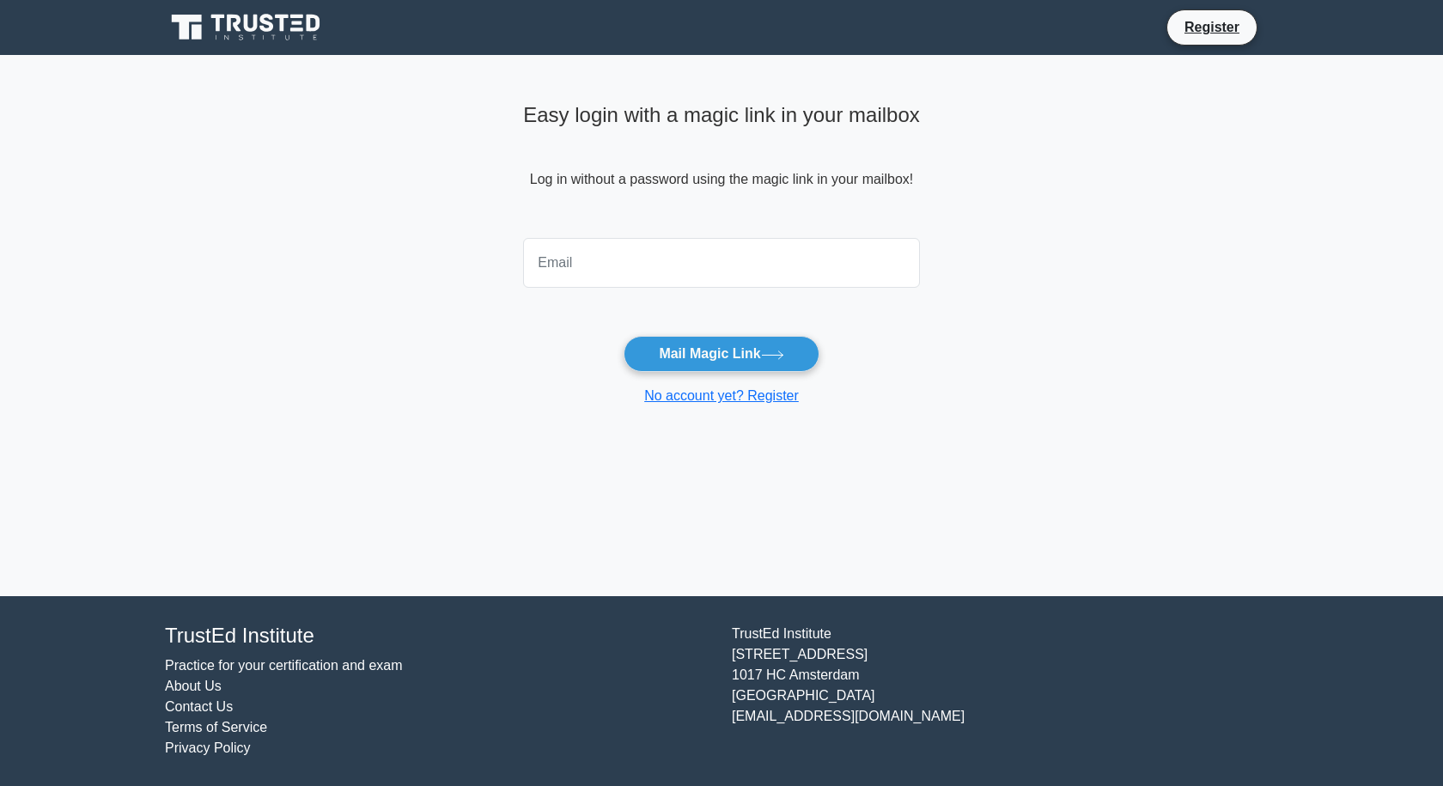
click at [696, 271] on input "email" at bounding box center [721, 263] width 397 height 50
type input "shakyavivek661@gmail.com"
click at [709, 349] on button "Mail Magic Link" at bounding box center [720, 354] width 195 height 36
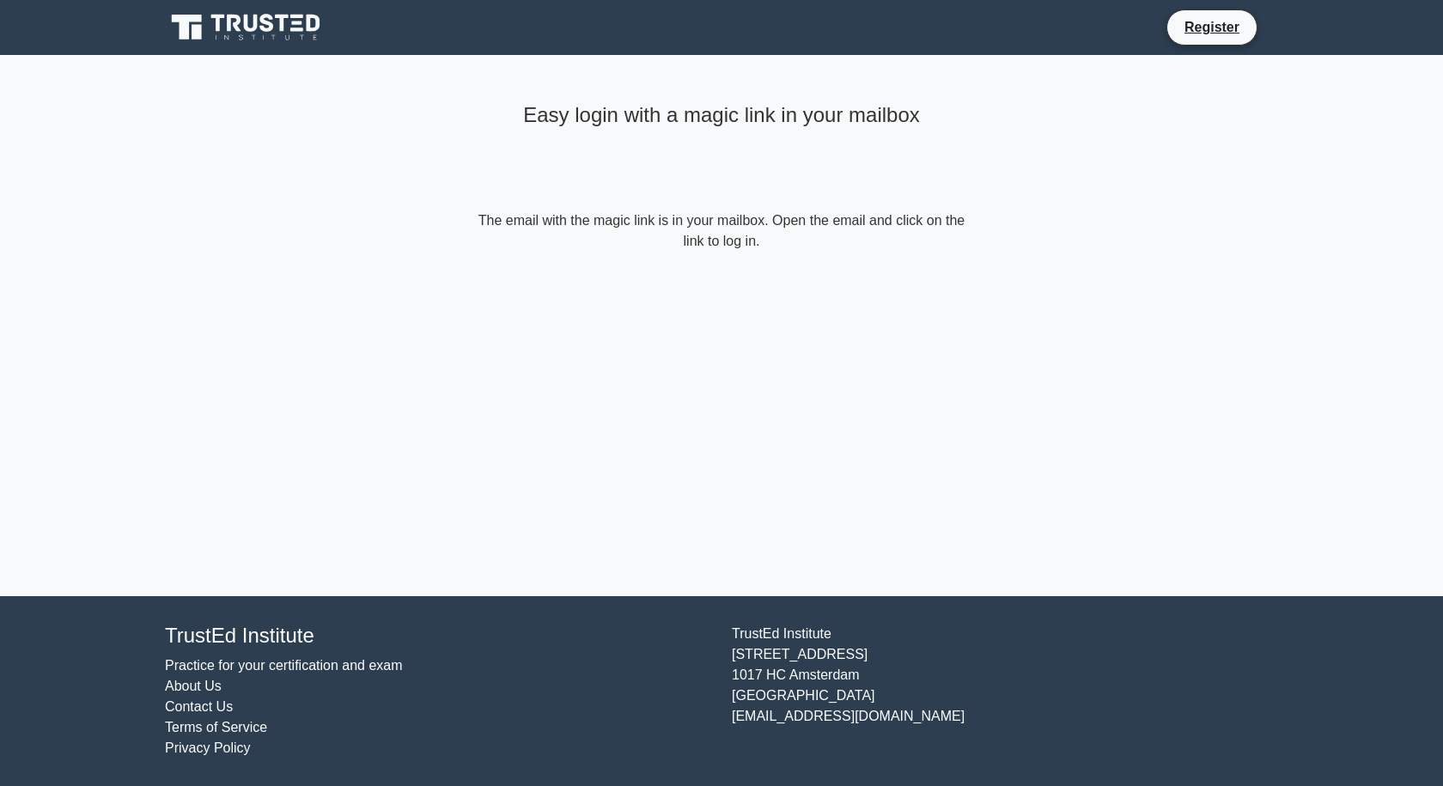
click at [748, 222] on form "The email with the magic link is in your mailbox. Open the email and click on t…" at bounding box center [721, 230] width 495 height 41
click at [860, 226] on form "The email with the magic link is in your mailbox. Open the email and click on t…" at bounding box center [721, 230] width 495 height 41
click at [1190, 31] on link "Register" at bounding box center [1212, 26] width 76 height 21
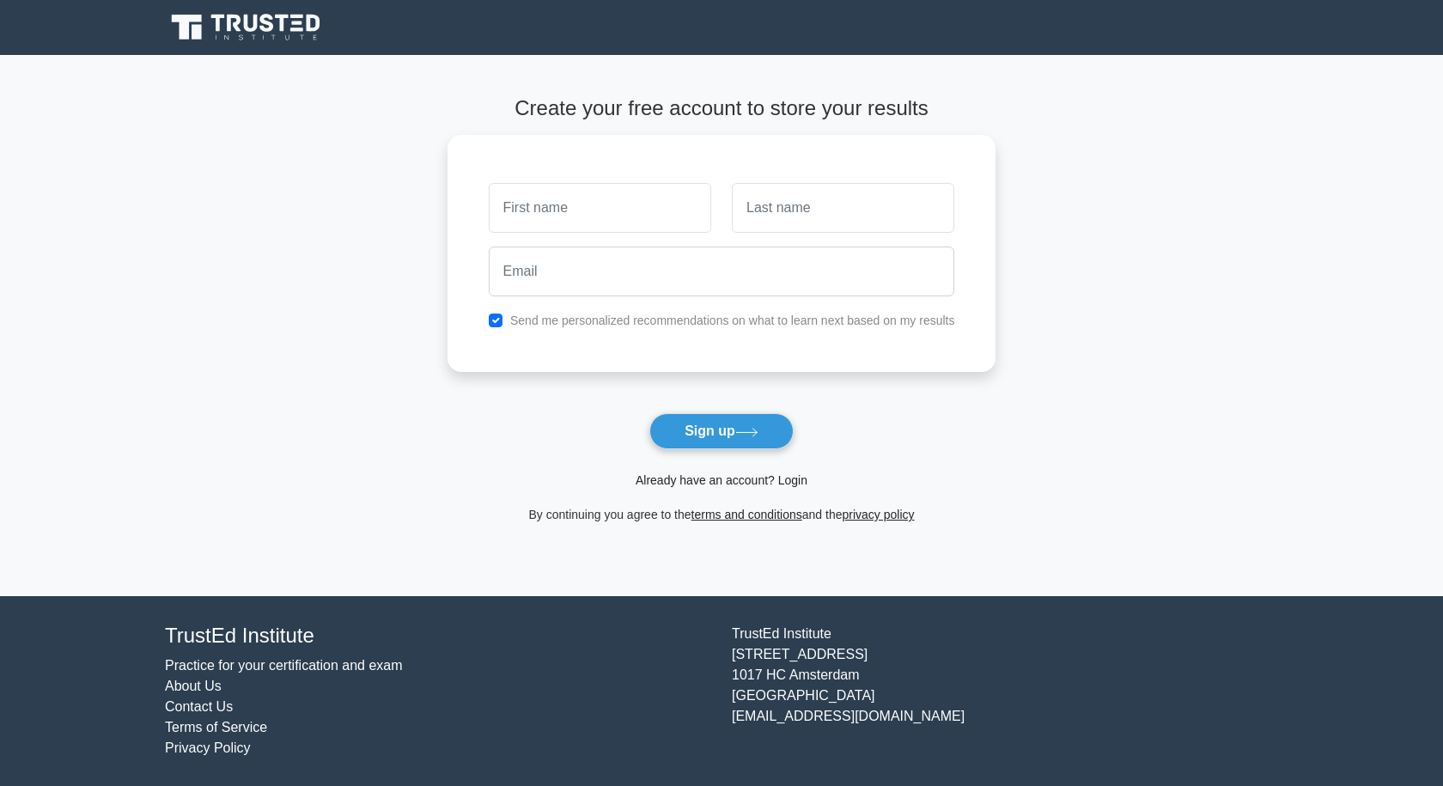
click at [754, 477] on link "Already have an account? Login" at bounding box center [722, 480] width 172 height 14
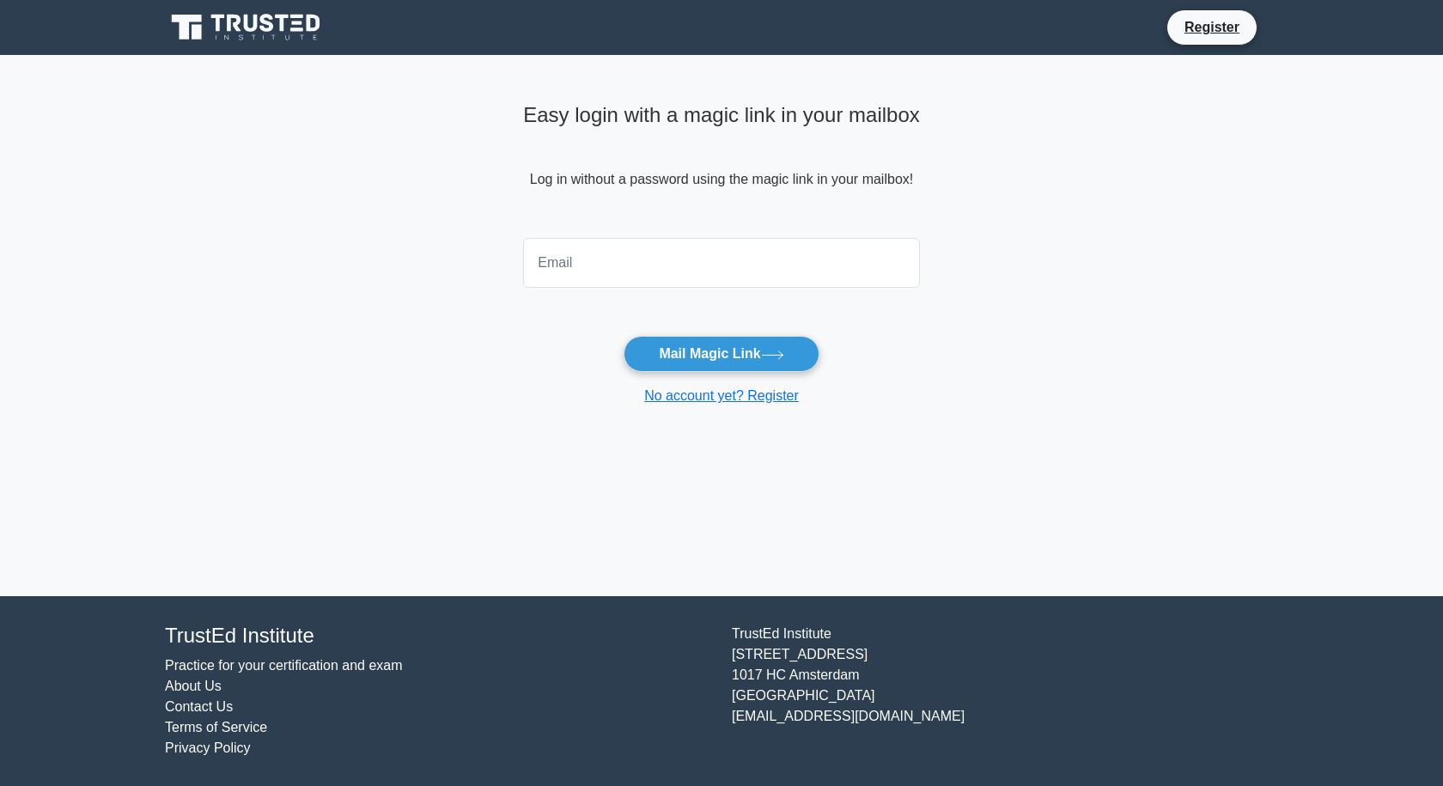
click at [769, 260] on input "email" at bounding box center [721, 263] width 397 height 50
type input "shakyavivek661@gmail.com"
click at [680, 344] on button "Mail Magic Link" at bounding box center [720, 354] width 195 height 36
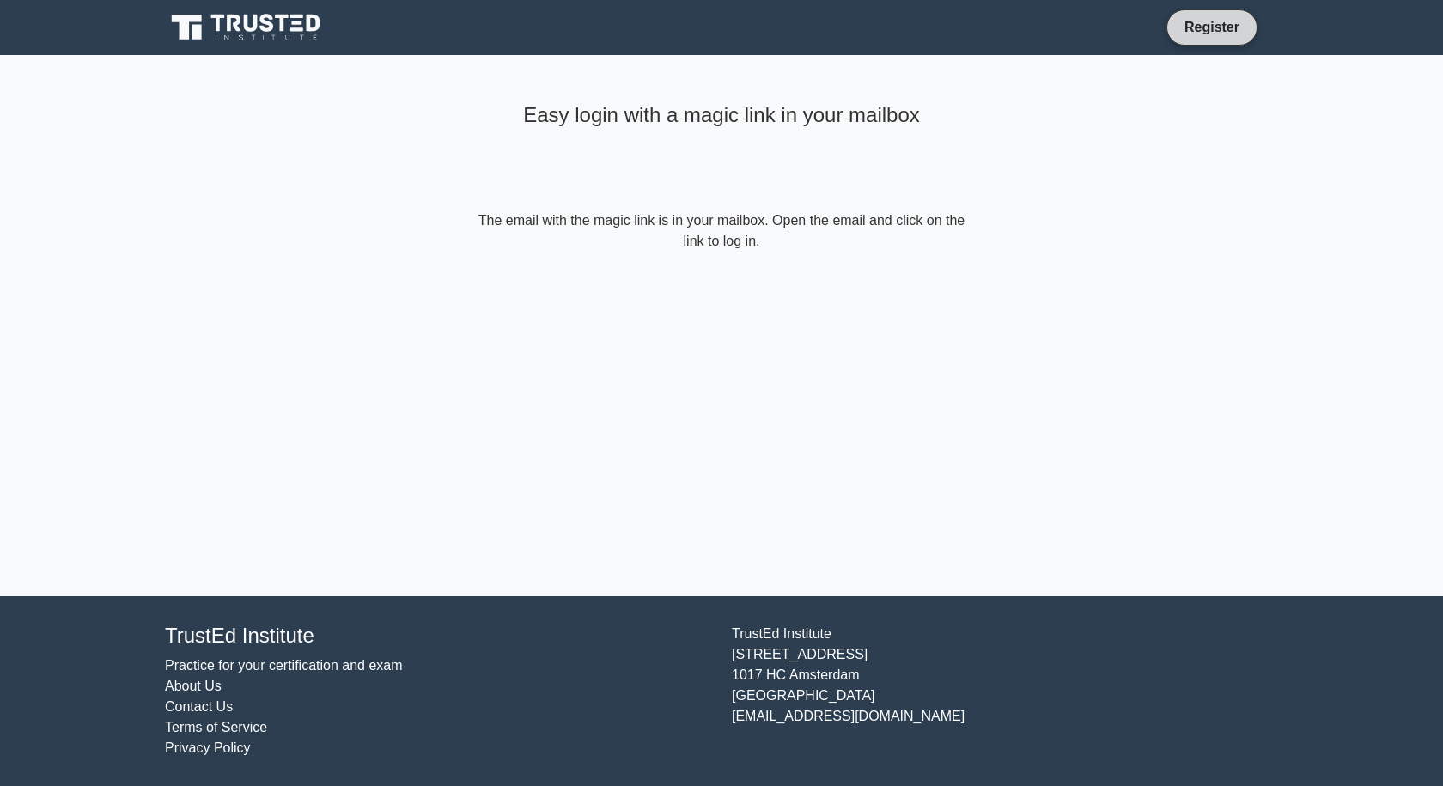
click at [1213, 28] on link "Register" at bounding box center [1212, 26] width 76 height 21
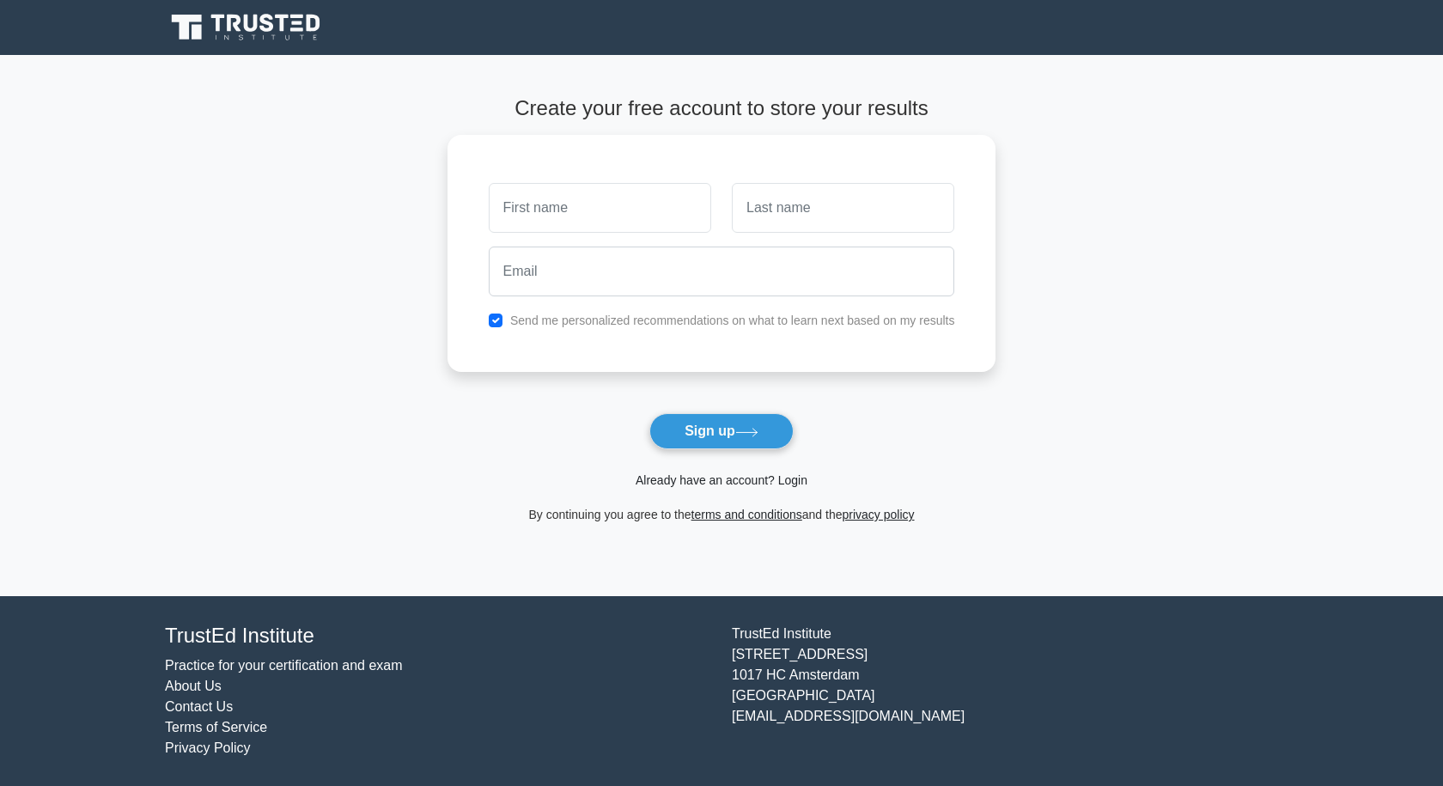
click at [797, 484] on link "Already have an account? Login" at bounding box center [722, 480] width 172 height 14
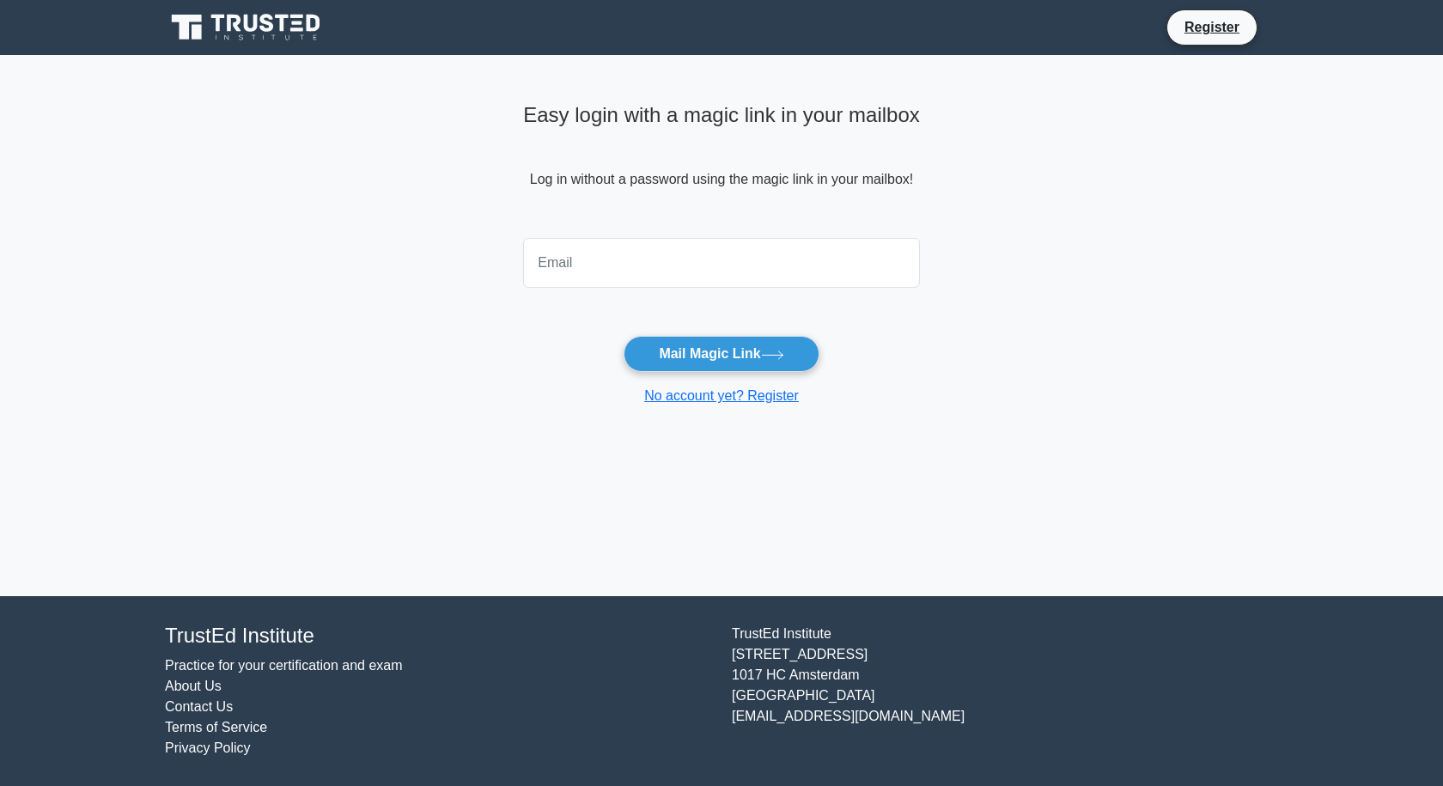
click at [691, 297] on form "Mail Magic Link No account yet? Register" at bounding box center [721, 318] width 397 height 175
click at [702, 266] on input "email" at bounding box center [721, 263] width 397 height 50
type input "shakyavivek661@gmail.com"
click at [715, 397] on link "No account yet? Register" at bounding box center [721, 395] width 155 height 15
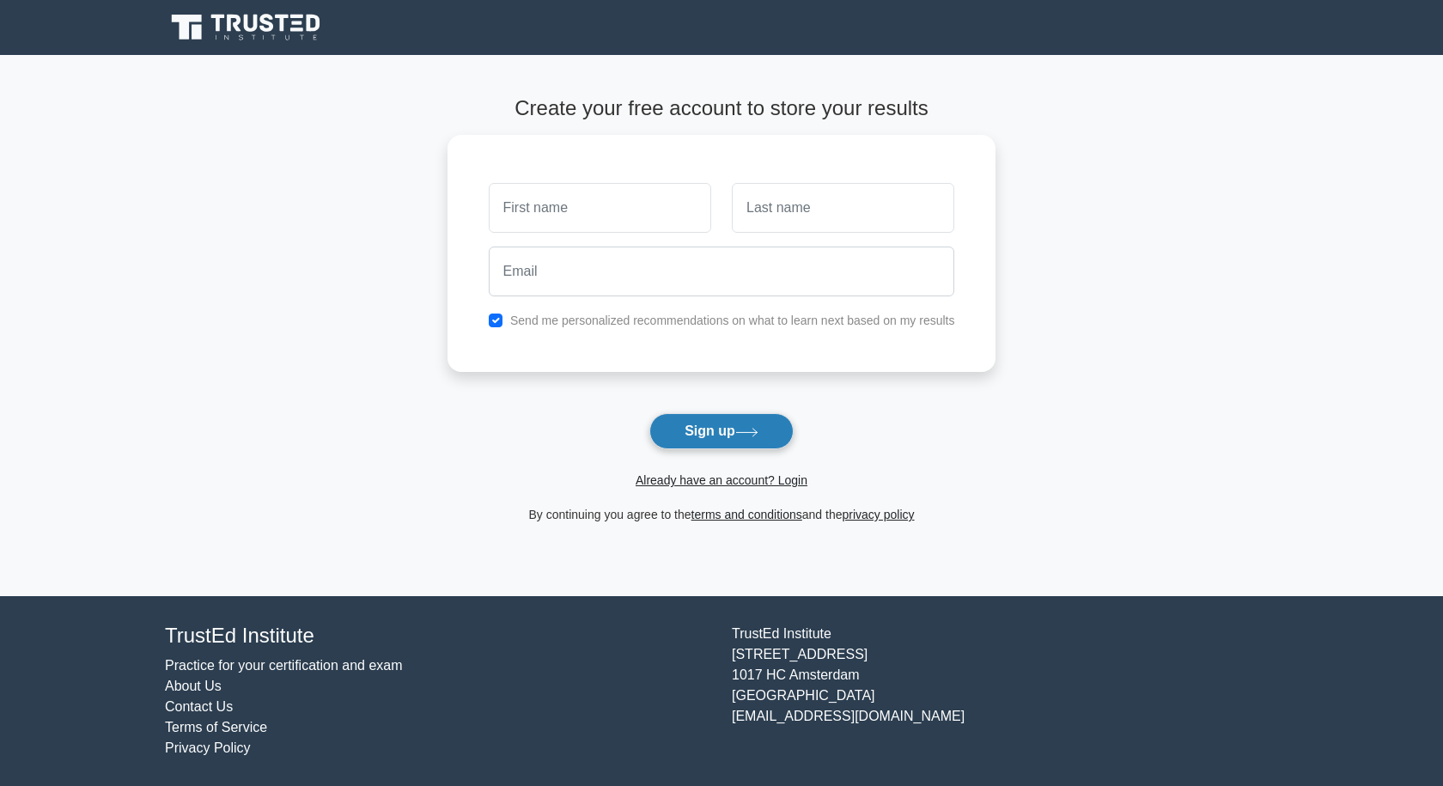
click at [785, 429] on button "Sign up" at bounding box center [721, 431] width 144 height 36
